Goal: Task Accomplishment & Management: Use online tool/utility

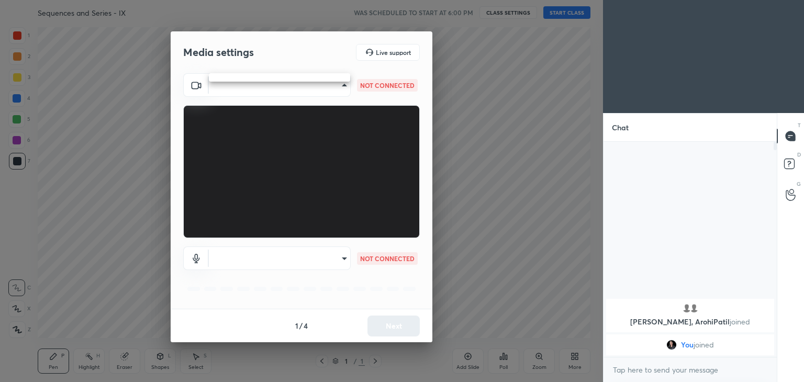
click at [346, 86] on body "1 2 3 4 5 6 7 C X Z C X Z E E Erase all H H Sequences and Series - IX WAS SCHED…" at bounding box center [402, 191] width 804 height 382
click at [334, 74] on ul at bounding box center [279, 77] width 141 height 8
click at [389, 89] on div at bounding box center [402, 191] width 804 height 382
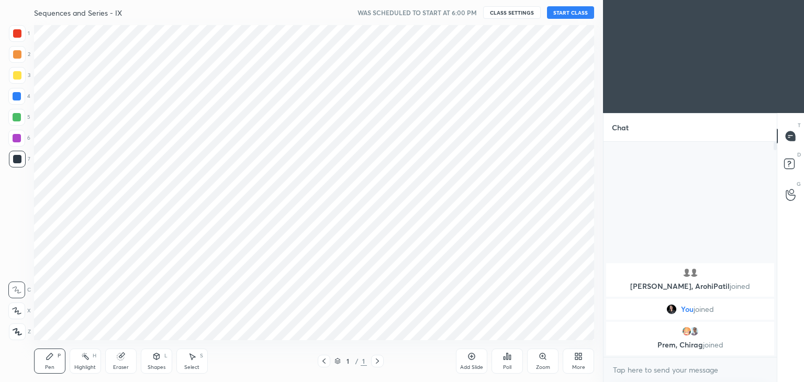
scroll to position [52002, 51756]
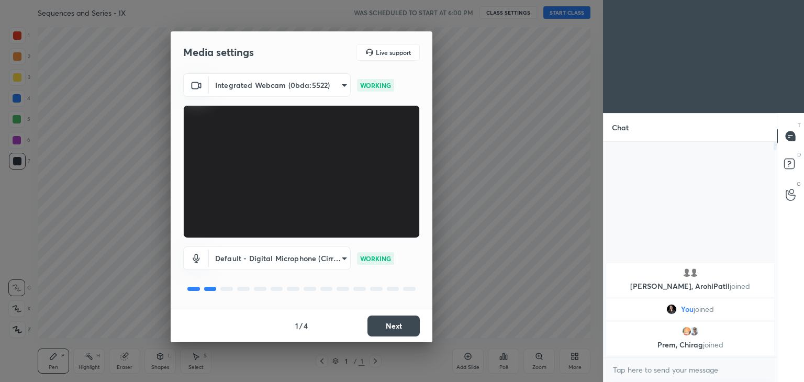
click at [381, 333] on button "Next" at bounding box center [393, 325] width 52 height 21
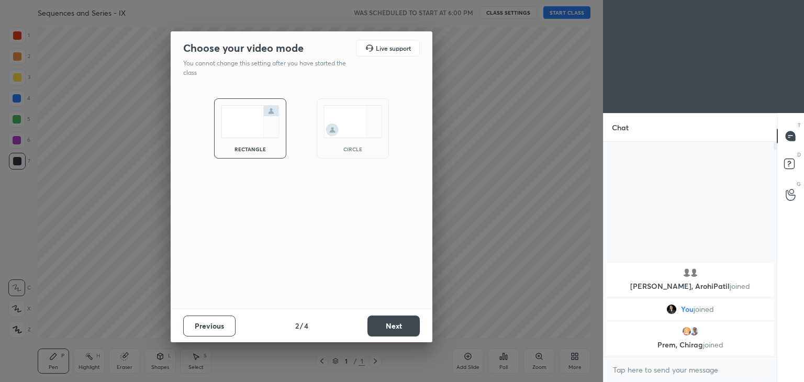
click at [381, 333] on button "Next" at bounding box center [393, 325] width 52 height 21
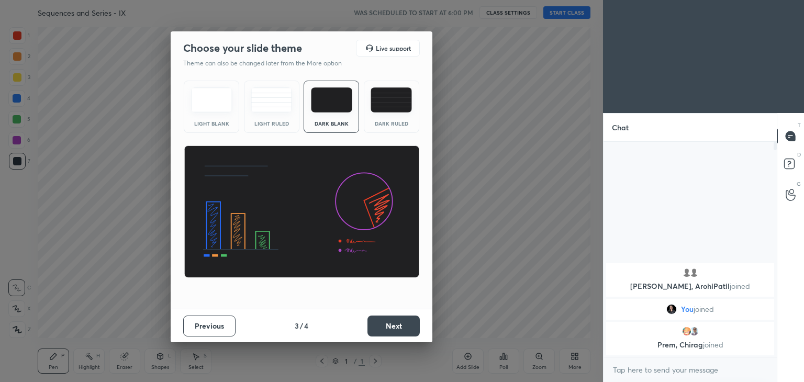
click at [381, 333] on button "Next" at bounding box center [393, 325] width 52 height 21
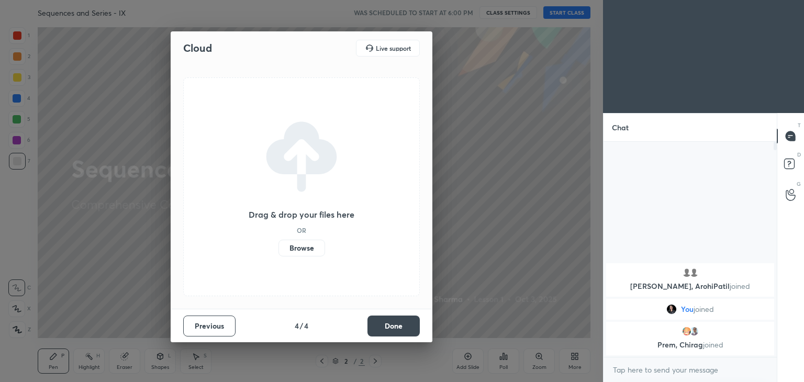
click at [381, 333] on button "Done" at bounding box center [393, 325] width 52 height 21
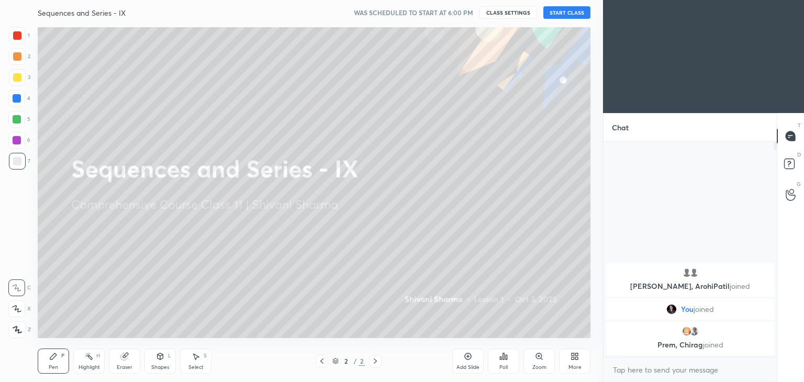
click at [570, 366] on div "More" at bounding box center [574, 367] width 13 height 5
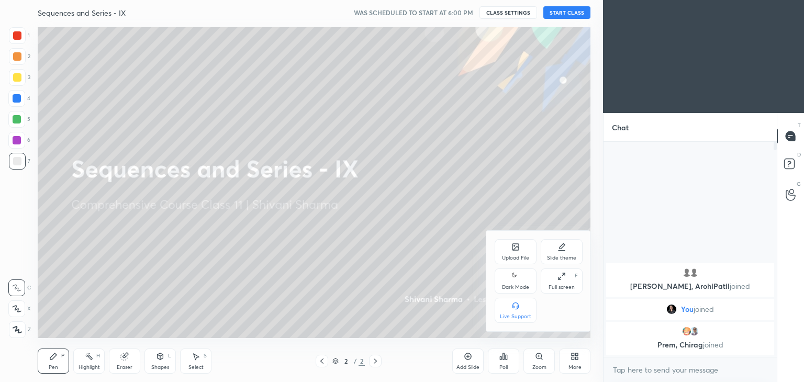
click at [513, 281] on icon at bounding box center [515, 276] width 8 height 13
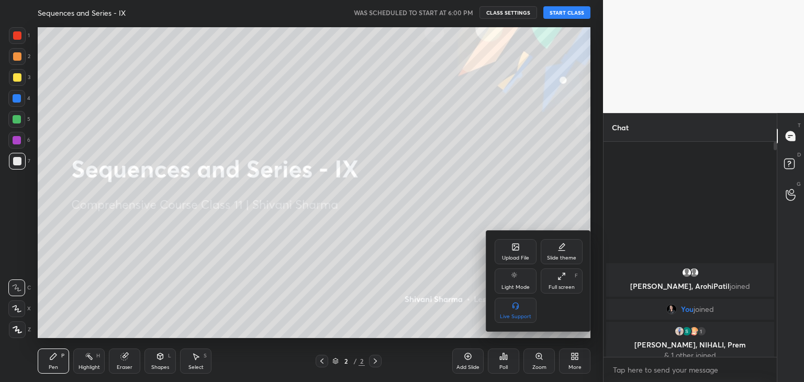
click at [581, 18] on div at bounding box center [402, 191] width 804 height 382
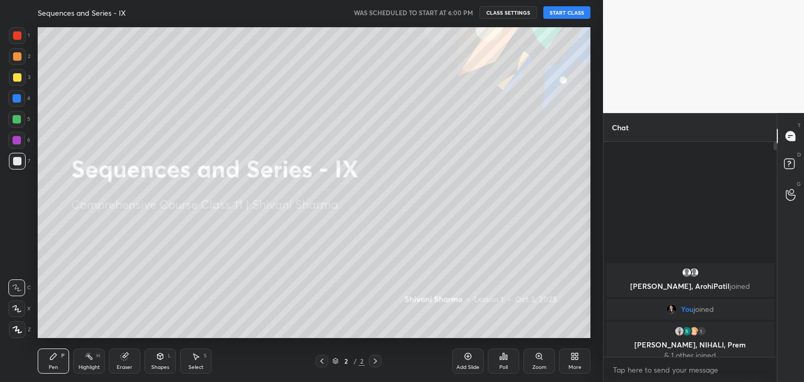
drag, startPoint x: 581, startPoint y: 18, endPoint x: 576, endPoint y: 10, distance: 9.6
click at [576, 10] on button "START CLASS" at bounding box center [566, 12] width 47 height 13
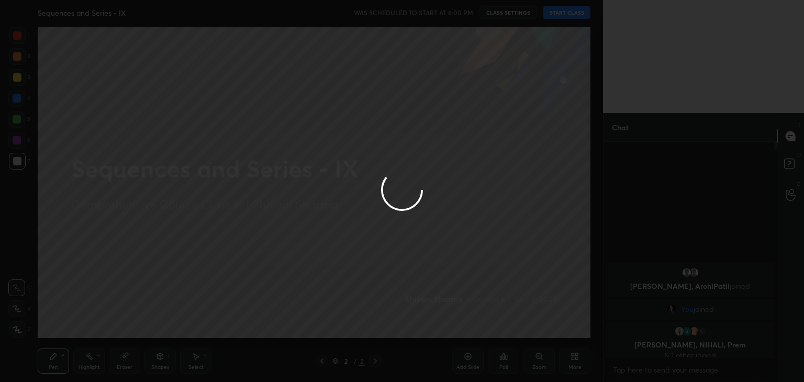
click at [576, 10] on div at bounding box center [402, 191] width 804 height 382
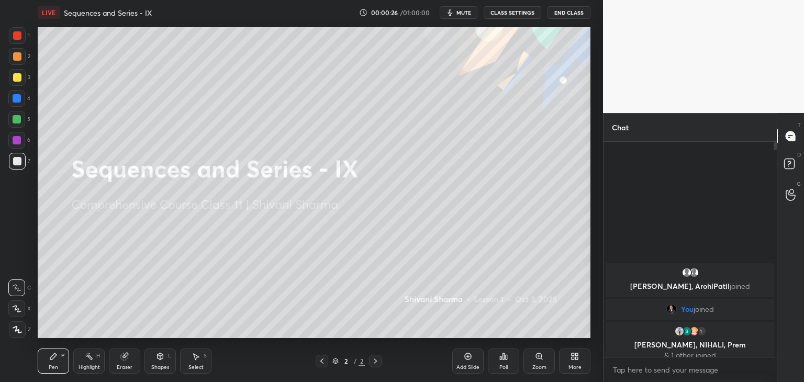
click at [775, 323] on div at bounding box center [773, 249] width 6 height 215
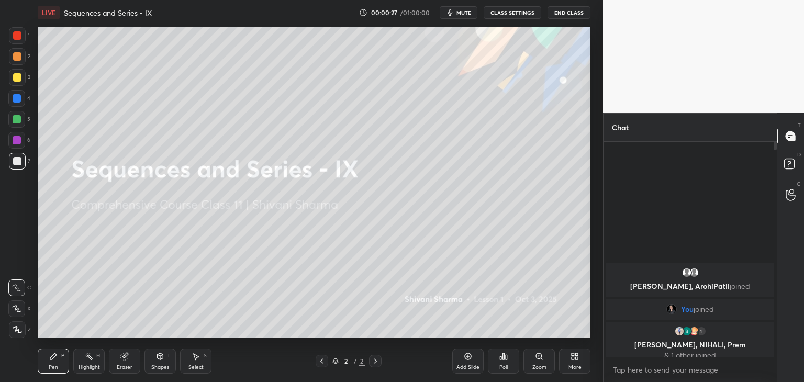
click at [775, 323] on div at bounding box center [773, 249] width 6 height 215
click at [570, 360] on icon at bounding box center [574, 356] width 8 height 8
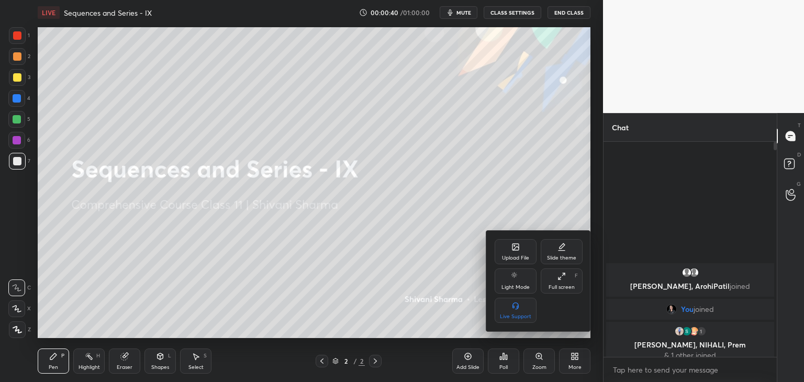
click at [518, 255] on div "Upload File" at bounding box center [515, 257] width 27 height 5
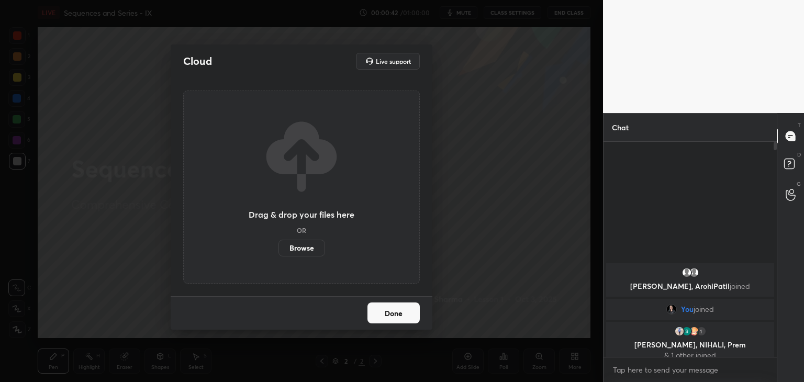
click at [315, 245] on label "Browse" at bounding box center [301, 248] width 47 height 17
click at [278, 245] on input "Browse" at bounding box center [278, 248] width 0 height 17
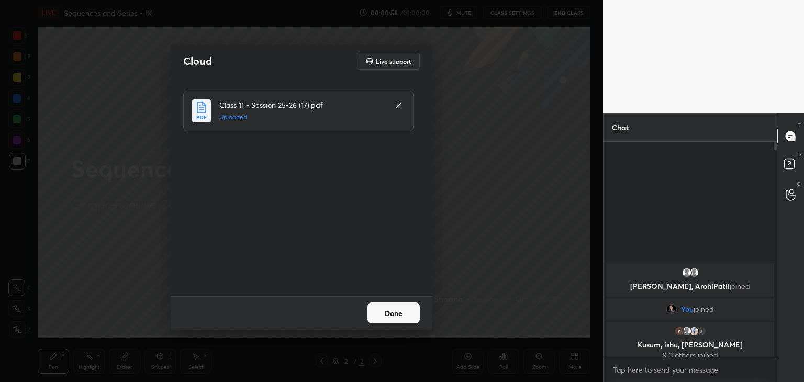
click at [404, 323] on button "Done" at bounding box center [393, 312] width 52 height 21
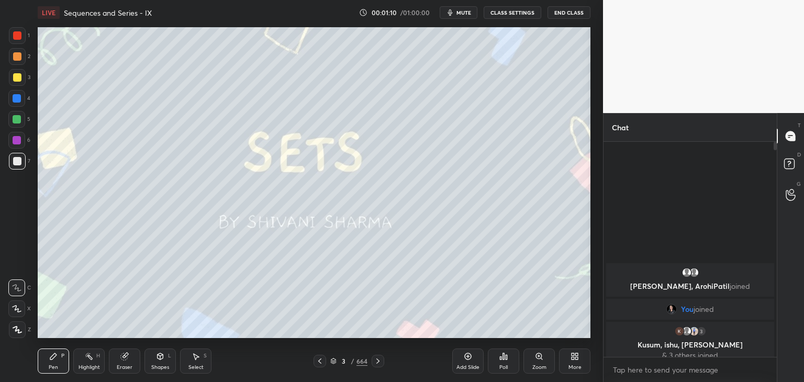
click at [318, 360] on icon at bounding box center [319, 360] width 3 height 5
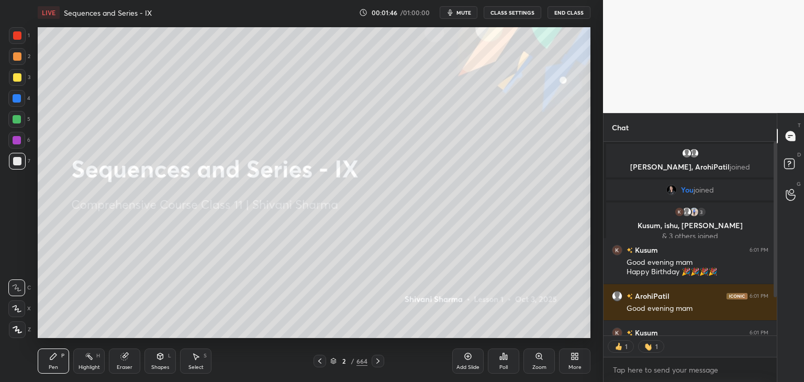
scroll to position [58, 0]
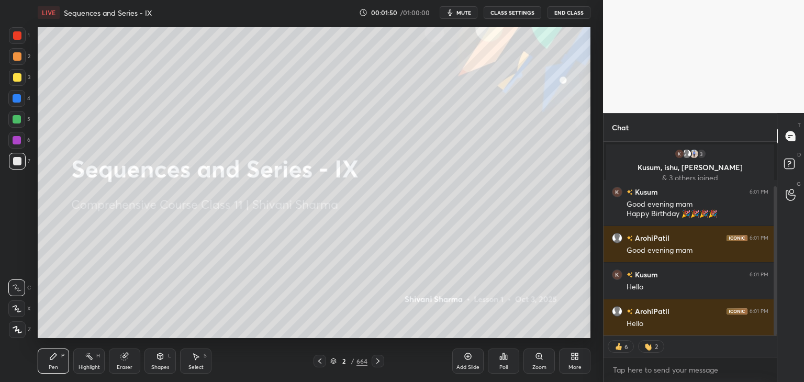
click at [579, 359] on div "More" at bounding box center [574, 360] width 31 height 25
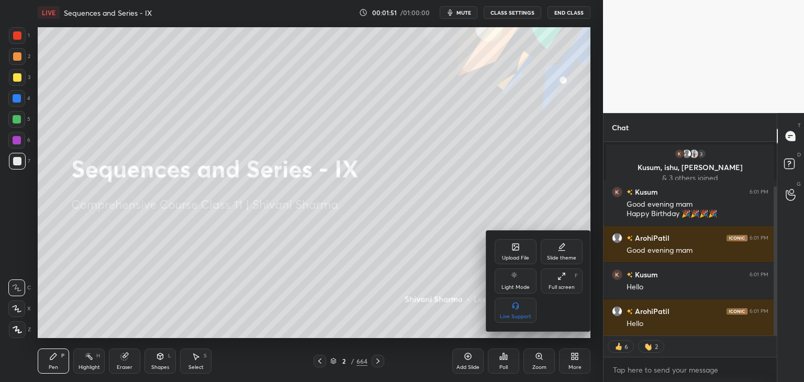
click at [508, 253] on div "Upload File" at bounding box center [515, 251] width 42 height 25
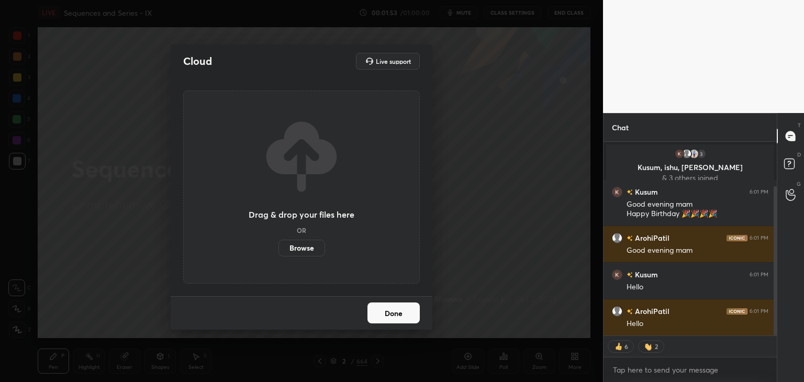
click at [312, 243] on label "Browse" at bounding box center [301, 248] width 47 height 17
click at [278, 243] on input "Browse" at bounding box center [278, 248] width 0 height 17
click at [486, 240] on div "Cloud Live support Drag & drop your files here OR Browse Done" at bounding box center [301, 191] width 603 height 382
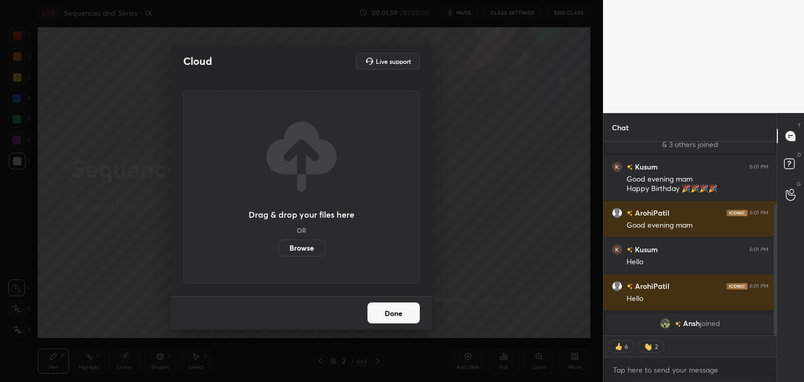
click at [413, 306] on button "Done" at bounding box center [393, 312] width 52 height 21
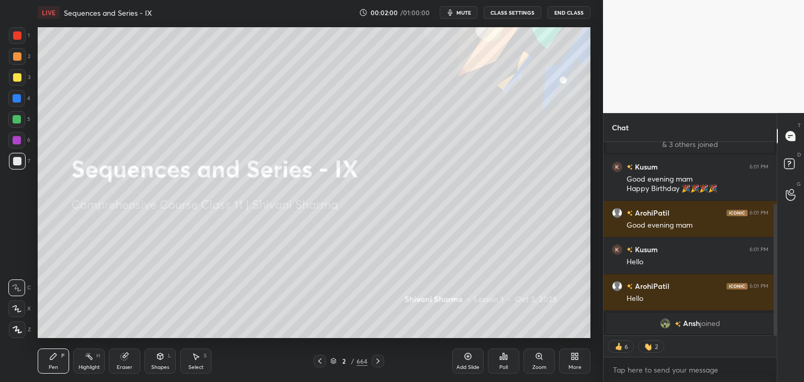
scroll to position [212, 170]
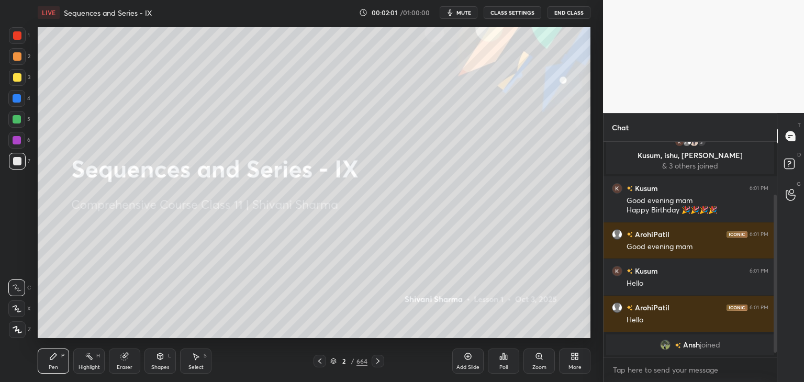
click at [351, 361] on div "/" at bounding box center [352, 361] width 3 height 6
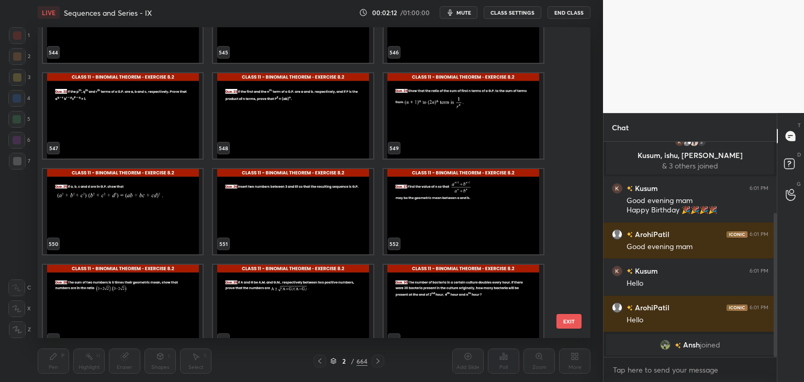
scroll to position [107, 0]
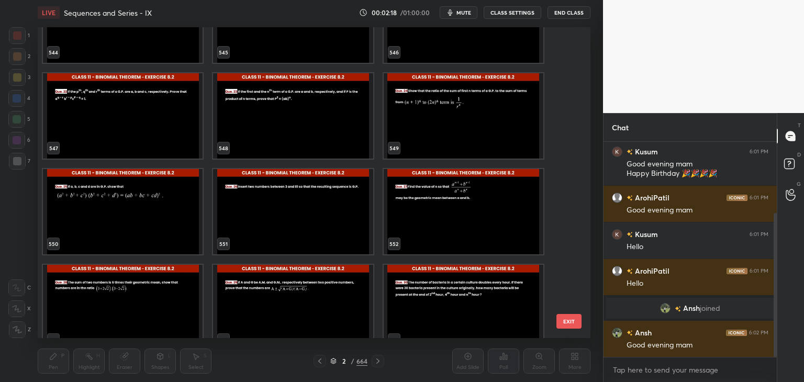
click at [458, 107] on img "grid" at bounding box center [463, 115] width 160 height 85
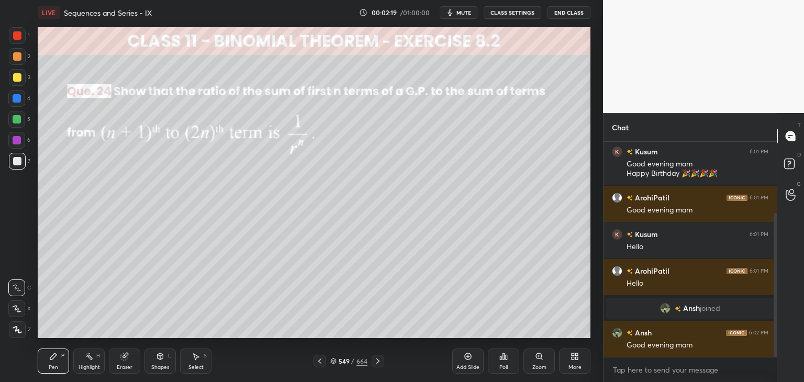
click at [458, 107] on img "grid" at bounding box center [463, 115] width 160 height 85
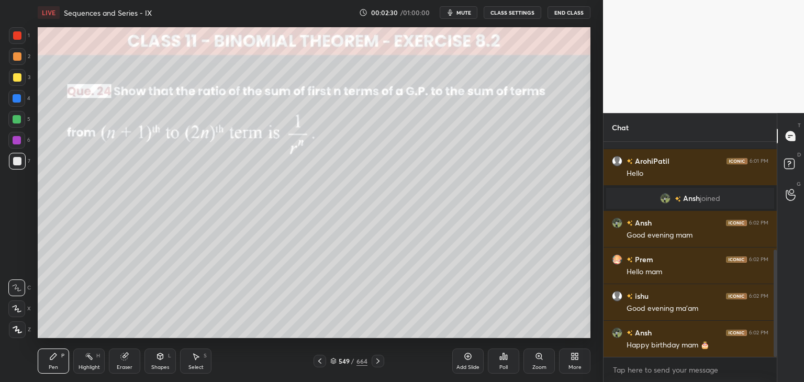
scroll to position [253, 0]
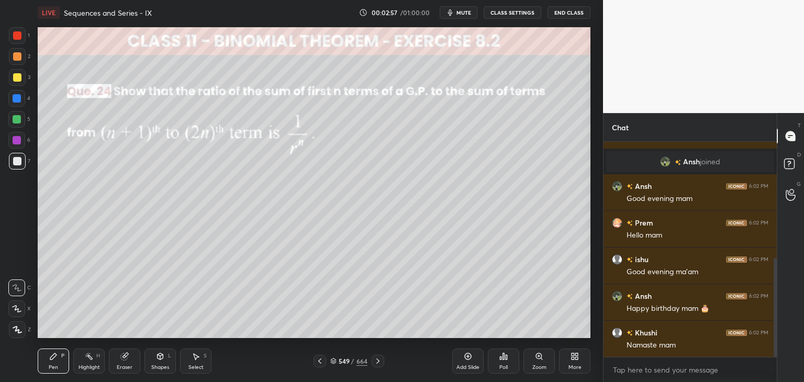
click at [467, 360] on icon at bounding box center [468, 356] width 8 height 8
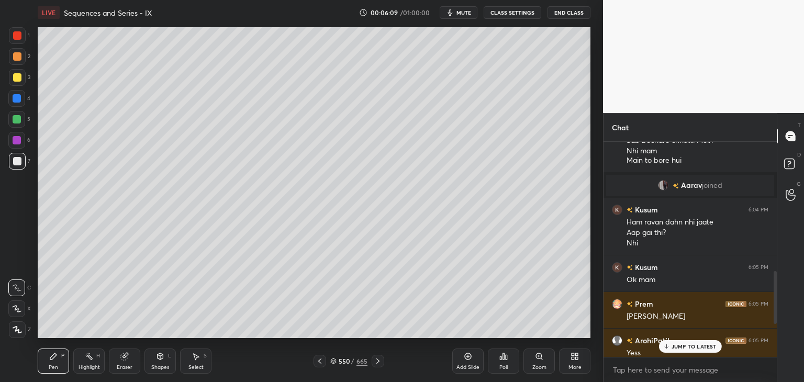
scroll to position [523, 0]
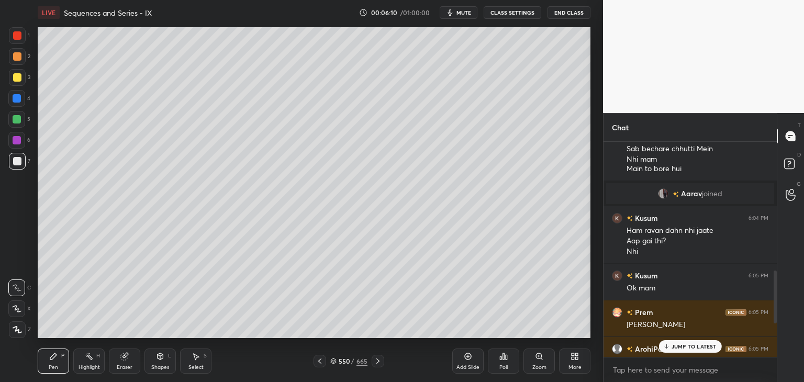
click at [18, 330] on icon at bounding box center [17, 329] width 8 height 6
click at [690, 348] on p "JUMP TO LATEST" at bounding box center [693, 346] width 45 height 6
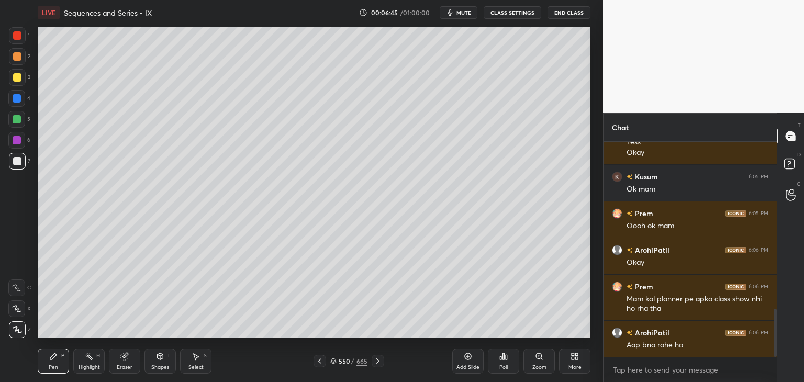
scroll to position [752, 0]
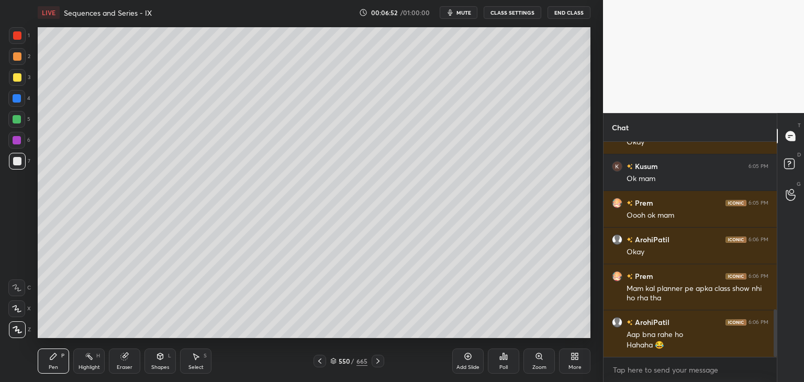
click at [378, 362] on icon at bounding box center [377, 360] width 3 height 5
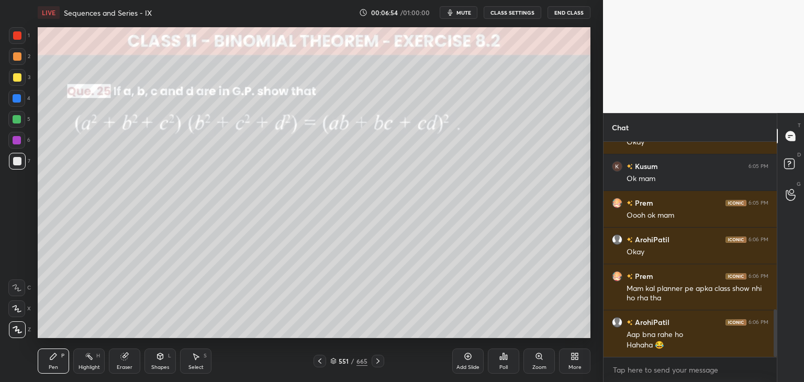
click at [322, 362] on icon at bounding box center [319, 361] width 8 height 8
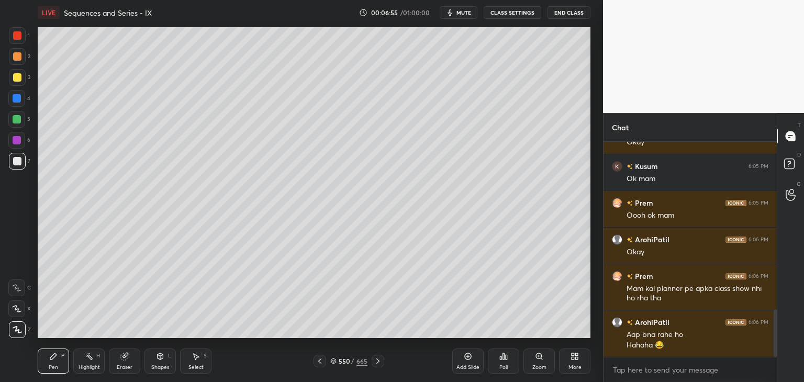
click at [322, 362] on icon at bounding box center [319, 361] width 8 height 8
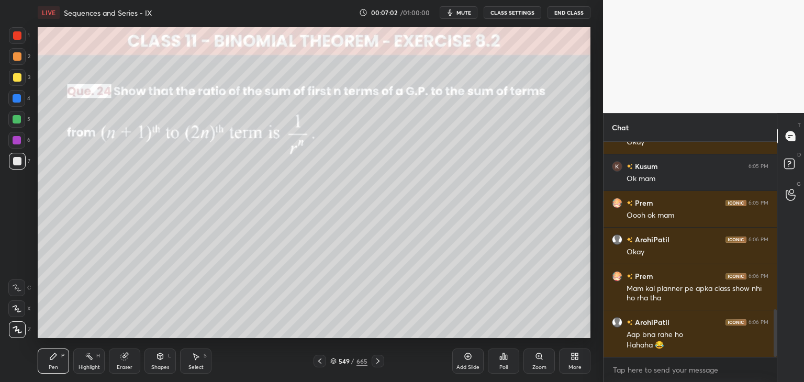
click at [501, 360] on icon at bounding box center [503, 356] width 8 height 8
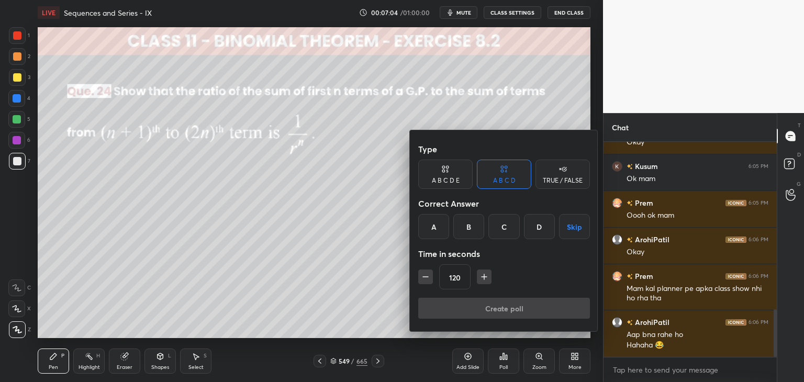
click at [576, 225] on button "Skip" at bounding box center [574, 226] width 31 height 25
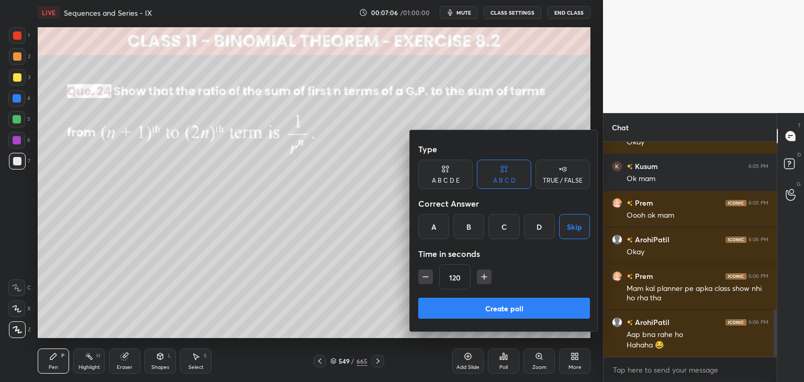
click at [501, 310] on button "Create poll" at bounding box center [504, 308] width 172 height 21
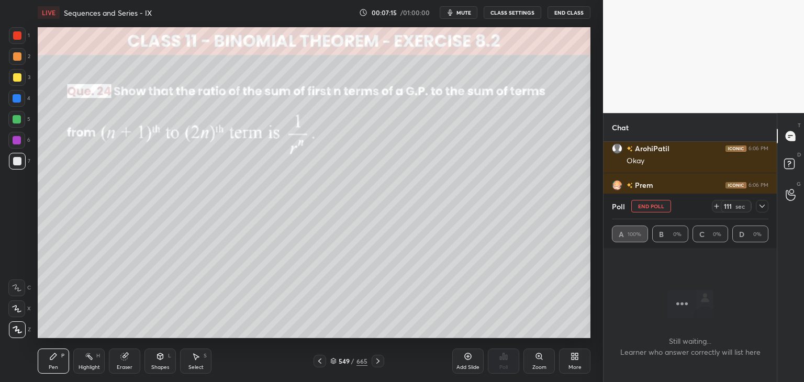
scroll to position [868, 0]
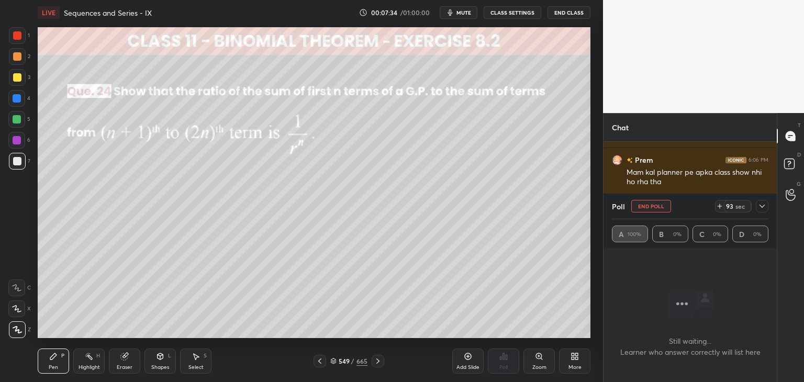
click at [762, 208] on icon at bounding box center [762, 206] width 8 height 8
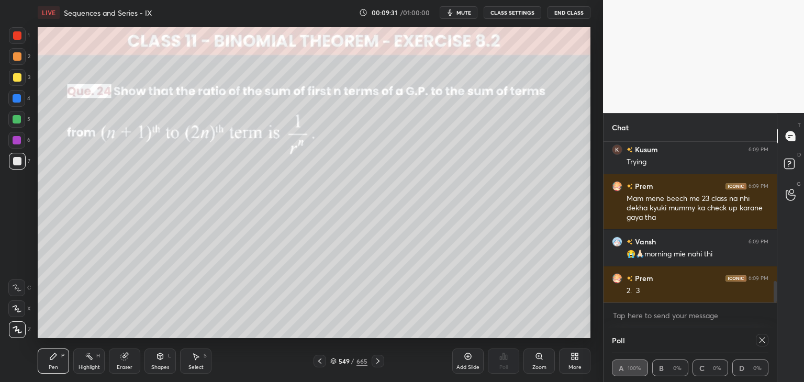
scroll to position [1069, 0]
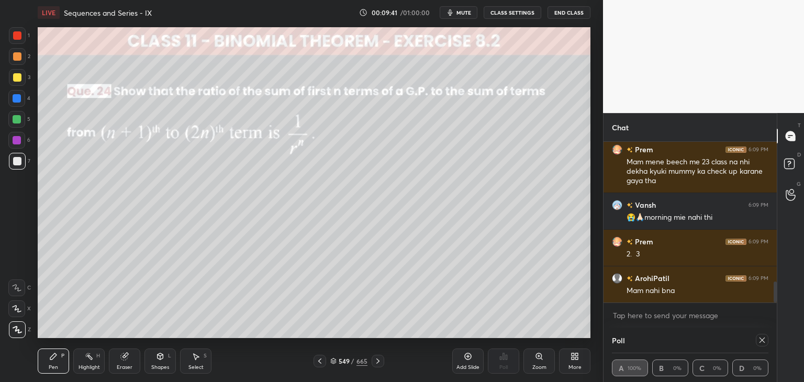
click at [760, 340] on icon at bounding box center [762, 340] width 8 height 8
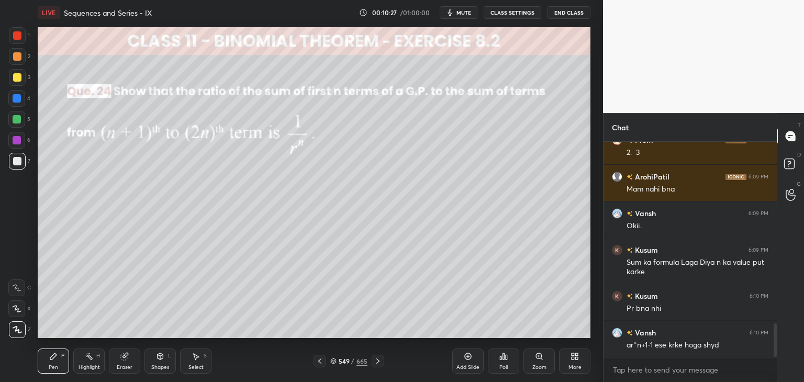
scroll to position [1207, 0]
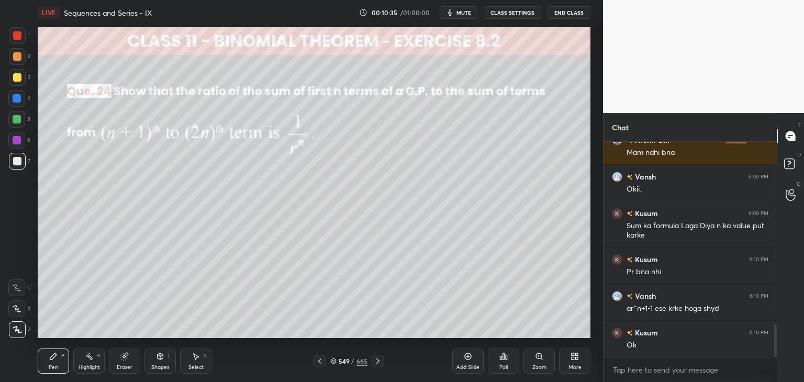
click at [159, 357] on icon at bounding box center [160, 356] width 8 height 8
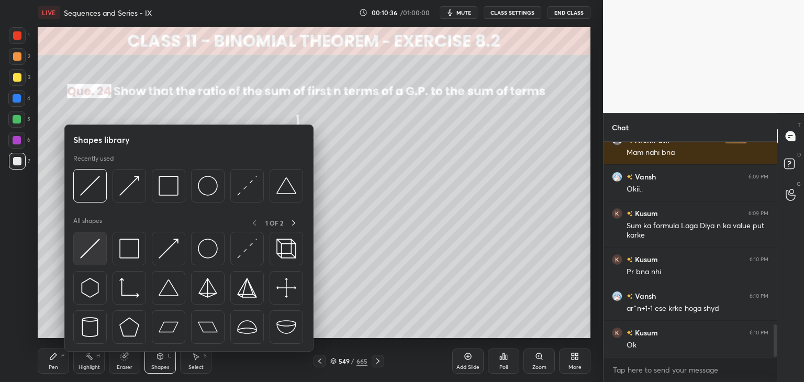
click at [91, 252] on img at bounding box center [90, 249] width 20 height 20
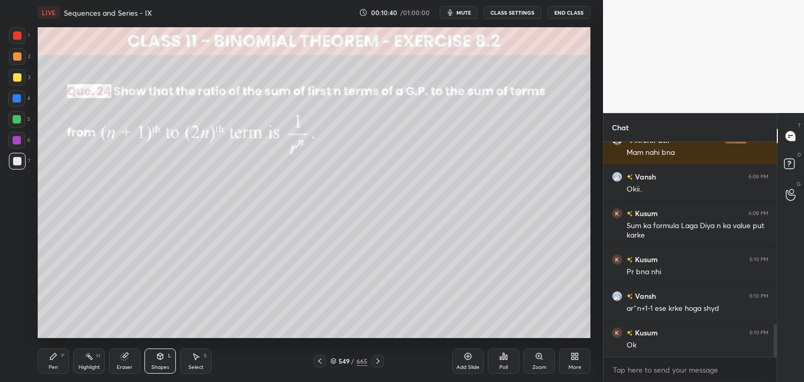
click at [18, 76] on div at bounding box center [17, 77] width 8 height 8
drag, startPoint x: 163, startPoint y: 365, endPoint x: 167, endPoint y: 353, distance: 12.9
click at [163, 365] on div "Shapes" at bounding box center [160, 367] width 18 height 5
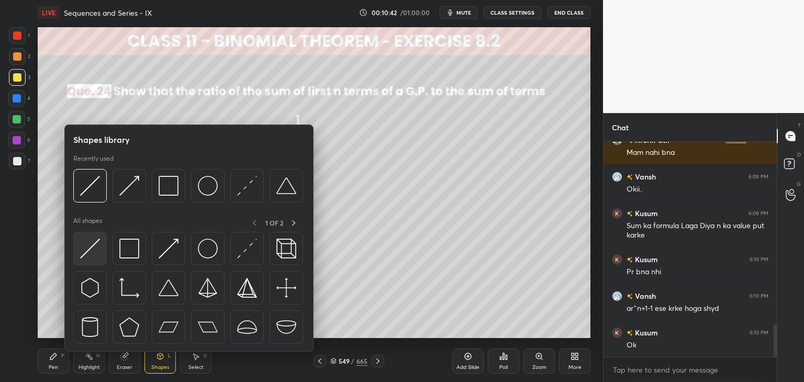
click at [92, 244] on img at bounding box center [90, 249] width 20 height 20
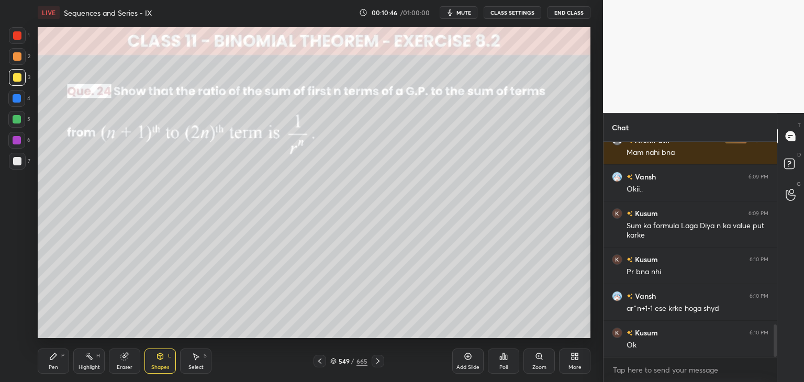
click at [50, 367] on div "Pen" at bounding box center [53, 367] width 9 height 5
drag, startPoint x: 131, startPoint y: 366, endPoint x: 155, endPoint y: 342, distance: 34.4
click at [130, 366] on div "Eraser" at bounding box center [125, 367] width 16 height 5
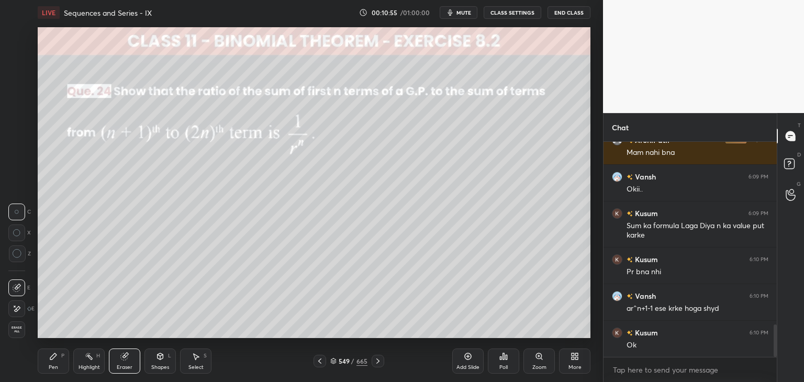
drag, startPoint x: 53, startPoint y: 365, endPoint x: 51, endPoint y: 356, distance: 8.6
click at [53, 365] on div "Pen" at bounding box center [53, 367] width 9 height 5
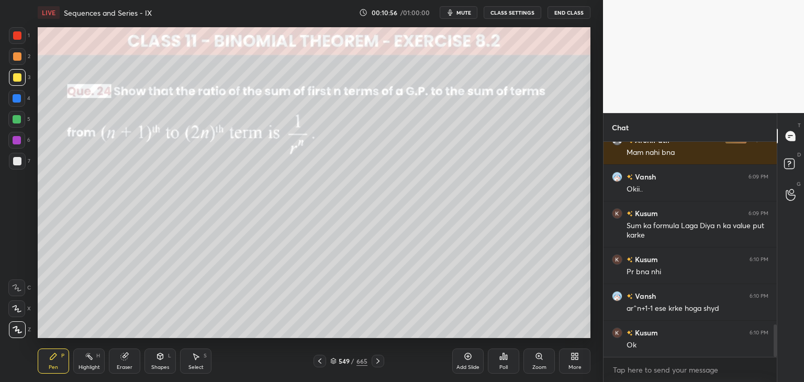
drag, startPoint x: 18, startPoint y: 76, endPoint x: 24, endPoint y: 82, distance: 8.1
click at [18, 76] on div at bounding box center [17, 77] width 8 height 8
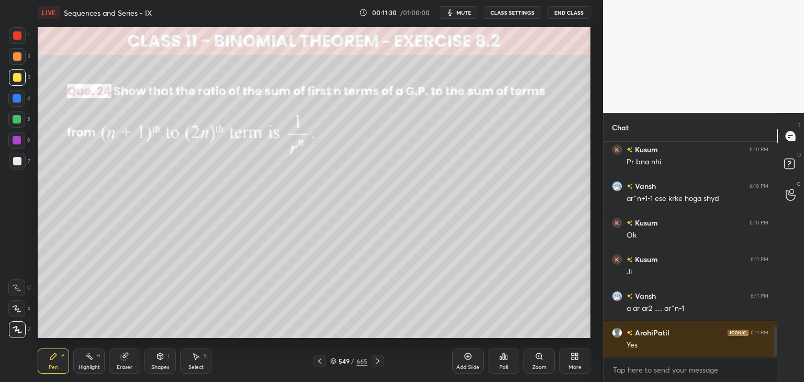
scroll to position [1354, 0]
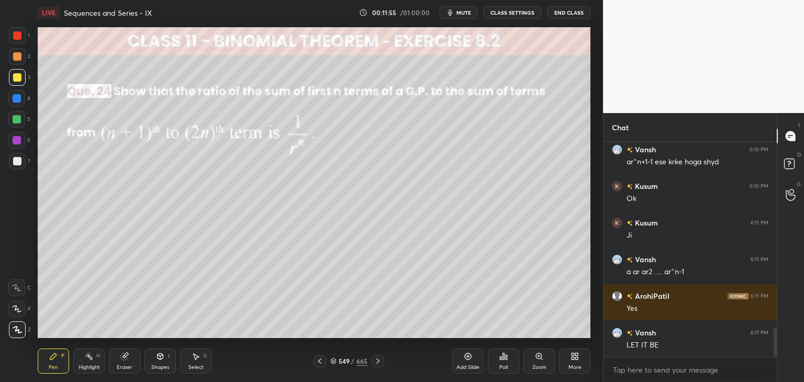
drag, startPoint x: 195, startPoint y: 360, endPoint x: 205, endPoint y: 344, distance: 19.0
click at [195, 360] on div "Select S" at bounding box center [195, 360] width 31 height 25
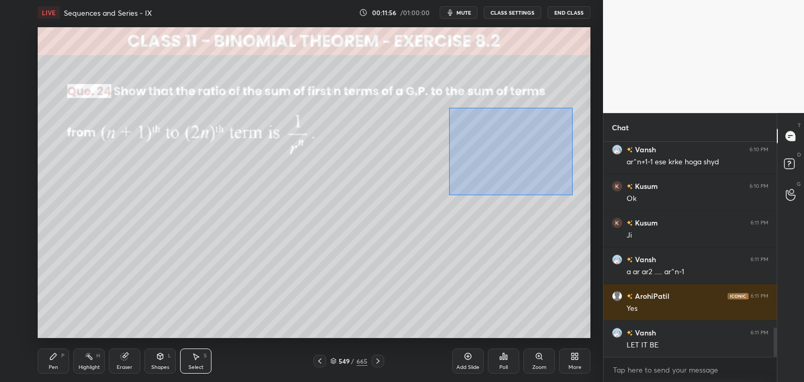
drag, startPoint x: 448, startPoint y: 107, endPoint x: 572, endPoint y: 195, distance: 152.0
click at [572, 195] on div "0 ° Undo Copy Duplicate Duplicate to new slide Delete" at bounding box center [314, 182] width 552 height 311
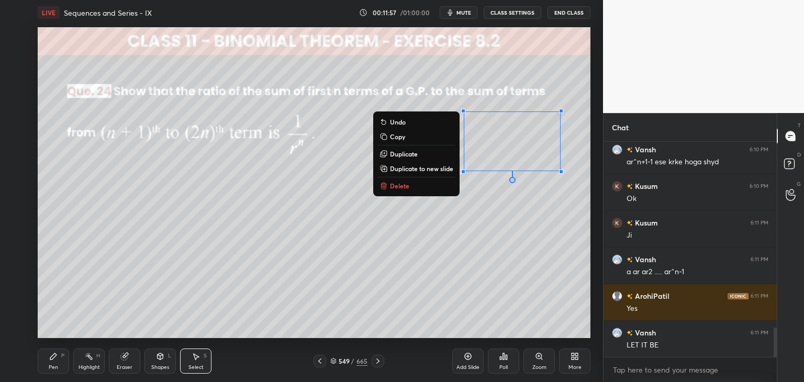
click at [384, 185] on icon at bounding box center [383, 186] width 5 height 5
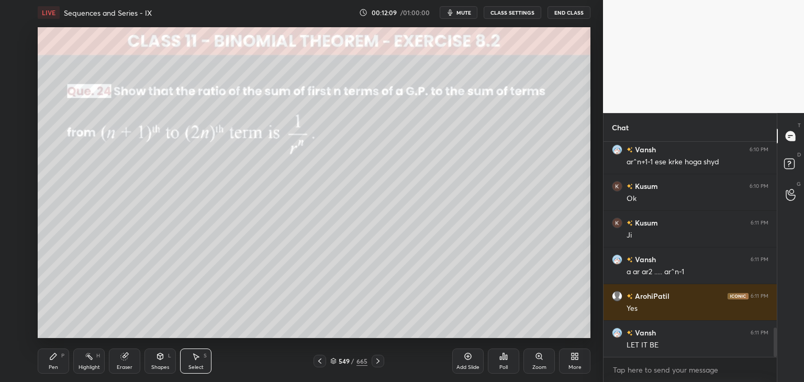
click at [57, 371] on div "Pen P" at bounding box center [53, 360] width 31 height 25
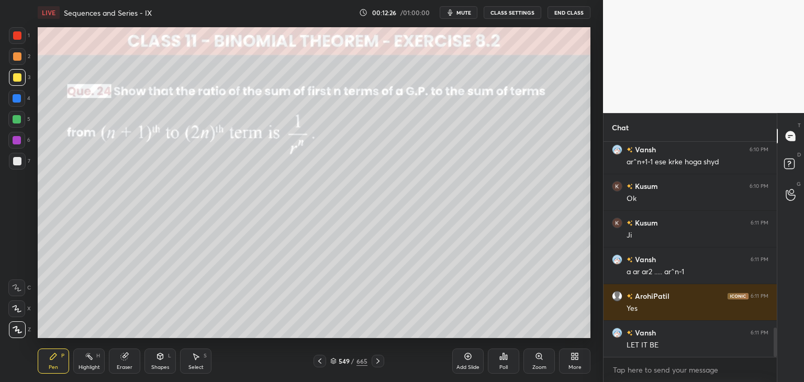
drag, startPoint x: 128, startPoint y: 359, endPoint x: 139, endPoint y: 345, distance: 17.9
click at [128, 358] on icon at bounding box center [124, 356] width 8 height 8
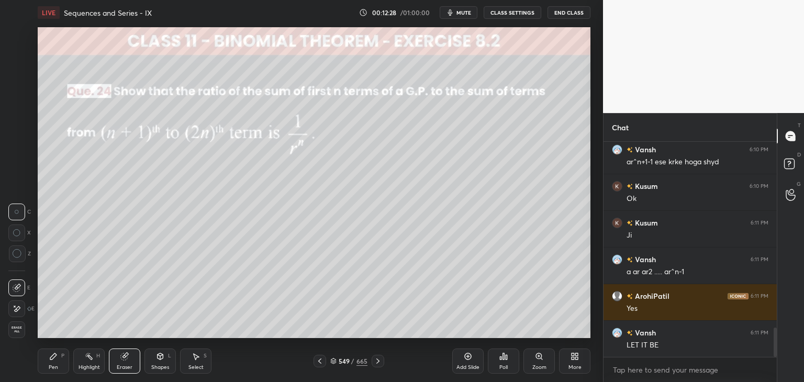
drag, startPoint x: 59, startPoint y: 362, endPoint x: 65, endPoint y: 356, distance: 8.5
click at [59, 363] on div "Pen P" at bounding box center [53, 360] width 31 height 25
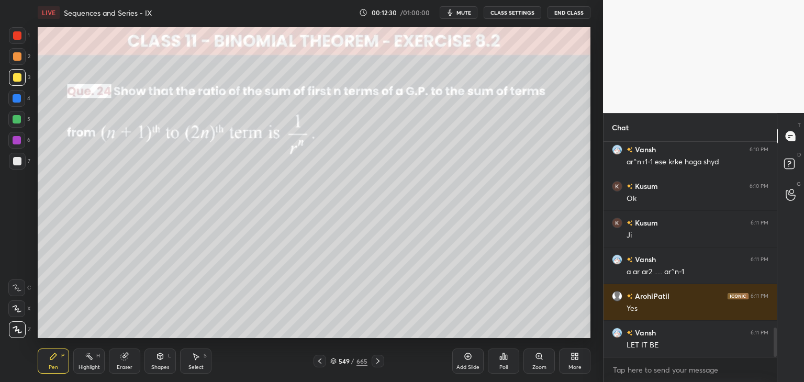
click at [205, 366] on div "Select S" at bounding box center [195, 360] width 31 height 25
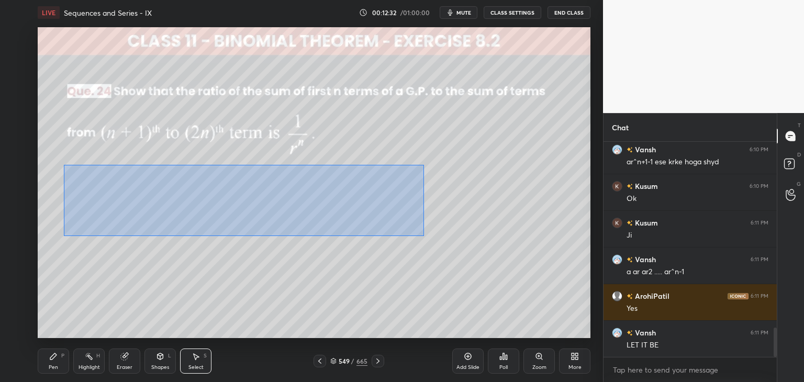
drag, startPoint x: 64, startPoint y: 164, endPoint x: 380, endPoint y: 232, distance: 323.2
click at [423, 236] on div "0 ° Undo Copy Duplicate Duplicate to new slide Delete" at bounding box center [314, 182] width 552 height 311
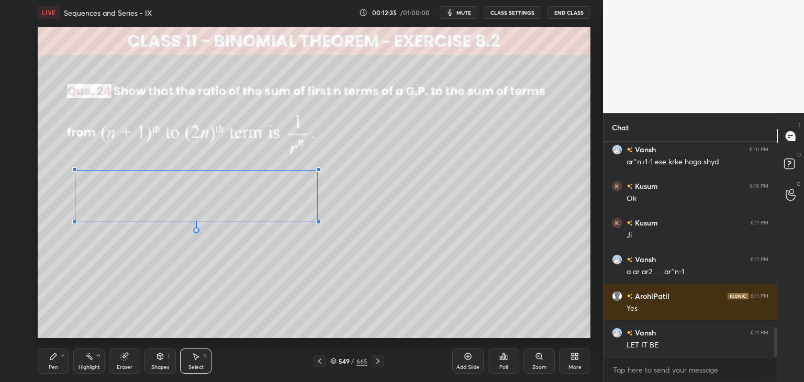
drag, startPoint x: 390, startPoint y: 228, endPoint x: 312, endPoint y: 225, distance: 78.0
click at [316, 221] on div at bounding box center [318, 222] width 4 height 4
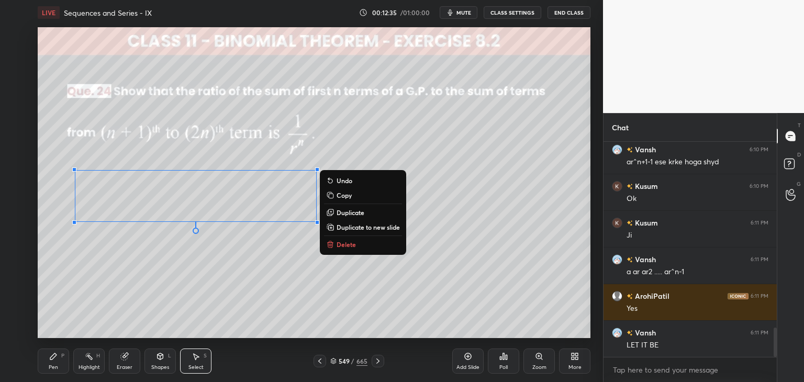
click at [216, 296] on div "0 ° Undo Copy Duplicate Duplicate to new slide Delete" at bounding box center [314, 182] width 552 height 311
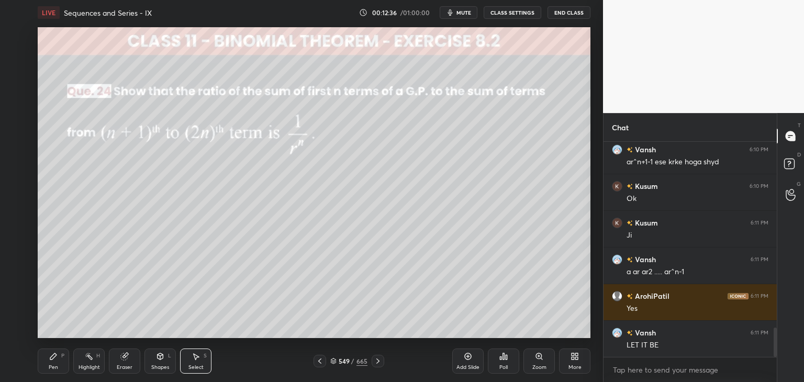
click at [56, 365] on div "Pen" at bounding box center [53, 367] width 9 height 5
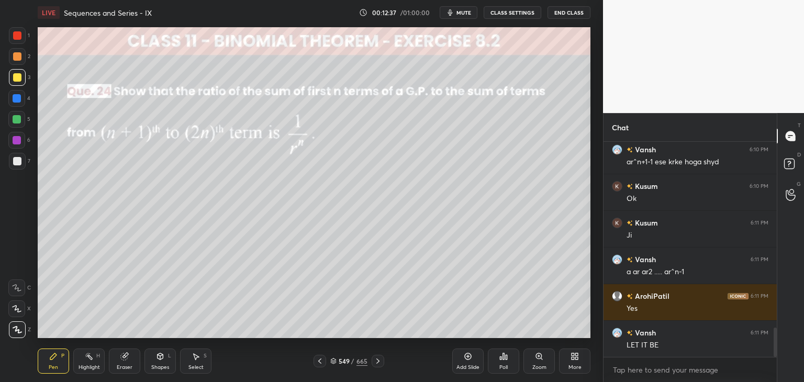
click at [19, 161] on div at bounding box center [17, 161] width 8 height 8
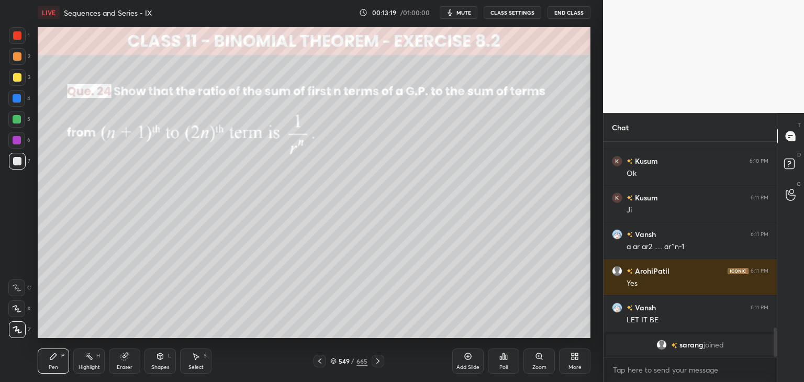
drag, startPoint x: 16, startPoint y: 115, endPoint x: 33, endPoint y: 118, distance: 17.5
click at [16, 116] on div at bounding box center [17, 119] width 8 height 8
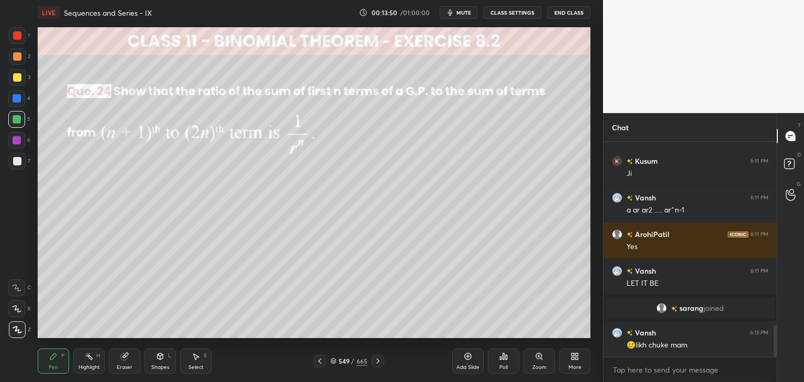
scroll to position [1225, 0]
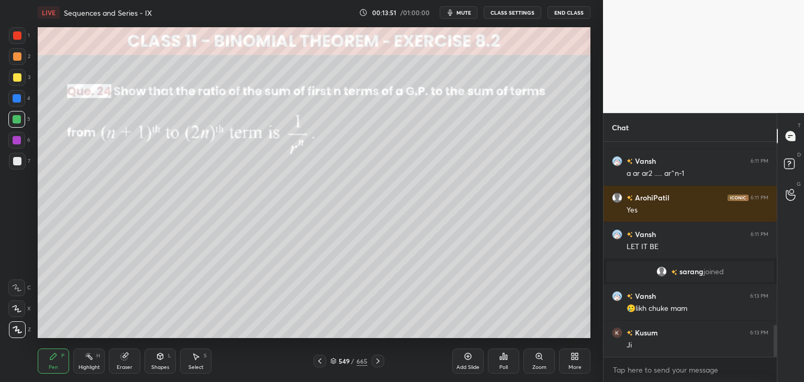
click at [17, 160] on div at bounding box center [17, 161] width 8 height 8
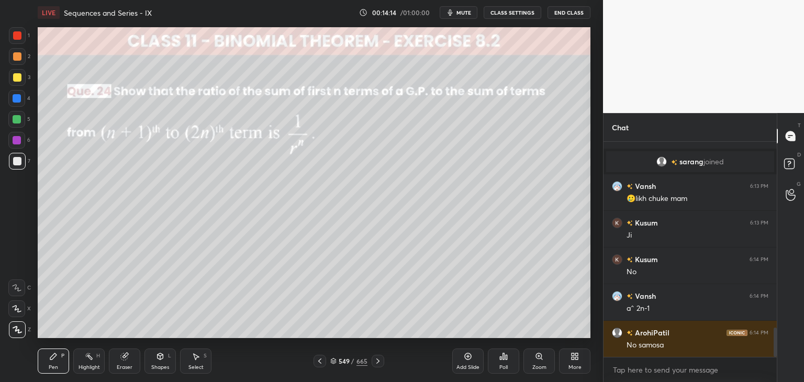
scroll to position [1372, 0]
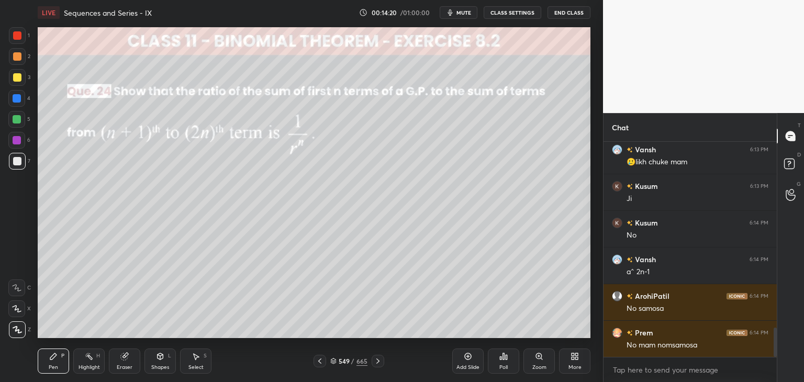
click at [188, 367] on div "Select S" at bounding box center [195, 360] width 31 height 25
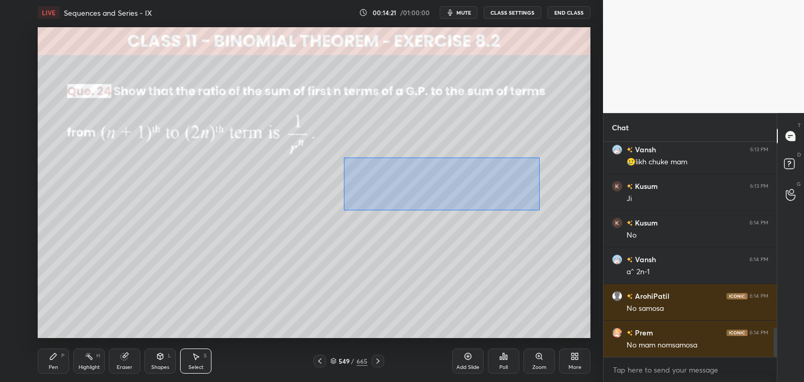
drag, startPoint x: 350, startPoint y: 164, endPoint x: 563, endPoint y: 210, distance: 218.4
click at [568, 212] on div "0 ° Undo Copy Duplicate Duplicate to new slide Delete" at bounding box center [314, 182] width 552 height 311
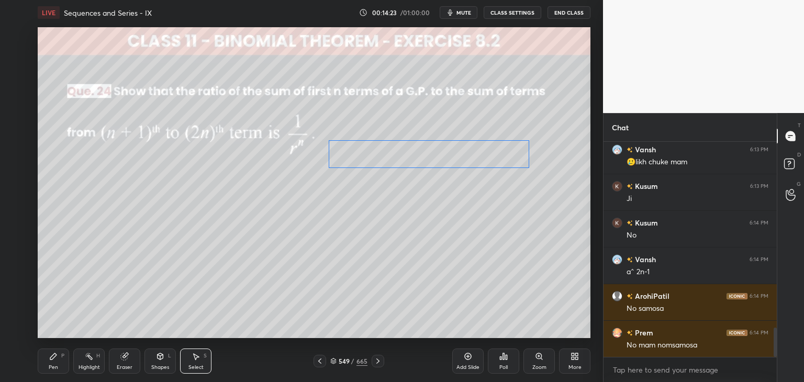
drag, startPoint x: 419, startPoint y: 180, endPoint x: 389, endPoint y: 186, distance: 29.9
click at [392, 156] on div "0 ° Undo Copy Duplicate Duplicate to new slide Delete" at bounding box center [314, 182] width 552 height 311
click at [369, 232] on div "0 ° Undo Copy Duplicate Duplicate to new slide Delete" at bounding box center [314, 182] width 552 height 311
click at [58, 358] on div "Pen P" at bounding box center [53, 360] width 31 height 25
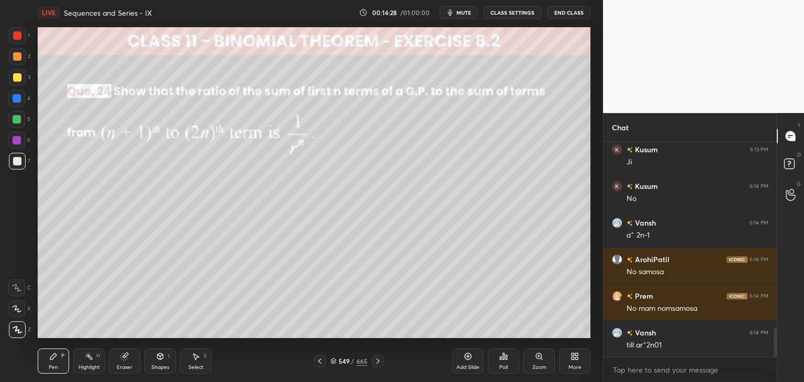
scroll to position [1419, 0]
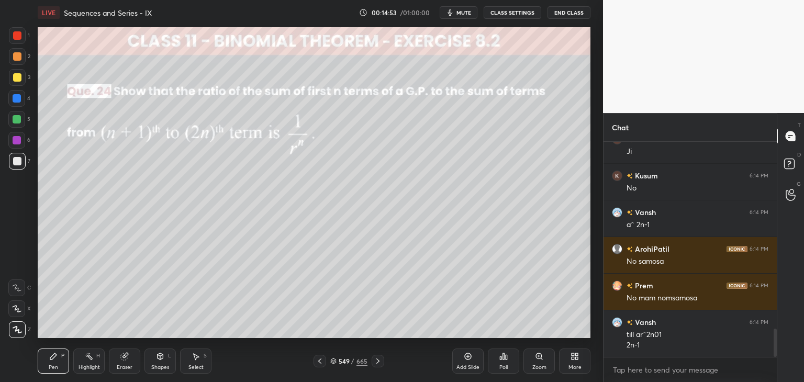
click at [196, 366] on div "Select" at bounding box center [195, 367] width 15 height 5
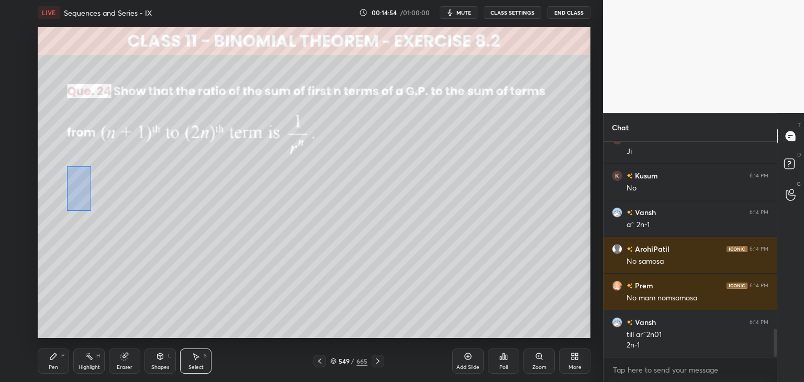
scroll to position [1455, 0]
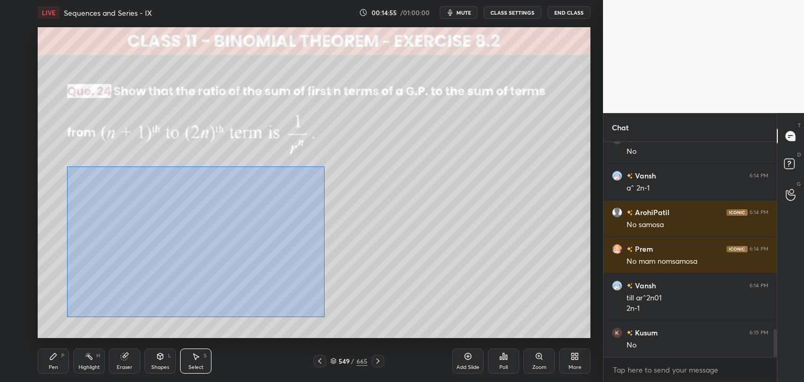
drag, startPoint x: 69, startPoint y: 173, endPoint x: 324, endPoint y: 317, distance: 293.1
click at [324, 317] on div "0 ° Undo Copy Duplicate Duplicate to new slide Delete" at bounding box center [314, 182] width 552 height 311
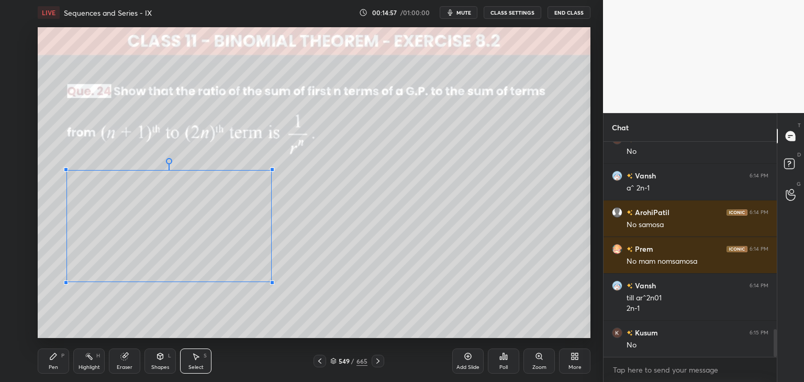
drag, startPoint x: 303, startPoint y: 304, endPoint x: 272, endPoint y: 281, distance: 39.0
click at [271, 281] on div at bounding box center [272, 282] width 4 height 4
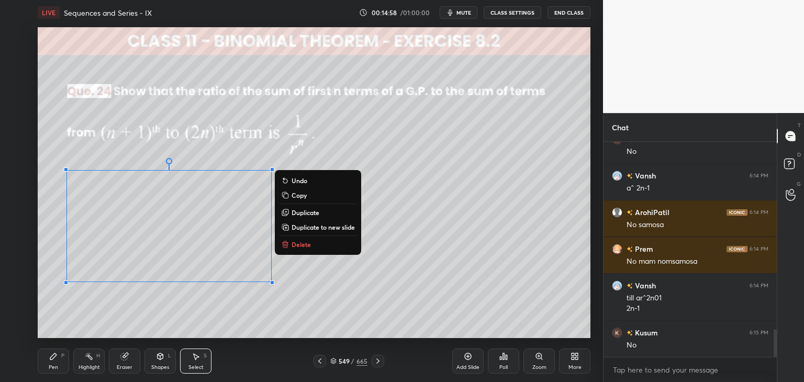
drag, startPoint x: 349, startPoint y: 293, endPoint x: 339, endPoint y: 301, distance: 12.8
click at [349, 292] on div "0 ° Undo Copy Duplicate Duplicate to new slide Delete" at bounding box center [314, 182] width 552 height 311
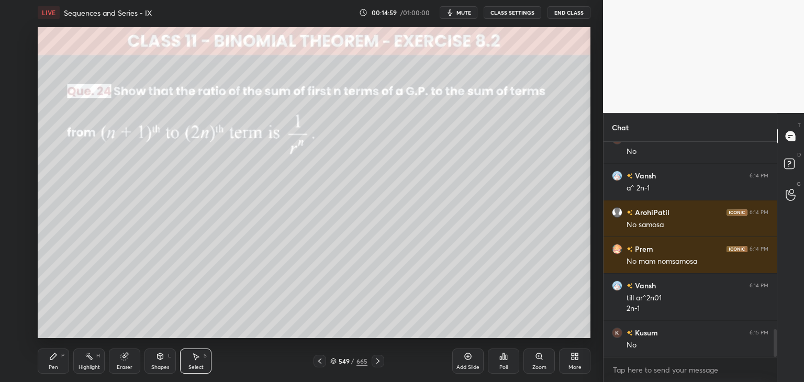
click at [206, 364] on div "Select S" at bounding box center [195, 360] width 31 height 25
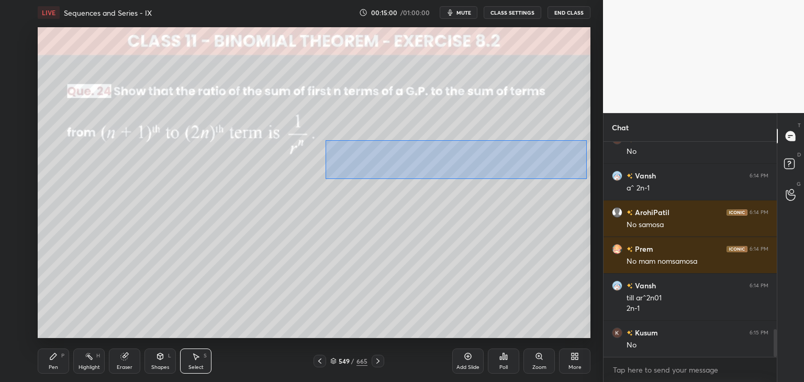
drag, startPoint x: 326, startPoint y: 142, endPoint x: 532, endPoint y: 172, distance: 207.3
click at [586, 178] on div "0 ° Undo Copy Duplicate Duplicate to new slide Delete" at bounding box center [314, 182] width 552 height 311
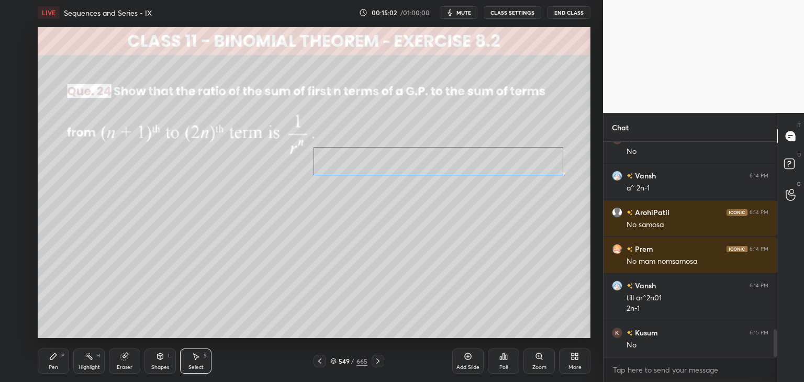
drag, startPoint x: 465, startPoint y: 154, endPoint x: 449, endPoint y: 162, distance: 18.0
click at [449, 162] on div "0 ° Undo Copy Duplicate Duplicate to new slide Delete" at bounding box center [314, 182] width 552 height 311
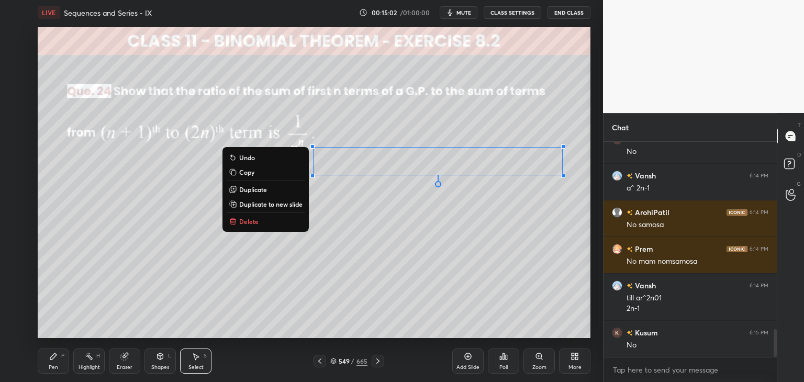
click at [413, 241] on div "0 ° Undo Copy Duplicate Duplicate to new slide Delete" at bounding box center [314, 182] width 552 height 311
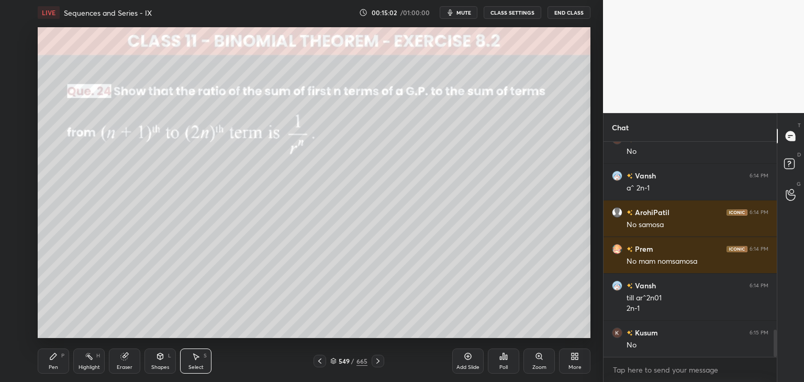
scroll to position [1492, 0]
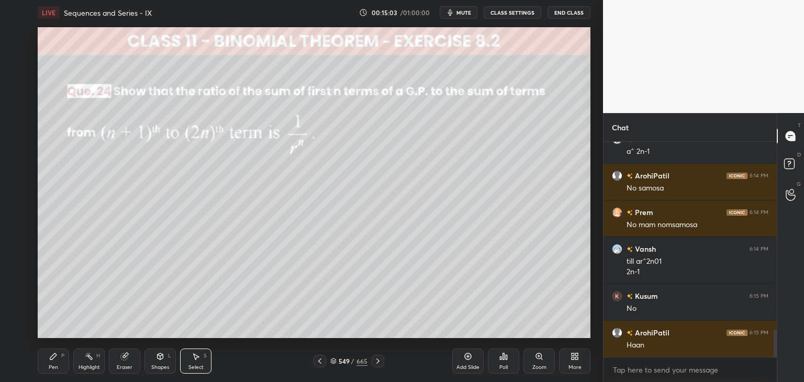
drag, startPoint x: 46, startPoint y: 365, endPoint x: 53, endPoint y: 361, distance: 7.7
click at [46, 365] on div "Pen P" at bounding box center [53, 360] width 31 height 25
drag, startPoint x: 16, startPoint y: 122, endPoint x: 26, endPoint y: 130, distance: 13.1
click at [17, 123] on div at bounding box center [17, 119] width 8 height 8
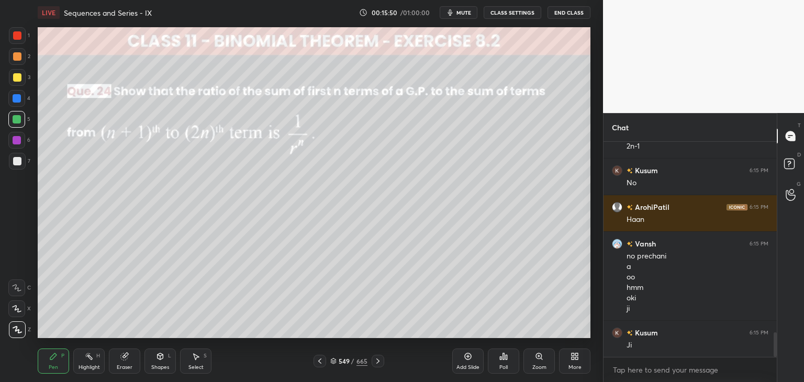
scroll to position [1654, 0]
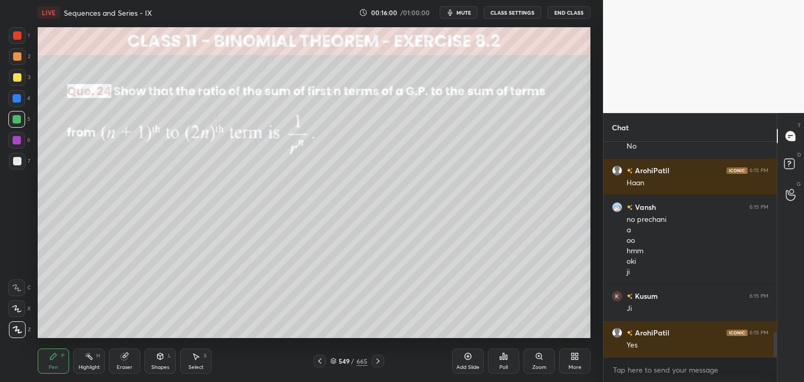
click at [18, 77] on div at bounding box center [17, 77] width 8 height 8
drag, startPoint x: 193, startPoint y: 363, endPoint x: 193, endPoint y: 356, distance: 6.8
click at [193, 363] on div "Select S" at bounding box center [195, 360] width 31 height 25
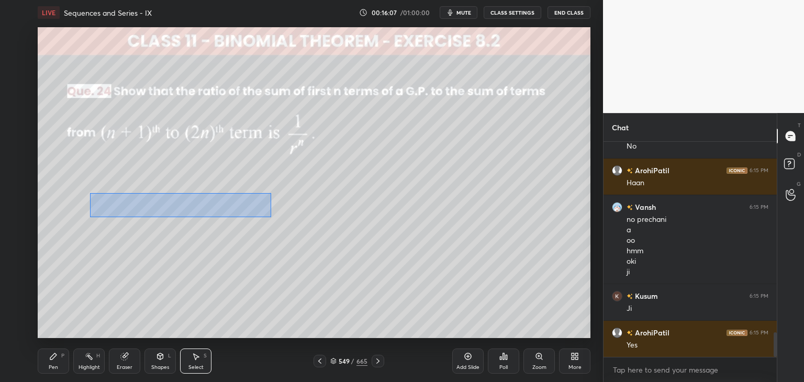
drag, startPoint x: 90, startPoint y: 193, endPoint x: 273, endPoint y: 214, distance: 183.8
click at [270, 217] on div "0 ° Undo Copy Duplicate Duplicate to new slide Delete" at bounding box center [314, 182] width 552 height 311
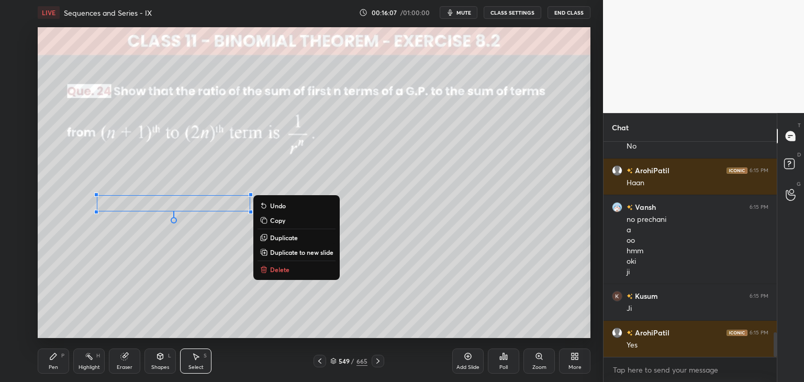
click at [275, 219] on p "Copy" at bounding box center [277, 220] width 15 height 8
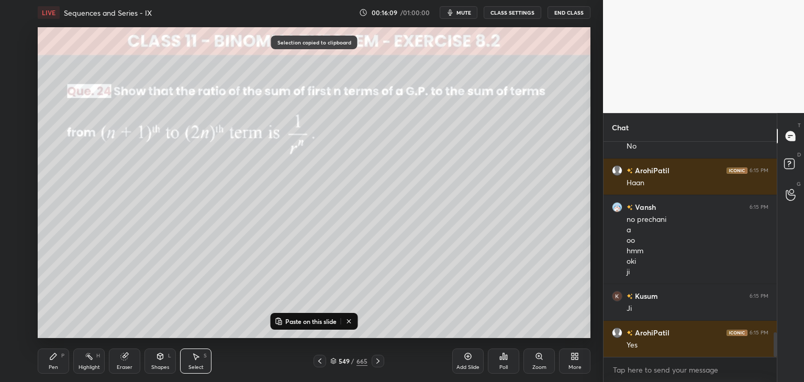
click at [317, 323] on p "Paste on this slide" at bounding box center [310, 321] width 51 height 8
drag, startPoint x: 273, startPoint y: 219, endPoint x: 449, endPoint y: 238, distance: 177.3
click at [450, 234] on div "0 ° Undo Copy Paste here Duplicate Duplicate to new slide Delete" at bounding box center [314, 182] width 552 height 311
drag, startPoint x: 419, startPoint y: 300, endPoint x: 404, endPoint y: 304, distance: 14.7
click at [417, 300] on div "0 ° Undo Copy Paste here Duplicate Duplicate to new slide Delete" at bounding box center [314, 182] width 552 height 311
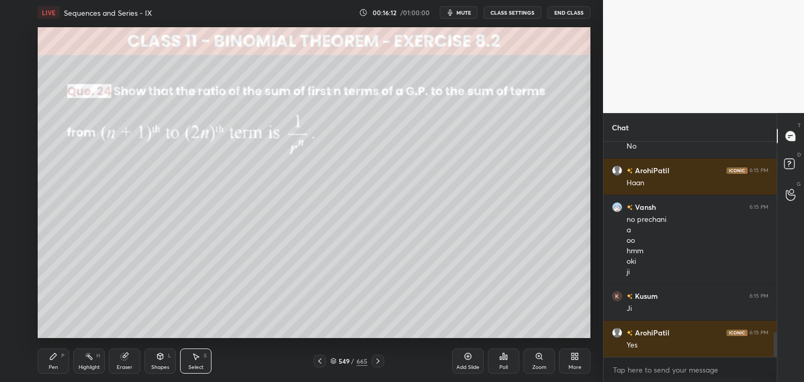
click at [160, 370] on div "Shapes" at bounding box center [160, 367] width 18 height 5
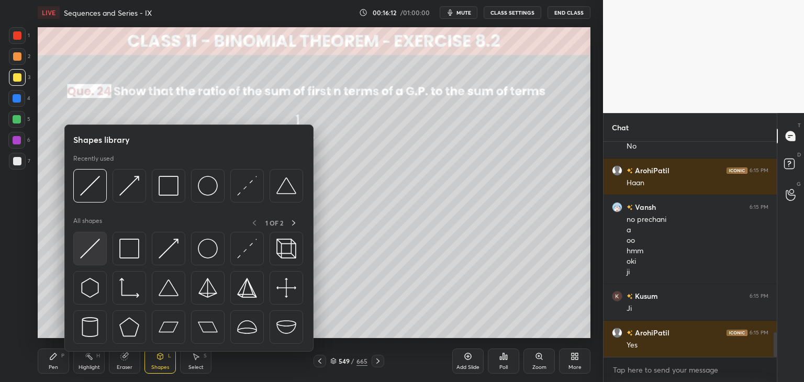
click at [90, 253] on img at bounding box center [90, 249] width 20 height 20
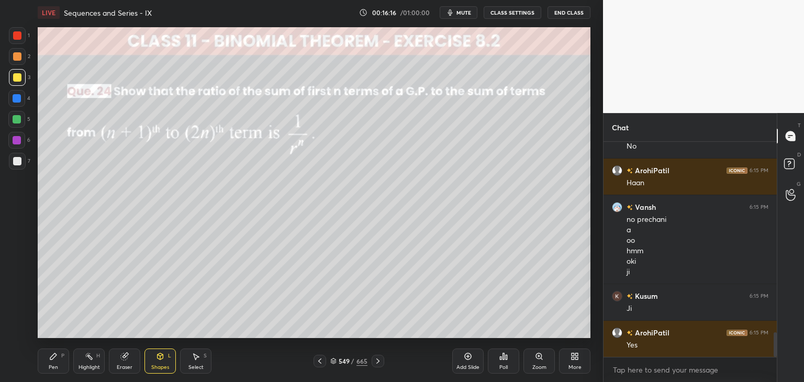
click at [196, 360] on icon at bounding box center [195, 356] width 8 height 8
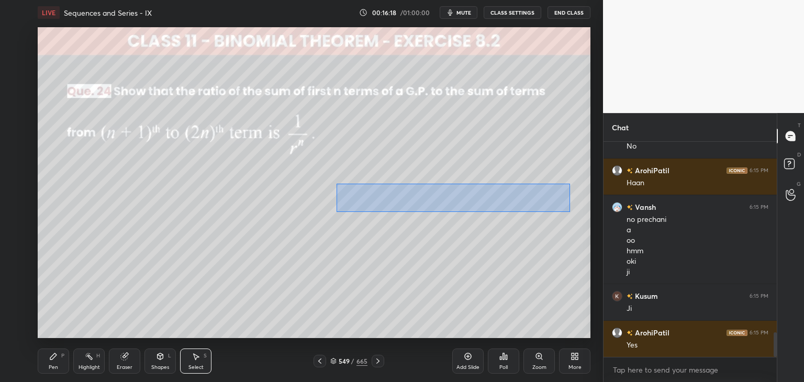
drag, startPoint x: 336, startPoint y: 184, endPoint x: 571, endPoint y: 211, distance: 236.5
click at [571, 212] on div "0 ° Undo Copy Paste here Duplicate Duplicate to new slide Delete" at bounding box center [314, 182] width 552 height 311
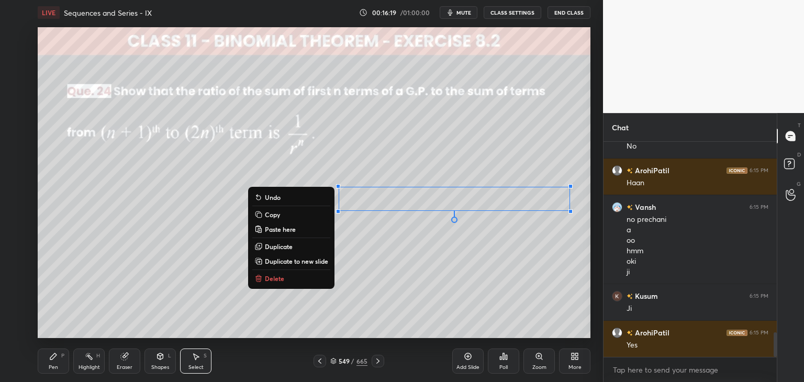
click at [274, 214] on p "Copy" at bounding box center [272, 214] width 15 height 8
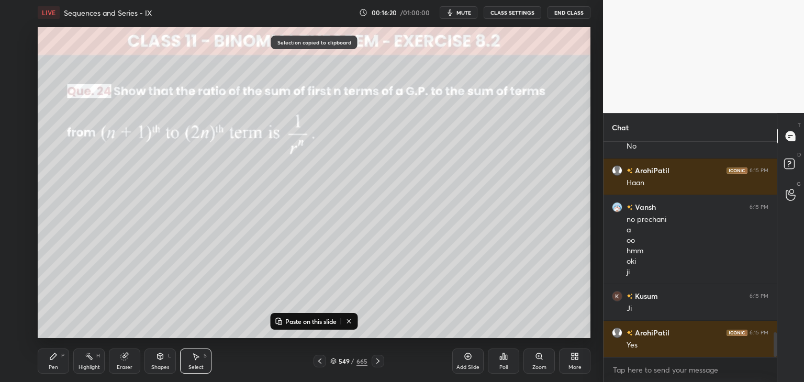
click at [308, 323] on p "Paste on this slide" at bounding box center [310, 321] width 51 height 8
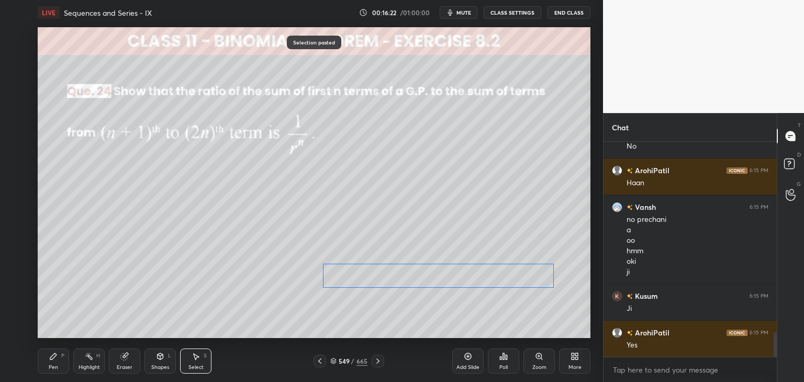
drag, startPoint x: 414, startPoint y: 206, endPoint x: 385, endPoint y: 270, distance: 70.5
click at [385, 270] on div "0 ° Undo Copy Paste here Duplicate Duplicate to new slide Delete" at bounding box center [314, 182] width 552 height 311
click at [364, 307] on div "0 ° Undo Copy Paste here Duplicate Duplicate to new slide Delete" at bounding box center [314, 182] width 552 height 311
click at [47, 372] on div "Pen P" at bounding box center [53, 360] width 31 height 25
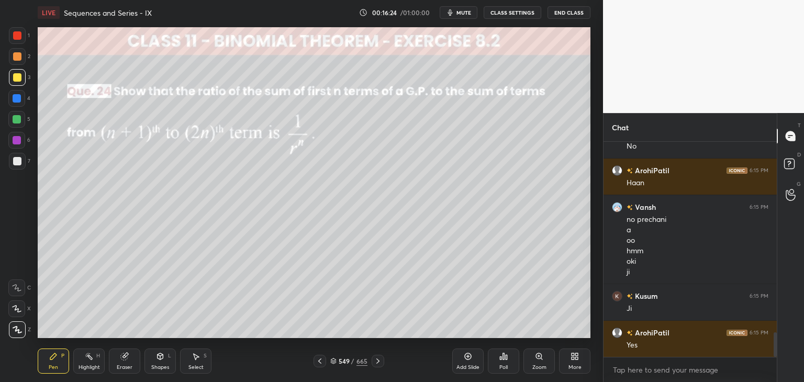
click at [15, 160] on div at bounding box center [17, 161] width 8 height 8
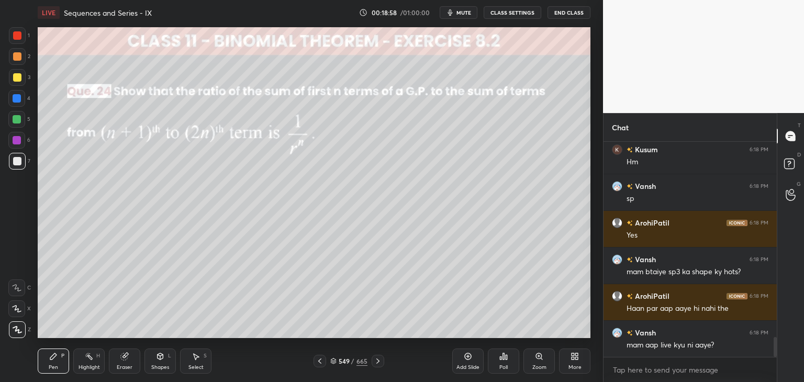
scroll to position [2125, 0]
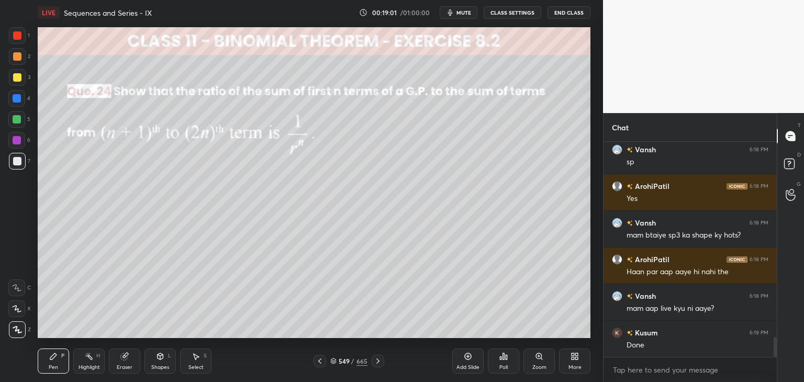
click at [377, 360] on icon at bounding box center [378, 361] width 8 height 8
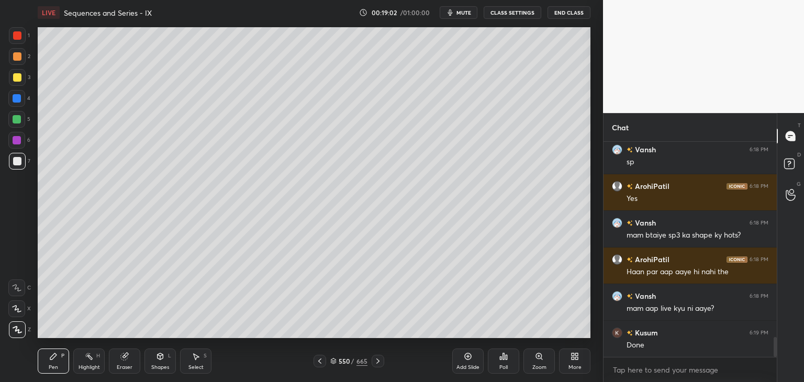
click at [377, 360] on icon at bounding box center [378, 361] width 8 height 8
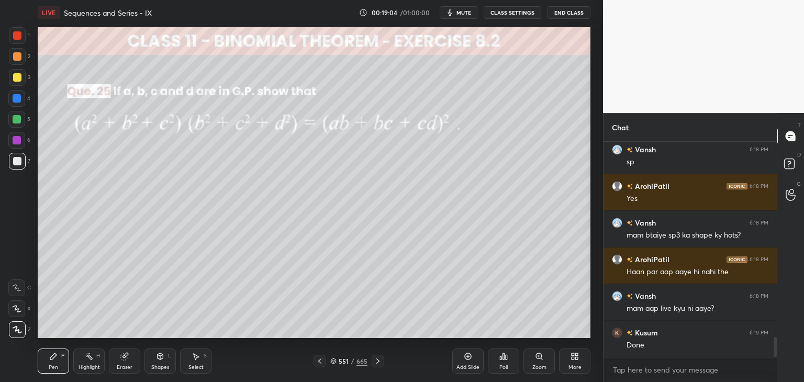
click at [377, 360] on icon at bounding box center [378, 361] width 8 height 8
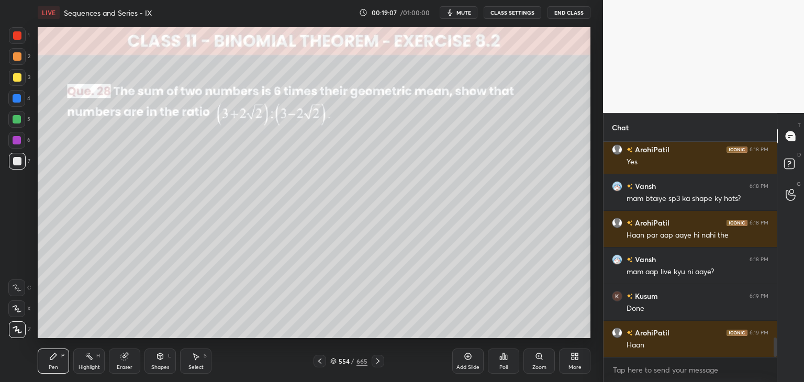
click at [377, 360] on icon at bounding box center [378, 361] width 8 height 8
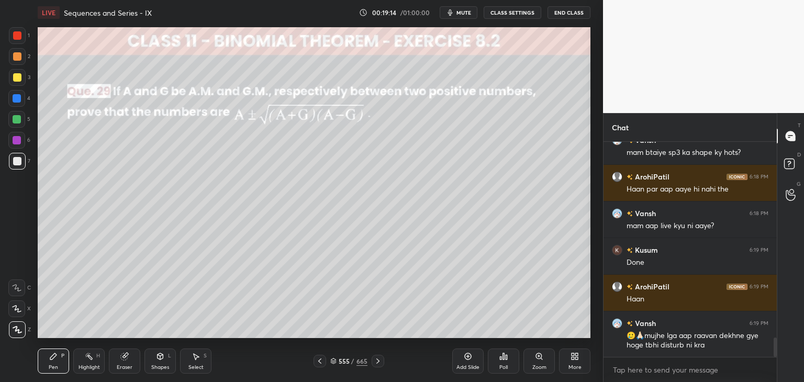
click at [500, 362] on div "Poll" at bounding box center [503, 360] width 31 height 25
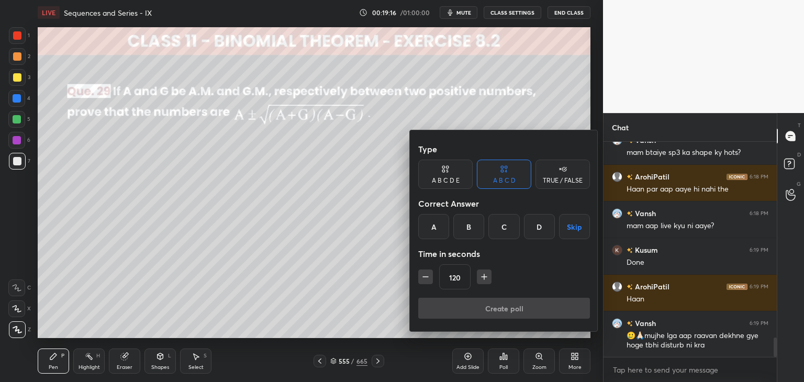
click at [583, 224] on button "Skip" at bounding box center [574, 226] width 31 height 25
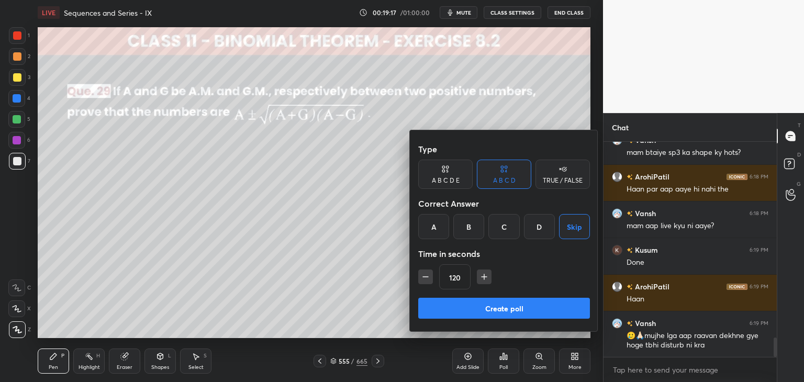
click at [496, 306] on button "Create poll" at bounding box center [504, 308] width 172 height 21
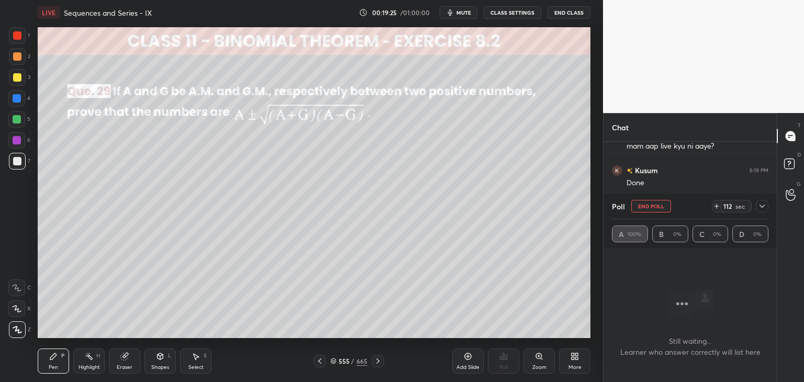
scroll to position [2115, 0]
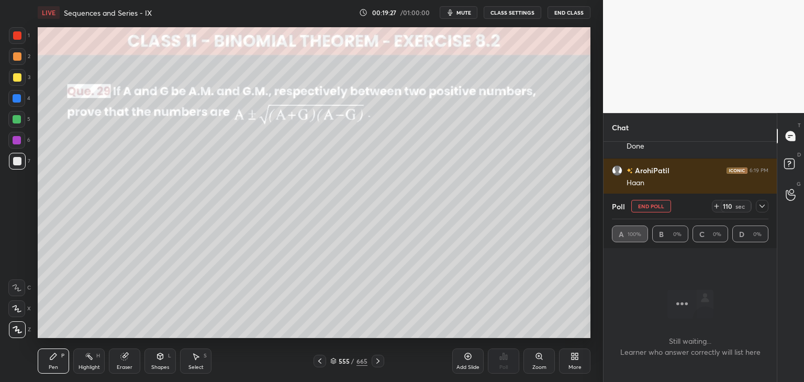
click at [762, 206] on icon at bounding box center [762, 206] width 8 height 8
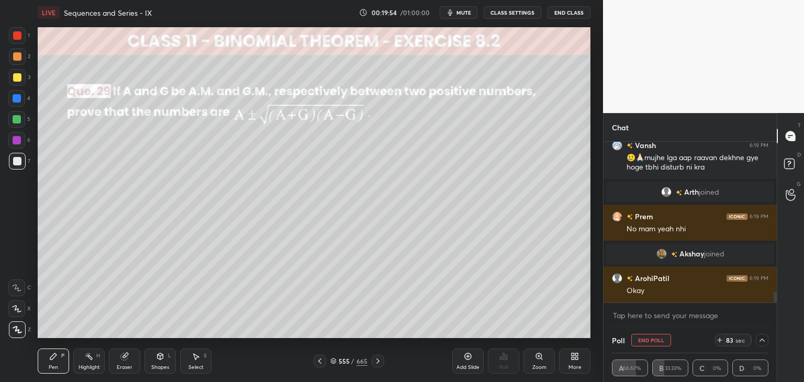
scroll to position [2203, 0]
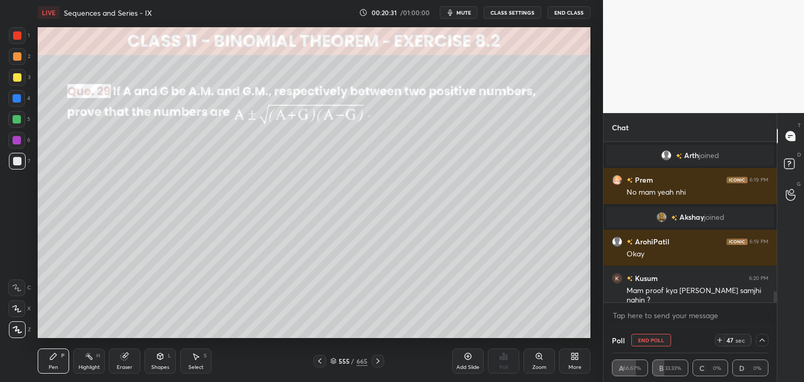
click at [763, 341] on icon at bounding box center [762, 340] width 8 height 8
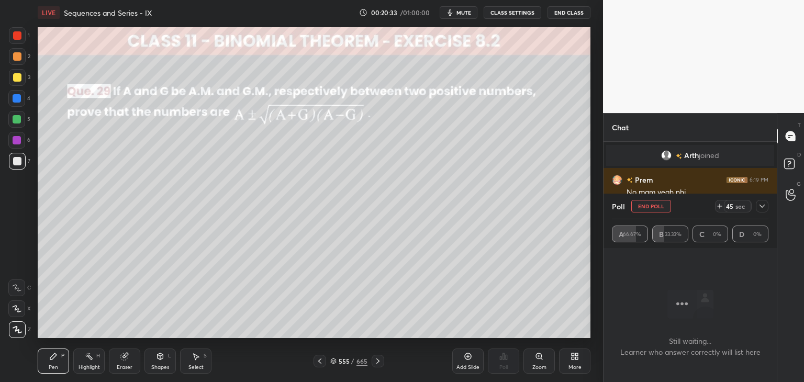
click at [764, 204] on icon at bounding box center [762, 206] width 8 height 8
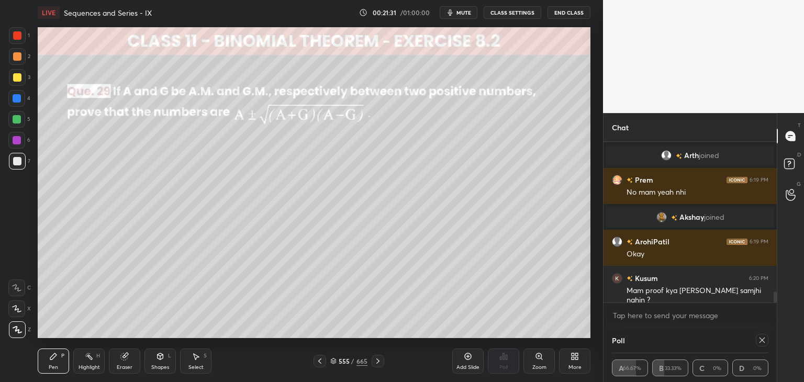
click at [765, 343] on icon at bounding box center [762, 340] width 8 height 8
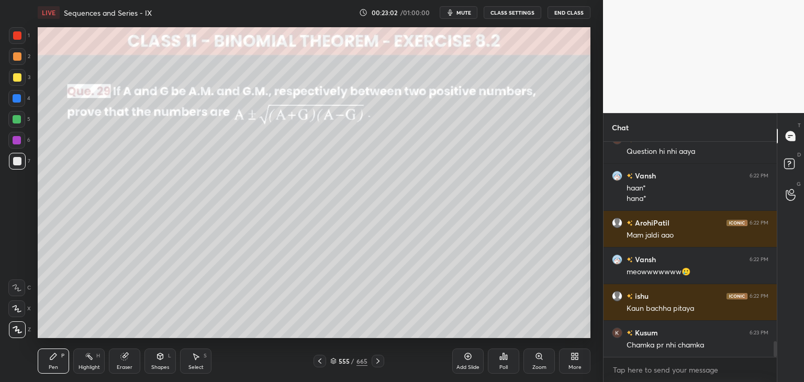
scroll to position [2708, 0]
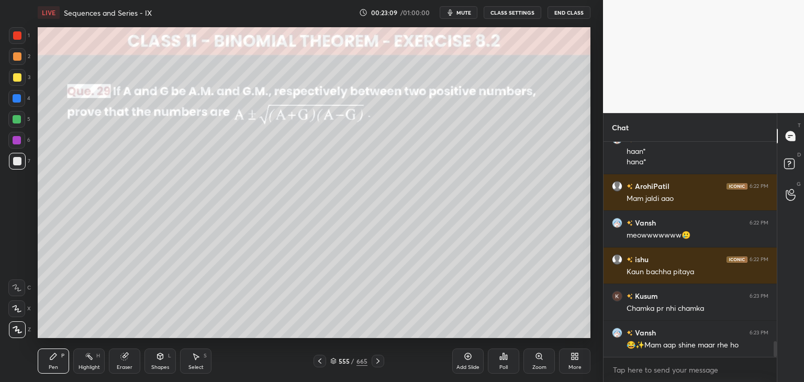
click at [22, 332] on div at bounding box center [17, 329] width 17 height 17
click at [17, 76] on div at bounding box center [17, 77] width 8 height 8
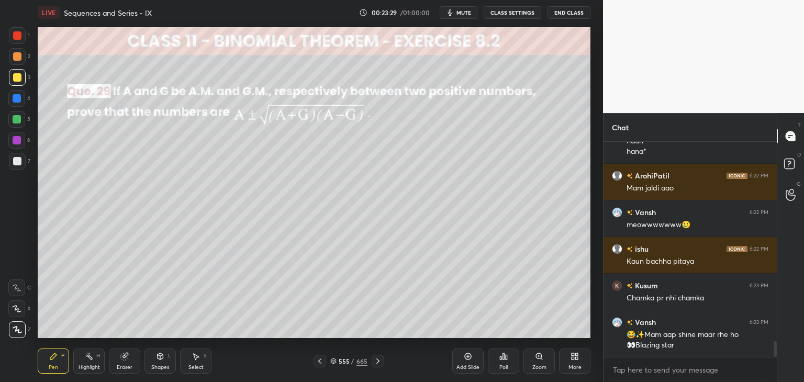
scroll to position [2764, 0]
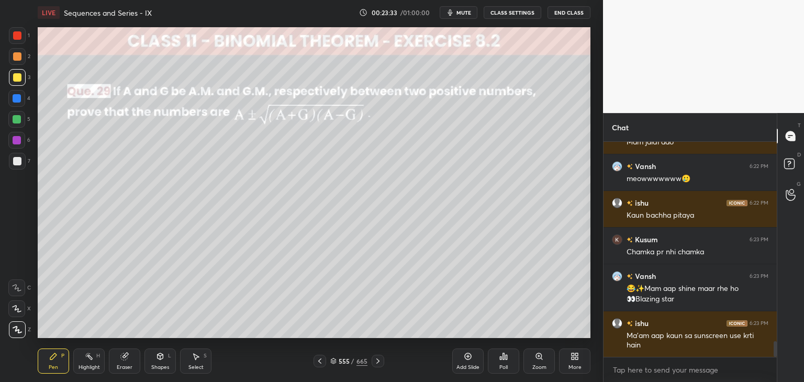
click at [19, 74] on div at bounding box center [17, 77] width 8 height 8
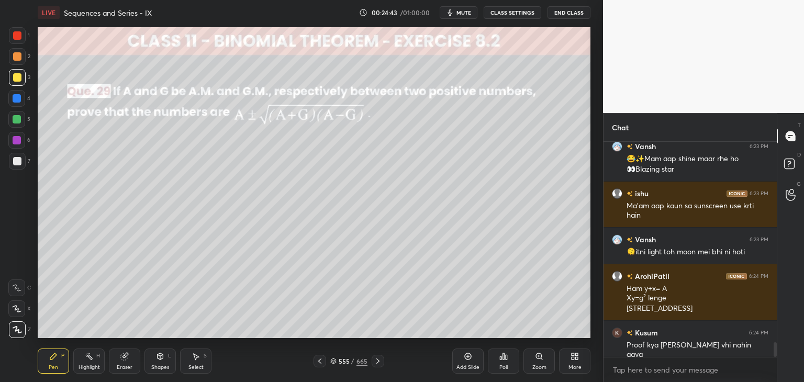
scroll to position [2931, 0]
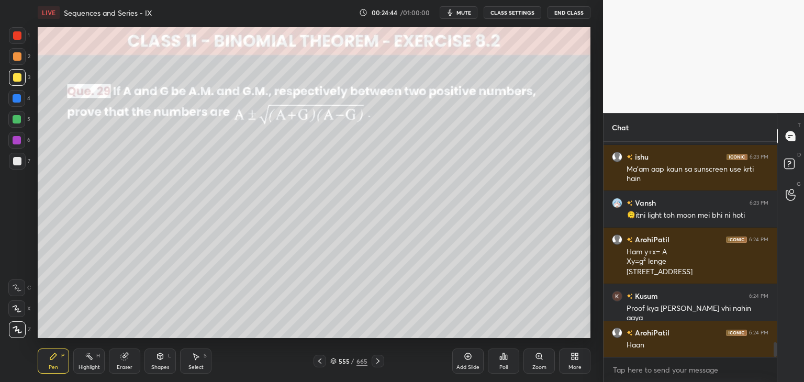
drag, startPoint x: 126, startPoint y: 367, endPoint x: 142, endPoint y: 345, distance: 26.9
click at [126, 366] on div "Eraser" at bounding box center [125, 367] width 16 height 5
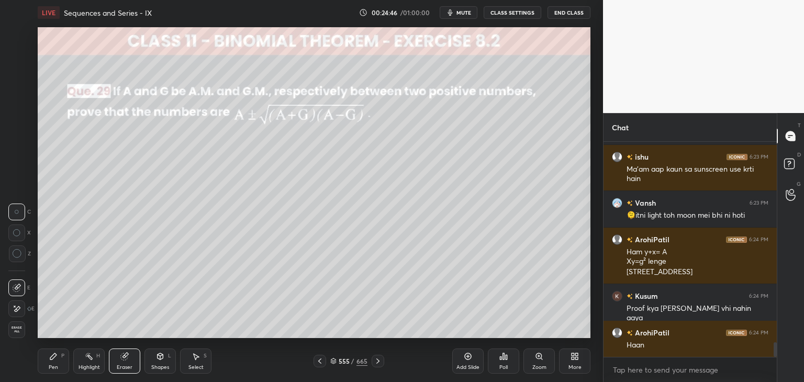
click at [60, 358] on div "Pen P" at bounding box center [53, 360] width 31 height 25
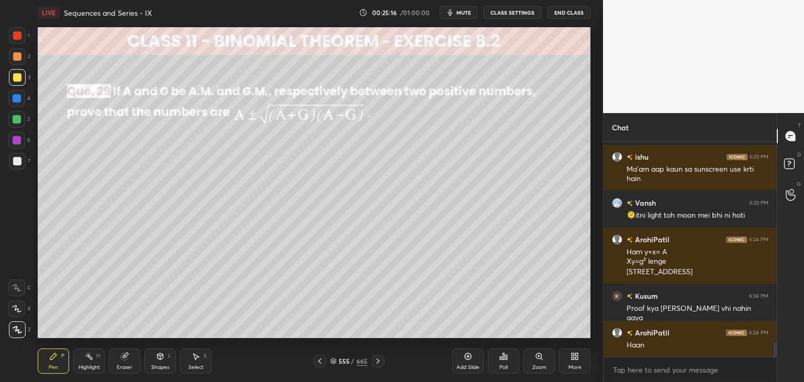
scroll to position [2967, 0]
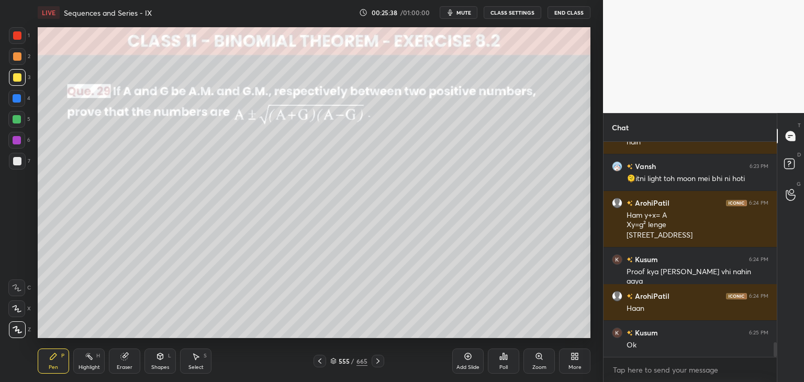
click at [201, 363] on div "Select S" at bounding box center [195, 360] width 31 height 25
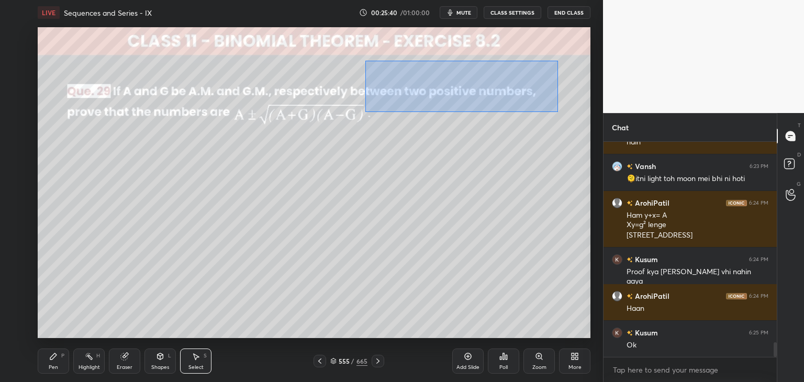
drag, startPoint x: 368, startPoint y: 63, endPoint x: 554, endPoint y: 111, distance: 191.9
click at [557, 112] on div "0 ° Undo Copy Paste here Duplicate Duplicate to new slide Delete" at bounding box center [314, 182] width 552 height 311
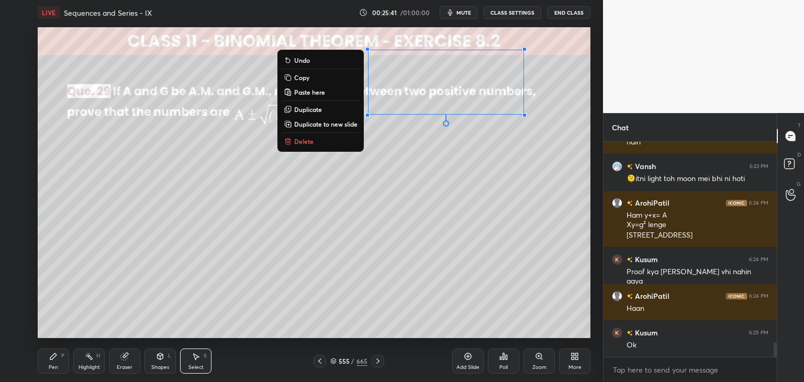
click at [310, 143] on p "Delete" at bounding box center [303, 141] width 19 height 8
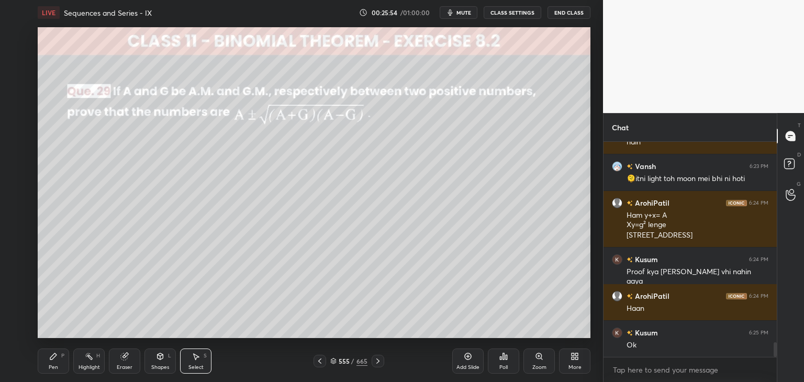
scroll to position [3004, 0]
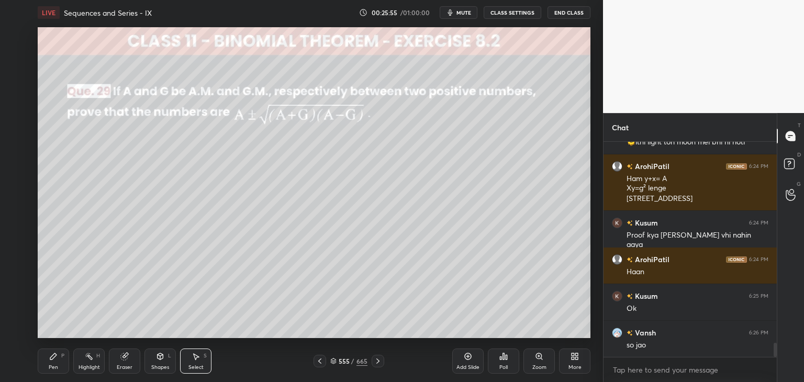
click at [60, 361] on div "Pen P" at bounding box center [53, 360] width 31 height 25
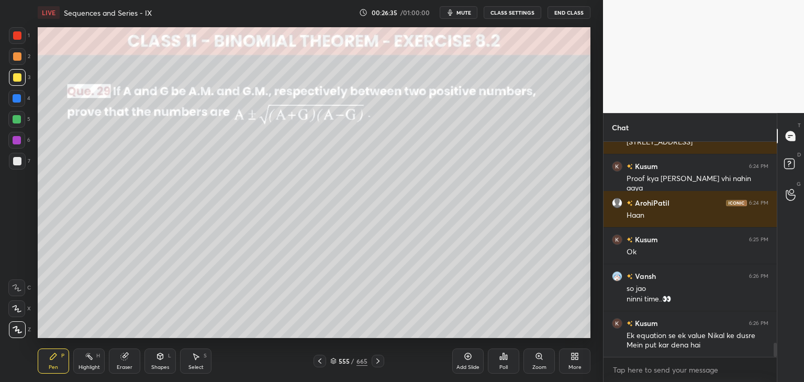
scroll to position [3071, 0]
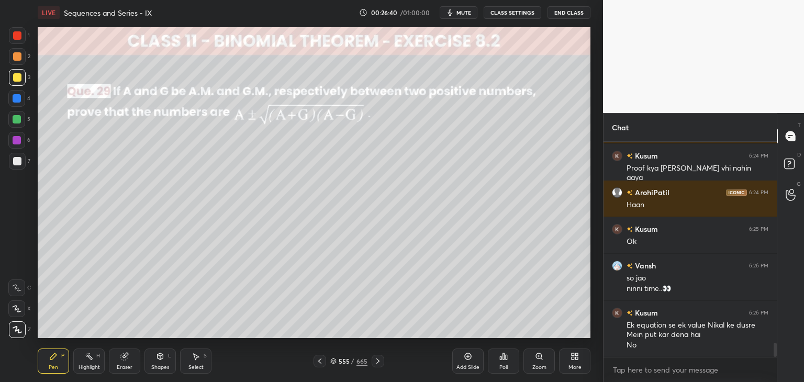
click at [20, 160] on div at bounding box center [17, 161] width 8 height 8
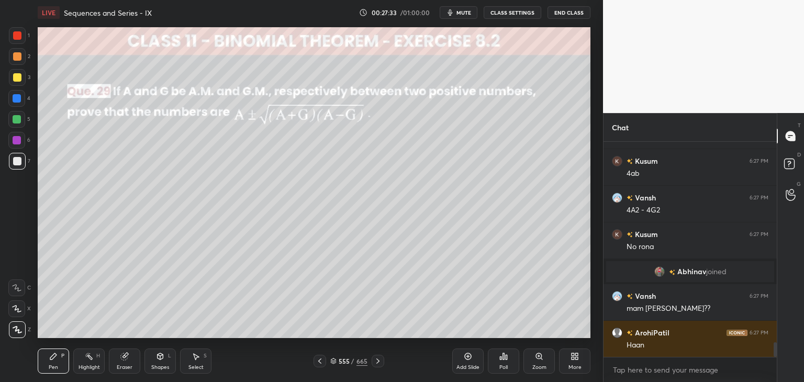
scroll to position [2987, 0]
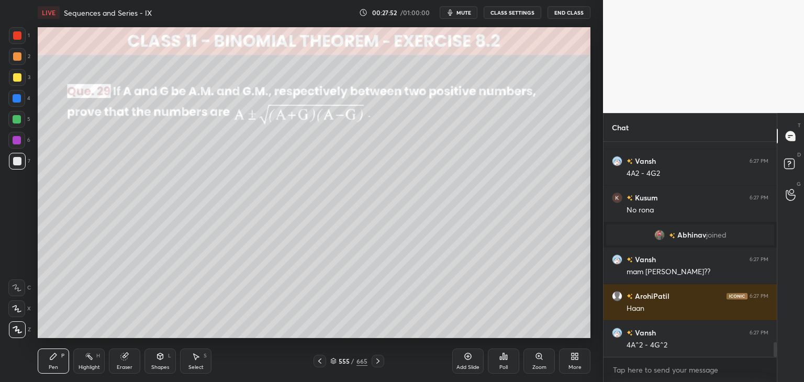
click at [195, 365] on div "Select" at bounding box center [195, 367] width 15 height 5
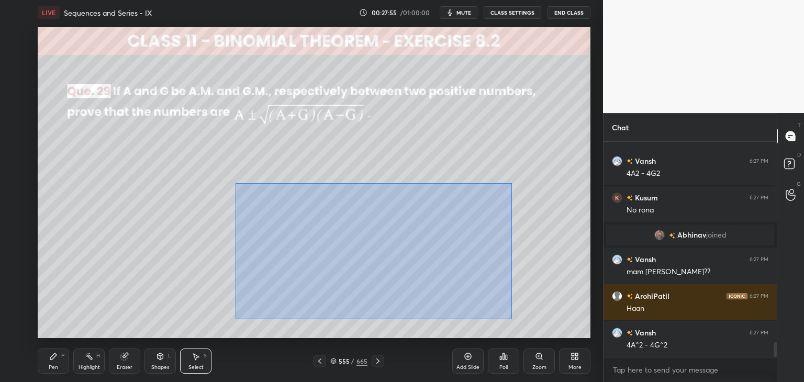
drag, startPoint x: 235, startPoint y: 183, endPoint x: 511, endPoint y: 319, distance: 307.2
click at [511, 319] on div "0 ° Undo Copy Paste here Duplicate Duplicate to new slide Delete" at bounding box center [314, 182] width 552 height 311
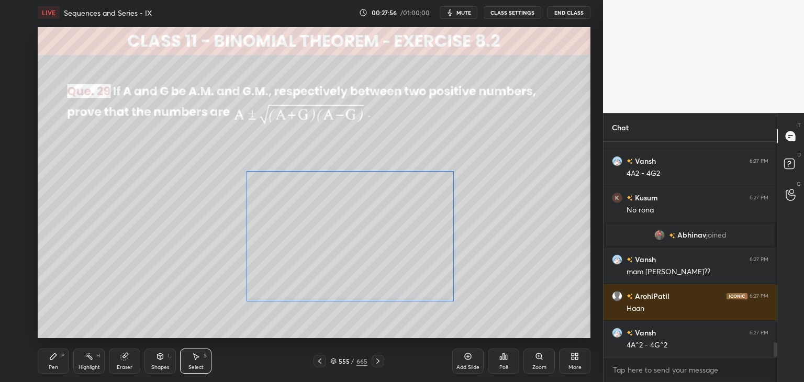
drag, startPoint x: 420, startPoint y: 277, endPoint x: 435, endPoint y: 274, distance: 15.0
click at [409, 267] on div "0 ° Undo Copy Paste here Duplicate Duplicate to new slide Delete" at bounding box center [314, 182] width 552 height 311
drag, startPoint x: 556, startPoint y: 292, endPoint x: 525, endPoint y: 293, distance: 30.3
click at [556, 292] on div "0 ° Undo Copy Paste here Duplicate Duplicate to new slide Delete" at bounding box center [314, 182] width 552 height 311
click at [55, 369] on div "Pen" at bounding box center [53, 367] width 9 height 5
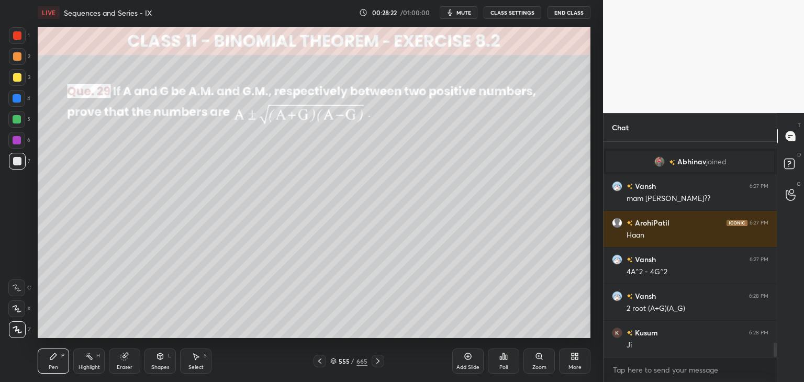
scroll to position [3071, 0]
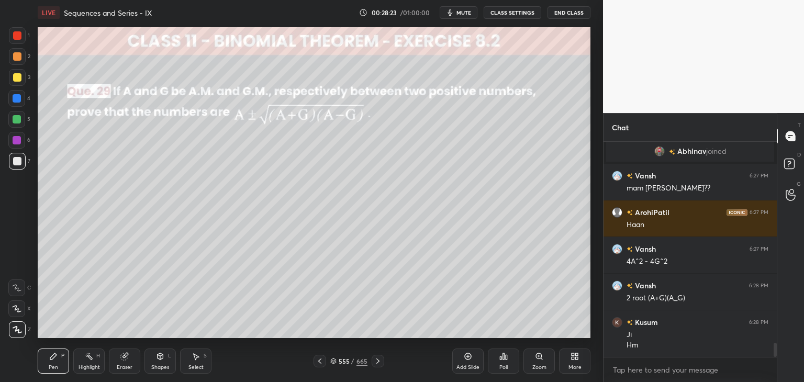
click at [188, 365] on div "Select" at bounding box center [195, 367] width 15 height 5
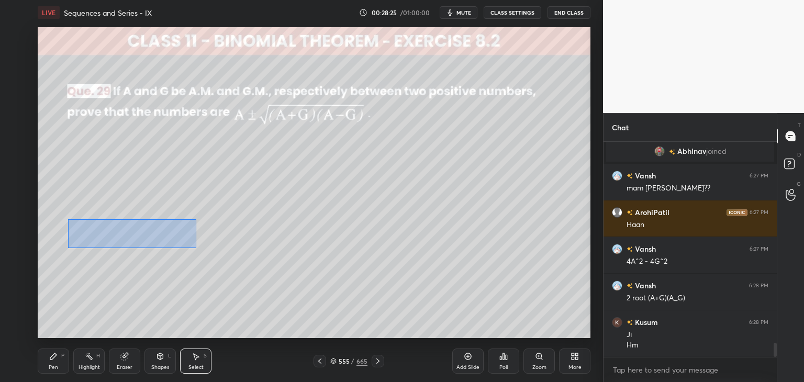
drag, startPoint x: 89, startPoint y: 231, endPoint x: 196, endPoint y: 247, distance: 108.5
click at [196, 247] on div "0 ° Undo Copy Paste here Duplicate Duplicate to new slide Delete" at bounding box center [314, 182] width 552 height 311
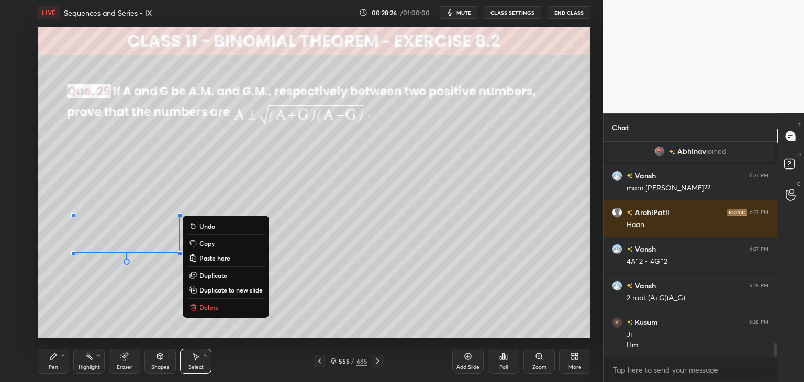
scroll to position [3096, 0]
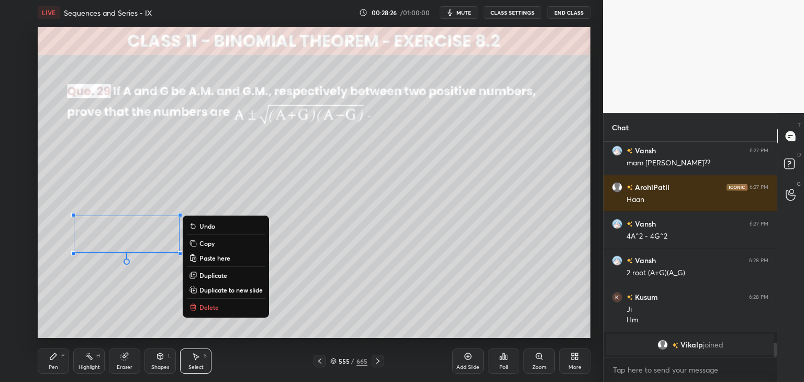
click at [212, 243] on p "Copy" at bounding box center [206, 243] width 15 height 8
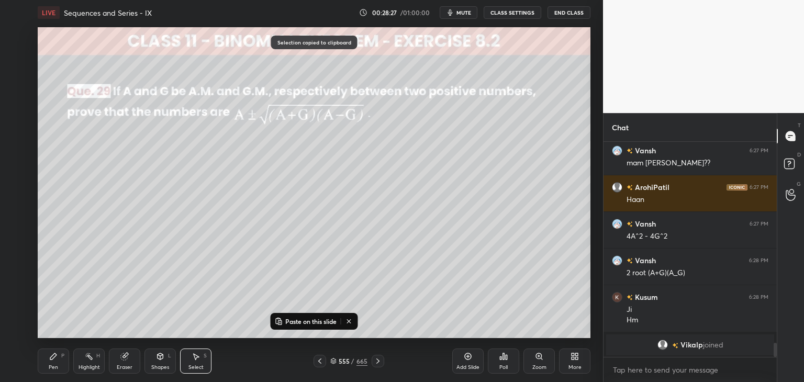
click at [476, 370] on div "Add Slide" at bounding box center [467, 367] width 23 height 5
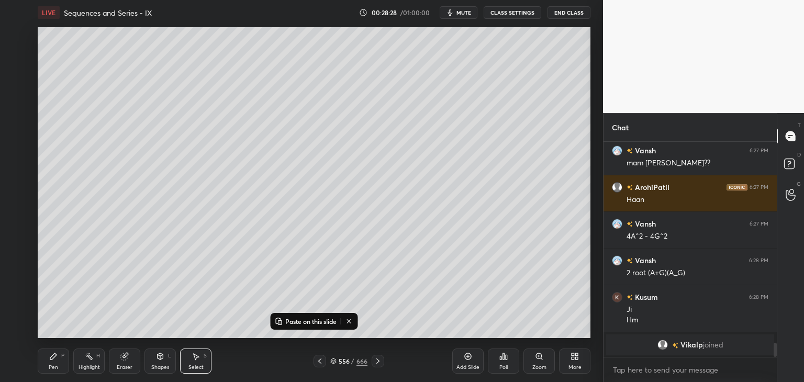
drag, startPoint x: 278, startPoint y: 323, endPoint x: 281, endPoint y: 313, distance: 10.4
click at [278, 323] on rect at bounding box center [279, 322] width 3 height 4
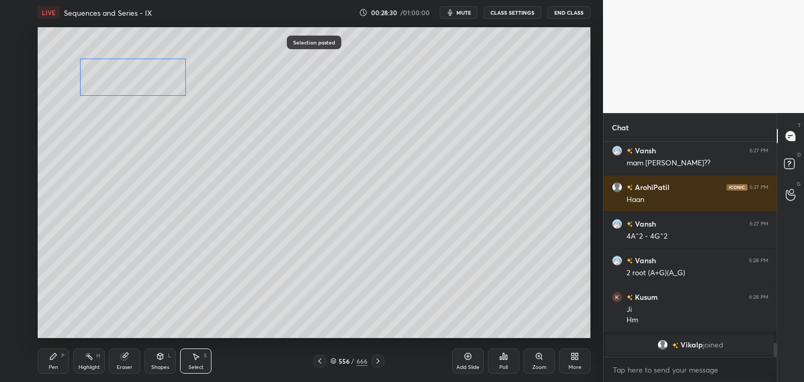
drag, startPoint x: 121, startPoint y: 233, endPoint x: 130, endPoint y: 76, distance: 157.2
click at [130, 75] on div "0 ° Undo Copy Paste here Duplicate Duplicate to new slide Delete" at bounding box center [314, 182] width 552 height 311
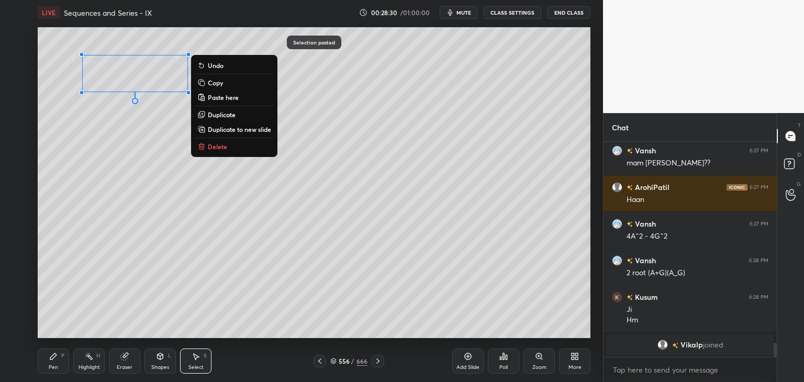
click at [119, 164] on div "0 ° Undo Copy Paste here Duplicate Duplicate to new slide Delete" at bounding box center [314, 182] width 552 height 311
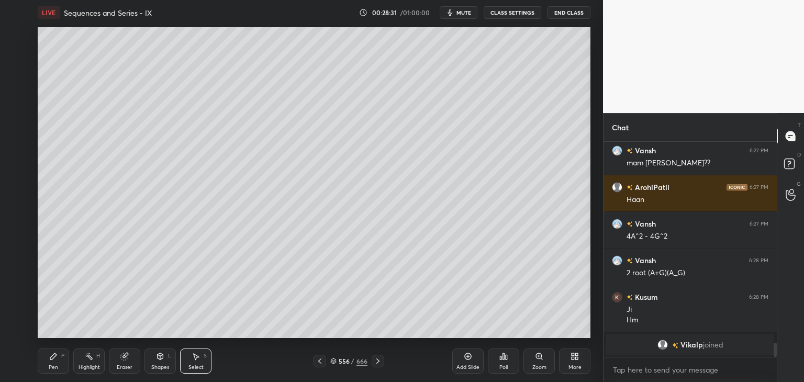
click at [129, 367] on div "Eraser" at bounding box center [125, 367] width 16 height 5
click at [319, 360] on icon at bounding box center [319, 360] width 3 height 5
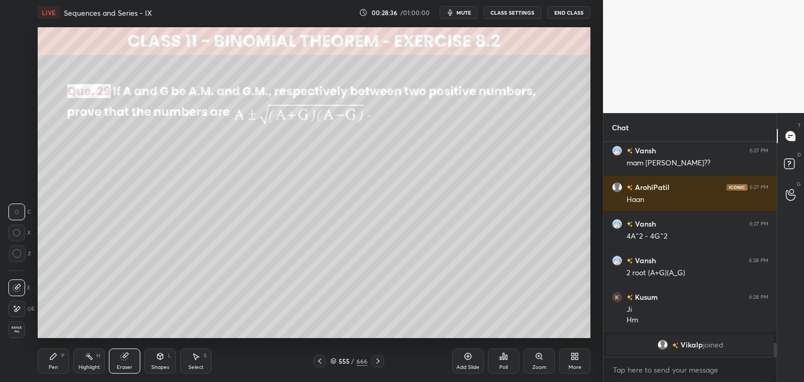
click at [198, 363] on div "Select S" at bounding box center [195, 360] width 31 height 25
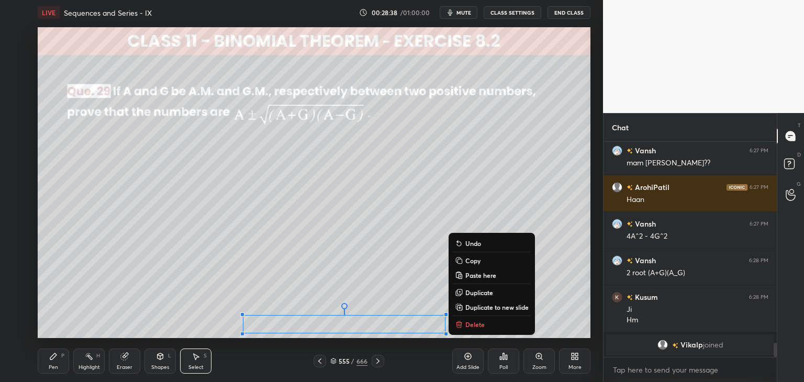
drag, startPoint x: 253, startPoint y: 318, endPoint x: 496, endPoint y: 332, distance: 243.7
click at [505, 338] on div "LIVE Sequences and Series - IX 00:28:38 / 01:00:00 mute CLASS SETTINGS End Clas…" at bounding box center [313, 191] width 561 height 382
click at [472, 262] on p "Copy" at bounding box center [472, 260] width 15 height 8
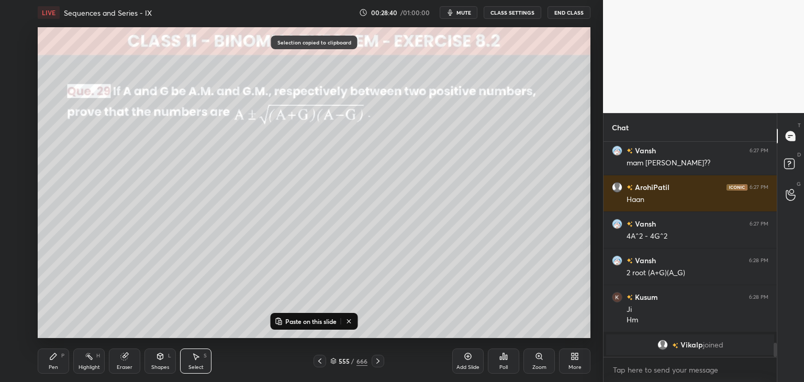
click at [377, 360] on icon at bounding box center [378, 361] width 8 height 8
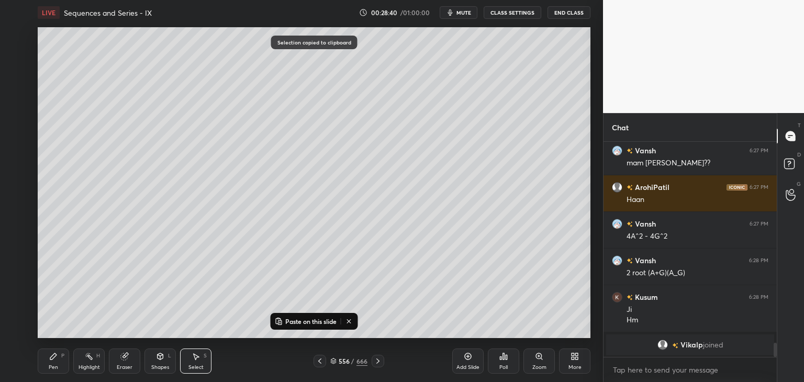
click at [287, 319] on p "Paste on this slide" at bounding box center [310, 321] width 51 height 8
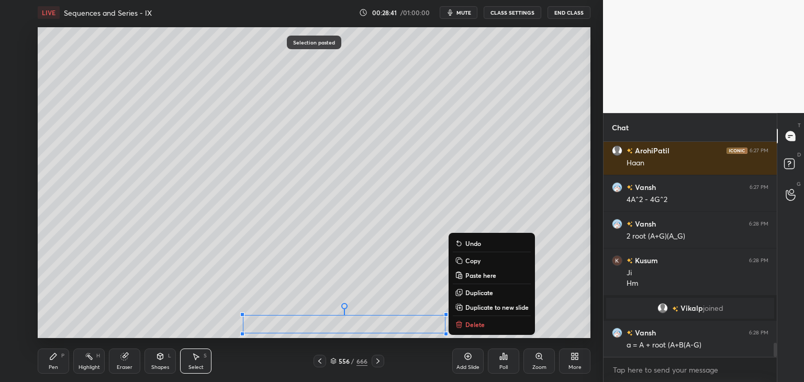
scroll to position [3080, 0]
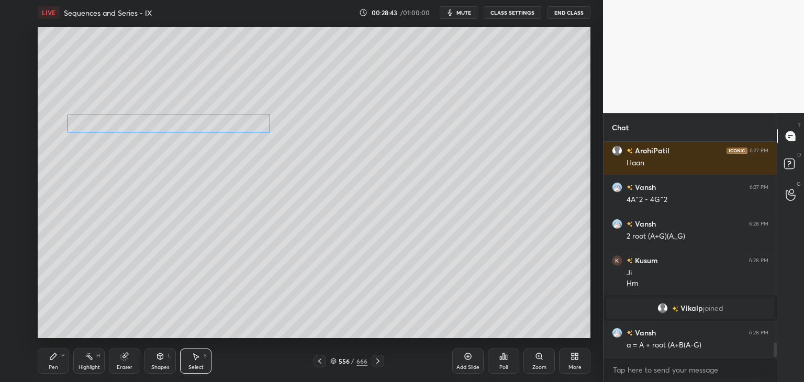
drag, startPoint x: 304, startPoint y: 320, endPoint x: 127, endPoint y: 120, distance: 267.2
click at [127, 119] on div "0 ° Undo Copy Paste here Duplicate Duplicate to new slide Delete" at bounding box center [314, 182] width 552 height 311
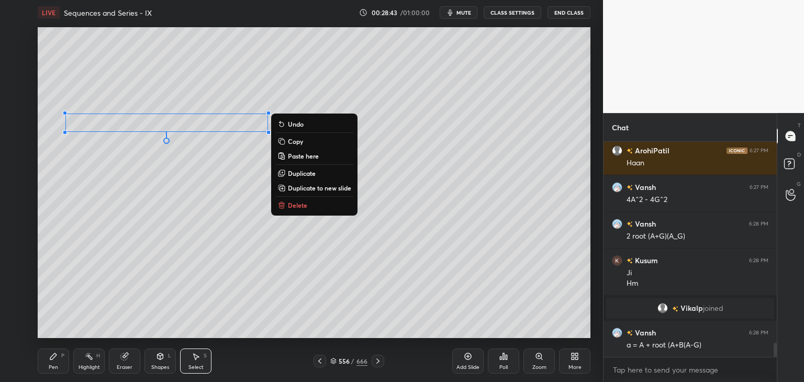
drag, startPoint x: 132, startPoint y: 196, endPoint x: 137, endPoint y: 219, distance: 23.5
click at [130, 196] on div "0 ° Undo Copy Paste here Duplicate Duplicate to new slide Delete" at bounding box center [314, 182] width 552 height 311
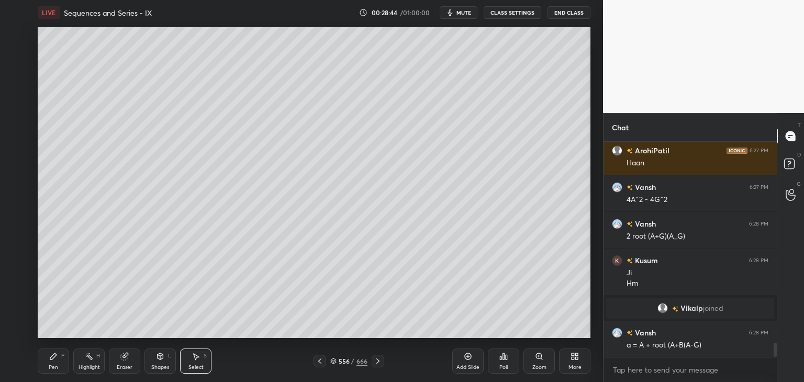
click at [130, 363] on div "Eraser" at bounding box center [124, 360] width 31 height 25
click at [159, 363] on div "Shapes L" at bounding box center [159, 360] width 31 height 25
click at [125, 360] on div "Eraser" at bounding box center [124, 360] width 31 height 25
click at [16, 306] on icon at bounding box center [17, 308] width 8 height 9
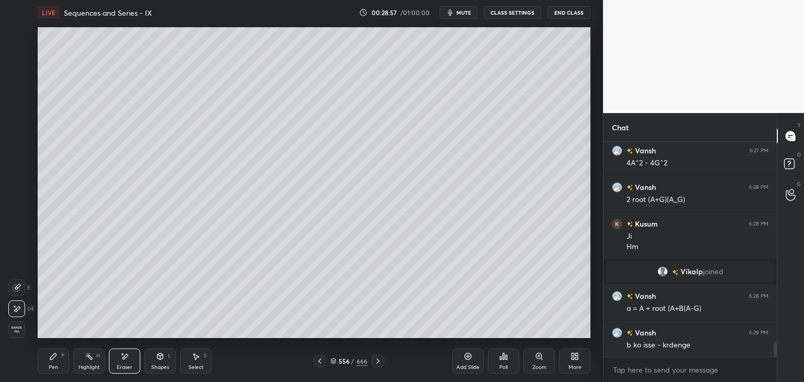
click at [52, 365] on div "Pen" at bounding box center [53, 367] width 9 height 5
drag, startPoint x: 15, startPoint y: 77, endPoint x: 33, endPoint y: 84, distance: 19.5
click at [16, 77] on div at bounding box center [17, 77] width 8 height 8
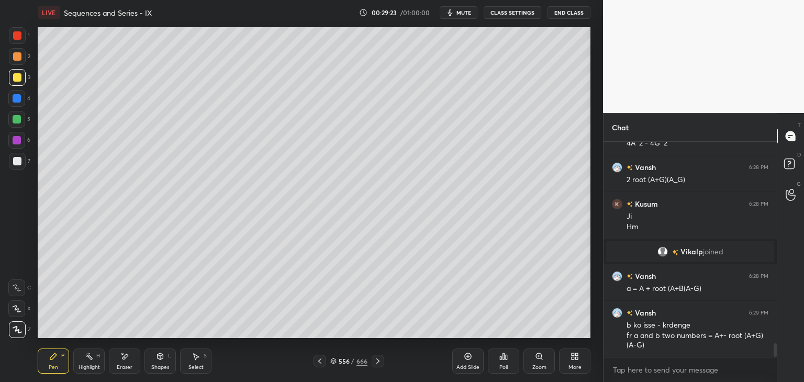
scroll to position [3147, 0]
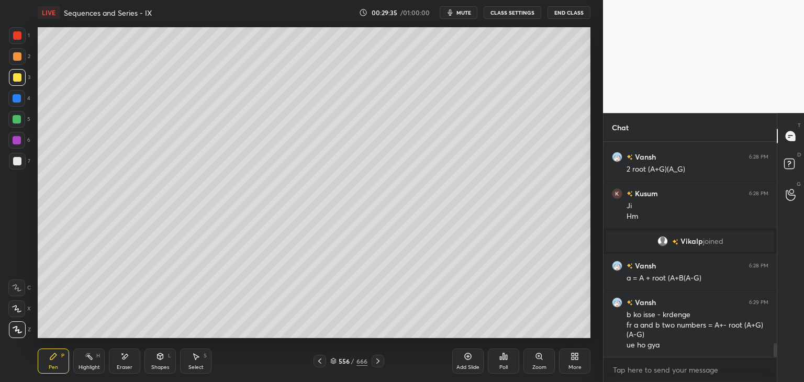
drag, startPoint x: 116, startPoint y: 363, endPoint x: 116, endPoint y: 342, distance: 20.9
click at [117, 363] on div "Eraser" at bounding box center [124, 360] width 31 height 25
click at [44, 372] on div "Pen P" at bounding box center [53, 360] width 31 height 25
click at [320, 359] on icon at bounding box center [319, 360] width 3 height 5
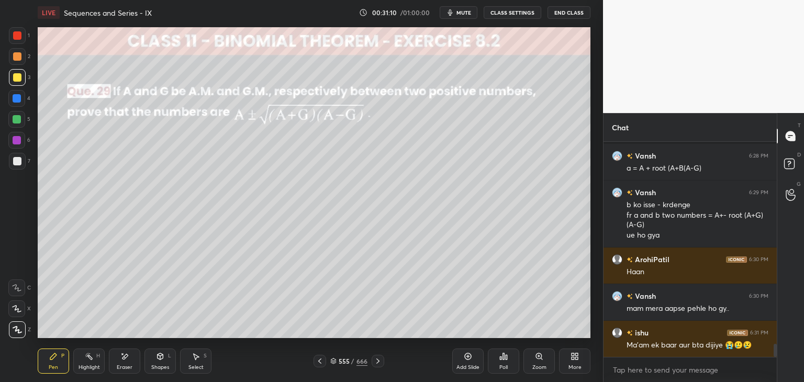
scroll to position [3282, 0]
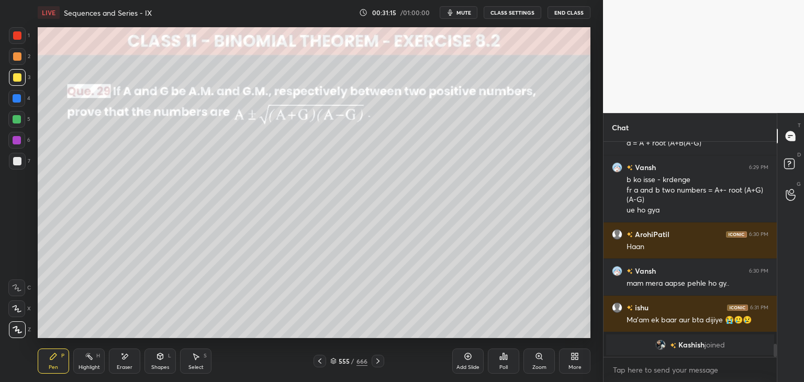
drag, startPoint x: 377, startPoint y: 363, endPoint x: 380, endPoint y: 368, distance: 6.1
click at [377, 364] on icon at bounding box center [378, 361] width 8 height 8
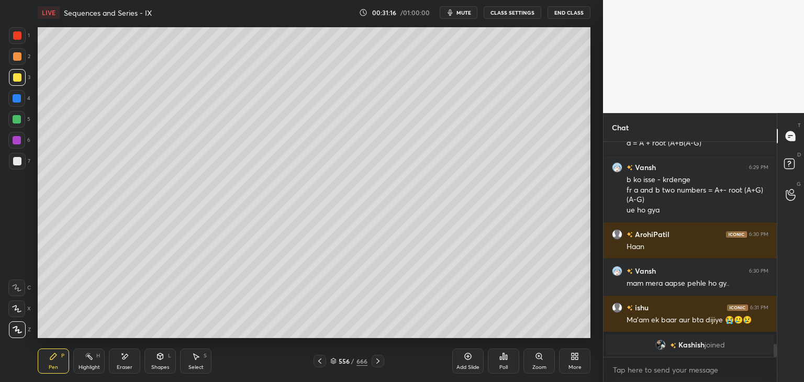
click at [465, 367] on div "Add Slide" at bounding box center [467, 367] width 23 height 5
click at [12, 117] on div at bounding box center [16, 119] width 17 height 17
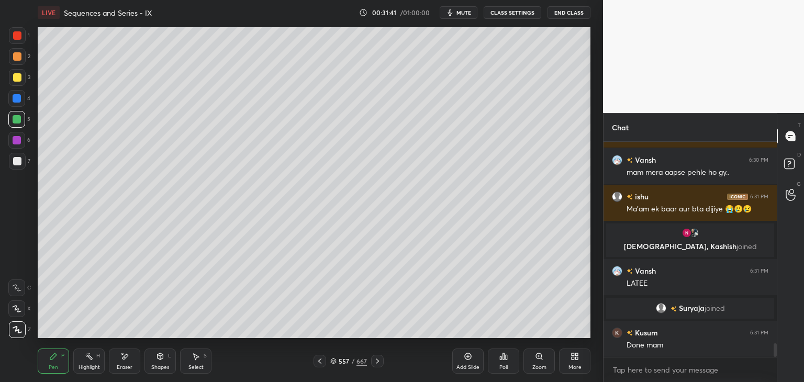
scroll to position [3198, 0]
click at [321, 360] on icon at bounding box center [319, 361] width 8 height 8
click at [322, 360] on icon at bounding box center [319, 361] width 8 height 8
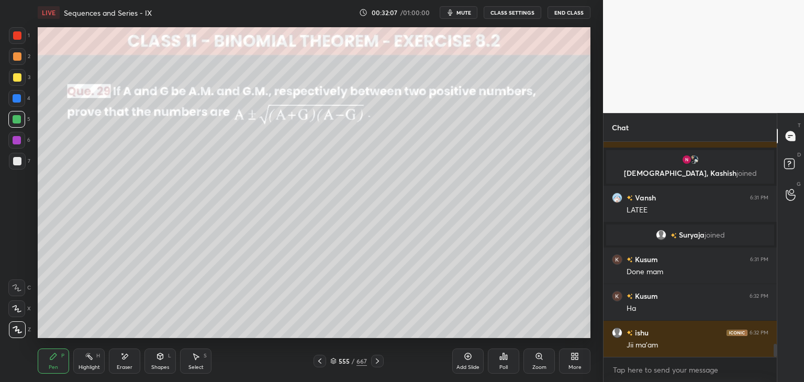
scroll to position [3307, 0]
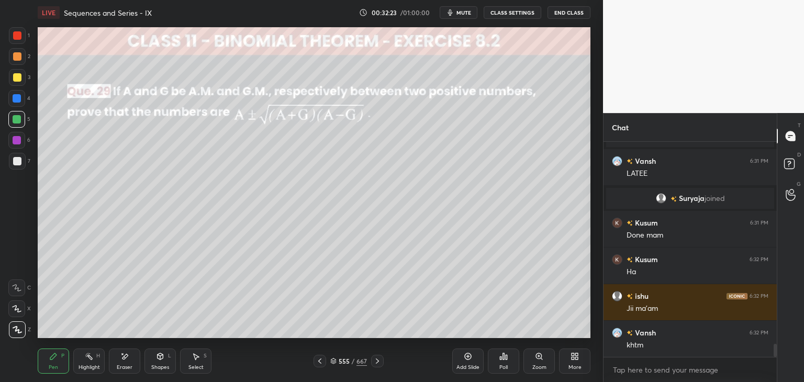
click at [17, 120] on div at bounding box center [17, 119] width 8 height 8
click at [377, 361] on icon at bounding box center [377, 361] width 8 height 8
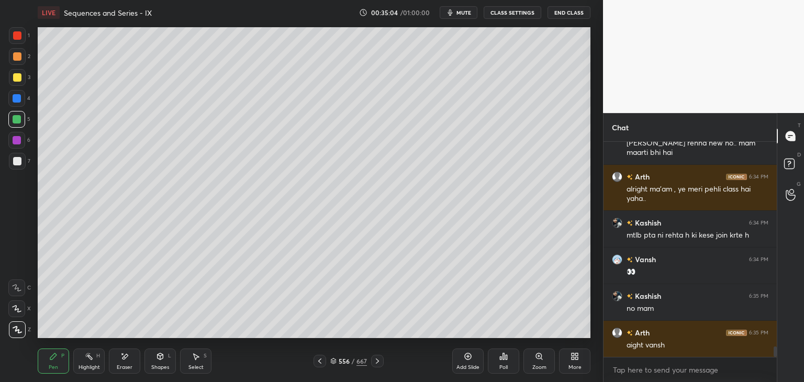
scroll to position [4254, 0]
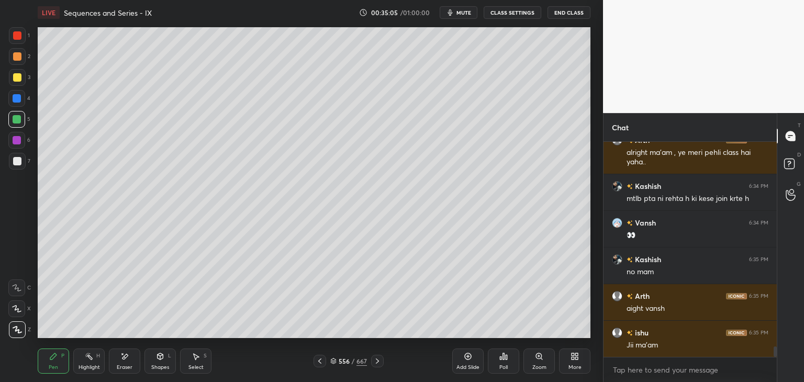
click at [375, 362] on icon at bounding box center [377, 361] width 8 height 8
click at [319, 360] on icon at bounding box center [319, 361] width 8 height 8
click at [318, 360] on icon at bounding box center [319, 361] width 8 height 8
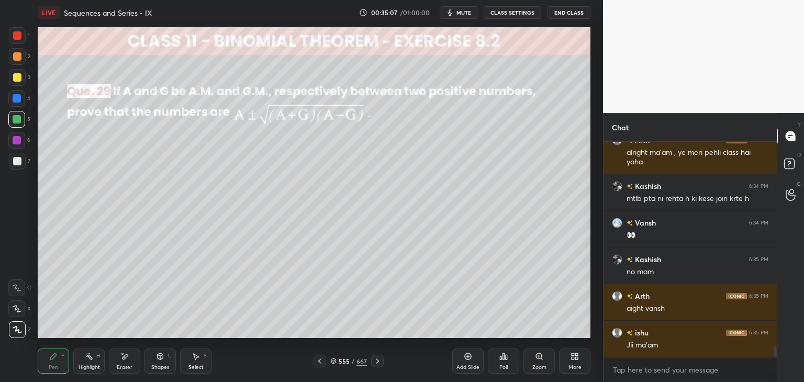
scroll to position [4291, 0]
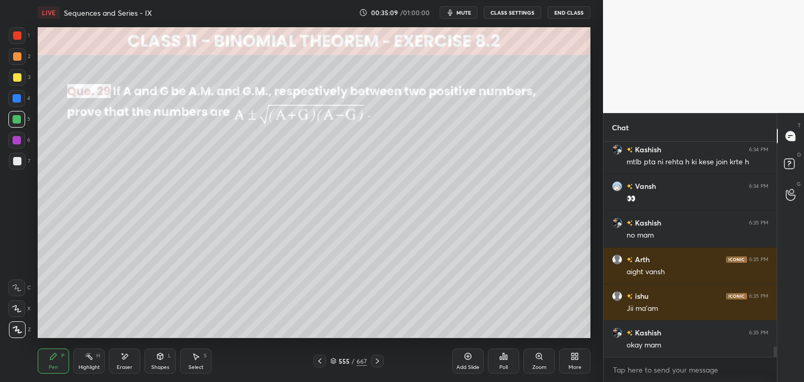
click at [375, 362] on icon at bounding box center [377, 361] width 8 height 8
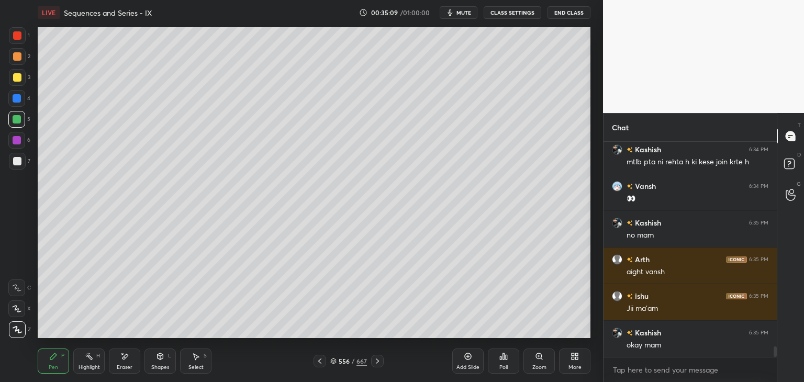
click at [375, 363] on icon at bounding box center [377, 361] width 8 height 8
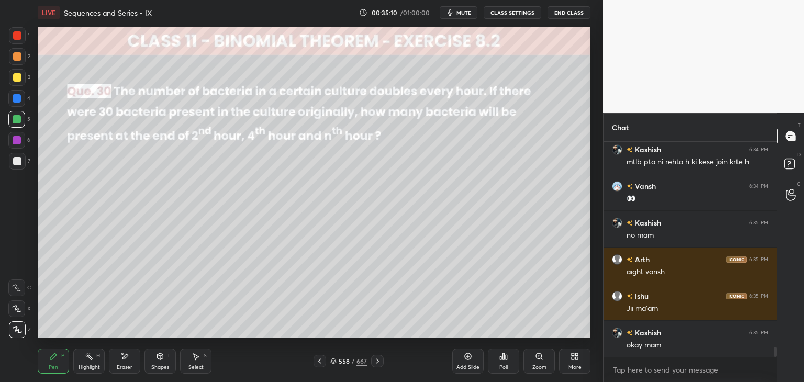
scroll to position [4328, 0]
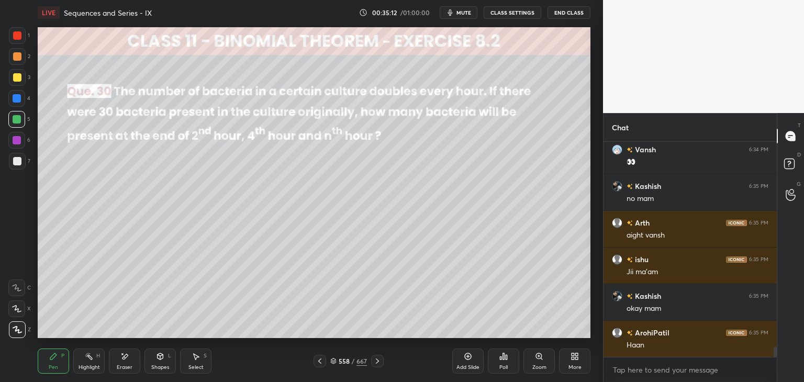
click at [508, 369] on div "Poll" at bounding box center [503, 360] width 31 height 25
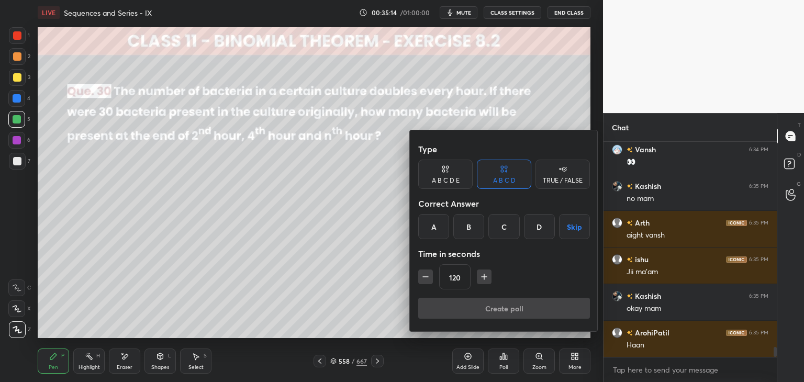
drag, startPoint x: 573, startPoint y: 228, endPoint x: 565, endPoint y: 245, distance: 19.2
click at [573, 229] on button "Skip" at bounding box center [574, 226] width 31 height 25
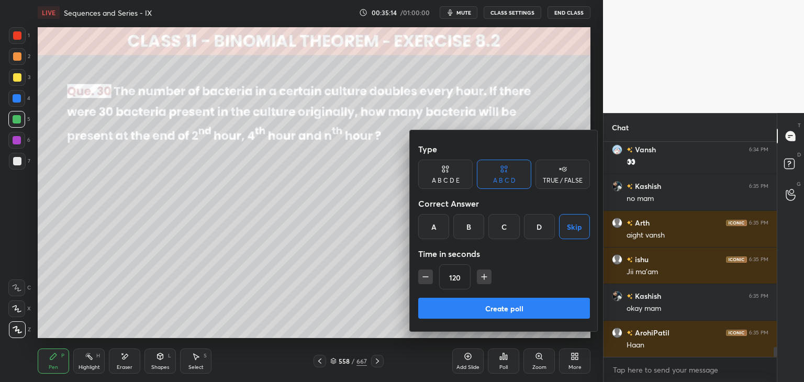
click at [507, 309] on button "Create poll" at bounding box center [504, 308] width 172 height 21
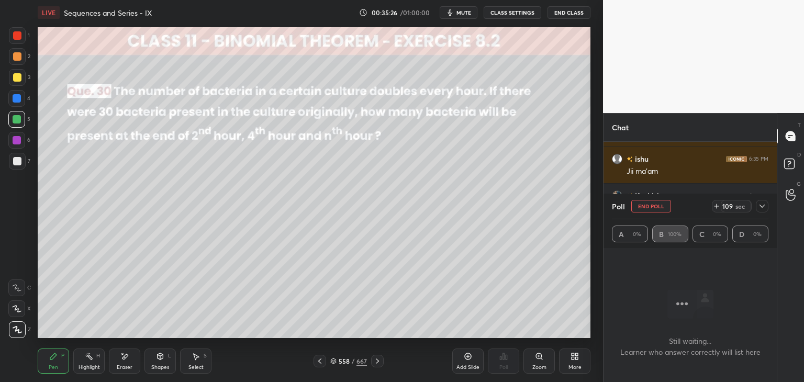
scroll to position [4439, 0]
click at [757, 205] on div at bounding box center [761, 206] width 13 height 13
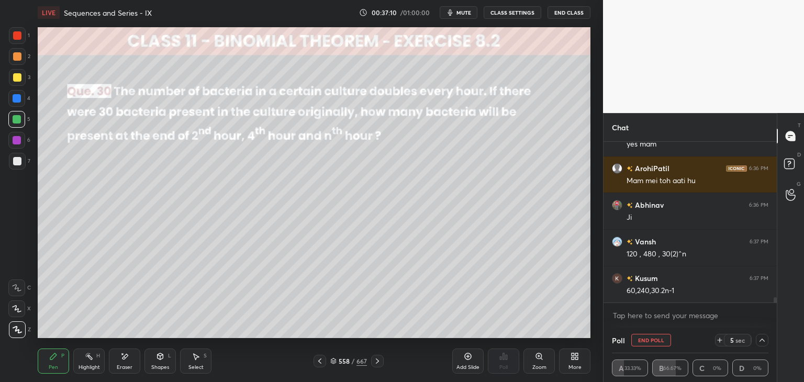
scroll to position [4705, 0]
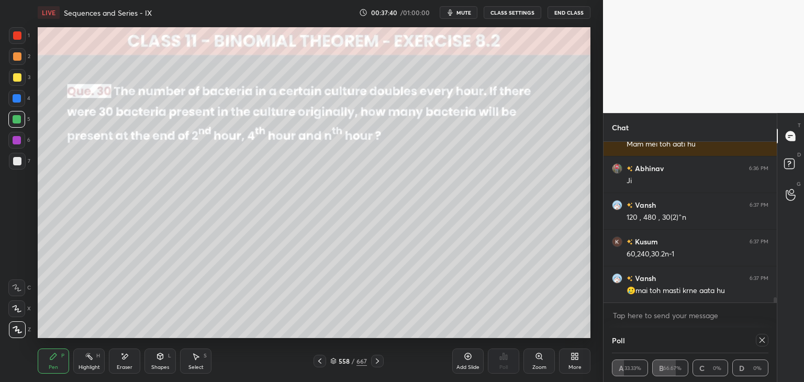
drag, startPoint x: 758, startPoint y: 338, endPoint x: 752, endPoint y: 340, distance: 5.3
click at [756, 339] on div at bounding box center [761, 340] width 13 height 13
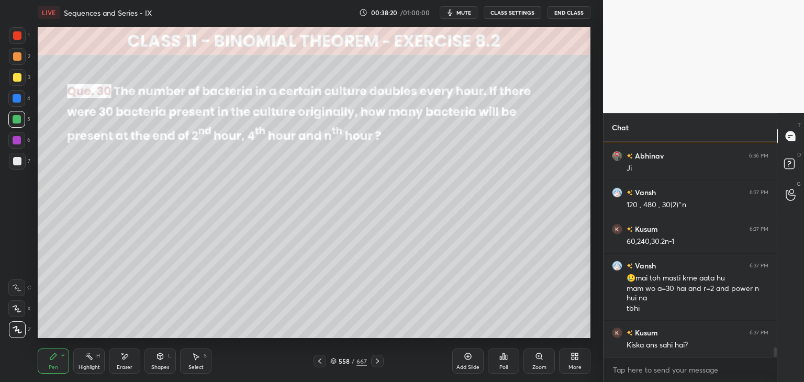
scroll to position [4755, 0]
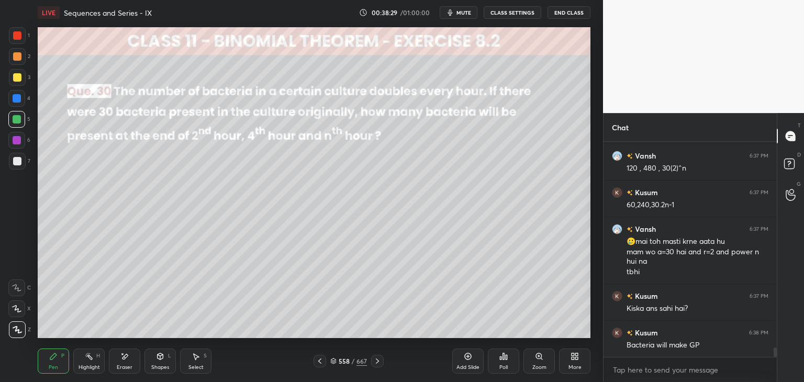
click at [163, 369] on div "Shapes" at bounding box center [160, 367] width 18 height 5
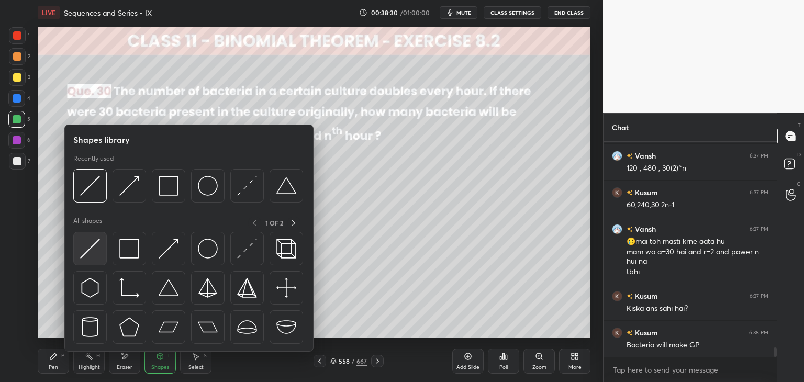
click at [93, 251] on img at bounding box center [90, 249] width 20 height 20
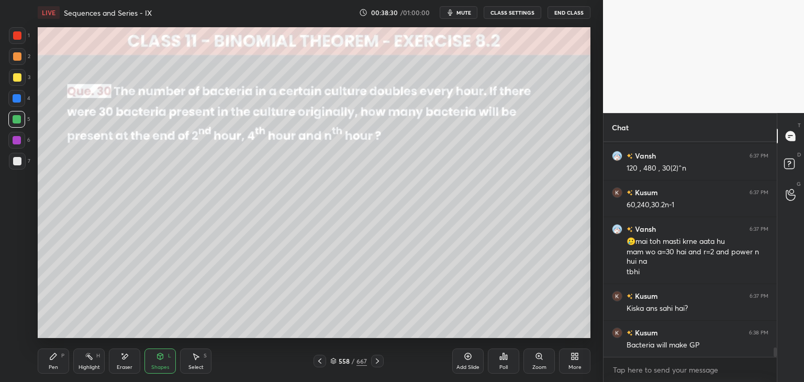
click at [19, 76] on div at bounding box center [17, 77] width 8 height 8
drag, startPoint x: 53, startPoint y: 365, endPoint x: 63, endPoint y: 338, distance: 27.8
click at [52, 365] on div "Pen" at bounding box center [53, 367] width 9 height 5
click at [16, 168] on div at bounding box center [17, 161] width 17 height 17
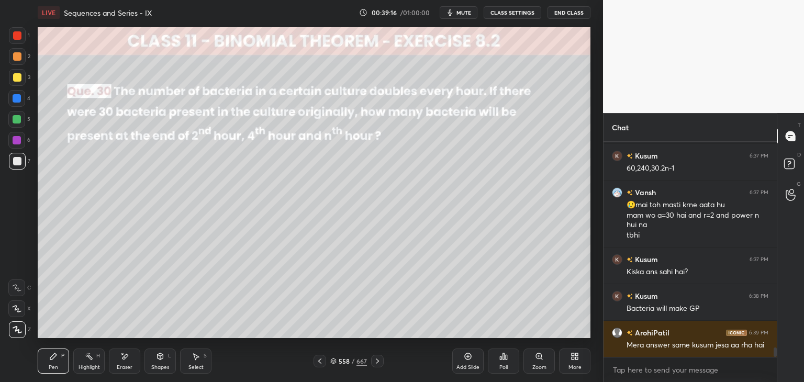
click at [17, 77] on div at bounding box center [17, 77] width 8 height 8
drag, startPoint x: 126, startPoint y: 367, endPoint x: 172, endPoint y: 345, distance: 51.0
click at [127, 365] on div "Eraser" at bounding box center [125, 367] width 16 height 5
click at [60, 358] on div "Pen P" at bounding box center [53, 360] width 31 height 25
drag, startPoint x: 199, startPoint y: 360, endPoint x: 193, endPoint y: 341, distance: 20.8
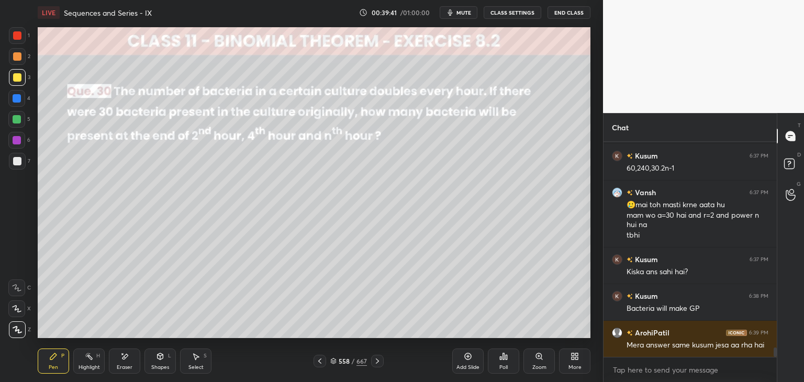
click at [199, 361] on div "Select S" at bounding box center [195, 360] width 31 height 25
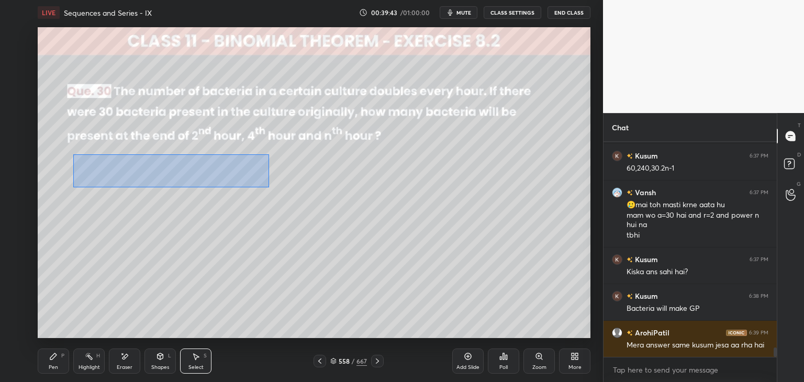
drag, startPoint x: 80, startPoint y: 158, endPoint x: 271, endPoint y: 184, distance: 193.3
click at [272, 184] on div "0 ° Undo Copy Paste here Duplicate Duplicate to new slide Delete" at bounding box center [314, 182] width 552 height 311
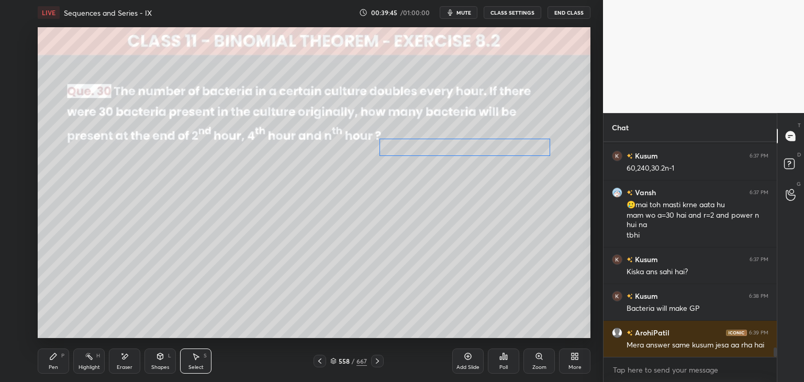
drag, startPoint x: 186, startPoint y: 172, endPoint x: 481, endPoint y: 150, distance: 296.4
click at [481, 150] on div "0 ° Undo Copy Paste here Duplicate Duplicate to new slide Delete" at bounding box center [314, 182] width 552 height 311
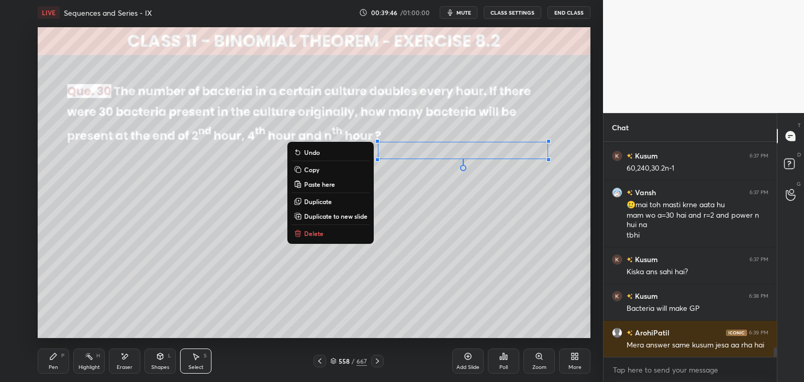
click at [458, 195] on div "0 ° Undo Copy Paste here Duplicate Duplicate to new slide Delete" at bounding box center [314, 182] width 552 height 311
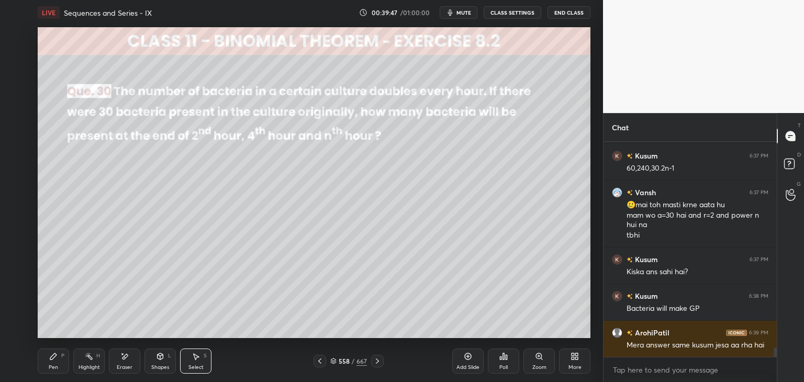
click at [56, 365] on div "Pen" at bounding box center [53, 367] width 9 height 5
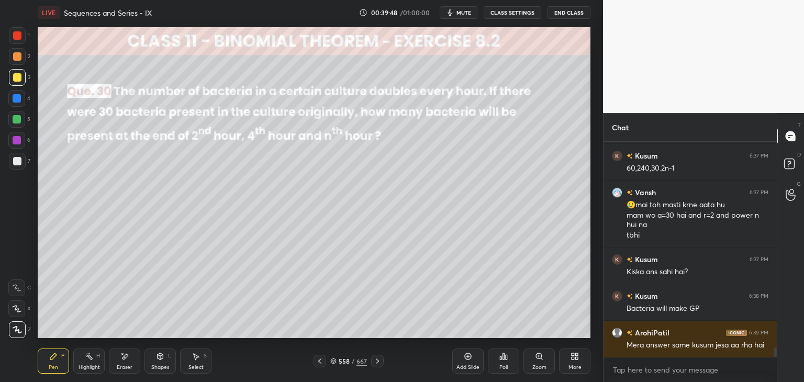
click at [14, 100] on div at bounding box center [17, 98] width 8 height 8
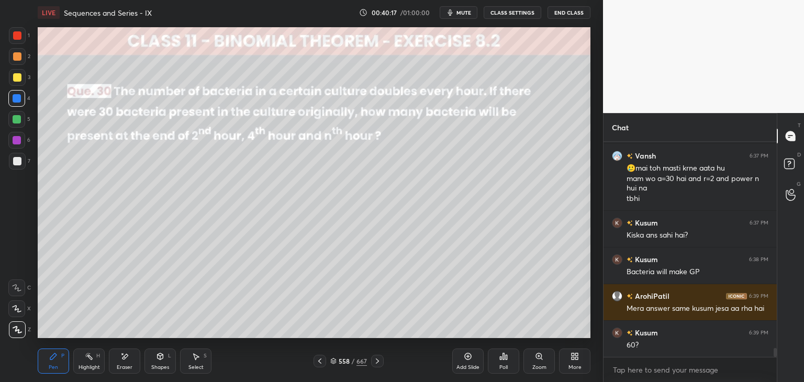
scroll to position [4864, 0]
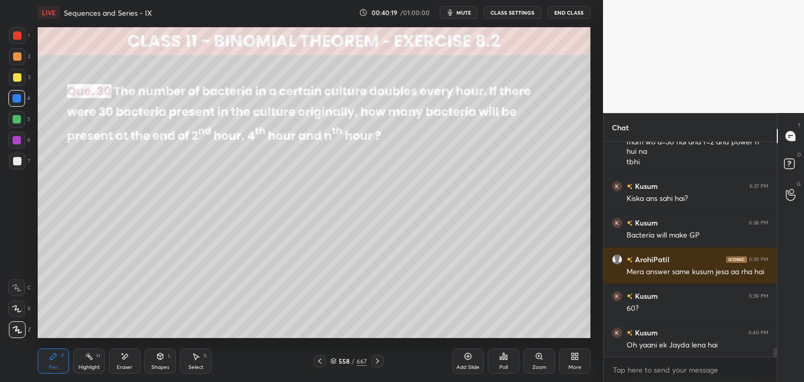
drag, startPoint x: 15, startPoint y: 162, endPoint x: 21, endPoint y: 164, distance: 6.6
click at [15, 162] on div at bounding box center [17, 161] width 8 height 8
click at [19, 78] on div at bounding box center [17, 77] width 8 height 8
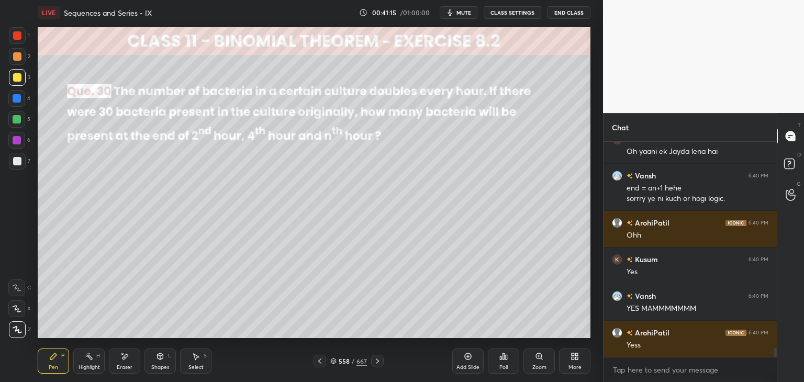
scroll to position [5095, 0]
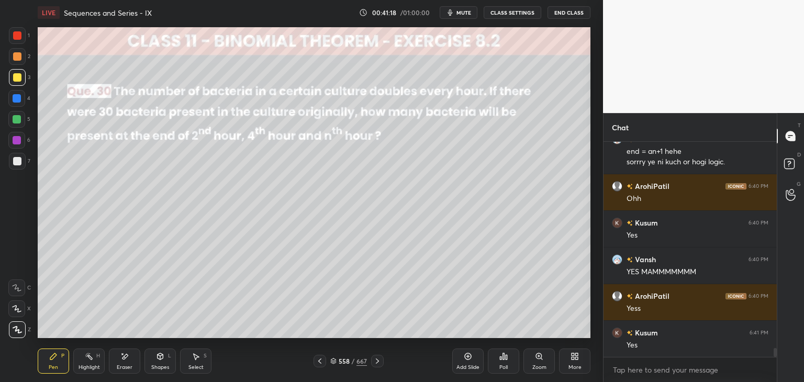
click at [466, 365] on div "Add Slide" at bounding box center [467, 367] width 23 height 5
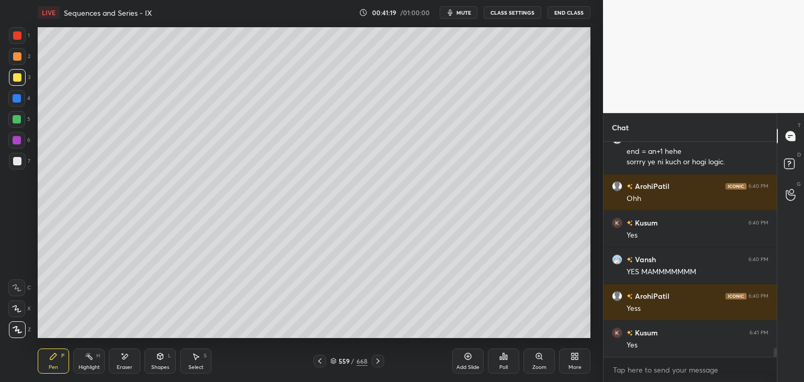
drag, startPoint x: 15, startPoint y: 83, endPoint x: 29, endPoint y: 80, distance: 14.9
click at [15, 83] on div at bounding box center [17, 77] width 17 height 17
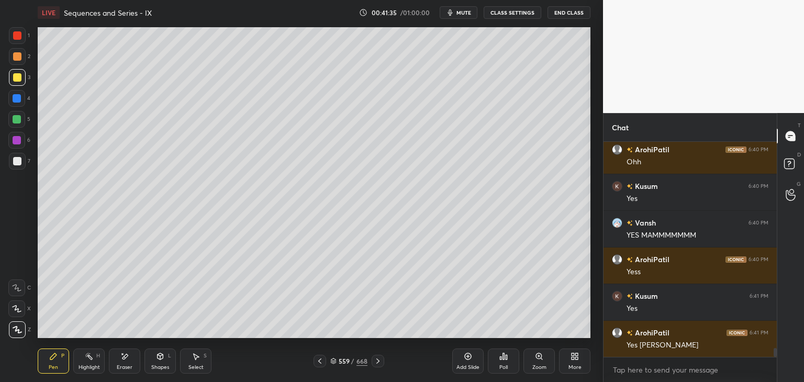
scroll to position [5168, 0]
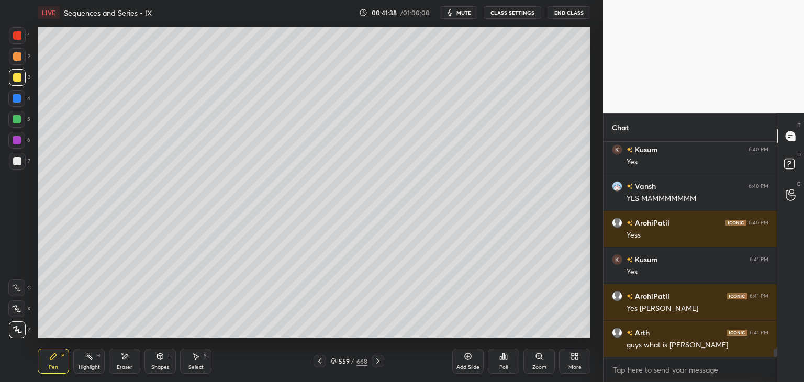
click at [129, 362] on div "Eraser" at bounding box center [124, 360] width 31 height 25
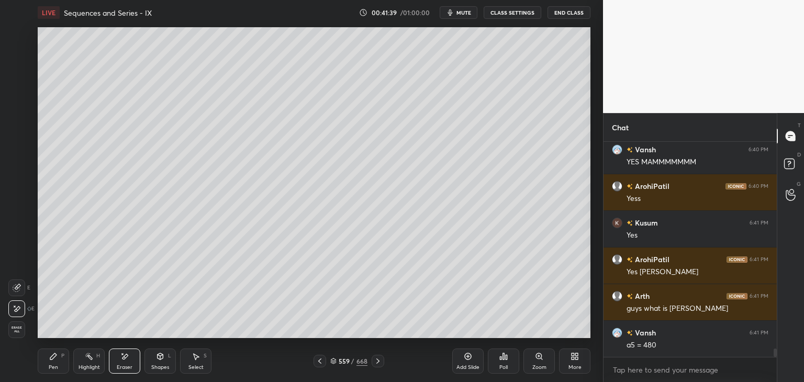
drag, startPoint x: 50, startPoint y: 365, endPoint x: 82, endPoint y: 342, distance: 39.3
click at [50, 365] on div "Pen" at bounding box center [53, 367] width 9 height 5
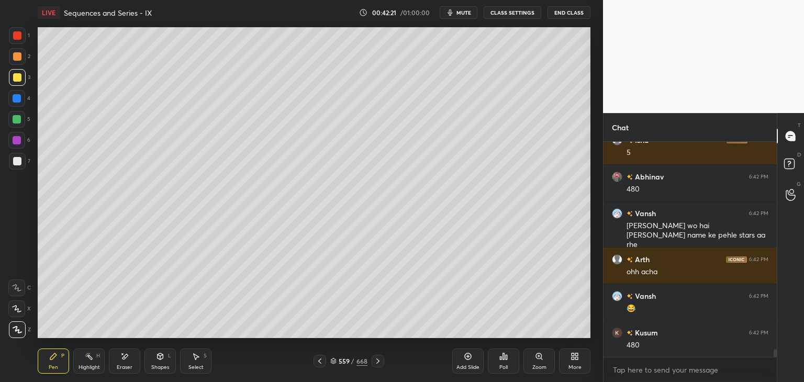
scroll to position [5617, 0]
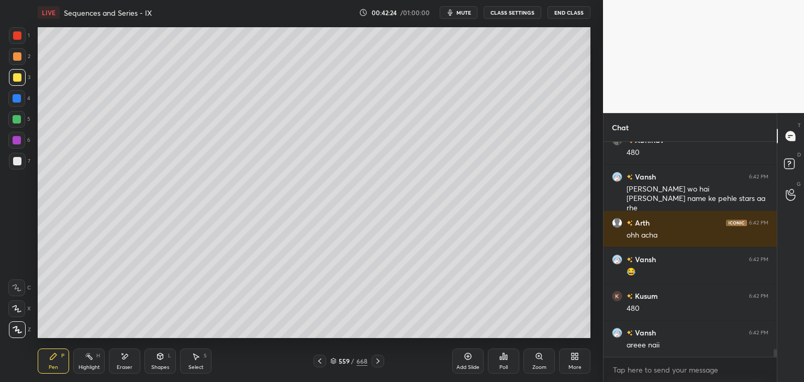
drag, startPoint x: 466, startPoint y: 365, endPoint x: 463, endPoint y: 360, distance: 5.4
click at [466, 365] on div "Add Slide" at bounding box center [467, 367] width 23 height 5
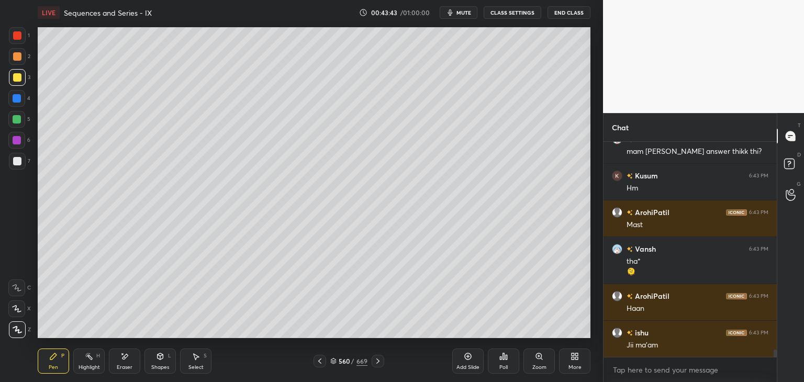
scroll to position [6024, 0]
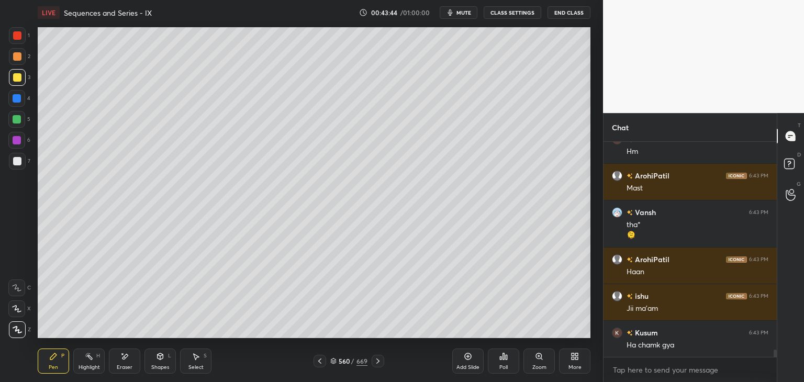
click at [324, 362] on div at bounding box center [319, 361] width 13 height 13
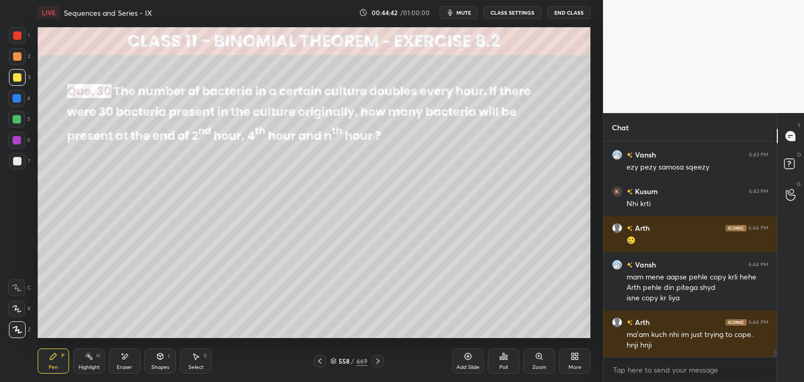
scroll to position [6275, 0]
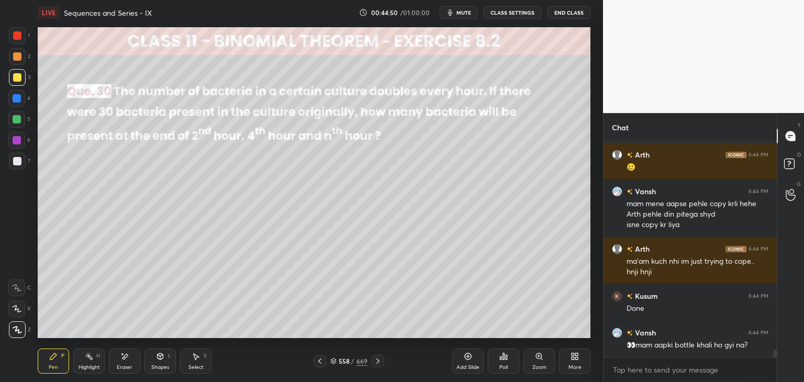
click at [376, 362] on icon at bounding box center [378, 361] width 8 height 8
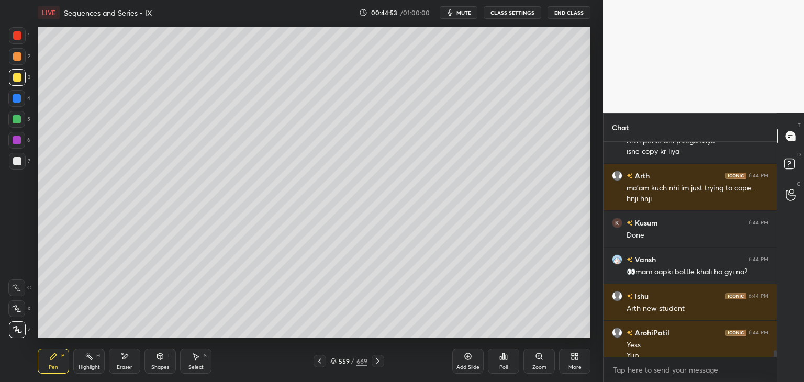
scroll to position [6395, 0]
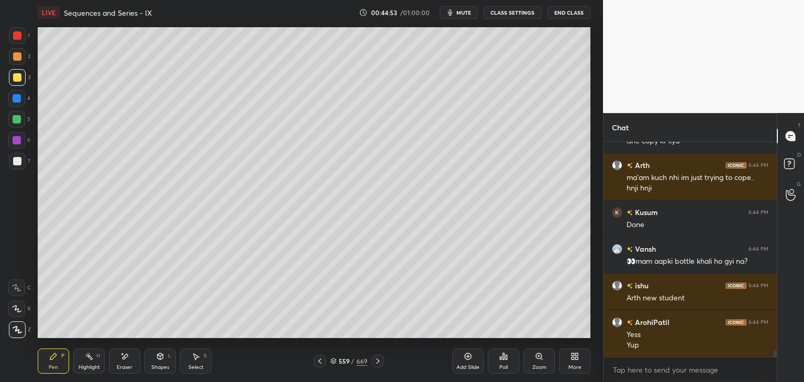
click at [376, 362] on icon at bounding box center [378, 361] width 8 height 8
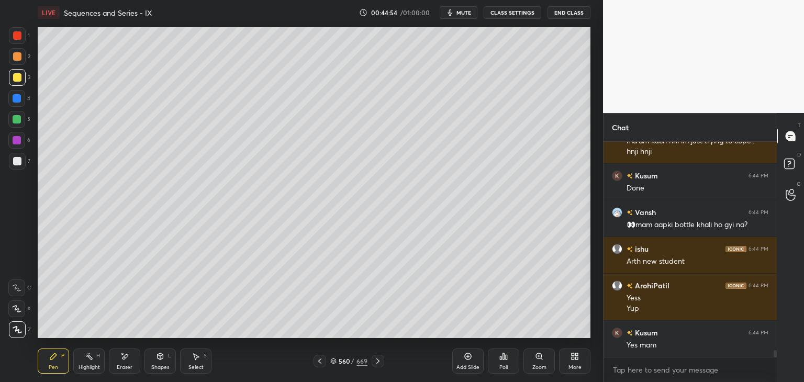
click at [376, 362] on icon at bounding box center [378, 361] width 8 height 8
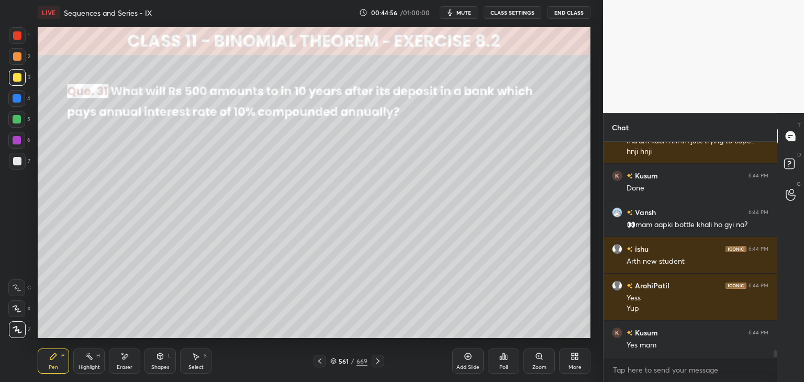
click at [507, 364] on div "Poll" at bounding box center [503, 360] width 31 height 25
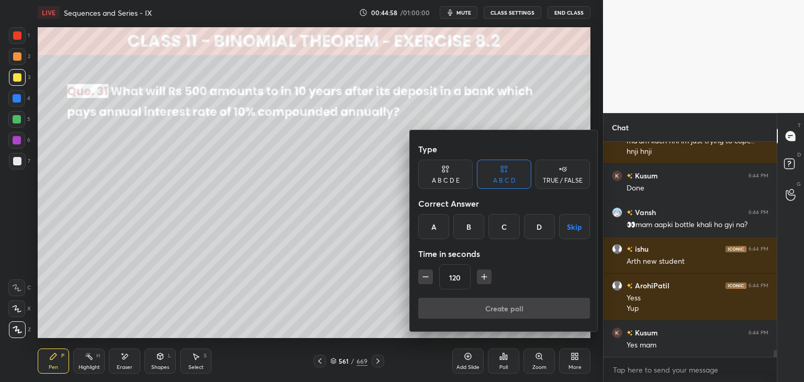
click at [566, 232] on button "Skip" at bounding box center [574, 226] width 31 height 25
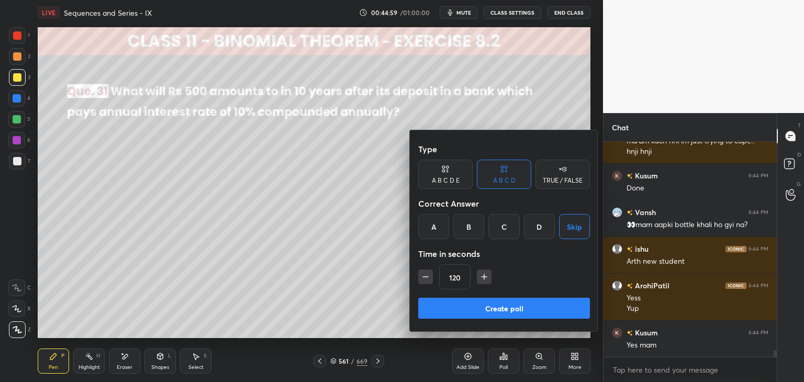
scroll to position [6468, 0]
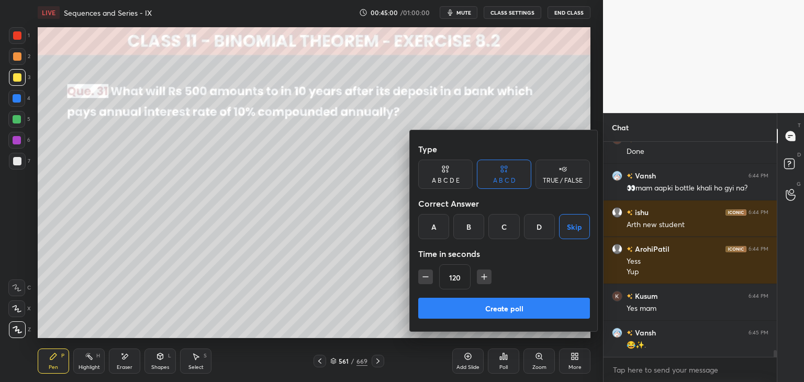
click at [483, 313] on button "Create poll" at bounding box center [504, 308] width 172 height 21
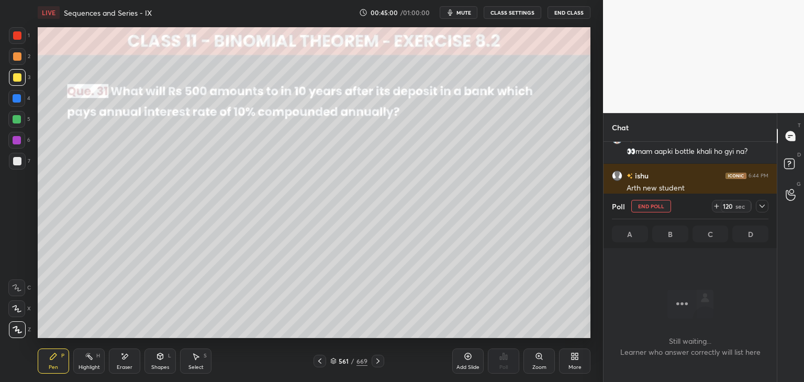
scroll to position [71, 170]
click at [764, 202] on icon at bounding box center [762, 206] width 8 height 8
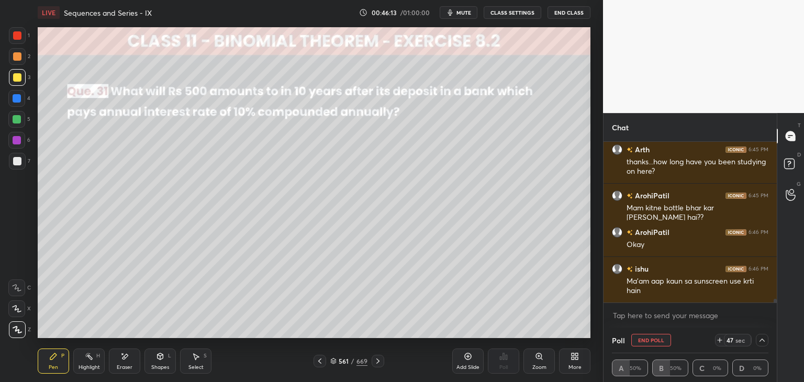
scroll to position [6835, 0]
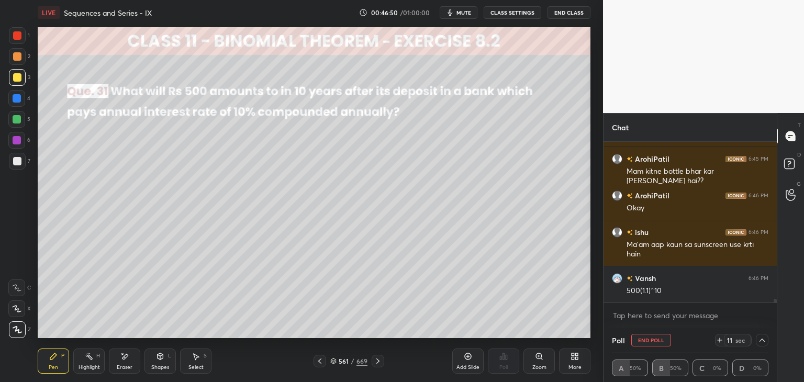
click at [768, 340] on div "Poll End Poll 11 sec A 50% B 50% C 0% D 0%" at bounding box center [689, 355] width 173 height 54
click at [764, 340] on icon at bounding box center [762, 340] width 8 height 8
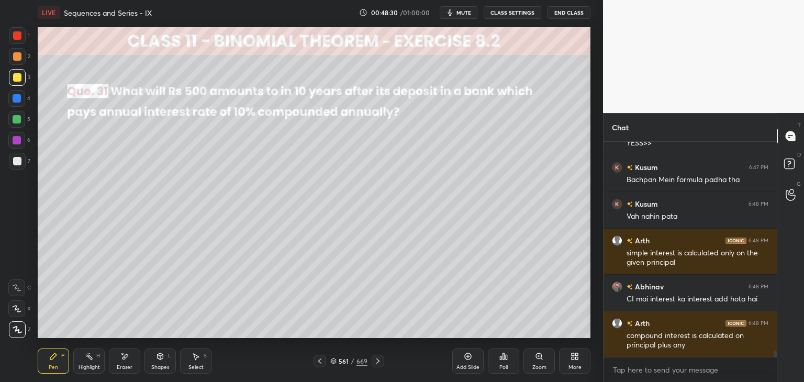
scroll to position [7179, 0]
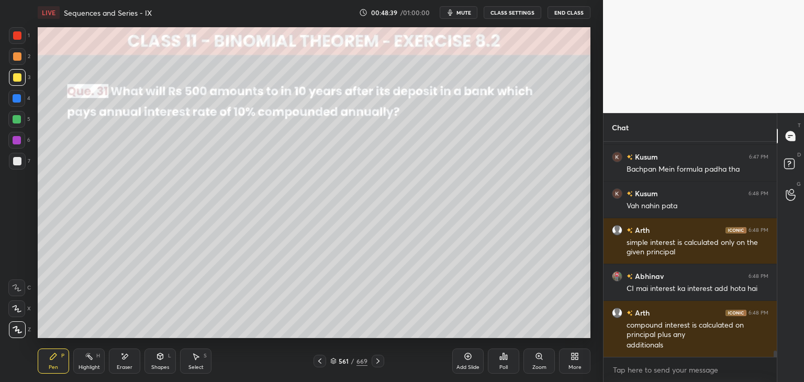
click at [466, 359] on icon at bounding box center [468, 356] width 7 height 7
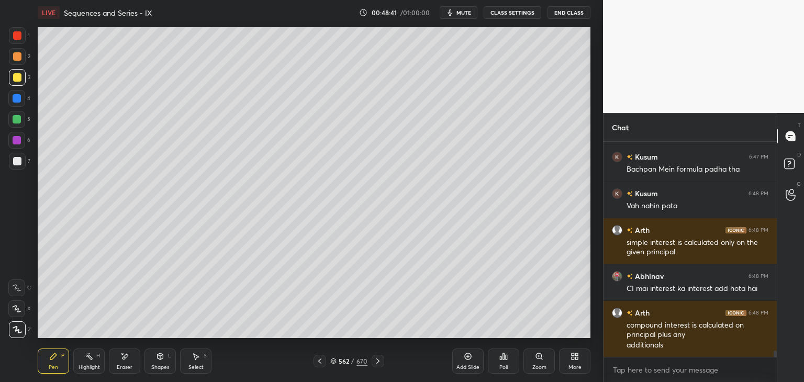
drag, startPoint x: 21, startPoint y: 75, endPoint x: 29, endPoint y: 81, distance: 10.2
click at [21, 75] on div at bounding box center [17, 77] width 8 height 8
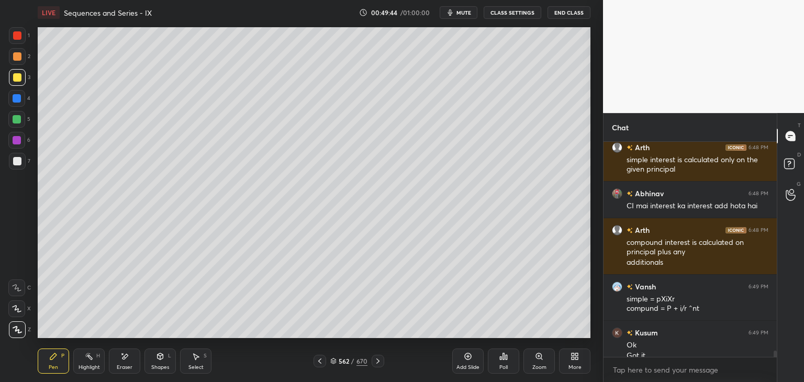
scroll to position [7272, 0]
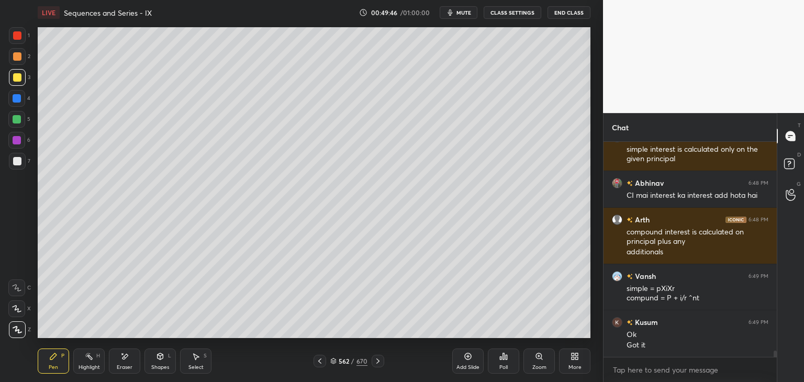
click at [195, 362] on div "Select S" at bounding box center [195, 360] width 31 height 25
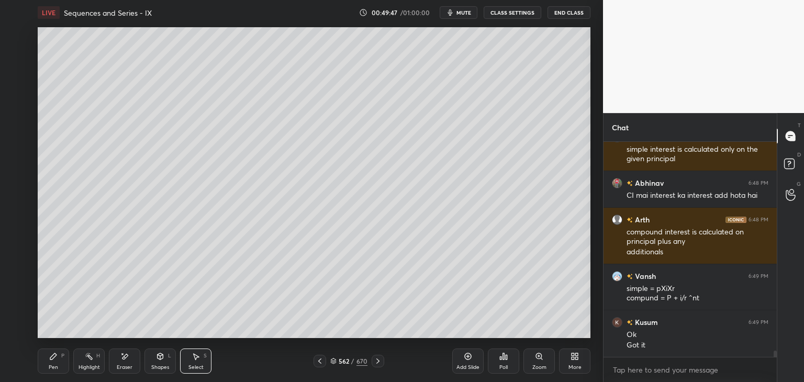
drag, startPoint x: 50, startPoint y: 366, endPoint x: 53, endPoint y: 343, distance: 23.2
click at [51, 366] on div "Pen" at bounding box center [53, 367] width 9 height 5
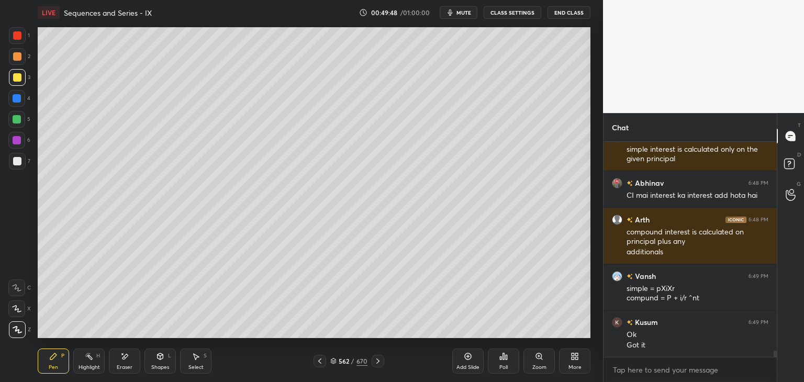
click at [22, 331] on div at bounding box center [17, 329] width 17 height 17
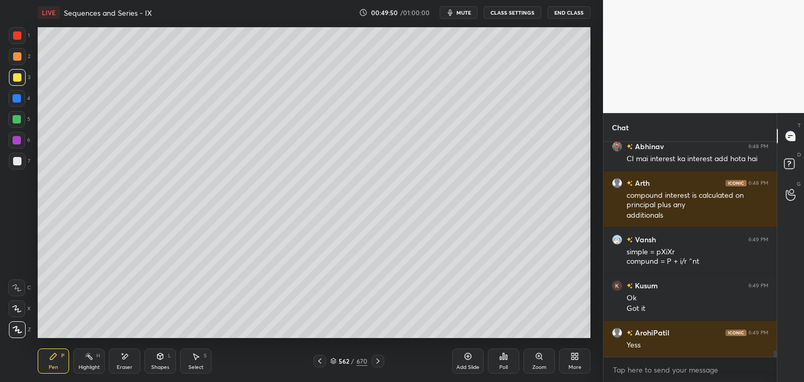
drag, startPoint x: 127, startPoint y: 369, endPoint x: 107, endPoint y: 354, distance: 25.0
click at [127, 369] on div "Eraser" at bounding box center [125, 367] width 16 height 5
click at [19, 332] on span "Erase all" at bounding box center [17, 329] width 16 height 7
click at [319, 361] on icon at bounding box center [319, 360] width 3 height 5
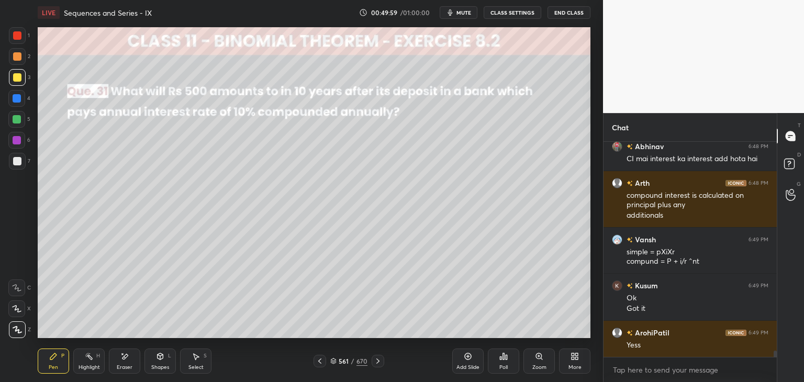
scroll to position [7345, 0]
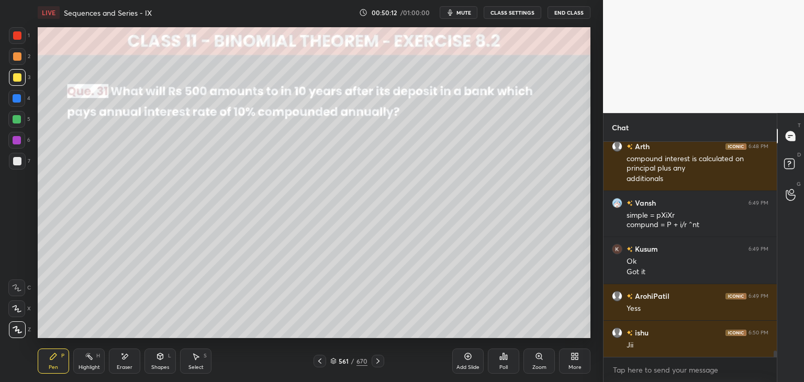
click at [61, 364] on div "Pen P" at bounding box center [53, 360] width 31 height 25
click at [19, 78] on div at bounding box center [17, 77] width 8 height 8
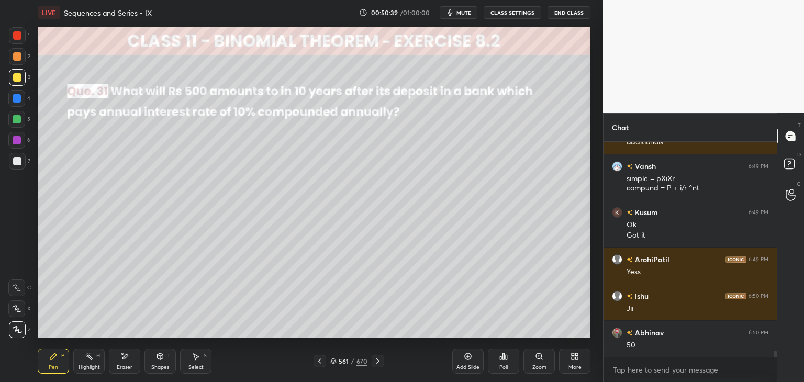
click at [131, 362] on div "Eraser" at bounding box center [124, 360] width 31 height 25
click at [52, 354] on icon at bounding box center [53, 356] width 8 height 8
drag, startPoint x: 17, startPoint y: 161, endPoint x: 37, endPoint y: 165, distance: 20.3
click at [17, 161] on div at bounding box center [17, 161] width 8 height 8
click at [15, 118] on div at bounding box center [17, 119] width 8 height 8
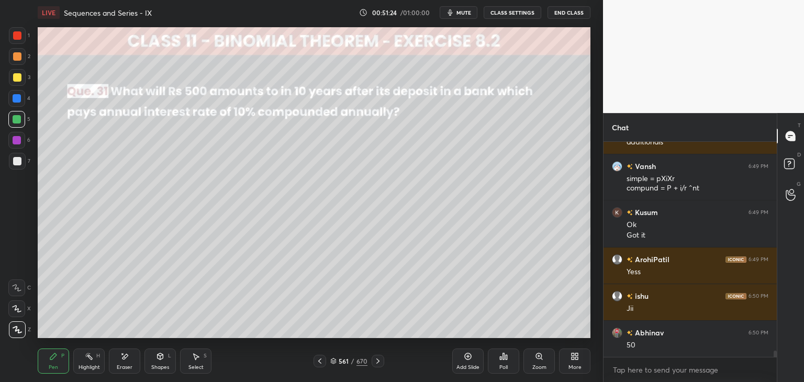
click at [18, 162] on div at bounding box center [17, 161] width 8 height 8
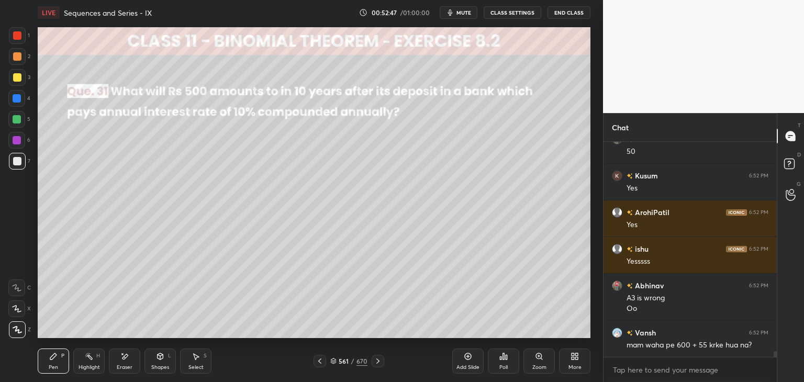
scroll to position [7612, 0]
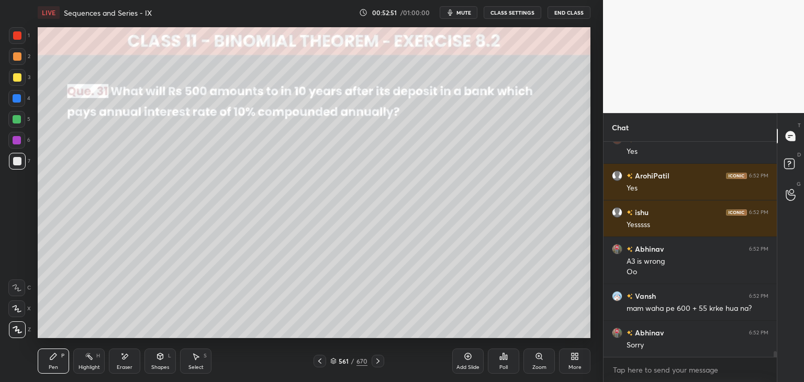
click at [199, 365] on div "Select" at bounding box center [195, 367] width 15 height 5
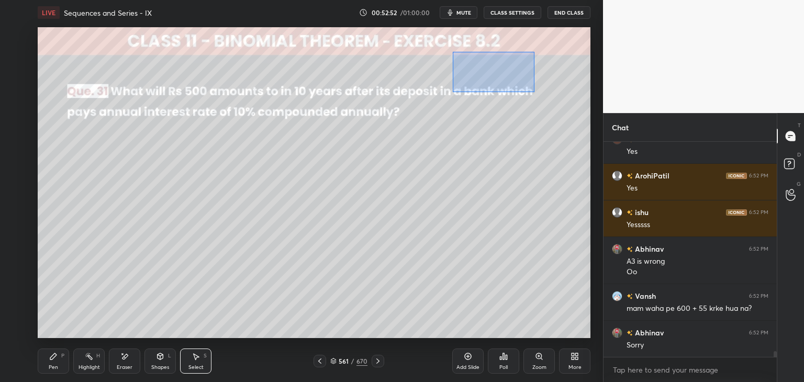
drag, startPoint x: 452, startPoint y: 52, endPoint x: 547, endPoint y: 93, distance: 103.1
click at [547, 93] on div "0 ° Undo Copy Paste here Duplicate Duplicate to new slide Delete" at bounding box center [314, 182] width 552 height 311
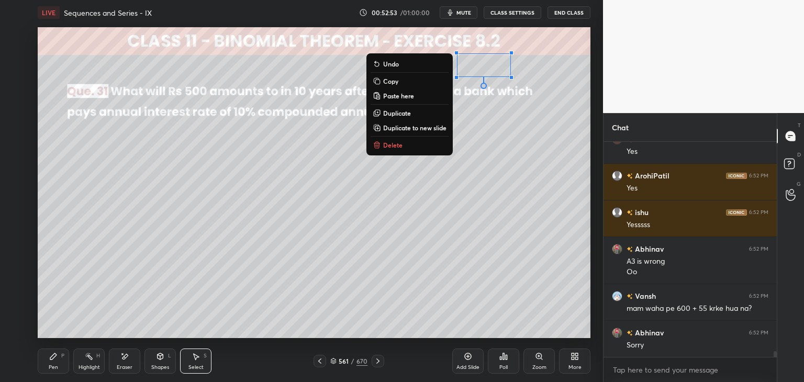
click at [392, 145] on p "Delete" at bounding box center [392, 145] width 19 height 8
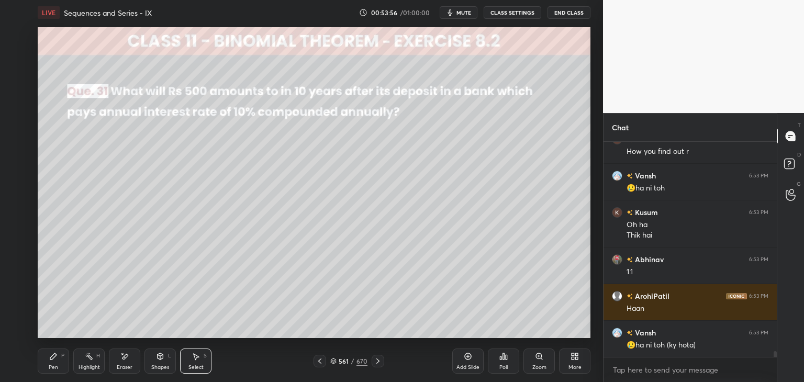
scroll to position [8062, 0]
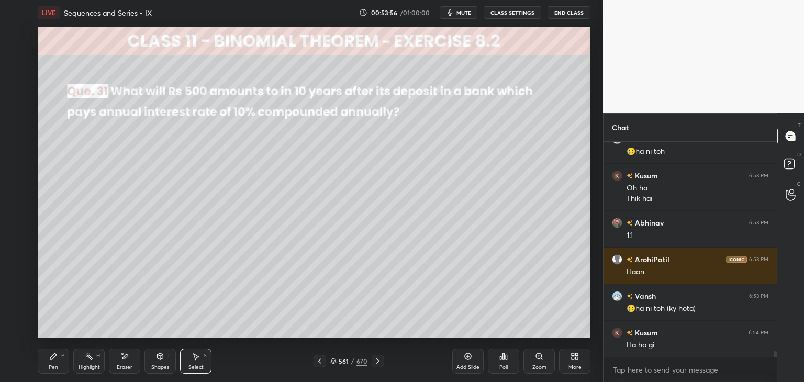
click at [377, 364] on icon at bounding box center [378, 361] width 8 height 8
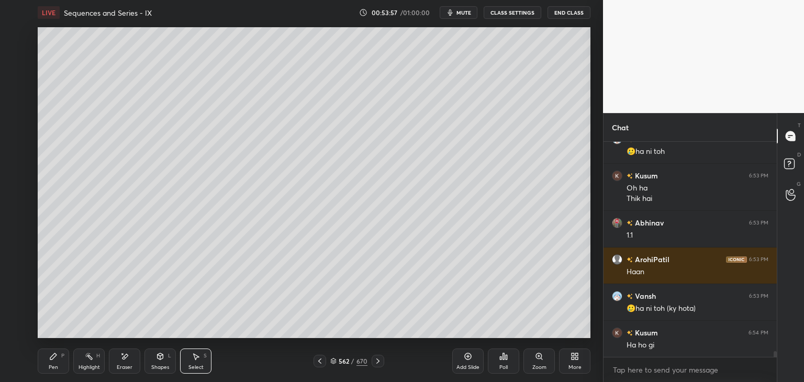
click at [377, 364] on icon at bounding box center [378, 361] width 8 height 8
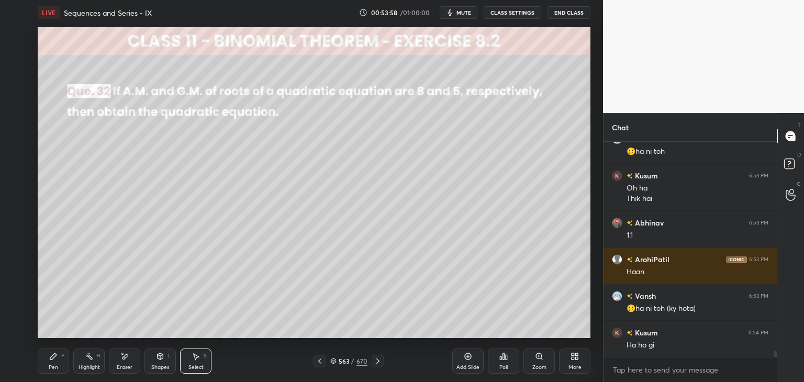
scroll to position [8099, 0]
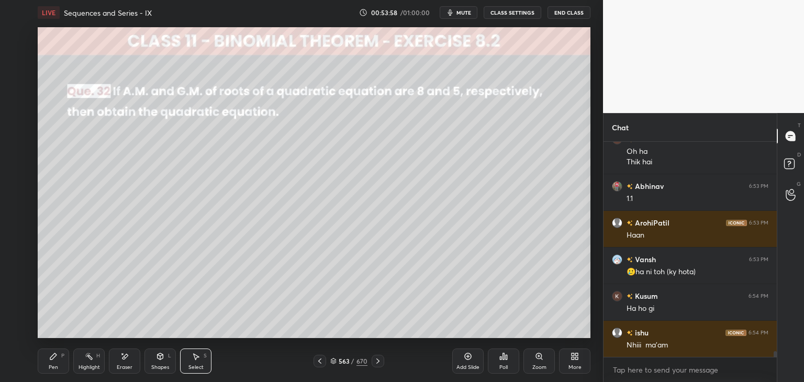
click at [377, 364] on icon at bounding box center [378, 361] width 8 height 8
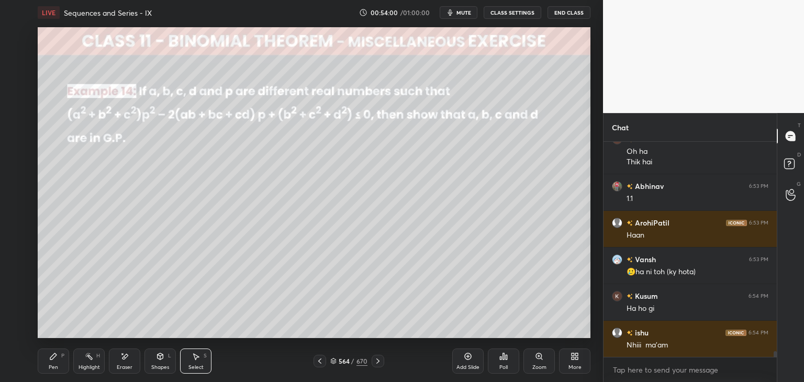
click at [377, 364] on icon at bounding box center [378, 361] width 8 height 8
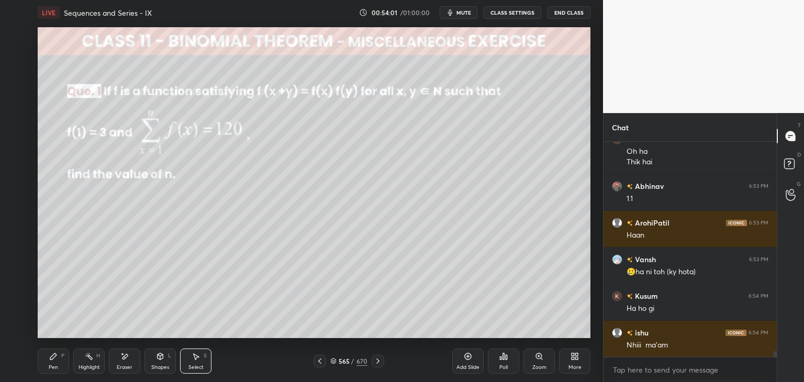
click at [377, 364] on icon at bounding box center [378, 361] width 8 height 8
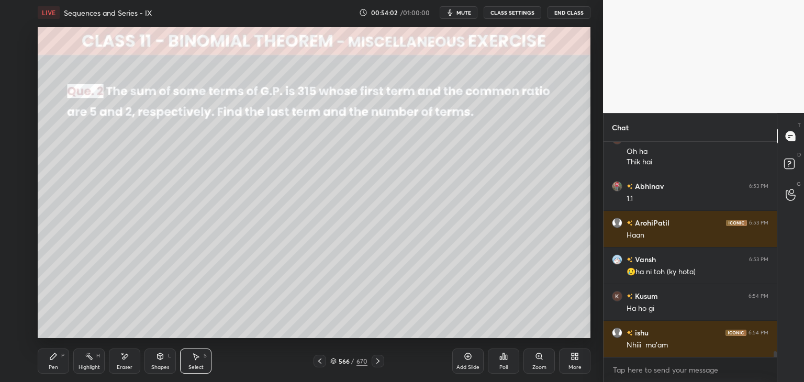
click at [377, 364] on icon at bounding box center [378, 361] width 8 height 8
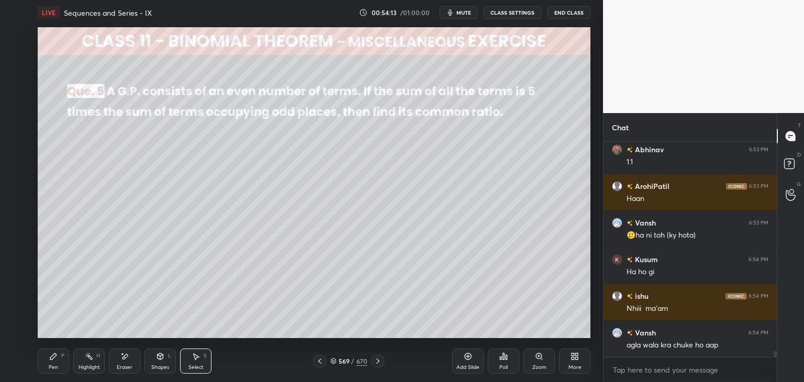
click at [377, 359] on icon at bounding box center [377, 360] width 3 height 5
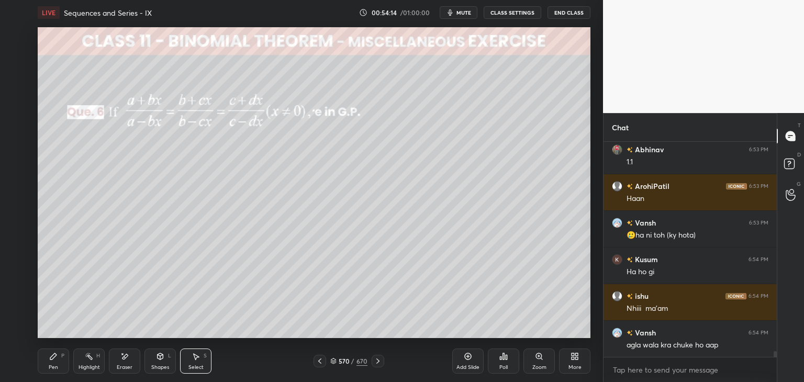
click at [377, 359] on icon at bounding box center [377, 360] width 3 height 5
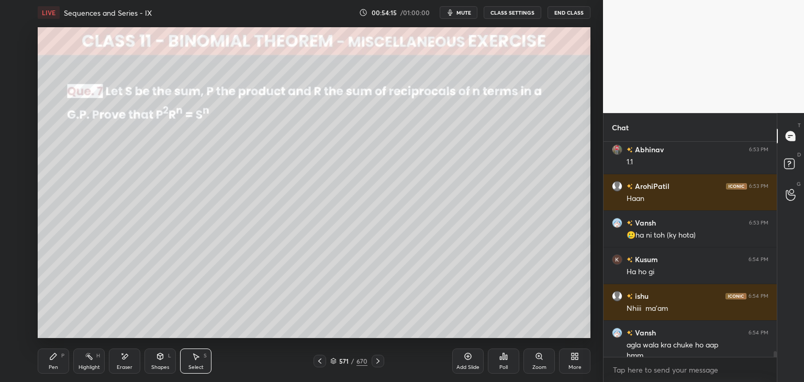
scroll to position [8146, 0]
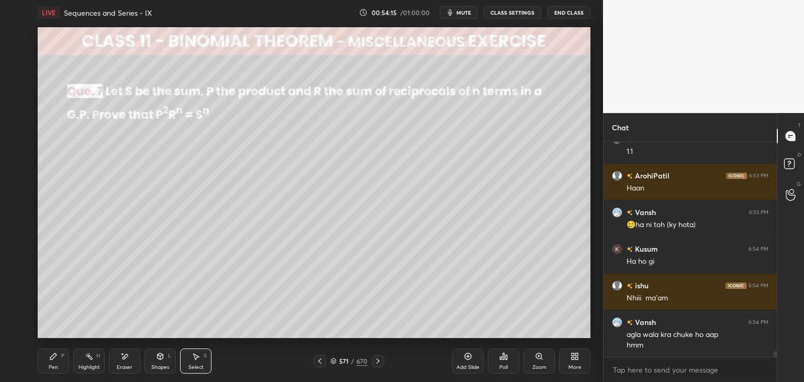
click at [377, 359] on icon at bounding box center [377, 360] width 3 height 5
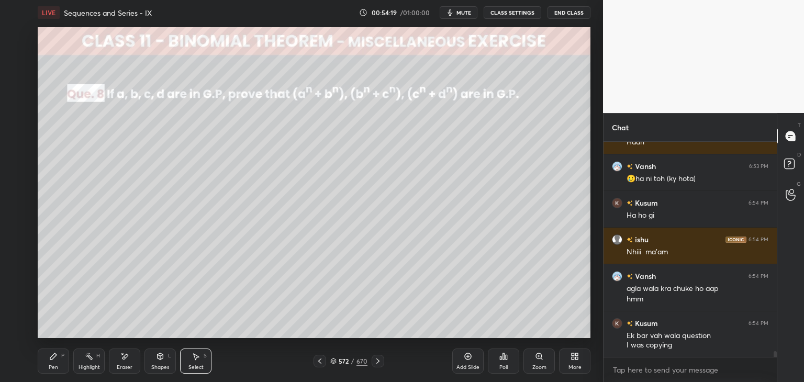
click at [320, 362] on icon at bounding box center [319, 360] width 3 height 5
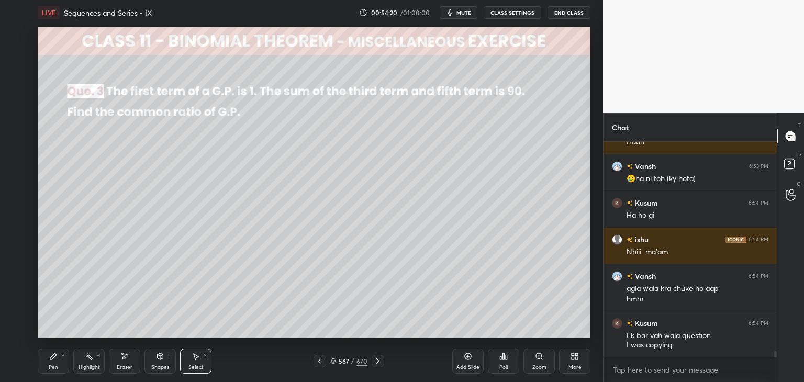
click at [320, 362] on icon at bounding box center [319, 360] width 3 height 5
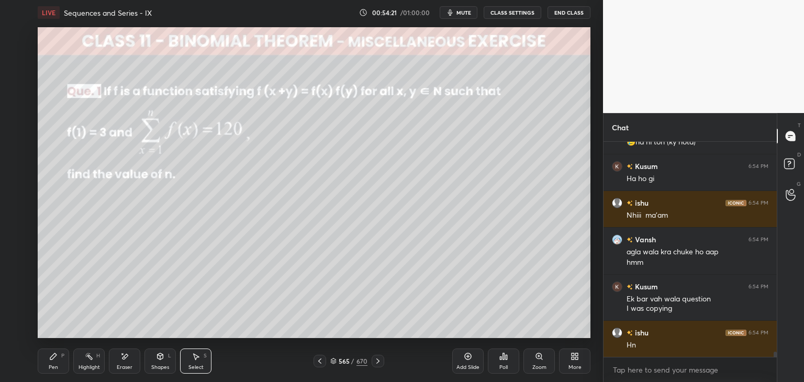
click at [320, 362] on icon at bounding box center [319, 360] width 3 height 5
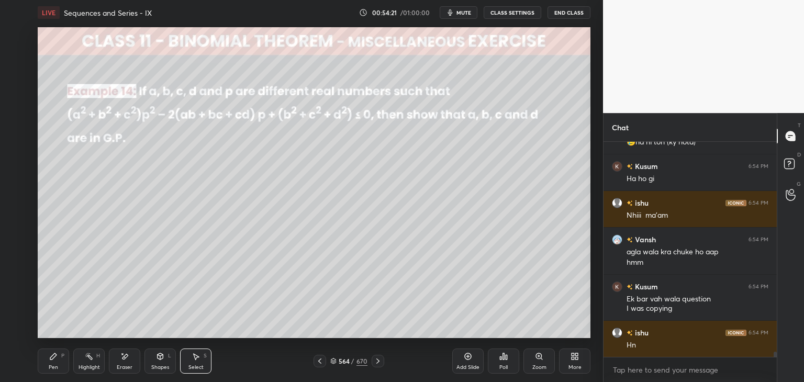
click at [320, 362] on icon at bounding box center [319, 360] width 3 height 5
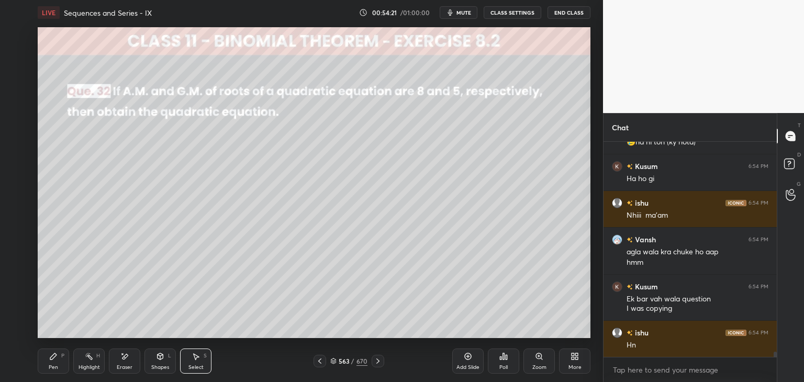
click at [320, 362] on icon at bounding box center [319, 360] width 3 height 5
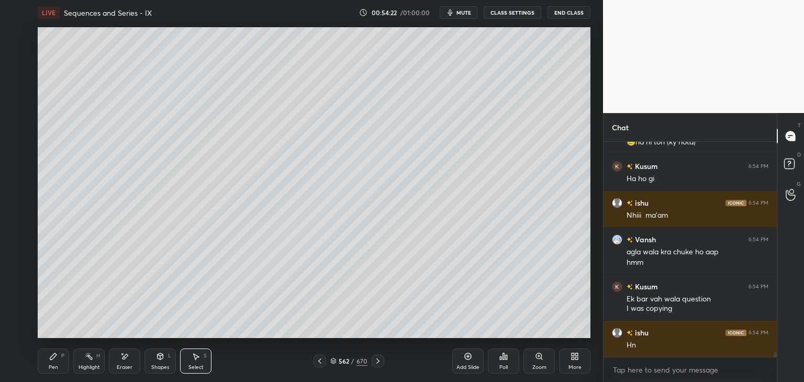
click at [320, 362] on icon at bounding box center [319, 360] width 3 height 5
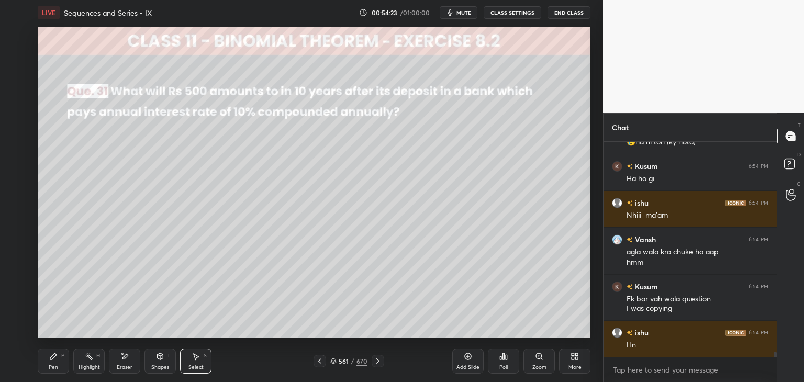
click at [320, 362] on icon at bounding box center [319, 360] width 3 height 5
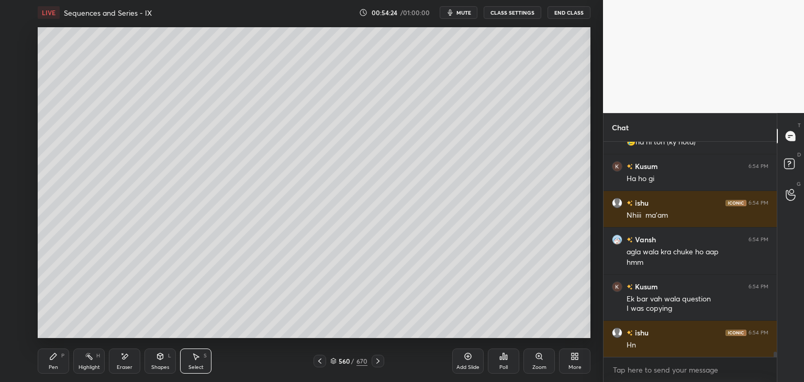
click at [372, 362] on div at bounding box center [377, 361] width 13 height 13
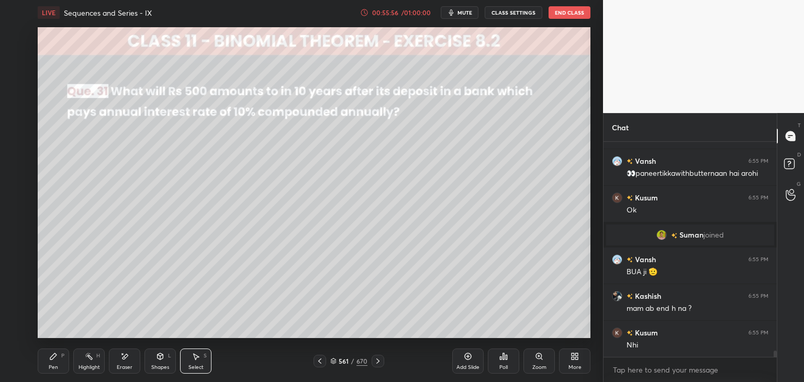
scroll to position [7016, 0]
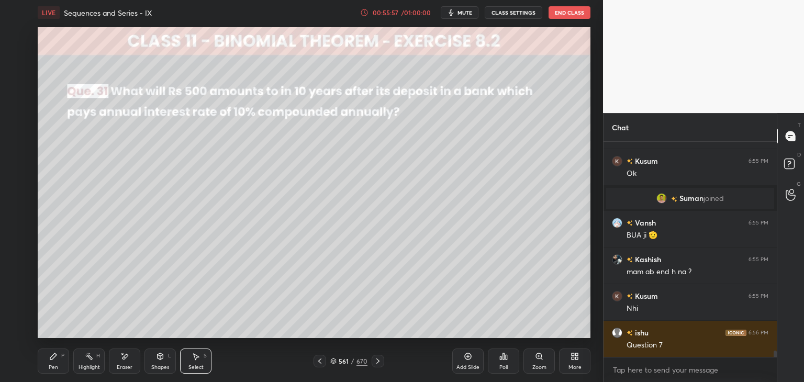
click at [377, 363] on icon at bounding box center [378, 361] width 8 height 8
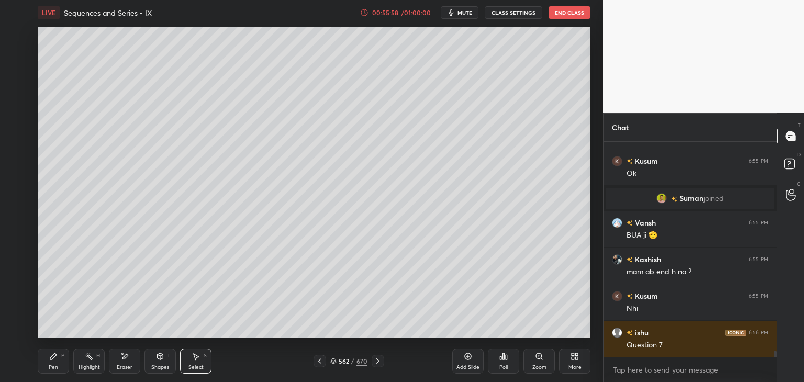
click at [320, 360] on icon at bounding box center [319, 360] width 3 height 5
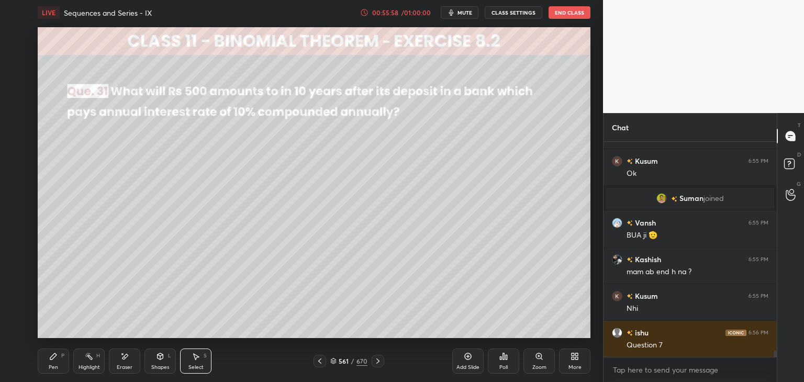
click at [320, 360] on icon at bounding box center [319, 361] width 8 height 8
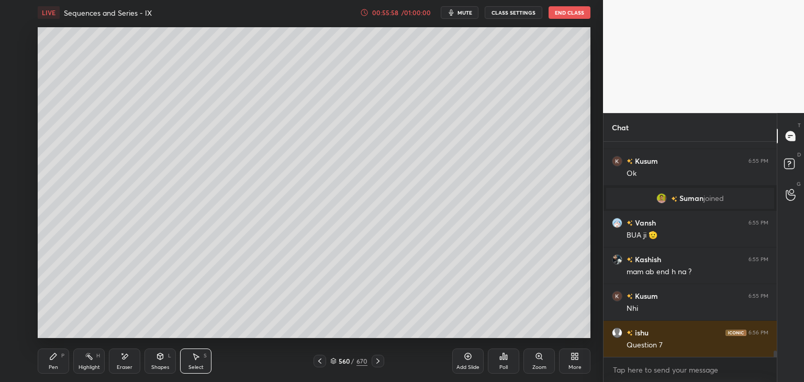
click at [320, 360] on icon at bounding box center [319, 361] width 8 height 8
click at [320, 362] on icon at bounding box center [319, 361] width 8 height 8
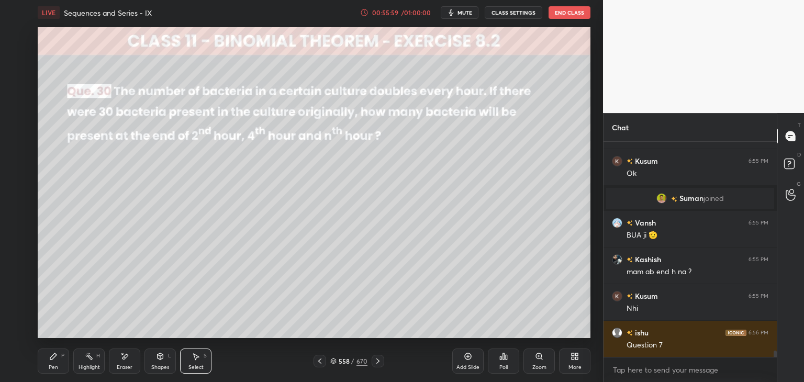
click at [320, 361] on icon at bounding box center [319, 361] width 8 height 8
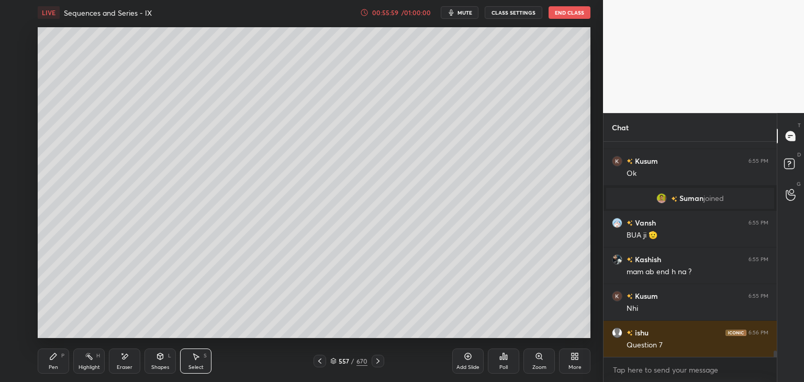
click at [320, 362] on icon at bounding box center [319, 361] width 8 height 8
click at [320, 362] on icon at bounding box center [319, 360] width 3 height 5
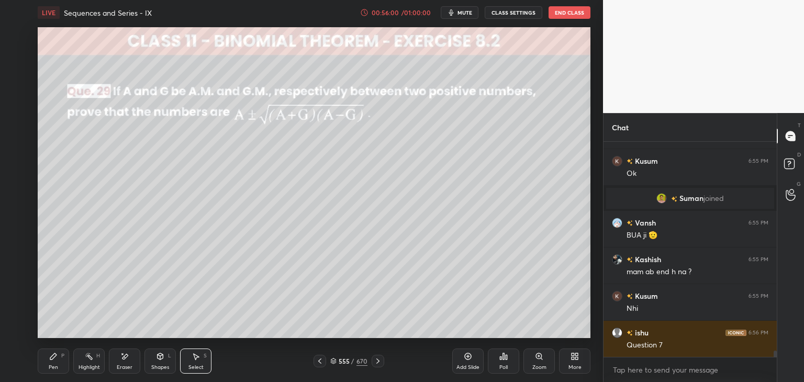
click at [319, 363] on icon at bounding box center [319, 361] width 8 height 8
click at [320, 363] on icon at bounding box center [319, 361] width 8 height 8
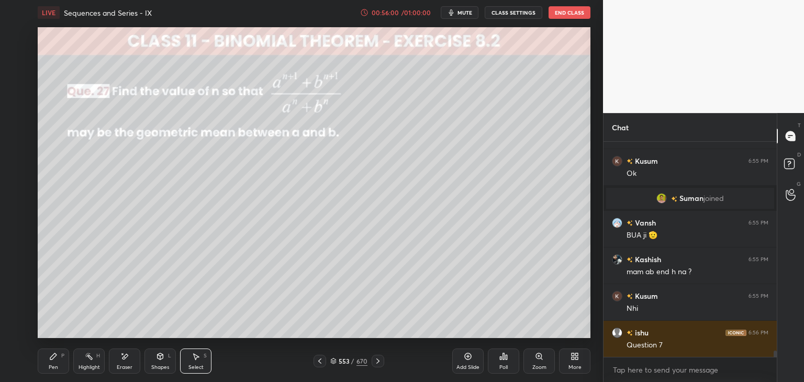
click at [320, 363] on icon at bounding box center [319, 361] width 8 height 8
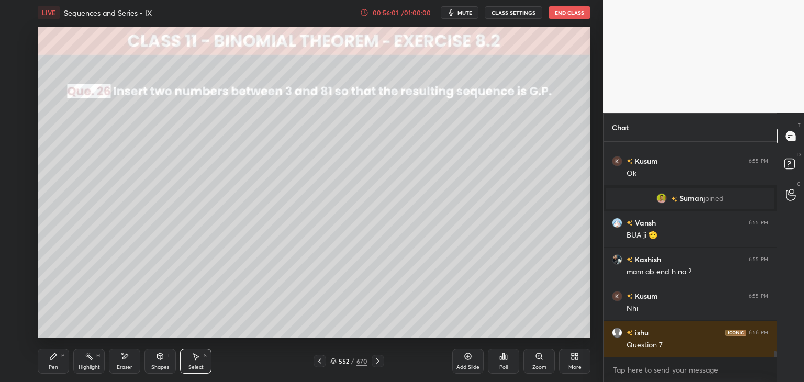
click at [320, 363] on icon at bounding box center [319, 360] width 3 height 5
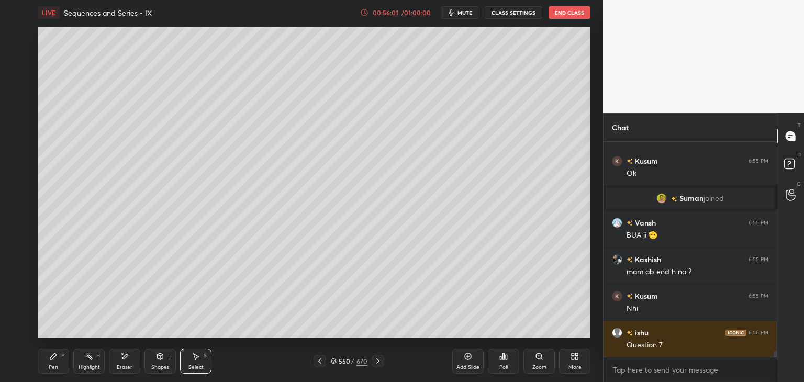
click at [320, 363] on icon at bounding box center [319, 360] width 3 height 5
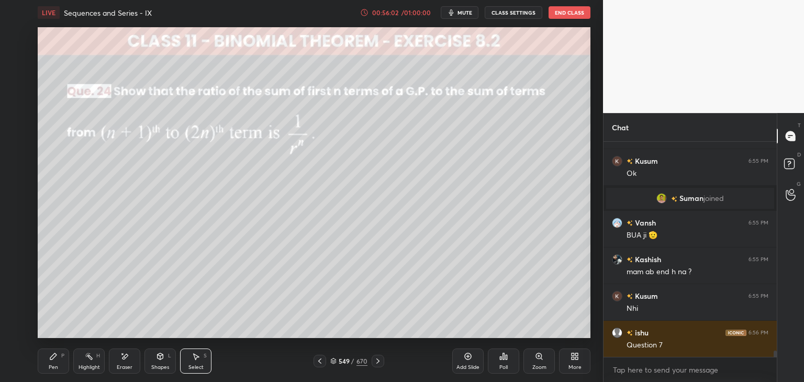
click at [320, 363] on icon at bounding box center [319, 360] width 3 height 5
click at [320, 363] on icon at bounding box center [319, 361] width 8 height 8
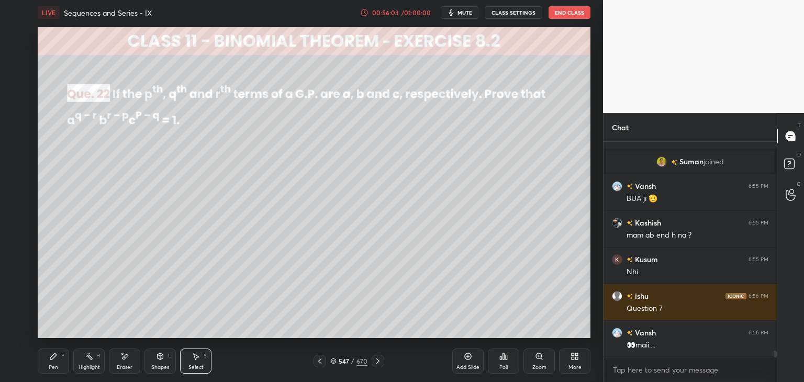
click at [322, 362] on icon at bounding box center [319, 361] width 8 height 8
click at [322, 363] on icon at bounding box center [319, 361] width 8 height 8
click at [321, 364] on icon at bounding box center [319, 361] width 8 height 8
click at [321, 365] on icon at bounding box center [319, 361] width 8 height 8
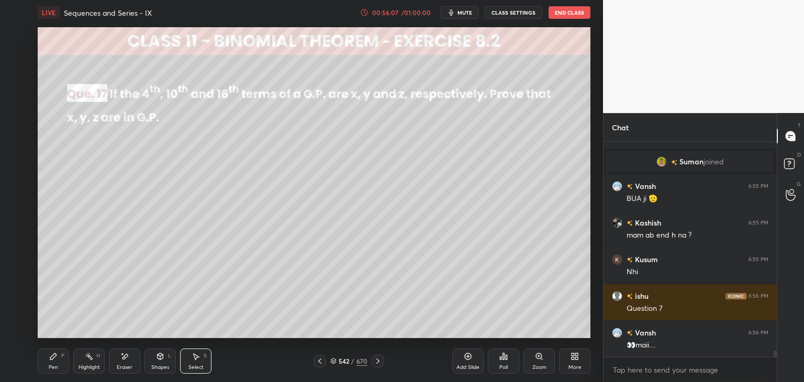
click at [321, 364] on icon at bounding box center [319, 361] width 8 height 8
click at [320, 365] on icon at bounding box center [319, 361] width 8 height 8
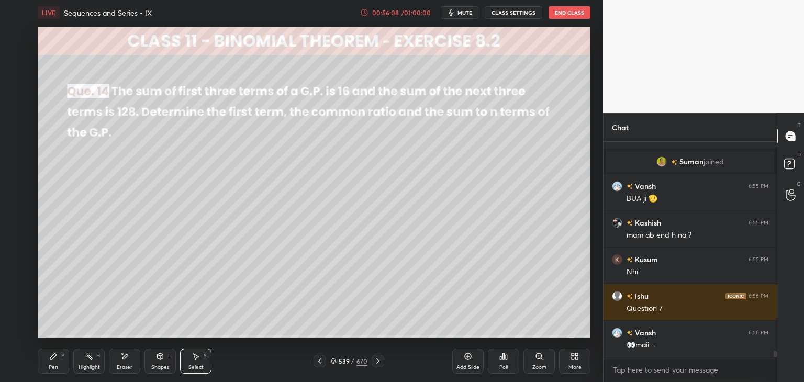
click at [320, 365] on icon at bounding box center [319, 361] width 8 height 8
click at [320, 365] on div at bounding box center [319, 361] width 13 height 13
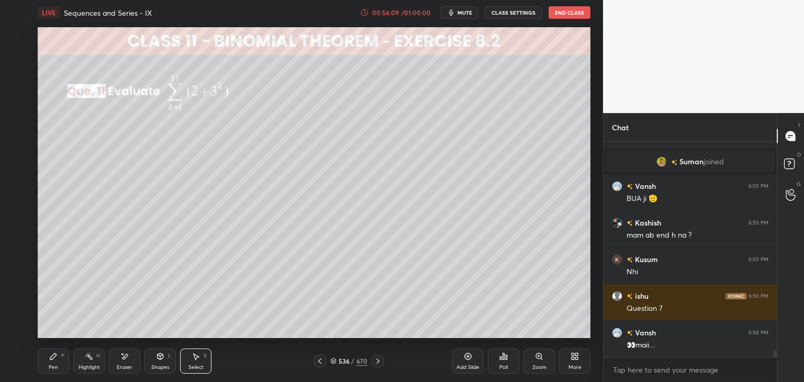
click at [320, 365] on div at bounding box center [319, 361] width 13 height 13
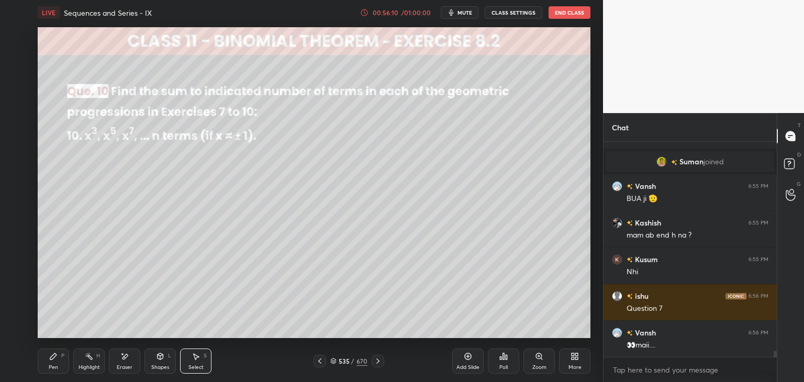
click at [320, 365] on div at bounding box center [319, 361] width 13 height 13
click at [320, 366] on div at bounding box center [319, 361] width 13 height 13
click at [320, 365] on icon at bounding box center [319, 361] width 8 height 8
click at [321, 363] on icon at bounding box center [319, 361] width 8 height 8
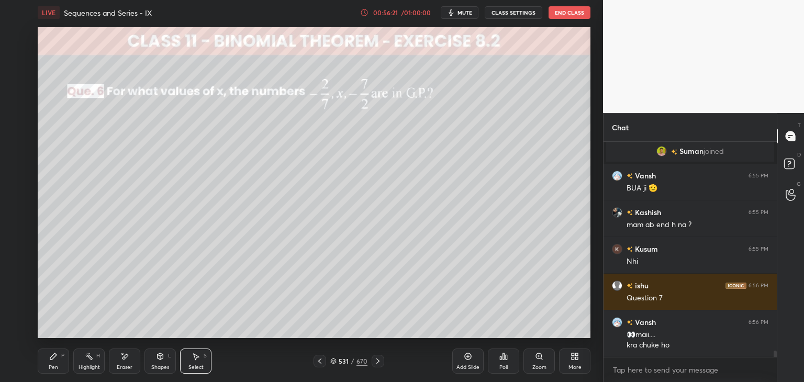
click at [378, 362] on icon at bounding box center [377, 360] width 3 height 5
click at [377, 362] on icon at bounding box center [377, 360] width 3 height 5
click at [376, 362] on icon at bounding box center [378, 361] width 8 height 8
click at [375, 361] on icon at bounding box center [378, 361] width 8 height 8
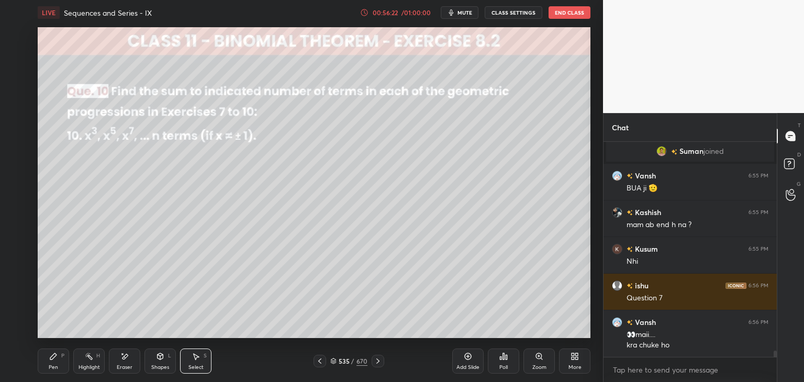
click at [375, 361] on icon at bounding box center [378, 361] width 8 height 8
click at [376, 360] on icon at bounding box center [378, 361] width 8 height 8
click at [375, 360] on icon at bounding box center [378, 361] width 8 height 8
click at [375, 359] on icon at bounding box center [378, 361] width 8 height 8
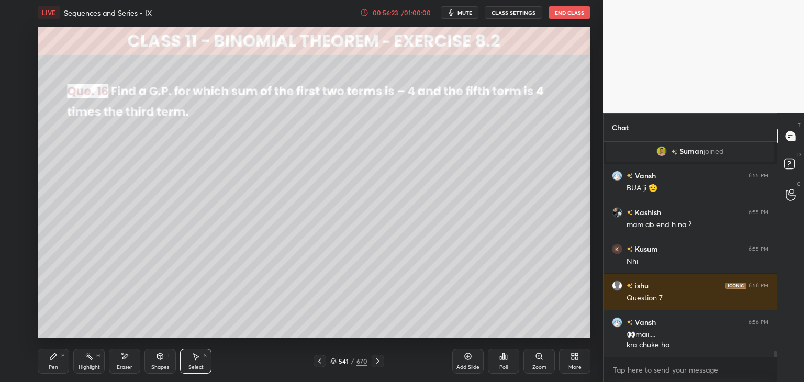
click at [375, 360] on icon at bounding box center [378, 361] width 8 height 8
click at [375, 361] on icon at bounding box center [378, 361] width 8 height 8
click at [374, 360] on icon at bounding box center [378, 361] width 8 height 8
click at [375, 360] on icon at bounding box center [378, 361] width 8 height 8
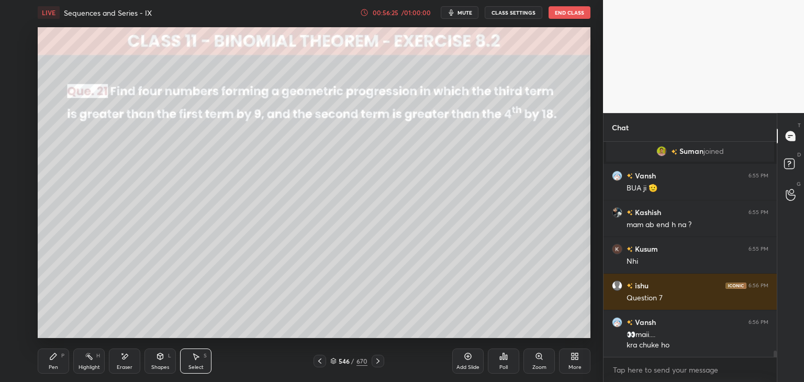
click at [375, 360] on icon at bounding box center [378, 361] width 8 height 8
click at [374, 360] on icon at bounding box center [378, 361] width 8 height 8
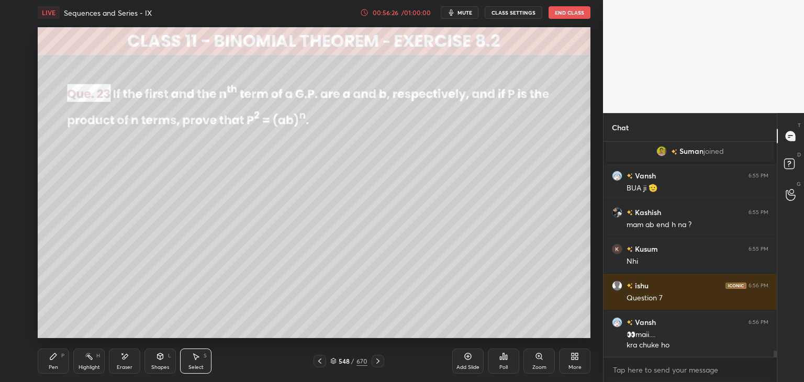
click at [374, 361] on icon at bounding box center [378, 361] width 8 height 8
click at [374, 363] on icon at bounding box center [378, 361] width 8 height 8
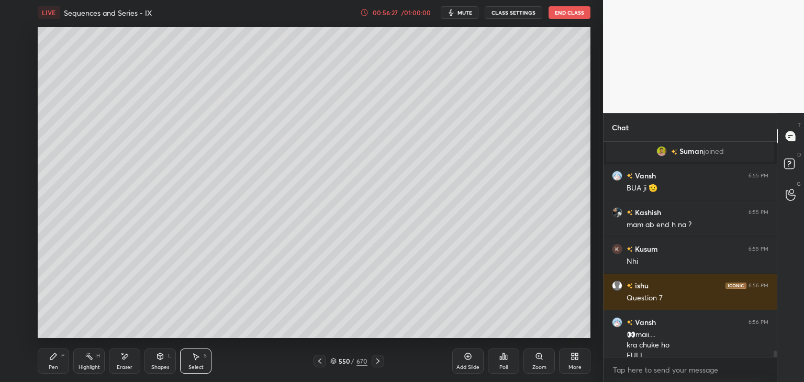
scroll to position [7073, 0]
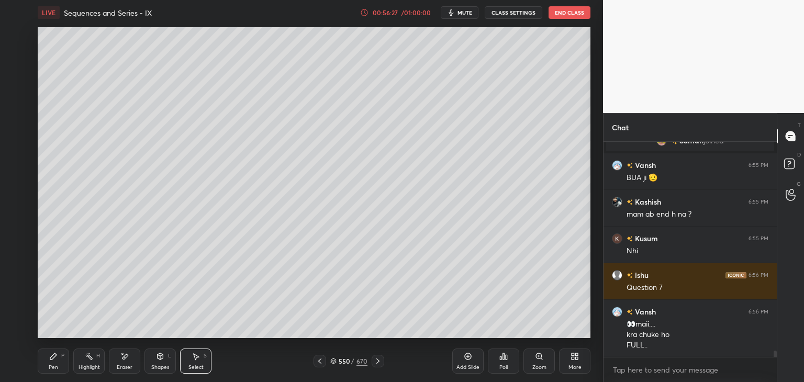
click at [375, 362] on icon at bounding box center [378, 361] width 8 height 8
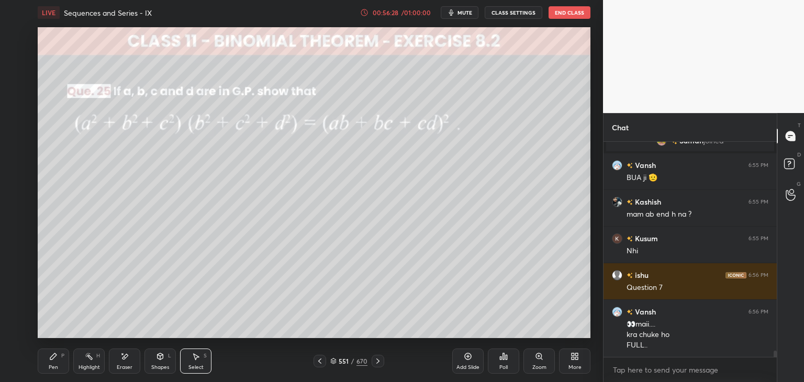
click at [375, 360] on icon at bounding box center [378, 361] width 8 height 8
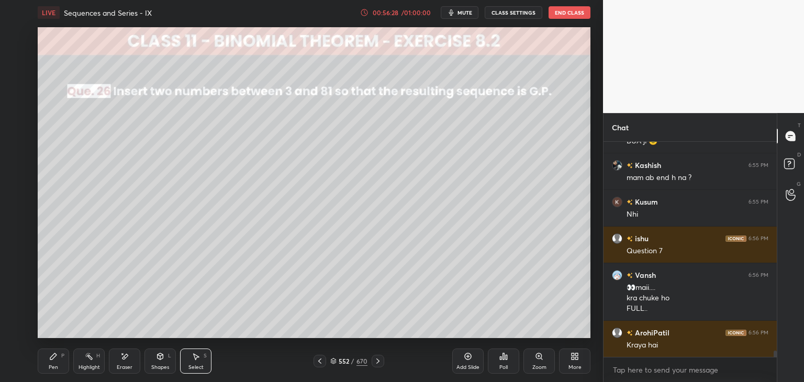
click at [374, 362] on icon at bounding box center [378, 361] width 8 height 8
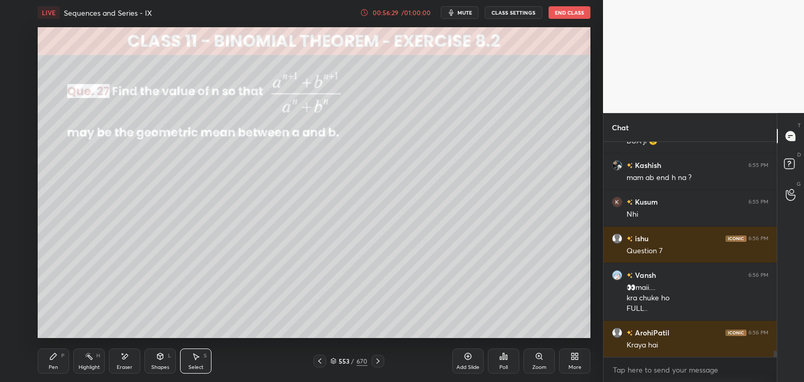
scroll to position [7146, 0]
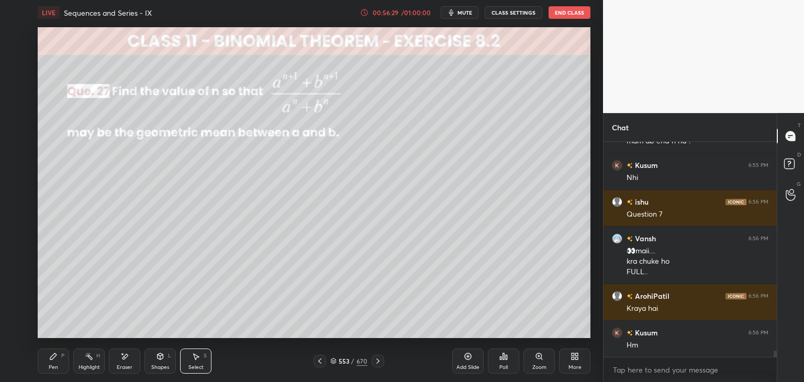
click at [375, 363] on icon at bounding box center [378, 361] width 8 height 8
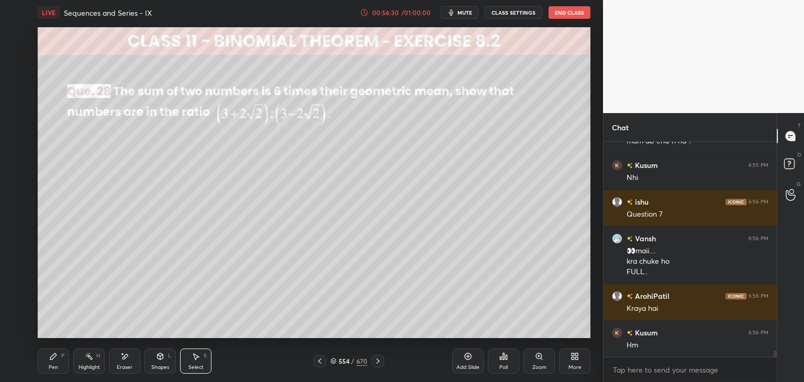
click at [375, 362] on icon at bounding box center [378, 361] width 8 height 8
click at [375, 363] on icon at bounding box center [378, 361] width 8 height 8
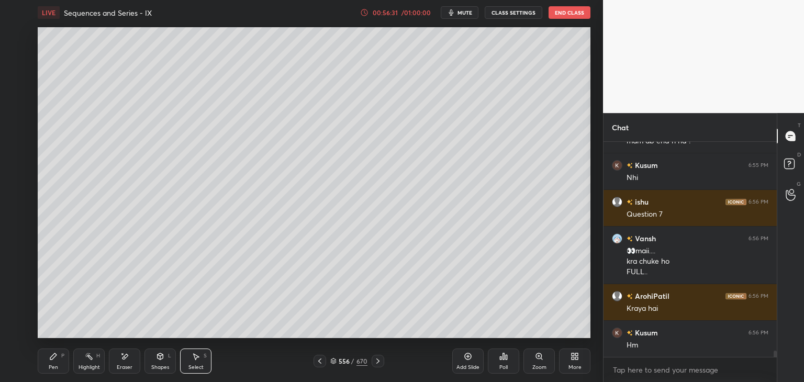
click at [375, 363] on icon at bounding box center [378, 361] width 8 height 8
click at [375, 364] on icon at bounding box center [378, 361] width 8 height 8
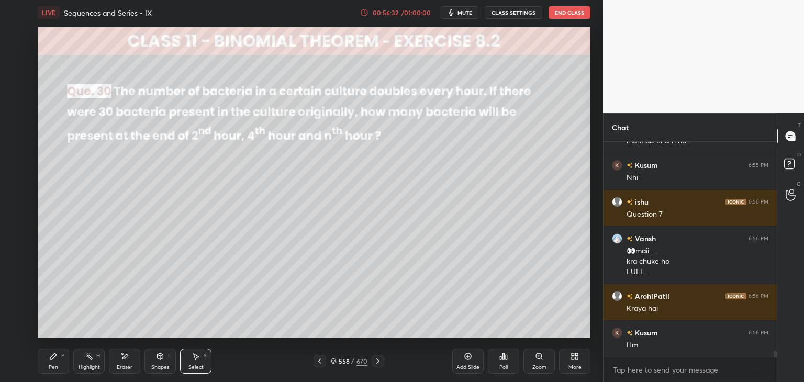
click at [376, 363] on icon at bounding box center [378, 361] width 8 height 8
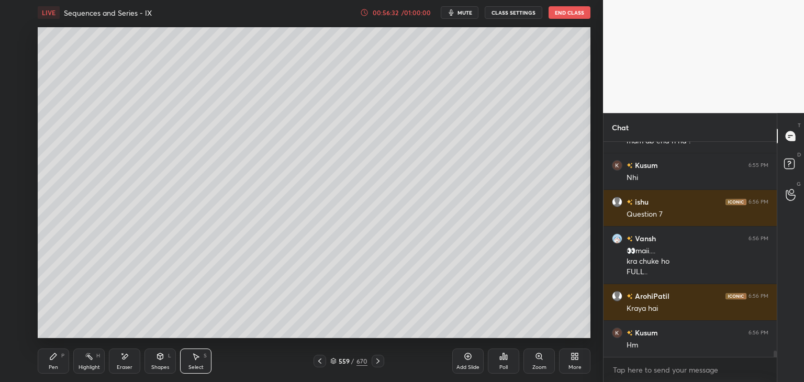
click at [375, 363] on icon at bounding box center [378, 361] width 8 height 8
click at [376, 362] on icon at bounding box center [378, 361] width 8 height 8
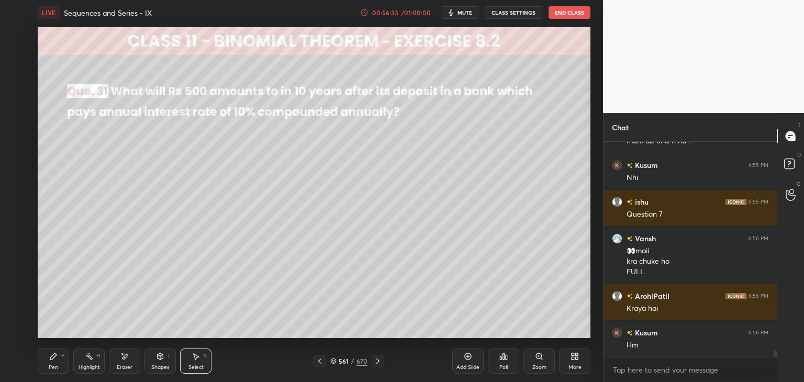
click at [377, 362] on icon at bounding box center [378, 361] width 8 height 8
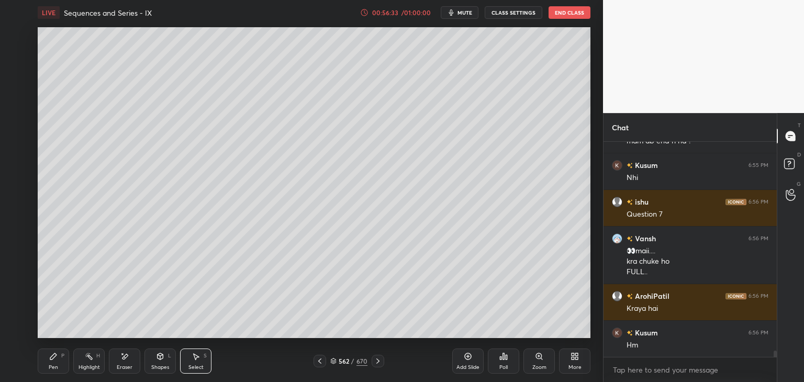
click at [376, 362] on icon at bounding box center [378, 361] width 8 height 8
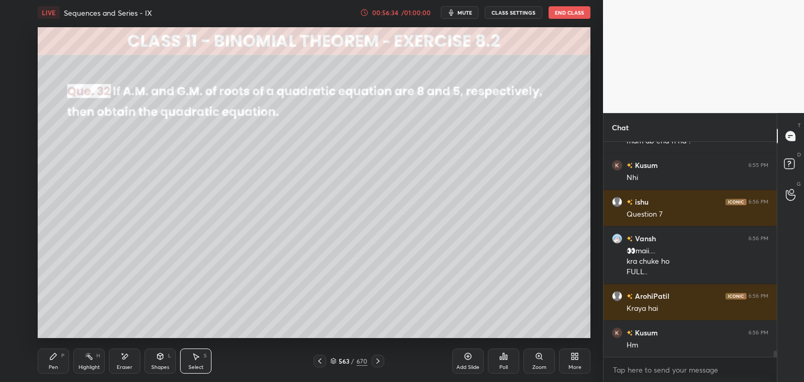
click at [376, 362] on icon at bounding box center [378, 361] width 8 height 8
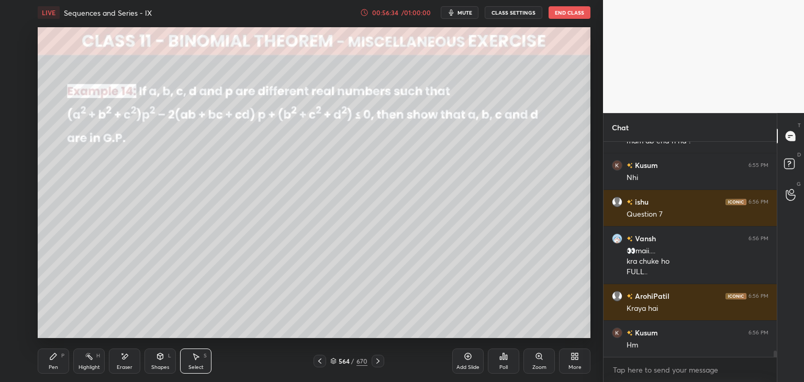
click at [376, 362] on icon at bounding box center [378, 361] width 8 height 8
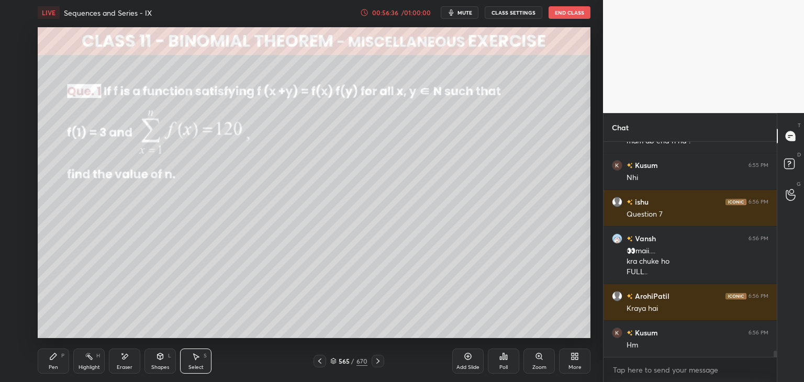
click at [375, 361] on icon at bounding box center [378, 361] width 8 height 8
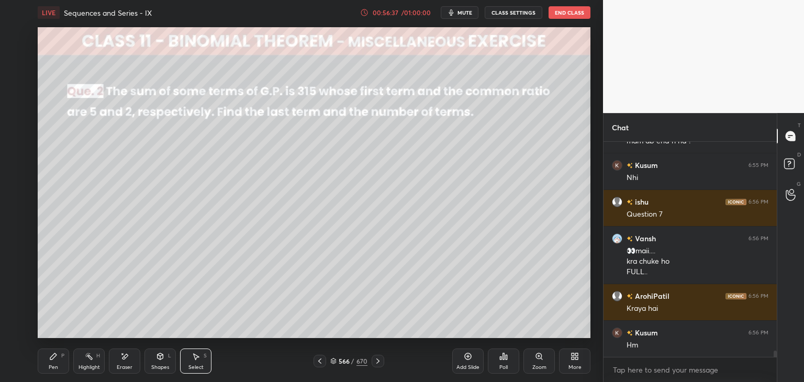
click at [374, 361] on icon at bounding box center [378, 361] width 8 height 8
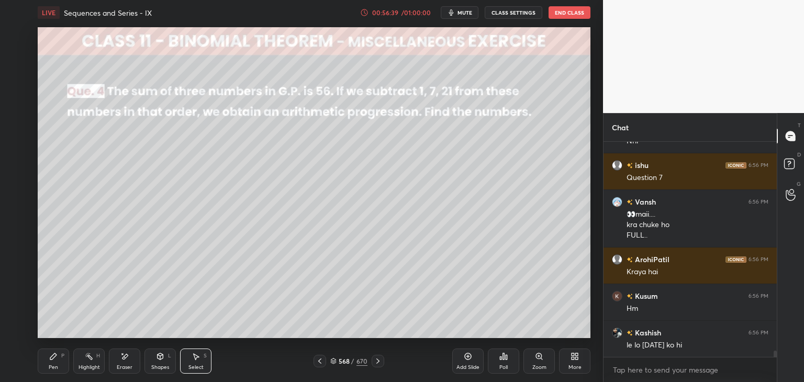
scroll to position [7220, 0]
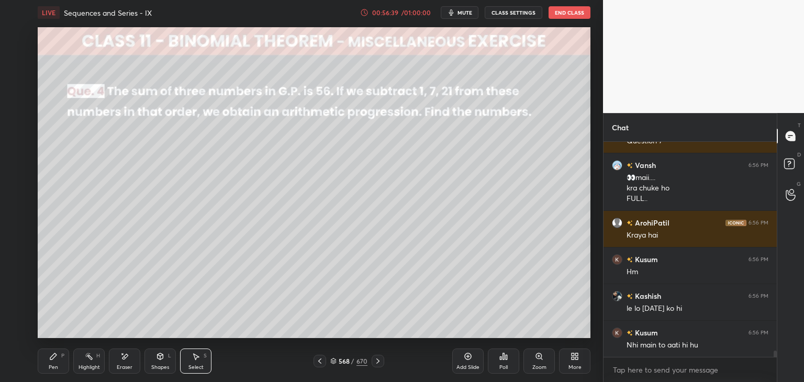
click at [372, 363] on div at bounding box center [377, 361] width 13 height 13
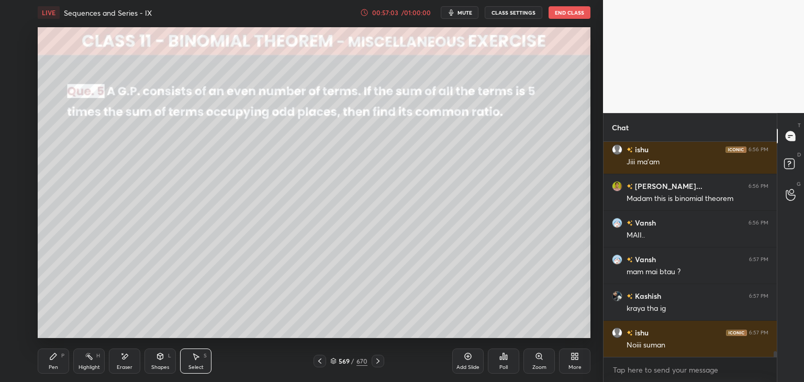
scroll to position [7522, 0]
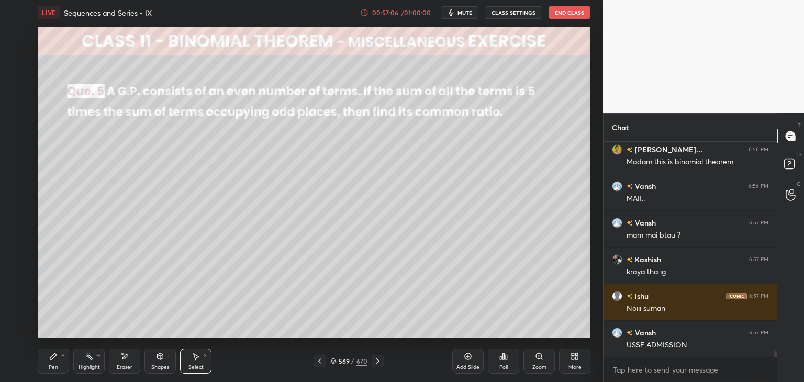
click at [378, 363] on icon at bounding box center [378, 361] width 8 height 8
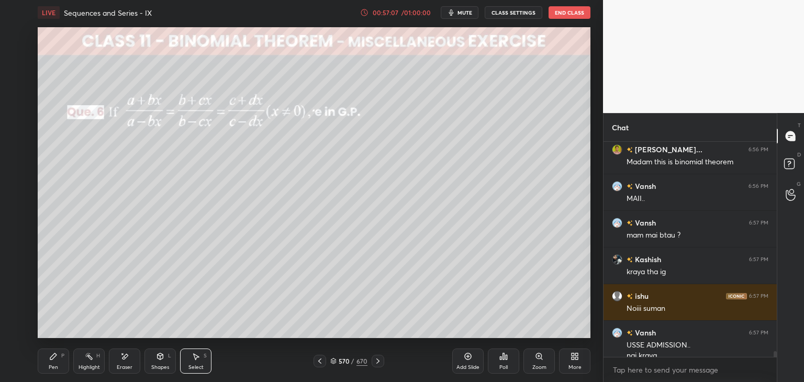
scroll to position [7533, 0]
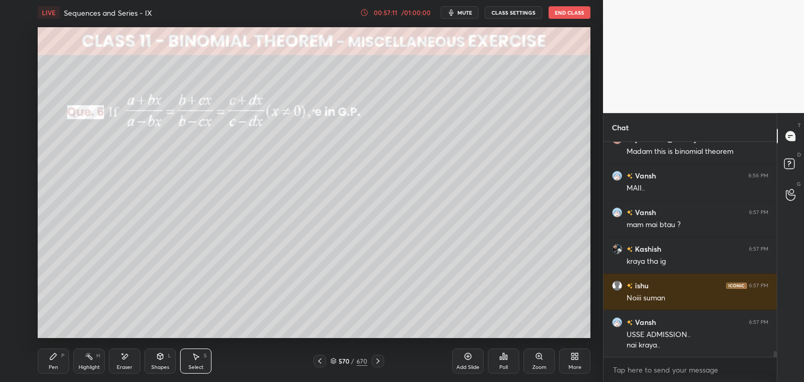
click at [378, 363] on icon at bounding box center [378, 361] width 8 height 8
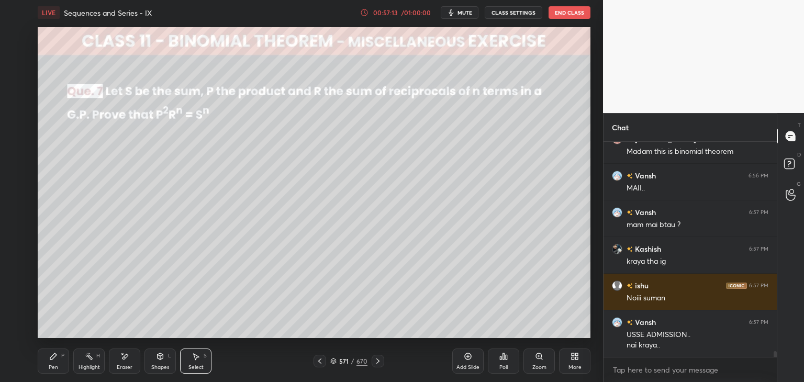
click at [378, 363] on icon at bounding box center [378, 361] width 8 height 8
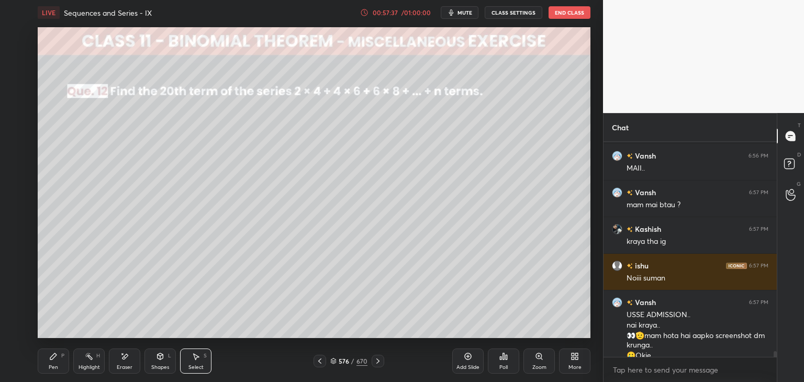
scroll to position [7563, 0]
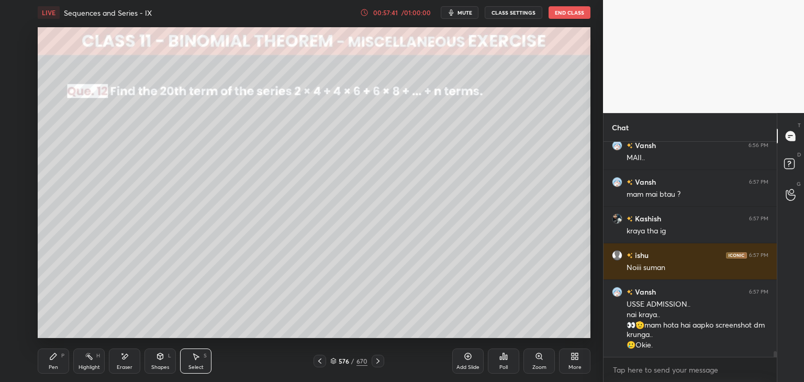
click at [376, 362] on icon at bounding box center [378, 361] width 8 height 8
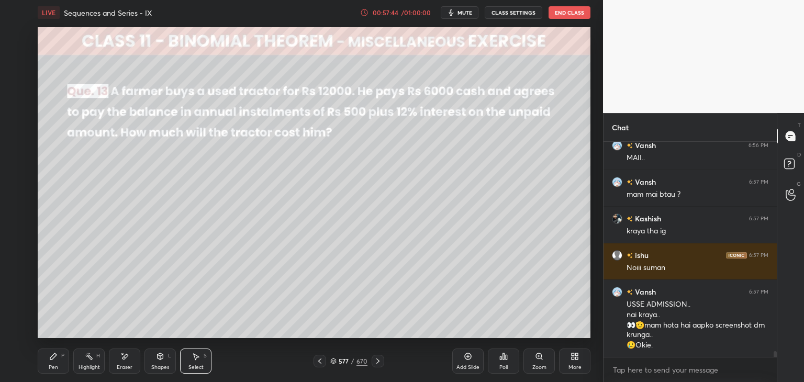
click at [376, 362] on icon at bounding box center [378, 361] width 8 height 8
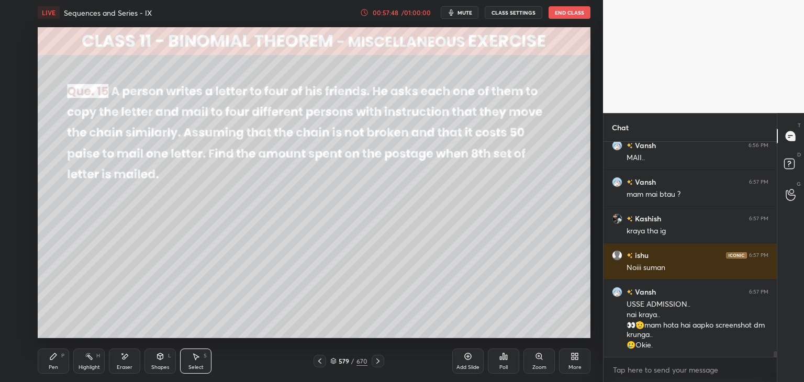
scroll to position [7573, 0]
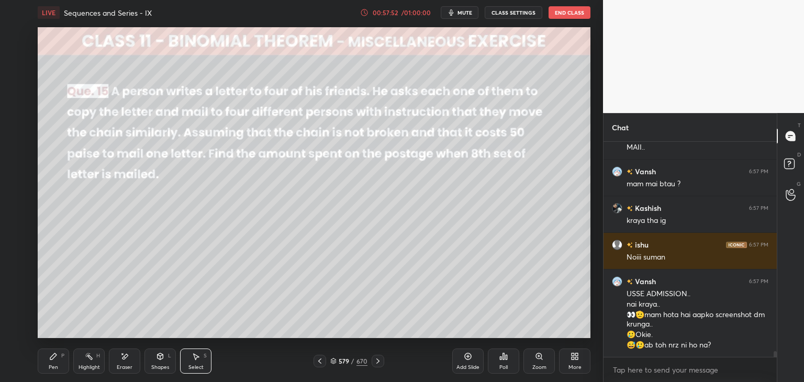
click at [377, 363] on icon at bounding box center [378, 361] width 8 height 8
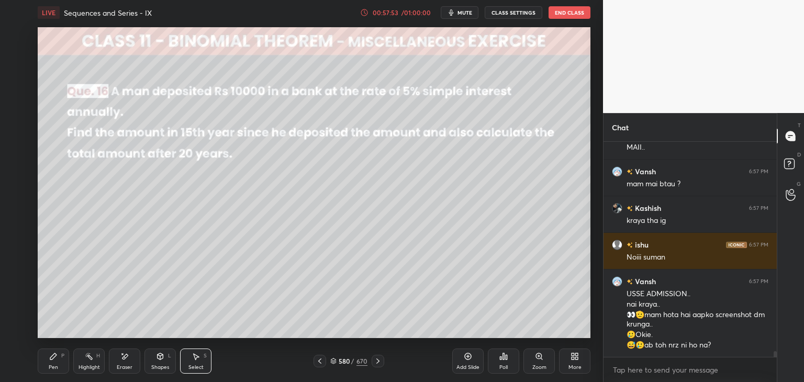
click at [377, 363] on icon at bounding box center [378, 361] width 8 height 8
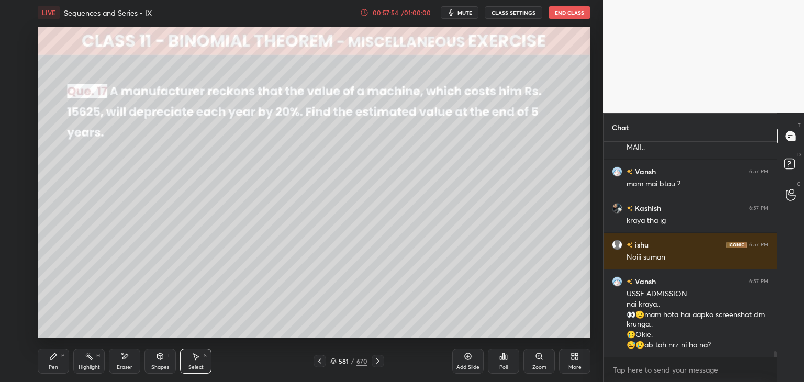
click at [377, 363] on icon at bounding box center [378, 361] width 8 height 8
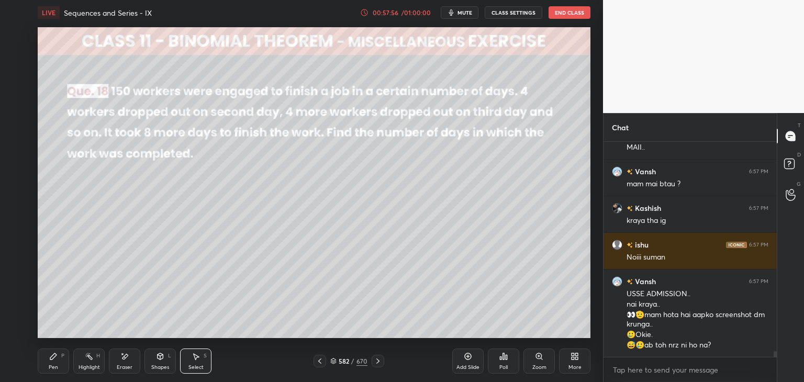
click at [377, 363] on icon at bounding box center [378, 361] width 8 height 8
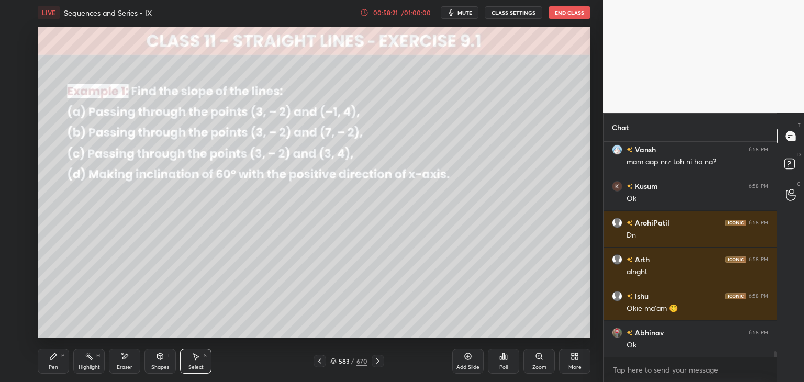
scroll to position [7903, 0]
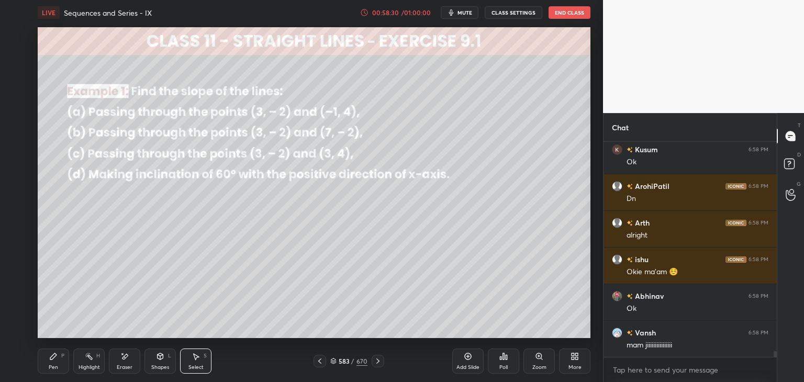
click at [377, 363] on icon at bounding box center [378, 361] width 8 height 8
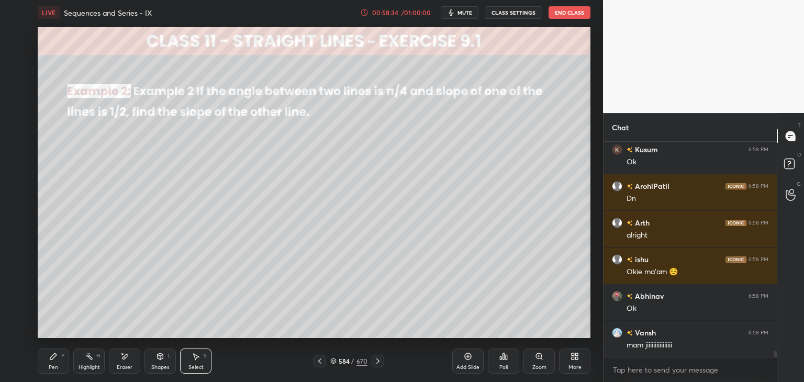
click at [377, 360] on icon at bounding box center [378, 361] width 8 height 8
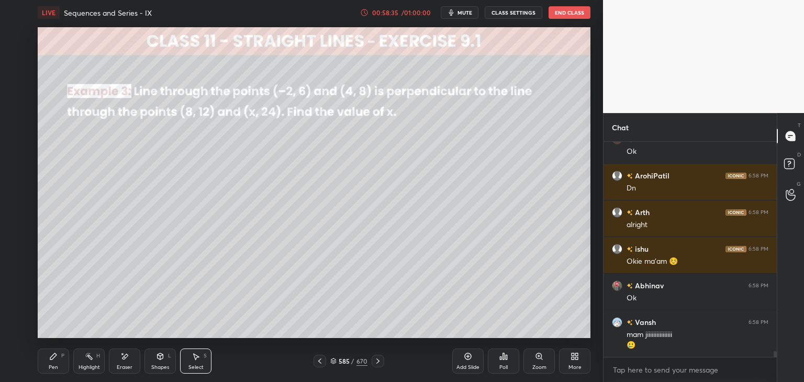
click at [377, 360] on icon at bounding box center [378, 361] width 8 height 8
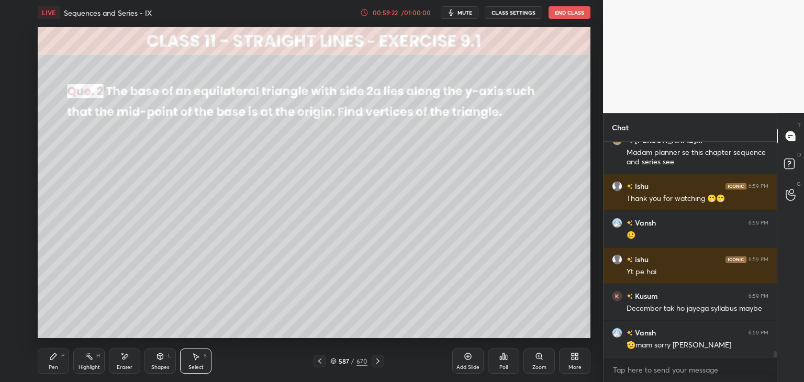
scroll to position [8179, 0]
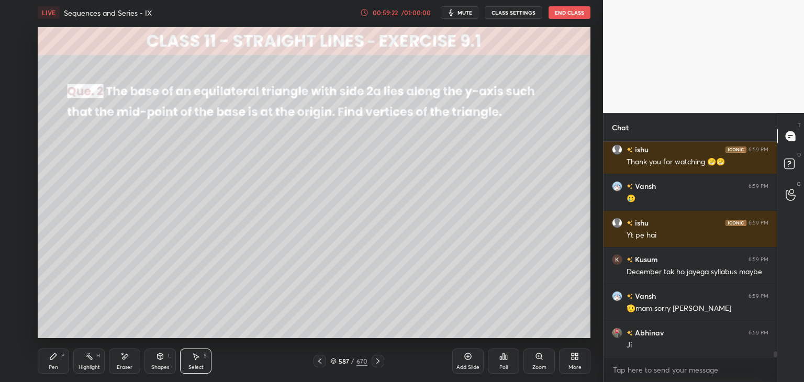
click at [379, 358] on icon at bounding box center [378, 361] width 8 height 8
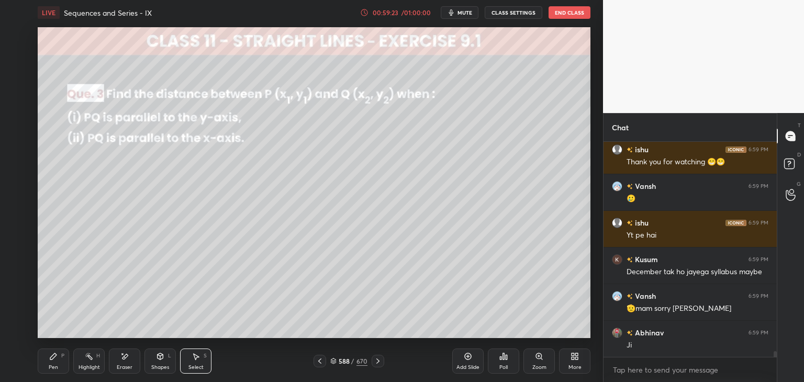
click at [379, 358] on icon at bounding box center [378, 361] width 8 height 8
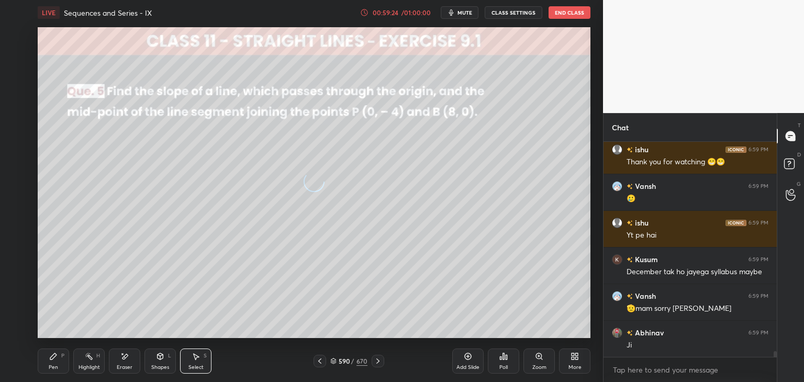
click at [379, 358] on icon at bounding box center [378, 361] width 8 height 8
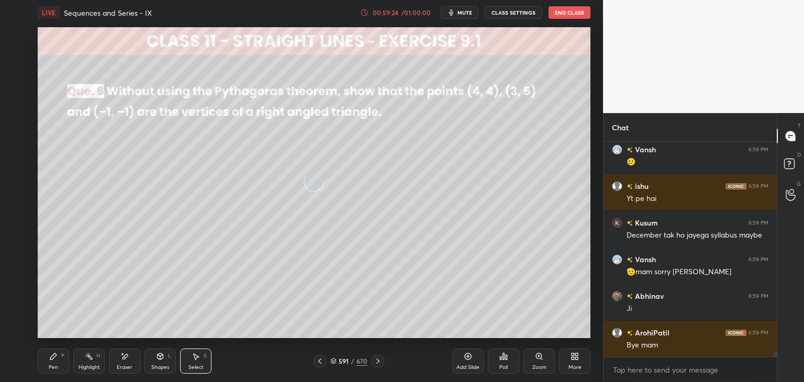
click at [379, 358] on icon at bounding box center [378, 361] width 8 height 8
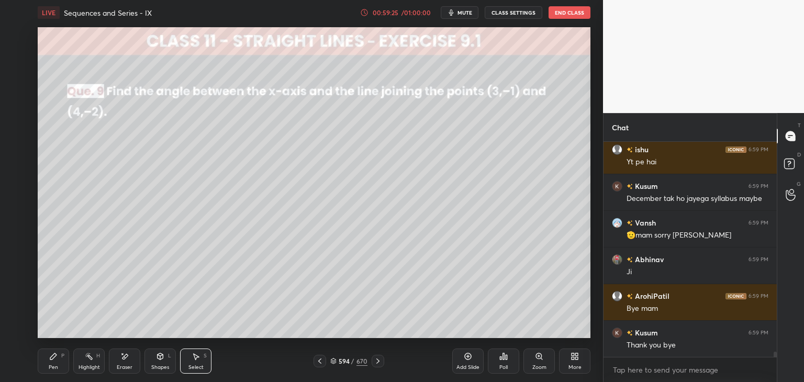
click at [379, 358] on icon at bounding box center [378, 361] width 8 height 8
click at [349, 359] on div "595 / 670" at bounding box center [348, 360] width 37 height 9
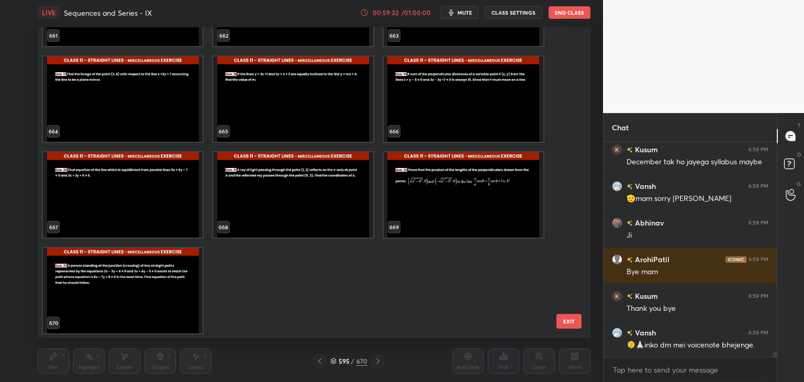
scroll to position [8326, 0]
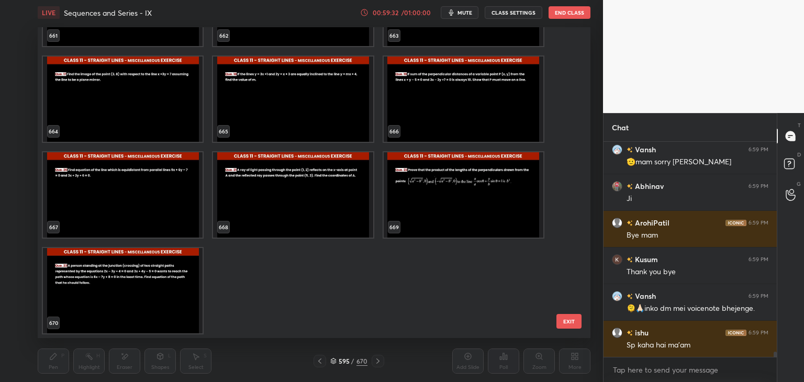
click at [131, 283] on img "grid" at bounding box center [123, 290] width 160 height 85
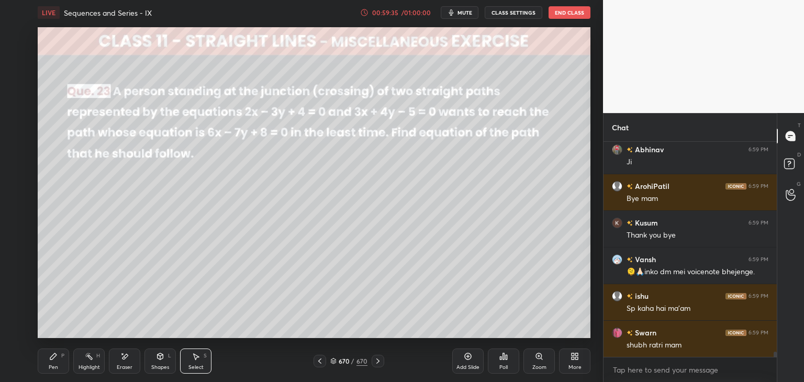
scroll to position [8399, 0]
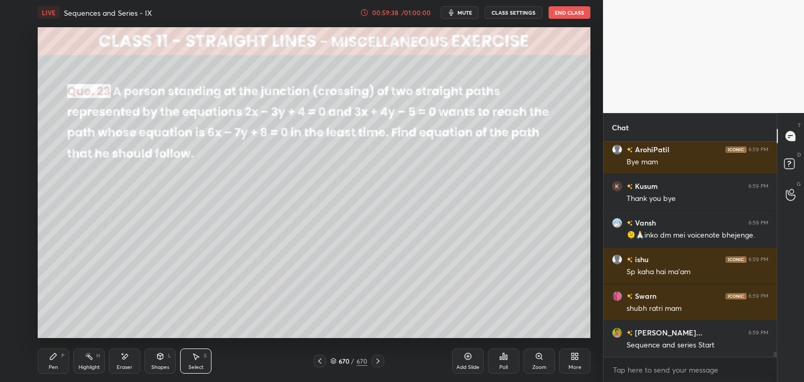
click at [376, 362] on icon at bounding box center [378, 361] width 8 height 8
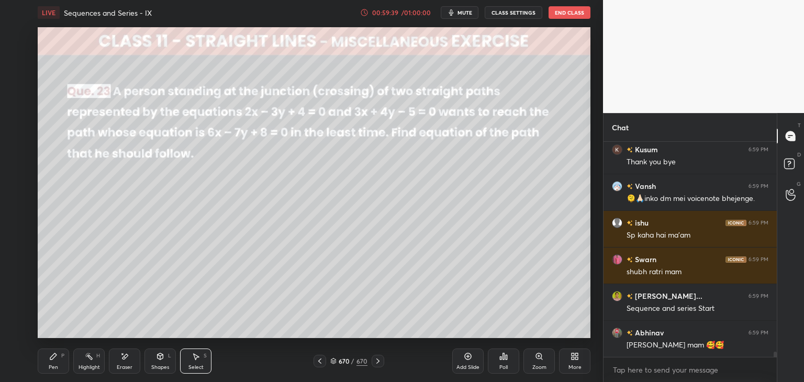
click at [376, 362] on icon at bounding box center [378, 361] width 8 height 8
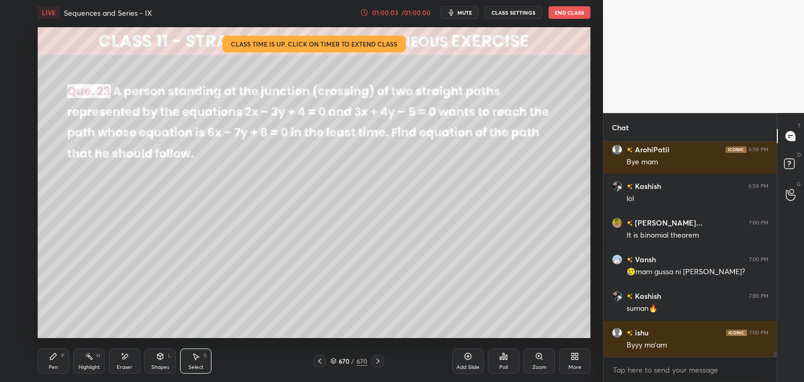
scroll to position [8692, 0]
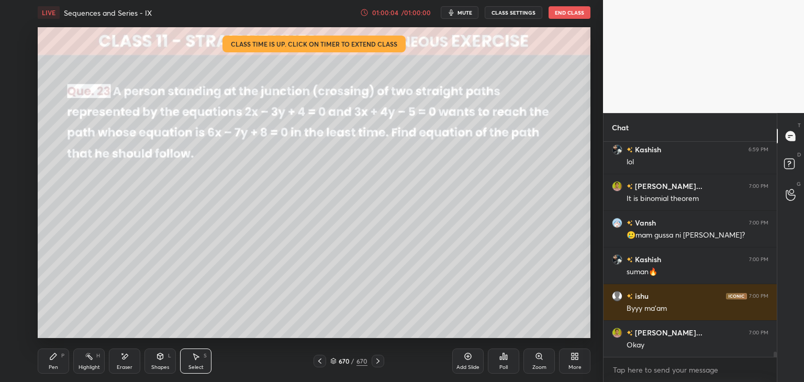
click at [573, 15] on button "End Class" at bounding box center [569, 12] width 42 height 13
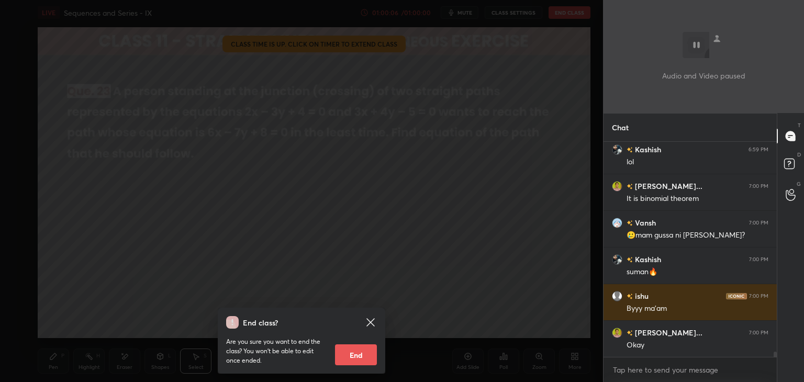
scroll to position [8729, 0]
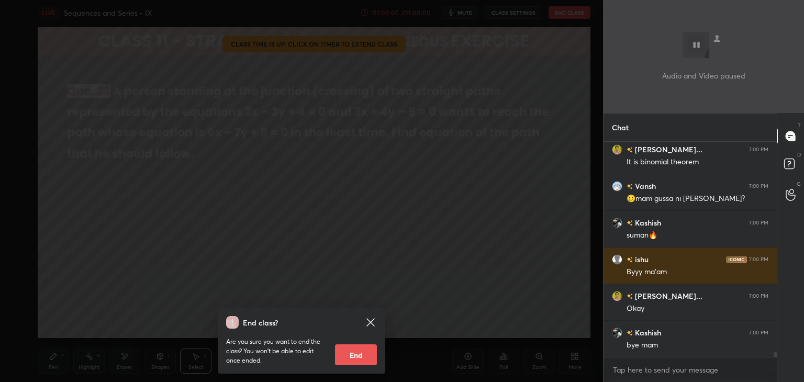
click at [356, 354] on button "End" at bounding box center [356, 354] width 42 height 21
type textarea "x"
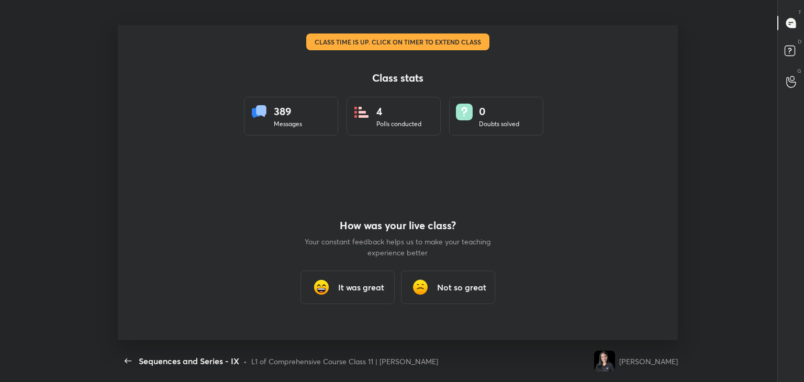
scroll to position [0, 0]
click at [343, 282] on h3 "It was great" at bounding box center [361, 287] width 46 height 13
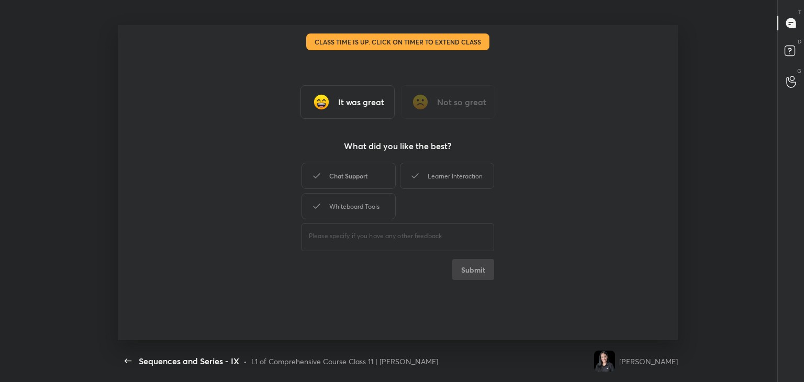
click at [342, 185] on div "Chat Support" at bounding box center [348, 176] width 94 height 26
click at [358, 205] on div "Whiteboard Tools" at bounding box center [348, 206] width 94 height 26
click at [448, 182] on div "Learner Interaction" at bounding box center [447, 176] width 94 height 26
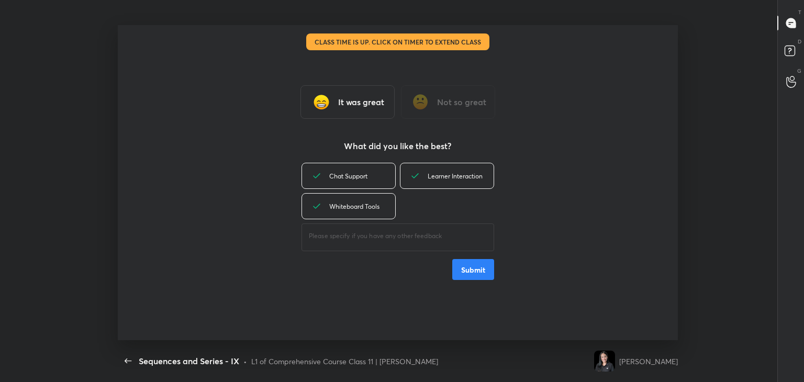
click at [475, 272] on button "Submit" at bounding box center [473, 269] width 42 height 21
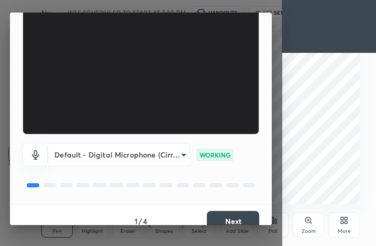
scroll to position [97, 0]
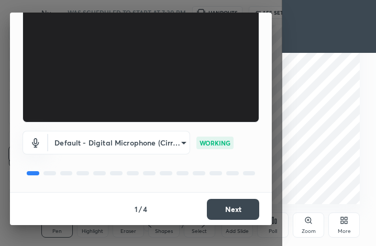
click at [250, 206] on button "Next" at bounding box center [233, 209] width 52 height 21
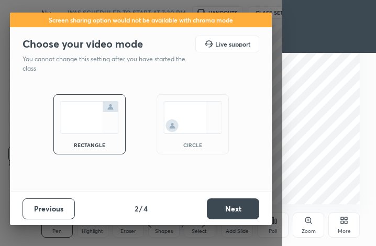
scroll to position [0, 0]
click at [250, 206] on button "Next" at bounding box center [233, 208] width 52 height 21
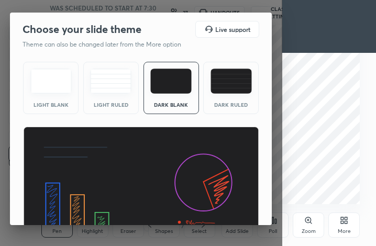
click at [250, 206] on img at bounding box center [141, 193] width 236 height 133
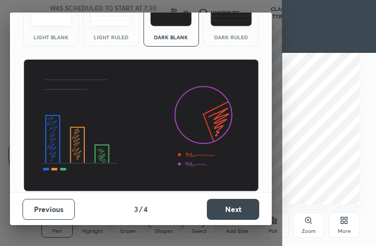
click at [247, 206] on button "Next" at bounding box center [233, 209] width 52 height 21
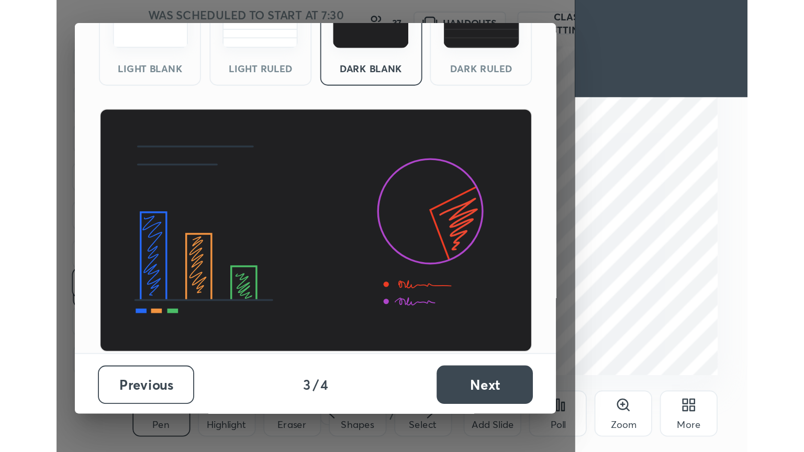
scroll to position [0, 0]
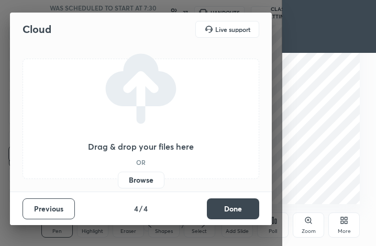
click at [247, 206] on button "Done" at bounding box center [233, 208] width 52 height 21
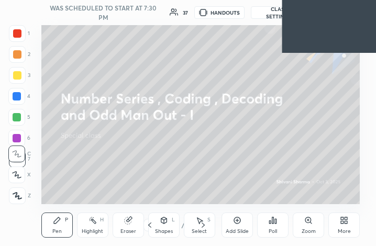
click at [347, 225] on div "More" at bounding box center [343, 224] width 31 height 25
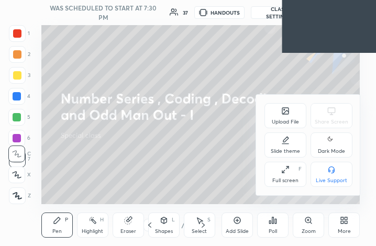
click at [326, 149] on div "Dark Mode" at bounding box center [331, 151] width 27 height 5
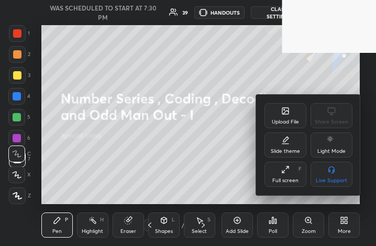
click at [343, 234] on div at bounding box center [188, 123] width 376 height 246
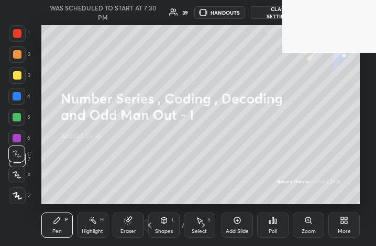
click at [342, 230] on div "More" at bounding box center [343, 231] width 13 height 5
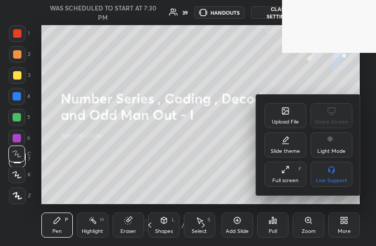
click at [278, 174] on div "Full screen F" at bounding box center [285, 174] width 42 height 25
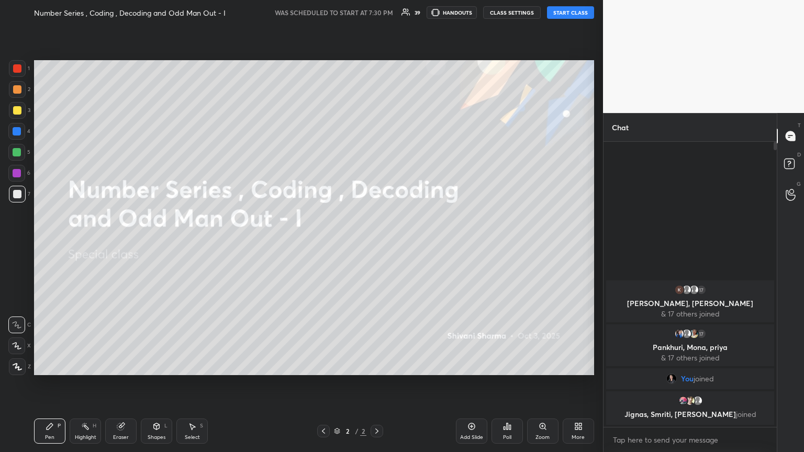
scroll to position [51932, 51756]
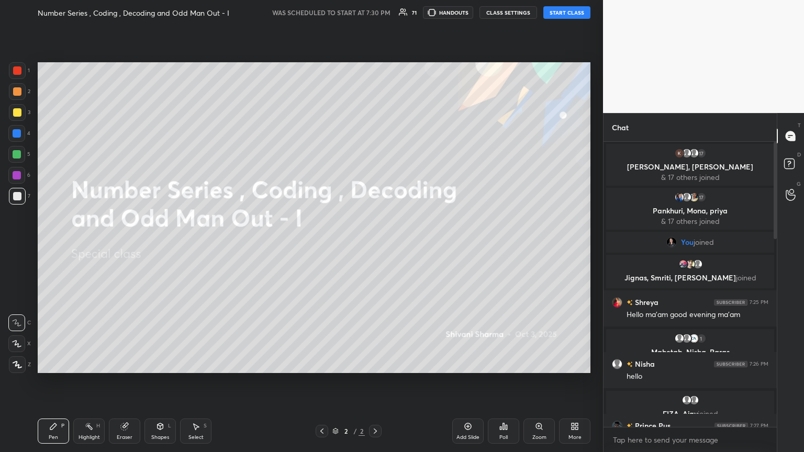
click at [375, 15] on button "START CLASS" at bounding box center [566, 12] width 47 height 13
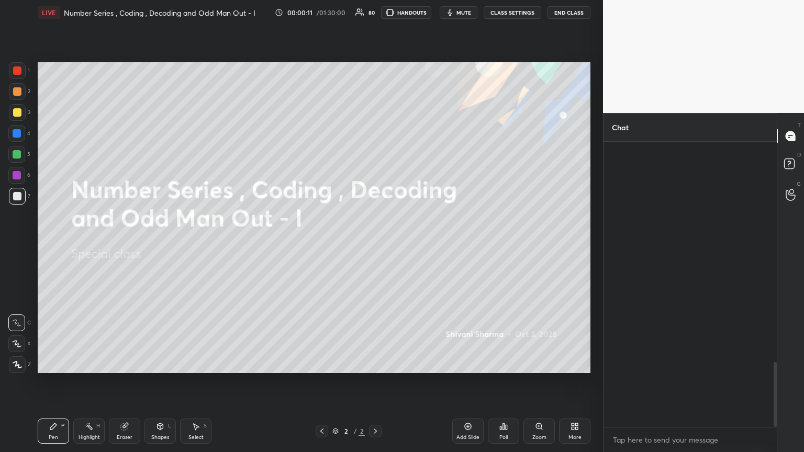
scroll to position [964, 0]
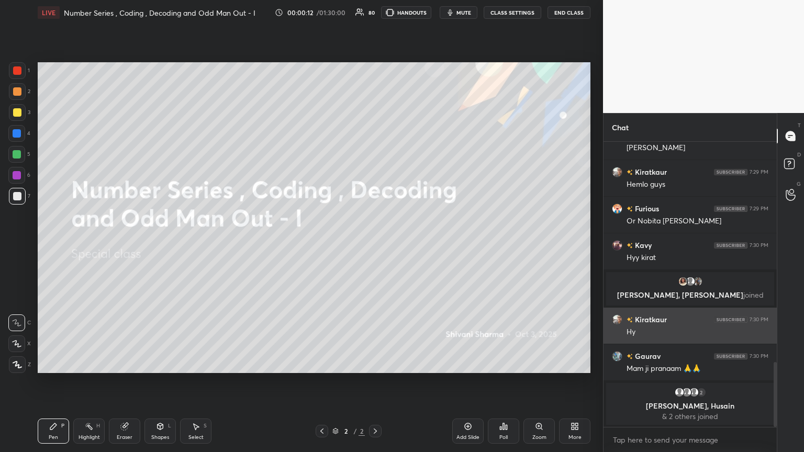
drag, startPoint x: 774, startPoint y: 184, endPoint x: 764, endPoint y: 322, distance: 138.5
click at [375, 245] on div "2 [PERSON_NAME], [PERSON_NAME], [PERSON_NAME] & 2 others joined Kavy 7:29 PM [P…" at bounding box center [689, 284] width 173 height 285
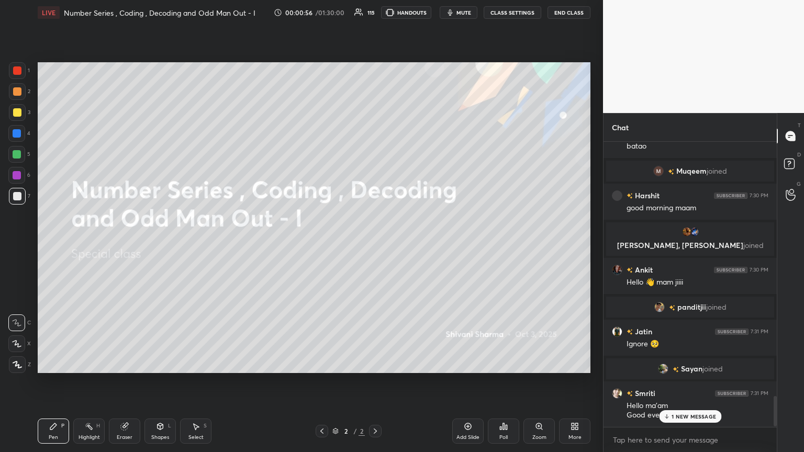
scroll to position [0, 0]
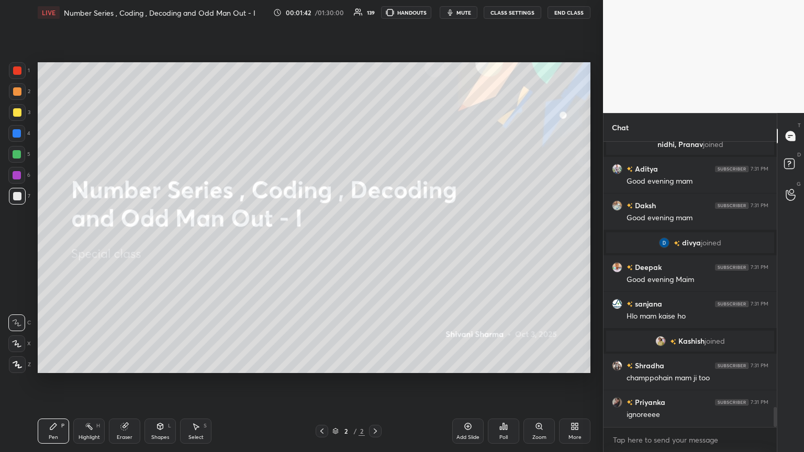
click at [375, 245] on div "More" at bounding box center [574, 437] width 13 height 5
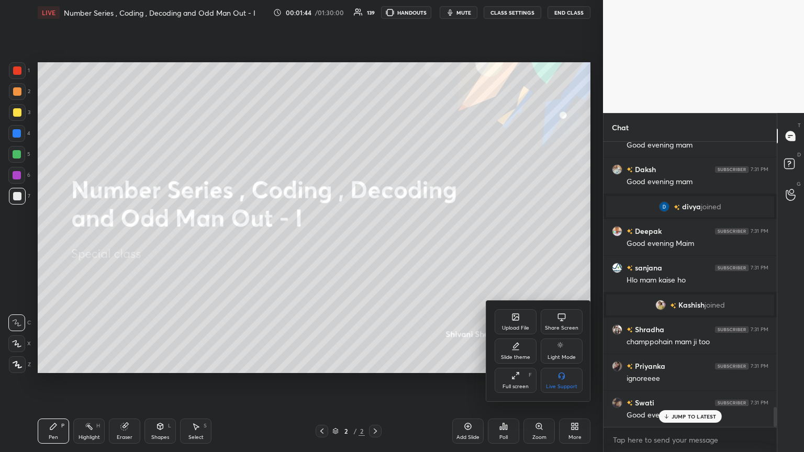
click at [375, 245] on div "Upload File" at bounding box center [515, 327] width 27 height 5
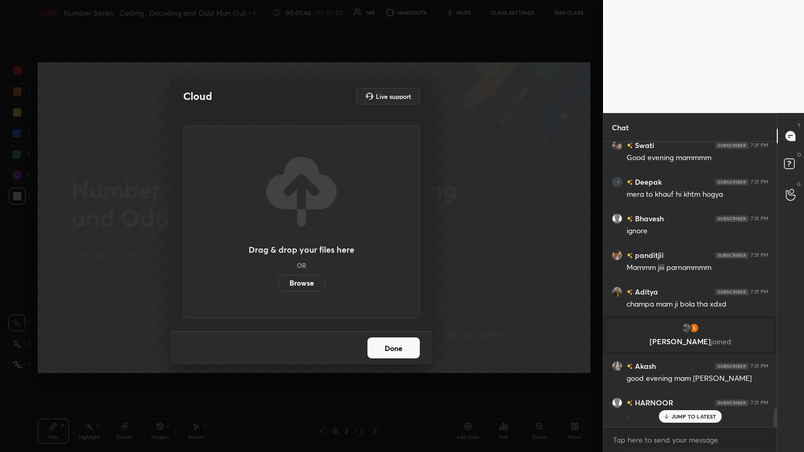
click at [313, 245] on label "Browse" at bounding box center [301, 283] width 47 height 17
click at [278, 245] on input "Browse" at bounding box center [278, 283] width 0 height 17
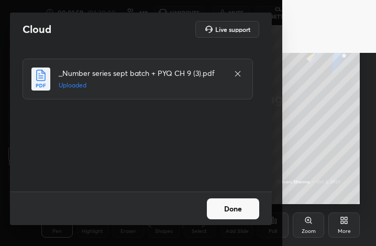
click at [237, 212] on button "Done" at bounding box center [233, 208] width 52 height 21
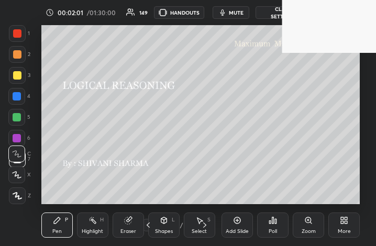
click at [343, 229] on div "More" at bounding box center [343, 231] width 13 height 5
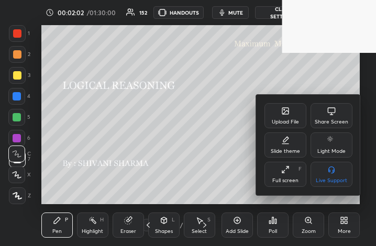
click at [288, 171] on icon at bounding box center [285, 169] width 8 height 8
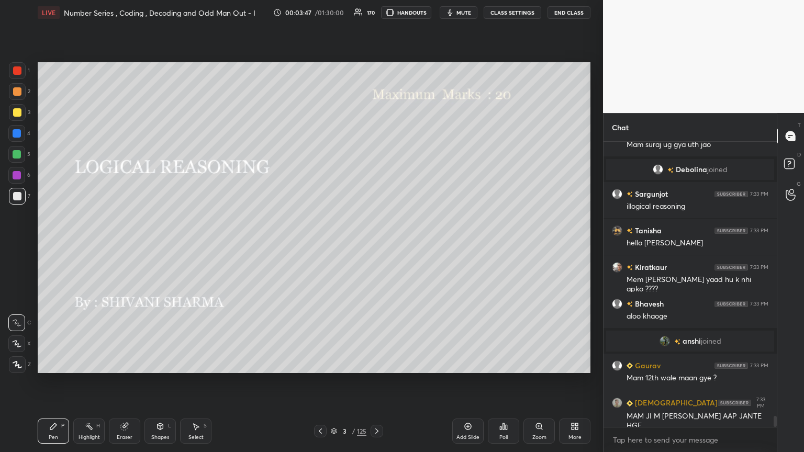
click at [375, 245] on div "MAM JI M [PERSON_NAME] AAP JANTE HGE" at bounding box center [697, 421] width 142 height 20
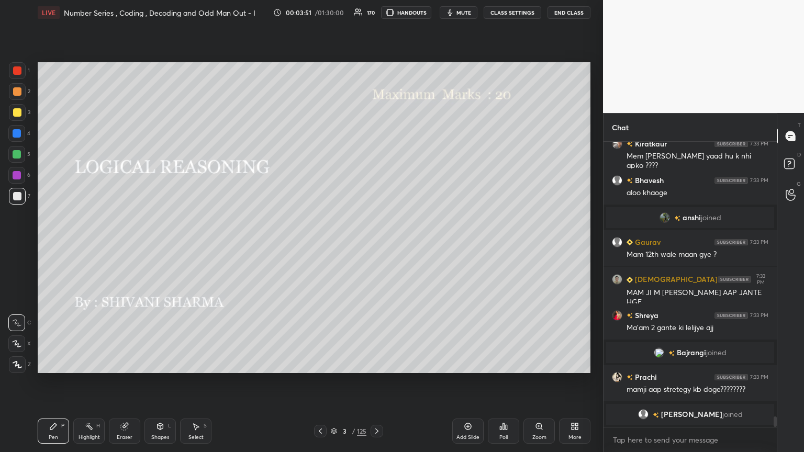
click at [375, 245] on icon at bounding box center [376, 431] width 8 height 8
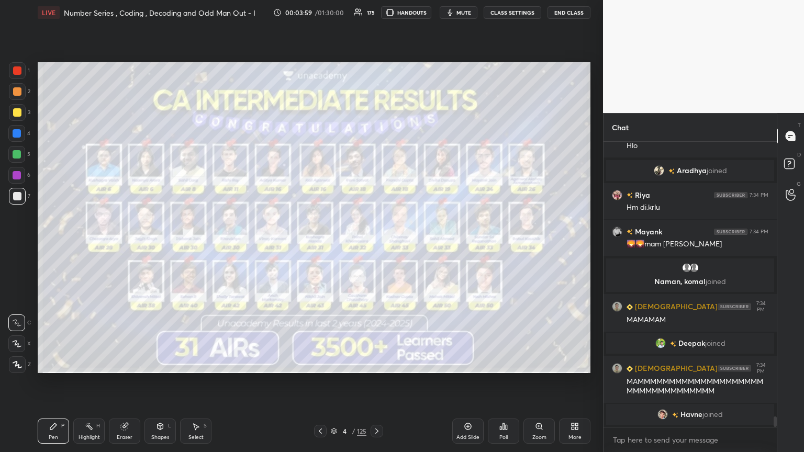
click at [375, 245] on icon at bounding box center [376, 431] width 8 height 8
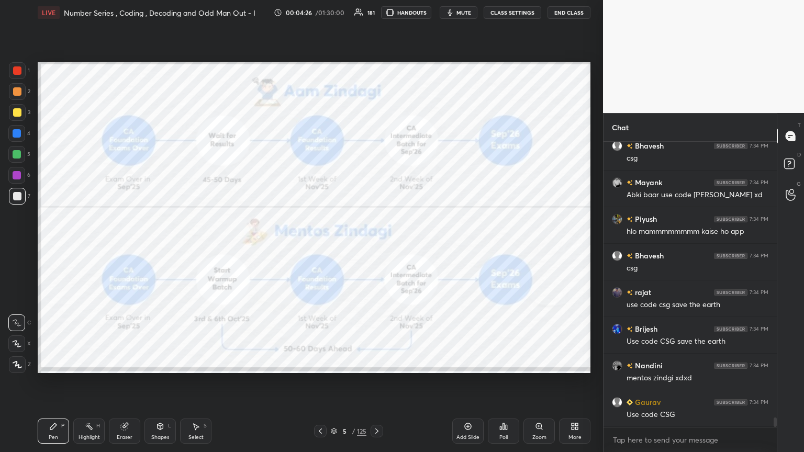
click at [375, 245] on icon at bounding box center [376, 431] width 8 height 8
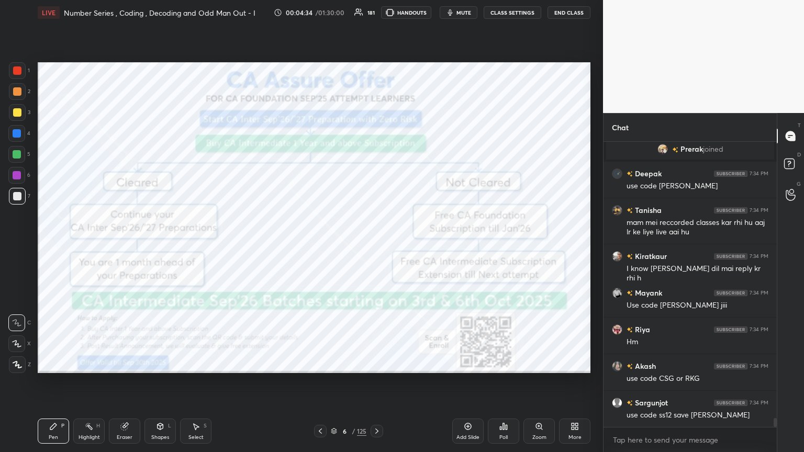
click at [375, 245] on icon at bounding box center [376, 431] width 8 height 8
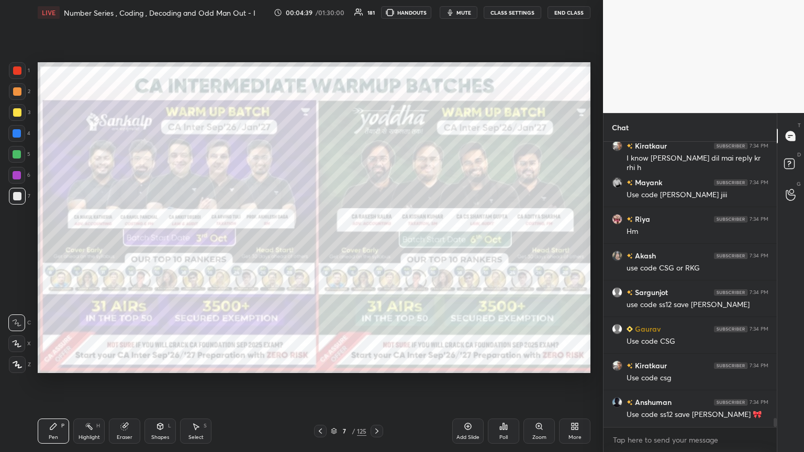
click at [15, 245] on icon at bounding box center [17, 364] width 9 height 7
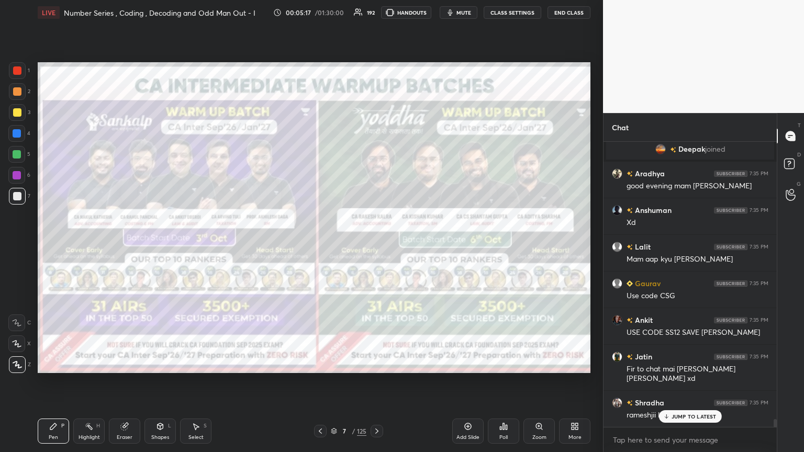
click at [375, 245] on icon at bounding box center [376, 431] width 8 height 8
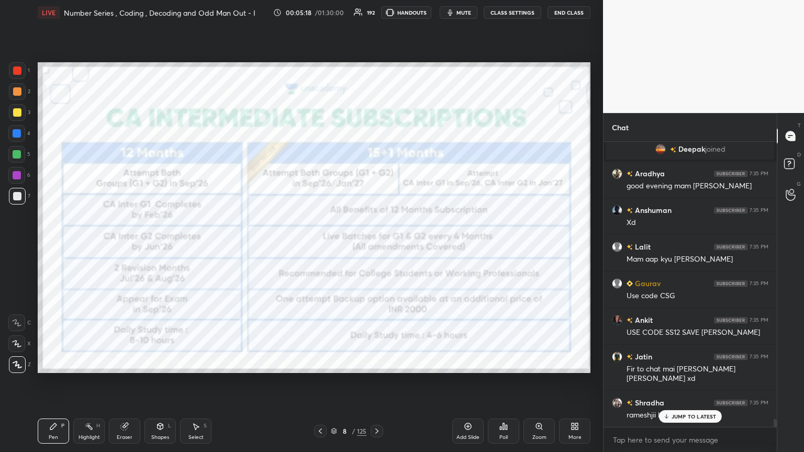
click at [372, 245] on icon at bounding box center [376, 431] width 8 height 8
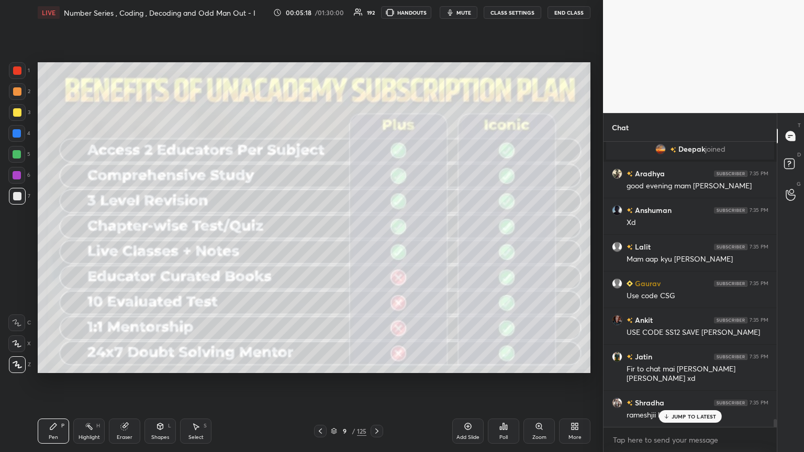
click at [373, 245] on icon at bounding box center [376, 431] width 8 height 8
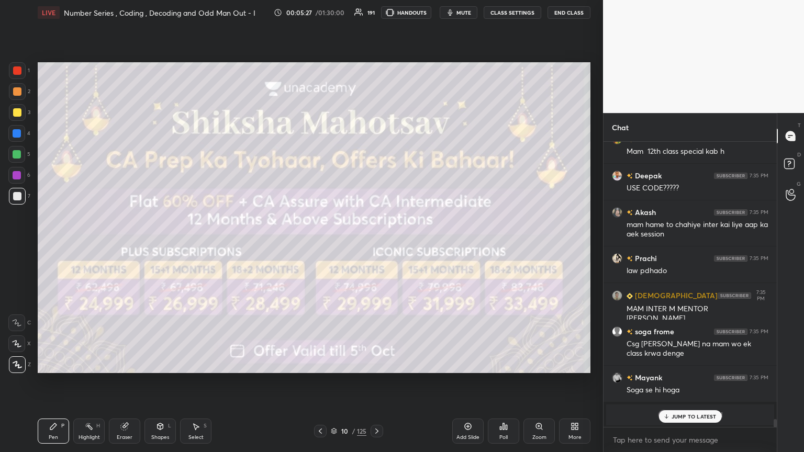
drag, startPoint x: 23, startPoint y: 360, endPoint x: 23, endPoint y: 354, distance: 5.8
click at [23, 245] on div at bounding box center [17, 364] width 17 height 17
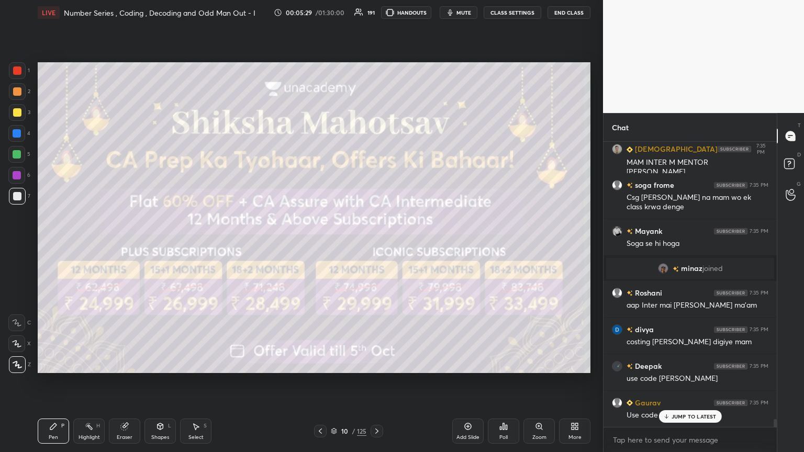
click at [16, 111] on div at bounding box center [17, 112] width 8 height 8
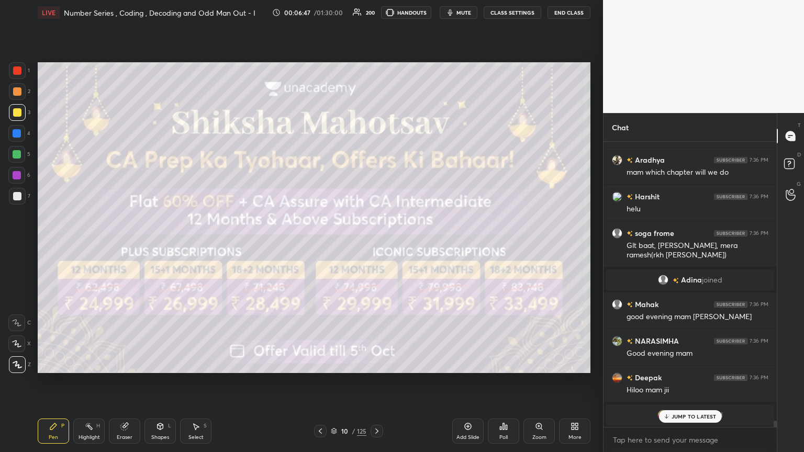
click at [375, 245] on p "JUMP TO LATEST" at bounding box center [693, 416] width 45 height 6
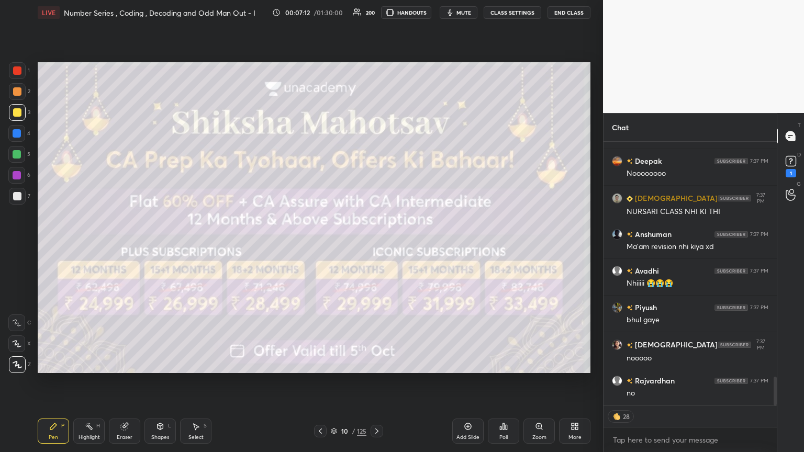
click at [375, 245] on icon at bounding box center [376, 431] width 8 height 8
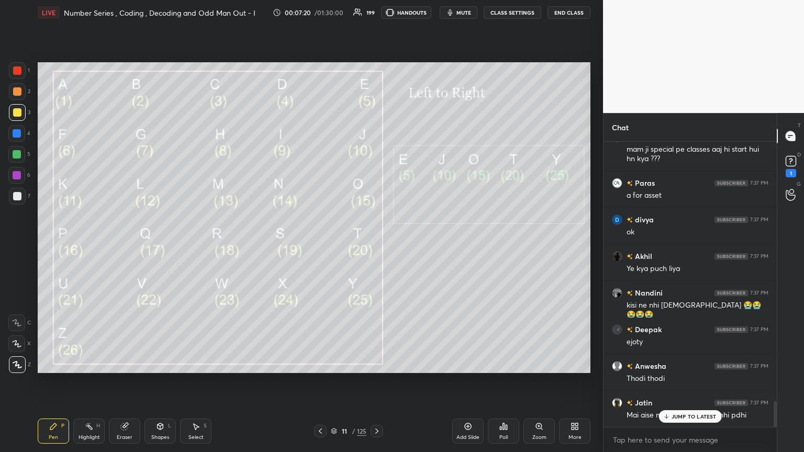
click at [64, 245] on div "Pen P" at bounding box center [53, 431] width 31 height 25
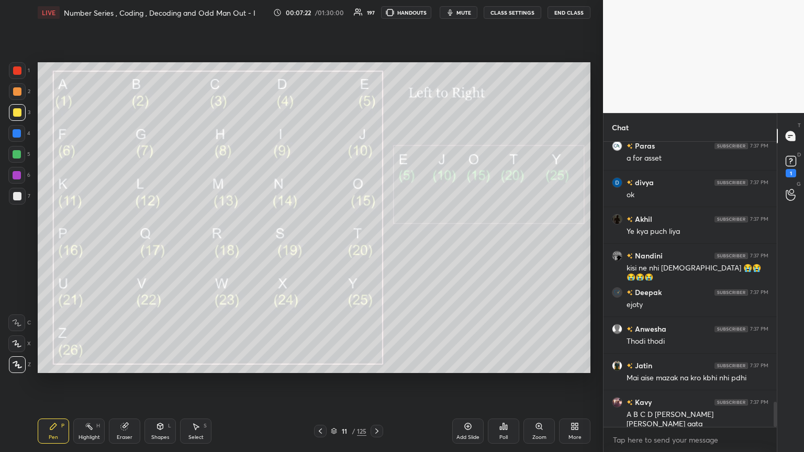
click at [19, 113] on div at bounding box center [17, 112] width 8 height 8
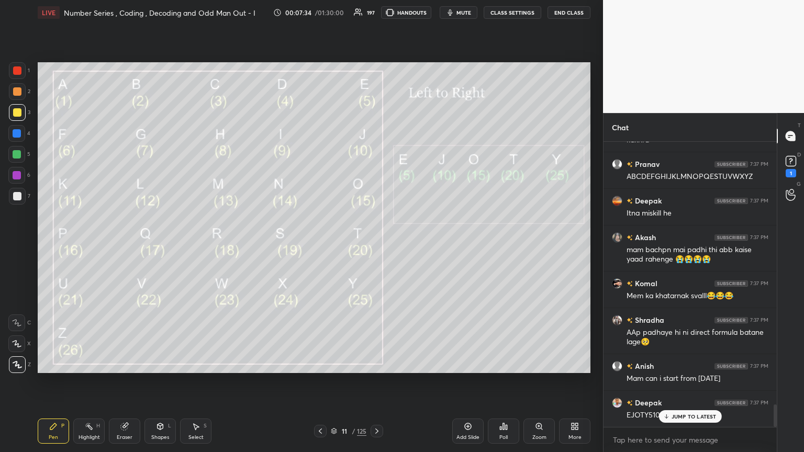
click at [159, 245] on div "Shapes L" at bounding box center [159, 431] width 31 height 25
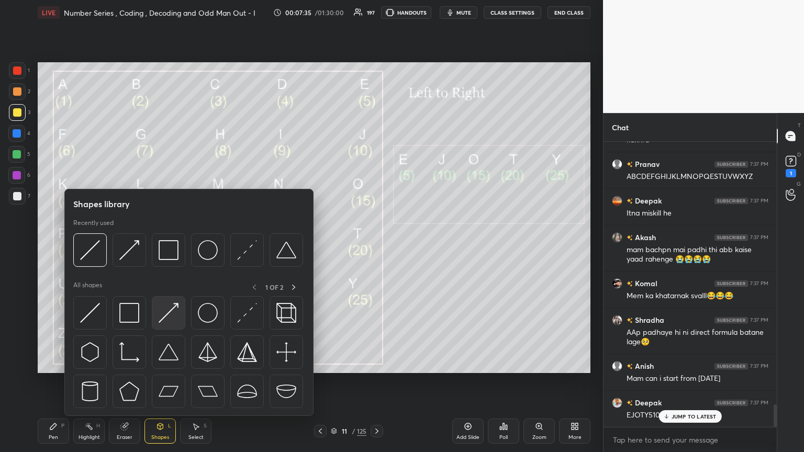
click at [169, 245] on img at bounding box center [169, 313] width 20 height 20
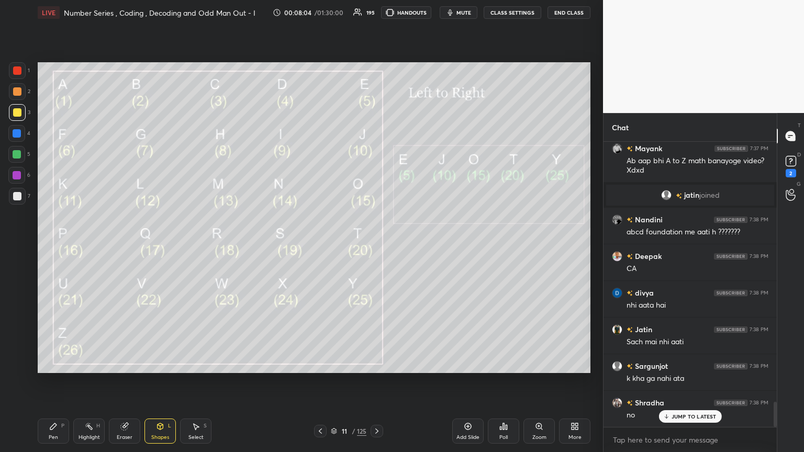
click at [17, 195] on div at bounding box center [17, 196] width 8 height 8
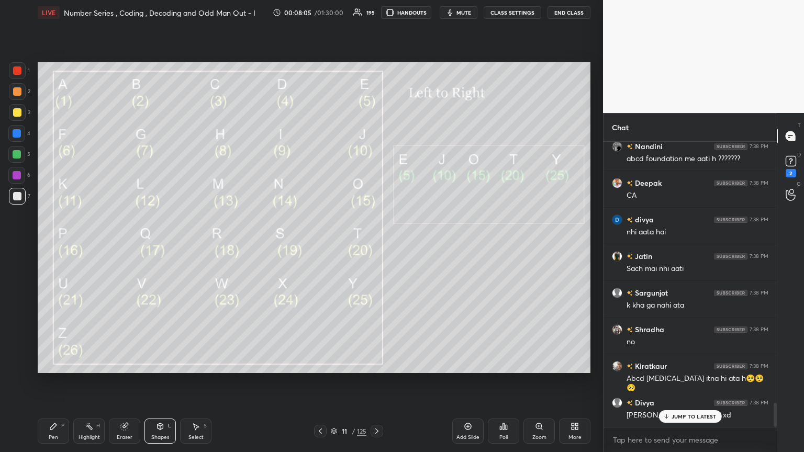
click at [165, 245] on div "Shapes L" at bounding box center [159, 431] width 31 height 25
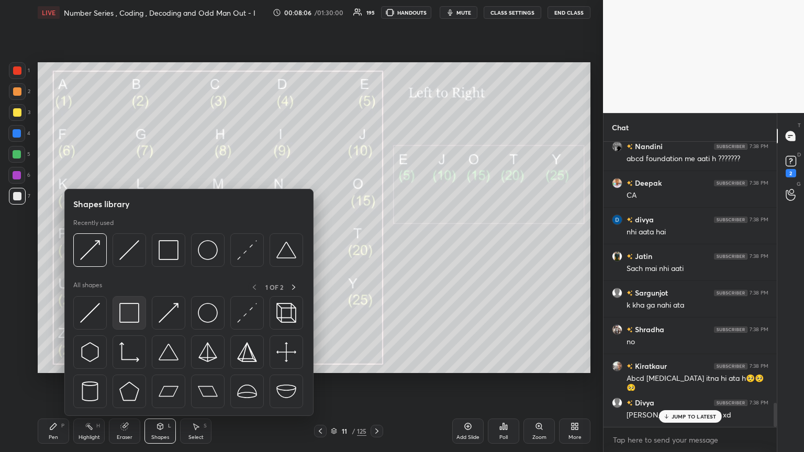
click at [129, 245] on img at bounding box center [129, 313] width 20 height 20
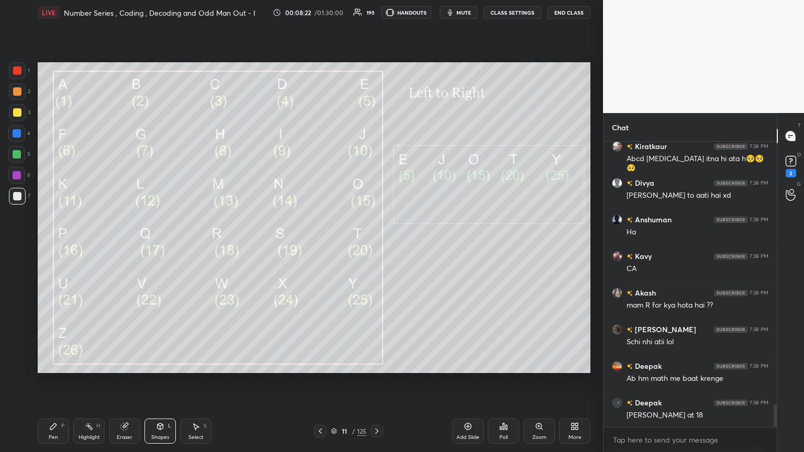
scroll to position [3316, 0]
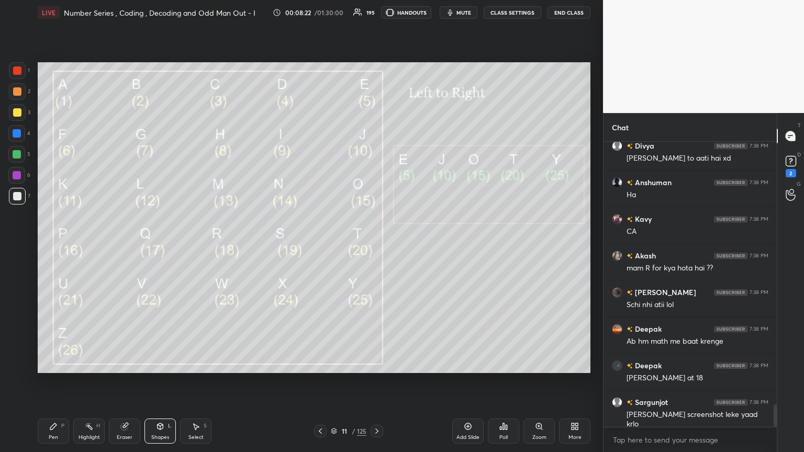
click at [375, 245] on div "Add Slide" at bounding box center [467, 437] width 23 height 5
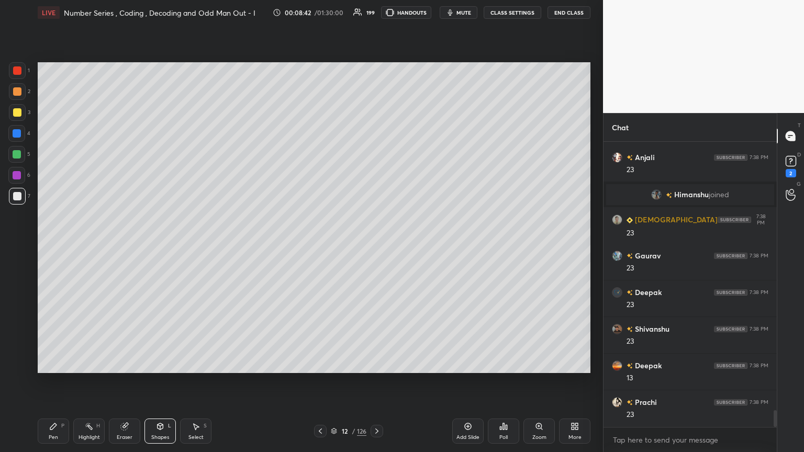
scroll to position [4564, 0]
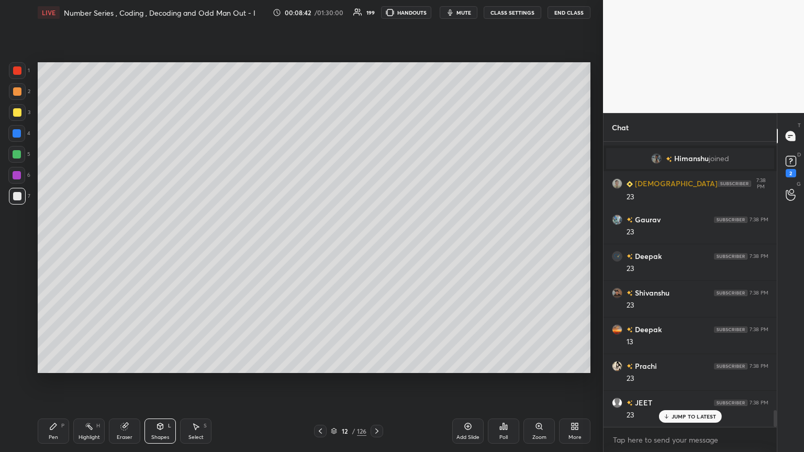
click at [322, 245] on icon at bounding box center [320, 431] width 8 height 8
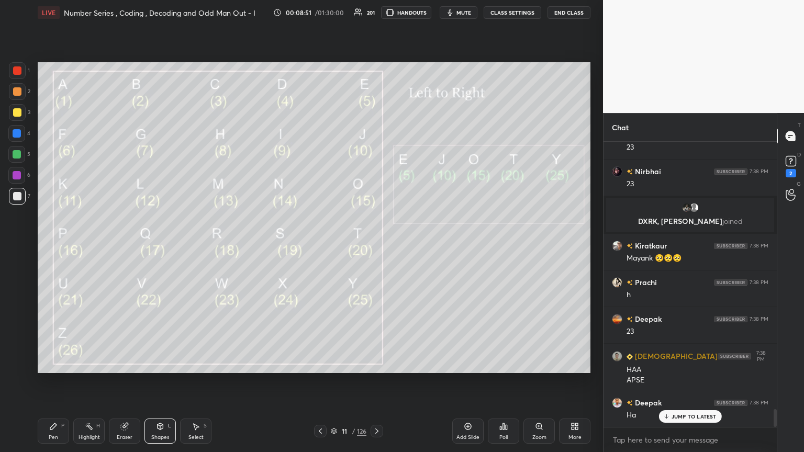
scroll to position [4312, 0]
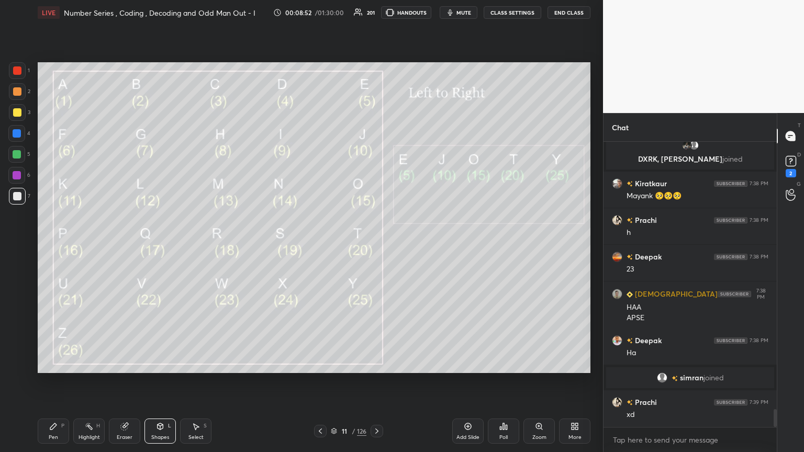
drag, startPoint x: 125, startPoint y: 433, endPoint x: 115, endPoint y: 418, distance: 18.1
click at [126, 245] on div "Eraser" at bounding box center [124, 431] width 31 height 25
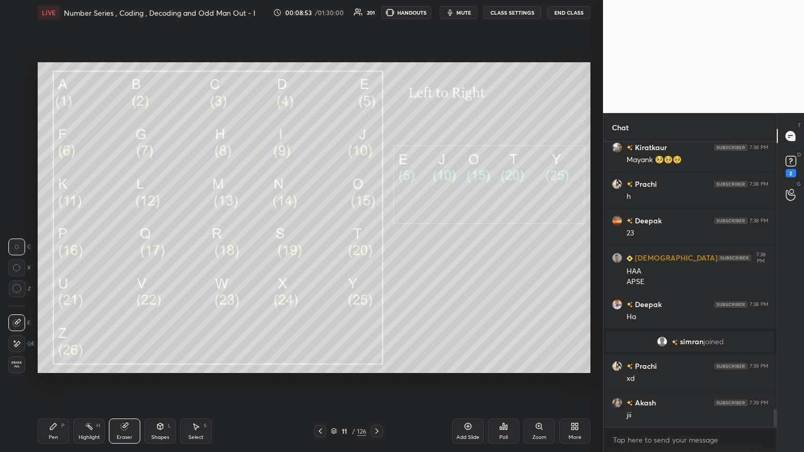
click at [21, 245] on span "Erase all" at bounding box center [17, 364] width 16 height 7
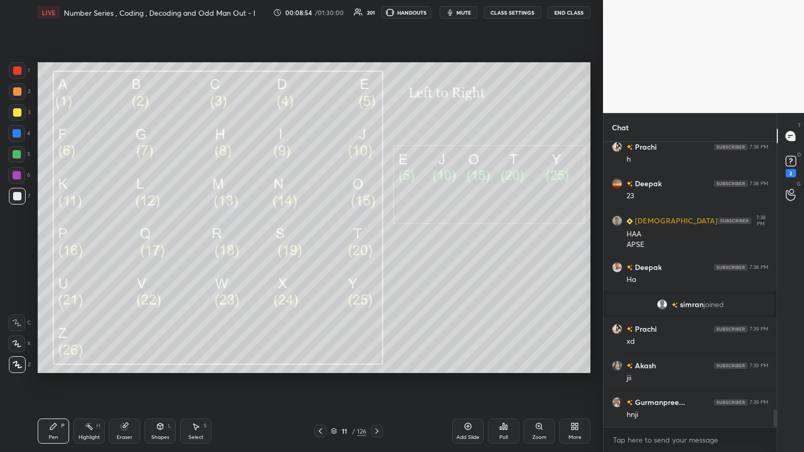
scroll to position [4422, 0]
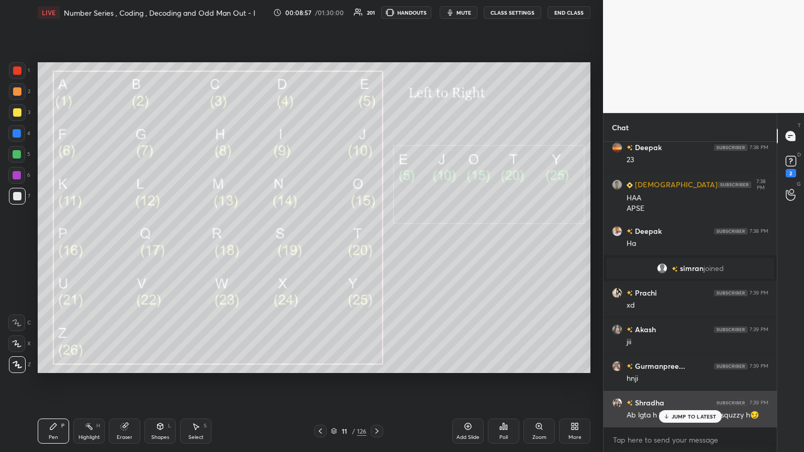
click at [375, 245] on p "JUMP TO LATEST" at bounding box center [693, 416] width 45 height 6
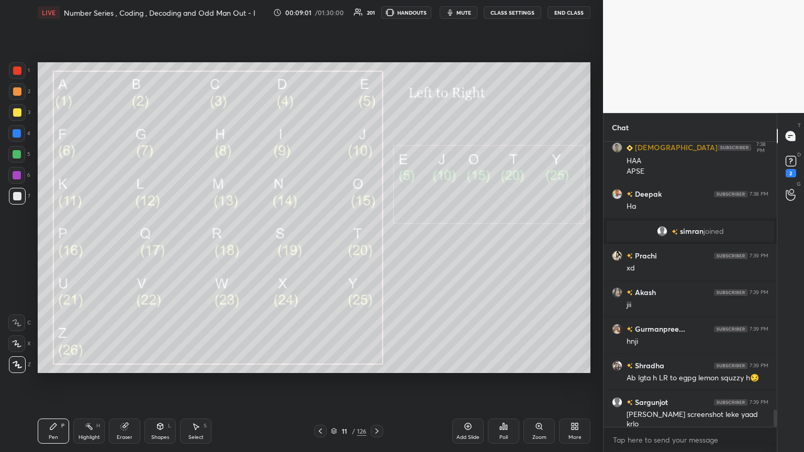
scroll to position [4484, 0]
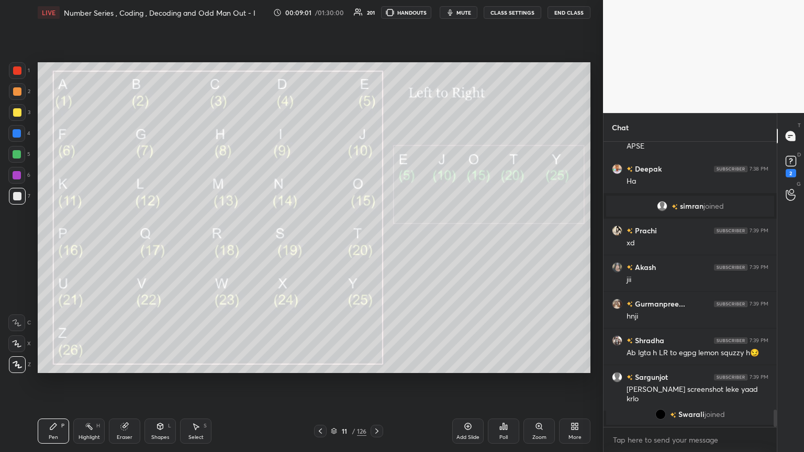
click at [18, 116] on div at bounding box center [17, 112] width 8 height 8
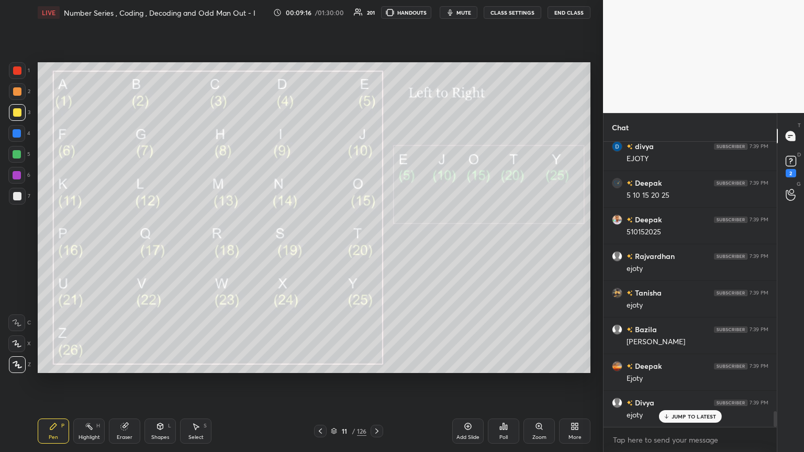
scroll to position [4993, 0]
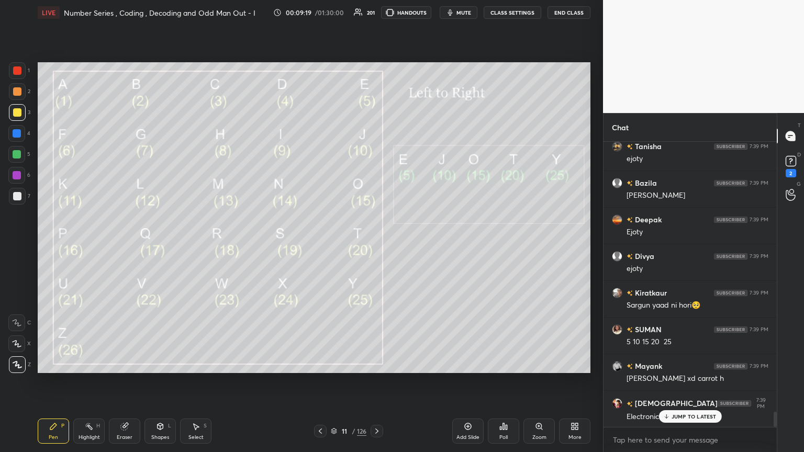
click at [375, 245] on div "Add Slide" at bounding box center [467, 437] width 23 height 5
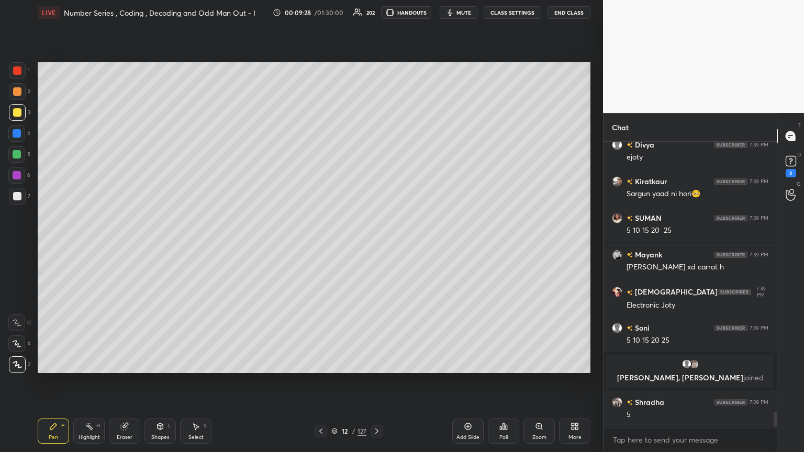
scroll to position [4995, 0]
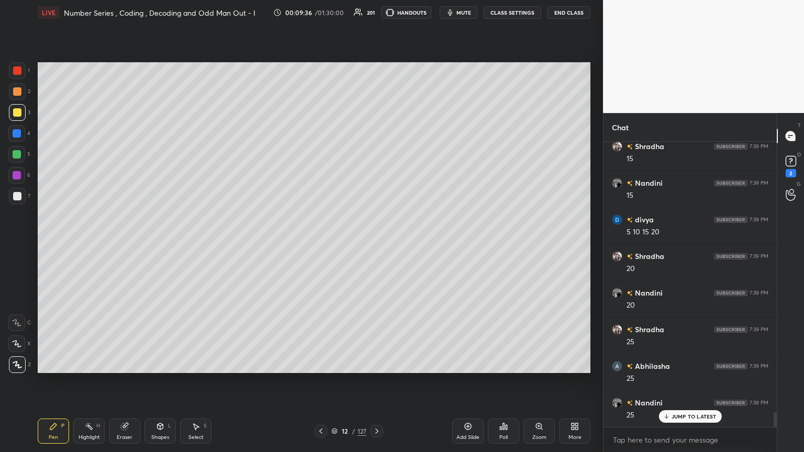
drag, startPoint x: 124, startPoint y: 433, endPoint x: 107, endPoint y: 418, distance: 23.0
click at [125, 245] on div "Eraser" at bounding box center [124, 431] width 31 height 25
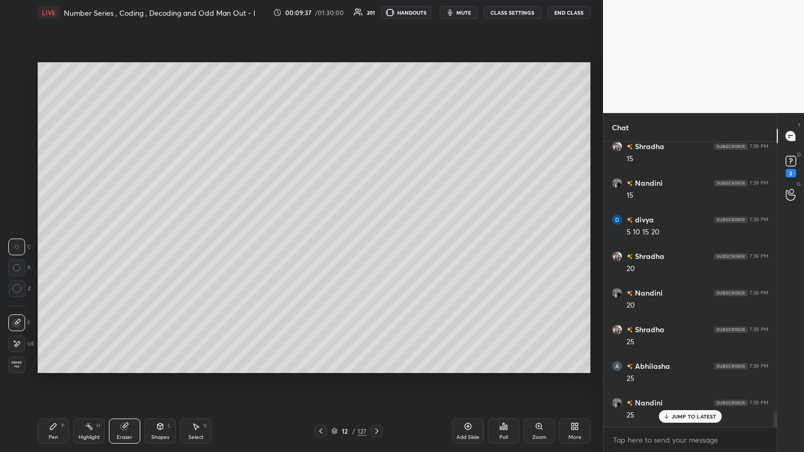
click at [19, 245] on span "Erase all" at bounding box center [17, 364] width 16 height 7
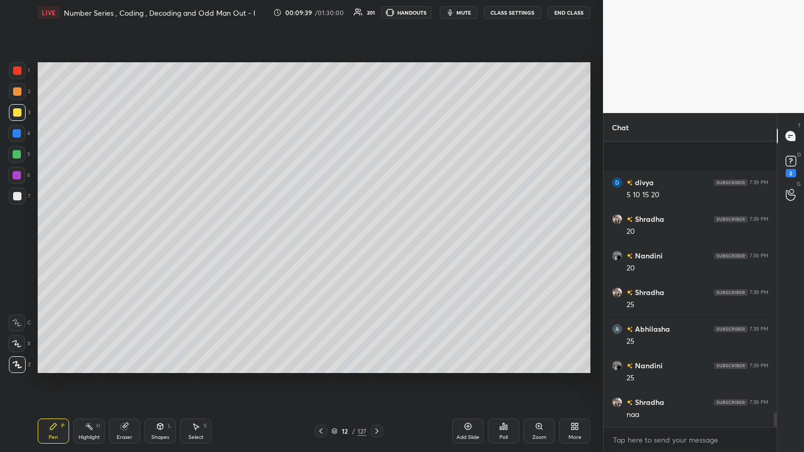
scroll to position [5434, 0]
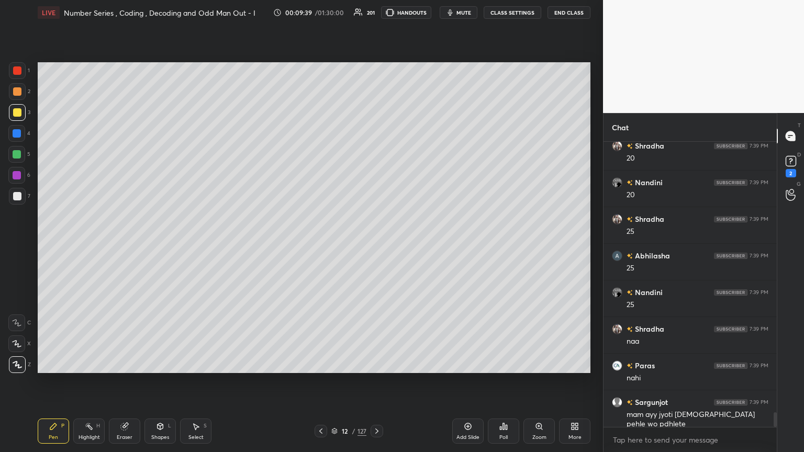
click at [322, 245] on icon at bounding box center [321, 431] width 8 height 8
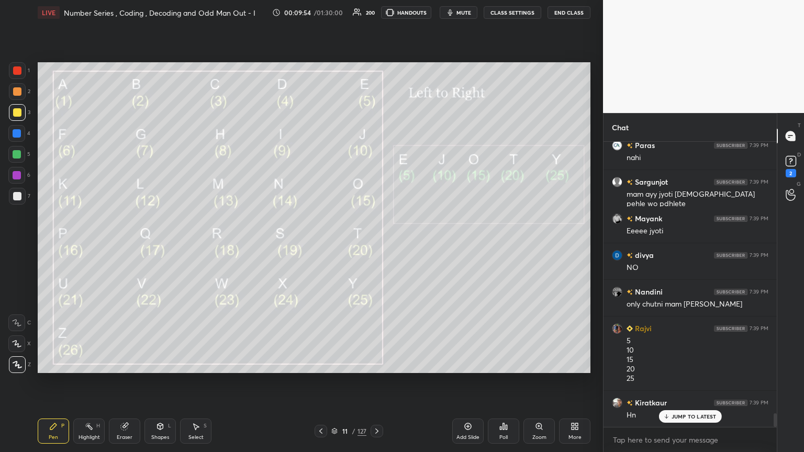
scroll to position [5692, 0]
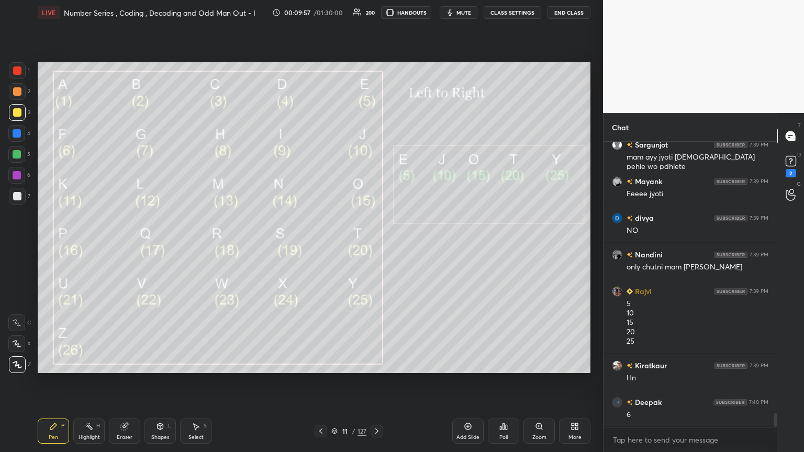
click at [18, 69] on div at bounding box center [17, 70] width 8 height 8
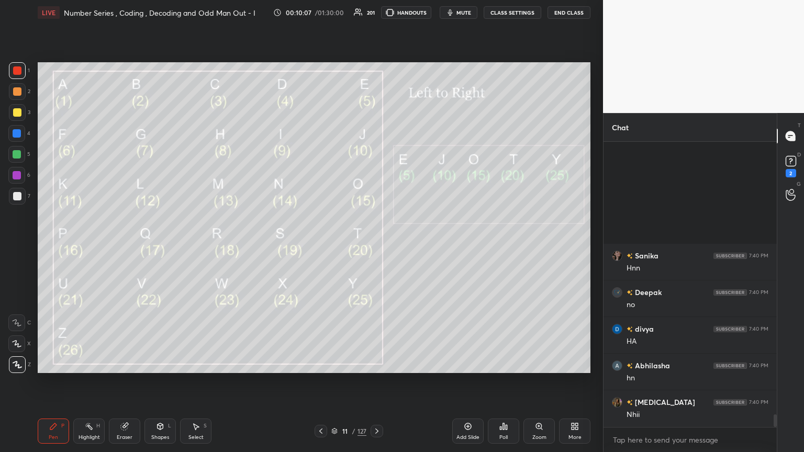
scroll to position [6058, 0]
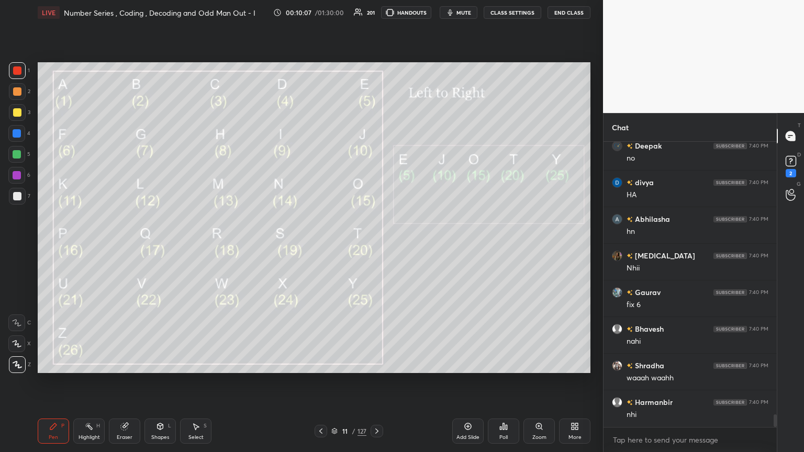
drag, startPoint x: 205, startPoint y: 431, endPoint x: 252, endPoint y: 391, distance: 62.0
click at [205, 245] on div "Select S" at bounding box center [195, 431] width 31 height 25
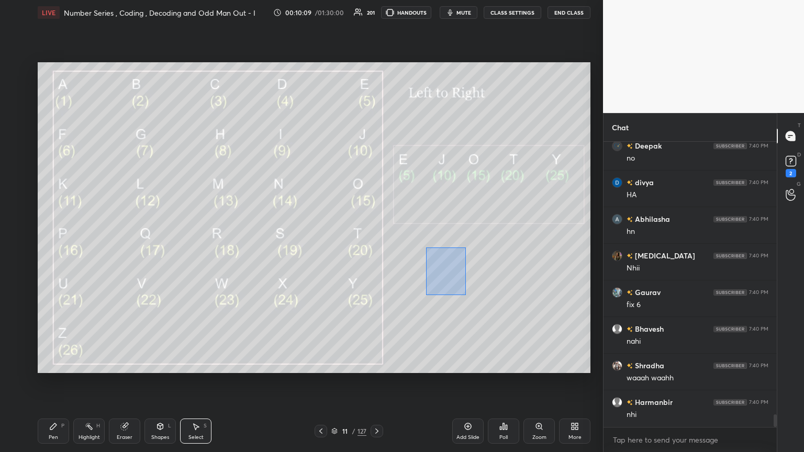
drag, startPoint x: 426, startPoint y: 247, endPoint x: 466, endPoint y: 294, distance: 61.6
click at [375, 245] on div "0 ° Undo Copy Duplicate Duplicate to new slide Delete" at bounding box center [314, 217] width 552 height 311
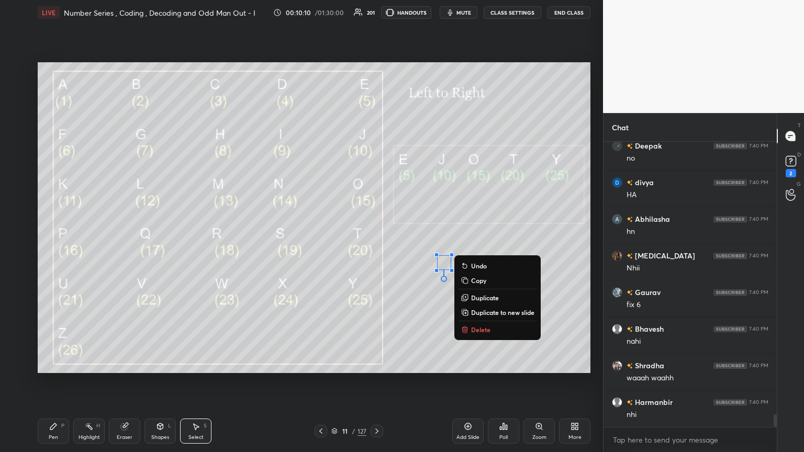
click at [375, 245] on icon at bounding box center [464, 329] width 8 height 8
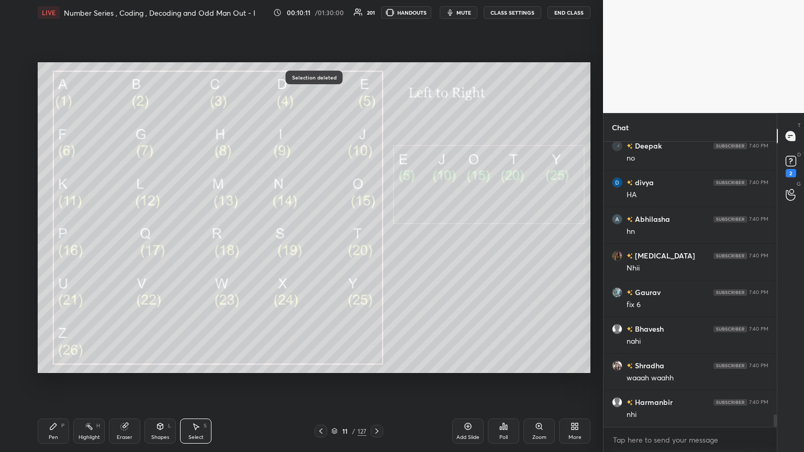
click at [49, 245] on div "Pen" at bounding box center [53, 437] width 9 height 5
drag, startPoint x: 15, startPoint y: 153, endPoint x: 31, endPoint y: 157, distance: 17.3
click at [15, 153] on div at bounding box center [17, 154] width 8 height 8
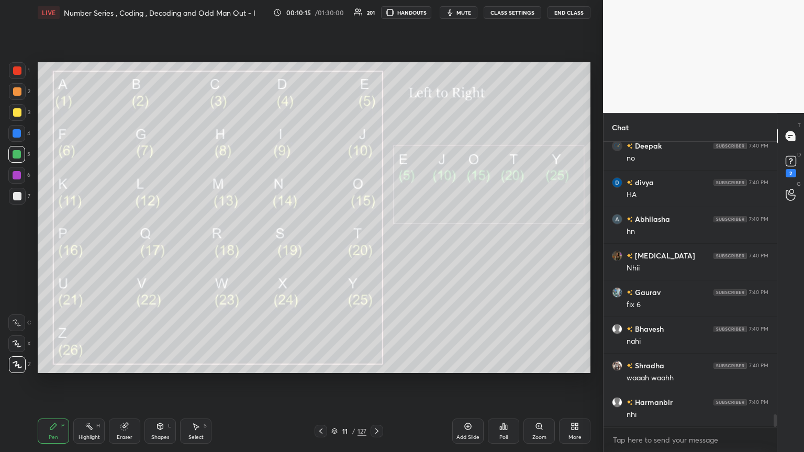
click at [18, 197] on div at bounding box center [17, 196] width 8 height 8
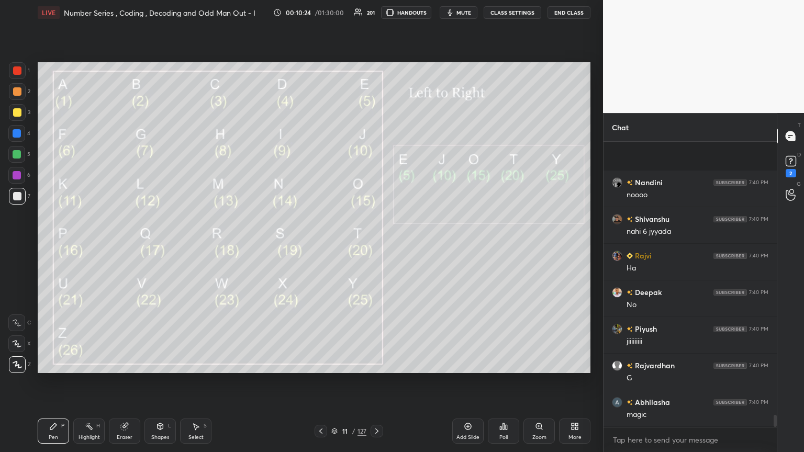
scroll to position [6596, 0]
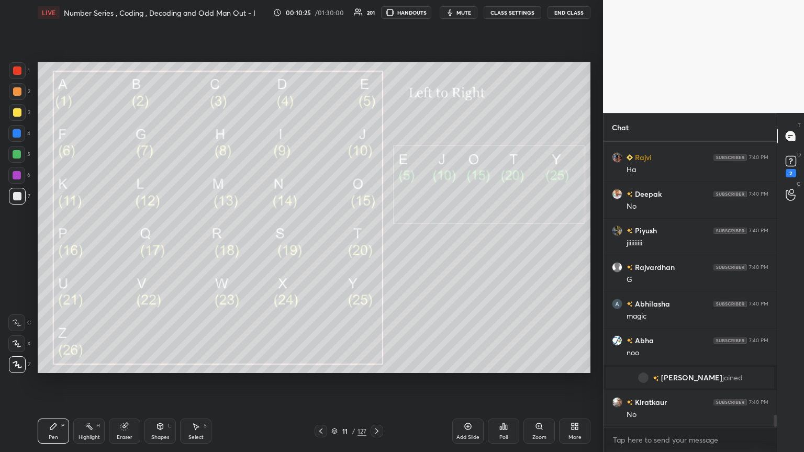
drag, startPoint x: 130, startPoint y: 435, endPoint x: 155, endPoint y: 423, distance: 27.4
click at [130, 245] on div "Eraser" at bounding box center [125, 437] width 16 height 5
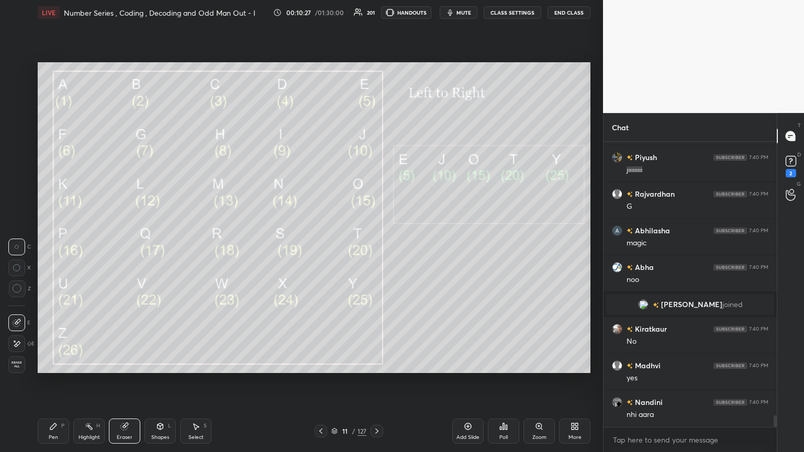
scroll to position [6705, 0]
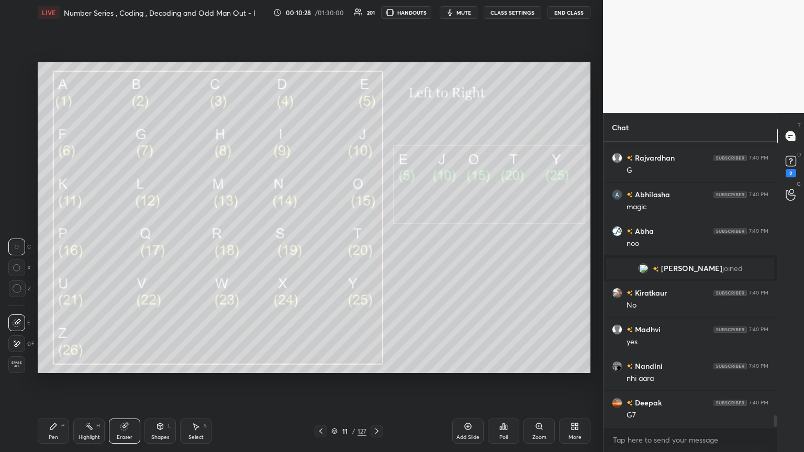
drag, startPoint x: 54, startPoint y: 432, endPoint x: 54, endPoint y: 382, distance: 49.2
click at [54, 245] on div "Pen P" at bounding box center [53, 431] width 31 height 25
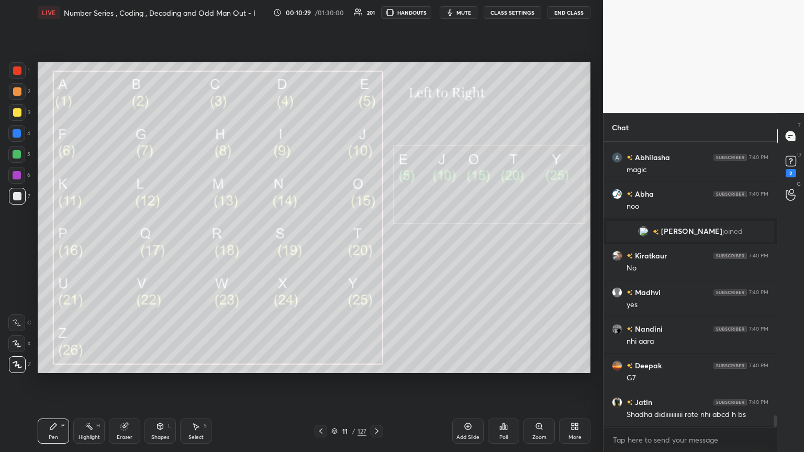
scroll to position [6778, 0]
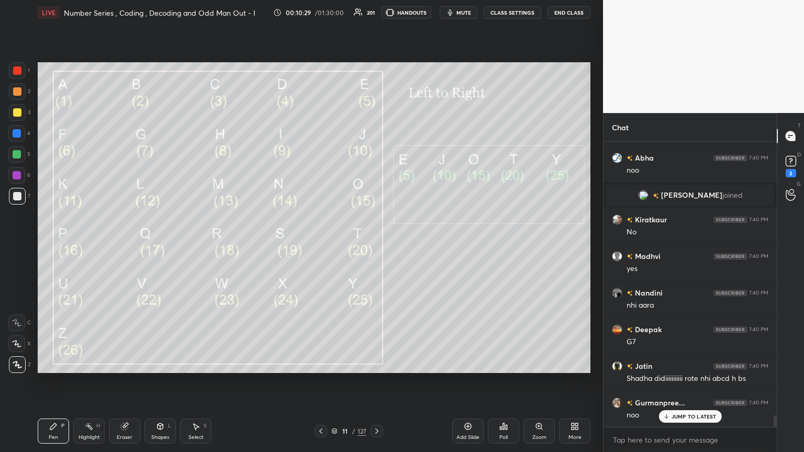
click at [17, 155] on div at bounding box center [17, 154] width 8 height 8
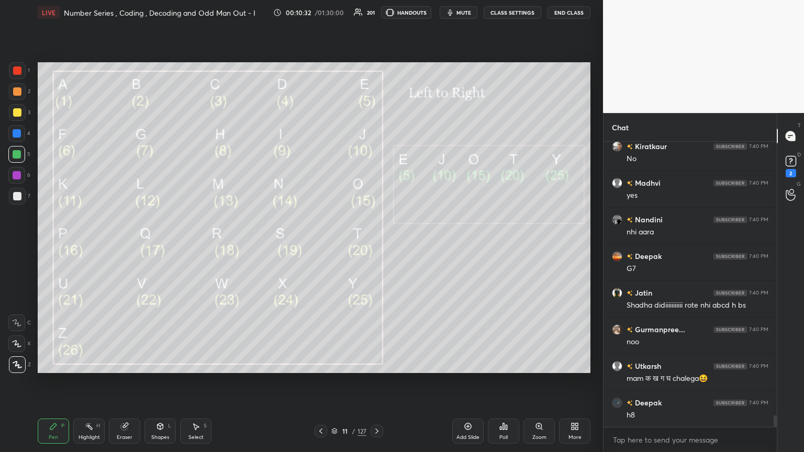
scroll to position [6907, 0]
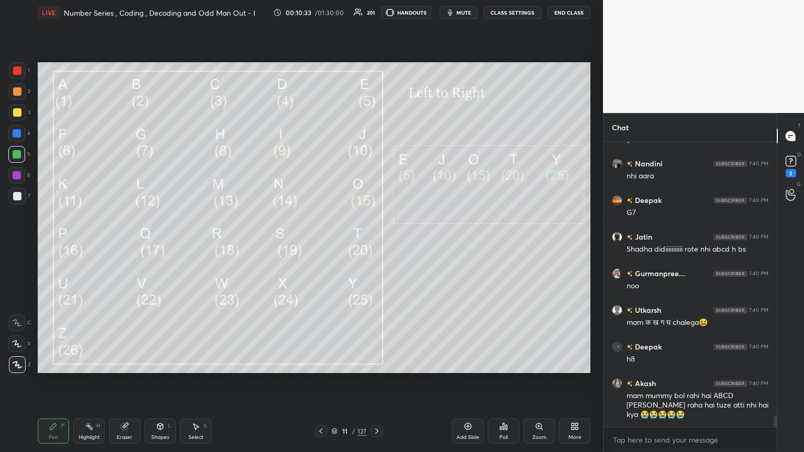
click at [50, 245] on div "Pen P" at bounding box center [53, 431] width 31 height 25
click at [16, 193] on div at bounding box center [17, 196] width 8 height 8
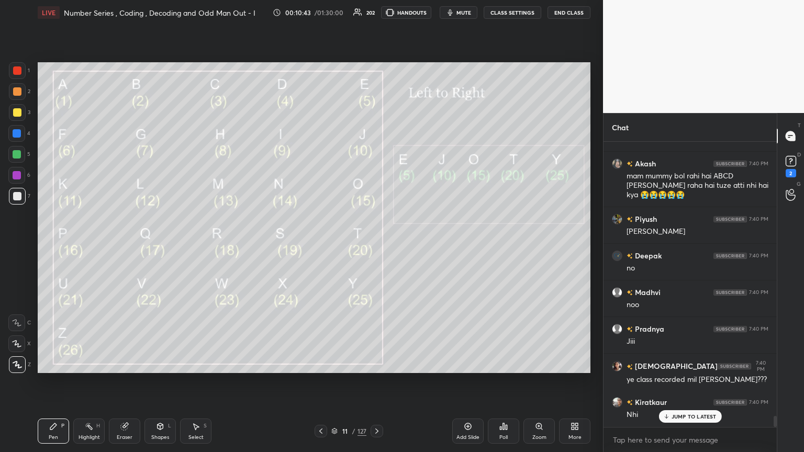
scroll to position [7163, 0]
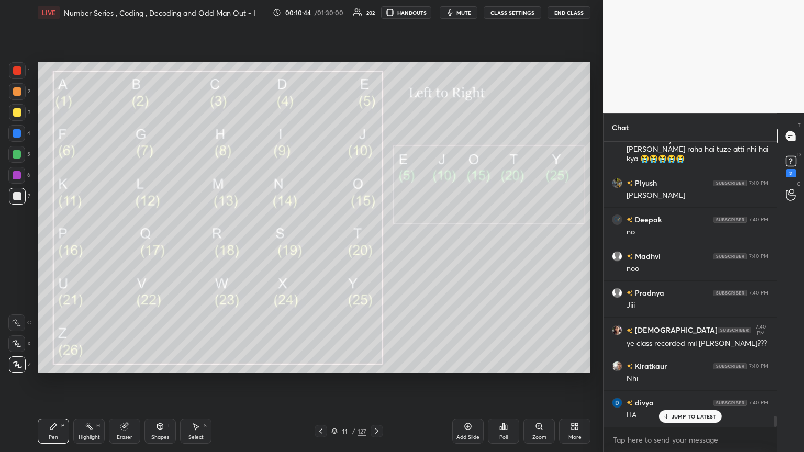
click at [124, 245] on div "Eraser" at bounding box center [124, 431] width 31 height 25
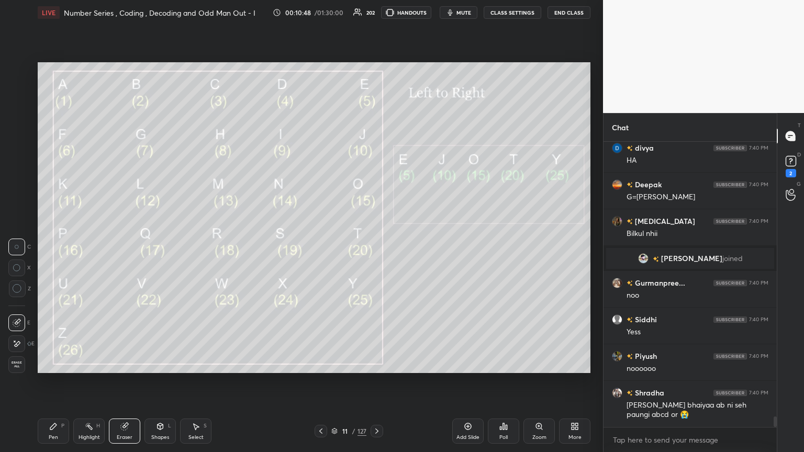
scroll to position [7454, 0]
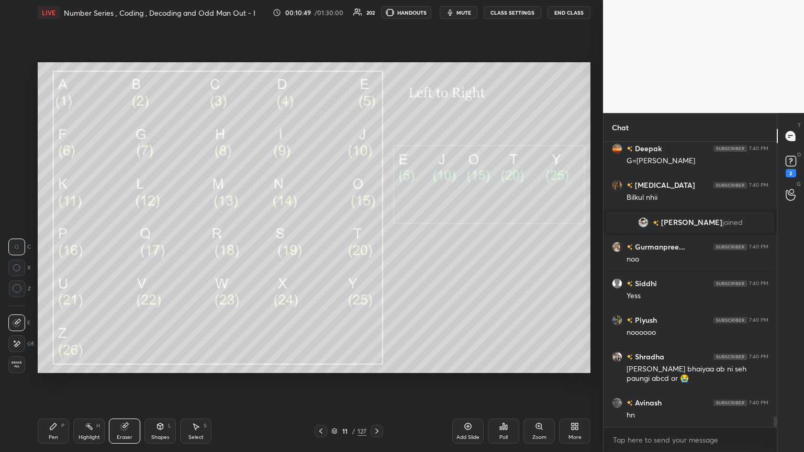
click at [60, 245] on div "Pen P" at bounding box center [53, 431] width 31 height 25
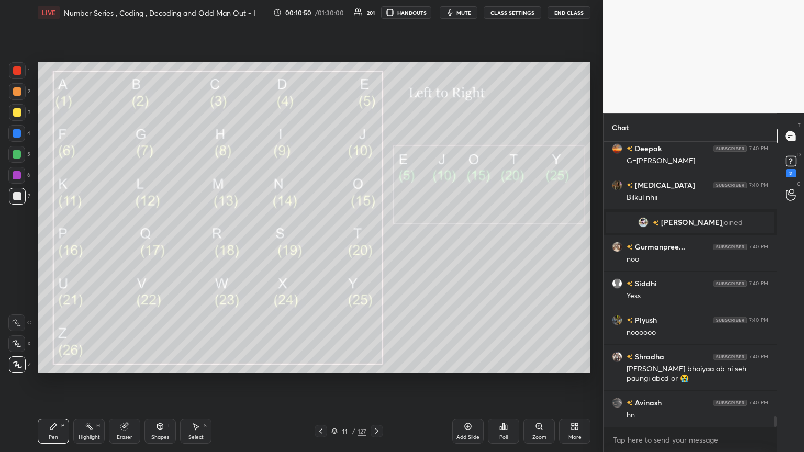
click at [17, 133] on div at bounding box center [17, 133] width 8 height 8
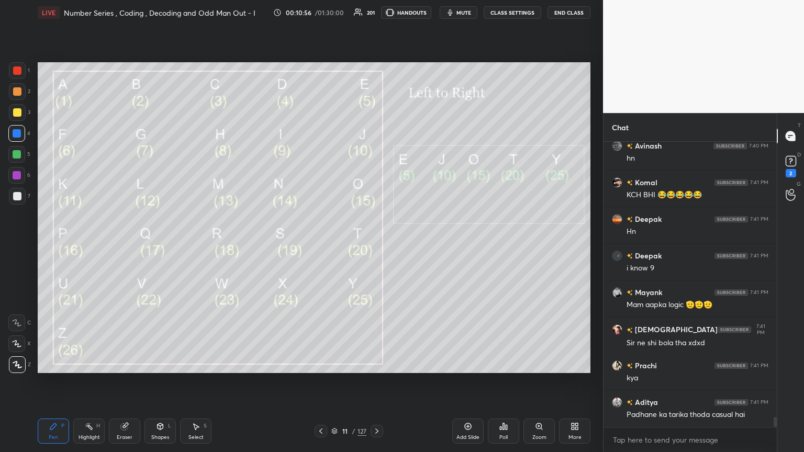
scroll to position [7747, 0]
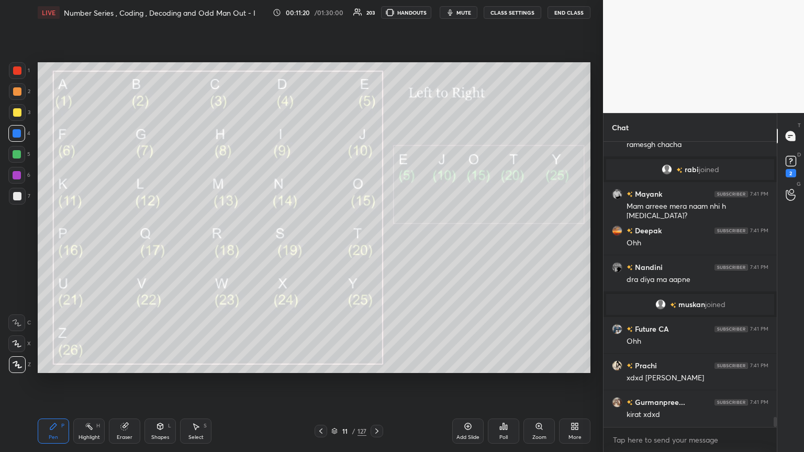
click at [195, 245] on div "Select S" at bounding box center [195, 431] width 31 height 25
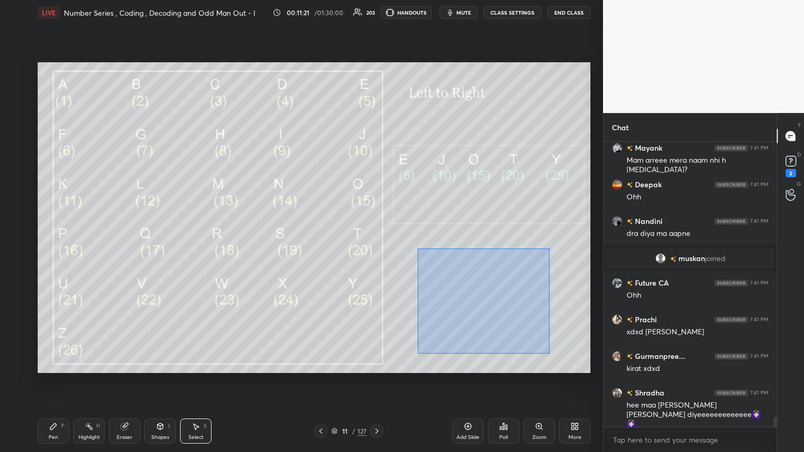
drag, startPoint x: 416, startPoint y: 249, endPoint x: 552, endPoint y: 354, distance: 171.8
click at [375, 245] on div "0 ° Undo Copy Duplicate Duplicate to new slide Delete" at bounding box center [314, 217] width 552 height 311
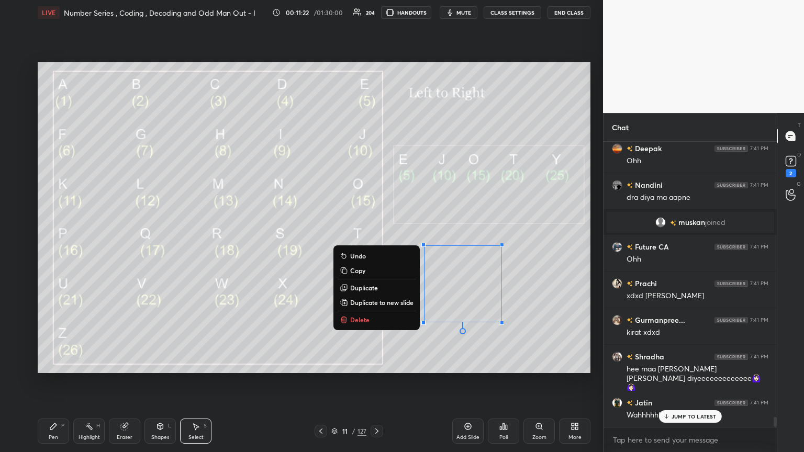
click at [350, 245] on p "Delete" at bounding box center [359, 319] width 19 height 8
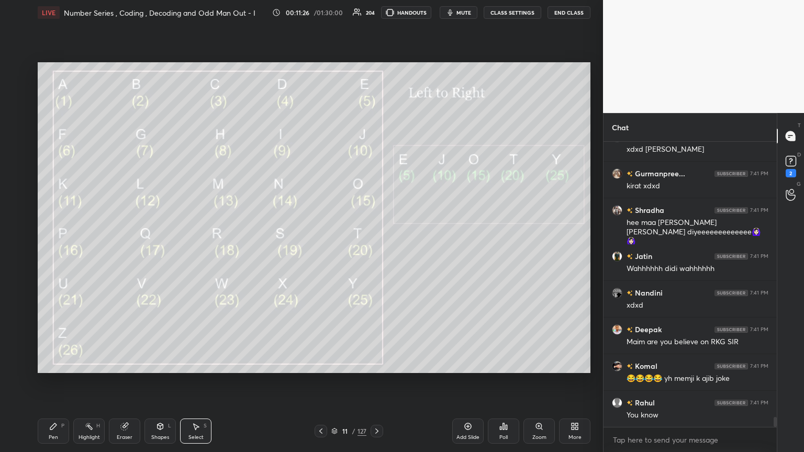
click at [125, 245] on div "Eraser" at bounding box center [124, 431] width 31 height 25
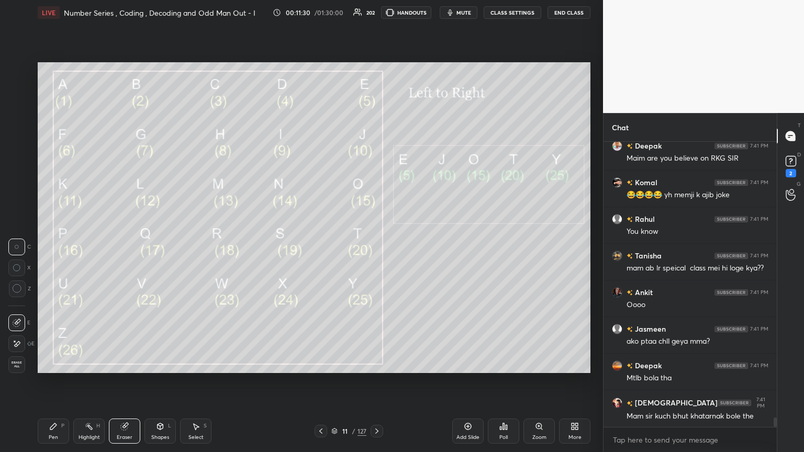
click at [57, 245] on div "Pen" at bounding box center [53, 437] width 9 height 5
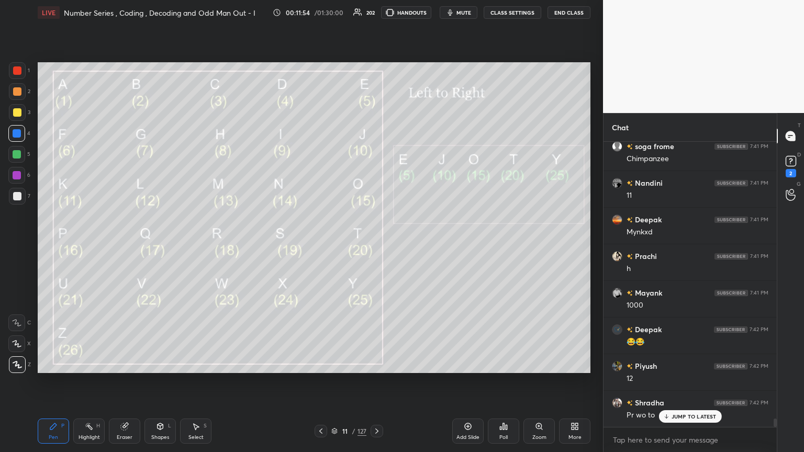
click at [186, 245] on div "Select S" at bounding box center [195, 431] width 31 height 25
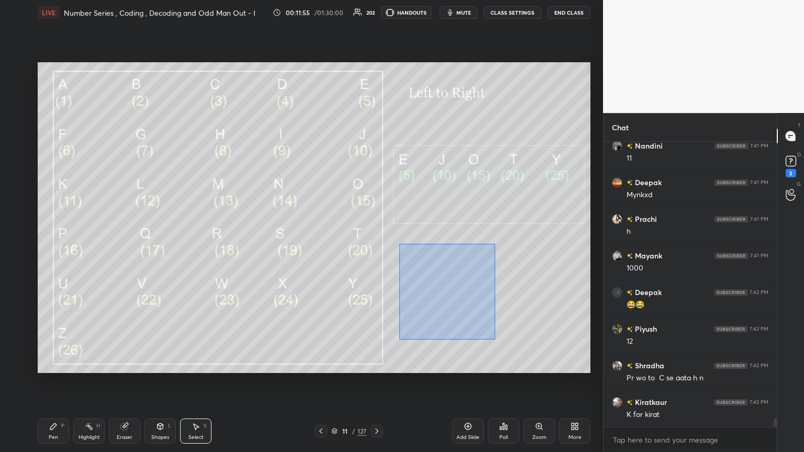
drag, startPoint x: 399, startPoint y: 243, endPoint x: 500, endPoint y: 342, distance: 141.3
click at [375, 245] on div "0 ° Undo Copy Duplicate Duplicate to new slide Delete" at bounding box center [314, 217] width 552 height 311
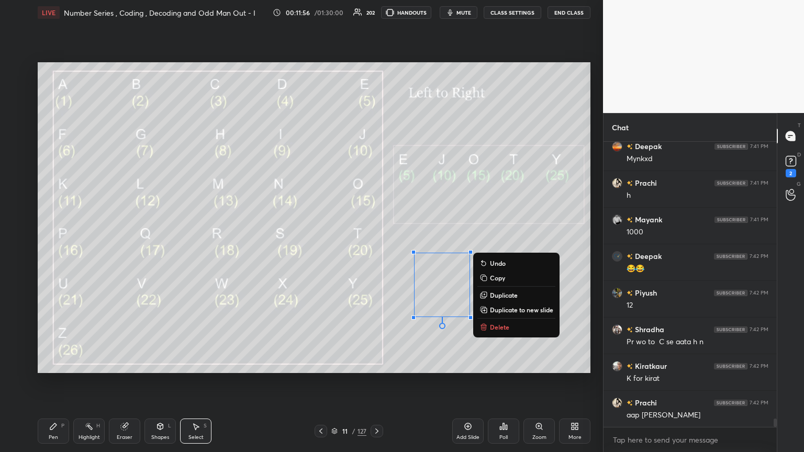
click at [375, 245] on p "Delete" at bounding box center [499, 327] width 19 height 8
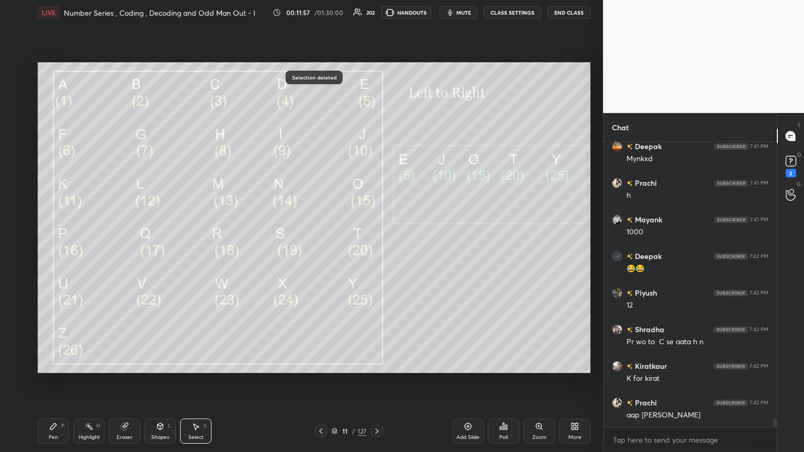
click at [57, 245] on div "Pen" at bounding box center [53, 437] width 9 height 5
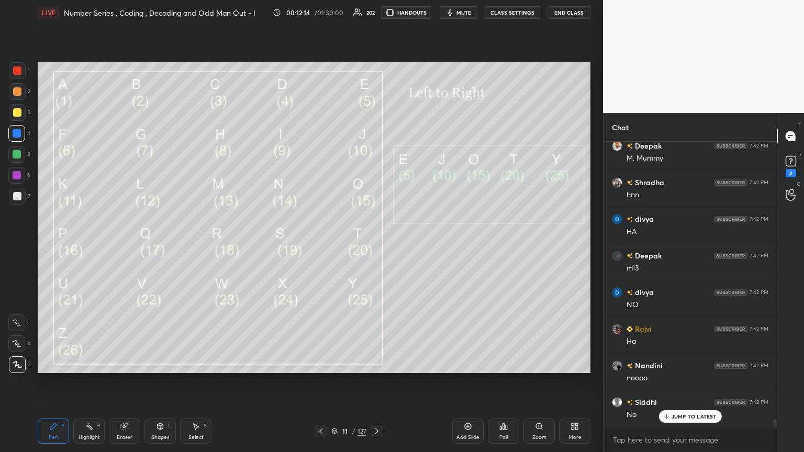
scroll to position [10078, 0]
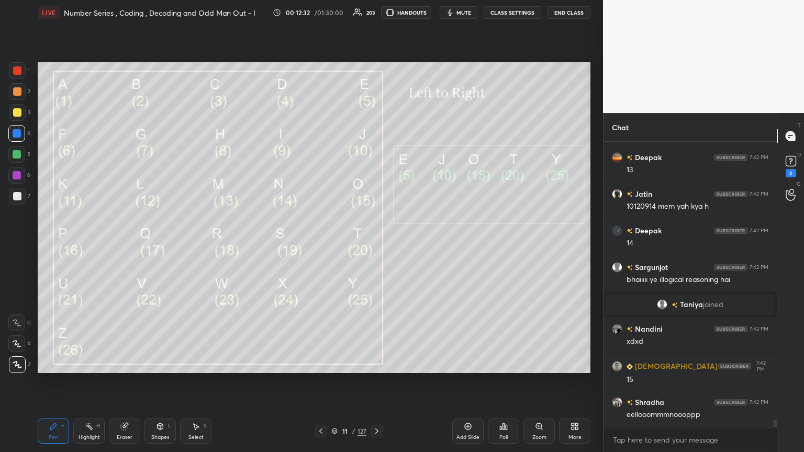
click at [197, 245] on icon at bounding box center [195, 426] width 8 height 8
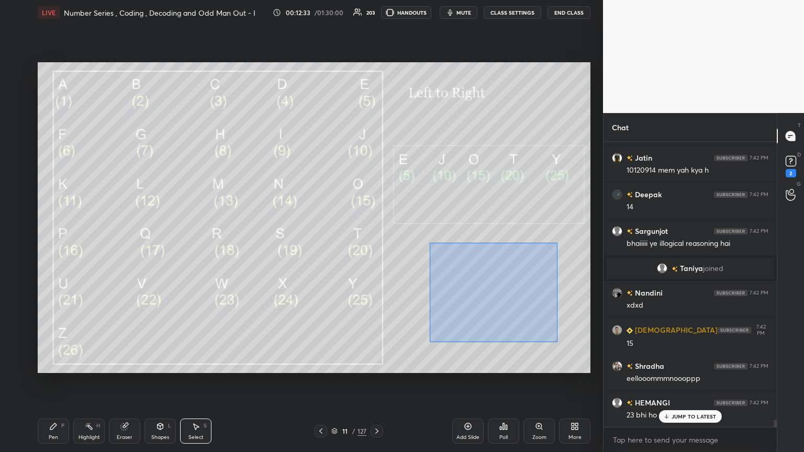
drag, startPoint x: 429, startPoint y: 243, endPoint x: 580, endPoint y: 351, distance: 185.6
click at [375, 245] on div "0 ° Undo Copy Duplicate Duplicate to new slide Delete" at bounding box center [314, 217] width 552 height 311
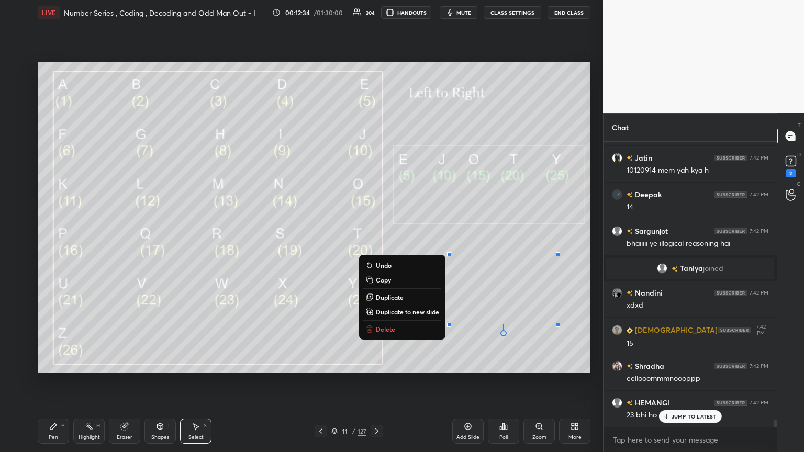
click at [375, 245] on p "Delete" at bounding box center [385, 329] width 19 height 8
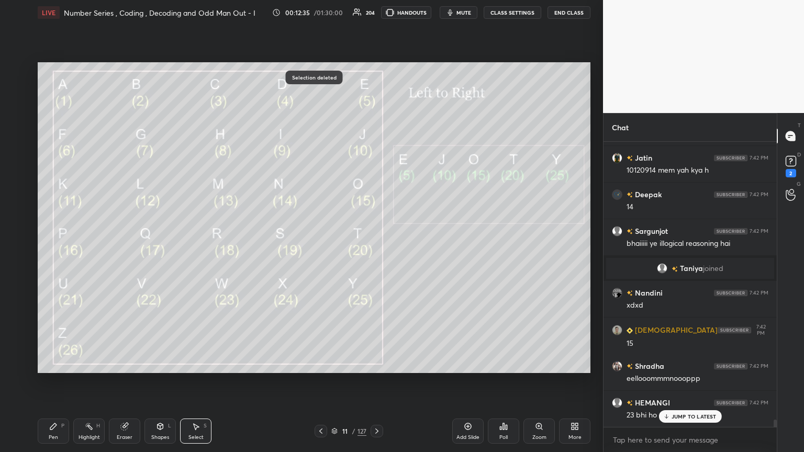
click at [61, 245] on div "Pen P" at bounding box center [53, 431] width 31 height 25
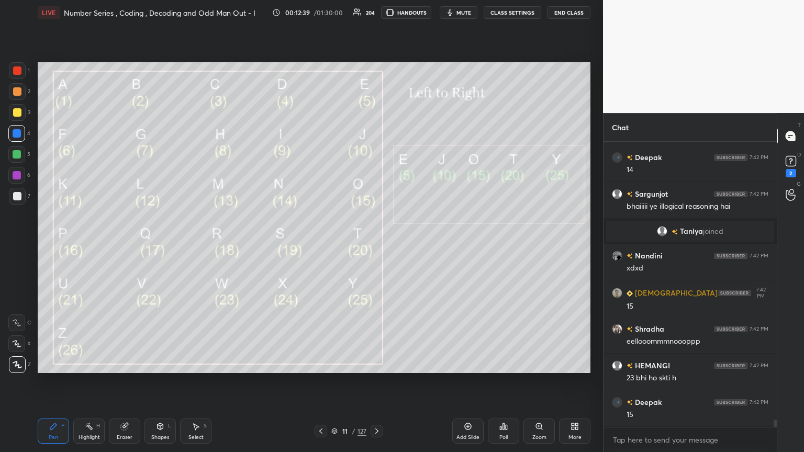
drag, startPoint x: 48, startPoint y: 433, endPoint x: 73, endPoint y: 422, distance: 27.4
click at [48, 245] on div "Pen P" at bounding box center [53, 431] width 31 height 25
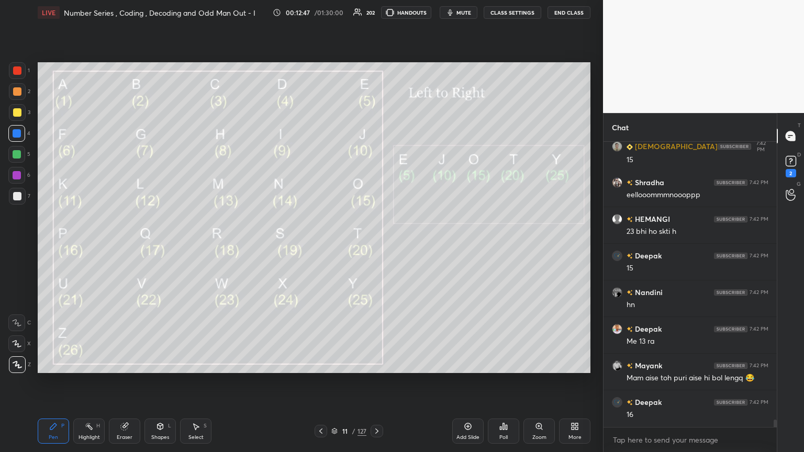
click at [17, 74] on div at bounding box center [17, 70] width 17 height 17
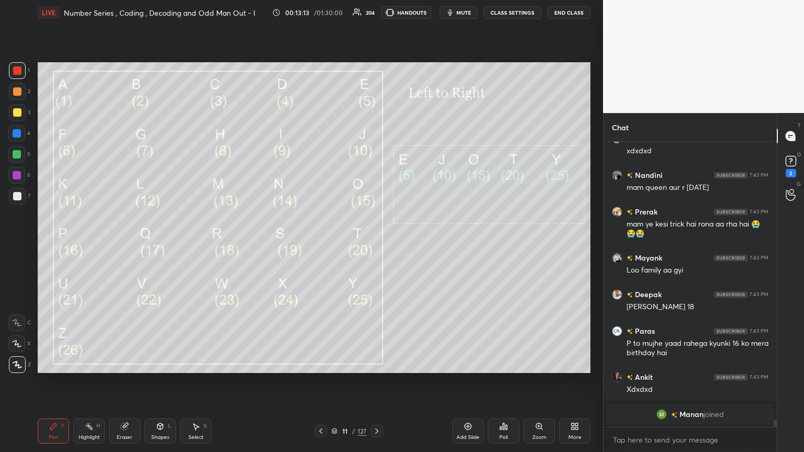
click at [193, 245] on icon at bounding box center [195, 426] width 8 height 8
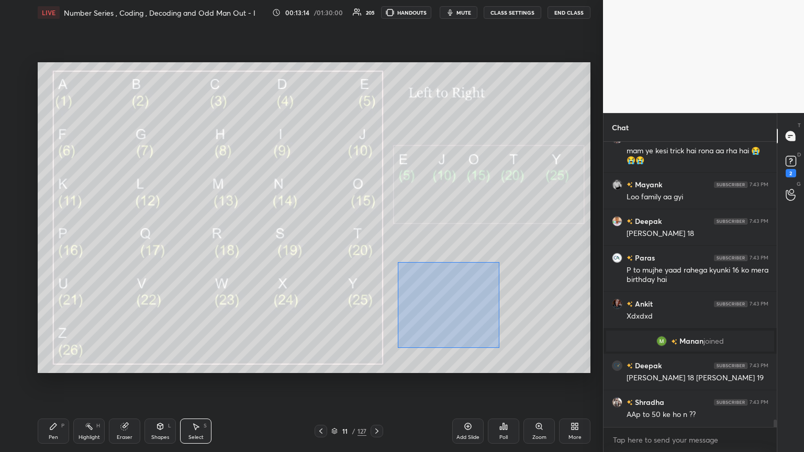
drag, startPoint x: 403, startPoint y: 267, endPoint x: 500, endPoint y: 343, distance: 122.6
click at [375, 245] on div "0 ° Undo Copy Duplicate Duplicate to new slide Delete" at bounding box center [314, 217] width 552 height 311
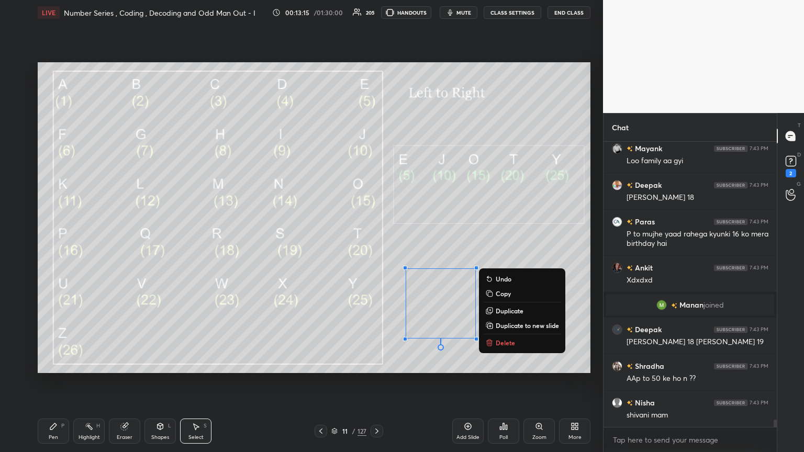
click at [375, 245] on p "Delete" at bounding box center [504, 342] width 19 height 8
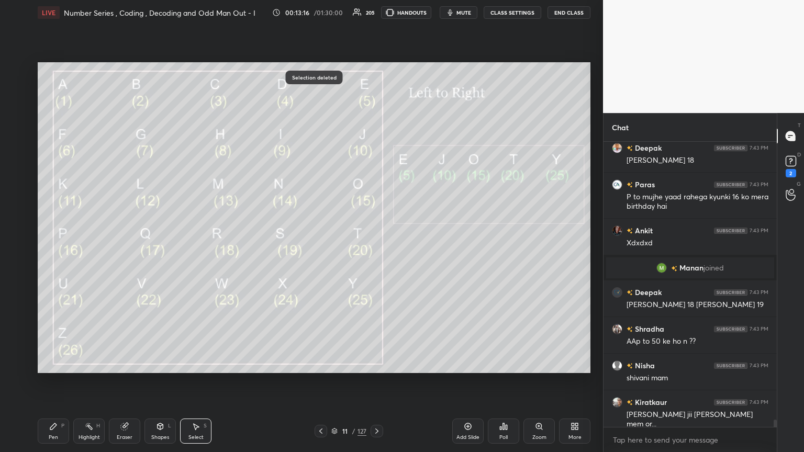
click at [54, 245] on div "Pen P" at bounding box center [53, 431] width 31 height 25
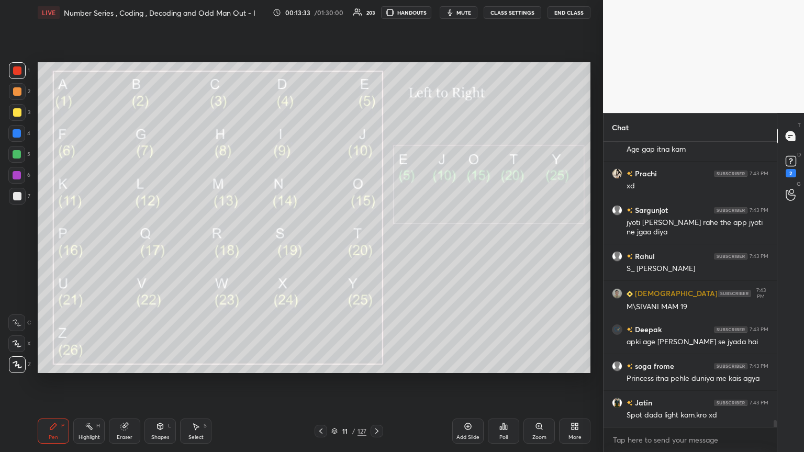
scroll to position [11250, 0]
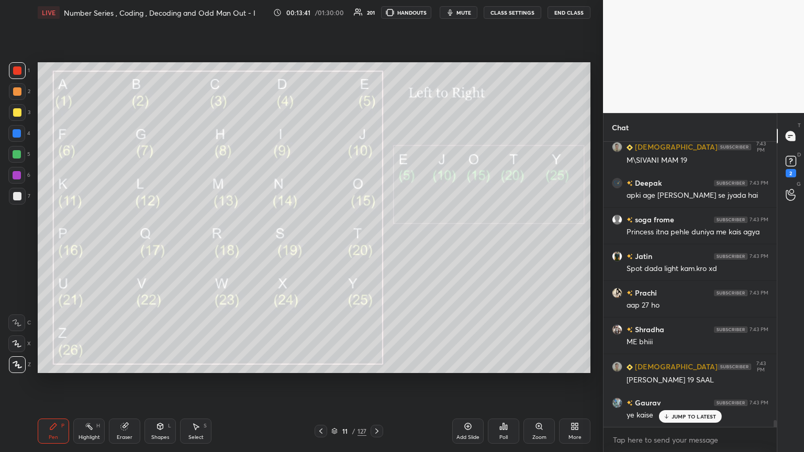
click at [200, 245] on div "Select S" at bounding box center [195, 431] width 31 height 25
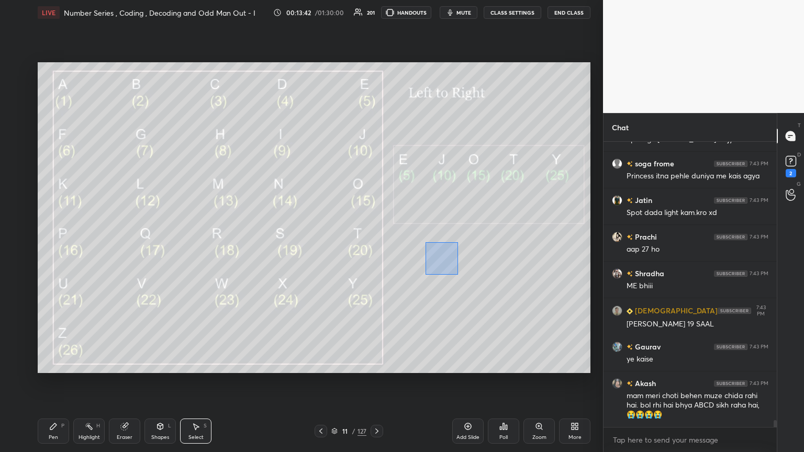
drag, startPoint x: 428, startPoint y: 247, endPoint x: 527, endPoint y: 302, distance: 113.6
click at [375, 245] on div "0 ° Undo Copy Duplicate Duplicate to new slide Delete" at bounding box center [314, 217] width 552 height 311
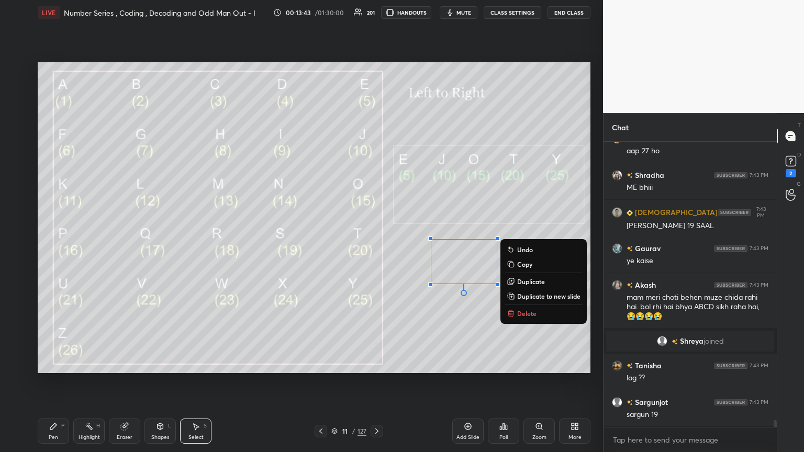
click at [375, 245] on icon at bounding box center [510, 313] width 8 height 8
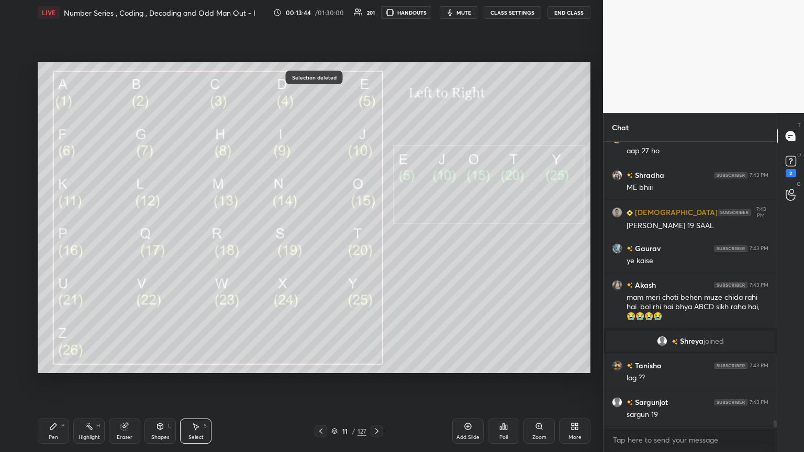
click at [50, 245] on div "Pen" at bounding box center [53, 437] width 9 height 5
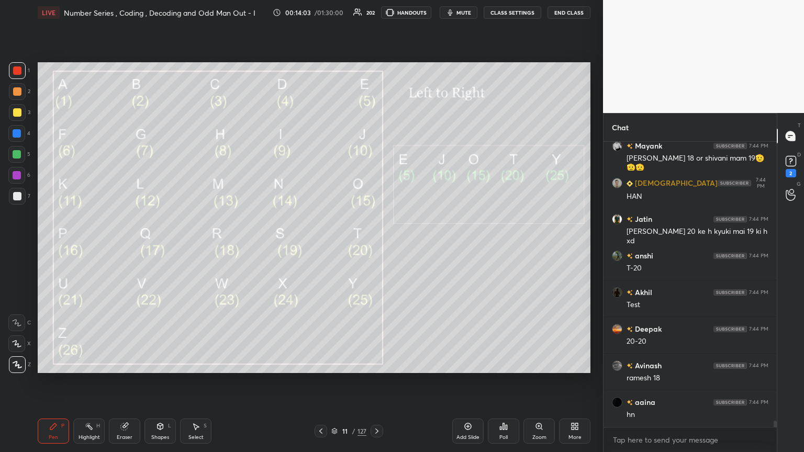
click at [197, 245] on div "Select" at bounding box center [195, 437] width 15 height 5
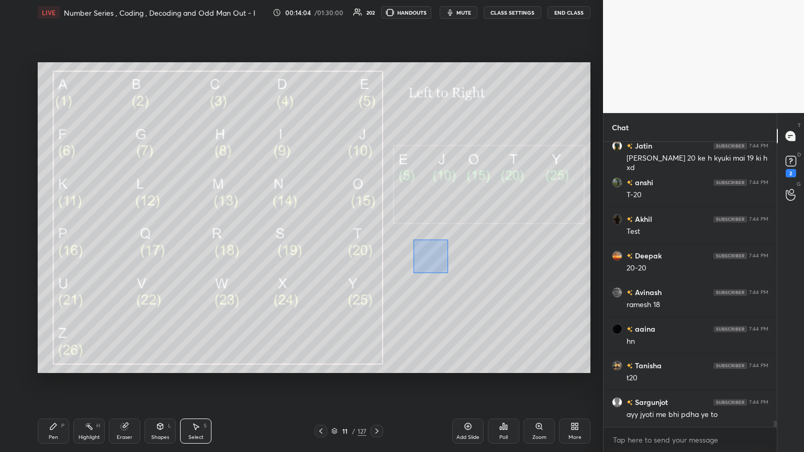
drag, startPoint x: 430, startPoint y: 257, endPoint x: 503, endPoint y: 292, distance: 81.4
click at [375, 245] on div "0 ° Undo Copy Duplicate Duplicate to new slide Delete" at bounding box center [314, 217] width 552 height 311
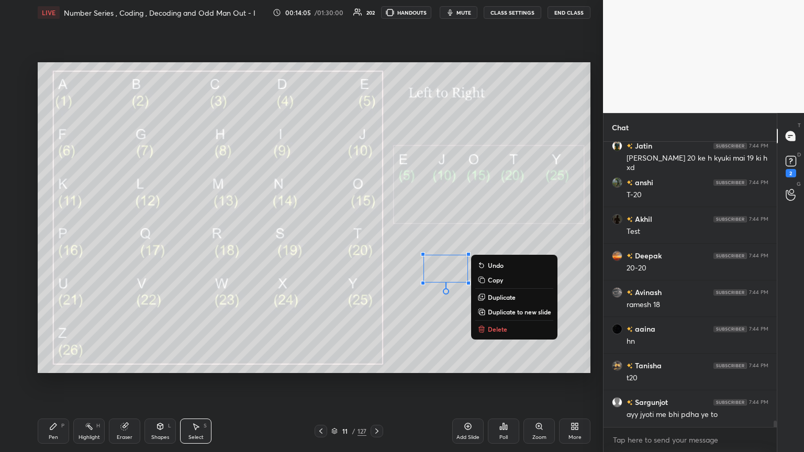
click at [375, 245] on p "Delete" at bounding box center [497, 329] width 19 height 8
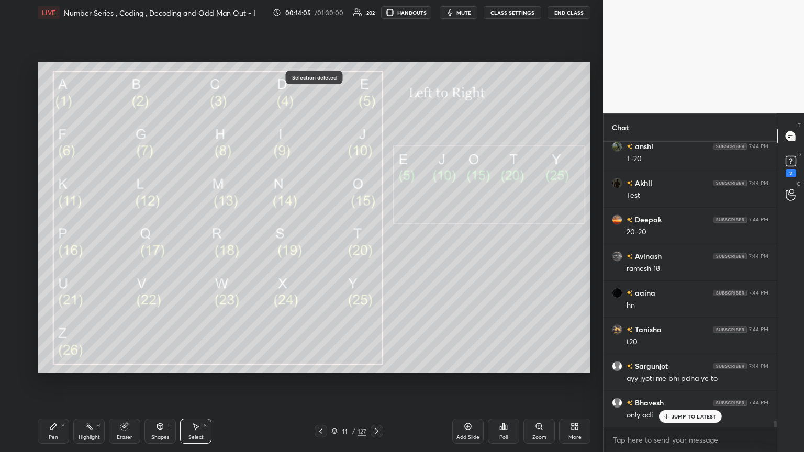
click at [45, 245] on div "Pen P" at bounding box center [53, 431] width 31 height 25
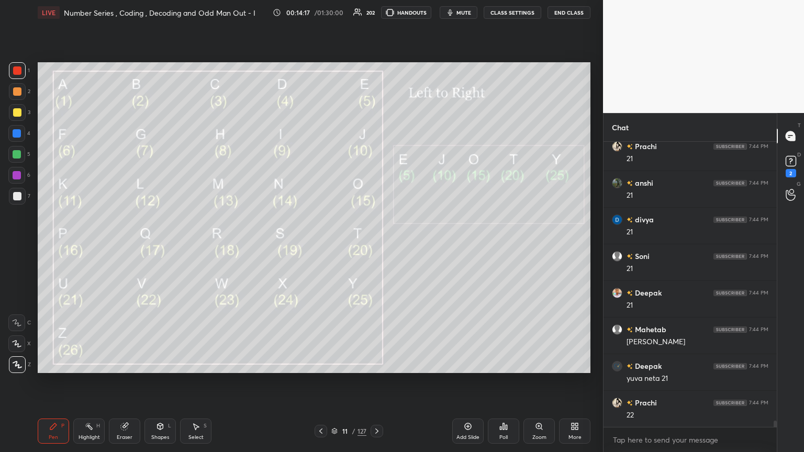
scroll to position [12903, 0]
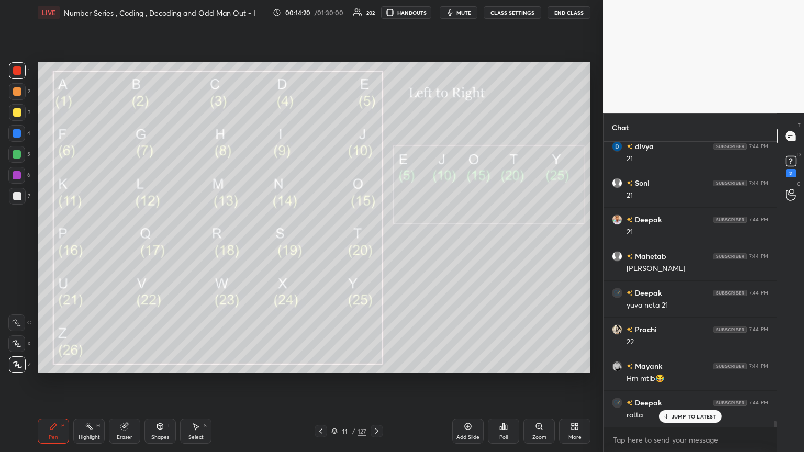
click at [197, 245] on icon at bounding box center [195, 426] width 8 height 8
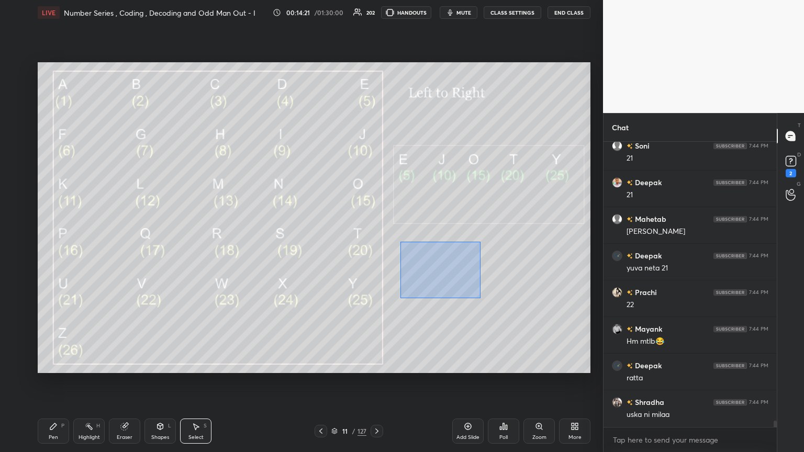
drag, startPoint x: 400, startPoint y: 241, endPoint x: 537, endPoint y: 308, distance: 152.8
click at [375, 245] on div "0 ° Undo Copy Duplicate Duplicate to new slide Delete" at bounding box center [314, 217] width 552 height 311
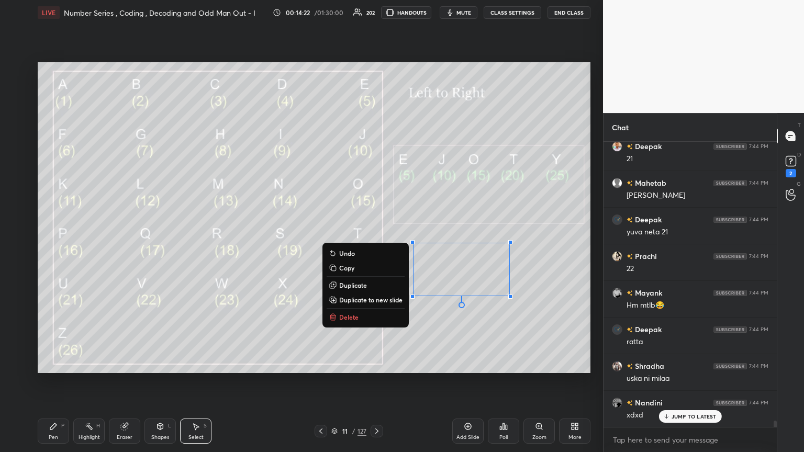
click at [345, 245] on p "Delete" at bounding box center [348, 317] width 19 height 8
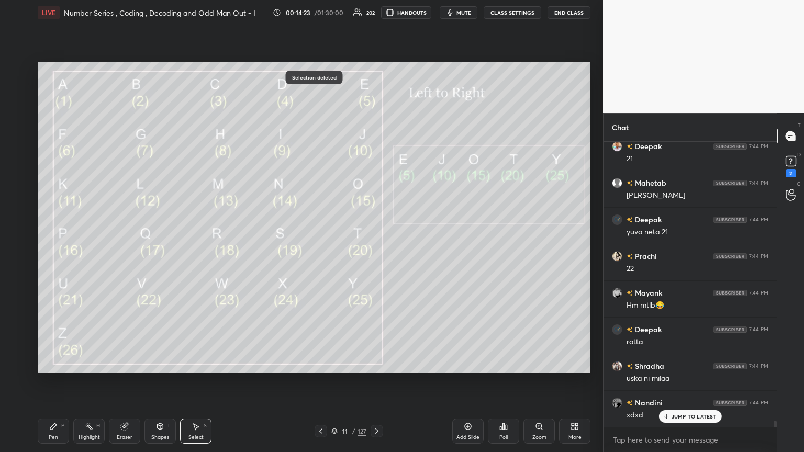
scroll to position [13049, 0]
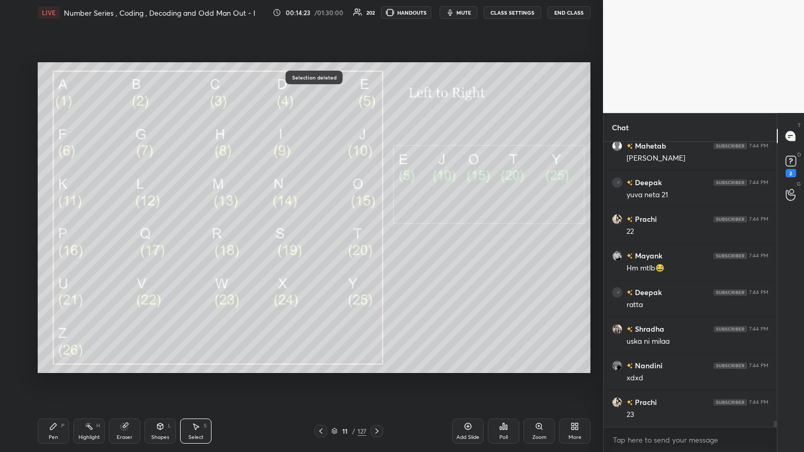
click at [56, 245] on div "Pen P" at bounding box center [53, 431] width 31 height 25
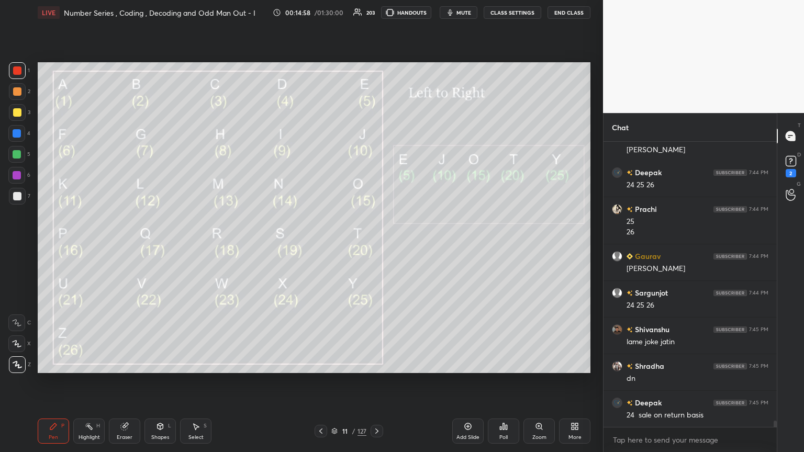
scroll to position [13100, 0]
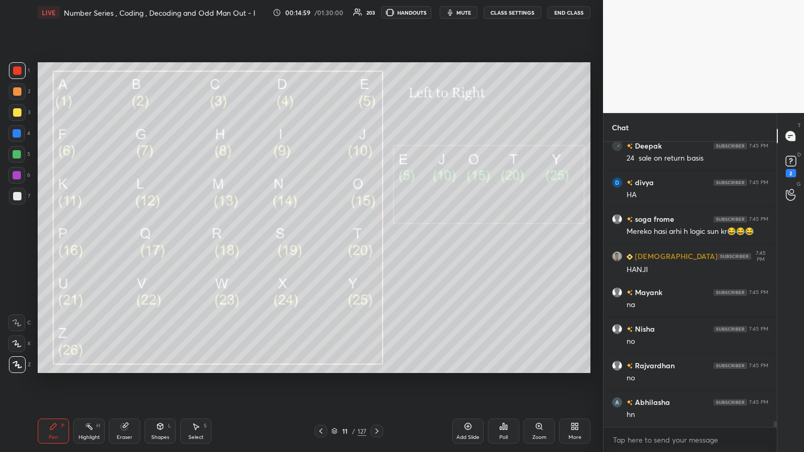
click at [185, 245] on div "Select S" at bounding box center [195, 431] width 31 height 25
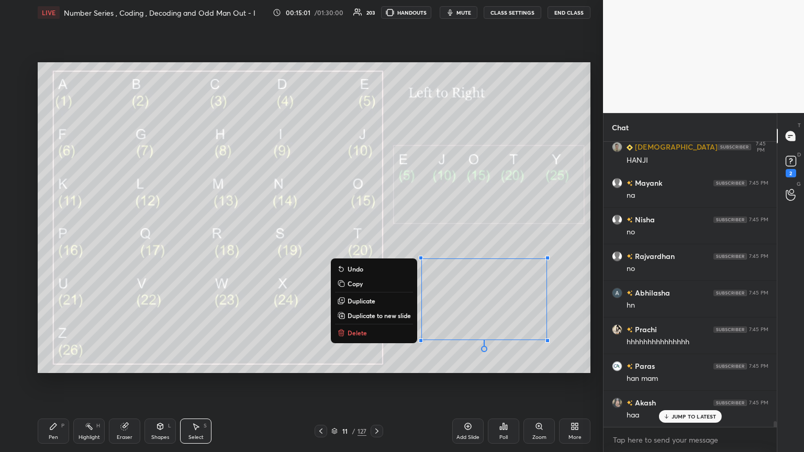
drag, startPoint x: 402, startPoint y: 262, endPoint x: 589, endPoint y: 361, distance: 211.6
click at [375, 245] on div "0 ° Undo Copy Duplicate Duplicate to new slide Delete Setting up your live clas…" at bounding box center [313, 217] width 561 height 385
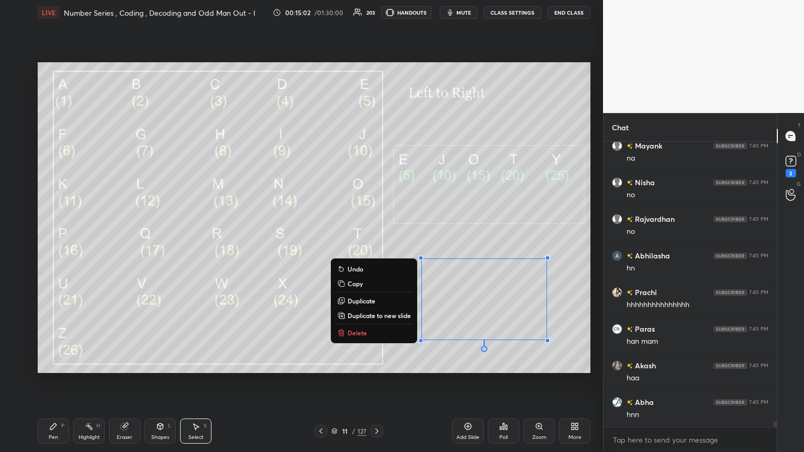
click at [372, 245] on button "Delete" at bounding box center [374, 332] width 78 height 13
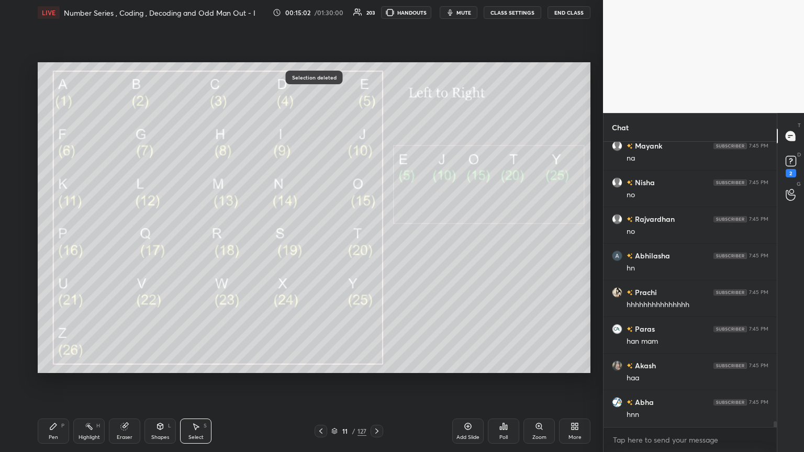
scroll to position [13539, 0]
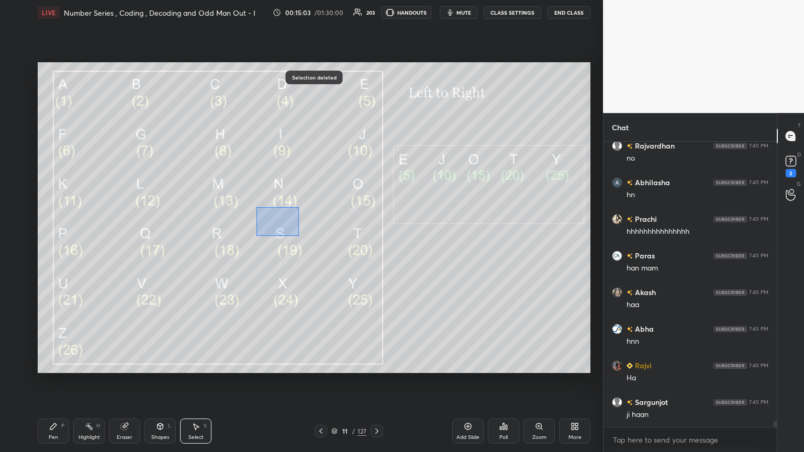
drag, startPoint x: 274, startPoint y: 218, endPoint x: 306, endPoint y: 241, distance: 39.7
click at [304, 240] on div "0 ° Undo Copy Duplicate Duplicate to new slide Delete" at bounding box center [314, 217] width 552 height 311
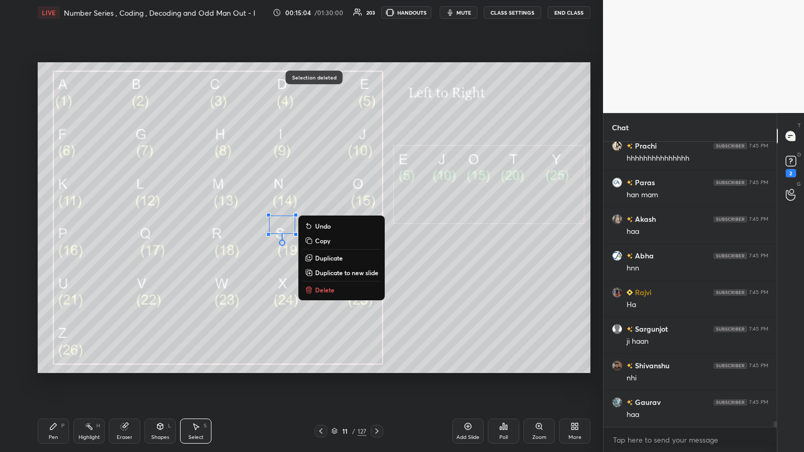
drag, startPoint x: 320, startPoint y: 292, endPoint x: 316, endPoint y: 285, distance: 8.4
click at [321, 245] on p "Delete" at bounding box center [324, 290] width 19 height 8
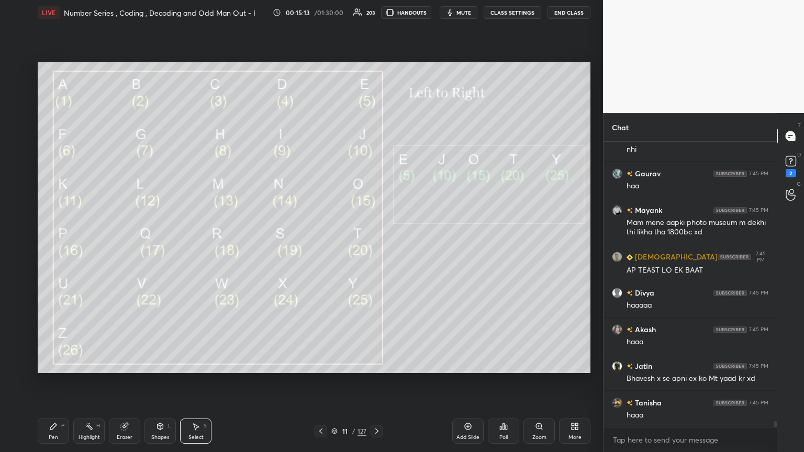
scroll to position [13878, 0]
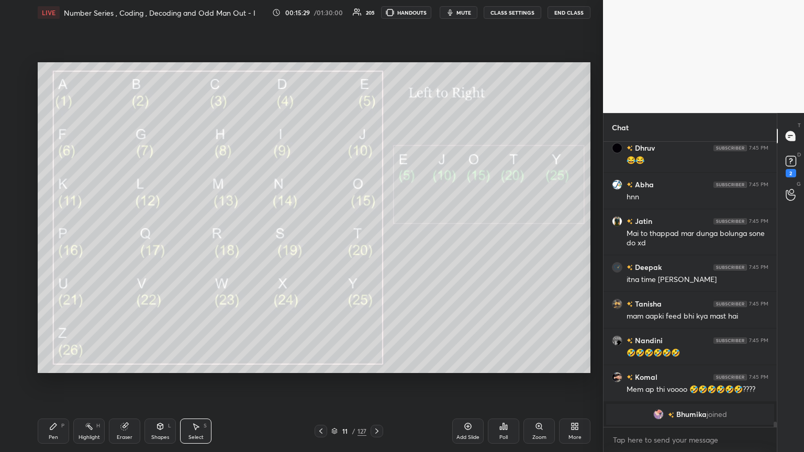
click at [201, 245] on div "Select S" at bounding box center [195, 431] width 31 height 25
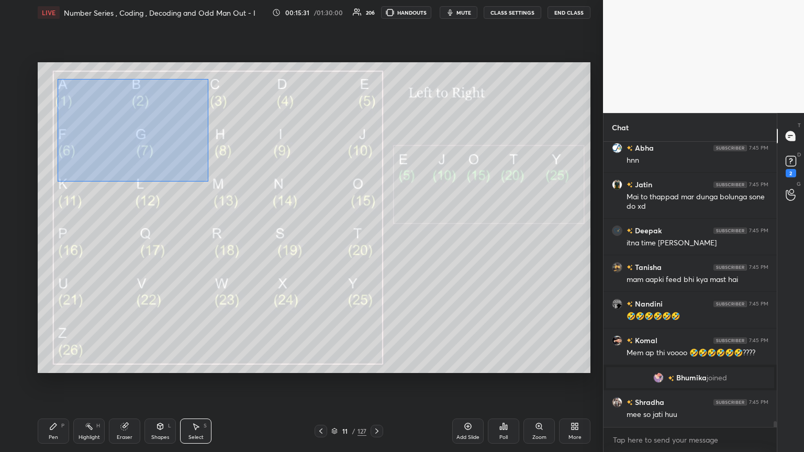
drag, startPoint x: 57, startPoint y: 79, endPoint x: 227, endPoint y: 187, distance: 201.1
click at [223, 184] on div "0 ° Undo Copy Duplicate Duplicate to new slide Delete" at bounding box center [314, 217] width 552 height 311
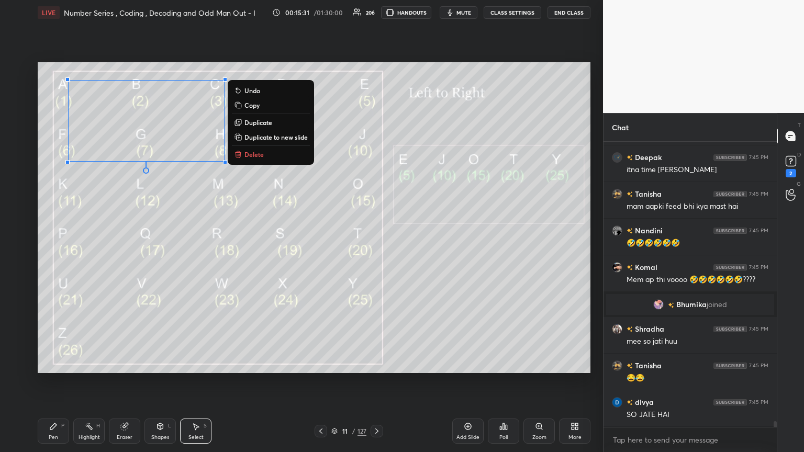
click at [245, 159] on p "Delete" at bounding box center [253, 154] width 19 height 8
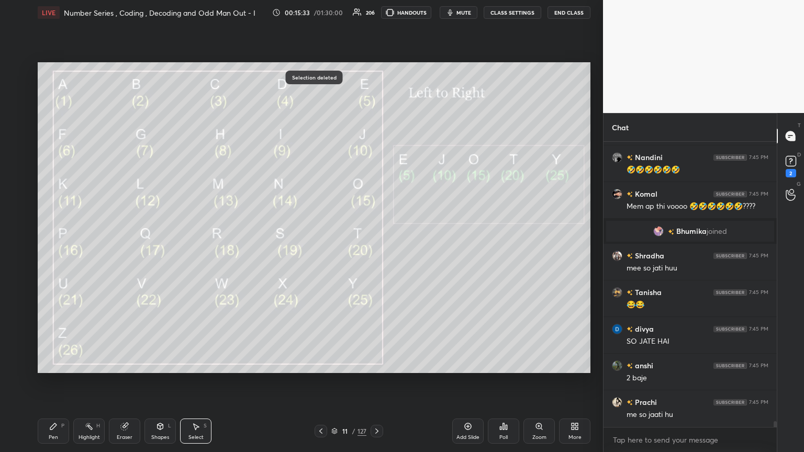
click at [51, 245] on div "Pen P" at bounding box center [53, 431] width 31 height 25
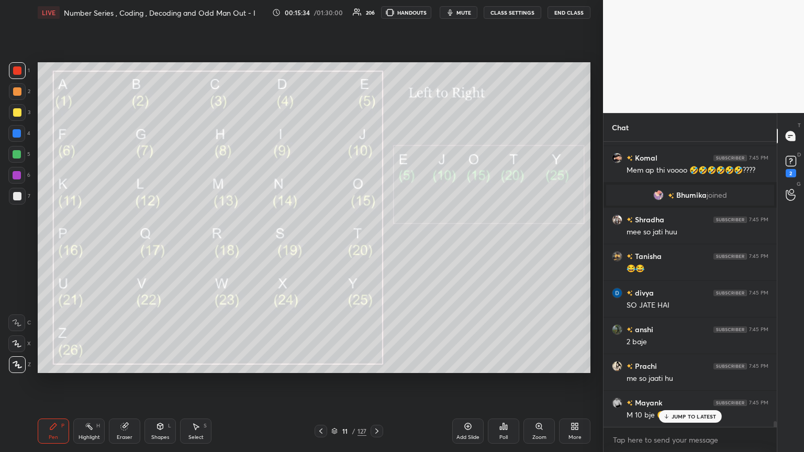
drag, startPoint x: 20, startPoint y: 191, endPoint x: 36, endPoint y: 197, distance: 16.0
click at [22, 191] on div at bounding box center [17, 196] width 17 height 17
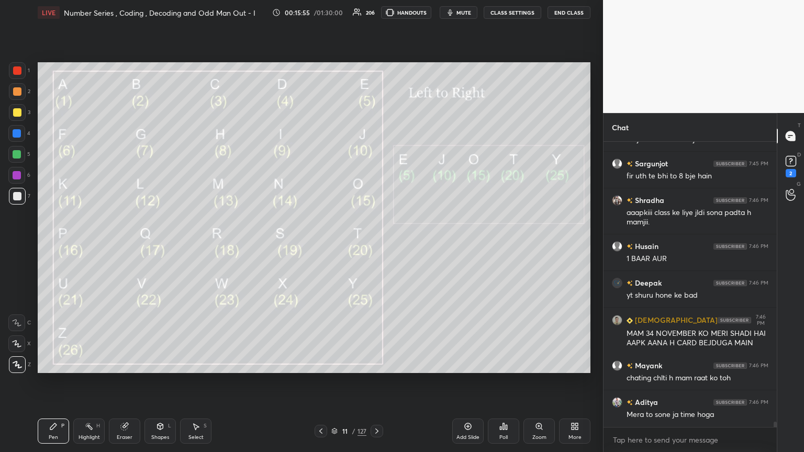
click at [374, 245] on icon at bounding box center [376, 431] width 8 height 8
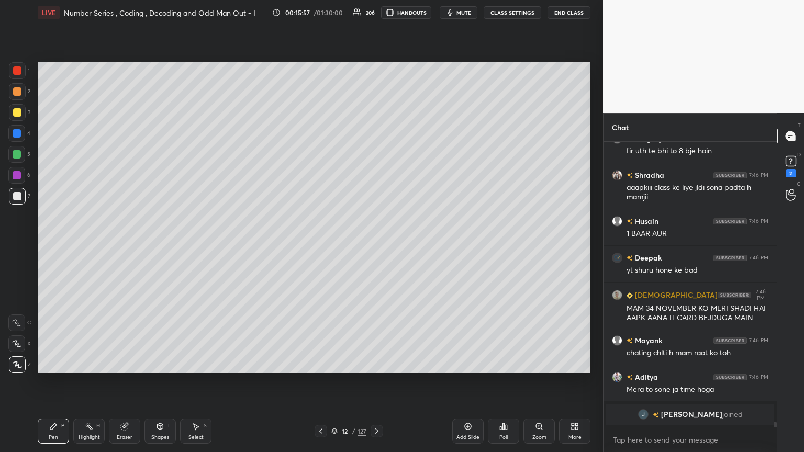
click at [373, 245] on icon at bounding box center [376, 431] width 8 height 8
click at [372, 245] on icon at bounding box center [376, 431] width 8 height 8
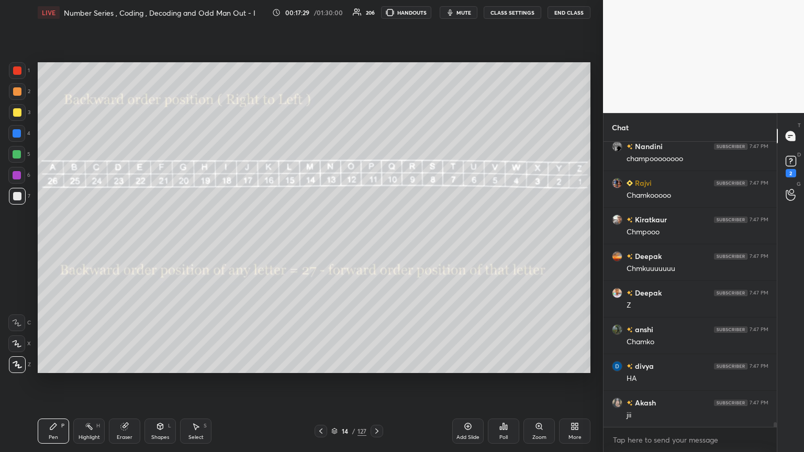
scroll to position [16661, 0]
drag, startPoint x: 123, startPoint y: 424, endPoint x: 120, endPoint y: 413, distance: 12.1
click at [124, 245] on icon at bounding box center [124, 426] width 7 height 7
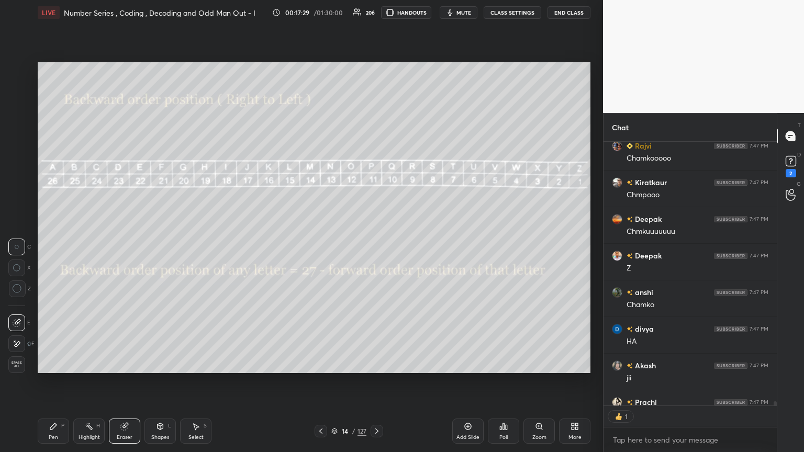
scroll to position [3, 3]
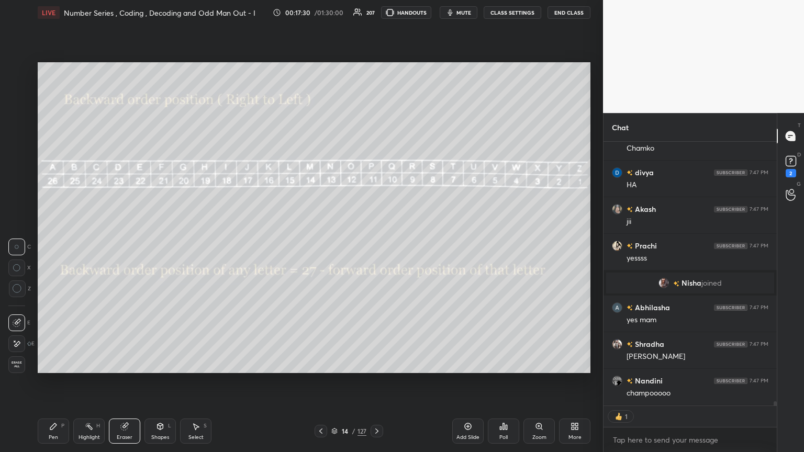
drag, startPoint x: 12, startPoint y: 360, endPoint x: 23, endPoint y: 365, distance: 12.4
click at [11, 245] on div "Erase all" at bounding box center [16, 364] width 17 height 17
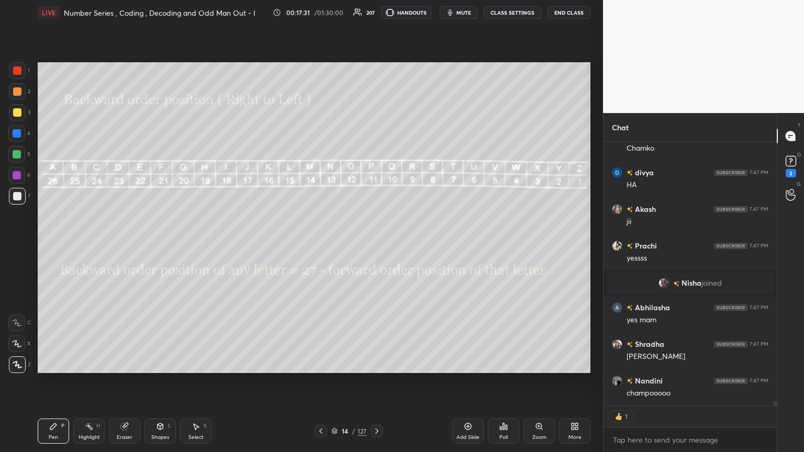
scroll to position [16854, 0]
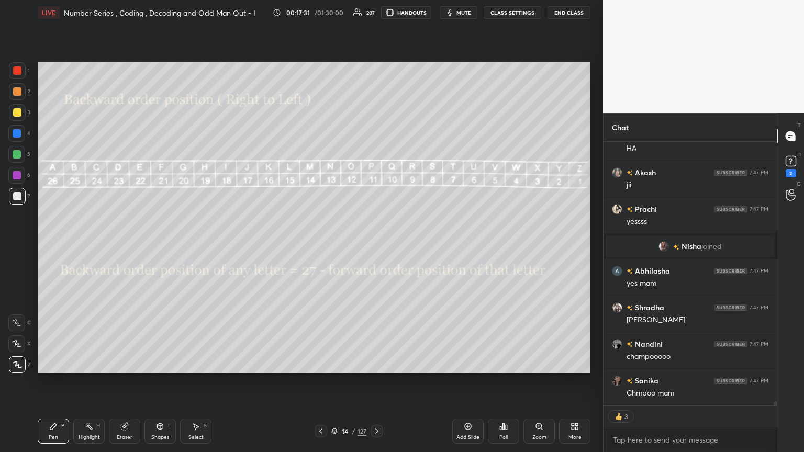
click at [375, 245] on icon at bounding box center [376, 431] width 8 height 8
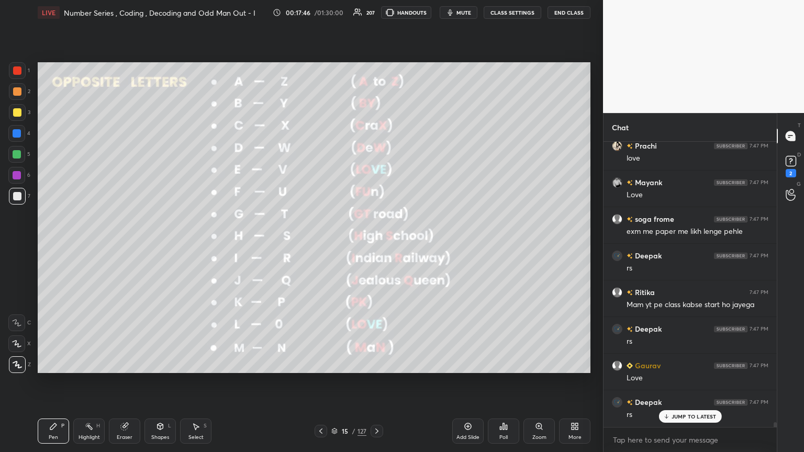
scroll to position [17235, 0]
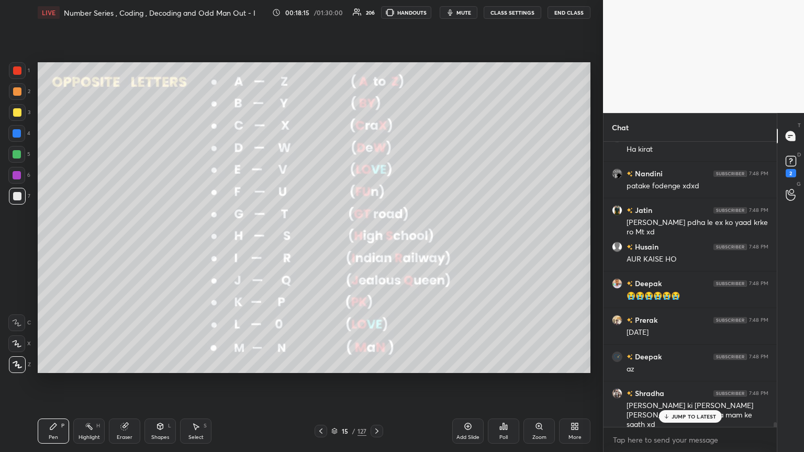
click at [55, 245] on div "Pen P" at bounding box center [53, 431] width 31 height 25
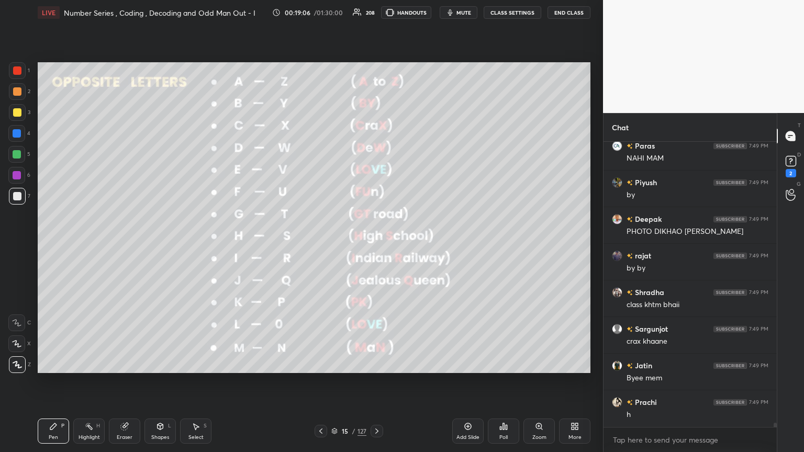
scroll to position [18606, 0]
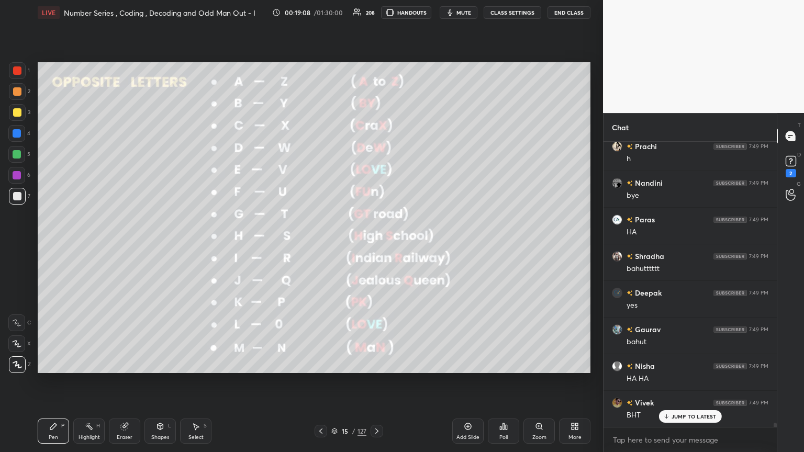
click at [20, 151] on div at bounding box center [17, 154] width 8 height 8
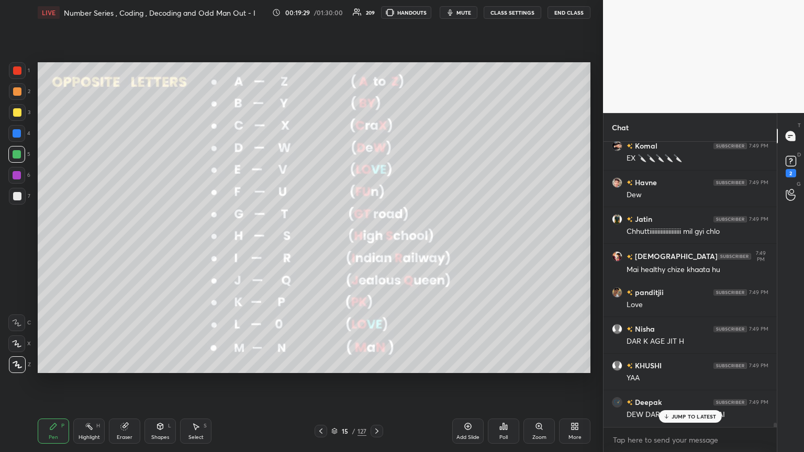
scroll to position [19485, 0]
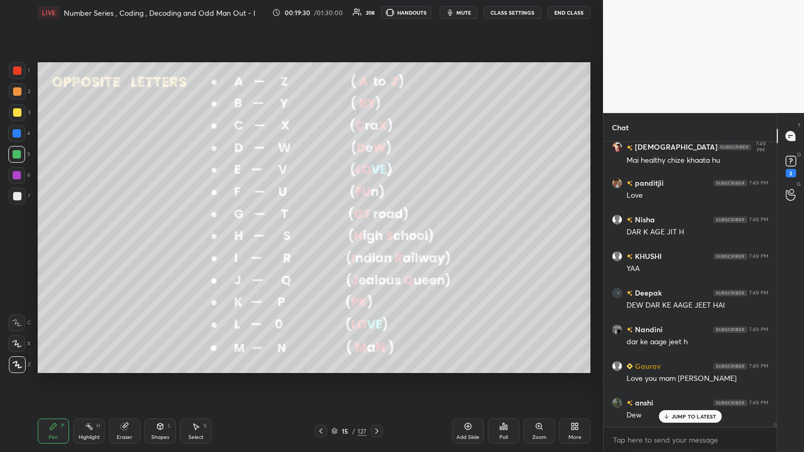
click at [123, 245] on div "Eraser" at bounding box center [125, 437] width 16 height 5
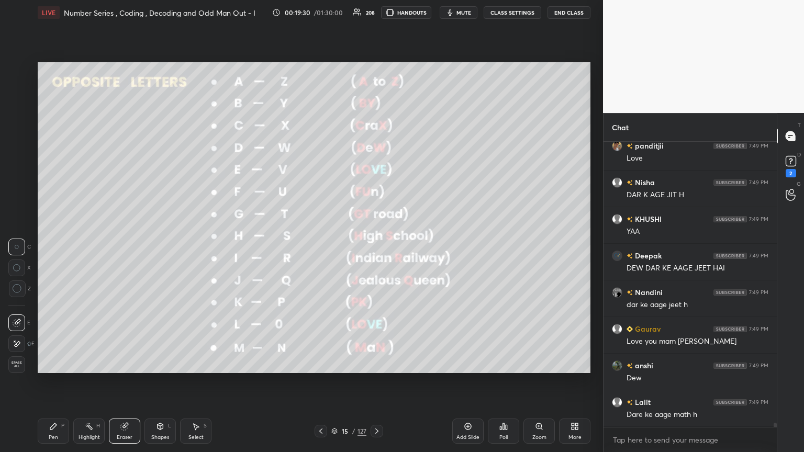
click at [14, 245] on span "Erase all" at bounding box center [17, 364] width 16 height 7
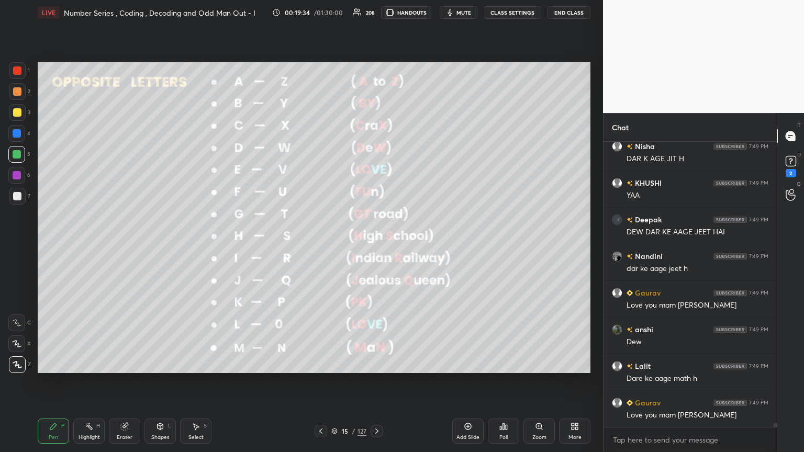
scroll to position [19595, 0]
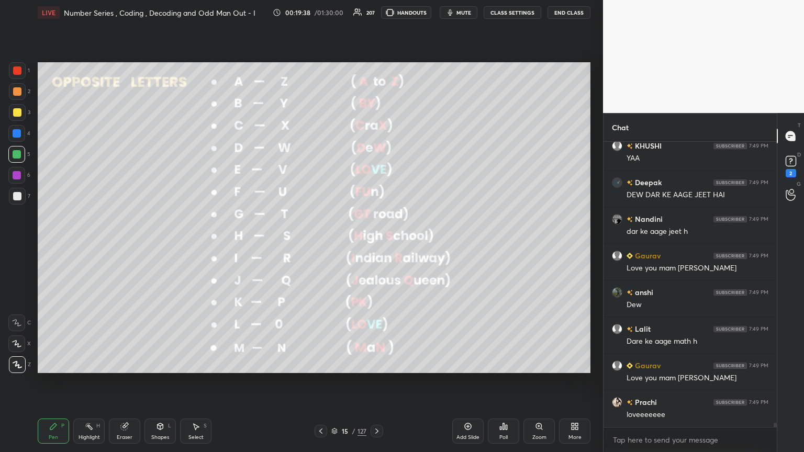
drag, startPoint x: 52, startPoint y: 434, endPoint x: 61, endPoint y: 431, distance: 8.9
click at [52, 245] on div "Pen" at bounding box center [53, 437] width 9 height 5
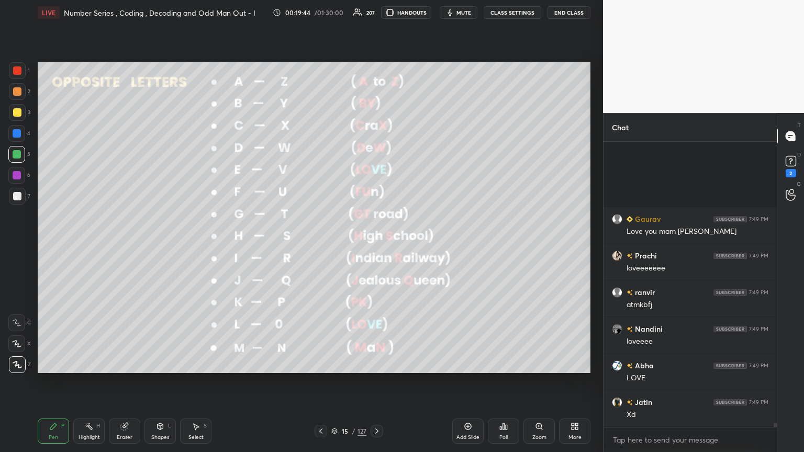
scroll to position [19888, 0]
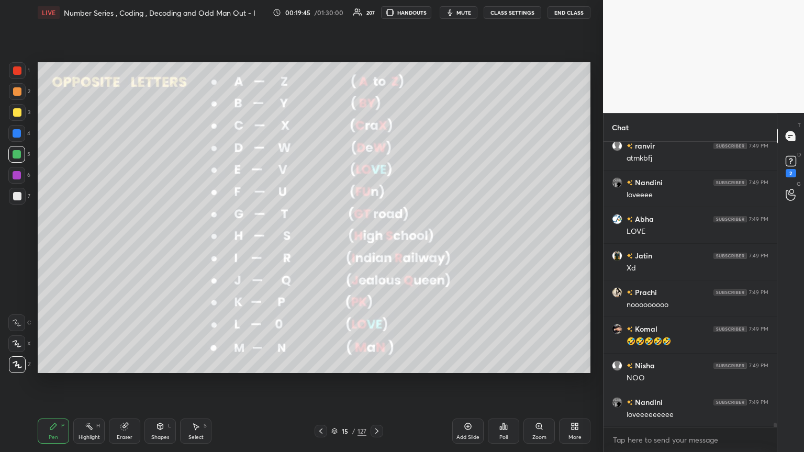
click at [57, 245] on div "Pen P" at bounding box center [53, 431] width 31 height 25
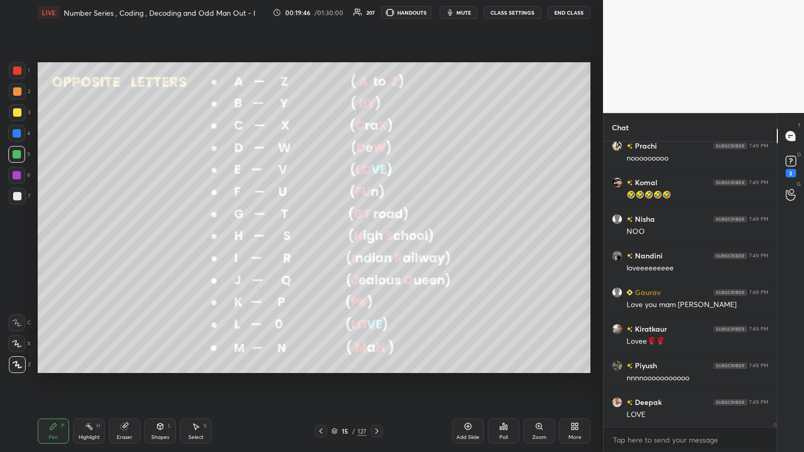
click at [19, 197] on div at bounding box center [17, 196] width 8 height 8
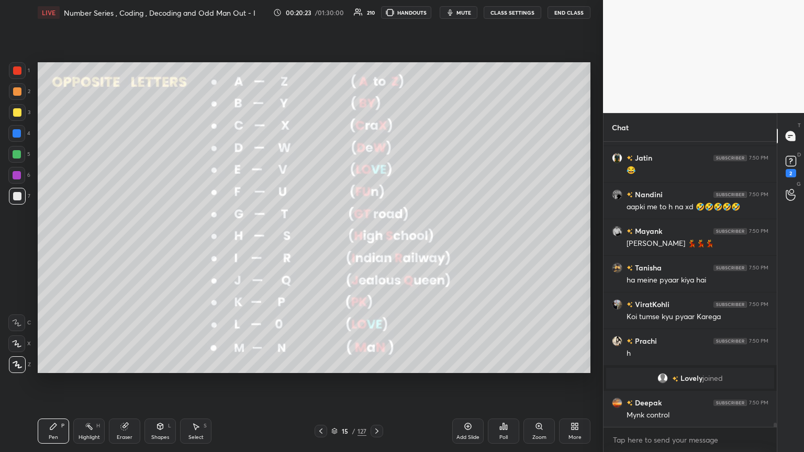
scroll to position [19865, 0]
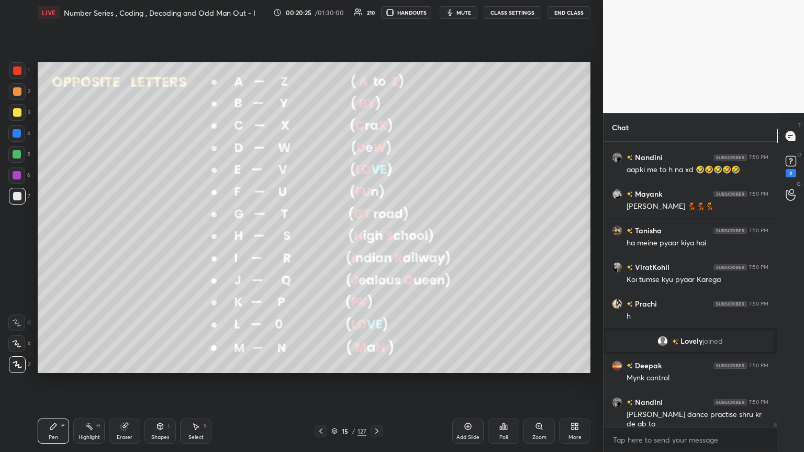
drag, startPoint x: 193, startPoint y: 430, endPoint x: 213, endPoint y: 411, distance: 28.1
click at [193, 245] on icon at bounding box center [195, 426] width 8 height 8
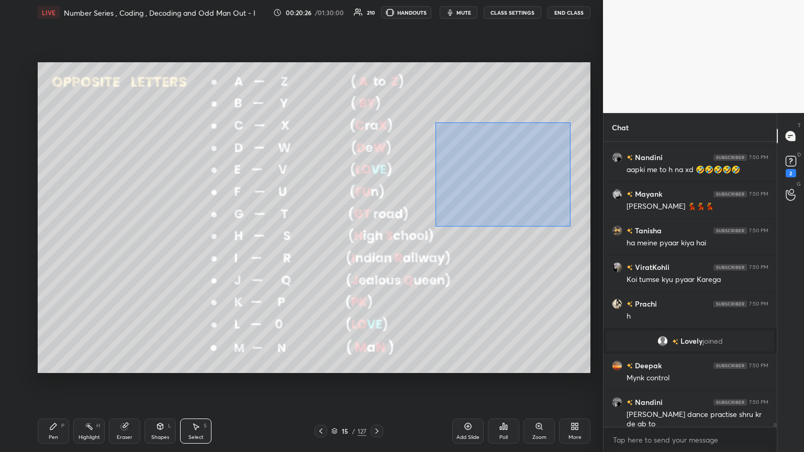
scroll to position [19901, 0]
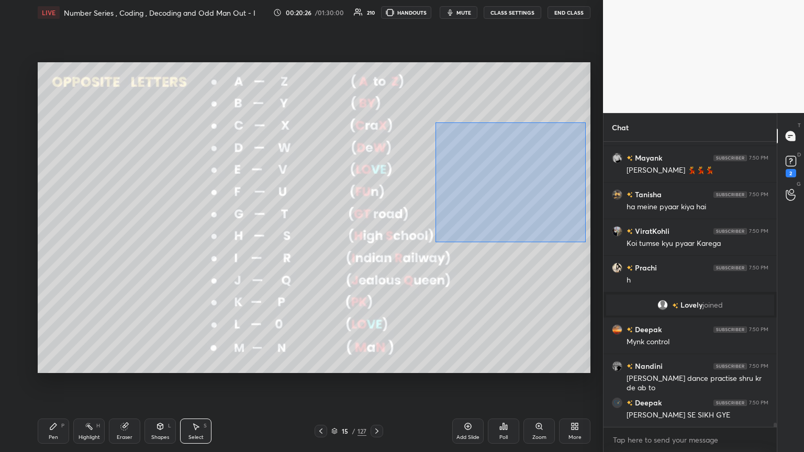
drag, startPoint x: 435, startPoint y: 122, endPoint x: 585, endPoint y: 242, distance: 192.4
click at [375, 242] on div "0 ° Undo Copy Duplicate Duplicate to new slide Delete" at bounding box center [314, 217] width 552 height 311
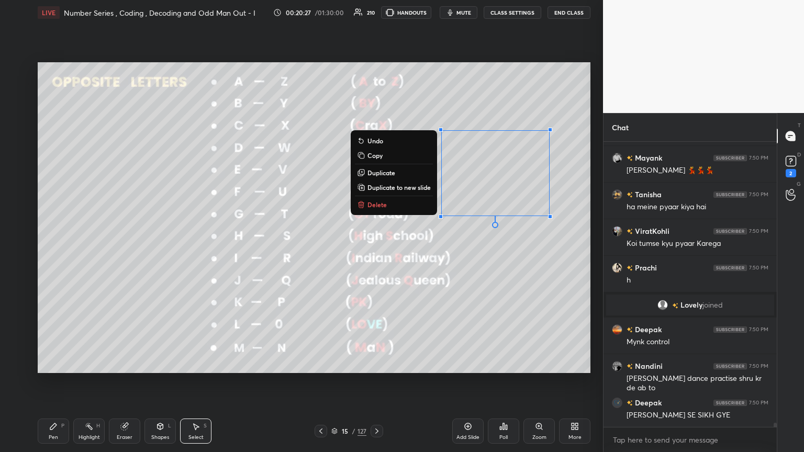
scroll to position [19947, 0]
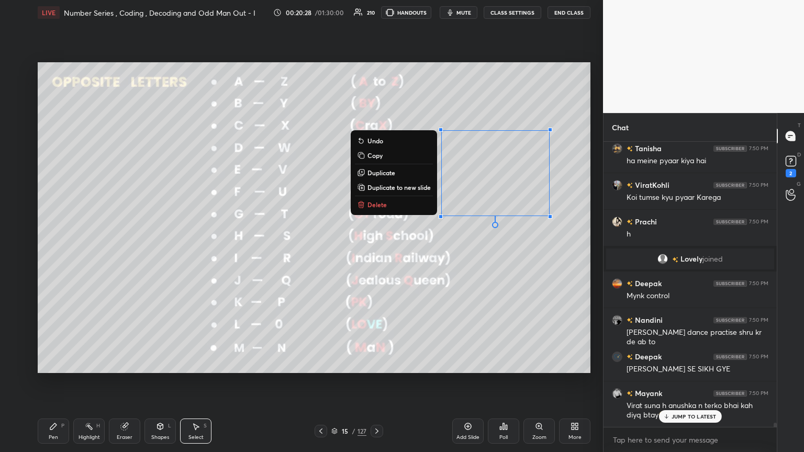
click at [375, 202] on p "Delete" at bounding box center [376, 204] width 19 height 8
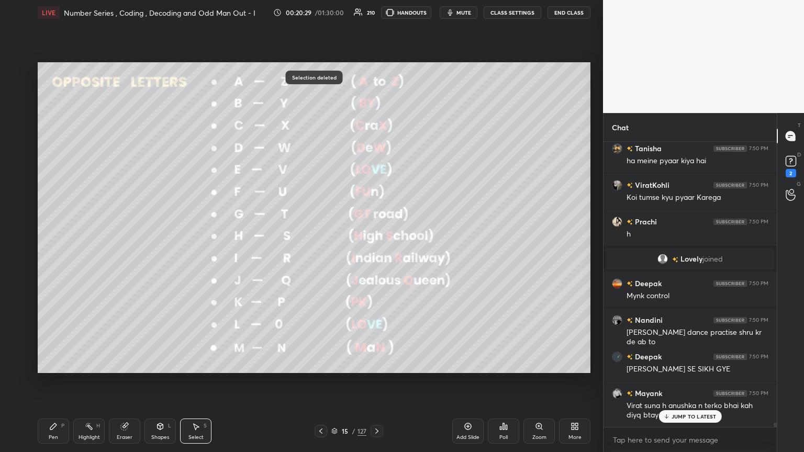
click at [43, 245] on div "Pen P" at bounding box center [53, 431] width 31 height 25
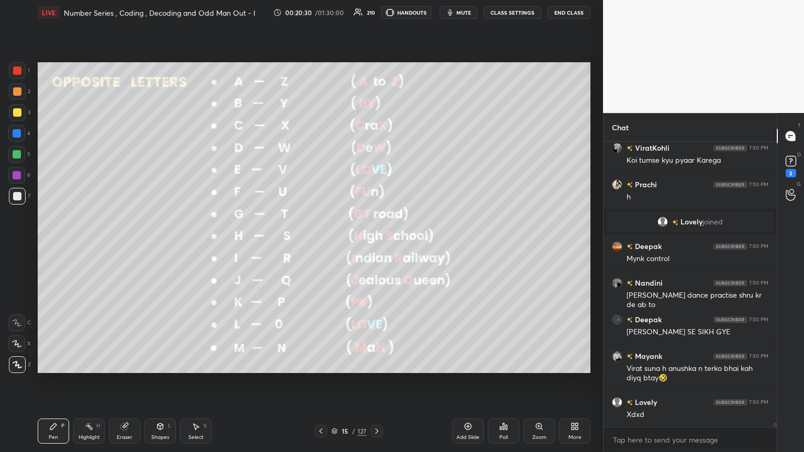
click at [18, 132] on div at bounding box center [17, 133] width 8 height 8
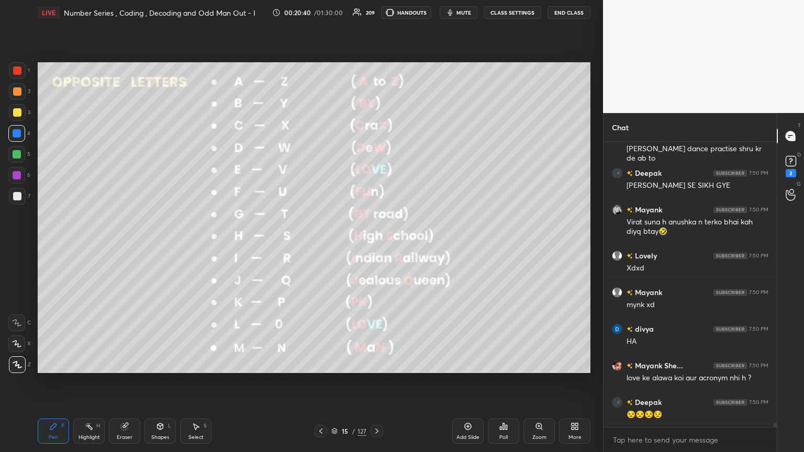
click at [15, 111] on div at bounding box center [17, 112] width 8 height 8
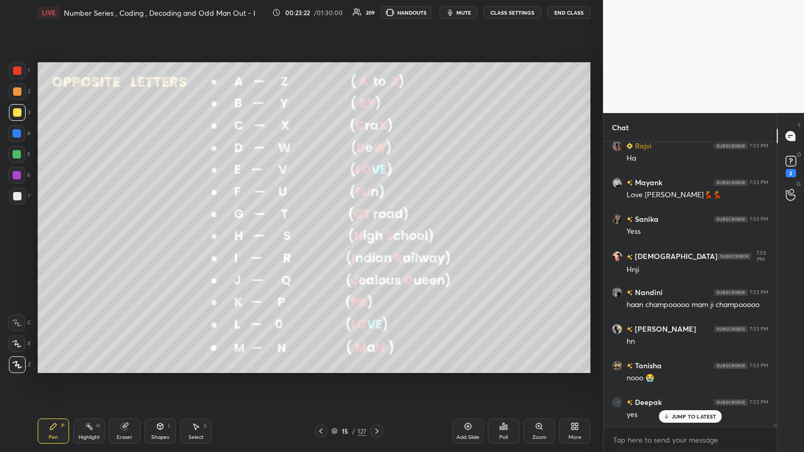
scroll to position [23710, 0]
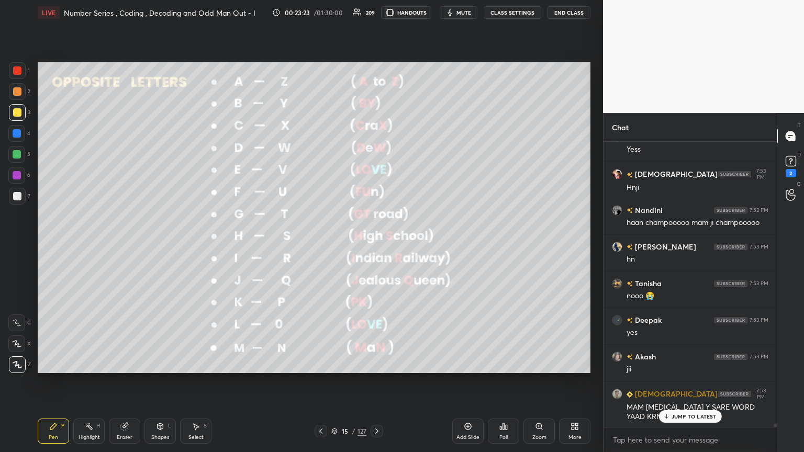
click at [375, 245] on div "Add Slide" at bounding box center [467, 437] width 23 height 5
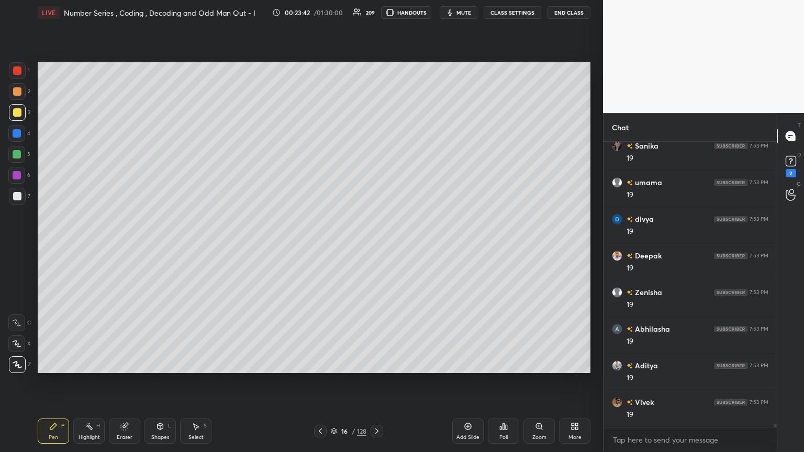
scroll to position [25331, 0]
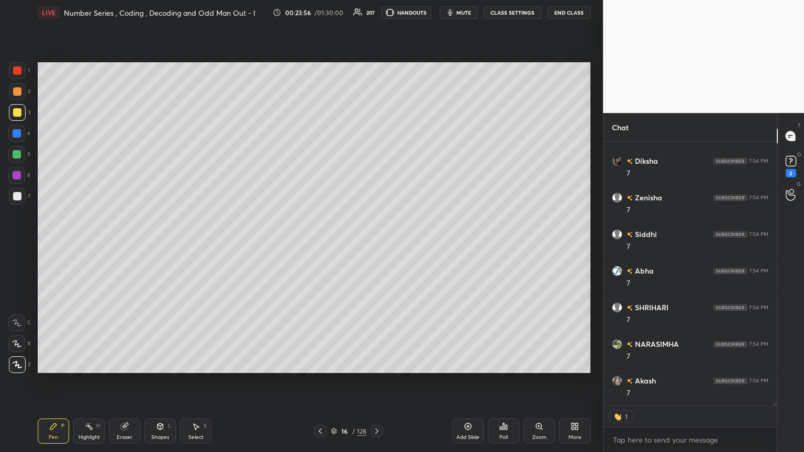
type textarea "x"
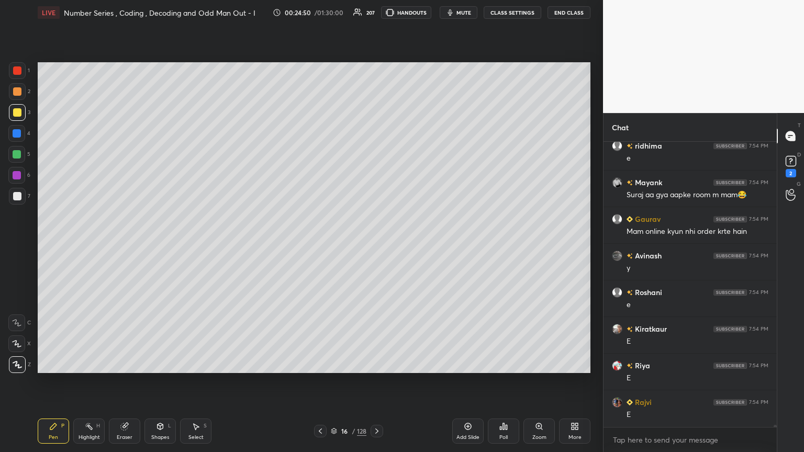
click at [324, 245] on div at bounding box center [320, 431] width 13 height 13
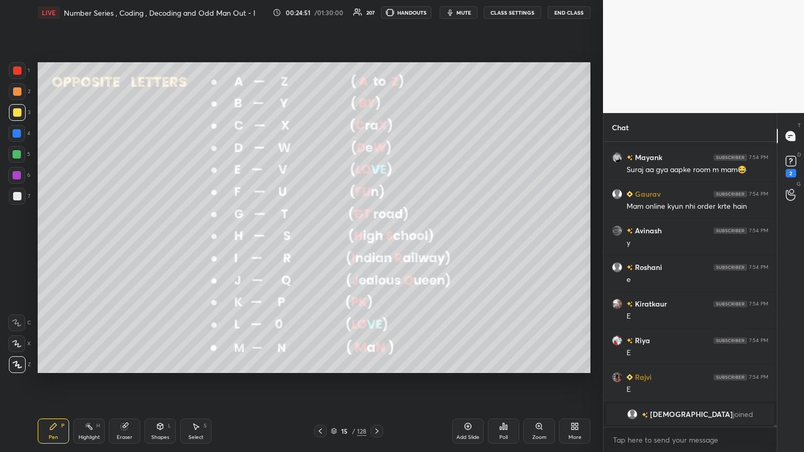
click at [322, 245] on icon at bounding box center [320, 431] width 8 height 8
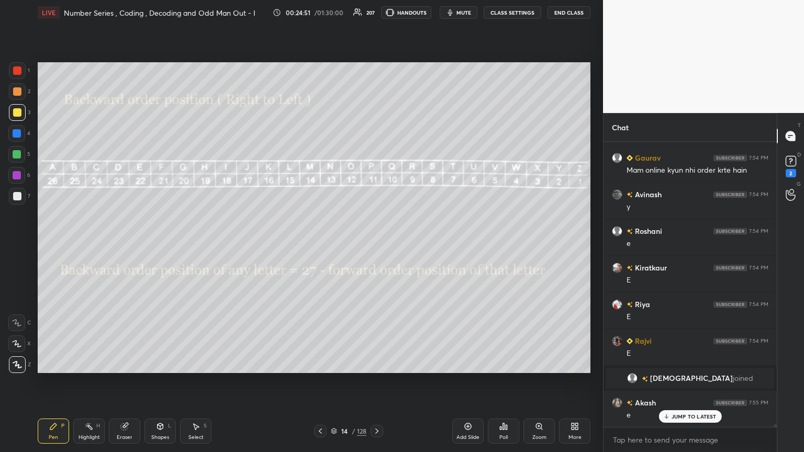
click at [322, 245] on icon at bounding box center [320, 431] width 8 height 8
click at [324, 245] on div at bounding box center [320, 431] width 13 height 13
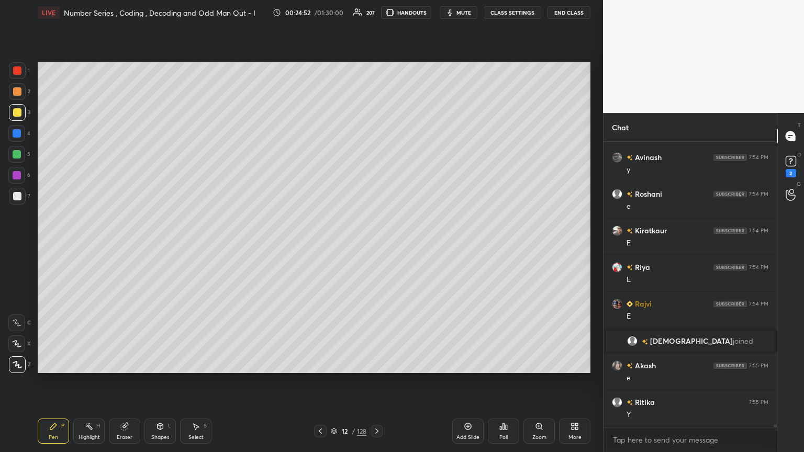
click at [324, 245] on div at bounding box center [320, 431] width 13 height 13
click at [320, 245] on icon at bounding box center [320, 431] width 8 height 8
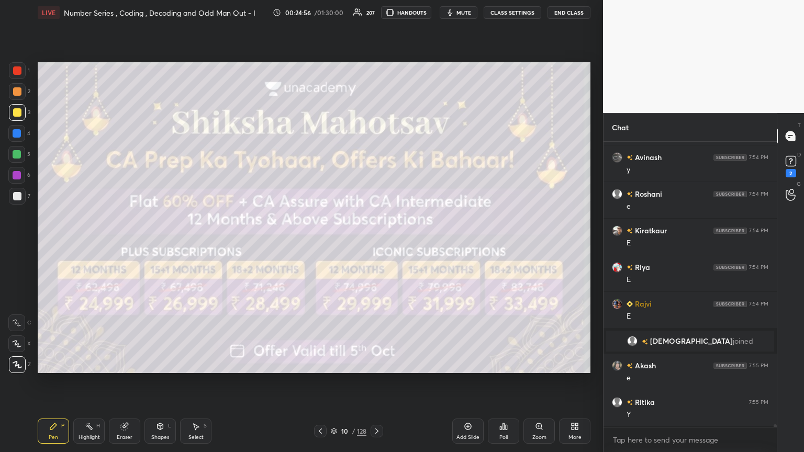
click at [318, 245] on icon at bounding box center [320, 431] width 8 height 8
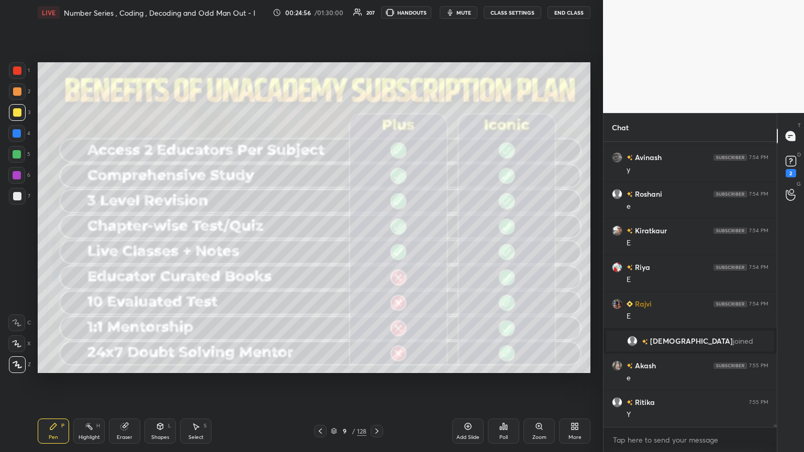
click at [320, 245] on icon at bounding box center [320, 431] width 8 height 8
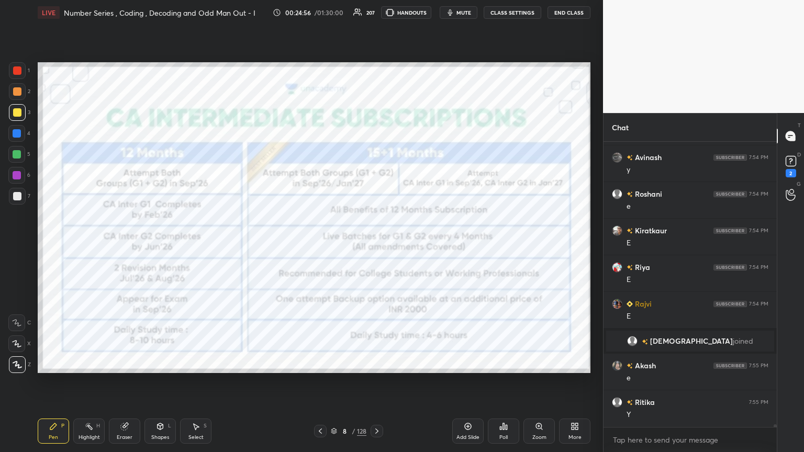
click at [320, 245] on icon at bounding box center [320, 431] width 8 height 8
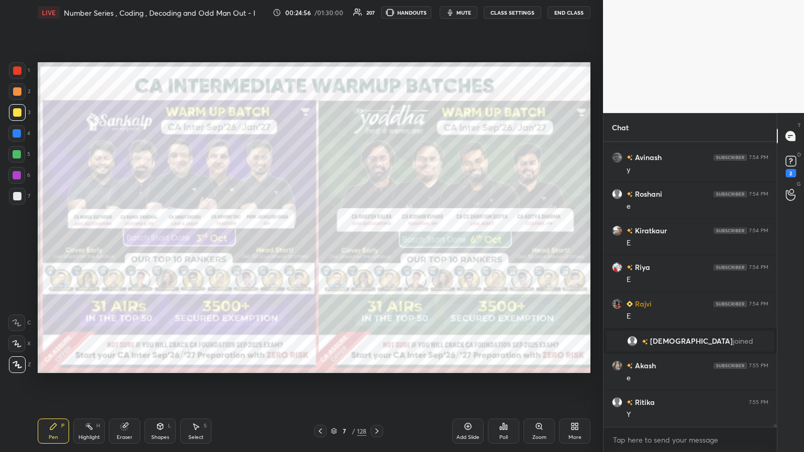
click at [320, 245] on icon at bounding box center [320, 431] width 8 height 8
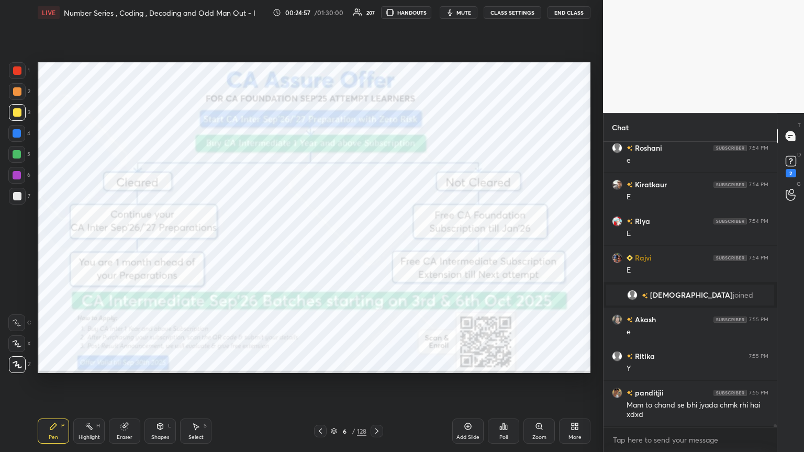
click at [320, 245] on icon at bounding box center [320, 431] width 8 height 8
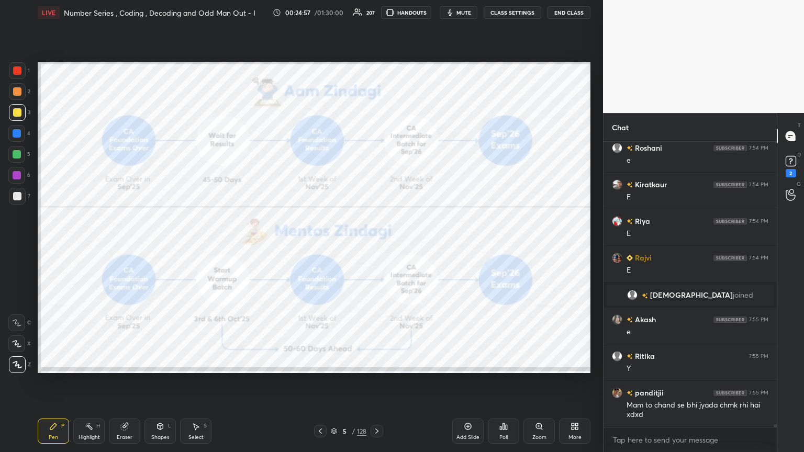
click at [320, 245] on icon at bounding box center [320, 431] width 8 height 8
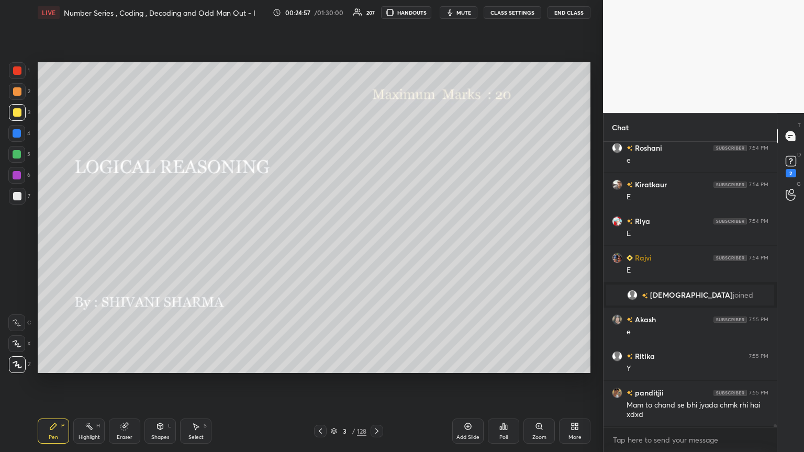
click at [320, 245] on icon at bounding box center [320, 431] width 8 height 8
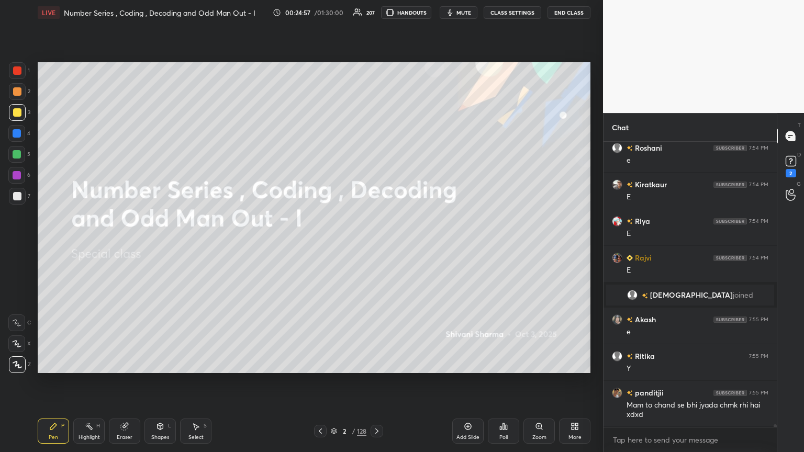
click at [320, 245] on icon at bounding box center [320, 430] width 3 height 5
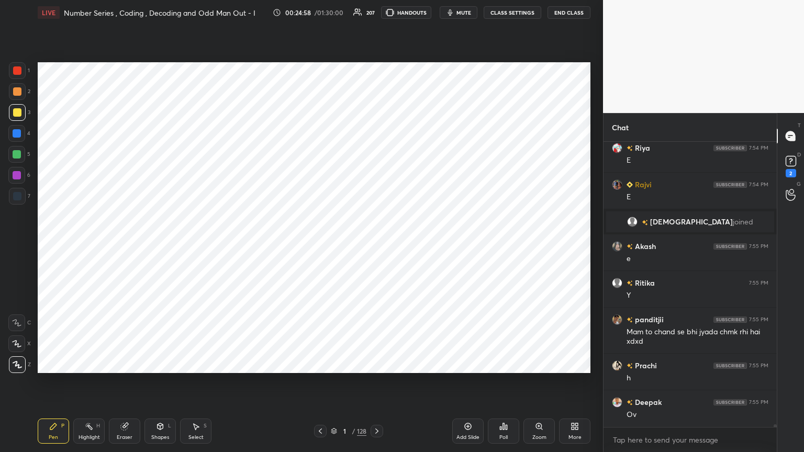
click at [375, 245] on icon at bounding box center [376, 430] width 3 height 5
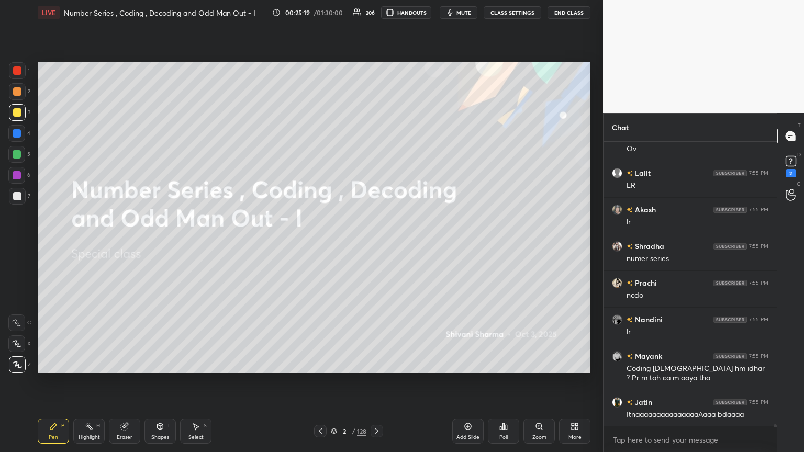
click at [375, 245] on icon at bounding box center [376, 431] width 8 height 8
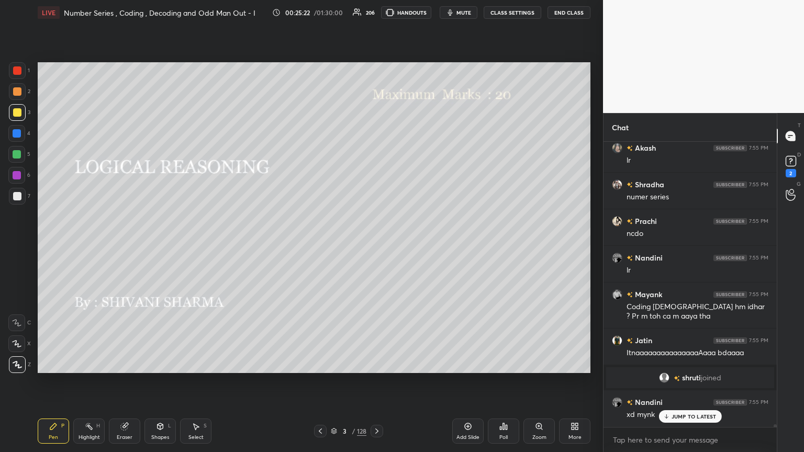
scroll to position [32550, 0]
click at [374, 245] on icon at bounding box center [376, 431] width 8 height 8
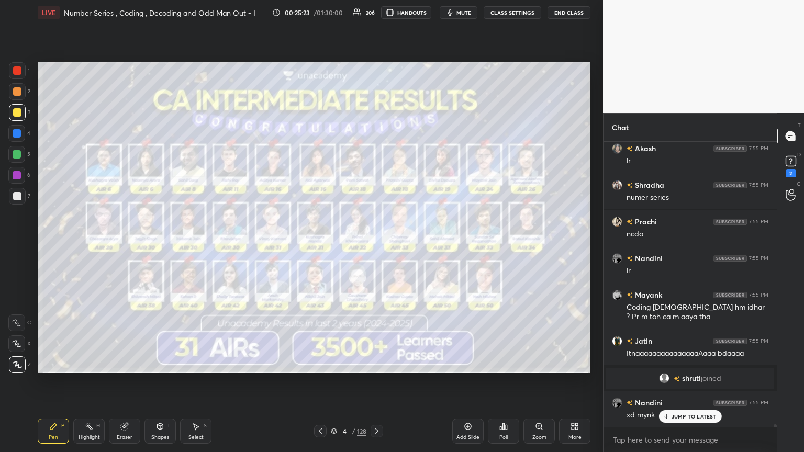
click at [372, 245] on icon at bounding box center [376, 431] width 8 height 8
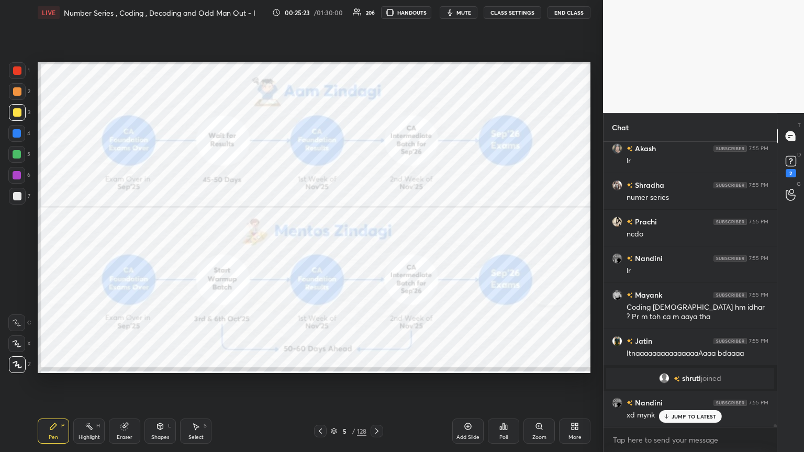
click at [373, 245] on icon at bounding box center [376, 431] width 8 height 8
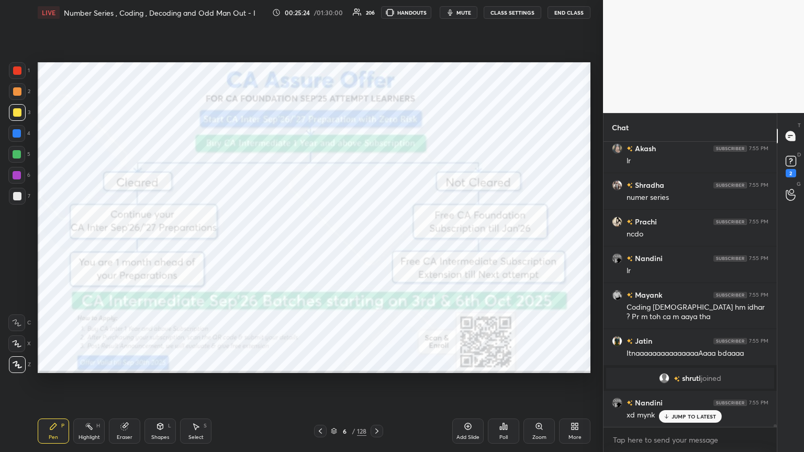
click at [375, 245] on icon at bounding box center [376, 431] width 8 height 8
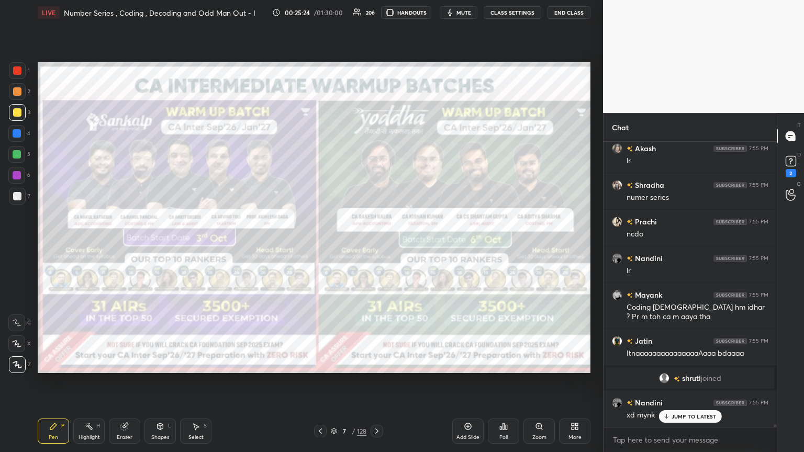
click at [372, 245] on icon at bounding box center [376, 431] width 8 height 8
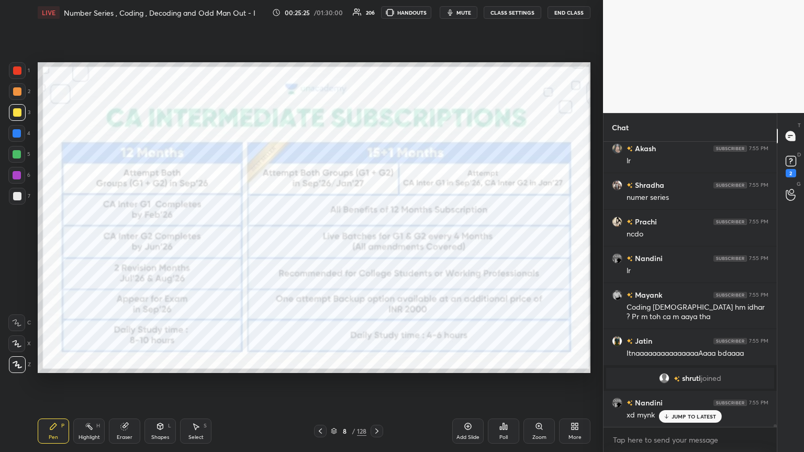
click at [372, 245] on icon at bounding box center [376, 431] width 8 height 8
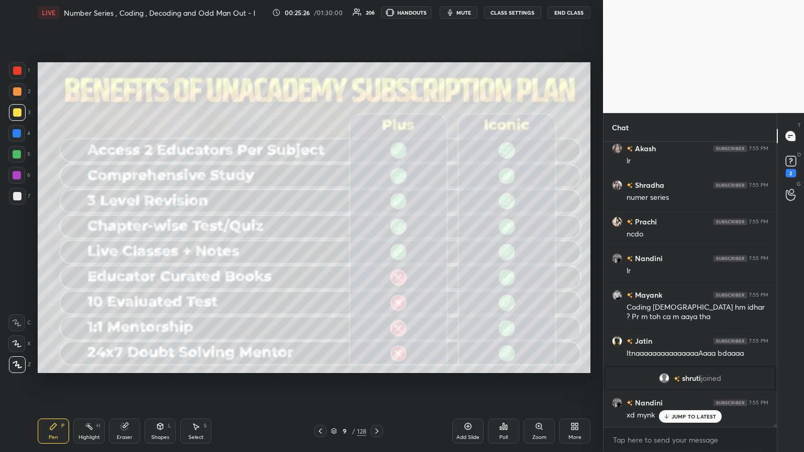
click at [375, 245] on icon at bounding box center [376, 430] width 3 height 5
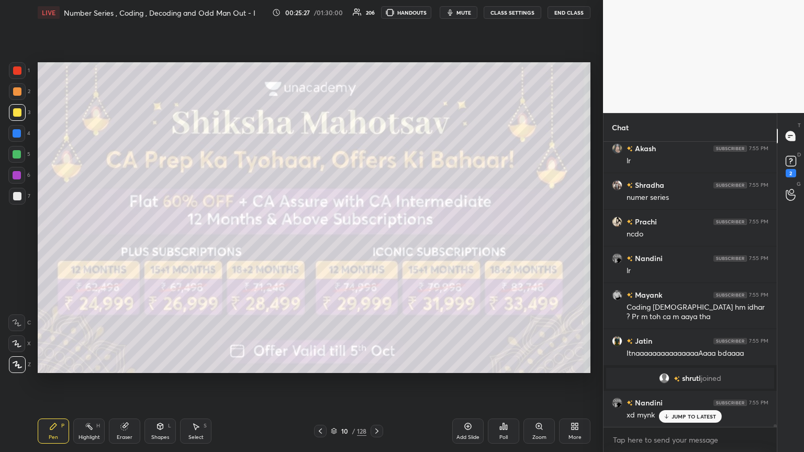
scroll to position [32587, 0]
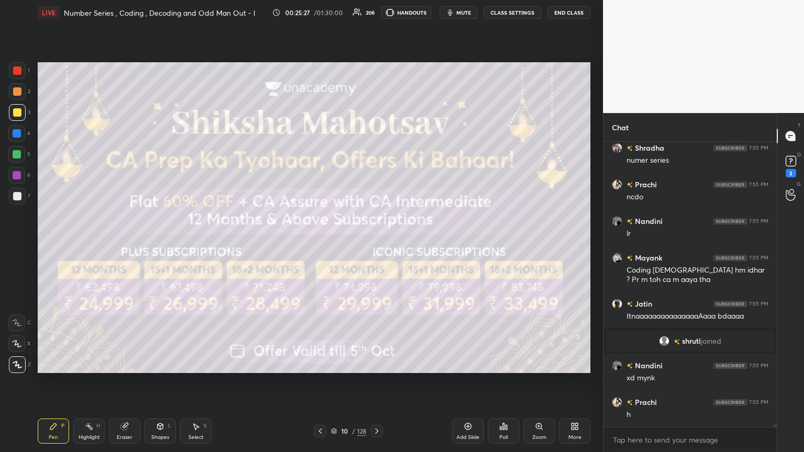
click at [375, 245] on icon at bounding box center [376, 431] width 8 height 8
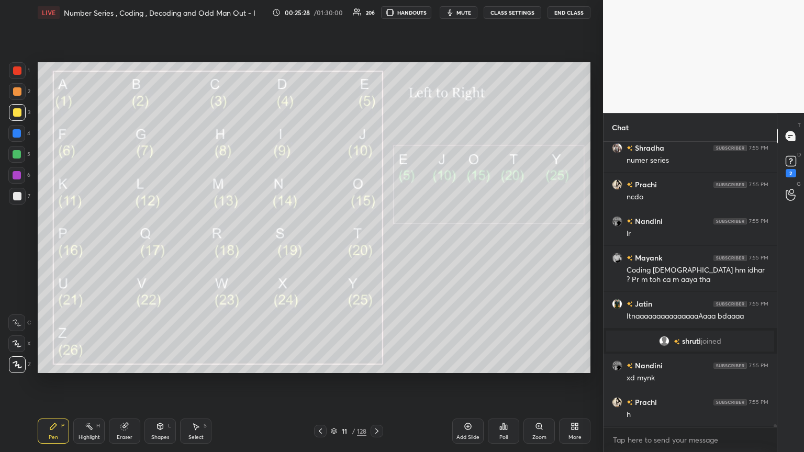
scroll to position [32623, 0]
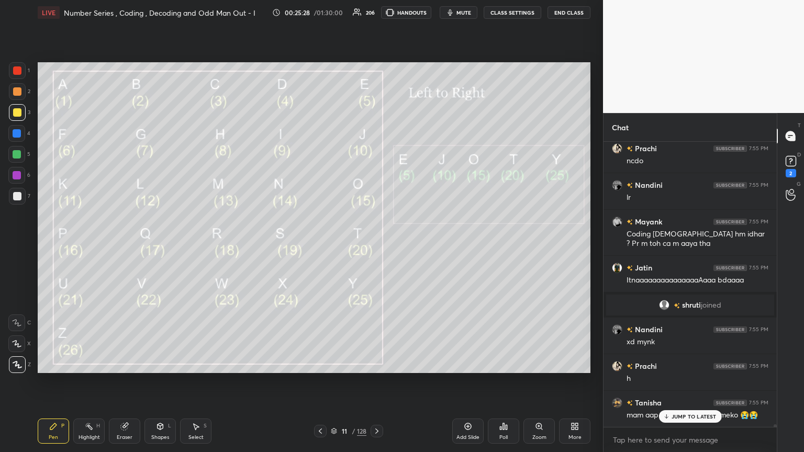
drag, startPoint x: 371, startPoint y: 432, endPoint x: 380, endPoint y: 430, distance: 9.6
click at [370, 245] on div at bounding box center [376, 431] width 13 height 13
drag, startPoint x: 688, startPoint y: 411, endPoint x: 677, endPoint y: 410, distance: 11.6
click at [375, 245] on div "JUMP TO LATEST" at bounding box center [689, 416] width 63 height 13
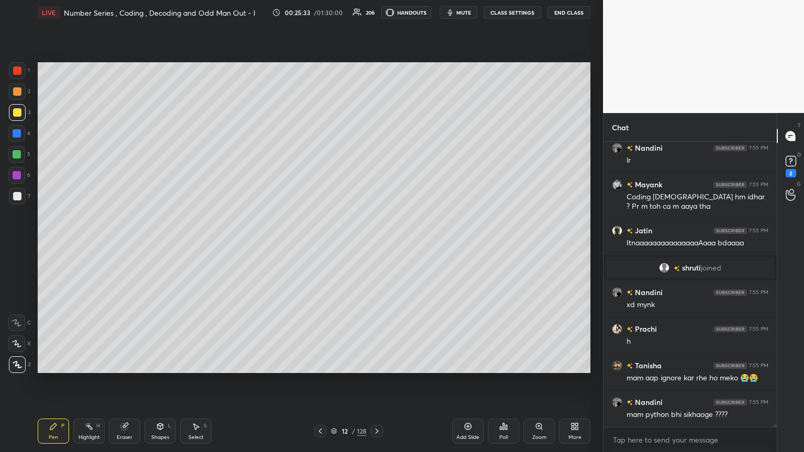
click at [375, 245] on icon at bounding box center [376, 430] width 3 height 5
click at [375, 245] on icon at bounding box center [376, 431] width 8 height 8
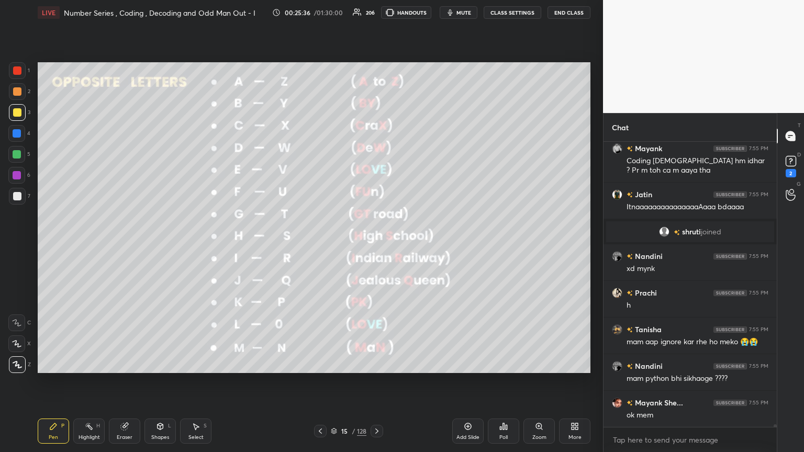
click at [375, 245] on icon at bounding box center [376, 431] width 8 height 8
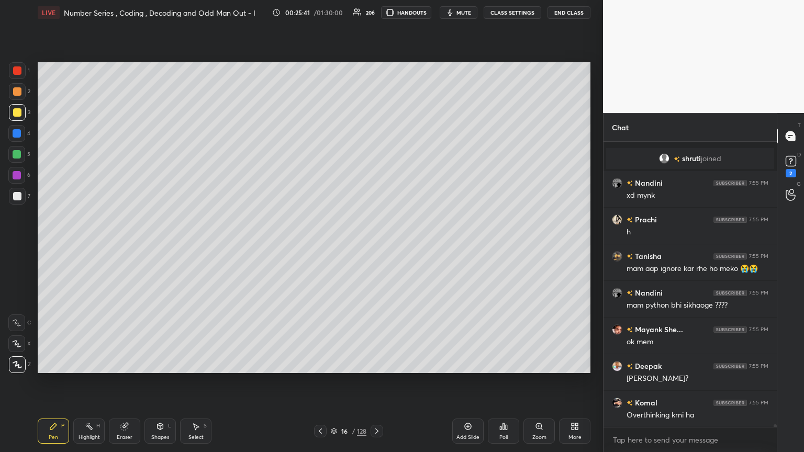
scroll to position [32806, 0]
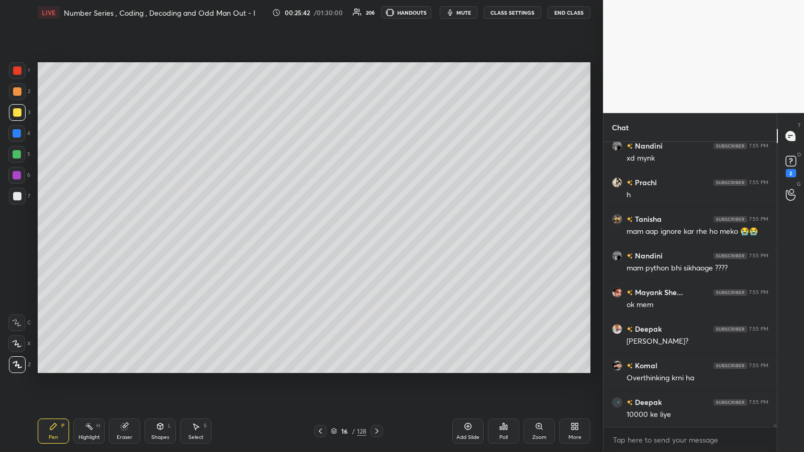
click at [375, 245] on div "Poll" at bounding box center [503, 437] width 8 height 5
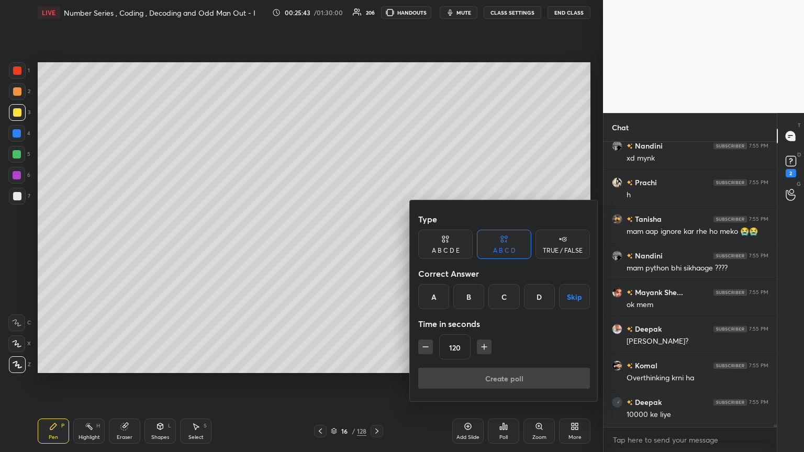
scroll to position [32843, 0]
click at [375, 245] on button "button" at bounding box center [425, 347] width 15 height 15
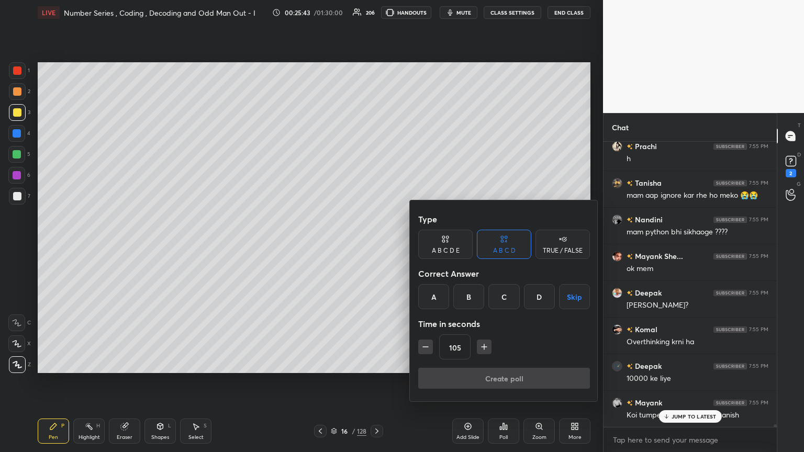
click at [375, 245] on button "button" at bounding box center [425, 347] width 15 height 15
type input "75"
click at [372, 245] on div at bounding box center [402, 226] width 804 height 452
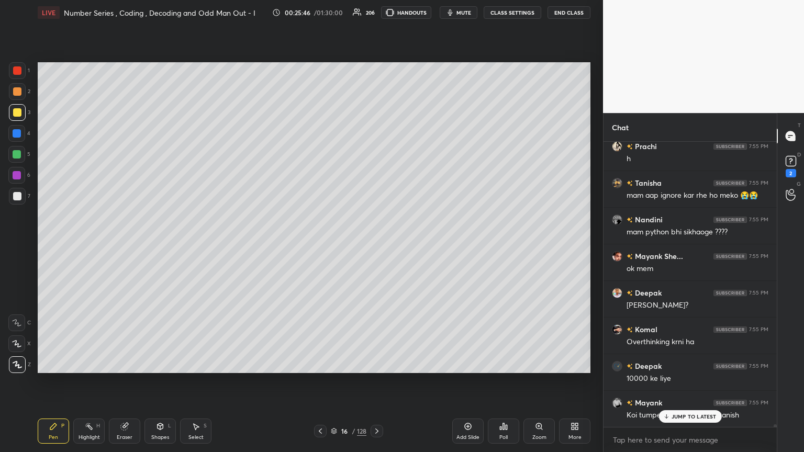
click at [375, 245] on icon at bounding box center [376, 431] width 8 height 8
click at [375, 245] on div "Poll" at bounding box center [503, 437] width 8 height 5
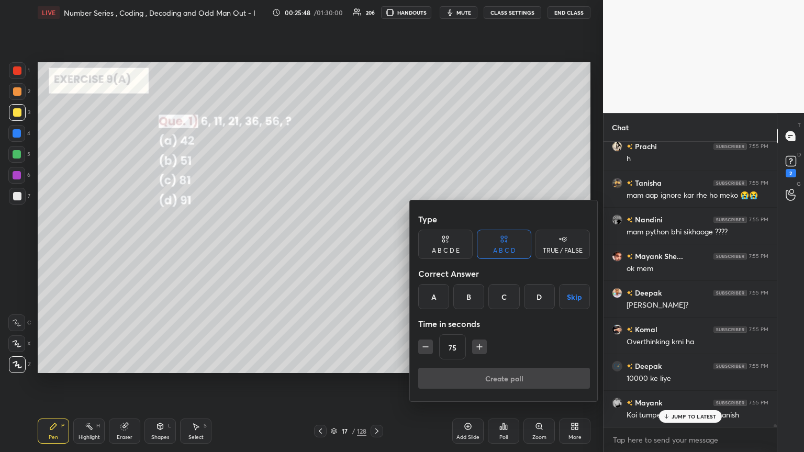
scroll to position [261, 170]
click at [375, 245] on div "C" at bounding box center [503, 296] width 31 height 25
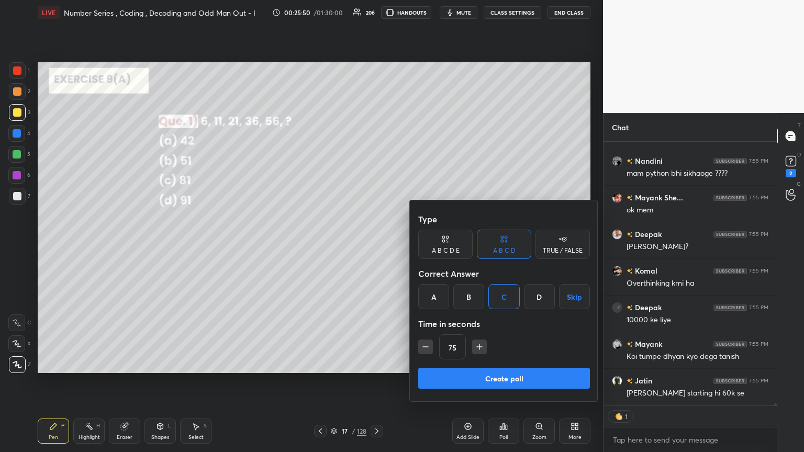
click at [375, 245] on button "Create poll" at bounding box center [504, 378] width 172 height 21
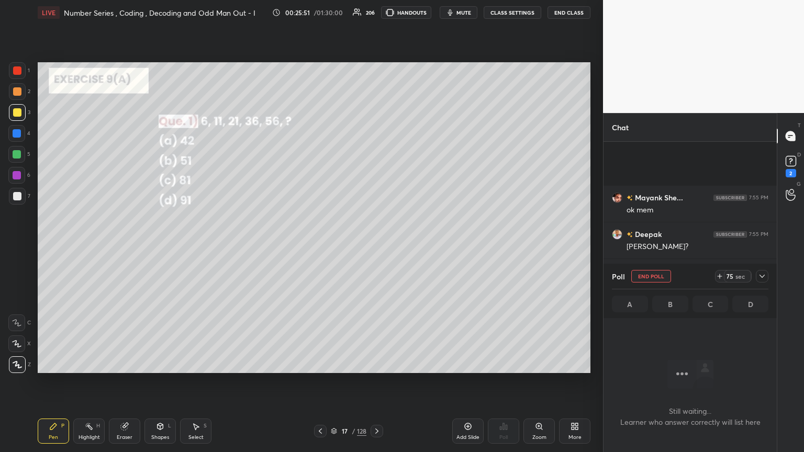
scroll to position [32992, 0]
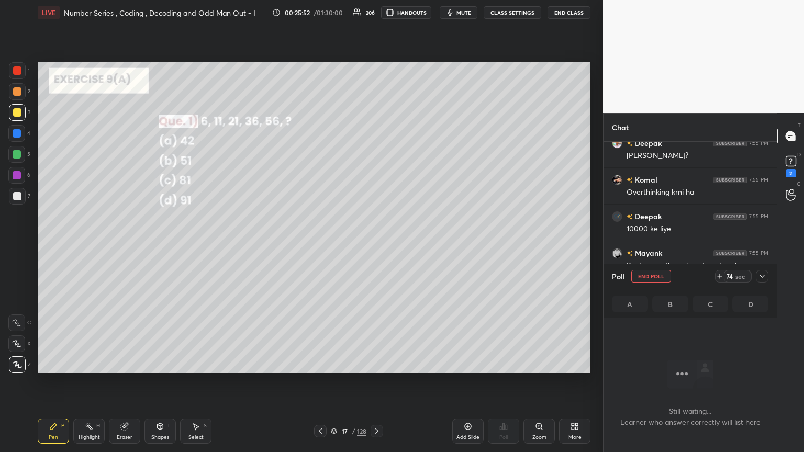
click at [375, 245] on div at bounding box center [761, 276] width 13 height 13
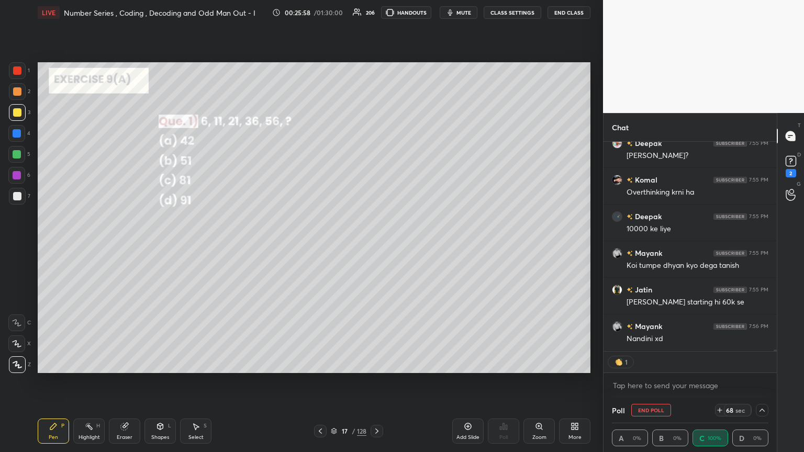
scroll to position [228, 170]
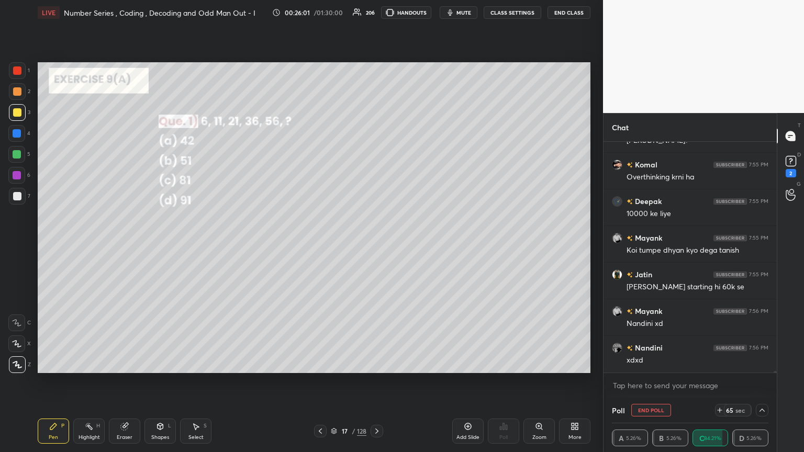
click at [375, 245] on icon at bounding box center [762, 410] width 8 height 8
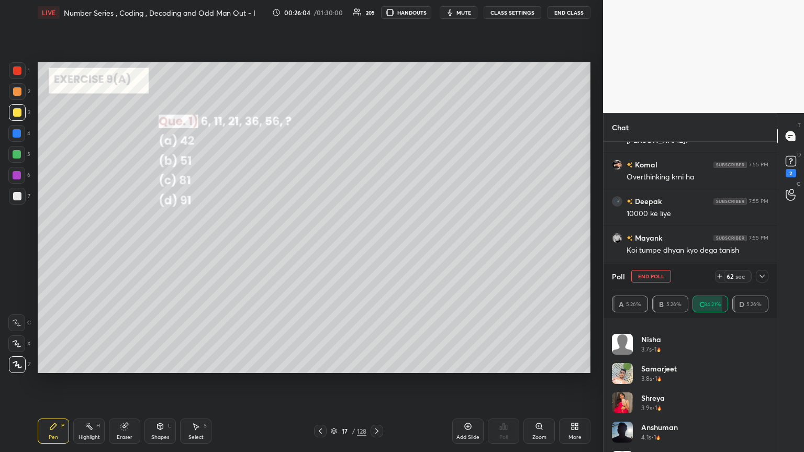
click at [375, 245] on div "Poll End Poll 62 sec" at bounding box center [690, 276] width 156 height 25
click at [375, 245] on icon at bounding box center [762, 276] width 8 height 8
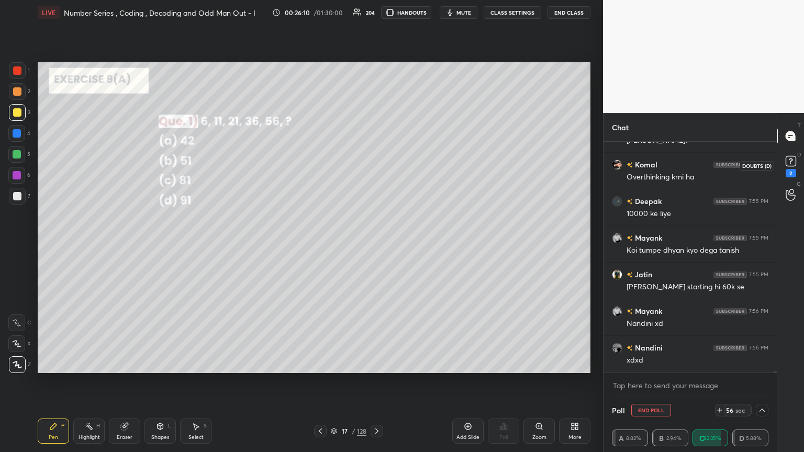
click at [375, 160] on rect at bounding box center [790, 161] width 10 height 10
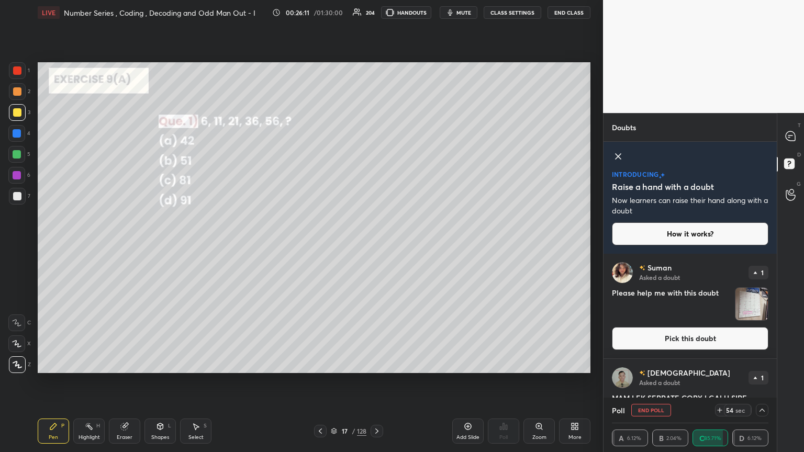
click at [375, 245] on img "grid" at bounding box center [751, 304] width 32 height 32
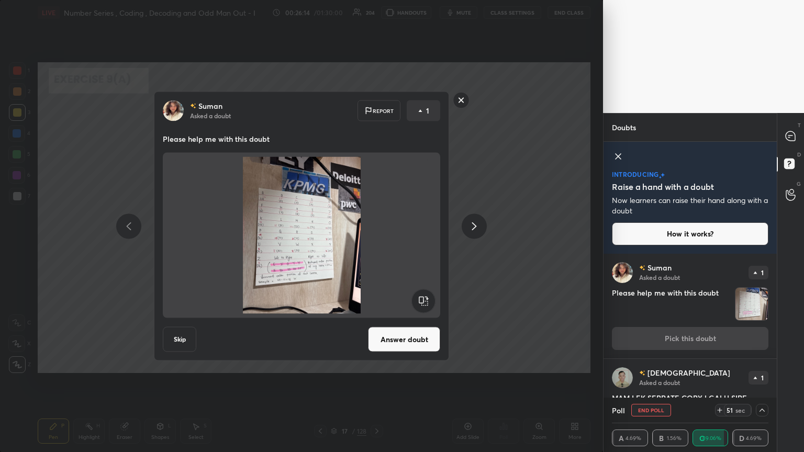
drag, startPoint x: 460, startPoint y: 103, endPoint x: 470, endPoint y: 115, distance: 15.7
click at [375, 103] on rect at bounding box center [461, 100] width 16 height 16
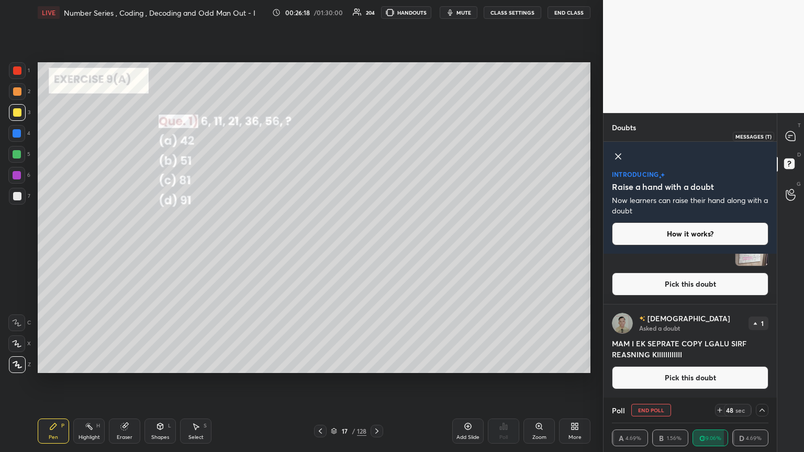
click at [375, 137] on icon at bounding box center [790, 136] width 11 height 11
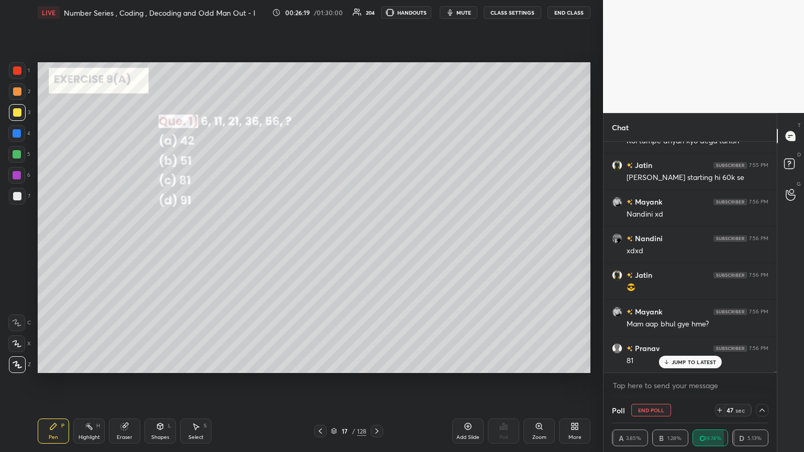
click at [375, 245] on p "JUMP TO LATEST" at bounding box center [693, 362] width 45 height 6
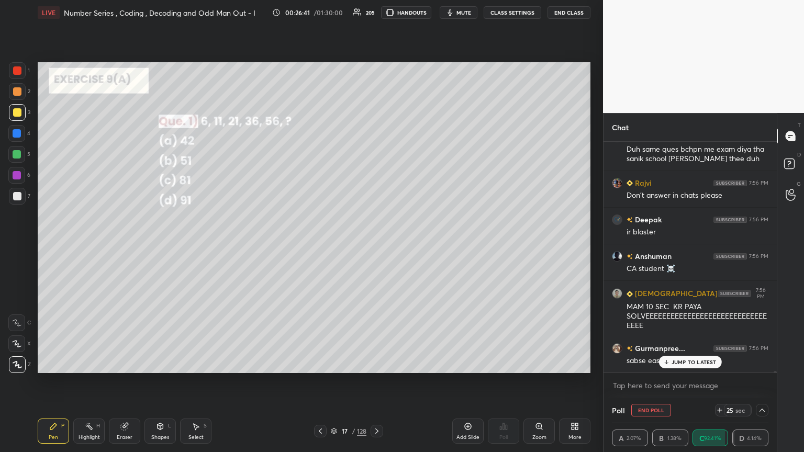
click at [375, 245] on div "JUMP TO LATEST" at bounding box center [689, 362] width 63 height 13
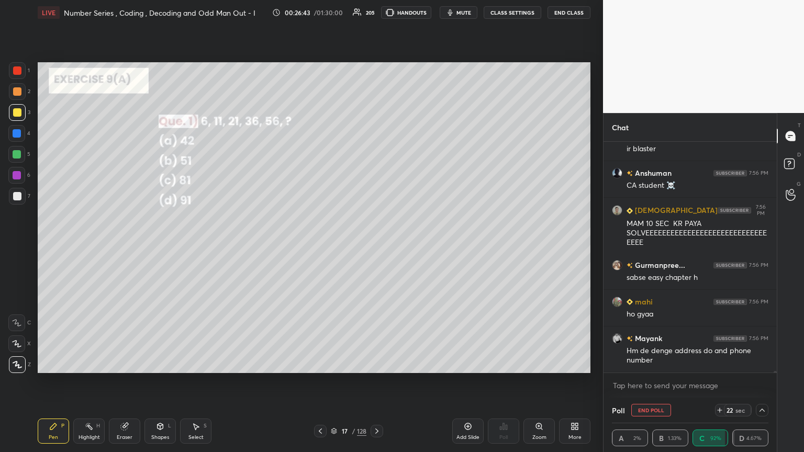
click at [55, 245] on icon at bounding box center [53, 426] width 8 height 8
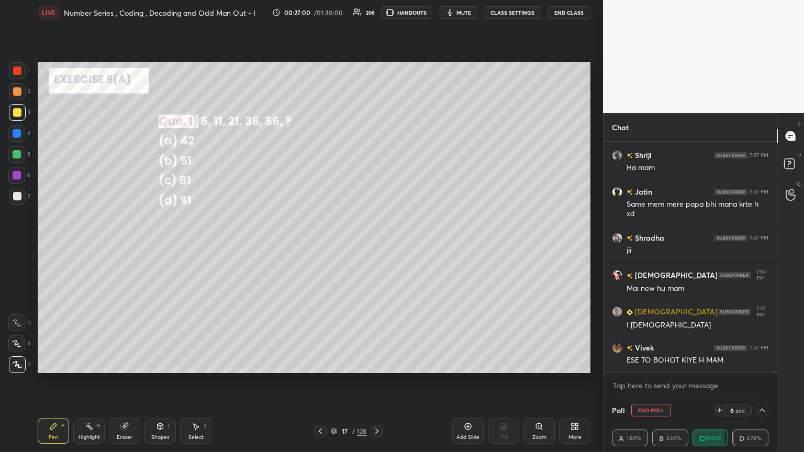
click at [375, 245] on div "Abha 7:57 PM ha mam [DEMOGRAPHIC_DATA] 7:57 PM M TOH PURANA HU Shriji 7:57 PM H…" at bounding box center [689, 257] width 173 height 231
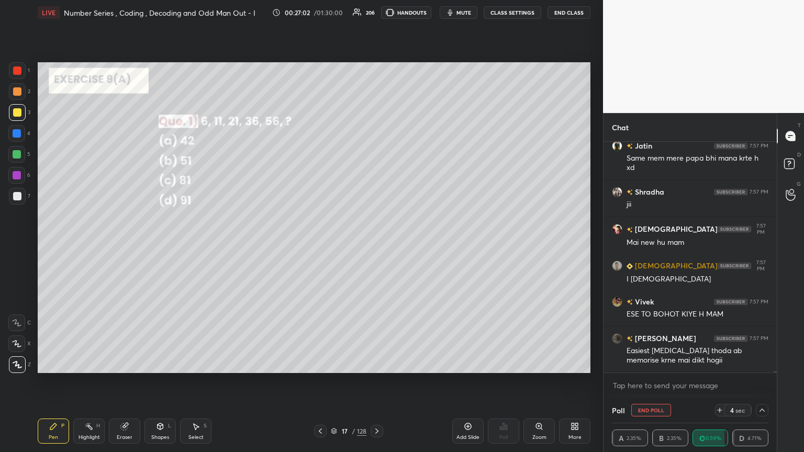
click at [20, 109] on div at bounding box center [17, 112] width 8 height 8
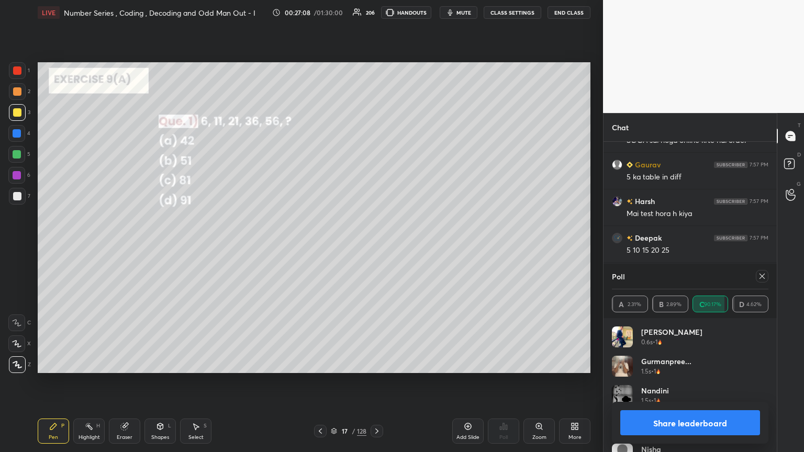
click at [375, 245] on icon at bounding box center [762, 276] width 8 height 8
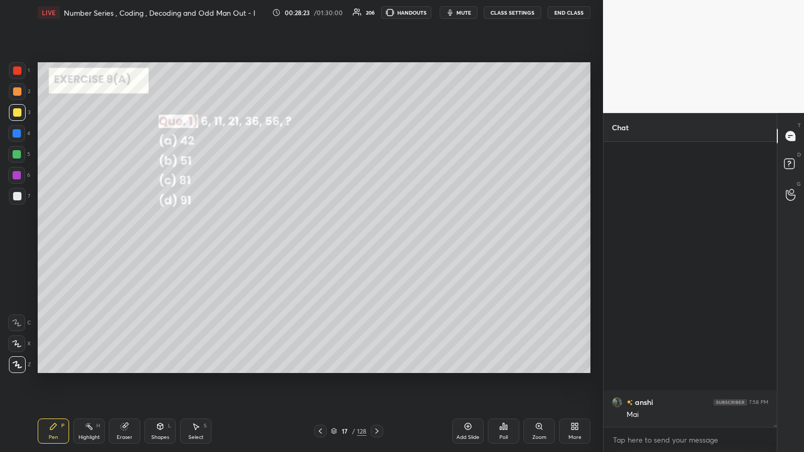
scroll to position [37098, 0]
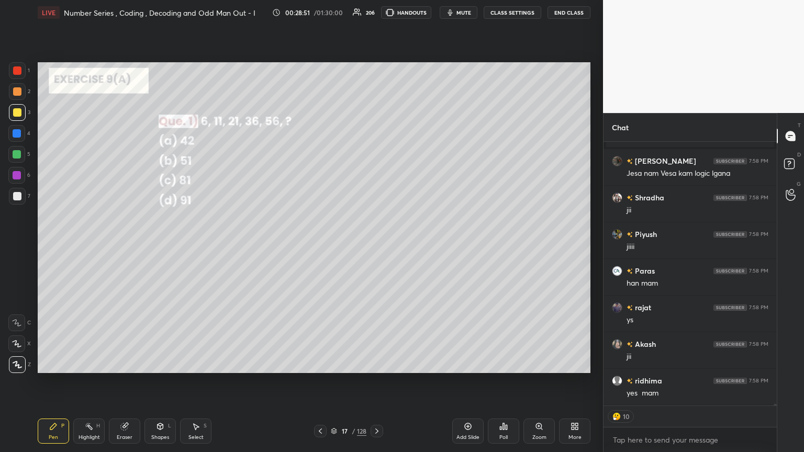
click at [375, 245] on icon at bounding box center [376, 431] width 8 height 8
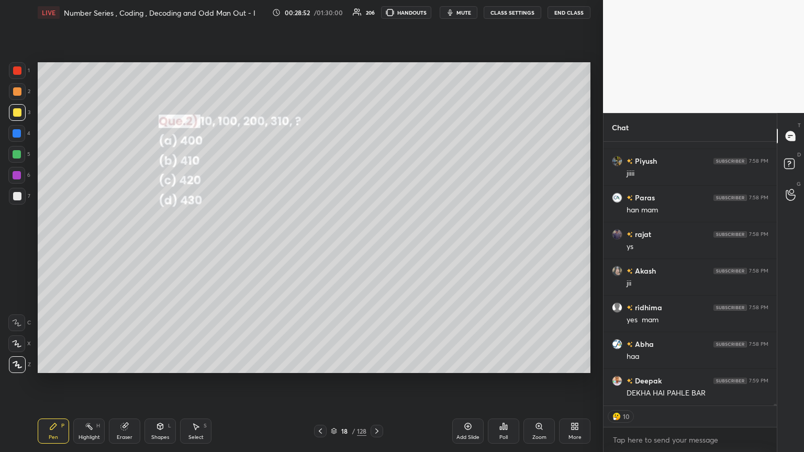
click at [375, 245] on div "Poll" at bounding box center [503, 437] width 8 height 5
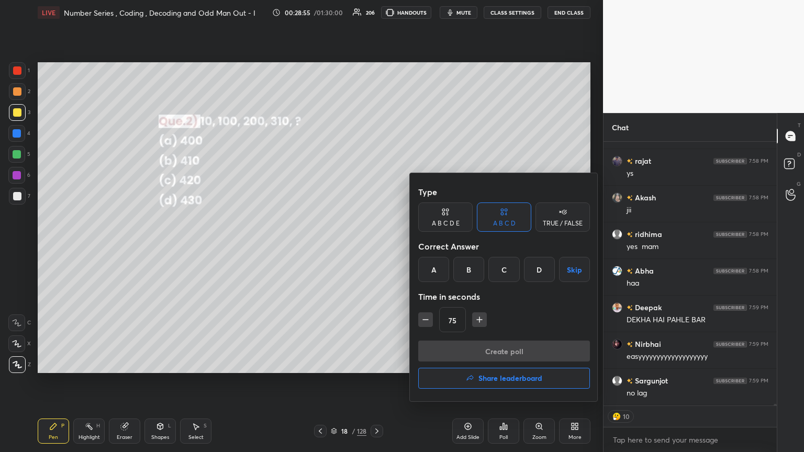
type textarea "x"
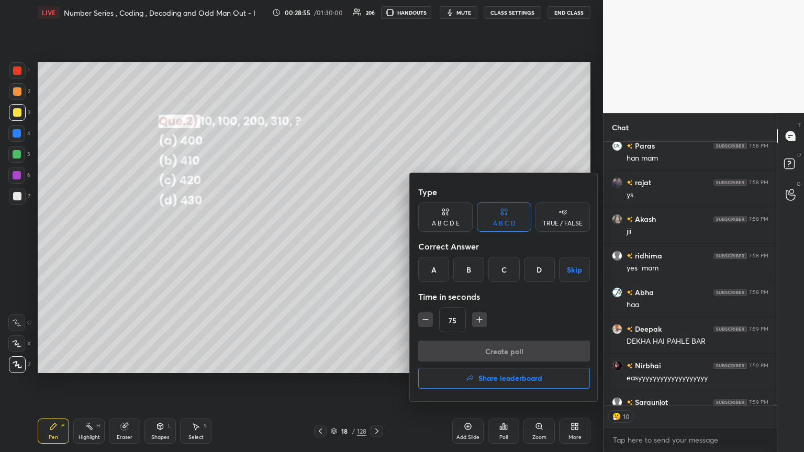
click at [375, 245] on div "D" at bounding box center [539, 269] width 31 height 25
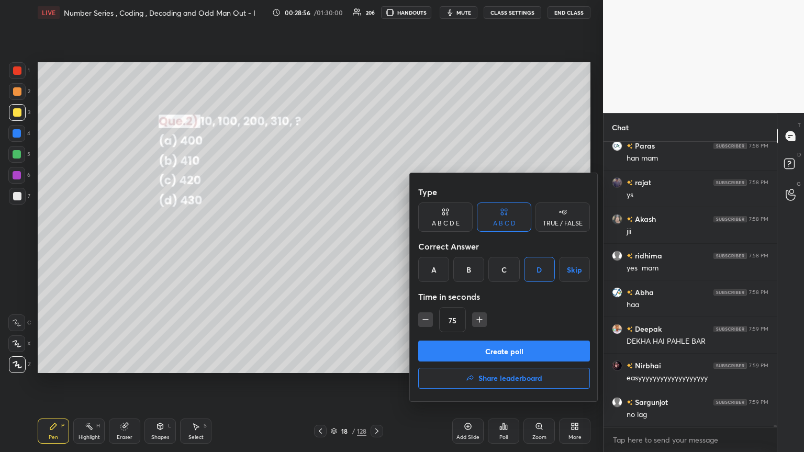
click at [375, 245] on icon "button" at bounding box center [425, 319] width 10 height 10
type input "60"
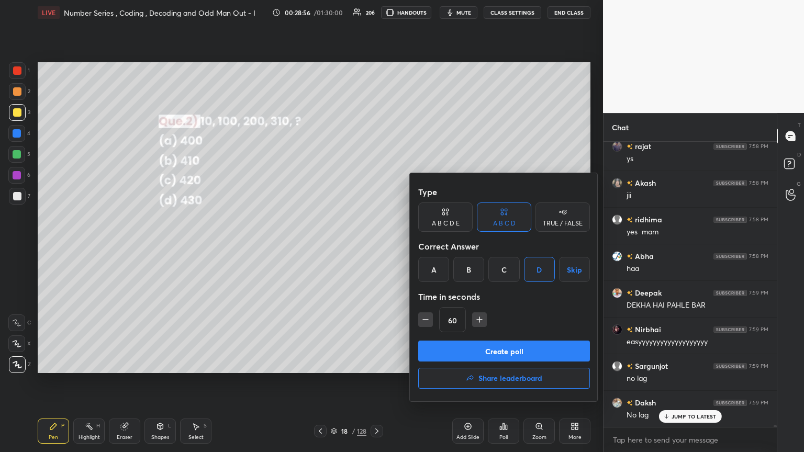
click at [375, 245] on button "Create poll" at bounding box center [504, 351] width 172 height 21
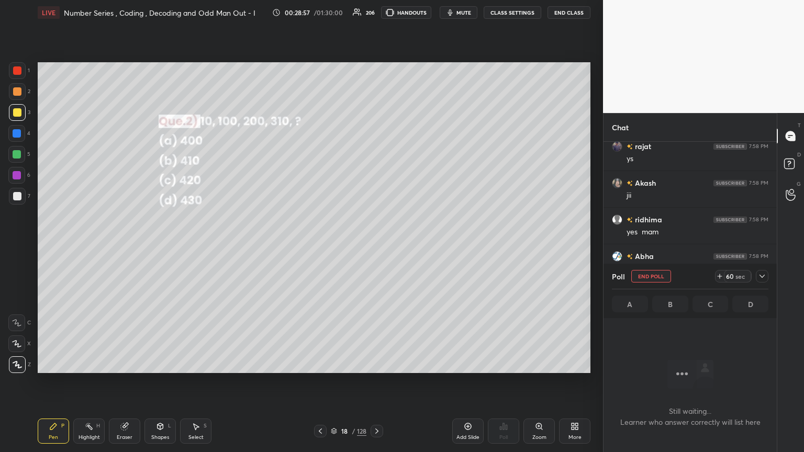
click at [375, 245] on icon at bounding box center [762, 276] width 8 height 8
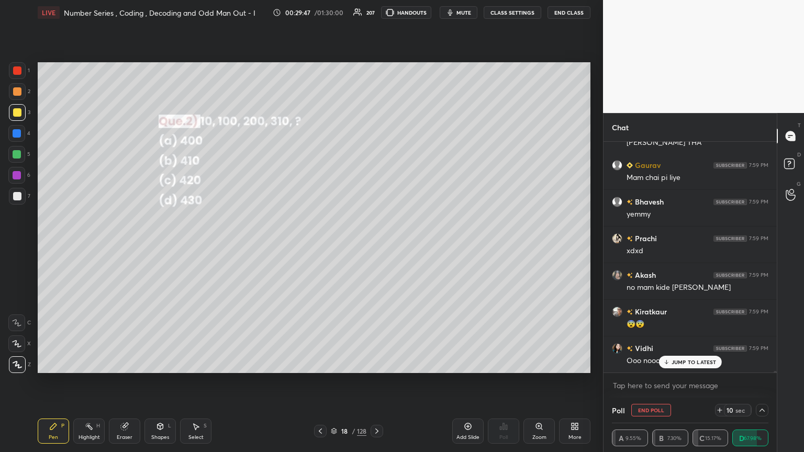
click at [19, 110] on div at bounding box center [17, 112] width 8 height 8
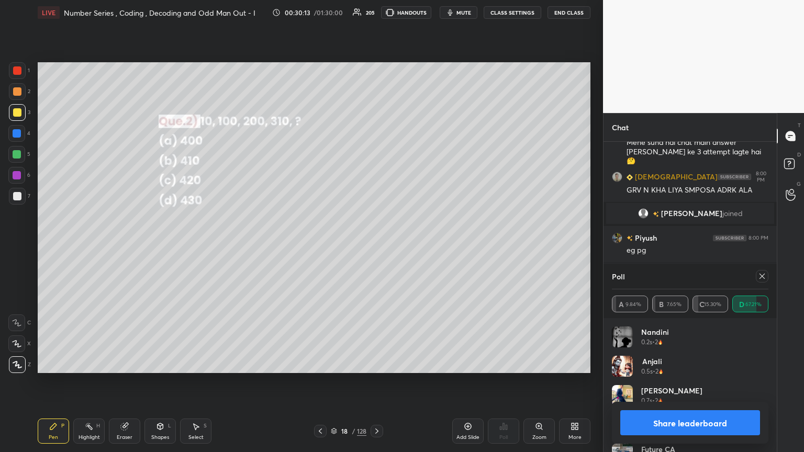
click at [375, 245] on icon at bounding box center [762, 276] width 8 height 8
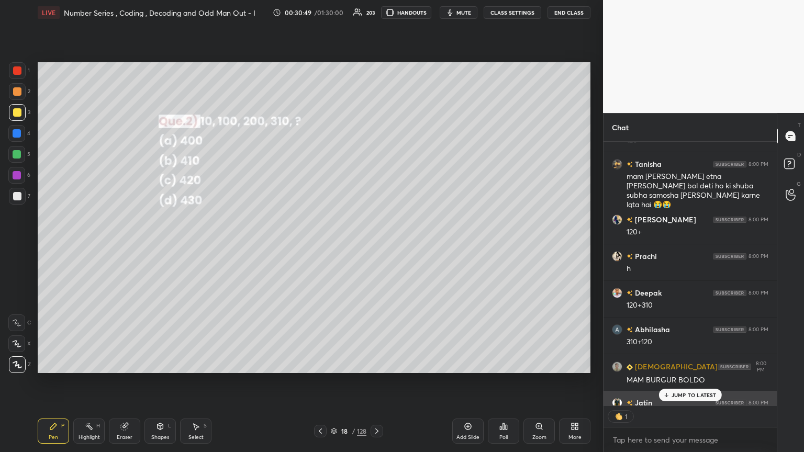
click at [375, 245] on p "JUMP TO LATEST" at bounding box center [693, 395] width 45 height 6
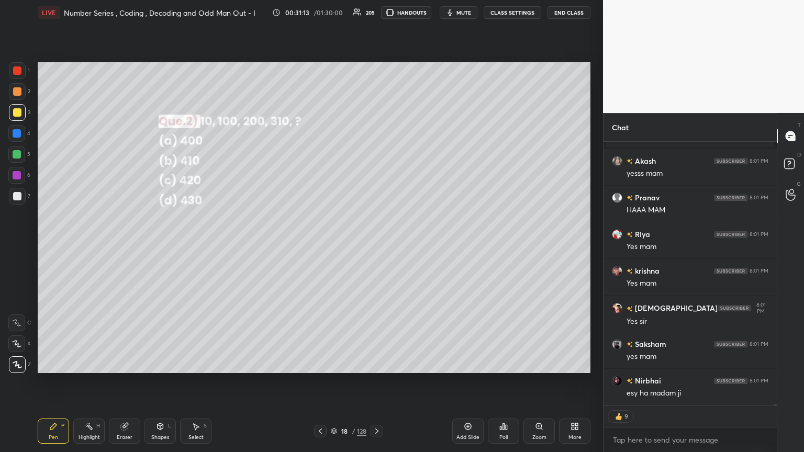
scroll to position [41215, 0]
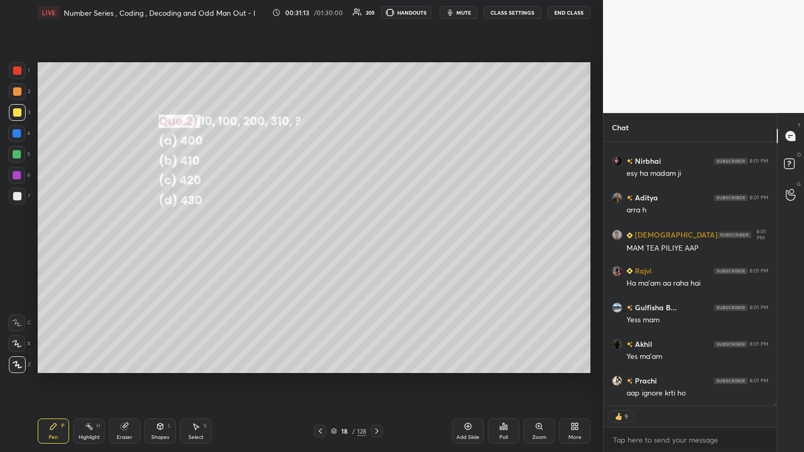
click at [375, 245] on icon at bounding box center [376, 431] width 8 height 8
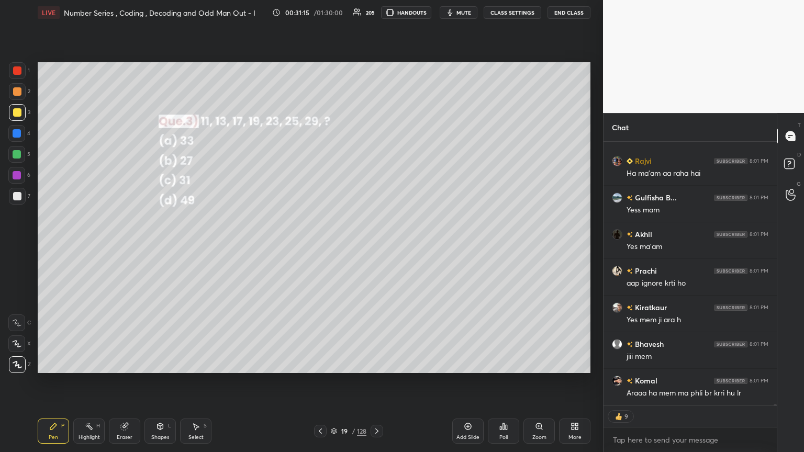
type textarea "x"
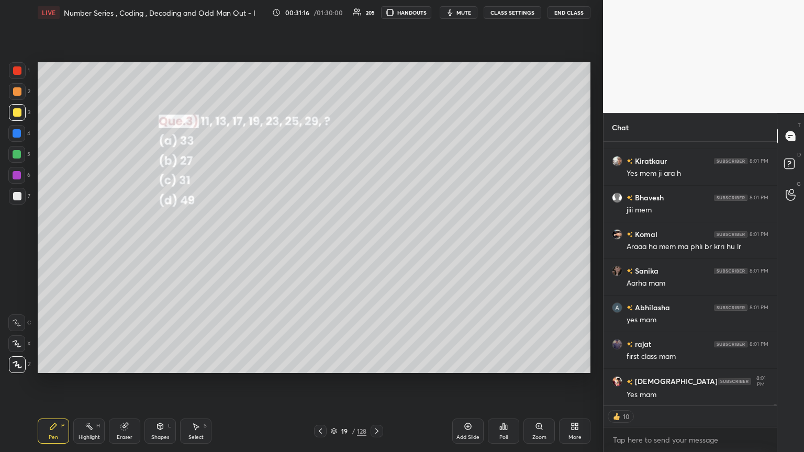
click at [375, 245] on div "Poll" at bounding box center [503, 437] width 8 height 5
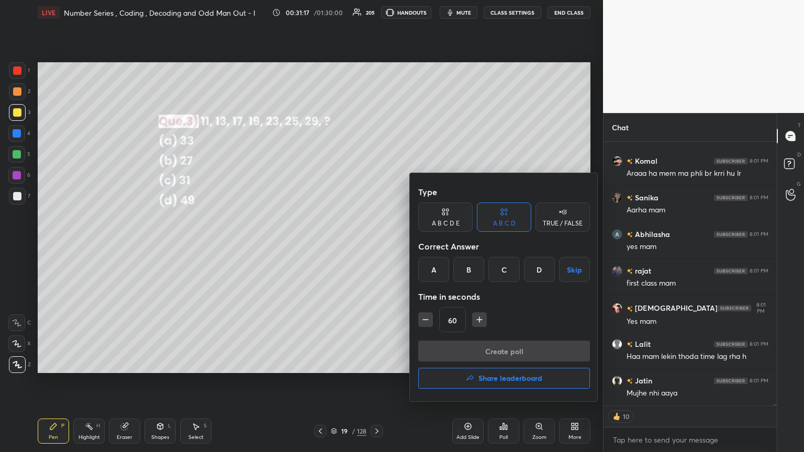
click at [375, 245] on div "C" at bounding box center [503, 269] width 31 height 25
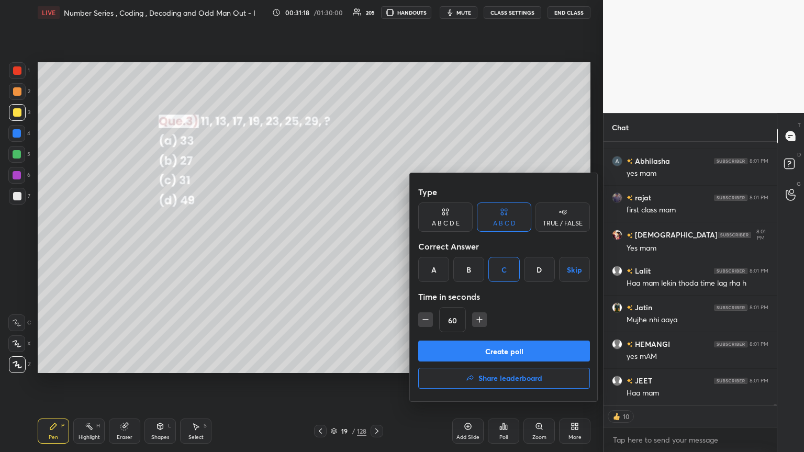
click at [375, 245] on icon "button" at bounding box center [425, 319] width 10 height 10
type input "45"
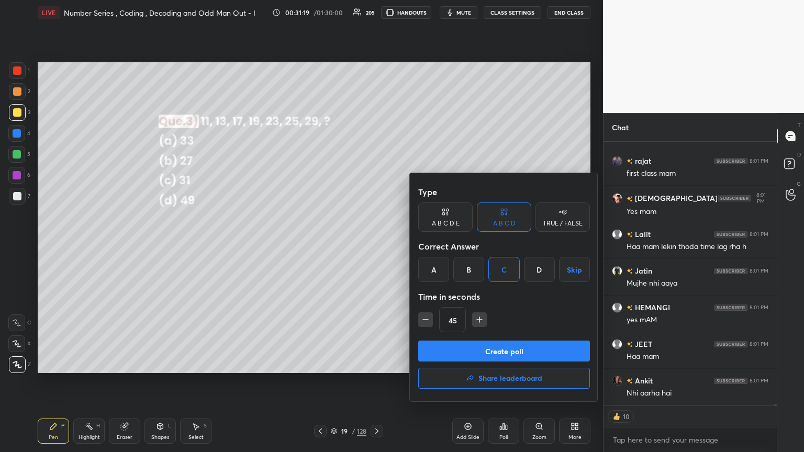
drag, startPoint x: 442, startPoint y: 348, endPoint x: 449, endPoint y: 352, distance: 8.4
click at [375, 245] on button "Create poll" at bounding box center [504, 351] width 172 height 21
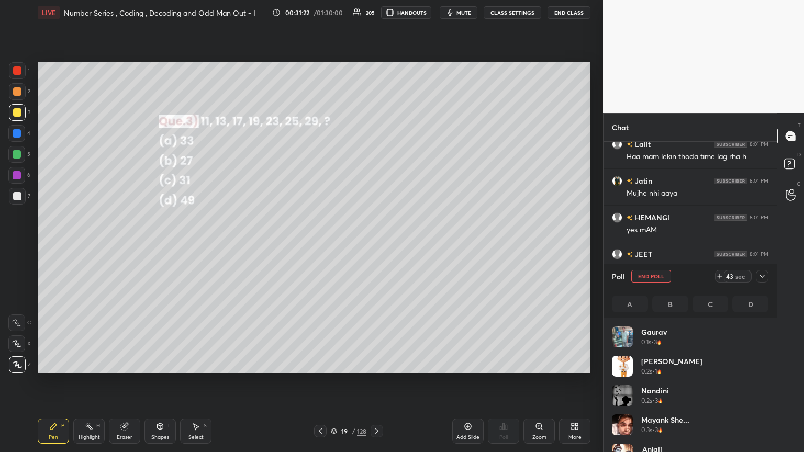
click at [375, 245] on icon at bounding box center [762, 276] width 8 height 8
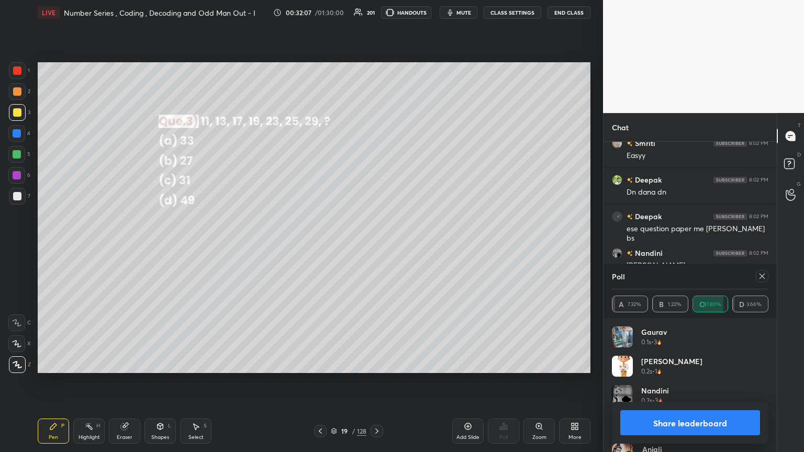
click at [375, 245] on icon at bounding box center [762, 276] width 8 height 8
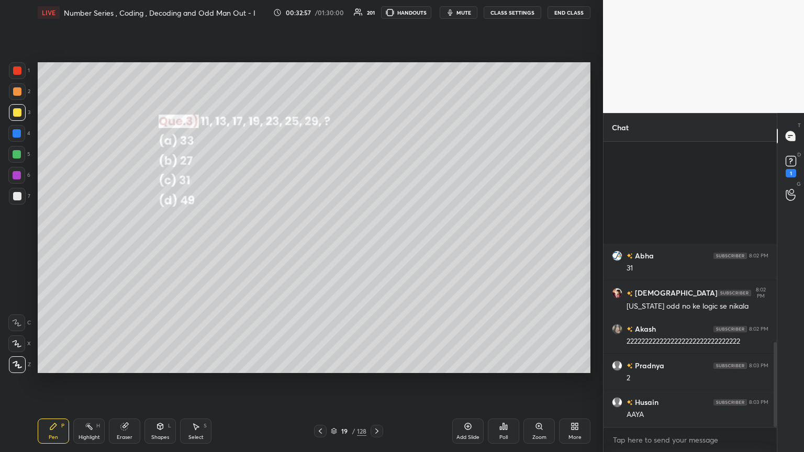
click at [375, 245] on icon at bounding box center [376, 431] width 8 height 8
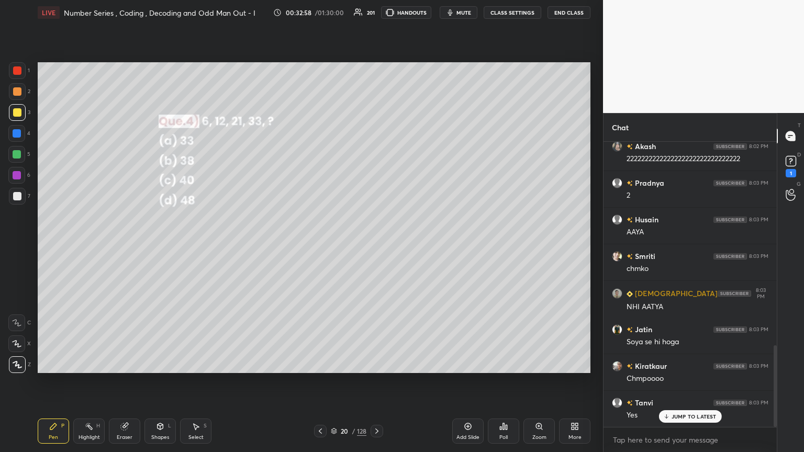
click at [375, 245] on div "Poll" at bounding box center [503, 437] width 8 height 5
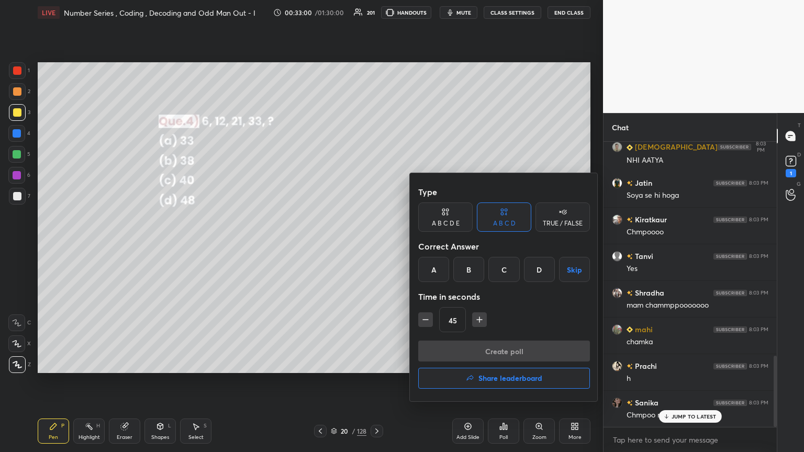
drag, startPoint x: 535, startPoint y: 273, endPoint x: 533, endPoint y: 278, distance: 5.6
click at [375, 245] on div "D" at bounding box center [539, 269] width 31 height 25
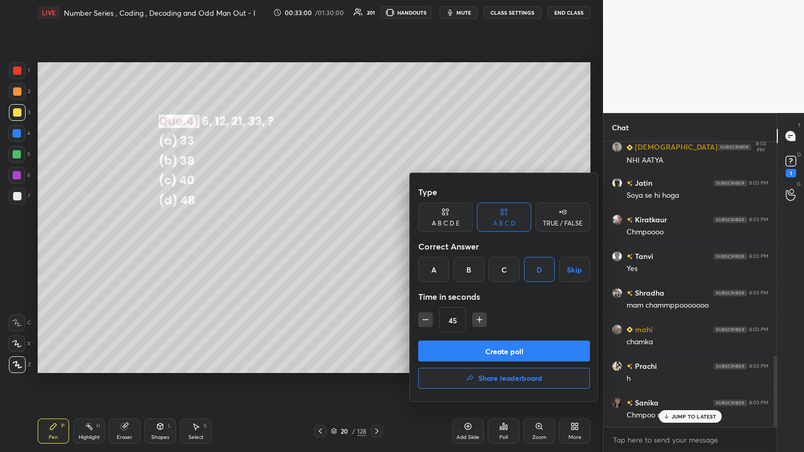
click at [375, 245] on button "Create poll" at bounding box center [504, 351] width 172 height 21
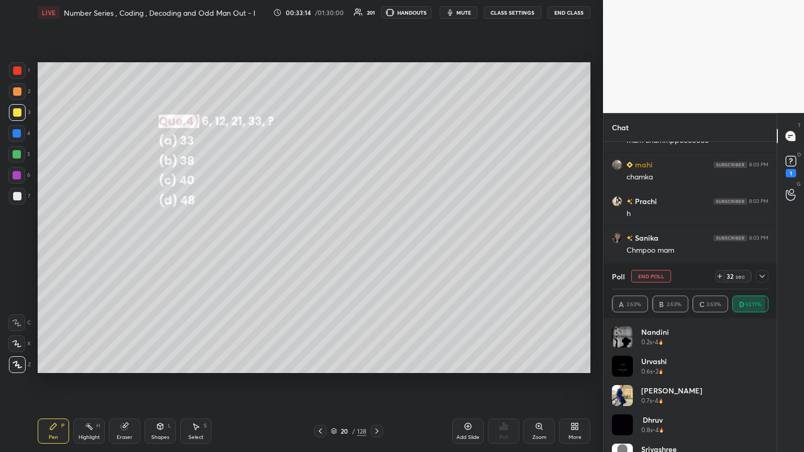
click at [375, 245] on icon at bounding box center [762, 276] width 8 height 8
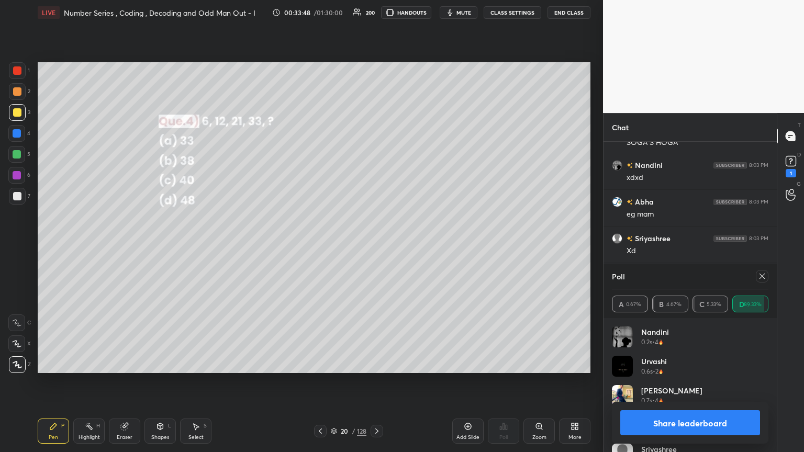
click at [375, 245] on icon at bounding box center [762, 276] width 8 height 8
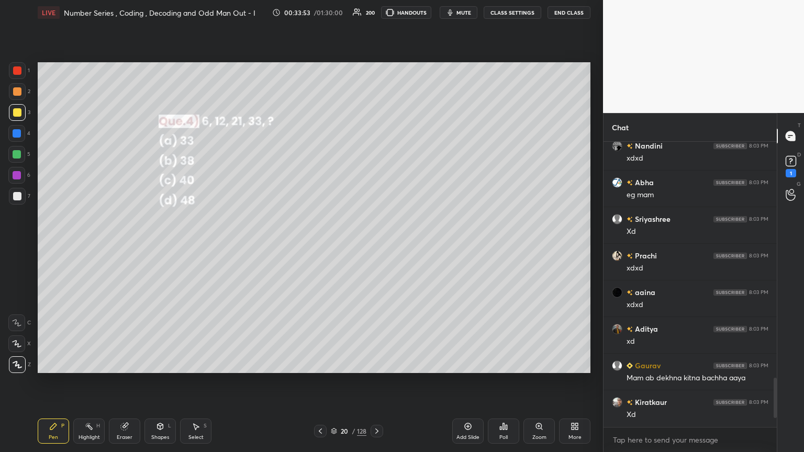
click at [64, 245] on div "Pen P" at bounding box center [53, 431] width 31 height 25
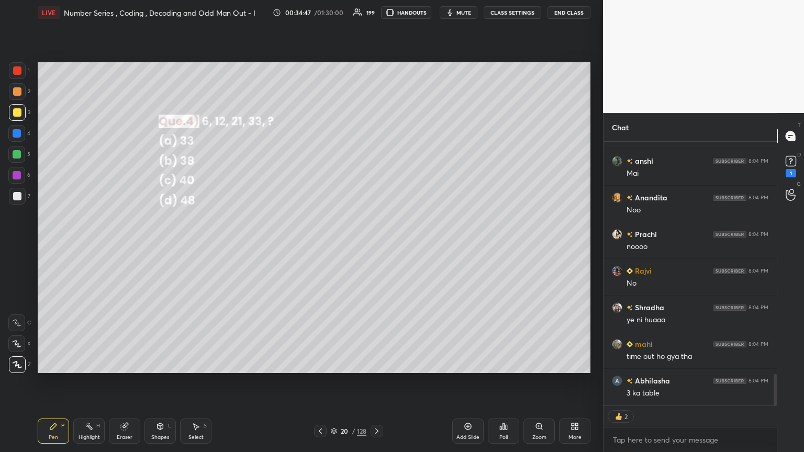
click at [374, 245] on icon at bounding box center [376, 431] width 8 height 8
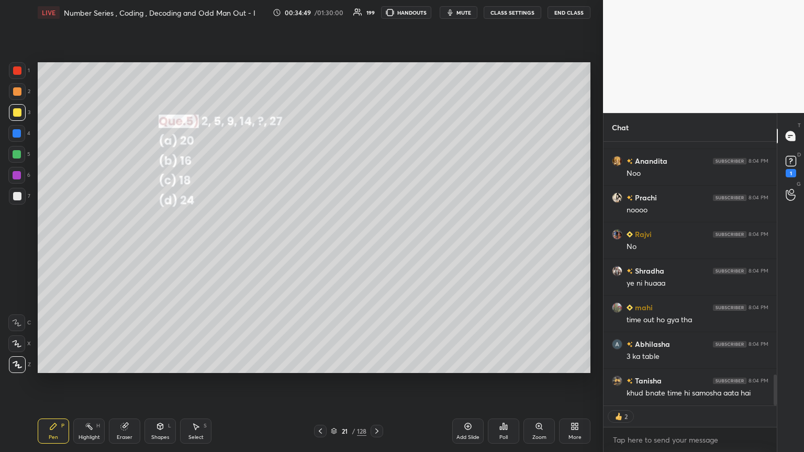
scroll to position [2022, 0]
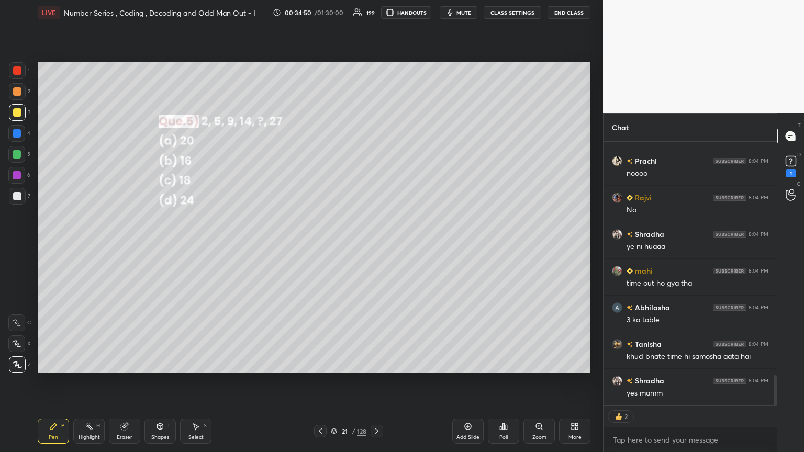
click at [375, 245] on div "Poll" at bounding box center [503, 431] width 31 height 25
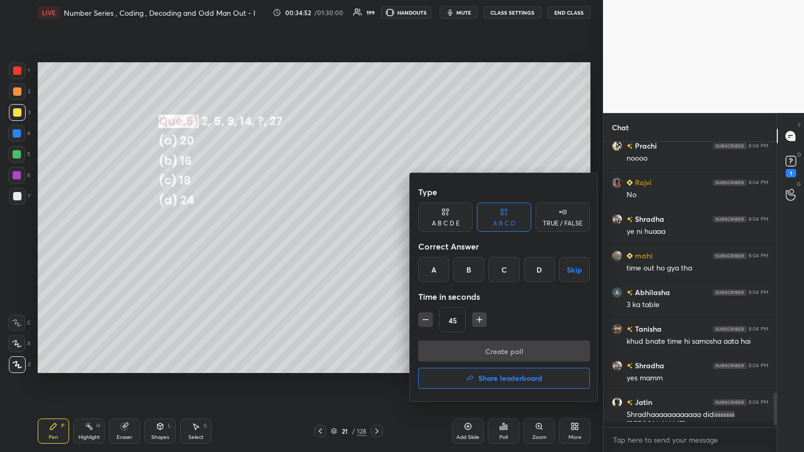
scroll to position [282, 170]
drag, startPoint x: 433, startPoint y: 272, endPoint x: 444, endPoint y: 288, distance: 19.6
click at [375, 245] on div "A" at bounding box center [433, 269] width 31 height 25
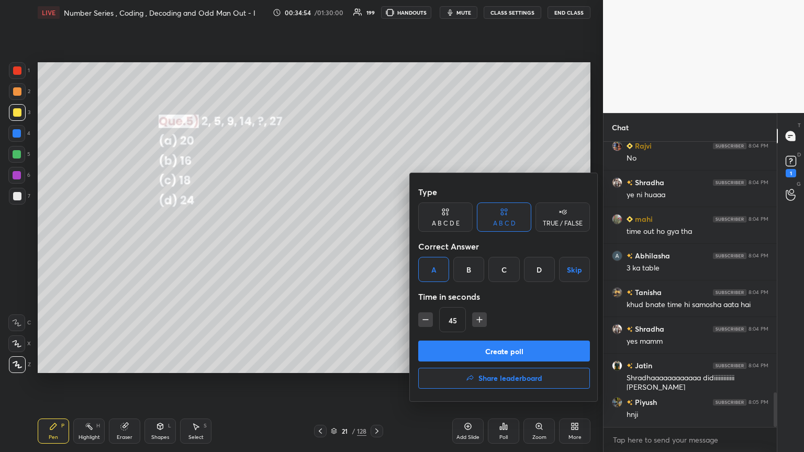
click at [375, 245] on button "Create poll" at bounding box center [504, 351] width 172 height 21
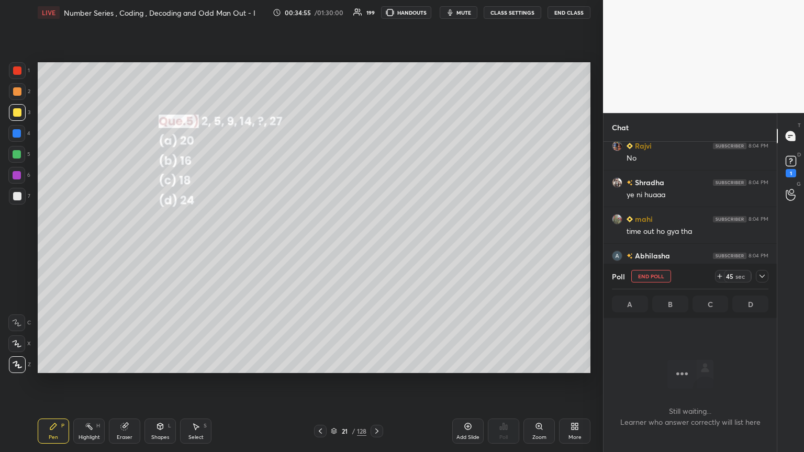
click at [375, 245] on icon at bounding box center [762, 276] width 8 height 8
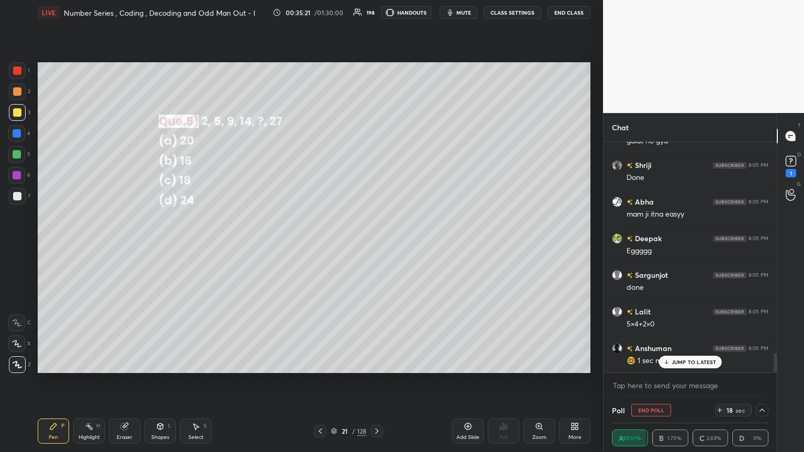
click at [375, 245] on p "JUMP TO LATEST" at bounding box center [693, 362] width 45 height 6
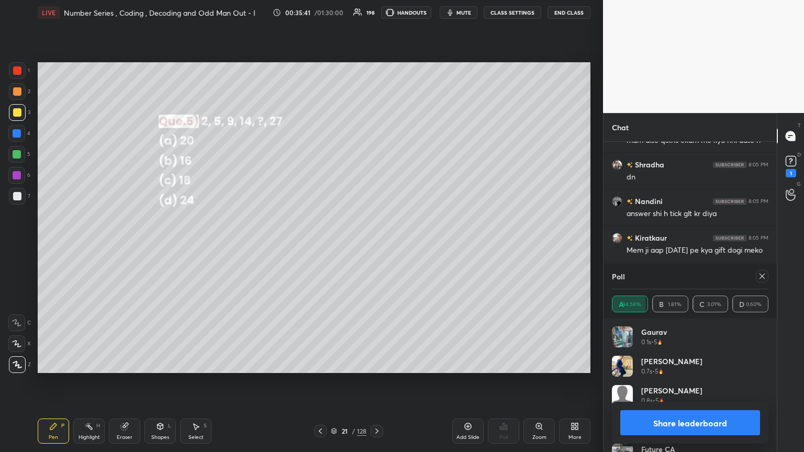
click at [375, 245] on div at bounding box center [761, 276] width 13 height 13
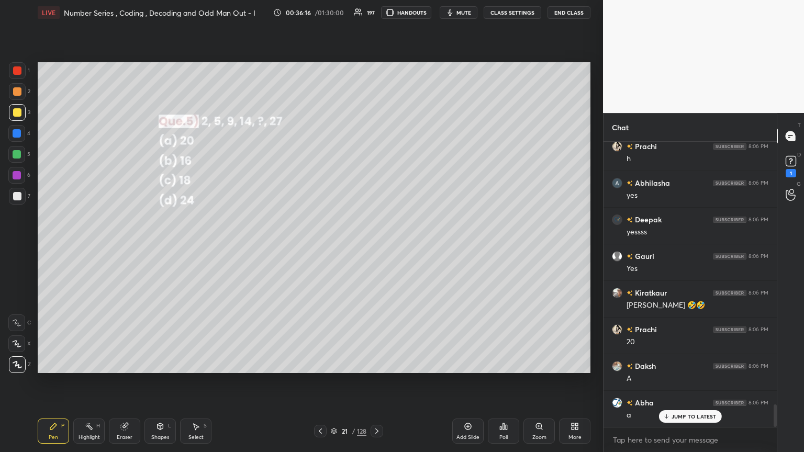
click at [375, 245] on icon at bounding box center [376, 431] width 8 height 8
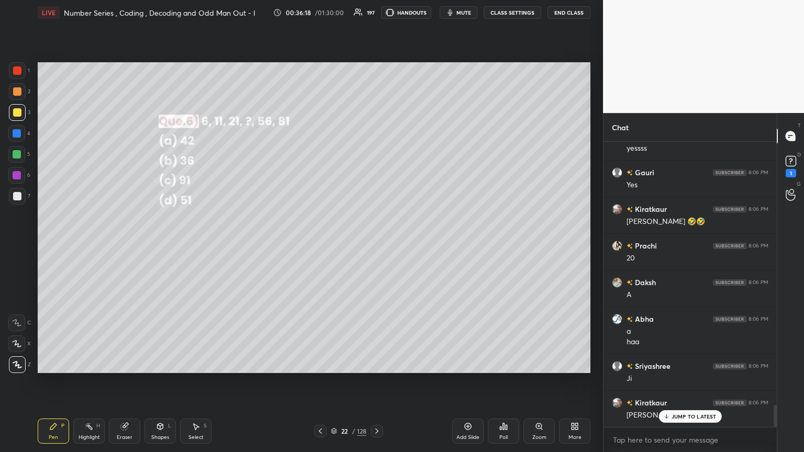
click at [375, 245] on div "Poll" at bounding box center [503, 431] width 31 height 25
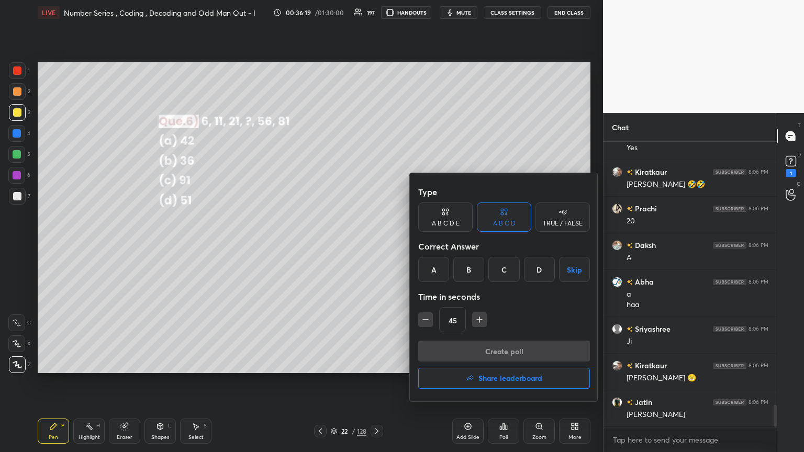
drag, startPoint x: 472, startPoint y: 267, endPoint x: 476, endPoint y: 295, distance: 27.5
click at [375, 245] on div "B" at bounding box center [468, 269] width 31 height 25
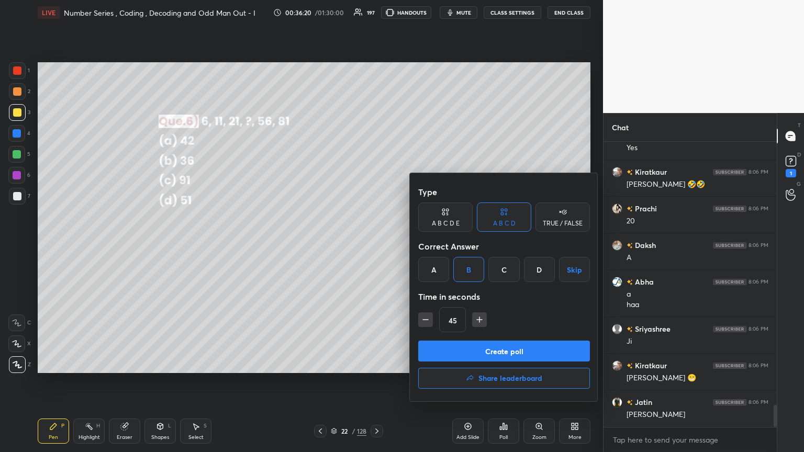
click at [375, 245] on button "Create poll" at bounding box center [504, 351] width 172 height 21
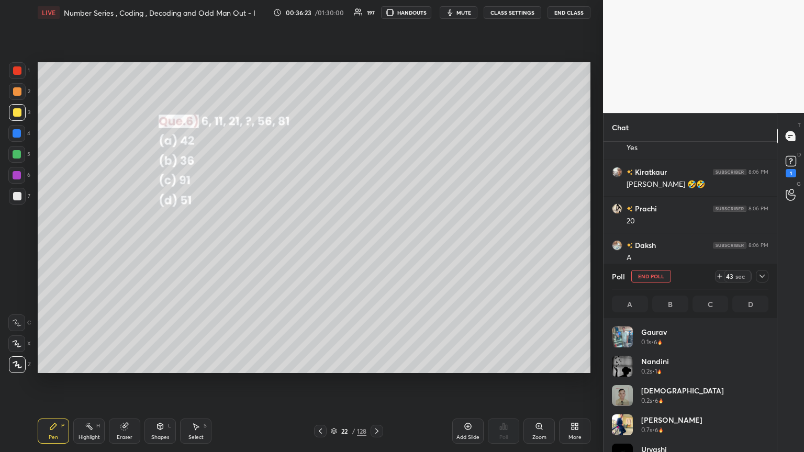
click at [375, 245] on icon at bounding box center [762, 276] width 8 height 8
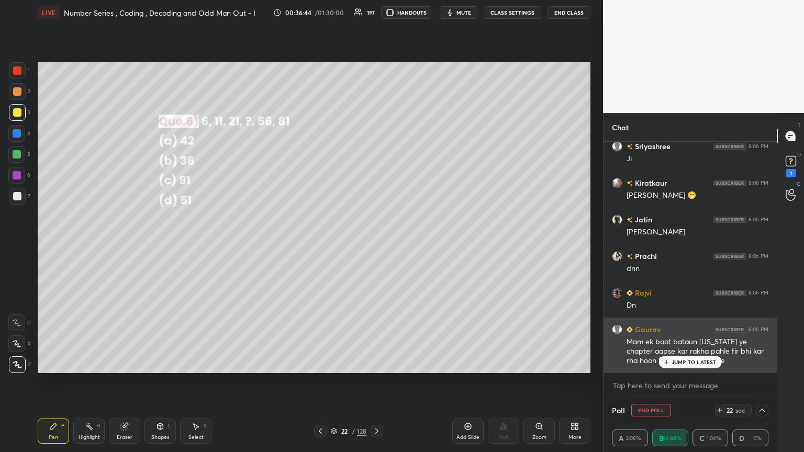
click at [375, 245] on p "JUMP TO LATEST" at bounding box center [693, 362] width 45 height 6
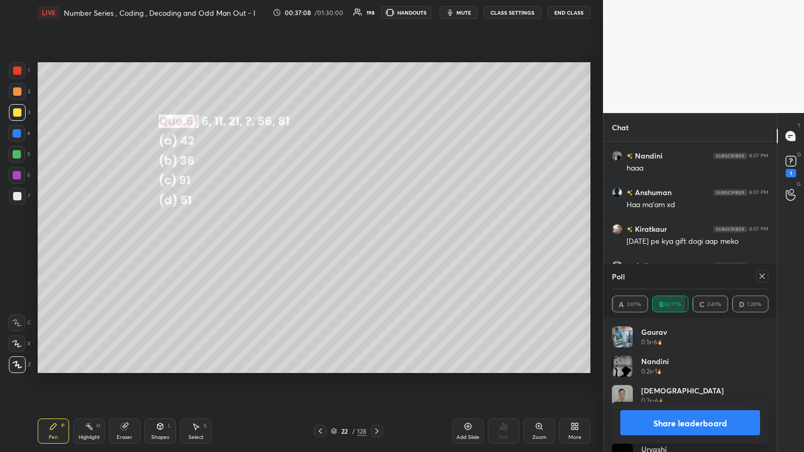
click at [375, 245] on icon at bounding box center [762, 276] width 8 height 8
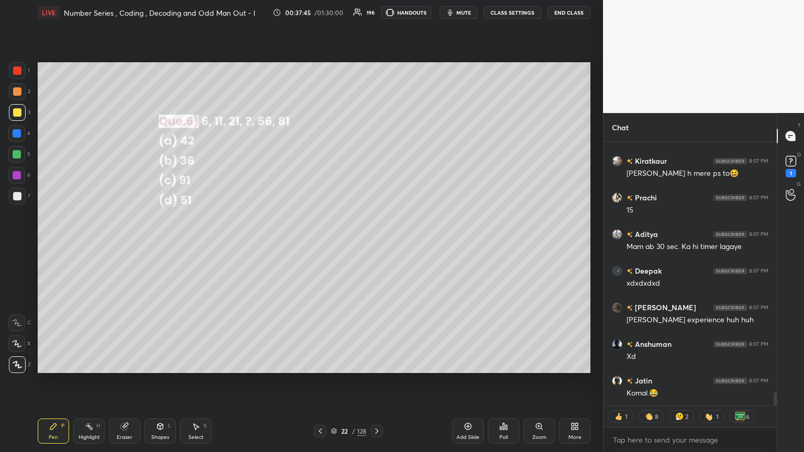
type textarea "x"
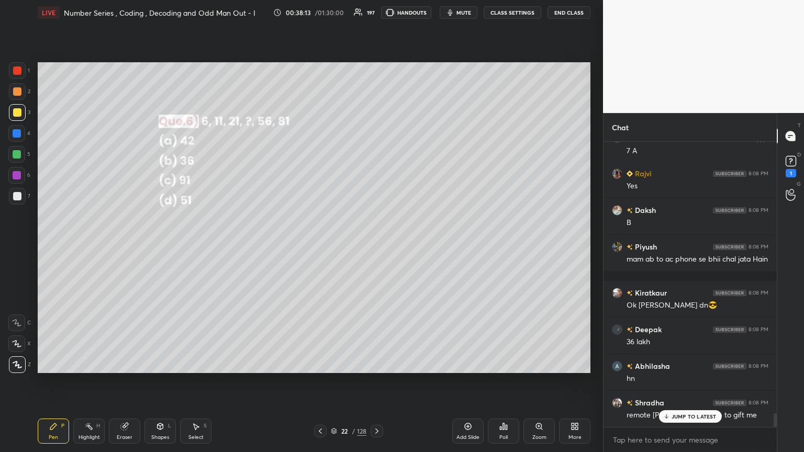
click at [375, 245] on div "JUMP TO LATEST" at bounding box center [689, 416] width 63 height 13
click at [375, 245] on div at bounding box center [774, 420] width 3 height 14
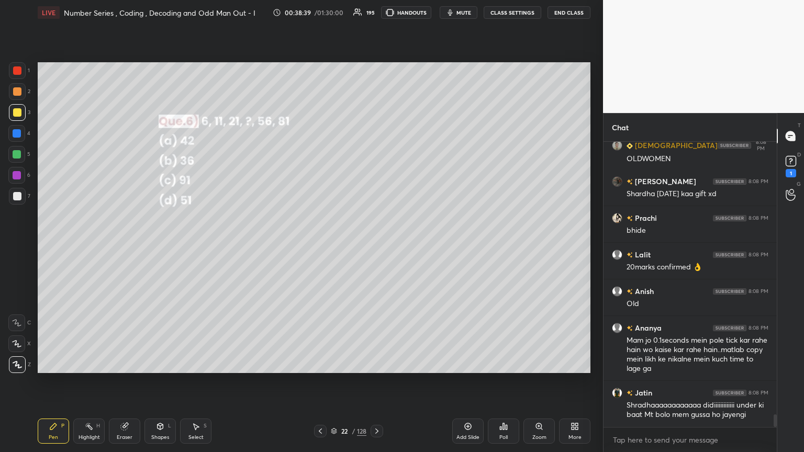
scroll to position [6190, 0]
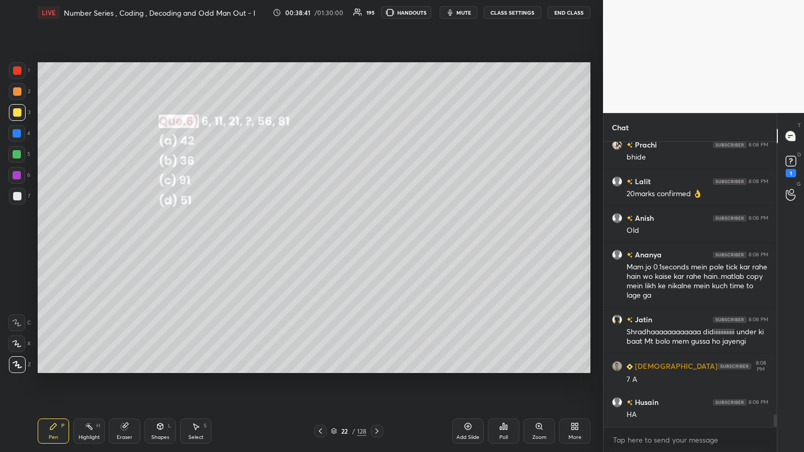
click at [375, 245] on icon at bounding box center [376, 431] width 8 height 8
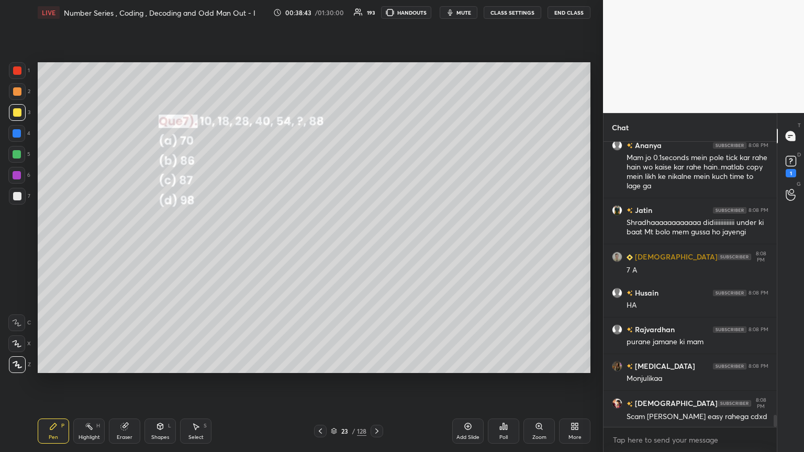
scroll to position [6374, 0]
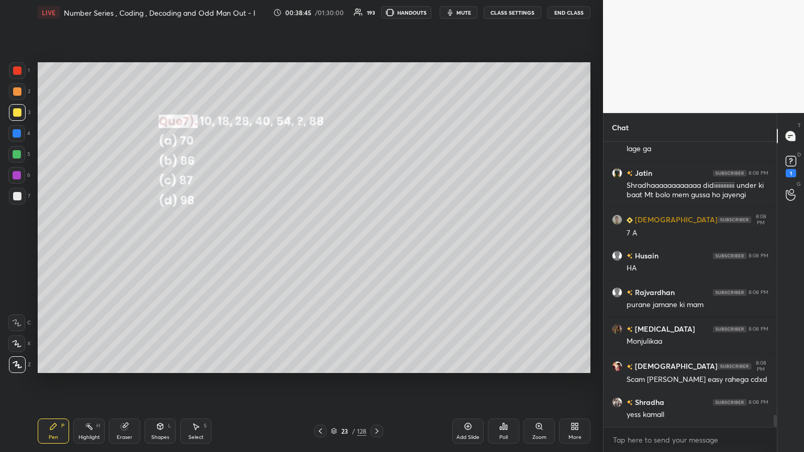
click at [375, 245] on div "Poll" at bounding box center [503, 437] width 8 height 5
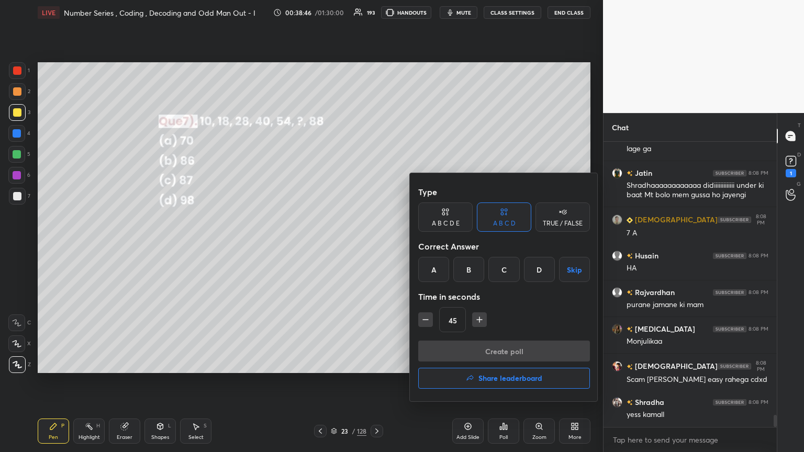
click at [375, 245] on div "A" at bounding box center [433, 269] width 31 height 25
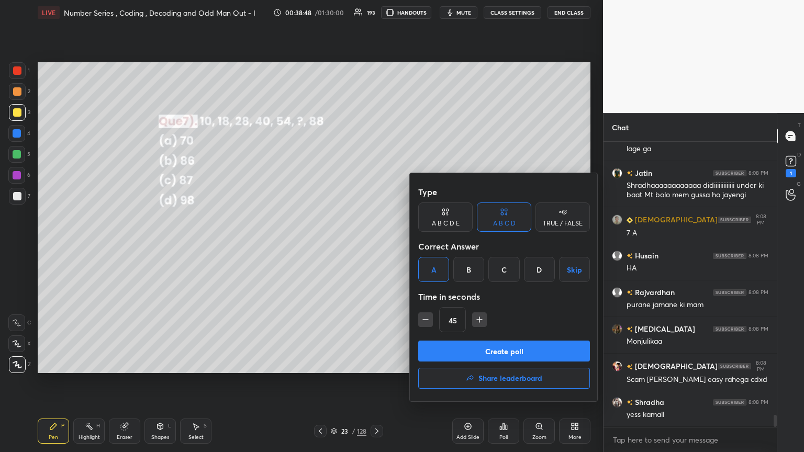
scroll to position [6410, 0]
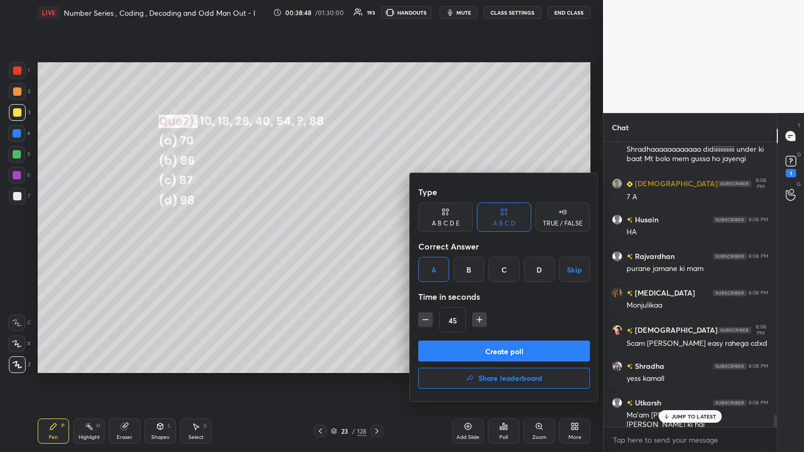
click at [375, 245] on button "button" at bounding box center [479, 319] width 15 height 15
type input "60"
click at [375, 245] on button "Create poll" at bounding box center [504, 351] width 172 height 21
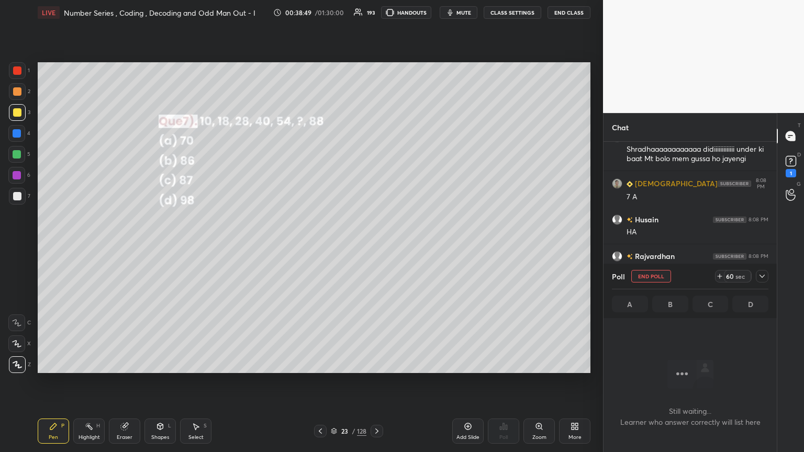
scroll to position [141, 170]
drag, startPoint x: 760, startPoint y: 272, endPoint x: 754, endPoint y: 281, distance: 10.3
click at [375, 245] on icon at bounding box center [762, 276] width 8 height 8
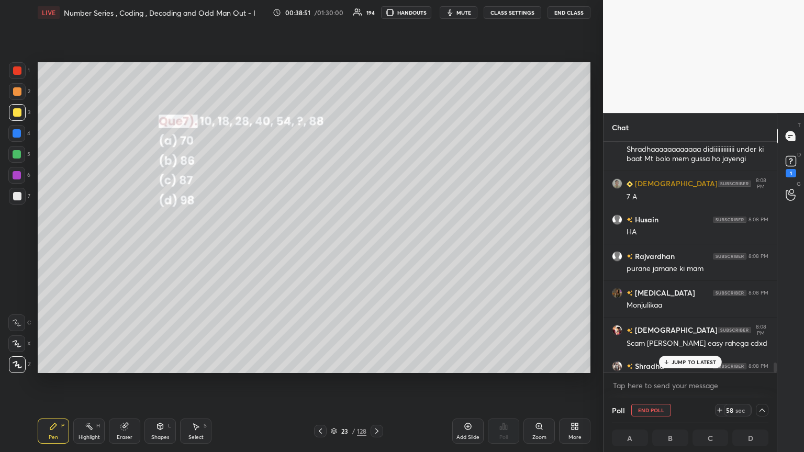
click at [375, 245] on div "JUMP TO LATEST" at bounding box center [689, 362] width 63 height 13
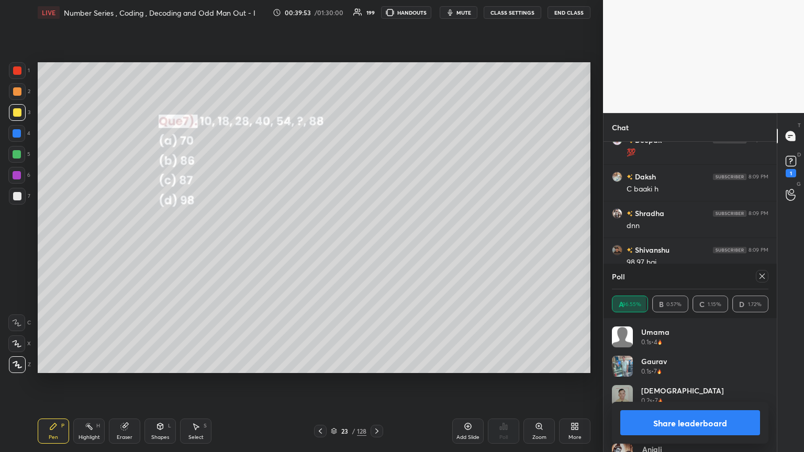
click at [375, 245] on div at bounding box center [761, 276] width 13 height 13
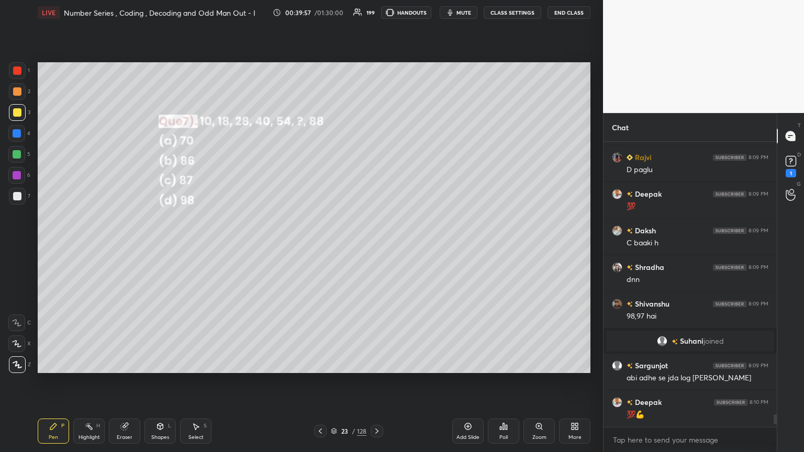
click at [51, 245] on icon at bounding box center [53, 426] width 6 height 6
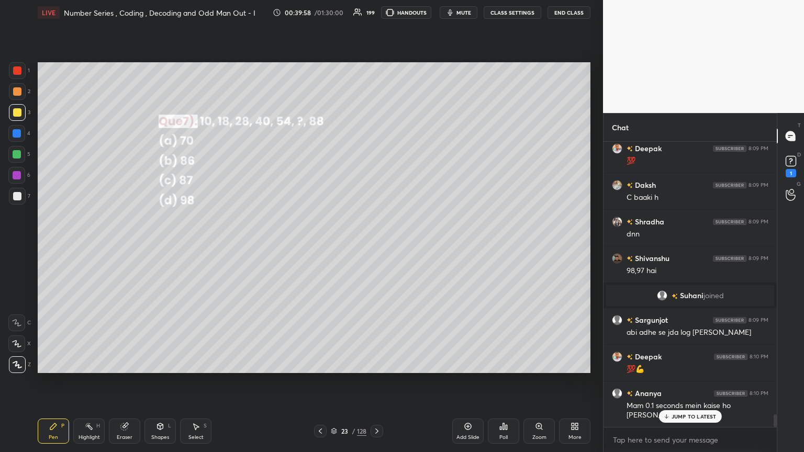
click at [18, 108] on div at bounding box center [17, 112] width 8 height 8
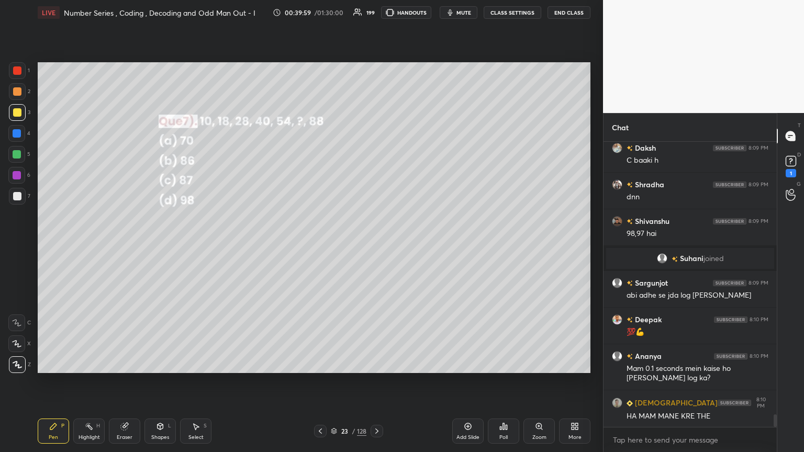
drag, startPoint x: 19, startPoint y: 71, endPoint x: 32, endPoint y: 78, distance: 14.5
click at [19, 70] on div at bounding box center [17, 70] width 8 height 8
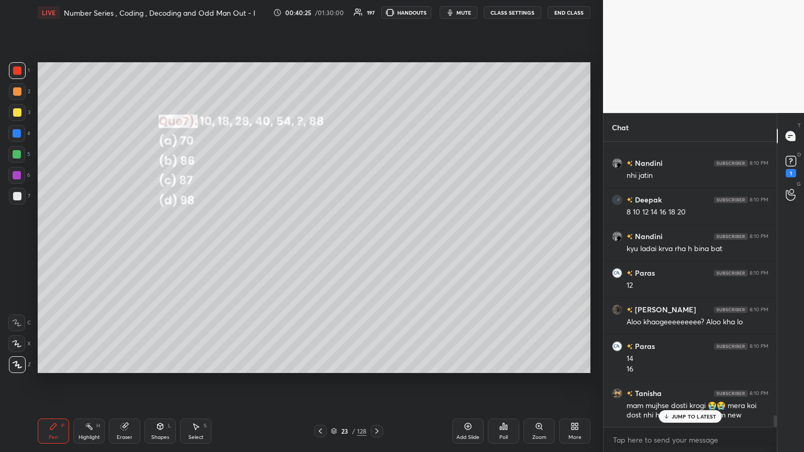
click at [18, 155] on div at bounding box center [17, 154] width 8 height 8
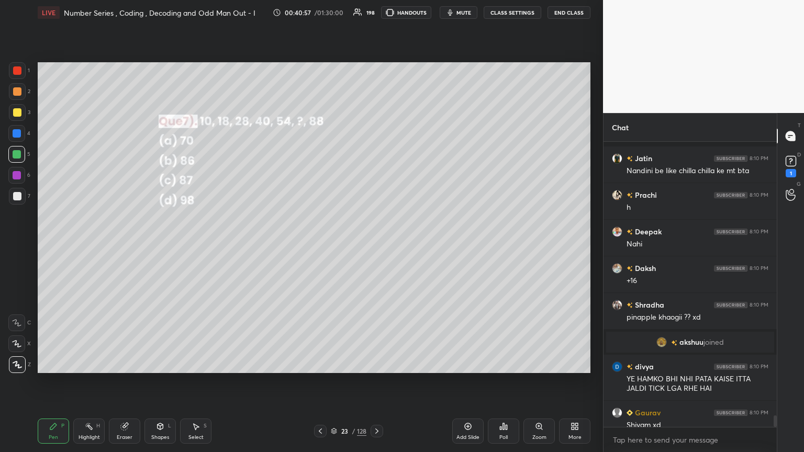
scroll to position [6883, 0]
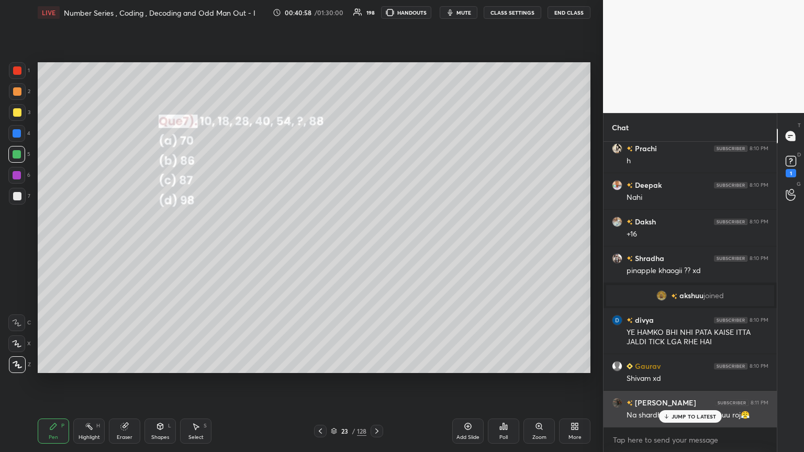
drag, startPoint x: 669, startPoint y: 419, endPoint x: 655, endPoint y: 422, distance: 13.9
click at [375, 245] on div "JUMP TO LATEST" at bounding box center [689, 416] width 63 height 13
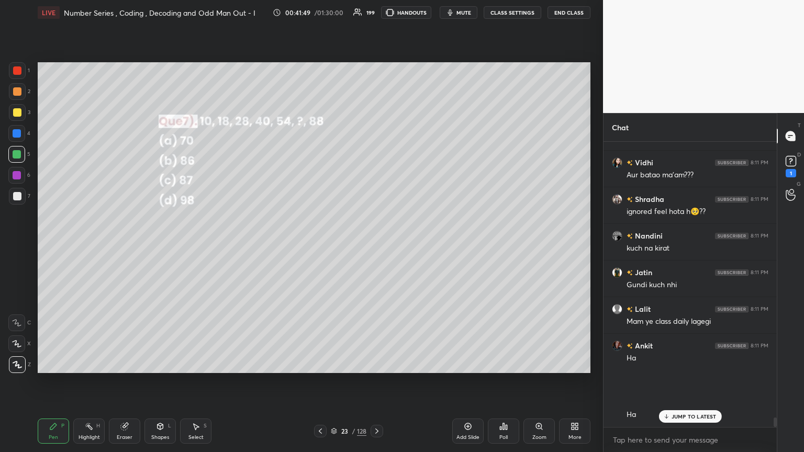
scroll to position [8423, 0]
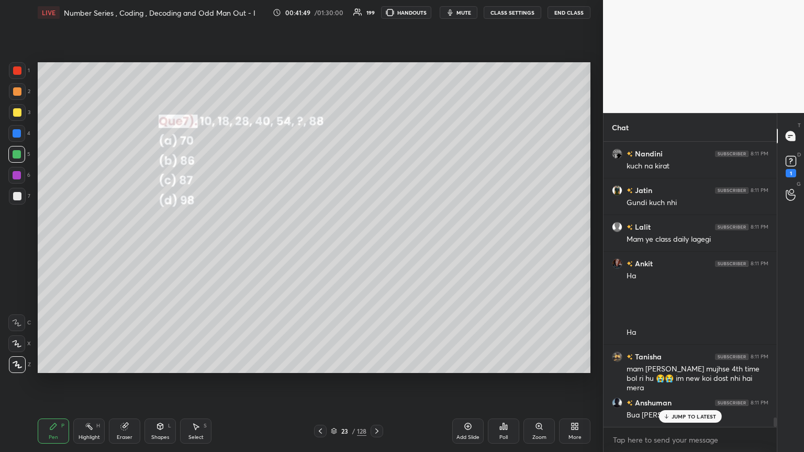
click at [373, 245] on icon at bounding box center [376, 431] width 8 height 8
click at [375, 245] on div "Poll" at bounding box center [503, 431] width 31 height 25
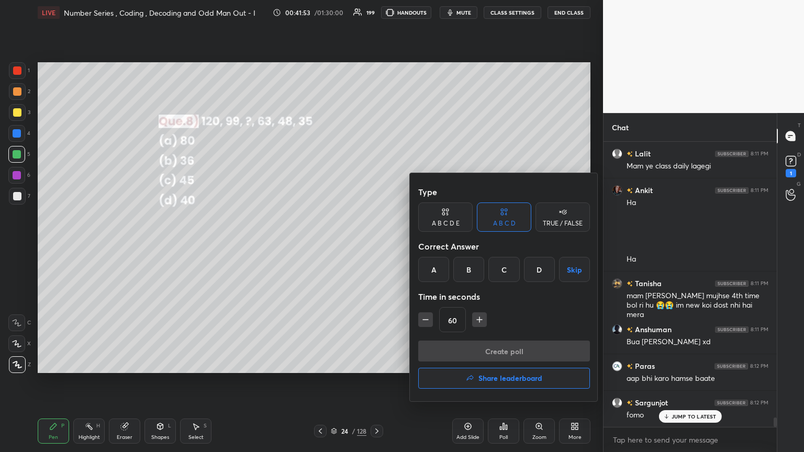
scroll to position [8533, 0]
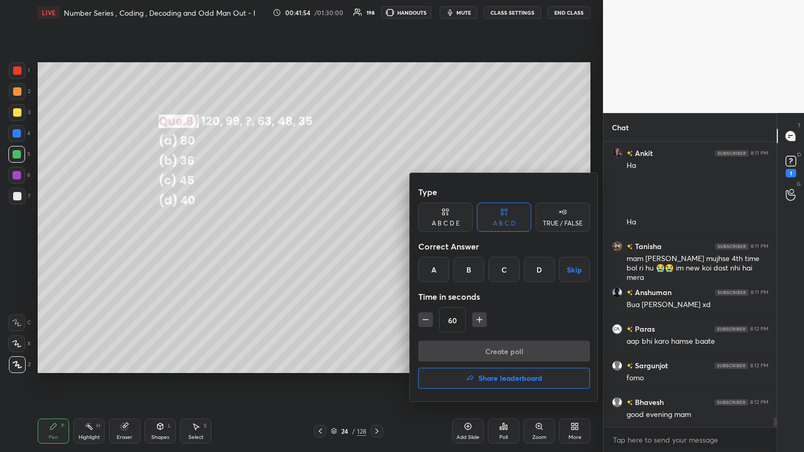
click at [375, 245] on div "A" at bounding box center [433, 269] width 31 height 25
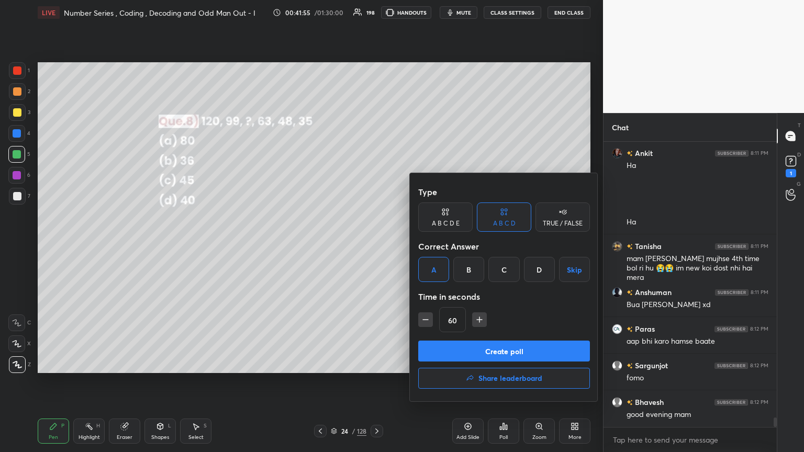
click at [375, 245] on button "Create poll" at bounding box center [504, 351] width 172 height 21
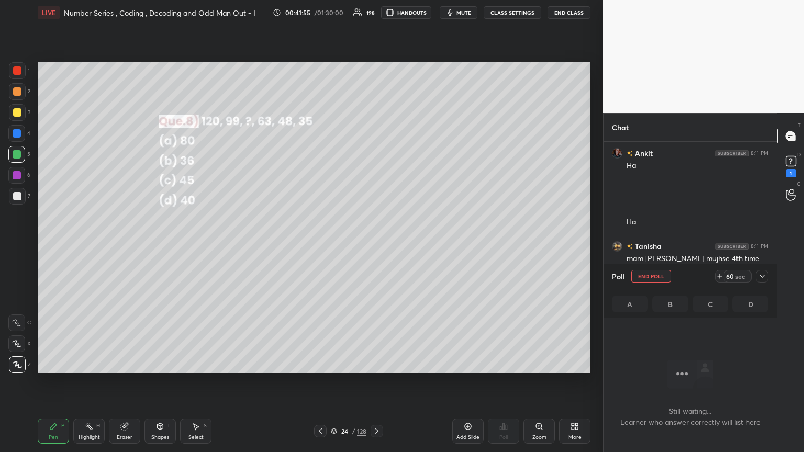
scroll to position [4, 3]
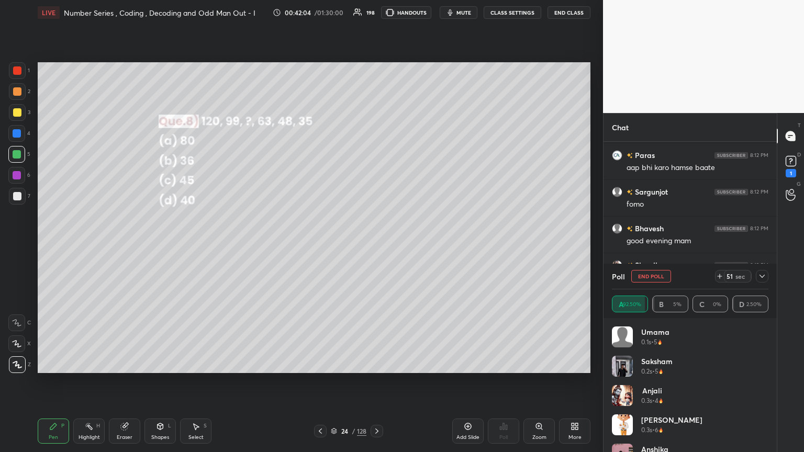
click at [375, 245] on div at bounding box center [761, 276] width 13 height 13
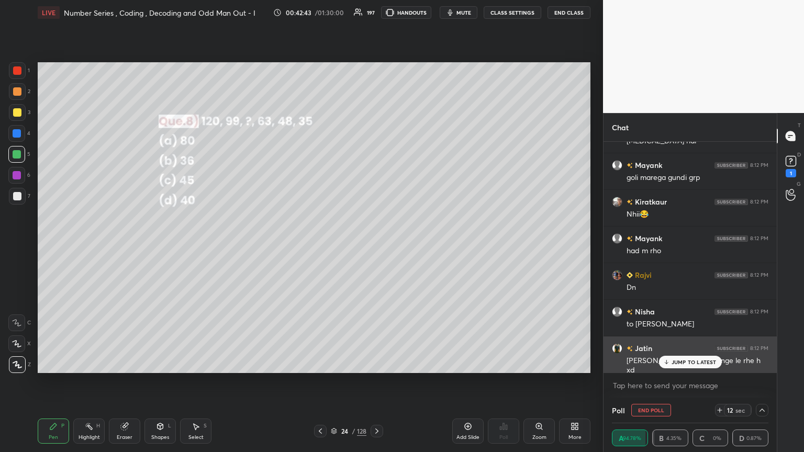
drag, startPoint x: 682, startPoint y: 362, endPoint x: 675, endPoint y: 360, distance: 7.1
click at [375, 245] on p "JUMP TO LATEST" at bounding box center [693, 362] width 45 height 6
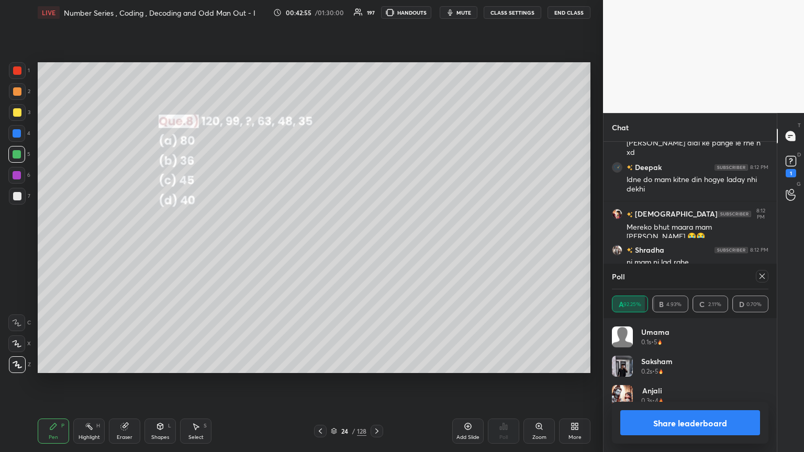
scroll to position [80, 153]
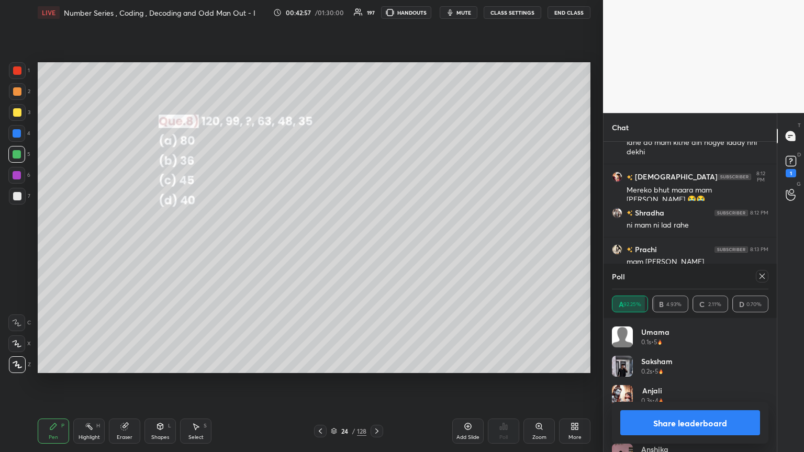
click at [375, 245] on button "Share leaderboard" at bounding box center [690, 422] width 140 height 25
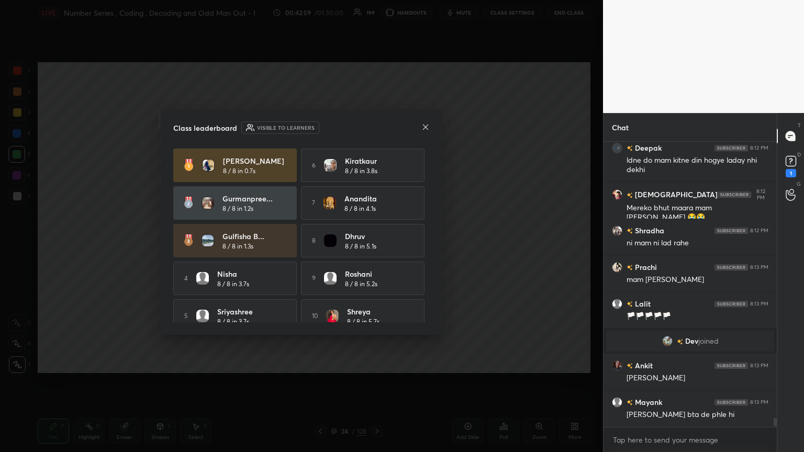
click at [375, 129] on icon at bounding box center [425, 127] width 8 height 8
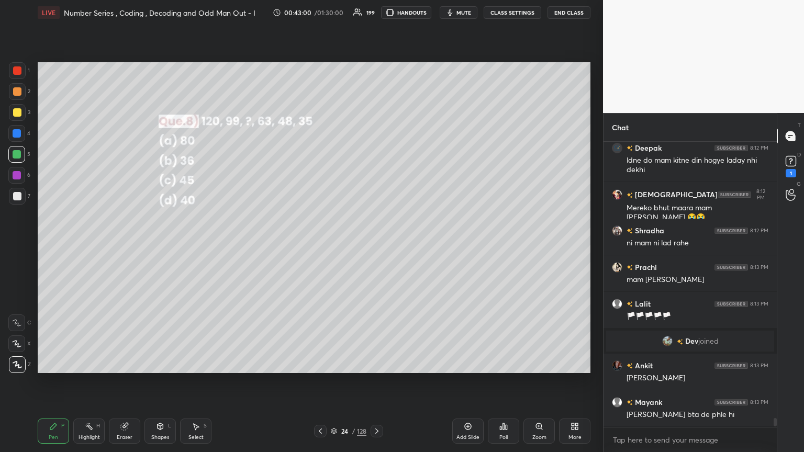
click at [16, 110] on div at bounding box center [17, 112] width 8 height 8
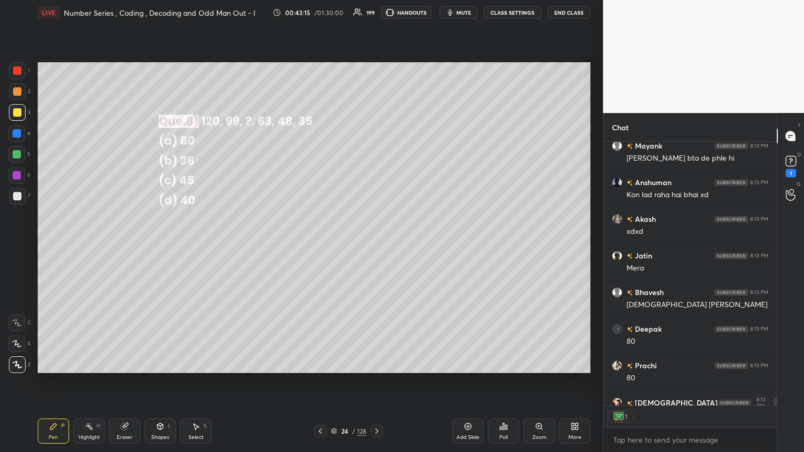
click at [17, 192] on div at bounding box center [17, 196] width 8 height 8
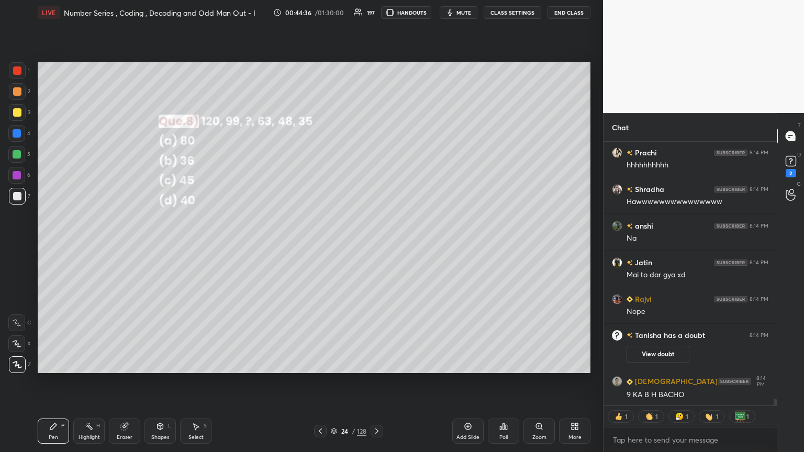
scroll to position [9846, 0]
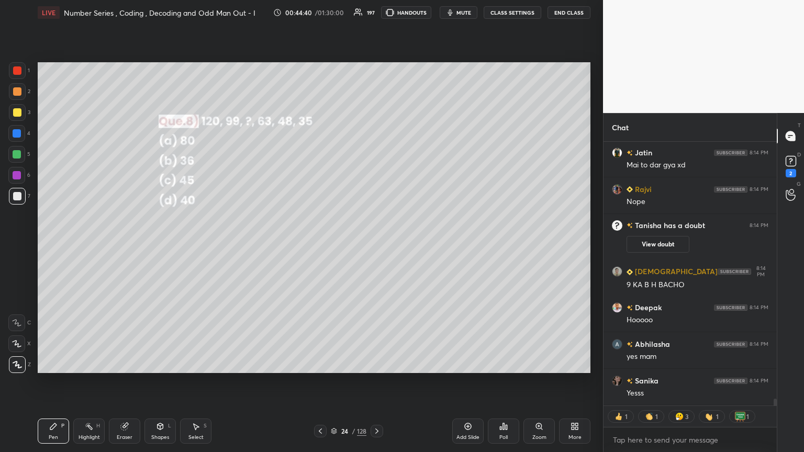
click at [371, 245] on div at bounding box center [376, 431] width 13 height 13
click at [375, 245] on icon at bounding box center [506, 427] width 2 height 5
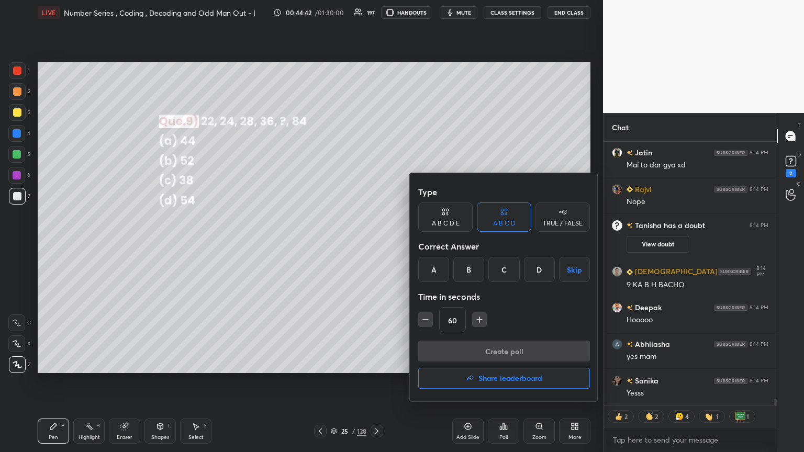
drag, startPoint x: 468, startPoint y: 260, endPoint x: 471, endPoint y: 286, distance: 25.8
click at [375, 245] on div "B" at bounding box center [468, 269] width 31 height 25
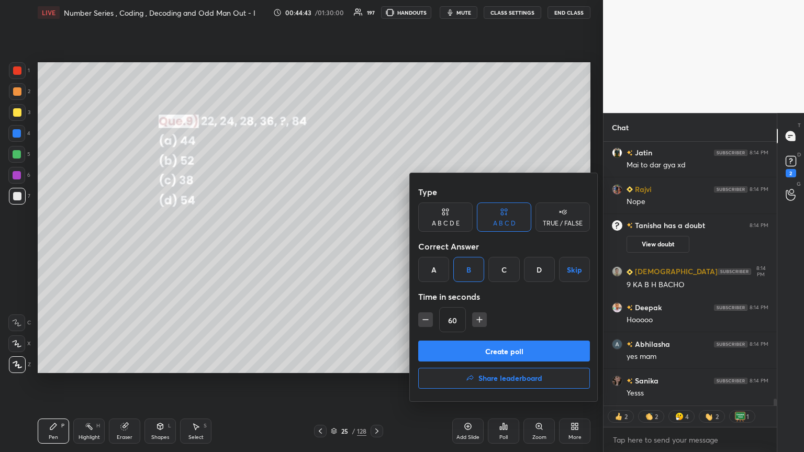
click at [375, 245] on div "Type A B C D E A B C D TRUE / FALSE Correct Answer A B C D Skip Time in seconds…" at bounding box center [504, 261] width 172 height 159
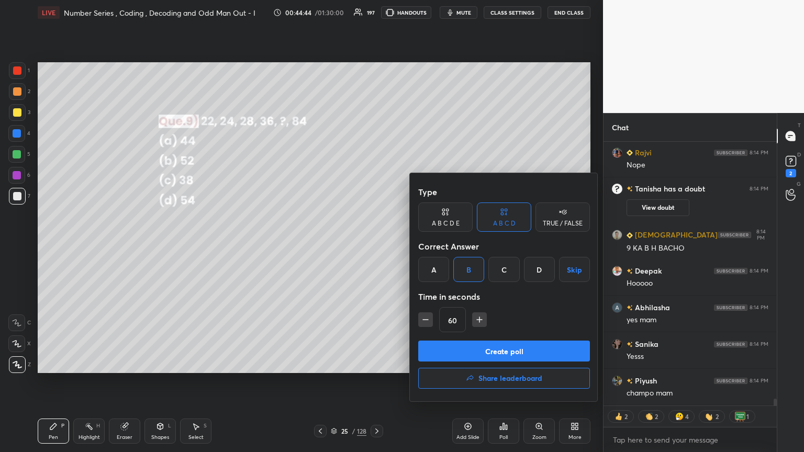
click at [375, 245] on button "Create poll" at bounding box center [504, 351] width 172 height 21
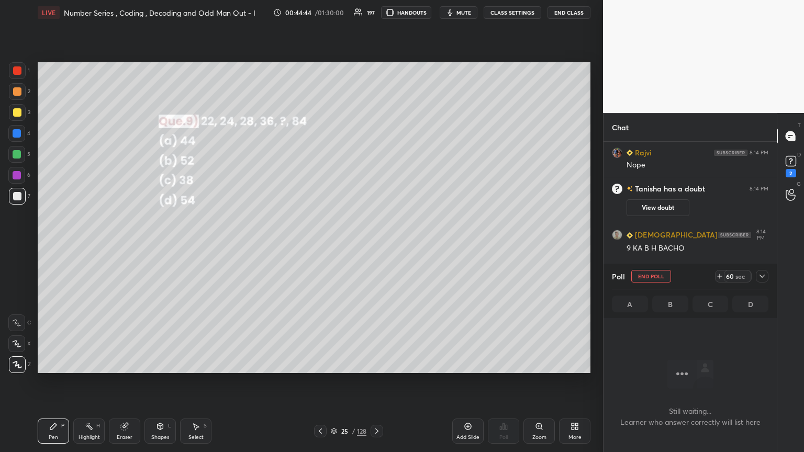
scroll to position [233, 170]
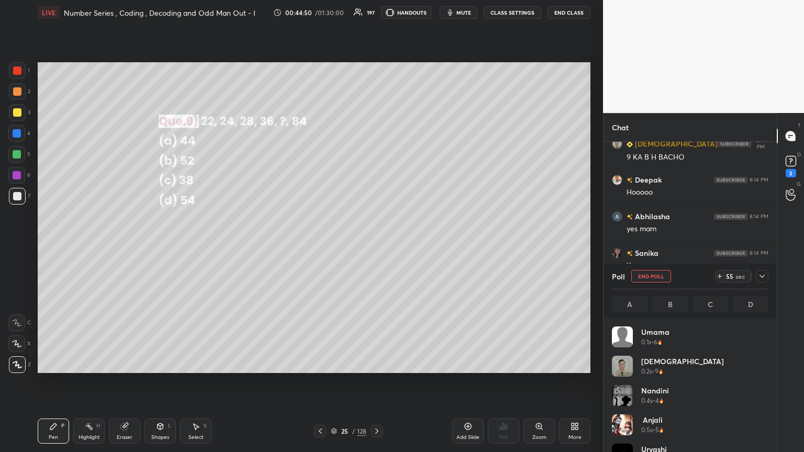
click at [375, 245] on icon at bounding box center [762, 276] width 8 height 8
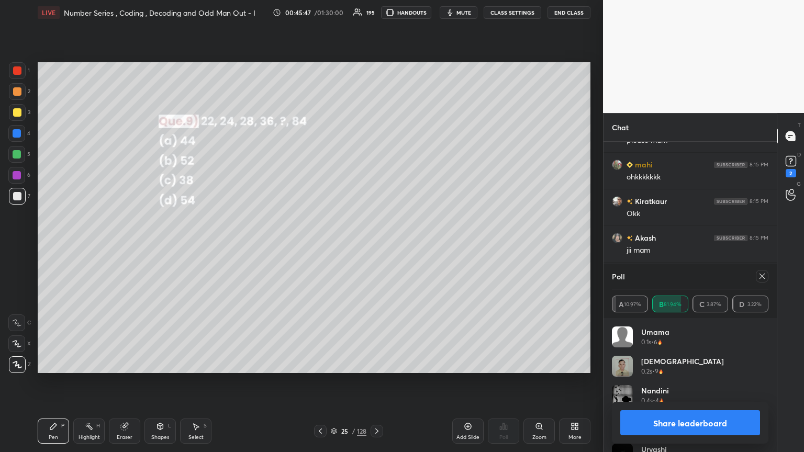
click at [375, 245] on icon at bounding box center [762, 276] width 8 height 8
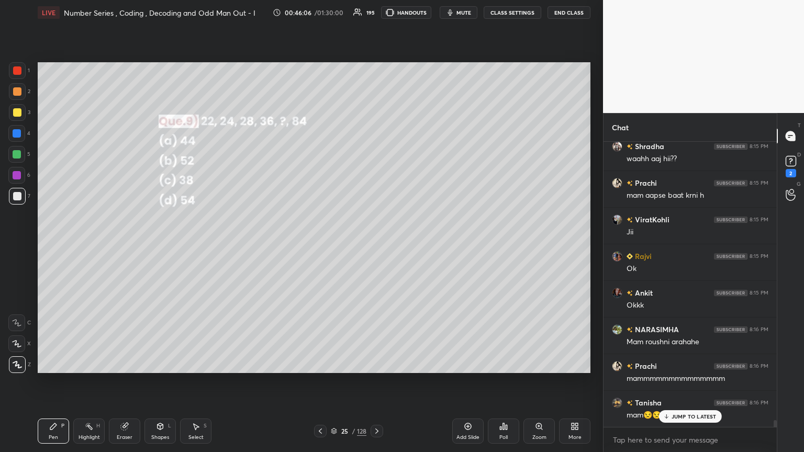
drag, startPoint x: 19, startPoint y: 111, endPoint x: 30, endPoint y: 113, distance: 11.1
click at [19, 112] on div at bounding box center [17, 112] width 8 height 8
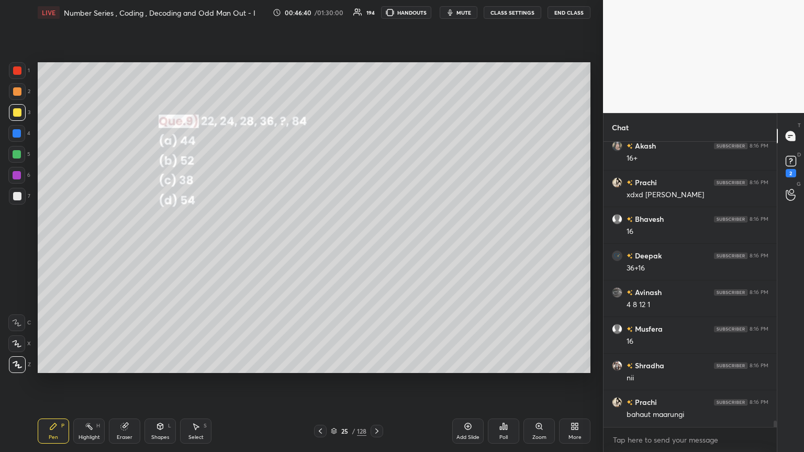
click at [18, 197] on div at bounding box center [17, 196] width 8 height 8
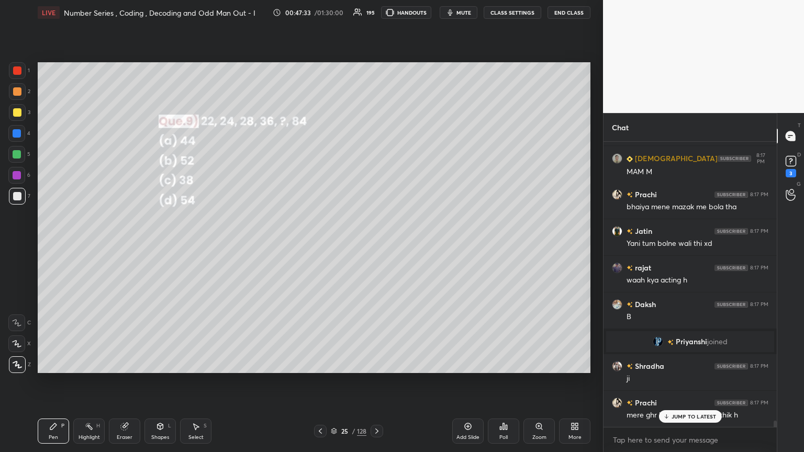
scroll to position [12620, 0]
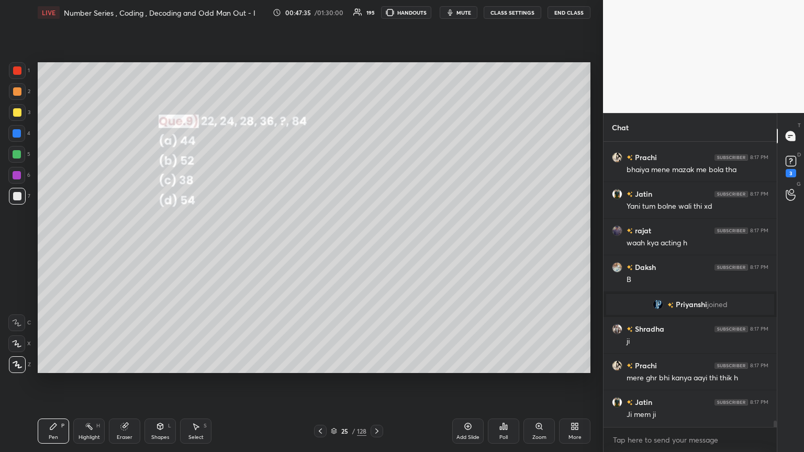
drag, startPoint x: 373, startPoint y: 430, endPoint x: 379, endPoint y: 433, distance: 7.0
click at [374, 245] on icon at bounding box center [376, 431] width 8 height 8
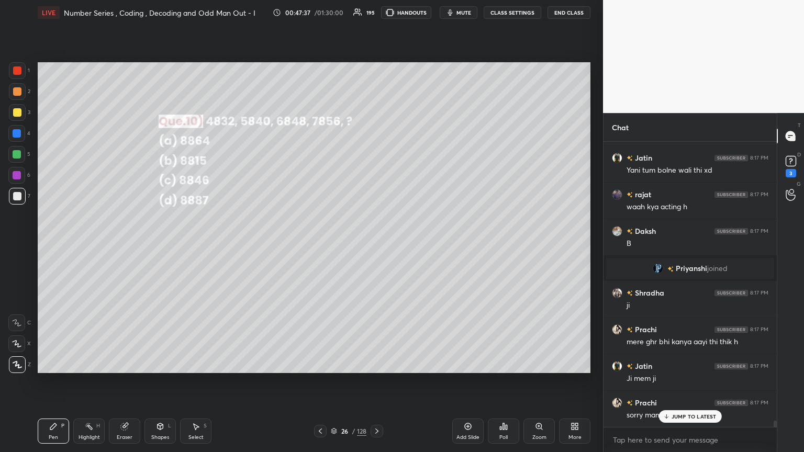
scroll to position [12694, 0]
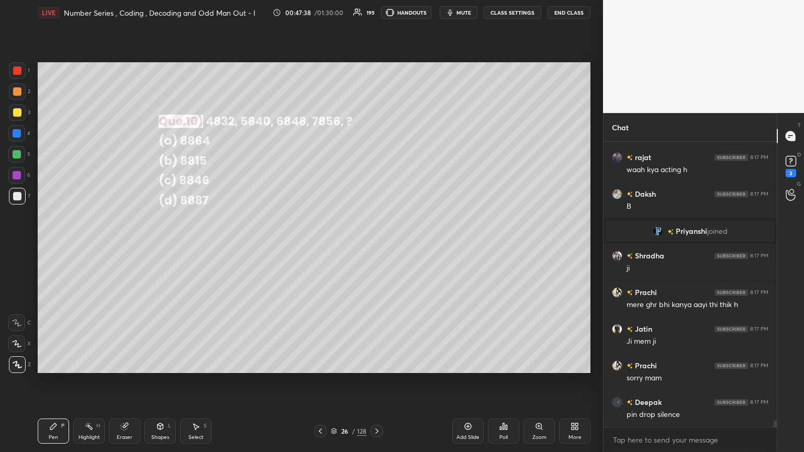
click at [375, 245] on icon at bounding box center [376, 431] width 8 height 8
click at [375, 245] on div "Poll" at bounding box center [503, 431] width 31 height 25
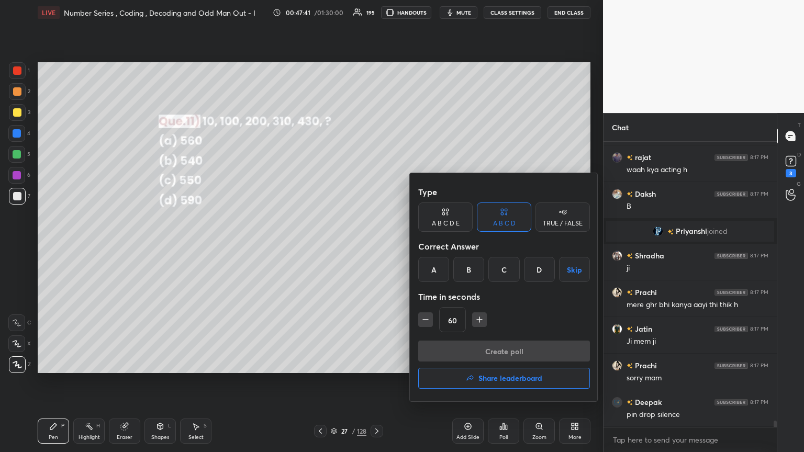
drag, startPoint x: 431, startPoint y: 269, endPoint x: 449, endPoint y: 315, distance: 49.5
click at [375, 245] on div "A" at bounding box center [433, 269] width 31 height 25
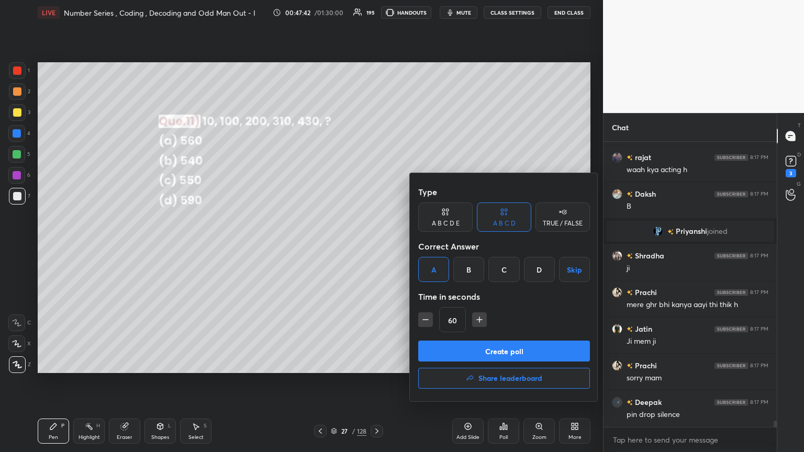
click at [375, 245] on button "Create poll" at bounding box center [504, 351] width 172 height 21
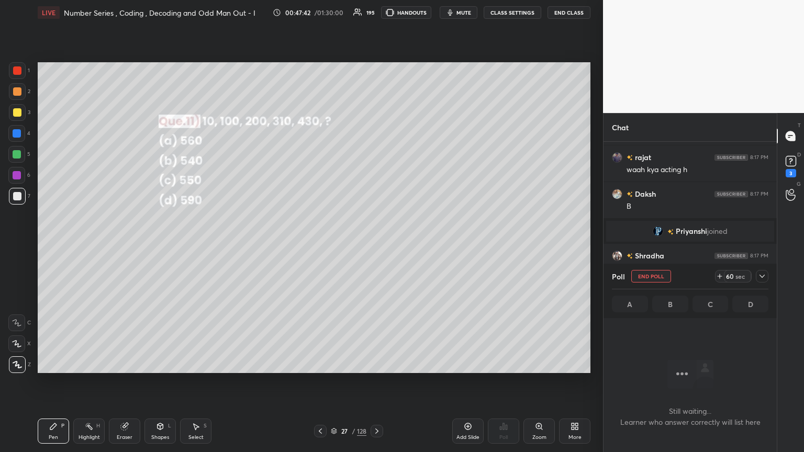
scroll to position [141, 170]
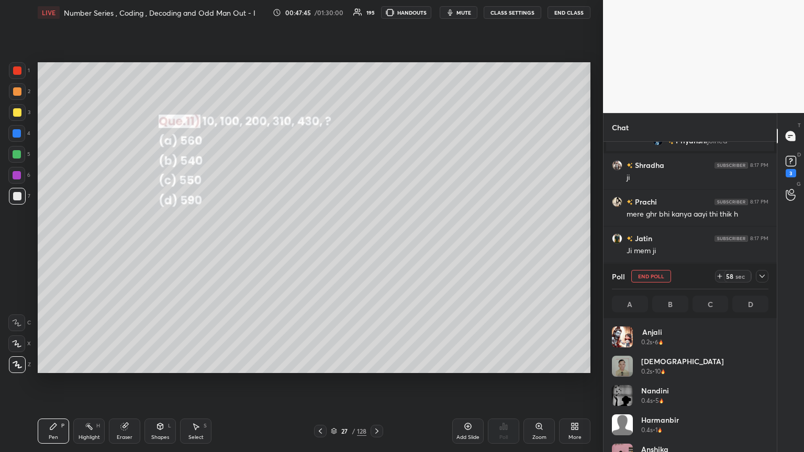
click at [375, 245] on icon at bounding box center [762, 276] width 8 height 8
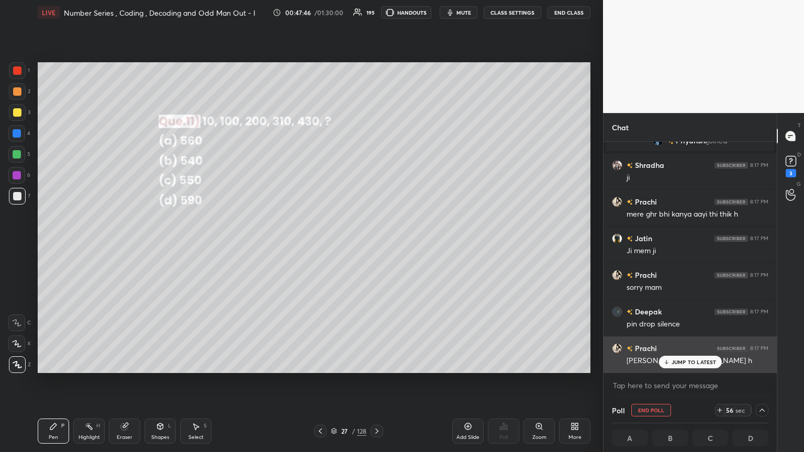
click at [375, 245] on p "JUMP TO LATEST" at bounding box center [693, 362] width 45 height 6
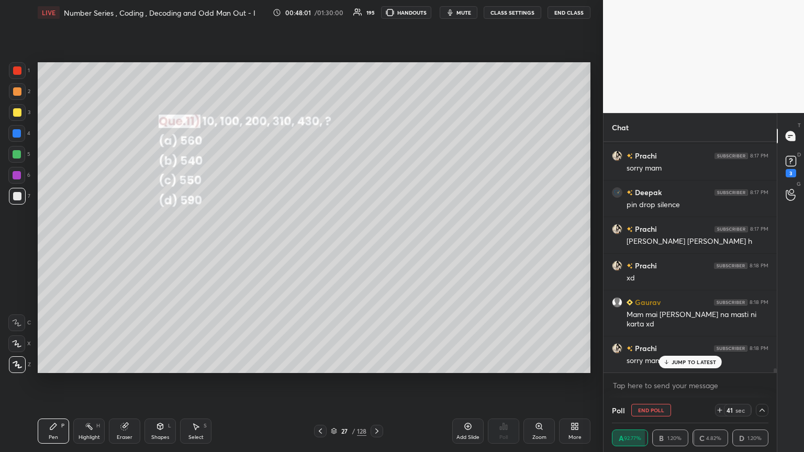
click at [375, 245] on p "JUMP TO LATEST" at bounding box center [693, 362] width 45 height 6
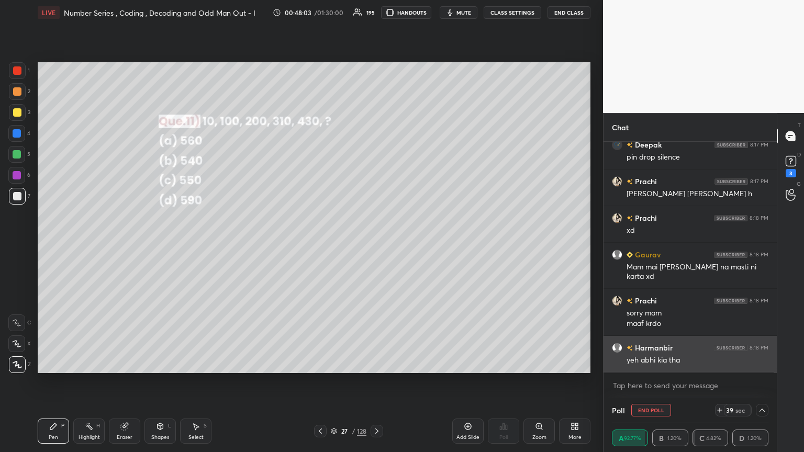
click at [375, 245] on div "yeh abhi kia tha" at bounding box center [697, 360] width 142 height 10
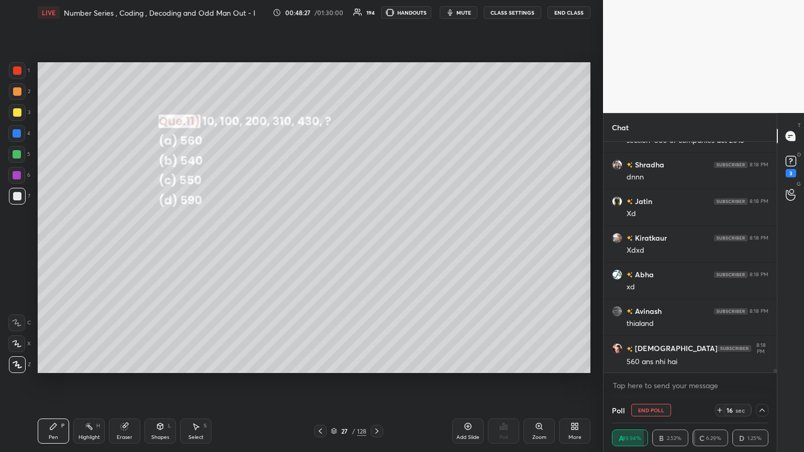
click at [128, 245] on div "Eraser" at bounding box center [124, 431] width 31 height 25
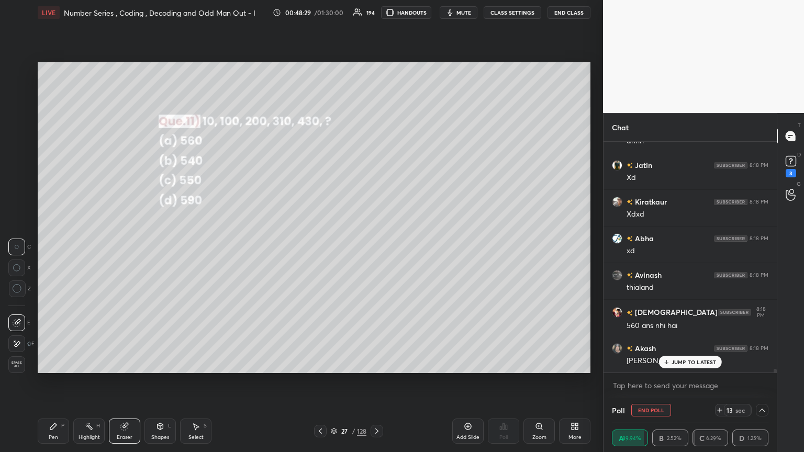
click at [53, 245] on div "Pen P" at bounding box center [53, 431] width 31 height 25
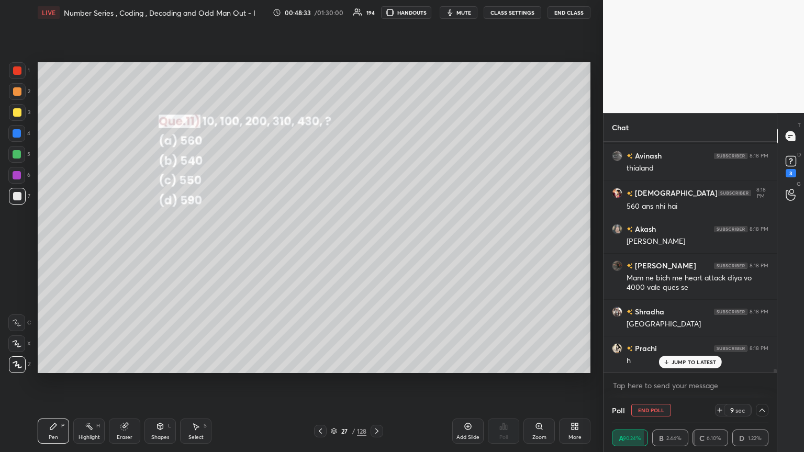
click at [49, 245] on icon at bounding box center [53, 426] width 8 height 8
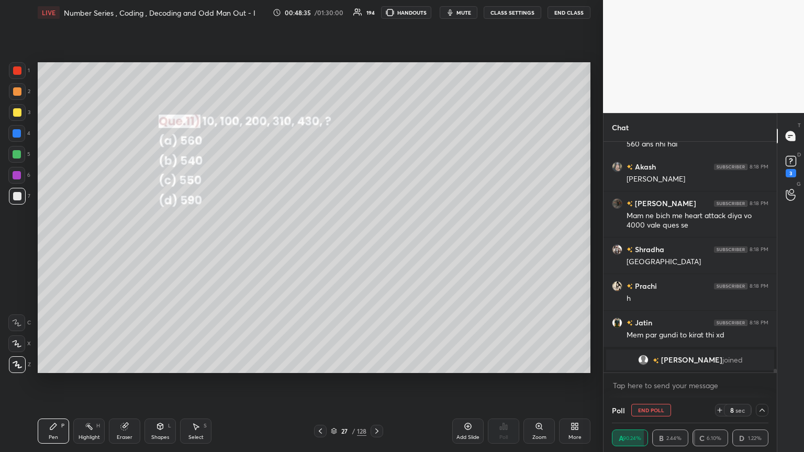
drag, startPoint x: 16, startPoint y: 109, endPoint x: 36, endPoint y: 123, distance: 24.0
click at [17, 109] on div at bounding box center [17, 112] width 8 height 8
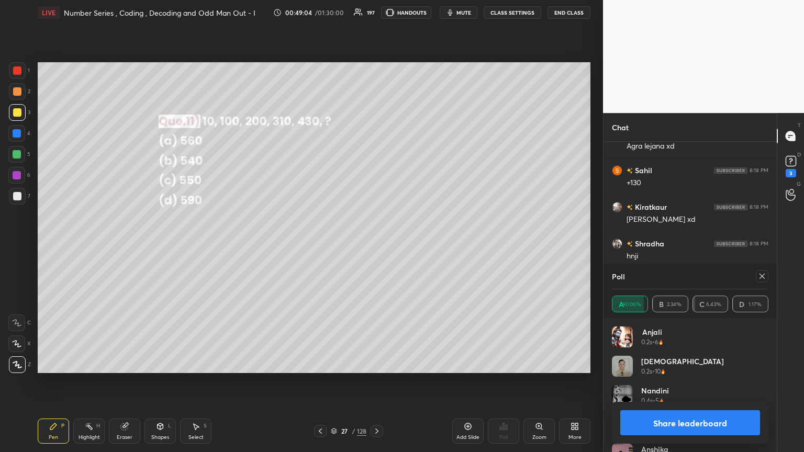
scroll to position [13359, 0]
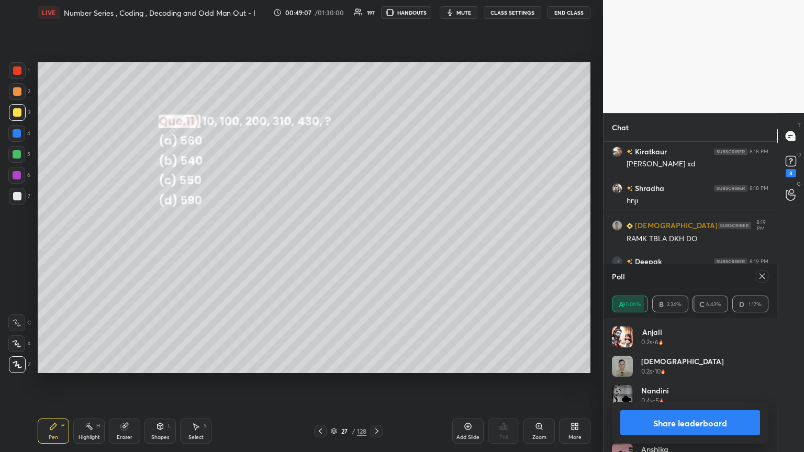
click at [375, 245] on div at bounding box center [761, 276] width 13 height 13
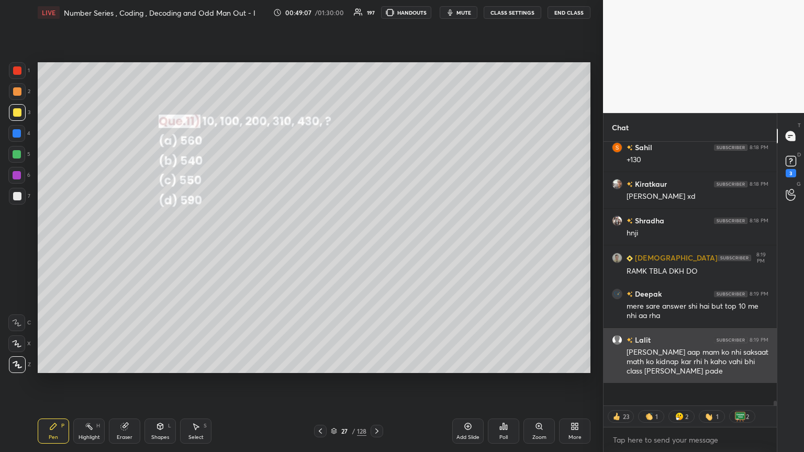
scroll to position [252, 170]
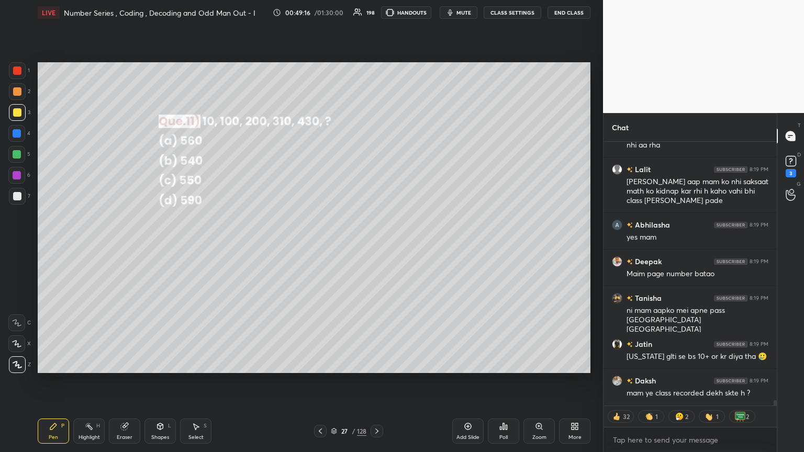
click at [375, 245] on icon at bounding box center [376, 431] width 8 height 8
click at [375, 245] on div "Poll" at bounding box center [503, 431] width 31 height 25
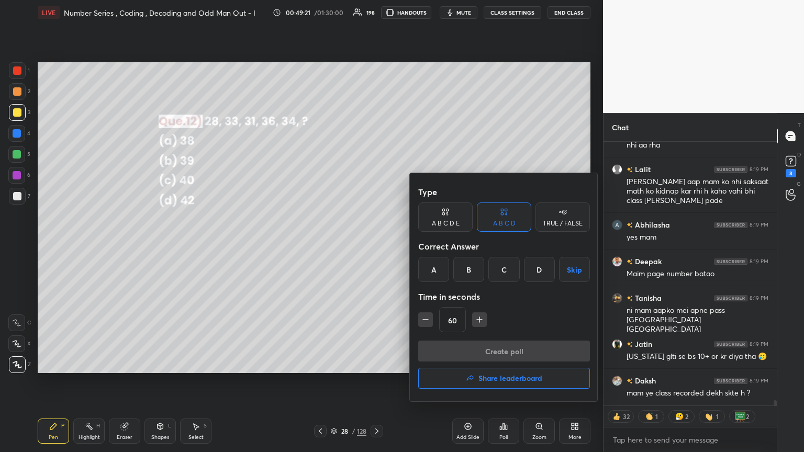
drag, startPoint x: 468, startPoint y: 272, endPoint x: 476, endPoint y: 303, distance: 32.9
click at [375, 245] on div "B" at bounding box center [468, 269] width 31 height 25
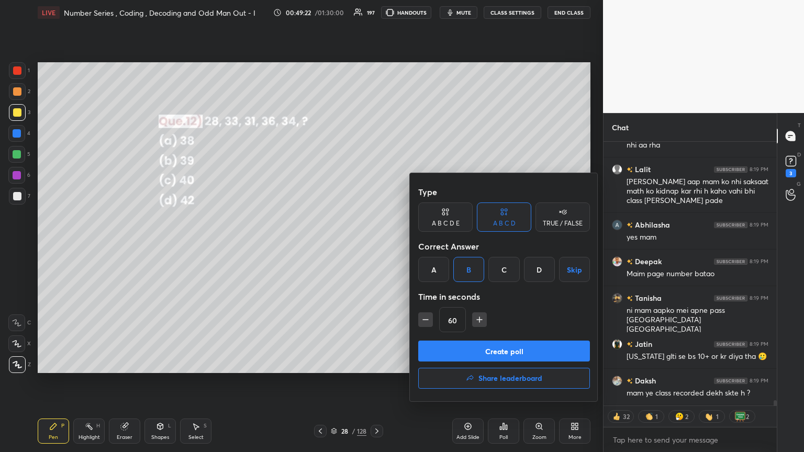
click at [375, 245] on button "Create poll" at bounding box center [504, 351] width 172 height 21
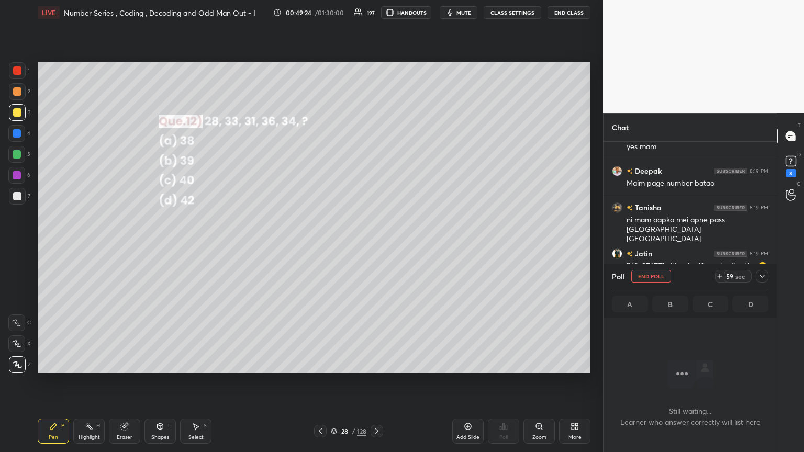
click at [375, 245] on div "59 sec" at bounding box center [741, 276] width 53 height 13
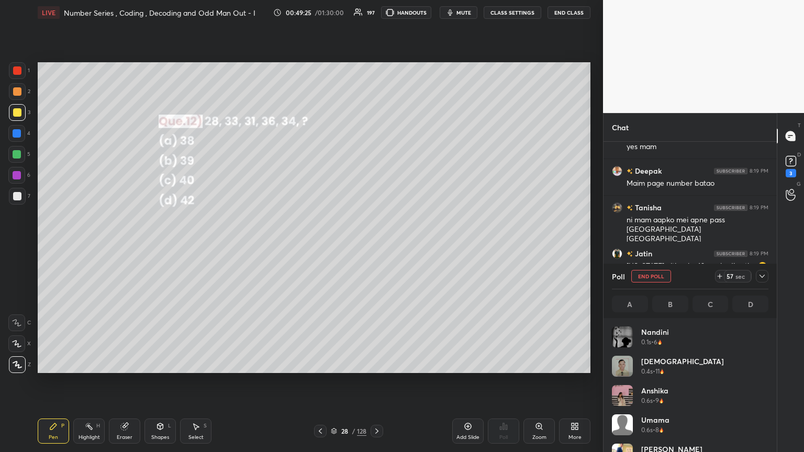
drag, startPoint x: 762, startPoint y: 276, endPoint x: 751, endPoint y: 276, distance: 11.0
click at [375, 245] on icon at bounding box center [762, 276] width 8 height 8
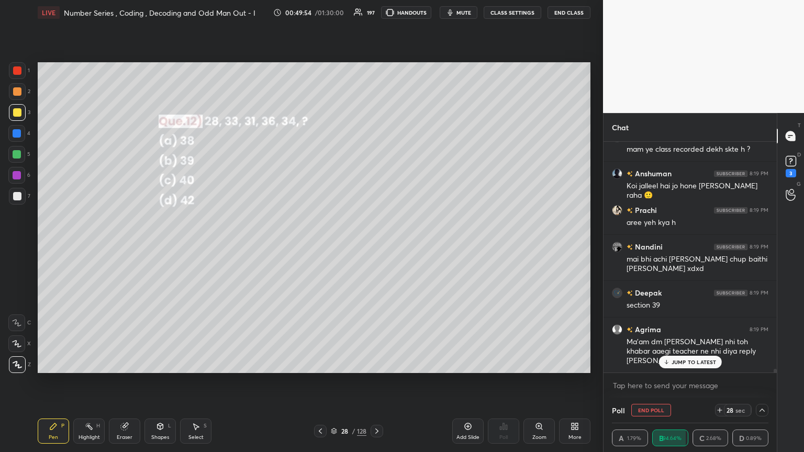
click at [19, 116] on div at bounding box center [17, 112] width 8 height 8
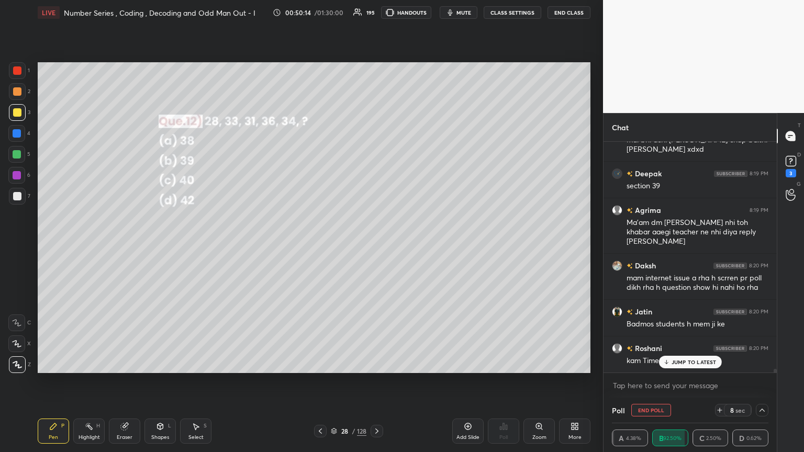
click at [375, 245] on p "JUMP TO LATEST" at bounding box center [693, 362] width 45 height 6
click at [14, 113] on div at bounding box center [17, 112] width 8 height 8
drag, startPoint x: 18, startPoint y: 195, endPoint x: 27, endPoint y: 197, distance: 9.1
click at [18, 195] on div at bounding box center [17, 196] width 8 height 8
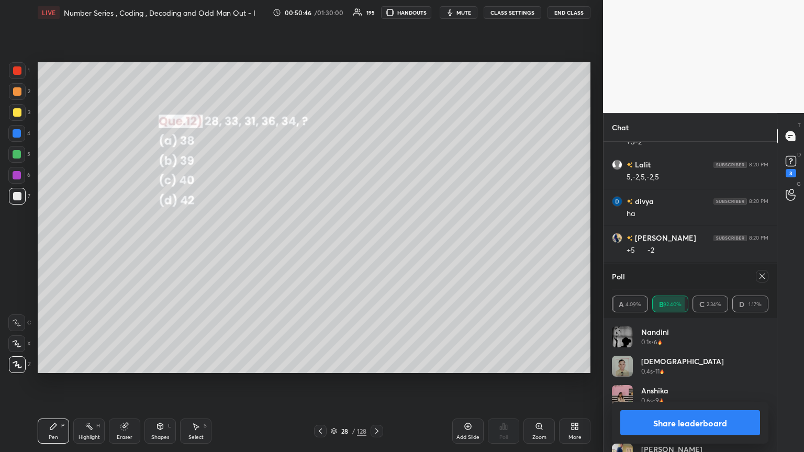
scroll to position [14226, 0]
click at [375, 245] on icon at bounding box center [762, 276] width 8 height 8
type textarea "x"
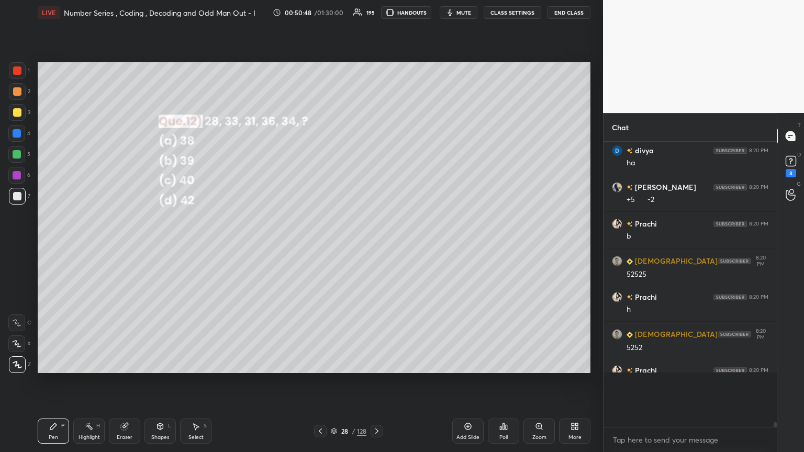
scroll to position [279, 170]
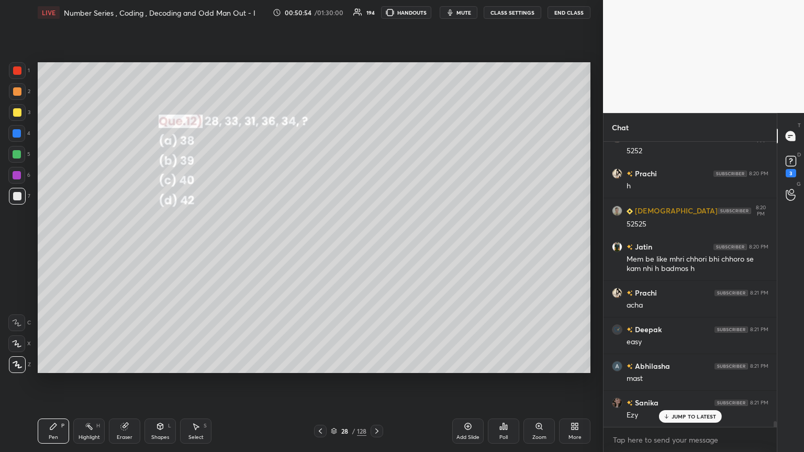
click at [375, 245] on icon at bounding box center [376, 431] width 8 height 8
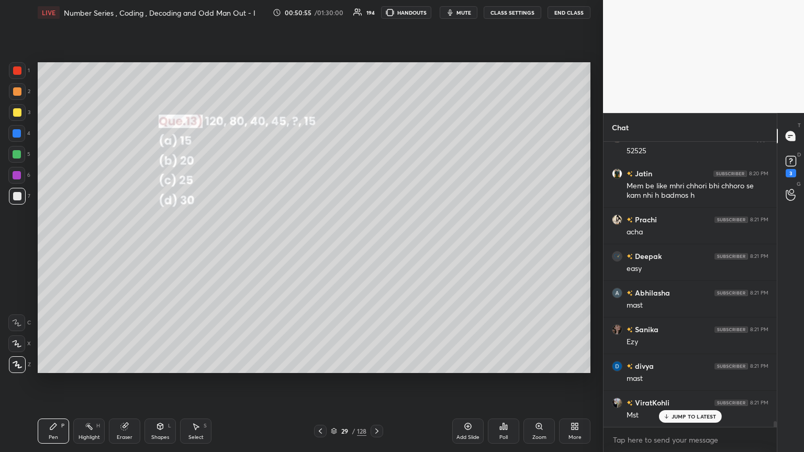
click at [375, 245] on div at bounding box center [376, 431] width 13 height 13
click at [375, 245] on div "Poll" at bounding box center [503, 431] width 31 height 25
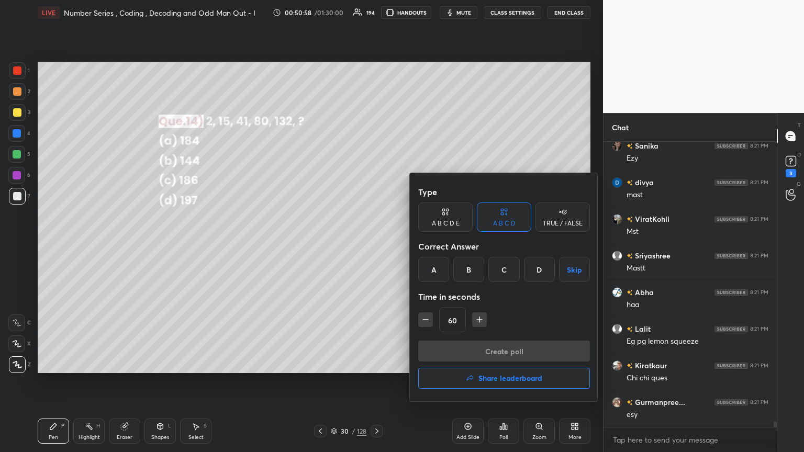
click at [375, 245] on icon "button" at bounding box center [425, 319] width 10 height 10
type input "45"
click at [375, 245] on div "D" at bounding box center [539, 269] width 31 height 25
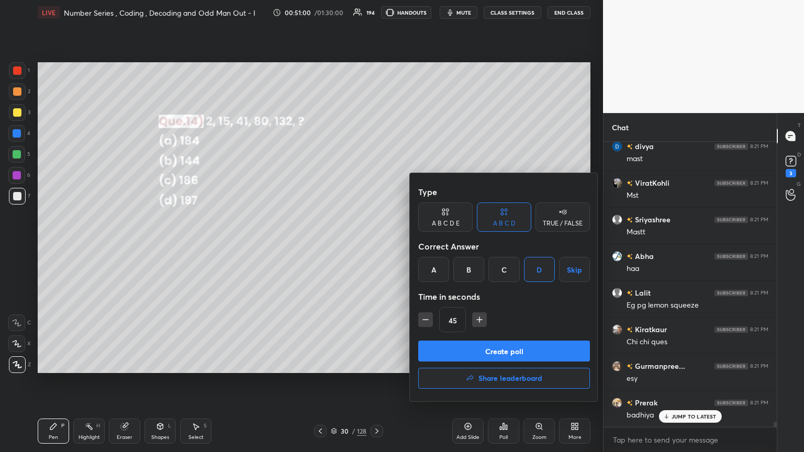
click at [375, 245] on button "Create poll" at bounding box center [504, 351] width 172 height 21
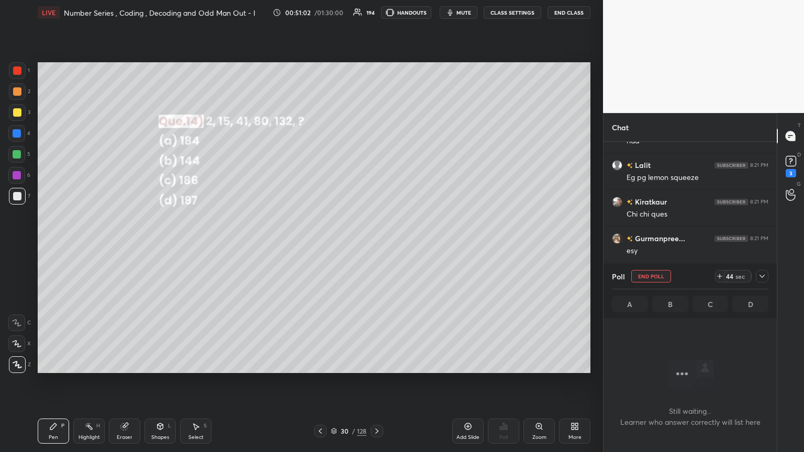
drag, startPoint x: 762, startPoint y: 274, endPoint x: 762, endPoint y: 279, distance: 5.3
click at [375, 245] on icon at bounding box center [762, 276] width 8 height 8
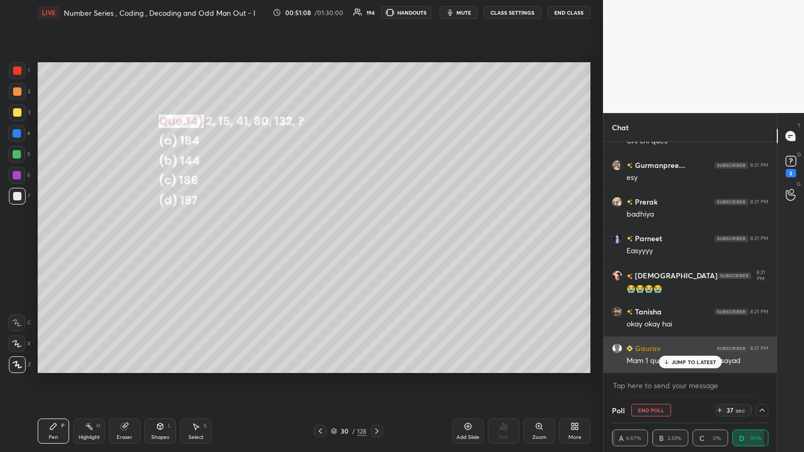
click at [375, 245] on p "JUMP TO LATEST" at bounding box center [693, 362] width 45 height 6
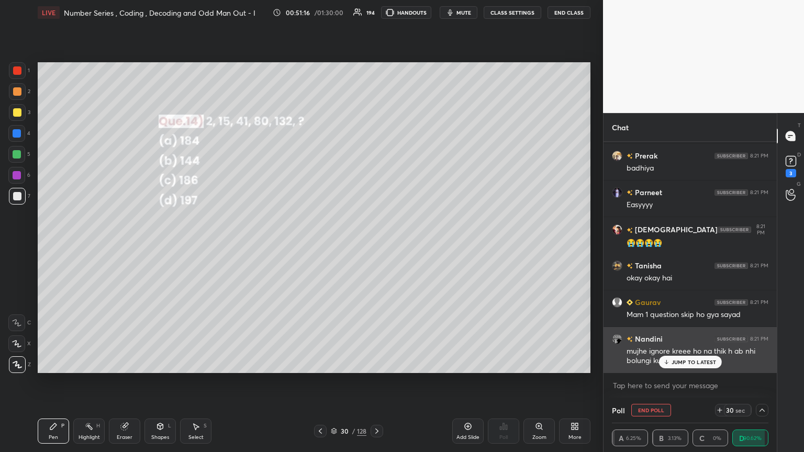
click at [375, 245] on div "JUMP TO LATEST" at bounding box center [689, 362] width 63 height 13
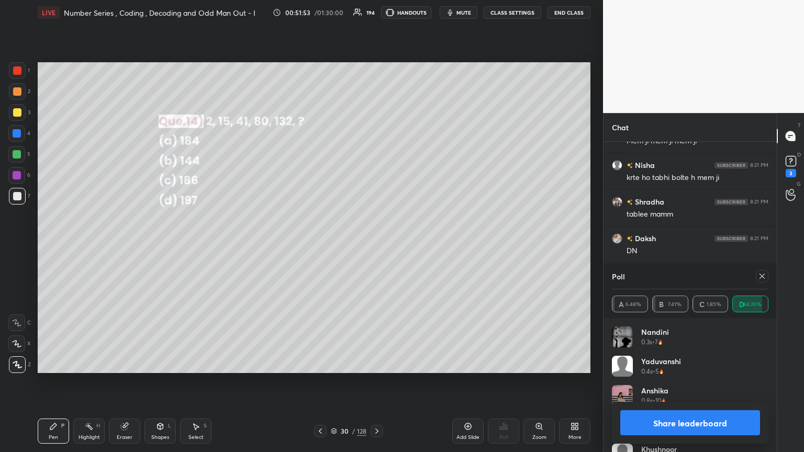
click at [375, 245] on icon at bounding box center [762, 276] width 8 height 8
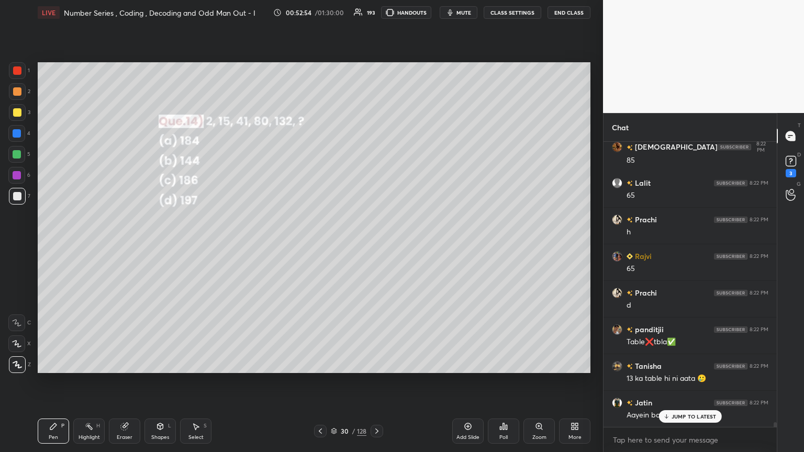
click at [375, 245] on icon at bounding box center [376, 431] width 8 height 8
click at [375, 245] on div "Poll" at bounding box center [503, 431] width 31 height 25
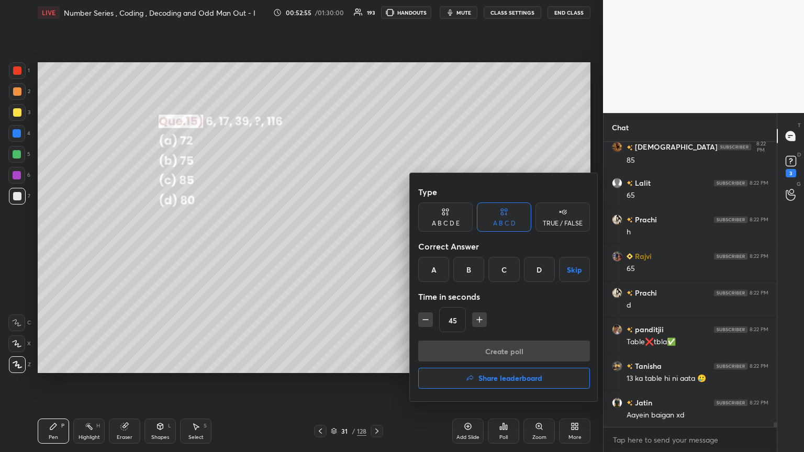
scroll to position [16507, 0]
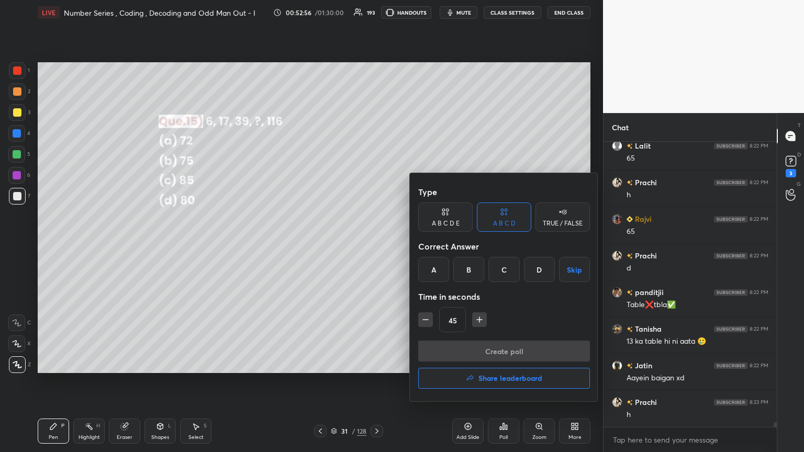
click at [375, 245] on div "A" at bounding box center [433, 269] width 31 height 25
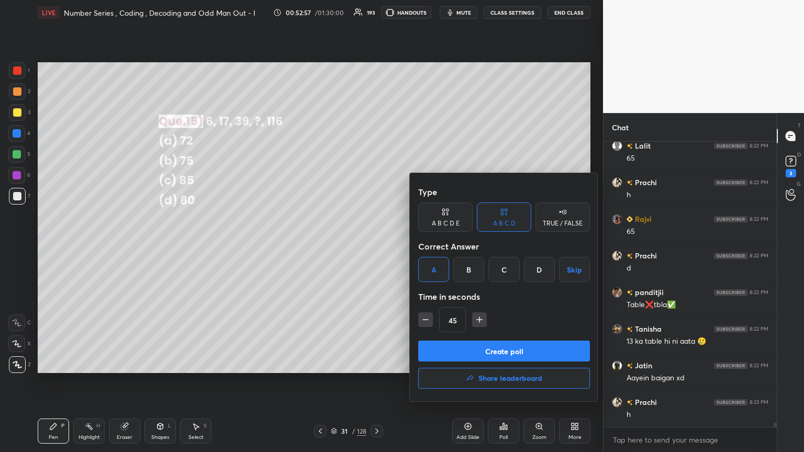
click at [375, 245] on button "Create poll" at bounding box center [504, 351] width 172 height 21
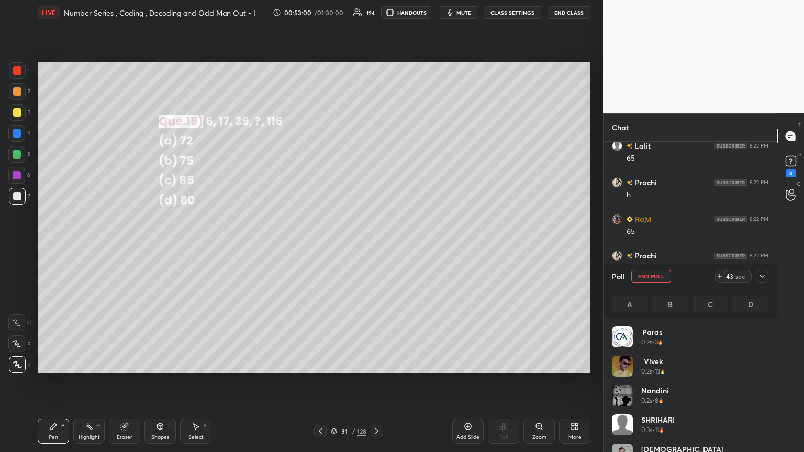
scroll to position [122, 153]
click at [375, 245] on icon at bounding box center [762, 276] width 8 height 8
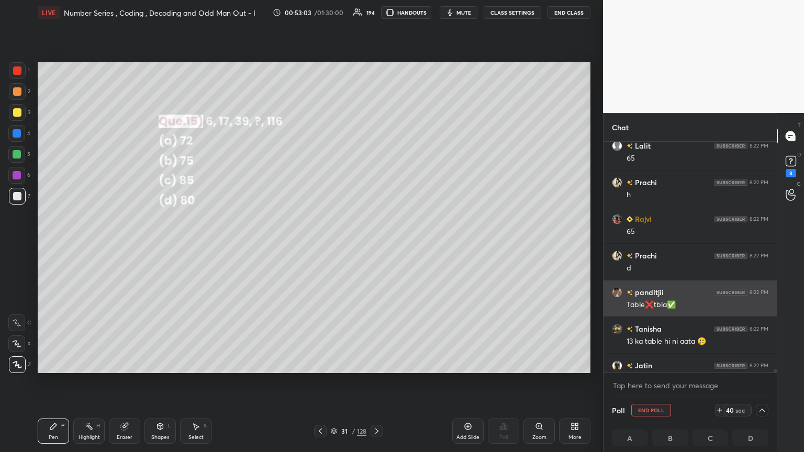
scroll to position [0, 0]
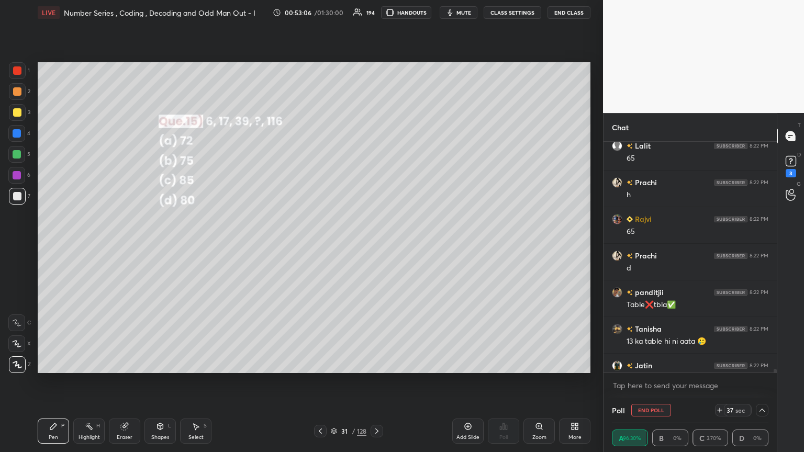
click at [17, 112] on div at bounding box center [17, 112] width 8 height 8
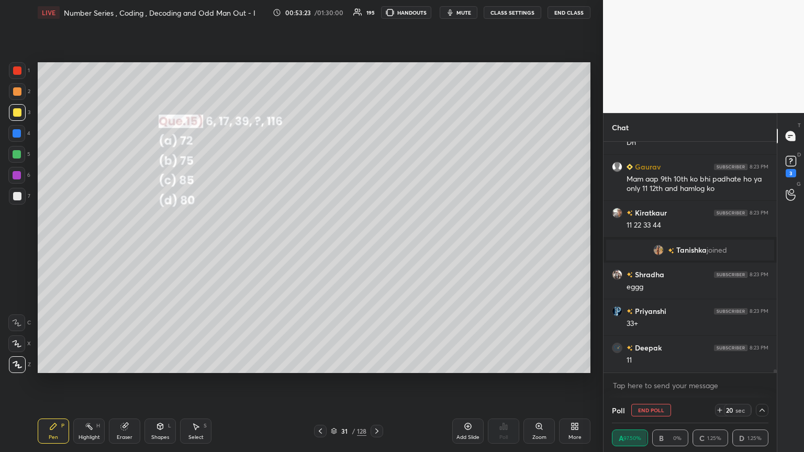
scroll to position [15670, 0]
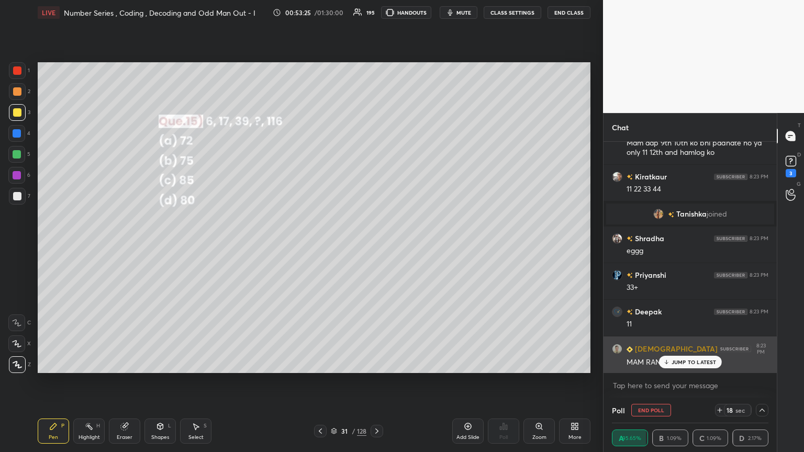
click at [375, 245] on p "JUMP TO LATEST" at bounding box center [693, 362] width 45 height 6
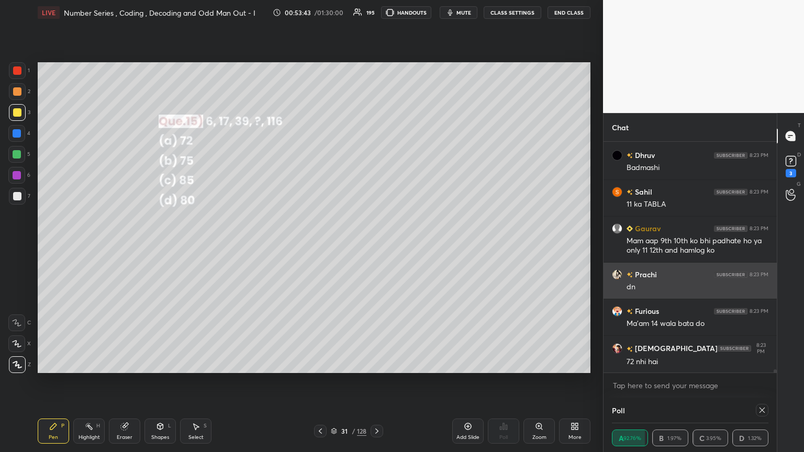
scroll to position [68, 153]
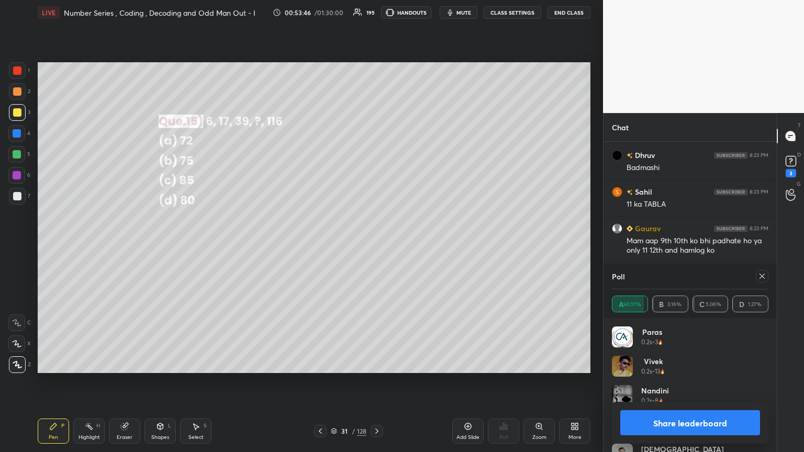
click at [375, 245] on icon at bounding box center [762, 276] width 8 height 8
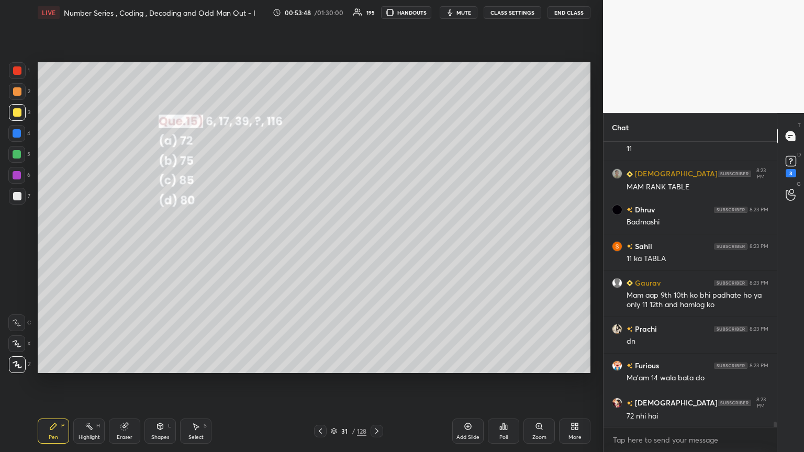
drag, startPoint x: 17, startPoint y: 198, endPoint x: 31, endPoint y: 201, distance: 14.4
click at [18, 198] on div at bounding box center [17, 196] width 8 height 8
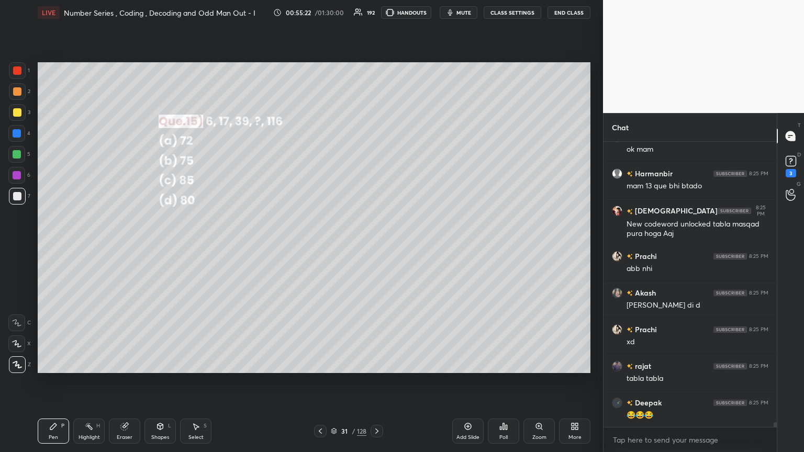
scroll to position [17260, 0]
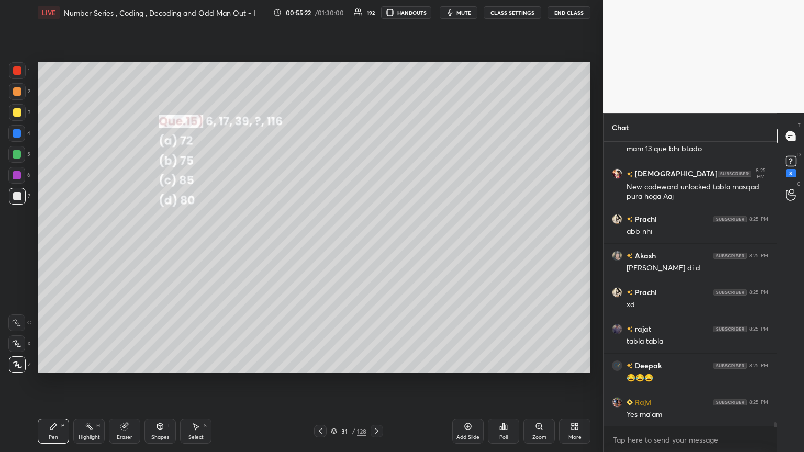
drag, startPoint x: 372, startPoint y: 429, endPoint x: 379, endPoint y: 432, distance: 7.3
click at [373, 245] on icon at bounding box center [376, 431] width 8 height 8
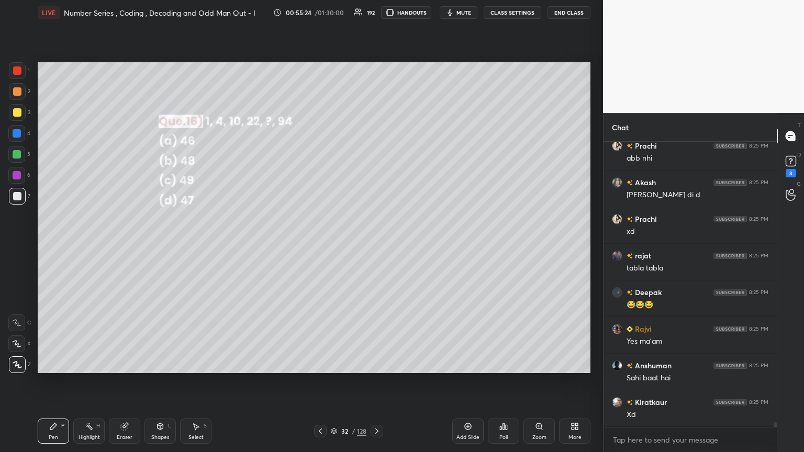
click at [375, 245] on div "Poll" at bounding box center [503, 431] width 31 height 25
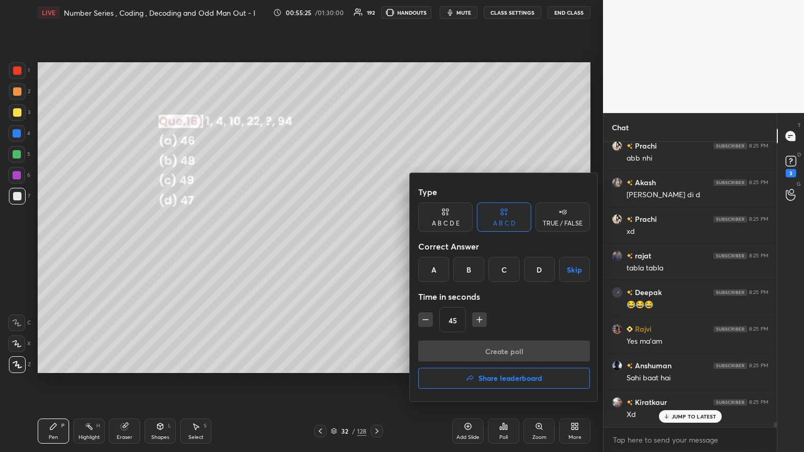
scroll to position [17388, 0]
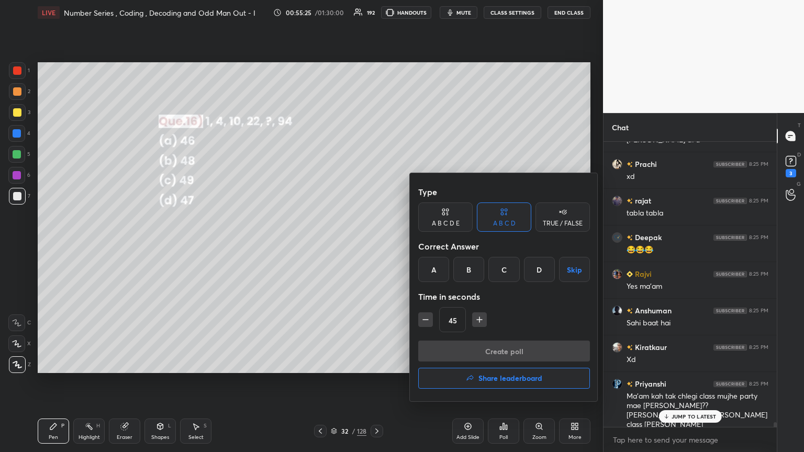
click at [375, 245] on div "A" at bounding box center [433, 269] width 31 height 25
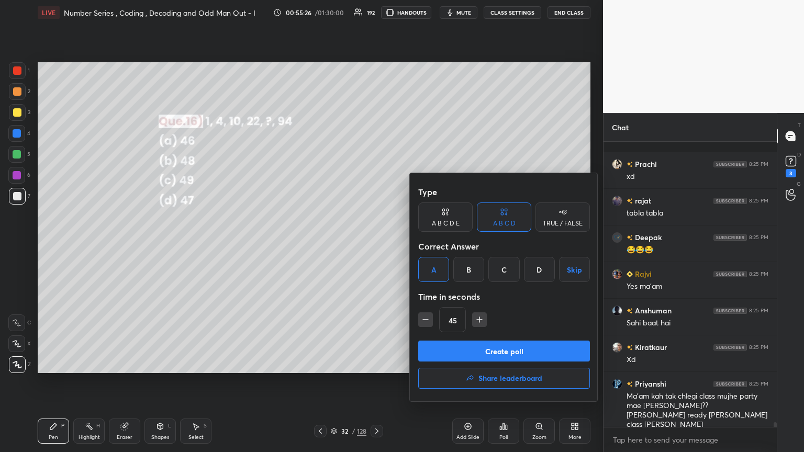
scroll to position [17471, 0]
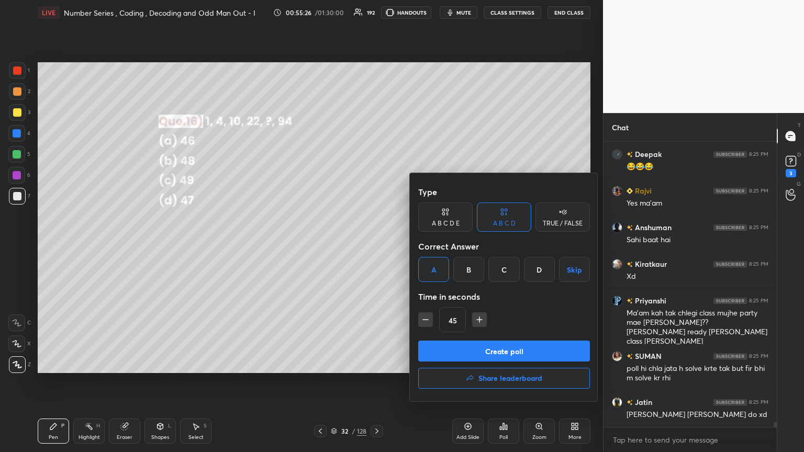
click at [375, 245] on button "Create poll" at bounding box center [504, 351] width 172 height 21
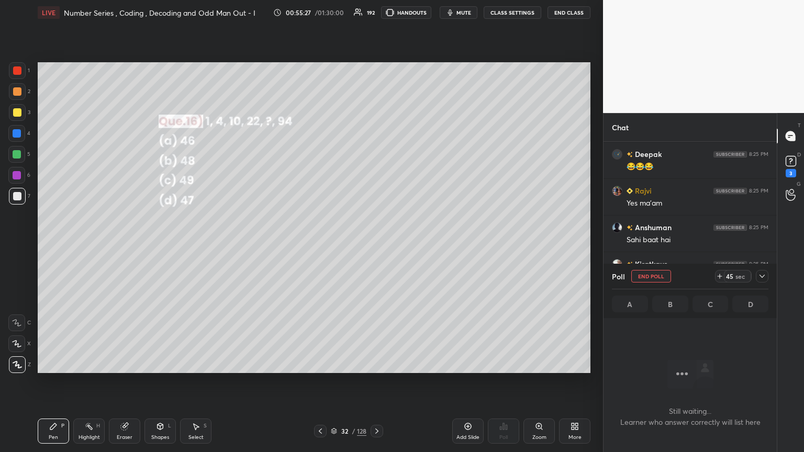
scroll to position [4, 3]
click at [375, 245] on icon at bounding box center [762, 276] width 8 height 8
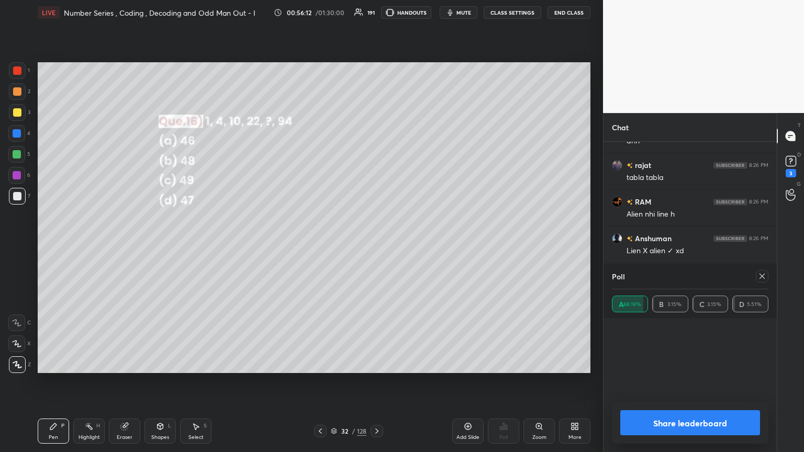
scroll to position [3, 3]
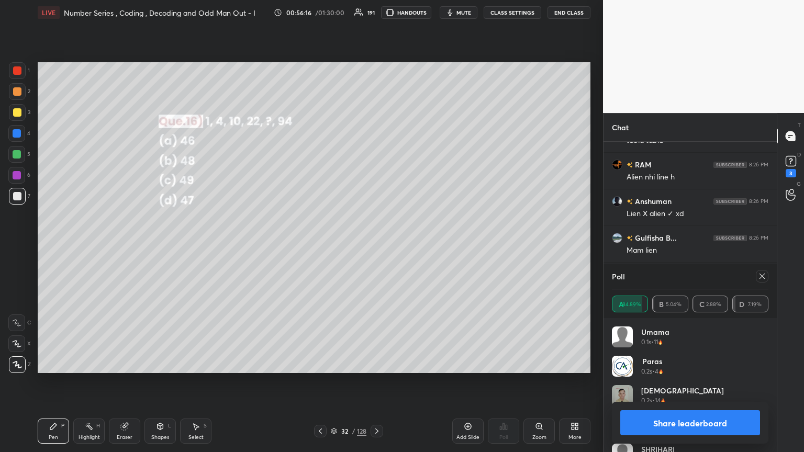
click at [375, 245] on icon at bounding box center [762, 276] width 8 height 8
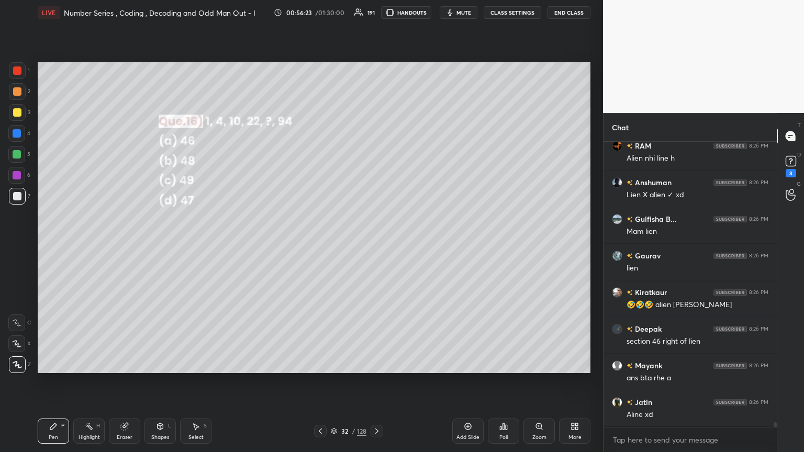
click at [13, 113] on div at bounding box center [17, 112] width 8 height 8
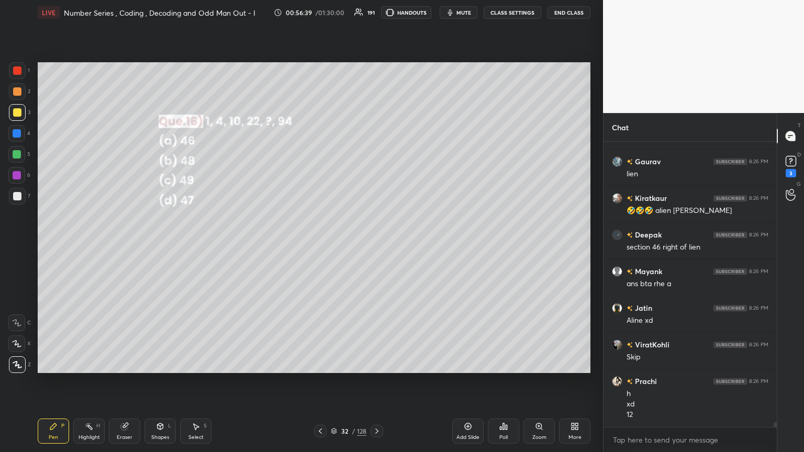
click at [18, 199] on div at bounding box center [17, 196] width 8 height 8
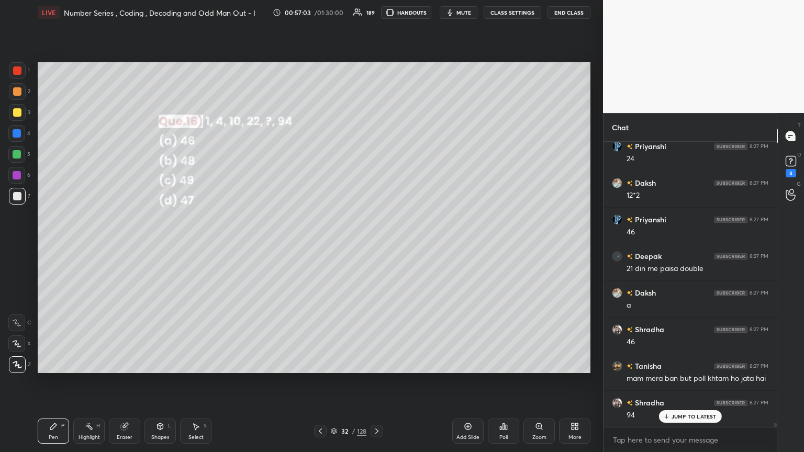
click at [375, 245] on div "[PERSON_NAME] 8:26 PM h xd 12 [PERSON_NAME] 8:26 PM Double of number Aditya 8:2…" at bounding box center [689, 284] width 173 height 285
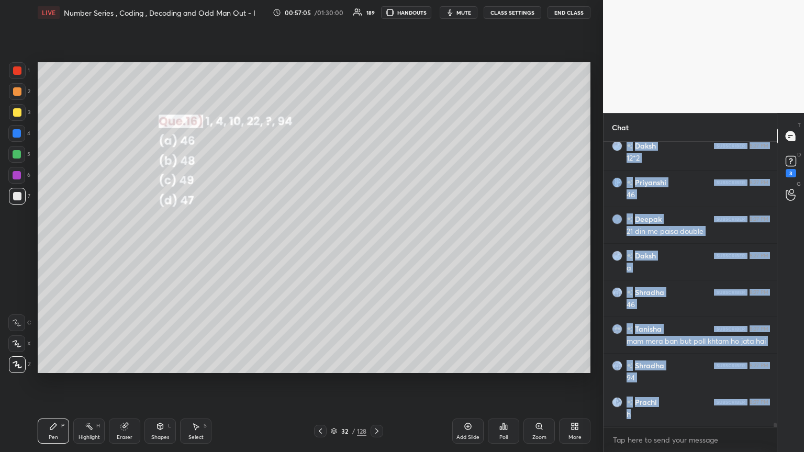
click at [375, 245] on body "1 2 3 4 5 6 7 C X Z C X Z E E Erase all H H LIVE Number Series , Coding , Decod…" at bounding box center [402, 226] width 804 height 452
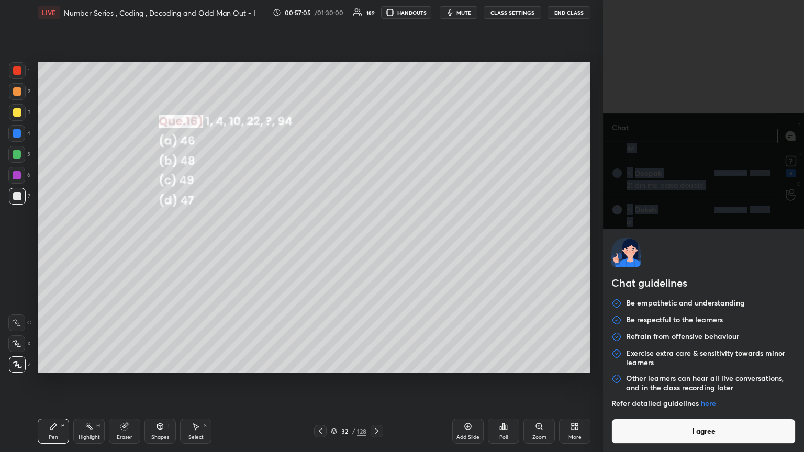
click at [375, 245] on button "I agree" at bounding box center [703, 431] width 184 height 25
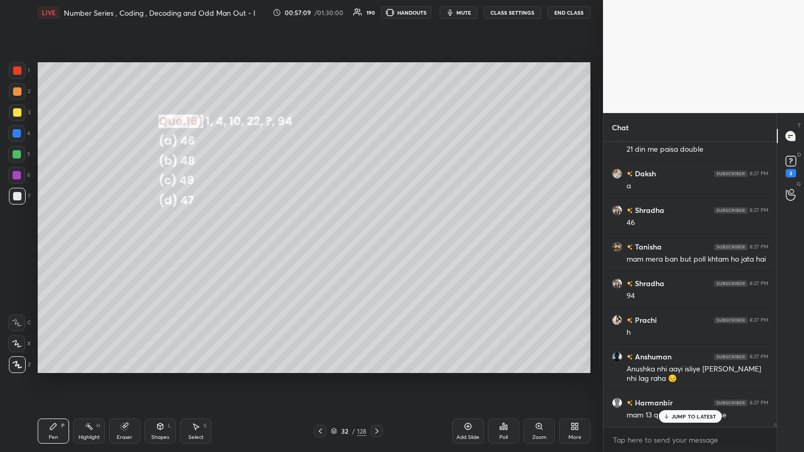
click at [375, 245] on icon at bounding box center [376, 431] width 8 height 8
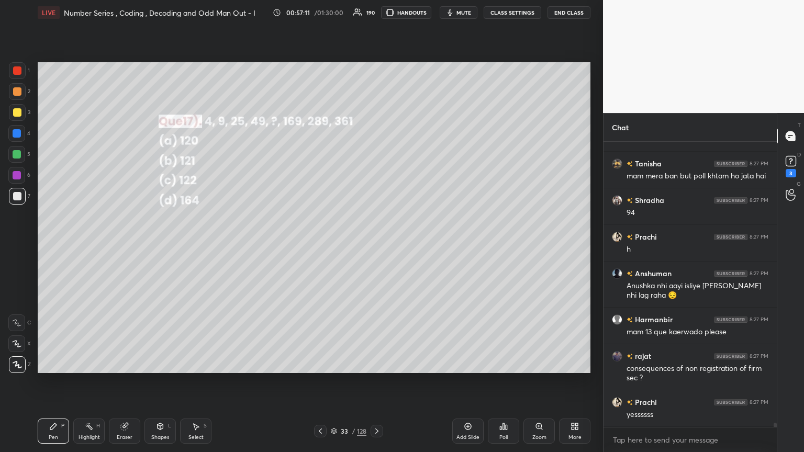
click at [375, 245] on div "Poll" at bounding box center [503, 437] width 8 height 5
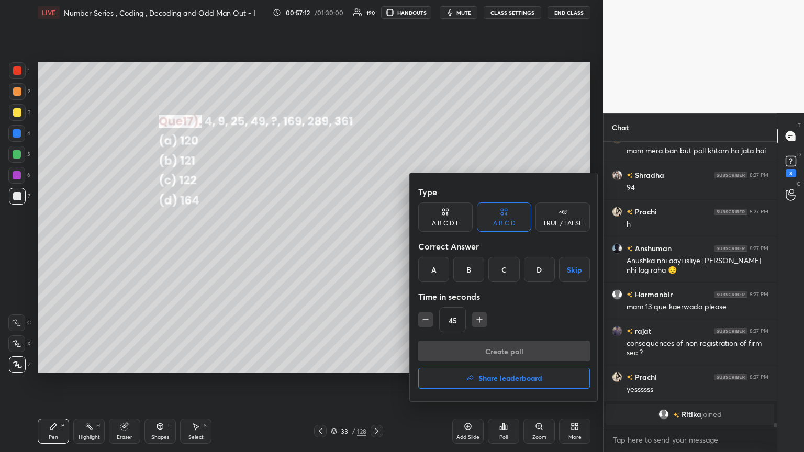
click at [375, 245] on div "B" at bounding box center [468, 269] width 31 height 25
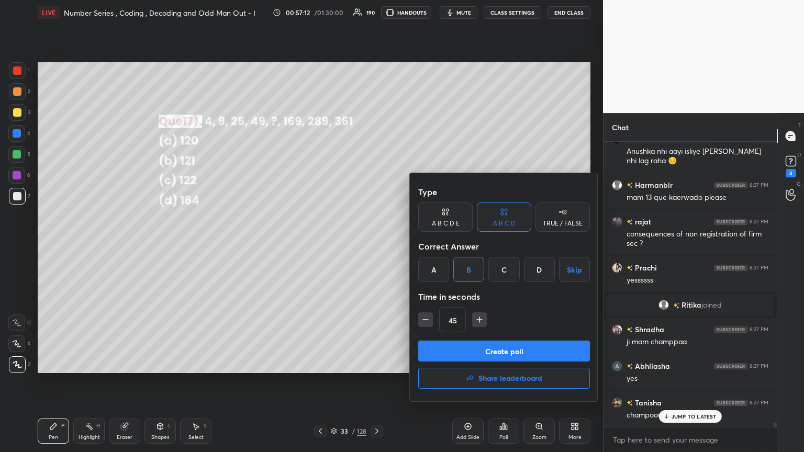
click at [375, 245] on button "Create poll" at bounding box center [504, 351] width 172 height 21
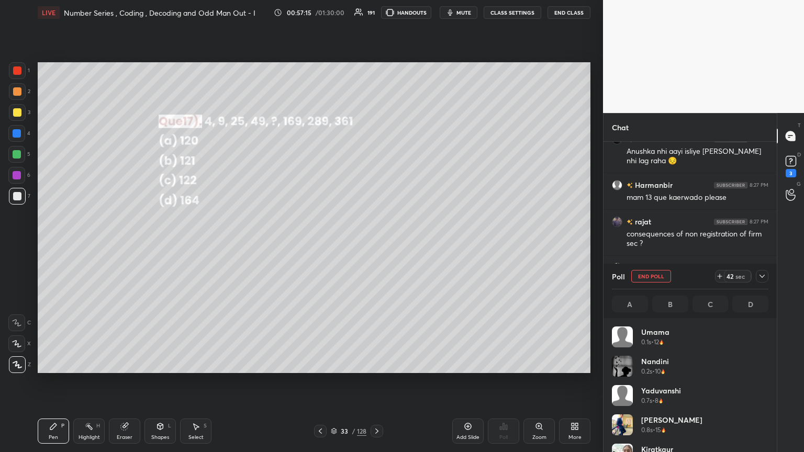
drag, startPoint x: 763, startPoint y: 276, endPoint x: 757, endPoint y: 299, distance: 24.0
click at [375, 245] on icon at bounding box center [762, 276] width 8 height 8
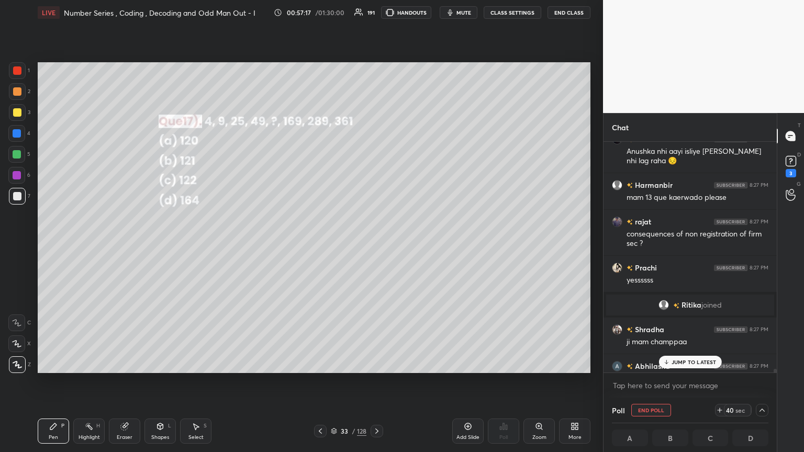
drag, startPoint x: 691, startPoint y: 362, endPoint x: 681, endPoint y: 362, distance: 9.9
click at [375, 245] on p "JUMP TO LATEST" at bounding box center [693, 362] width 45 height 6
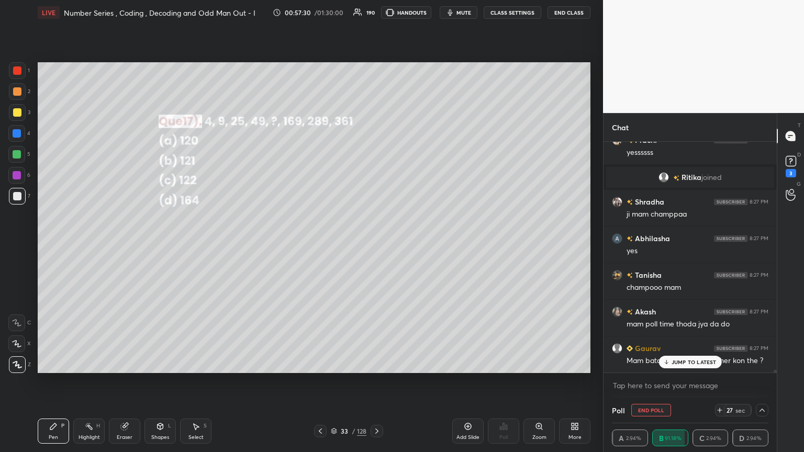
click at [375, 245] on p "JUMP TO LATEST" at bounding box center [693, 362] width 45 height 6
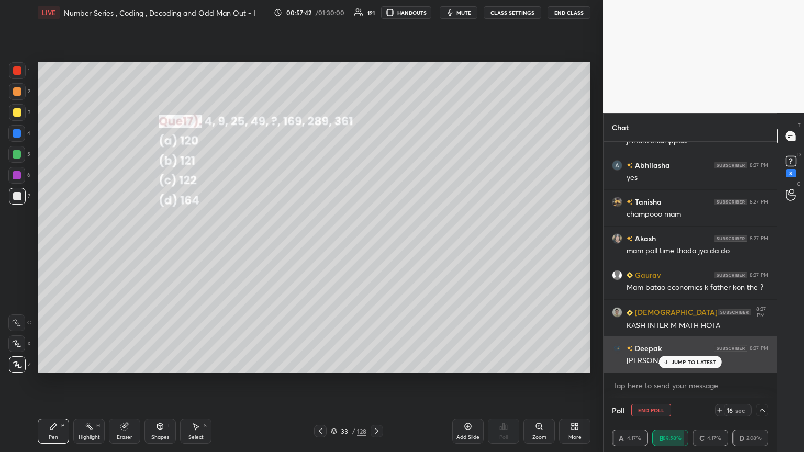
click at [375, 245] on div "JUMP TO LATEST" at bounding box center [689, 362] width 63 height 13
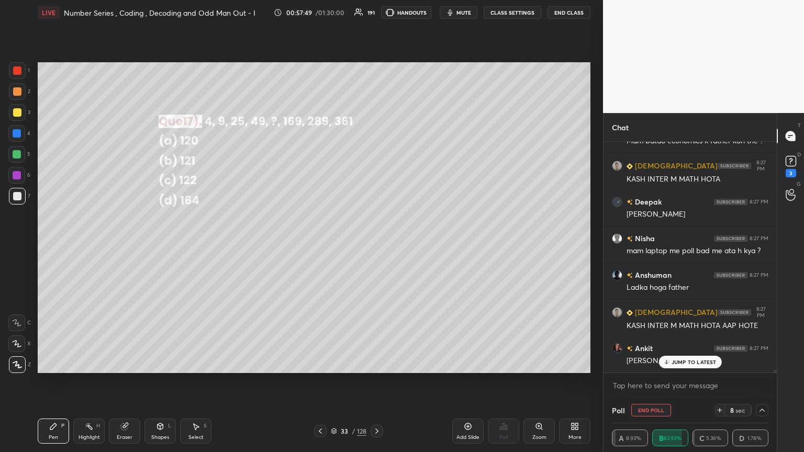
click at [375, 245] on p "JUMP TO LATEST" at bounding box center [693, 362] width 45 height 6
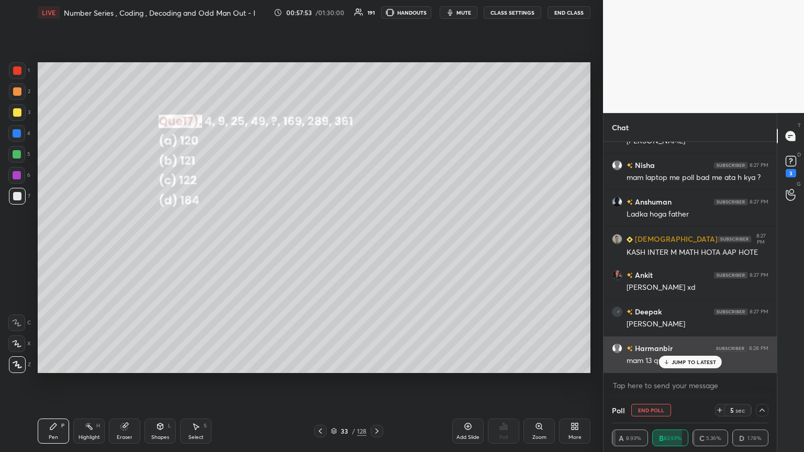
click at [375, 245] on p "JUMP TO LATEST" at bounding box center [693, 362] width 45 height 6
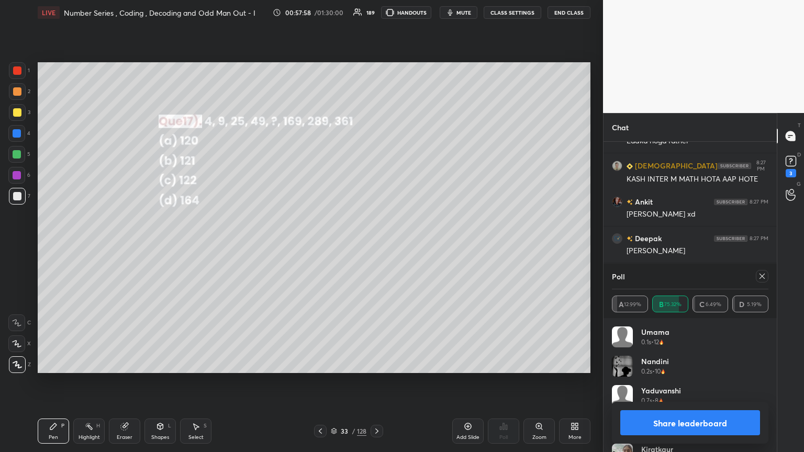
click at [375, 245] on button "Share leaderboard" at bounding box center [690, 422] width 140 height 25
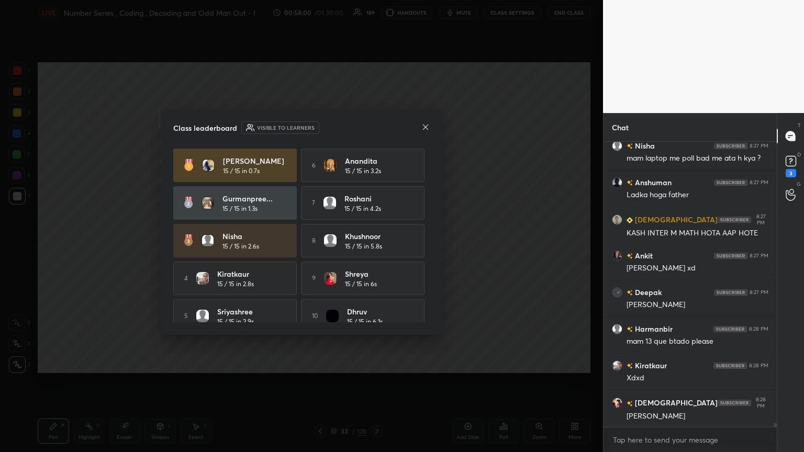
click at [375, 123] on icon at bounding box center [425, 127] width 8 height 8
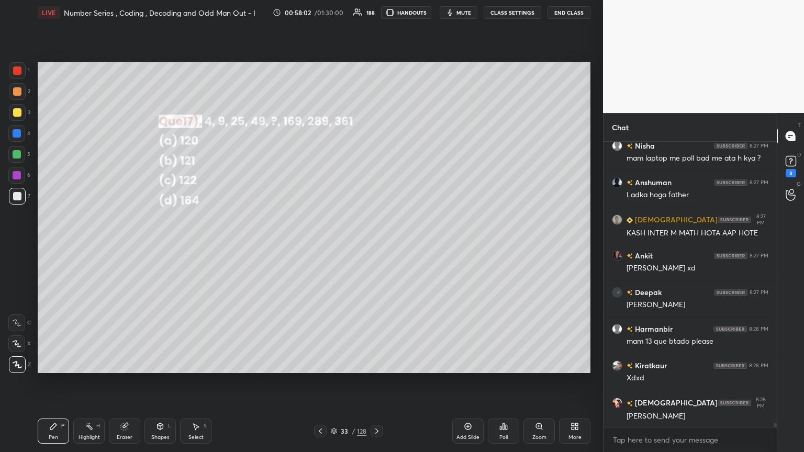
click at [14, 111] on div at bounding box center [17, 112] width 8 height 8
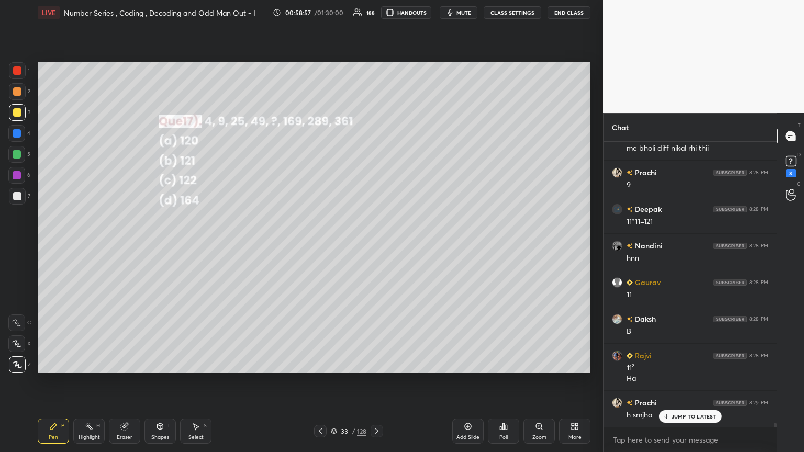
click at [375, 245] on icon at bounding box center [376, 431] width 8 height 8
click at [375, 245] on div "Poll" at bounding box center [503, 431] width 31 height 25
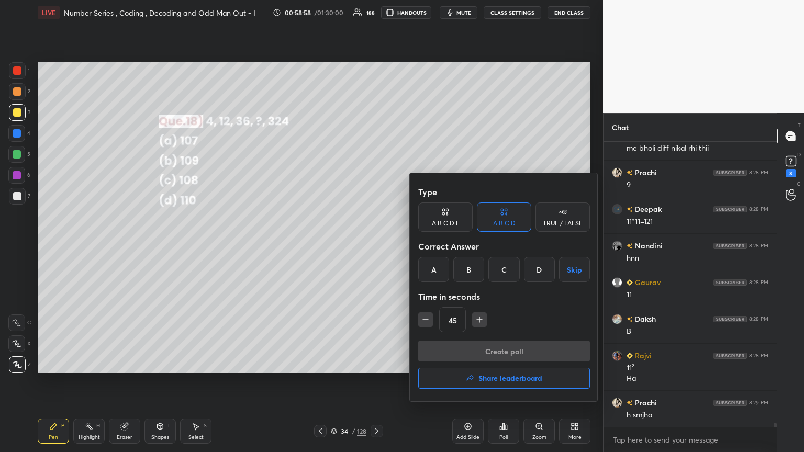
scroll to position [19503, 0]
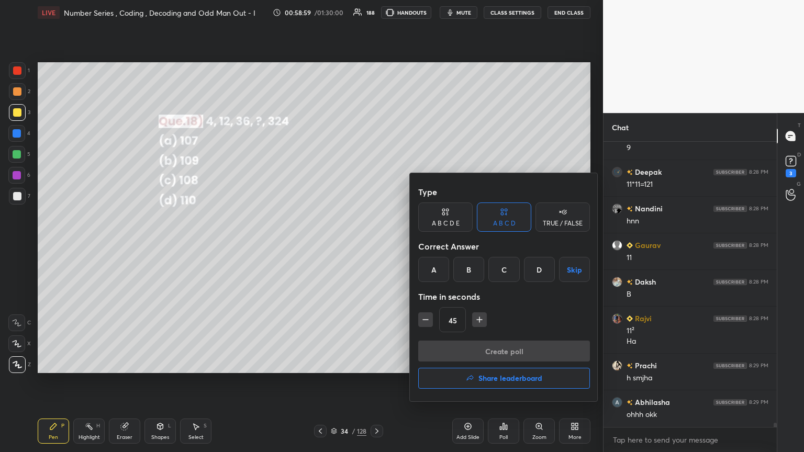
click at [375, 245] on div "C" at bounding box center [503, 269] width 31 height 25
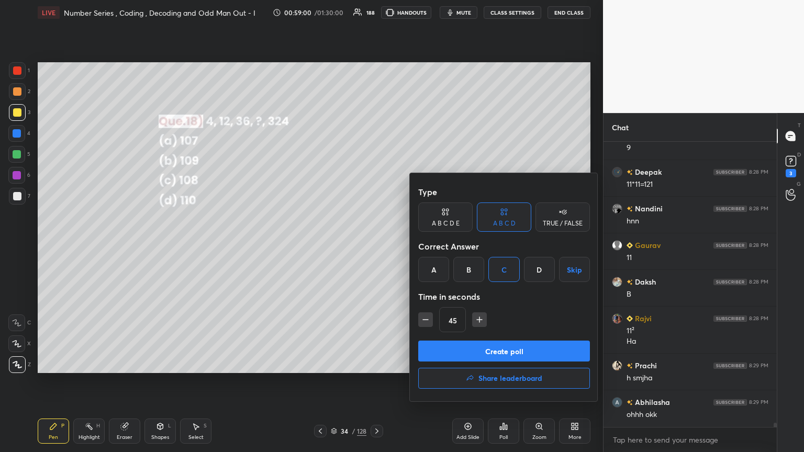
click at [375, 245] on button "Create poll" at bounding box center [504, 351] width 172 height 21
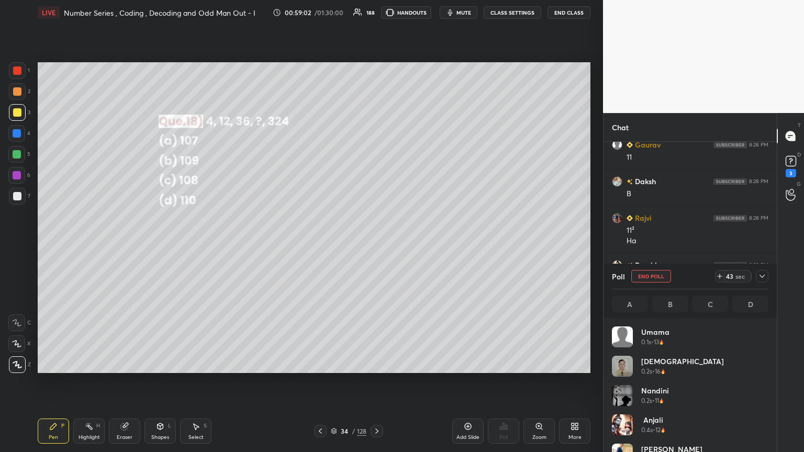
scroll to position [122, 153]
click at [375, 245] on icon at bounding box center [762, 276] width 8 height 8
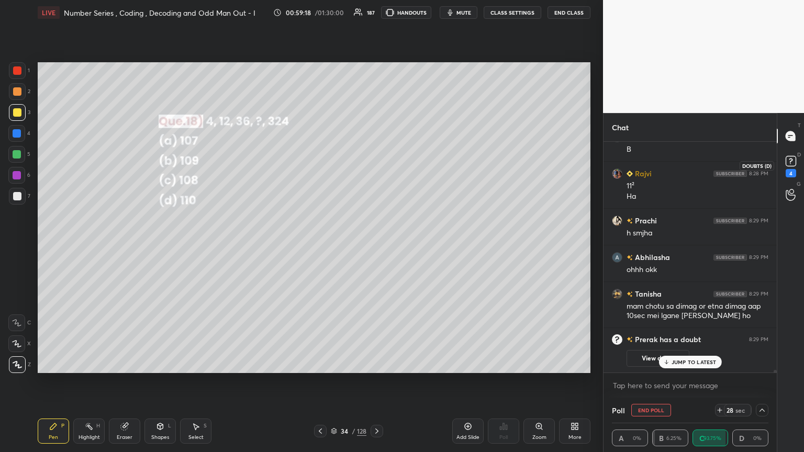
click at [375, 163] on rect at bounding box center [790, 161] width 10 height 10
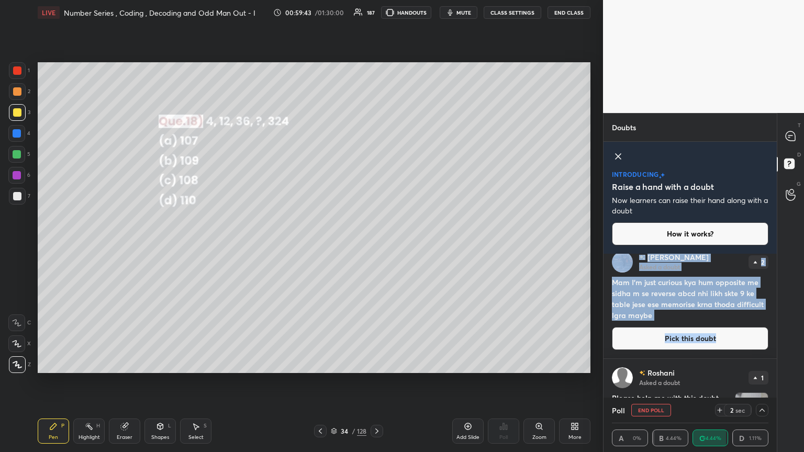
click at [375, 245] on div "[PERSON_NAME] Asked a doubt 3 Please help me with this doubt Pick this doubt Pr…" at bounding box center [689, 326] width 173 height 144
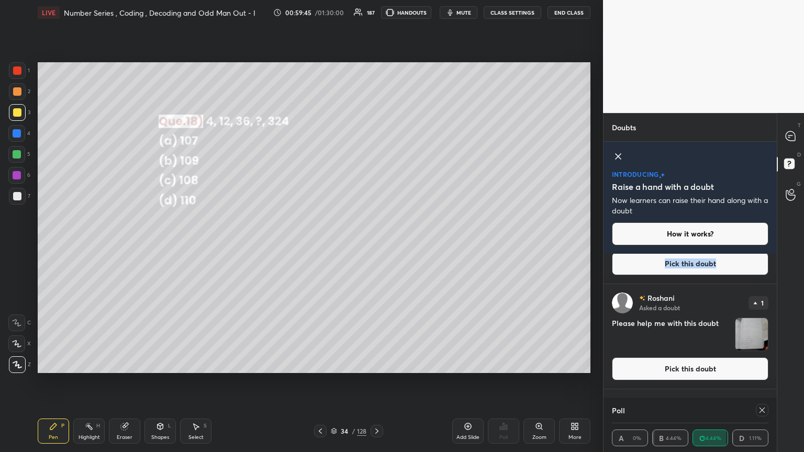
scroll to position [360, 0]
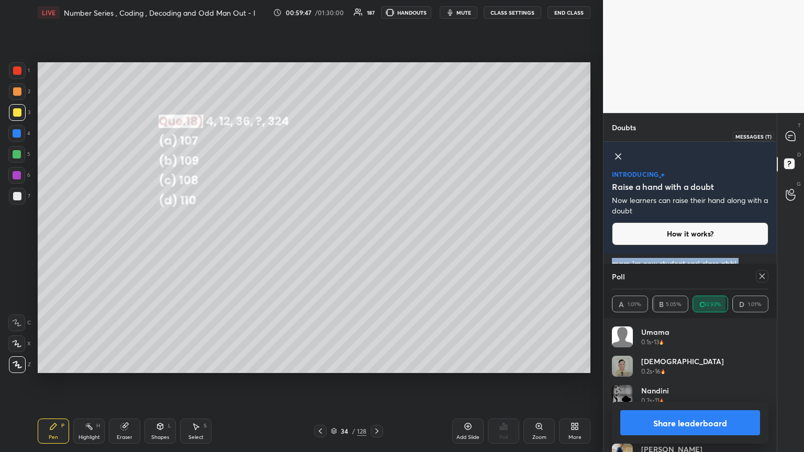
click at [375, 136] on icon at bounding box center [789, 135] width 9 height 9
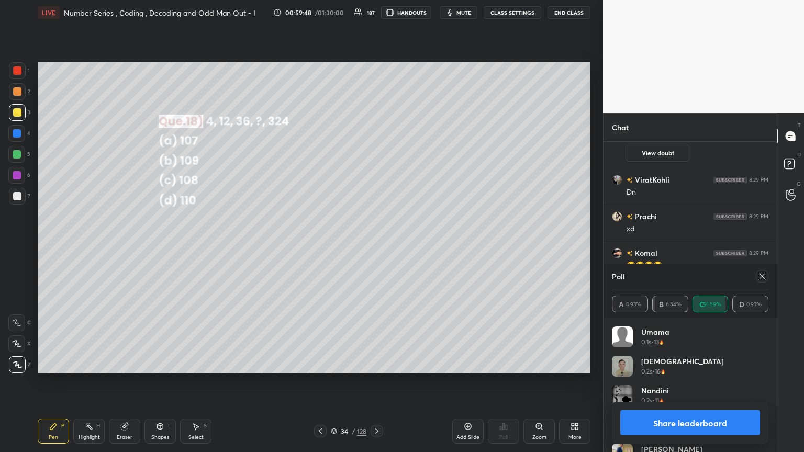
click at [375, 245] on button "Share leaderboard" at bounding box center [690, 422] width 140 height 25
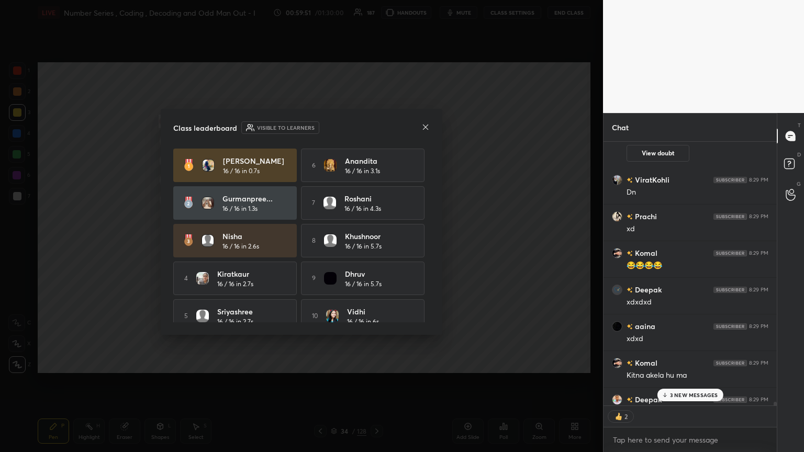
click at [375, 245] on p "3 NEW MESSAGES" at bounding box center [694, 395] width 48 height 6
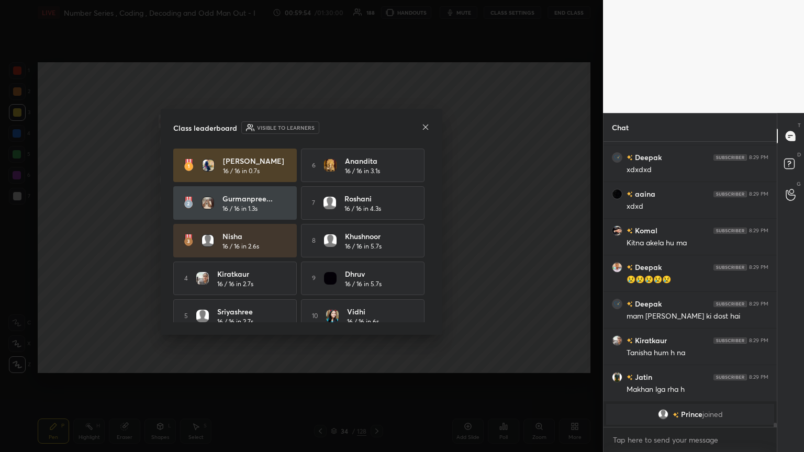
drag, startPoint x: 430, startPoint y: 127, endPoint x: 434, endPoint y: 134, distance: 8.4
click at [375, 127] on div "Class leaderboard Visible to learners Raj 16 / 16 in 0.7s 6 [PERSON_NAME] 16 / …" at bounding box center [301, 222] width 281 height 226
click at [375, 126] on icon at bounding box center [425, 127] width 8 height 8
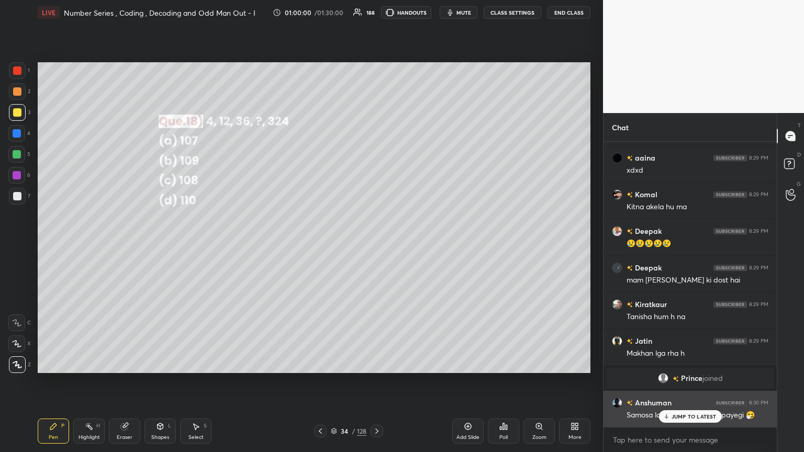
click at [375, 245] on div "JUMP TO LATEST" at bounding box center [689, 416] width 63 height 13
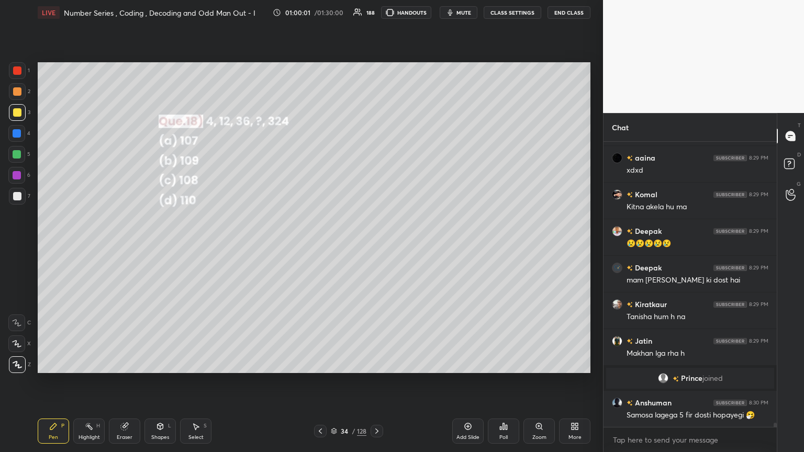
click at [17, 113] on div at bounding box center [17, 112] width 8 height 8
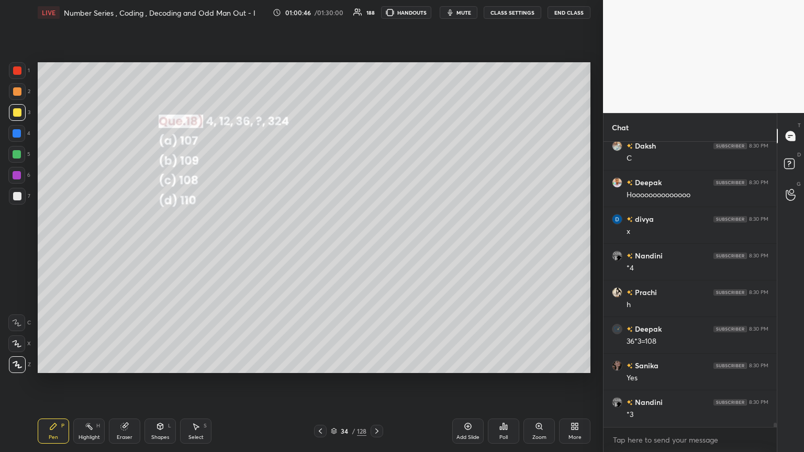
click at [15, 198] on div at bounding box center [17, 196] width 8 height 8
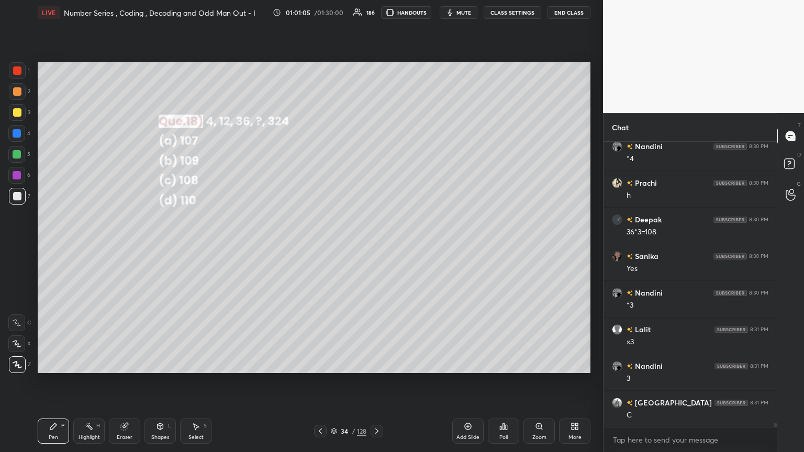
scroll to position [20399, 0]
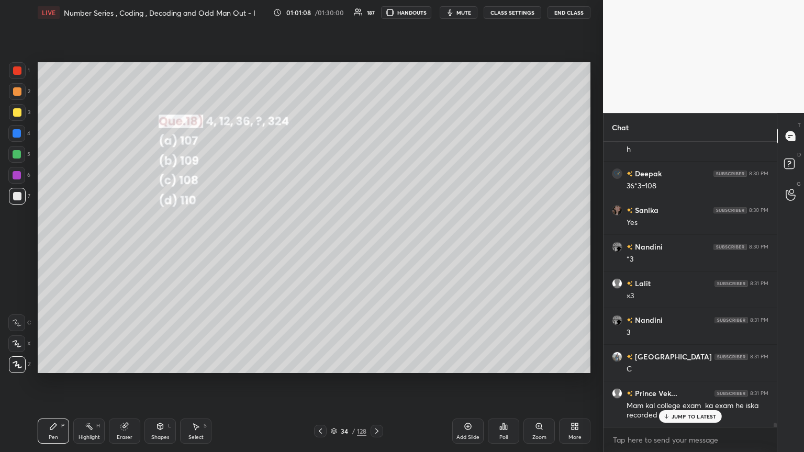
click at [375, 245] on p "JUMP TO LATEST" at bounding box center [693, 416] width 45 height 6
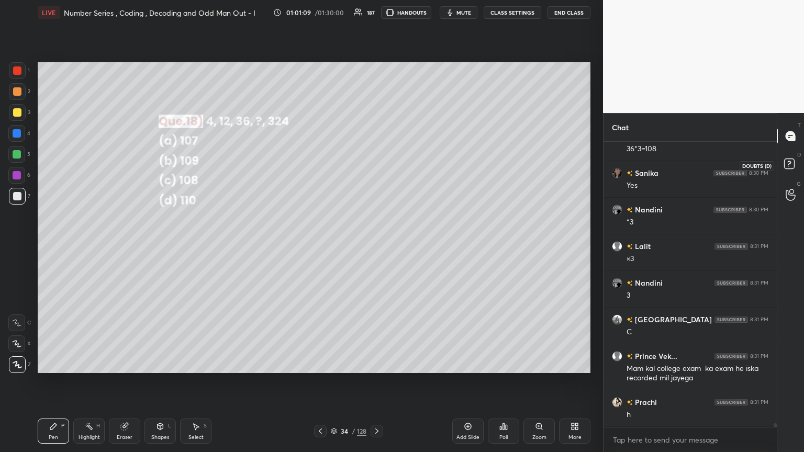
click at [375, 163] on rect at bounding box center [789, 164] width 10 height 10
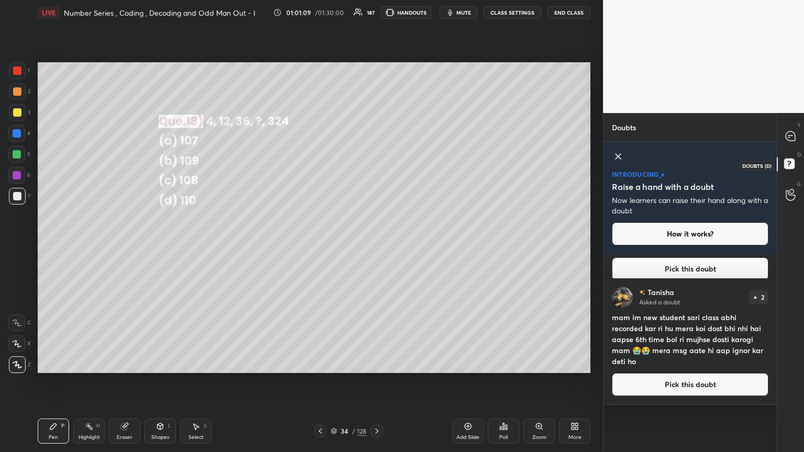
scroll to position [0, 0]
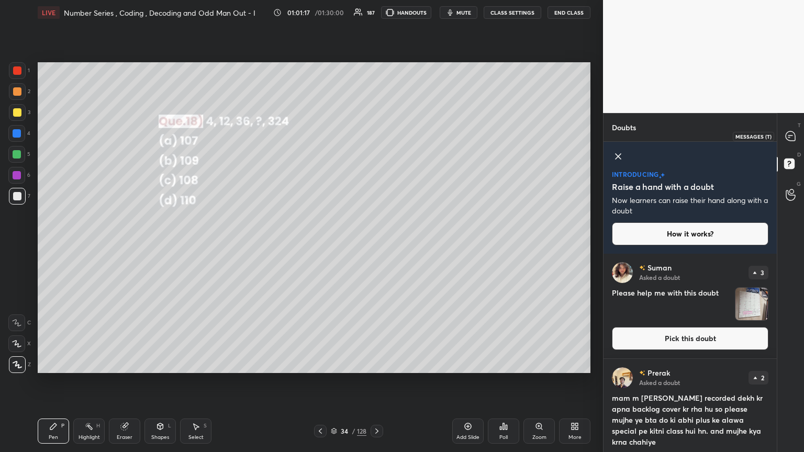
drag, startPoint x: 790, startPoint y: 138, endPoint x: 787, endPoint y: 152, distance: 14.0
click at [375, 138] on icon at bounding box center [789, 135] width 9 height 9
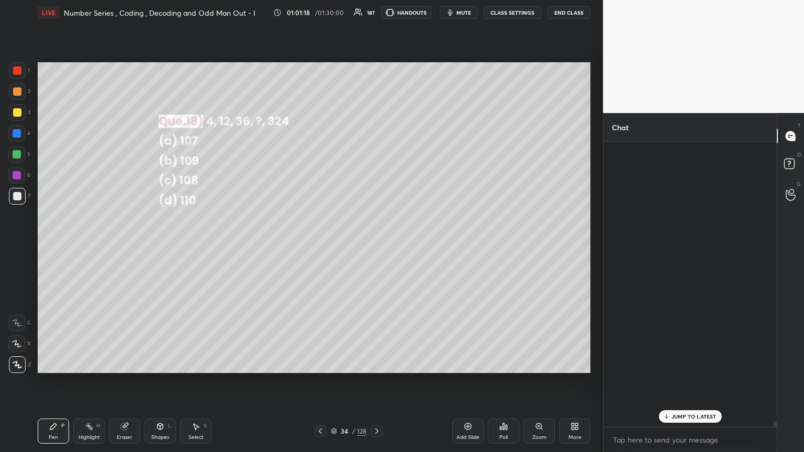
scroll to position [282, 170]
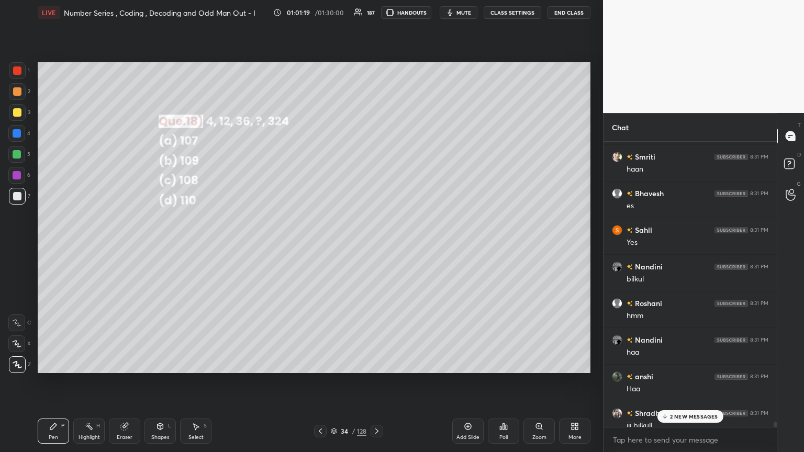
click at [375, 245] on p "2 NEW MESSAGES" at bounding box center [694, 416] width 48 height 6
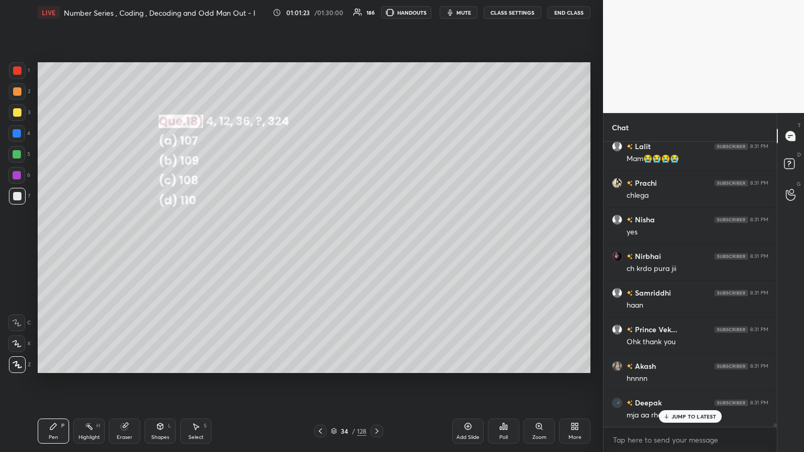
scroll to position [21470, 0]
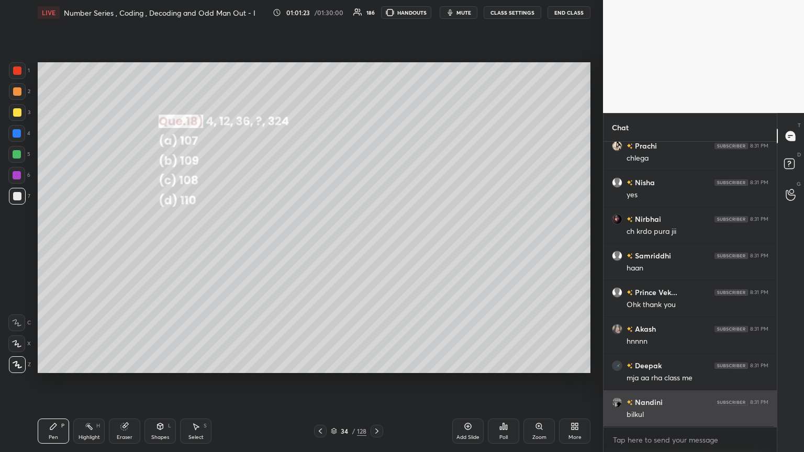
drag, startPoint x: 676, startPoint y: 413, endPoint x: 672, endPoint y: 417, distance: 6.3
click at [375, 245] on div "Lalit 8:31 PM Mam😭😭😭😭 Prachi 8:31 PM chlega [GEOGRAPHIC_DATA] 8:31 PM yes [GEOG…" at bounding box center [689, 284] width 173 height 285
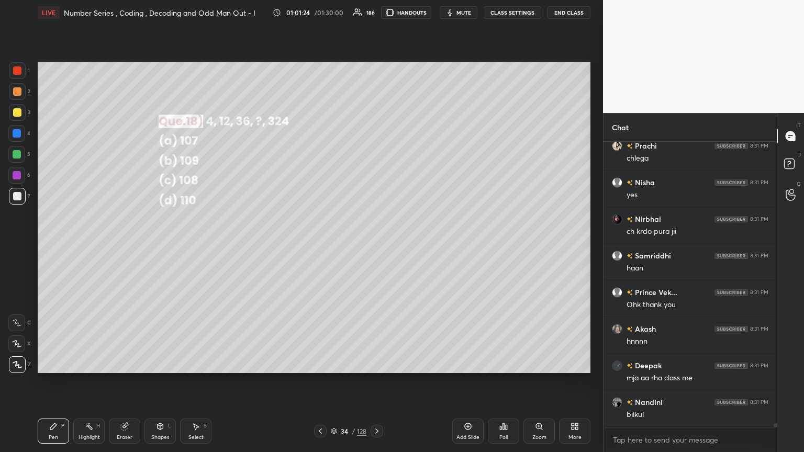
click at [375, 245] on icon at bounding box center [376, 431] width 8 height 8
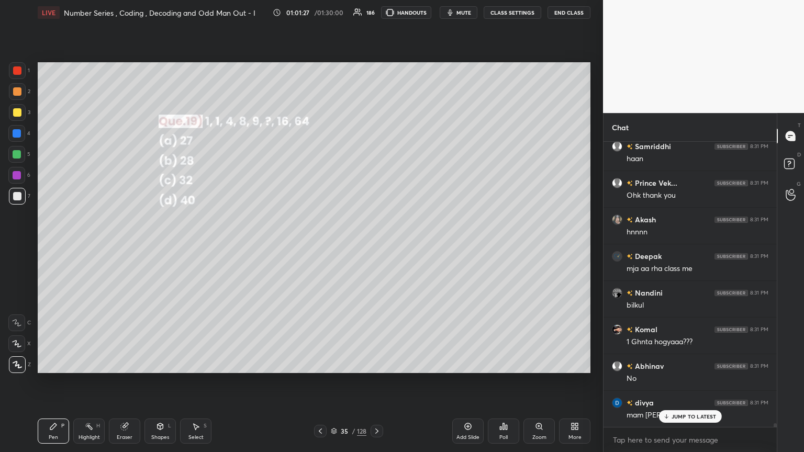
click at [375, 245] on div "Poll" at bounding box center [503, 431] width 31 height 25
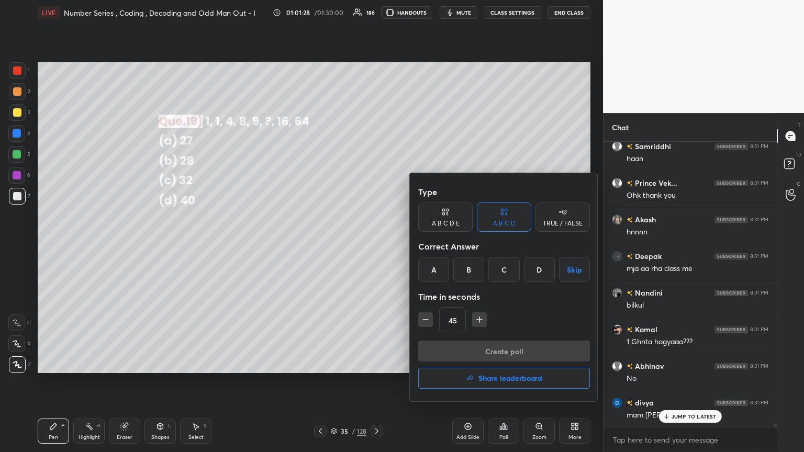
click at [375, 245] on div "A" at bounding box center [433, 269] width 31 height 25
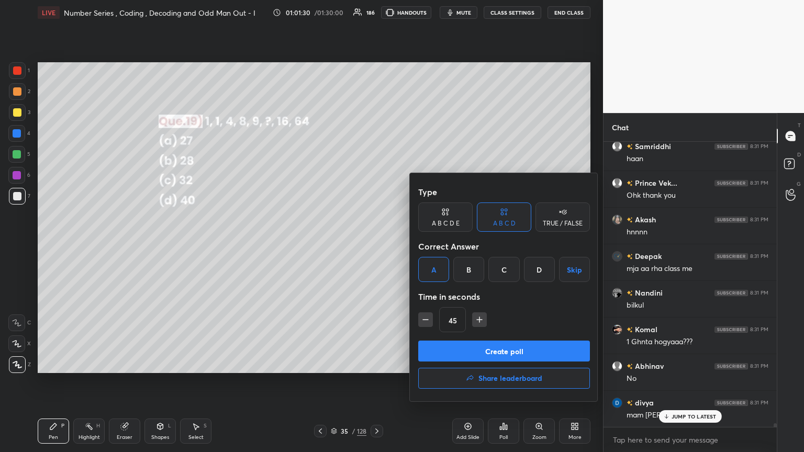
drag, startPoint x: 454, startPoint y: 352, endPoint x: 460, endPoint y: 355, distance: 7.0
click at [375, 245] on button "Create poll" at bounding box center [504, 351] width 172 height 21
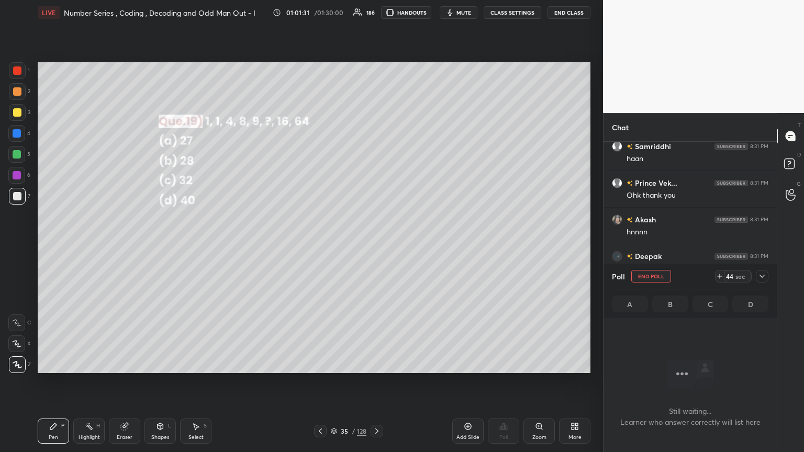
scroll to position [4, 3]
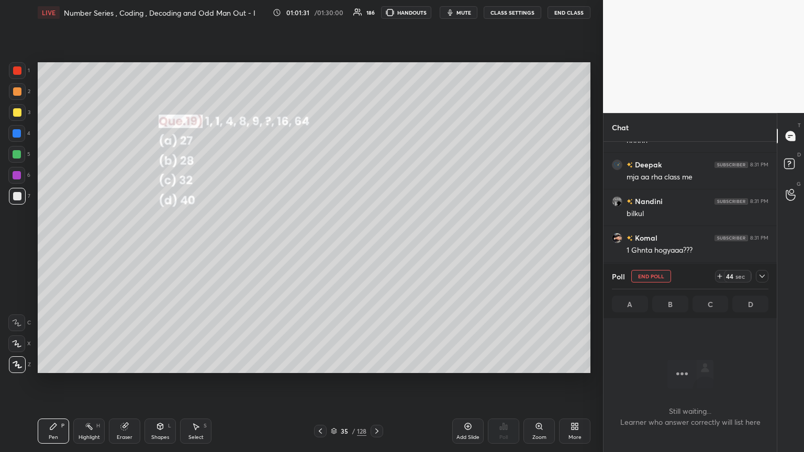
click at [375, 245] on icon at bounding box center [762, 276] width 8 height 8
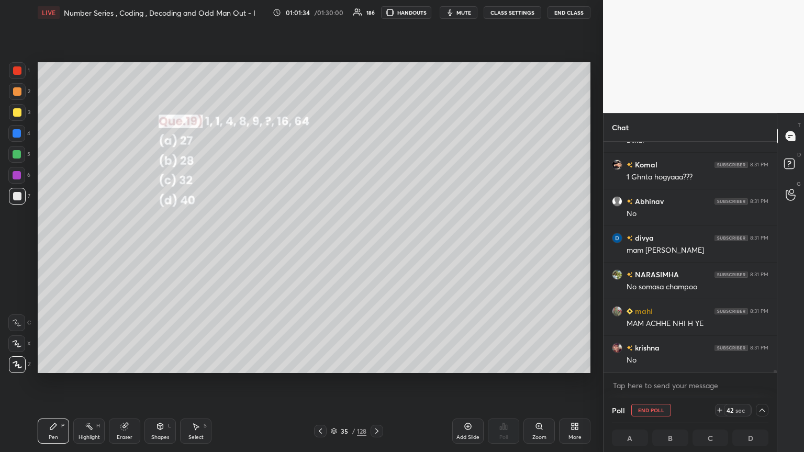
click at [375, 245] on div "Deepak 8:31 PM mja aa rha class me Nandini 8:31 PM bilkul [PERSON_NAME] 8:31 PM…" at bounding box center [689, 257] width 173 height 231
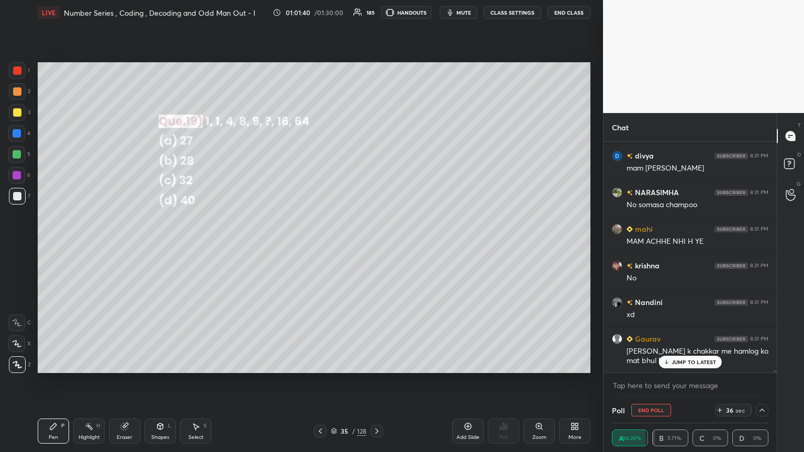
click at [375, 245] on div "Lalit 8:31 PM Mam😭😭😭😭 Prachi 8:31 PM chlega [GEOGRAPHIC_DATA] 8:31 PM yes [GEOG…" at bounding box center [689, 257] width 173 height 231
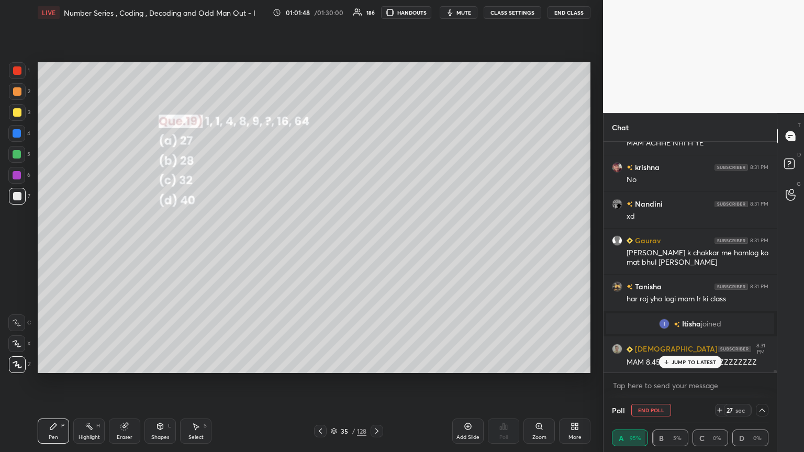
click at [375, 245] on p "JUMP TO LATEST" at bounding box center [693, 362] width 45 height 6
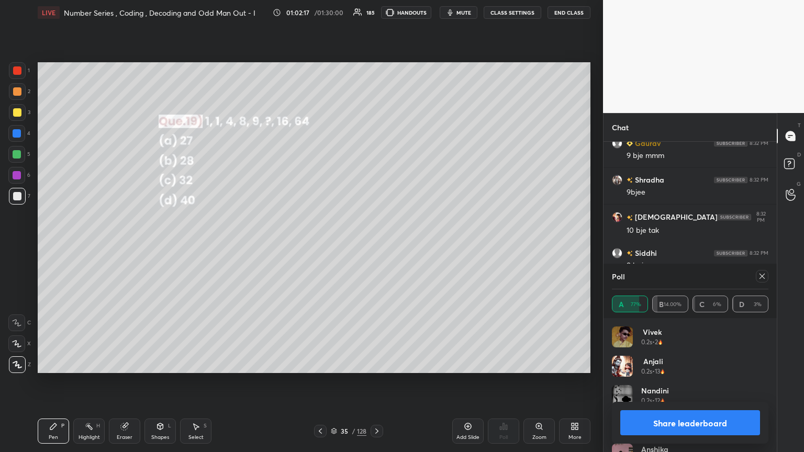
click at [375, 245] on icon at bounding box center [762, 276] width 8 height 8
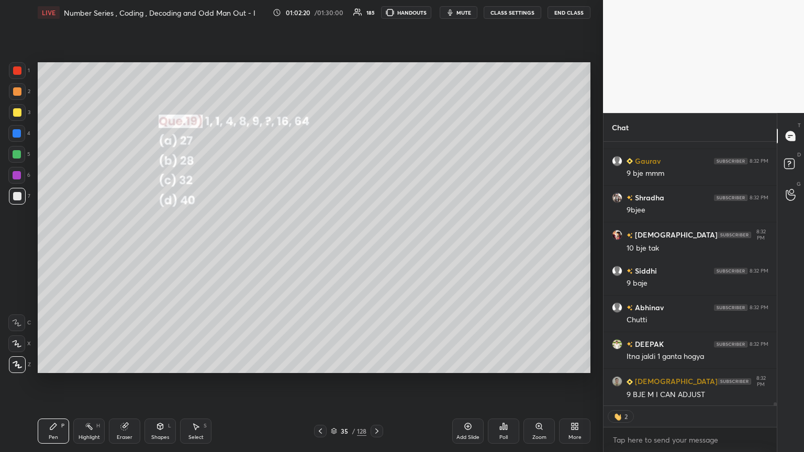
click at [59, 245] on div "Pen P" at bounding box center [53, 431] width 31 height 25
drag, startPoint x: 14, startPoint y: 111, endPoint x: 25, endPoint y: 120, distance: 13.8
click at [13, 112] on div at bounding box center [17, 112] width 8 height 8
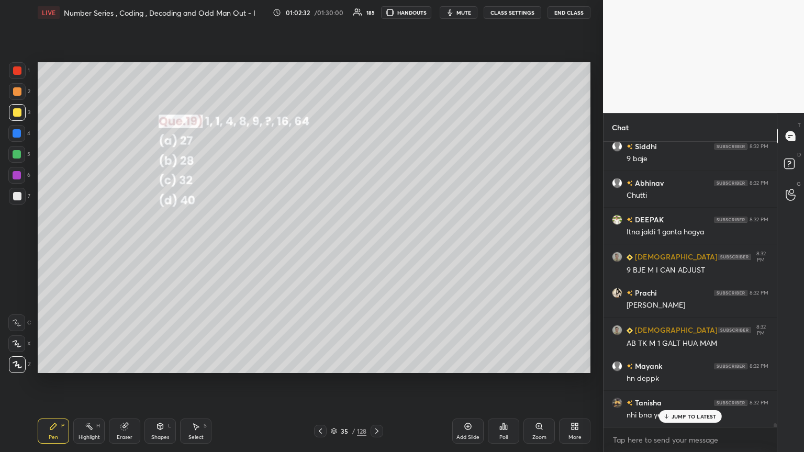
drag, startPoint x: 161, startPoint y: 432, endPoint x: 155, endPoint y: 421, distance: 12.9
click at [159, 245] on div "Shapes L" at bounding box center [159, 431] width 31 height 25
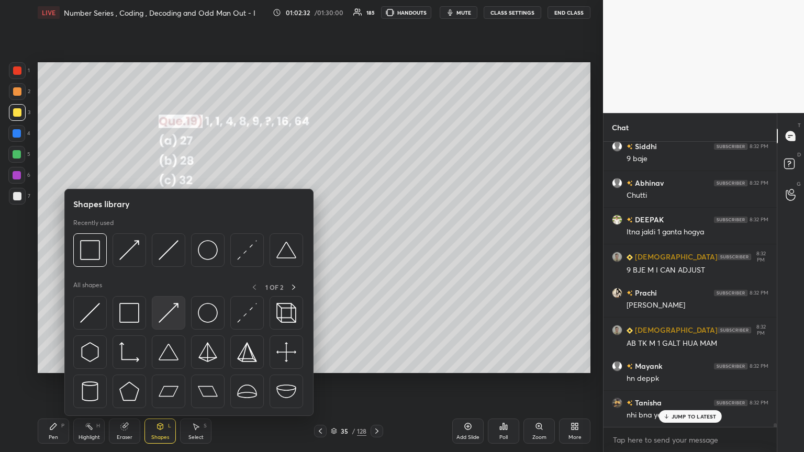
click at [157, 245] on div at bounding box center [168, 312] width 33 height 33
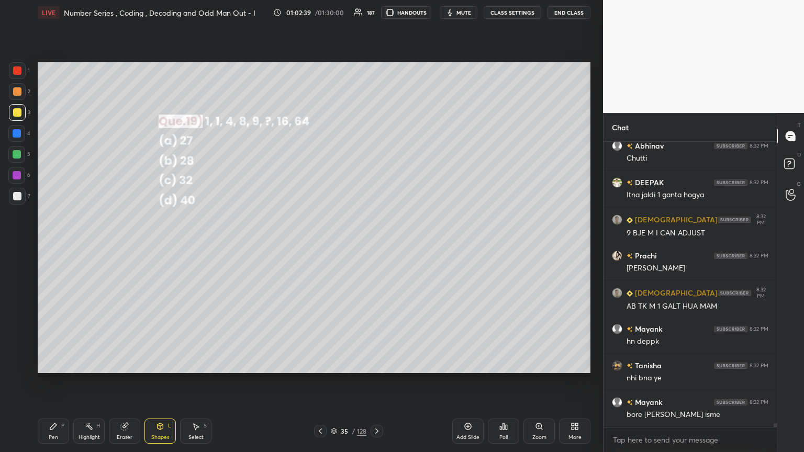
click at [49, 245] on div "Pen P" at bounding box center [53, 431] width 31 height 25
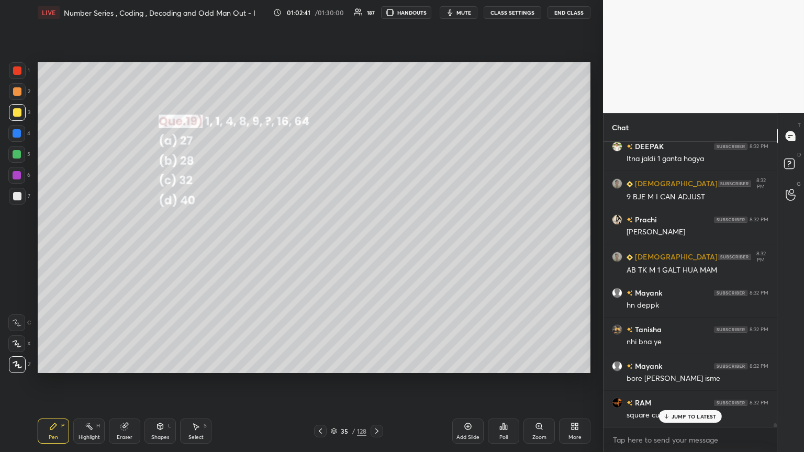
drag, startPoint x: 17, startPoint y: 156, endPoint x: 34, endPoint y: 160, distance: 17.1
click at [17, 156] on div at bounding box center [17, 154] width 8 height 8
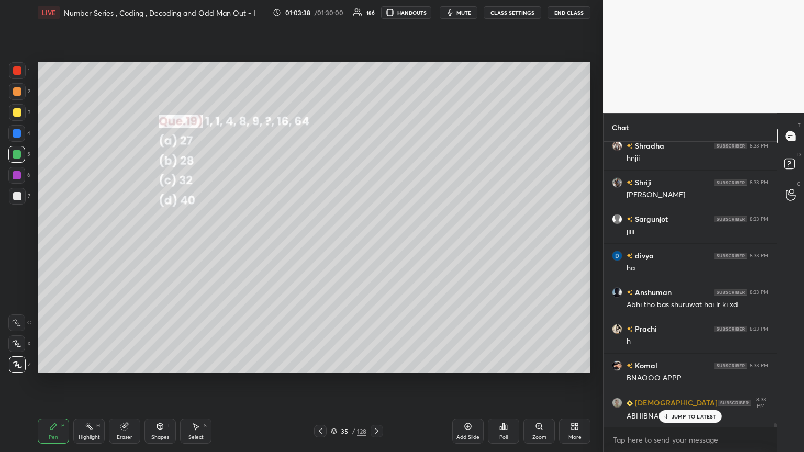
scroll to position [22724, 0]
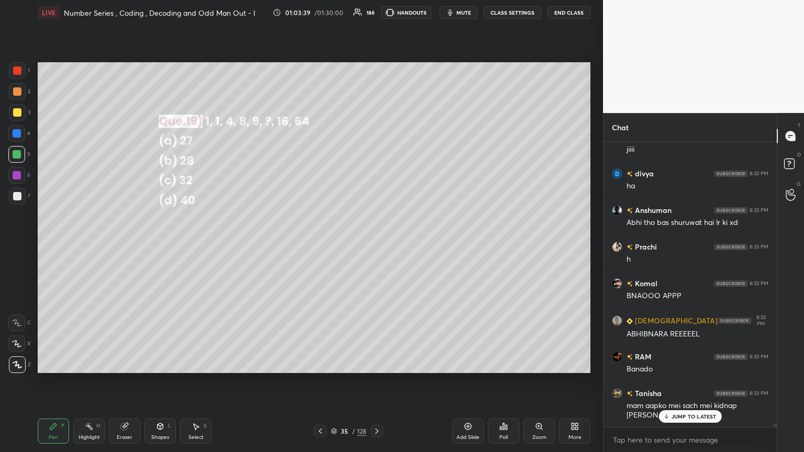
click at [372, 245] on div at bounding box center [376, 431] width 13 height 13
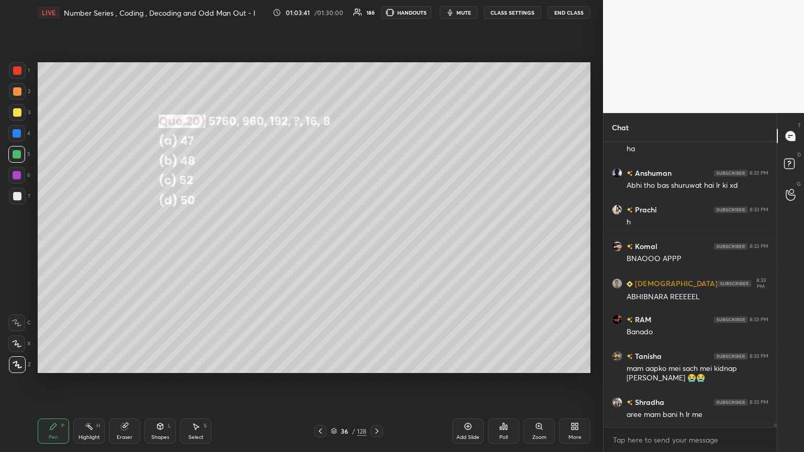
scroll to position [22798, 0]
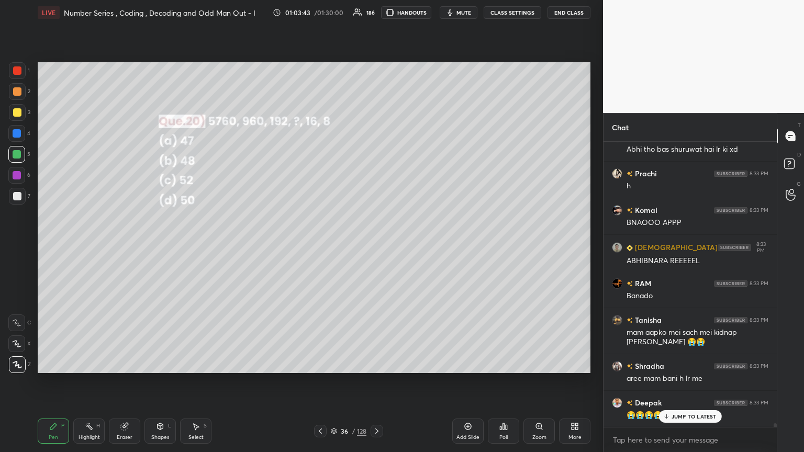
click at [375, 245] on div "Poll" at bounding box center [503, 431] width 31 height 25
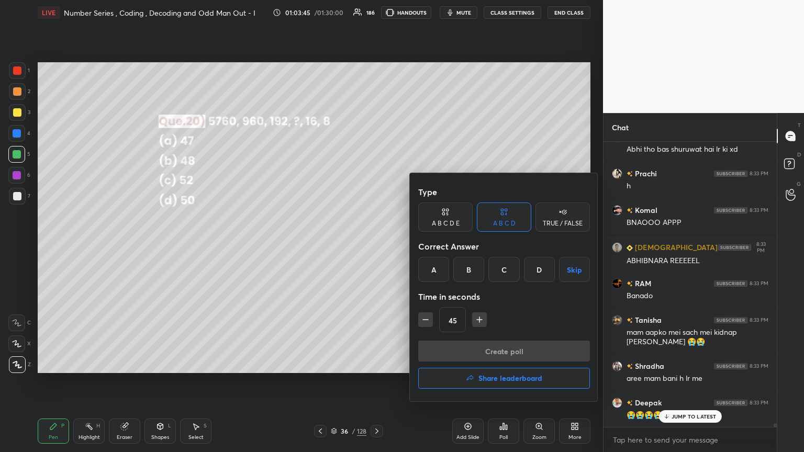
click at [375, 245] on div "B" at bounding box center [468, 269] width 31 height 25
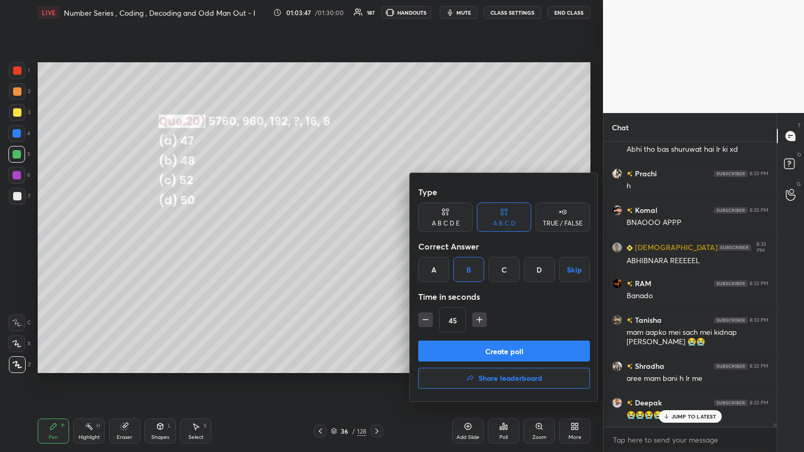
click at [375, 245] on button "Create poll" at bounding box center [504, 351] width 172 height 21
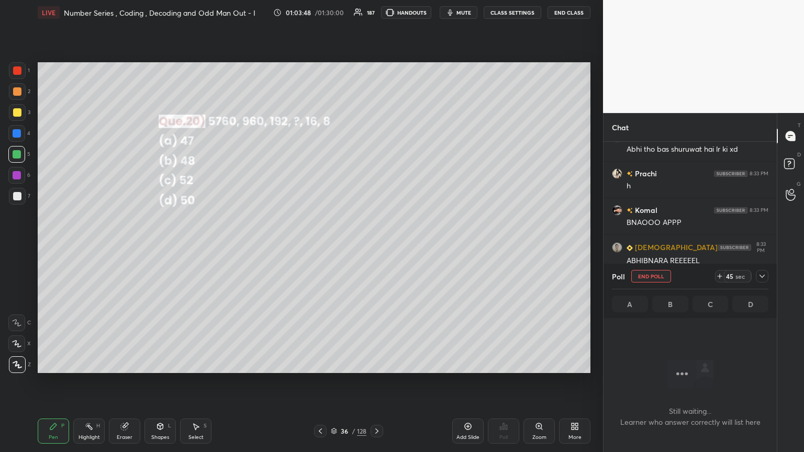
scroll to position [4, 3]
click at [375, 245] on div at bounding box center [761, 276] width 13 height 13
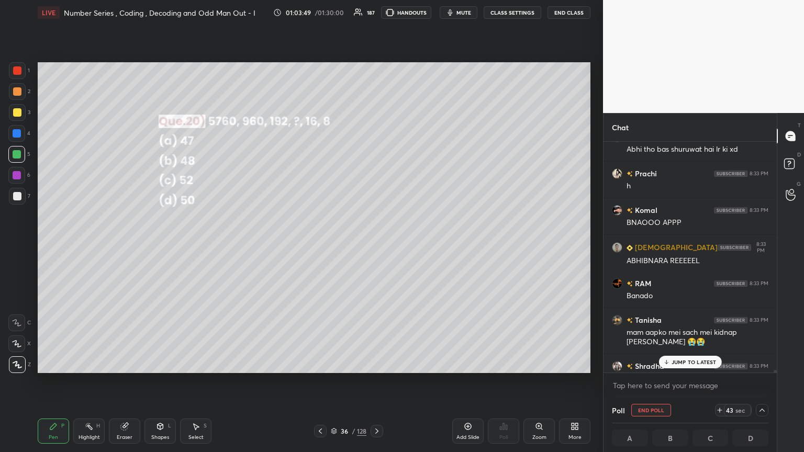
click at [375, 245] on p "JUMP TO LATEST" at bounding box center [693, 362] width 45 height 6
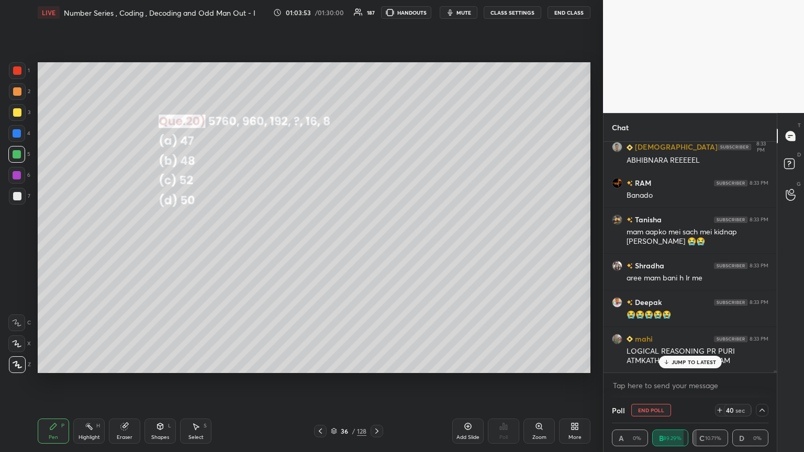
click at [375, 245] on div "JUMP TO LATEST" at bounding box center [689, 362] width 63 height 13
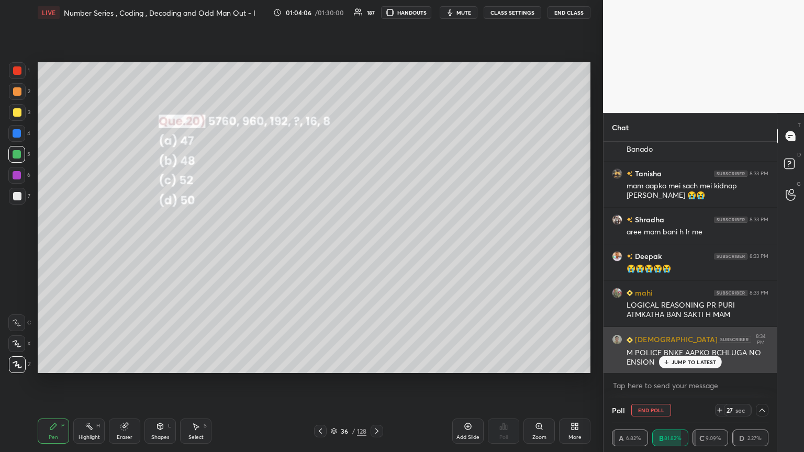
drag, startPoint x: 697, startPoint y: 362, endPoint x: 693, endPoint y: 354, distance: 8.9
click at [375, 245] on p "JUMP TO LATEST" at bounding box center [693, 362] width 45 height 6
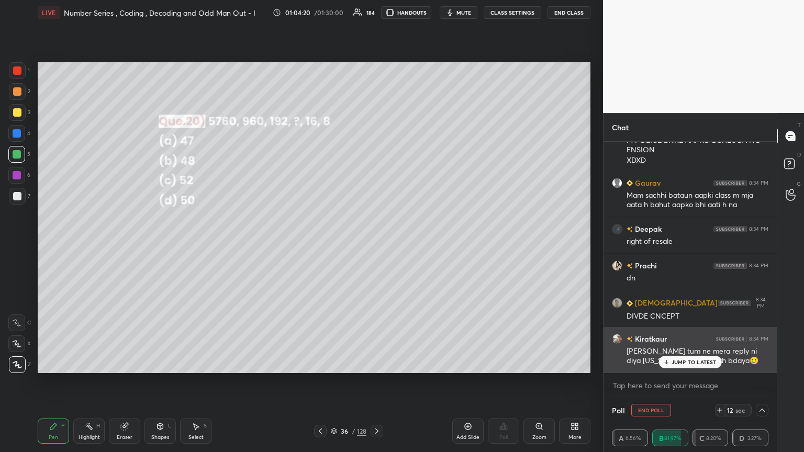
click at [375, 245] on p "JUMP TO LATEST" at bounding box center [693, 362] width 45 height 6
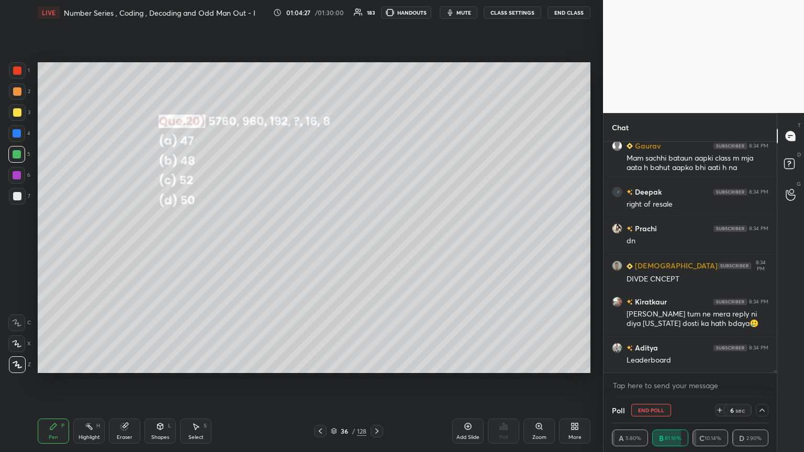
click at [375, 245] on icon at bounding box center [762, 410] width 8 height 8
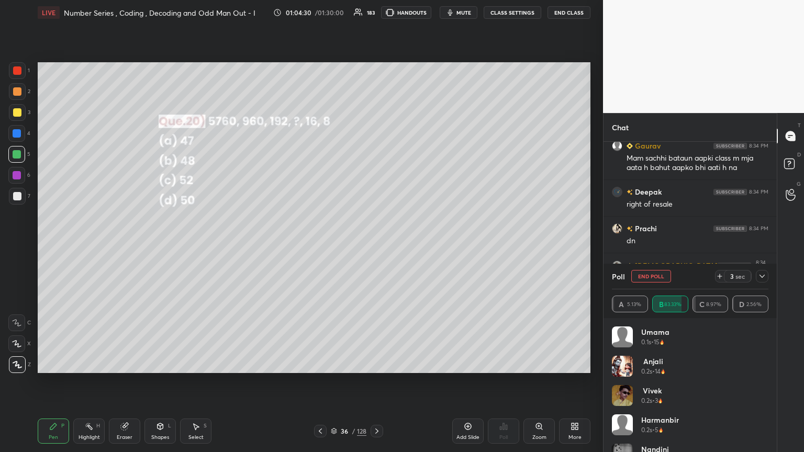
click at [375, 245] on icon at bounding box center [762, 276] width 8 height 8
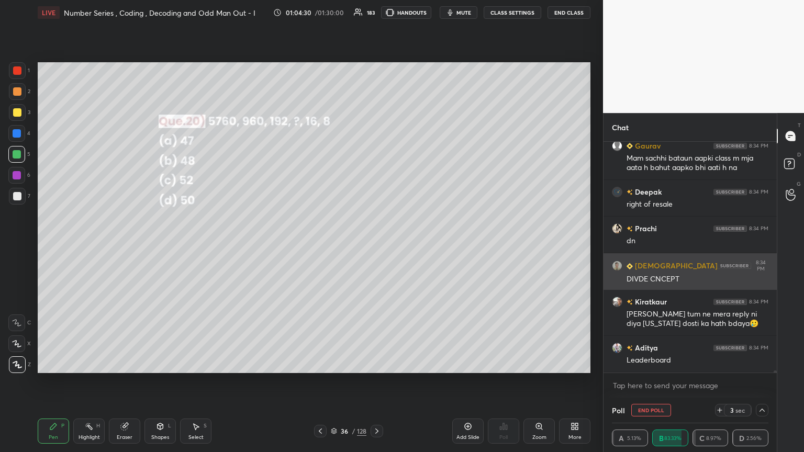
scroll to position [91, 153]
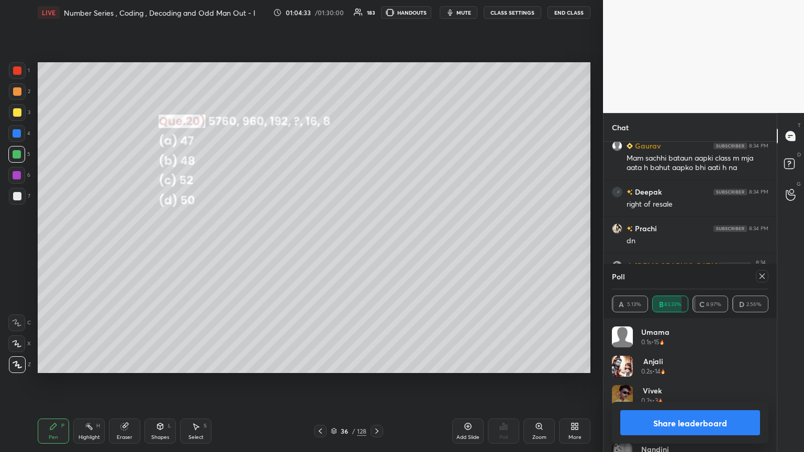
click at [375, 245] on button "Share leaderboard" at bounding box center [690, 422] width 140 height 25
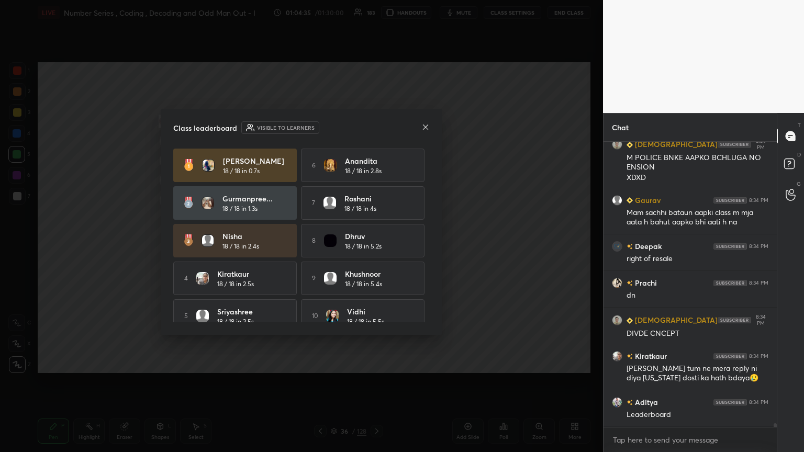
click at [375, 126] on icon at bounding box center [425, 127] width 8 height 8
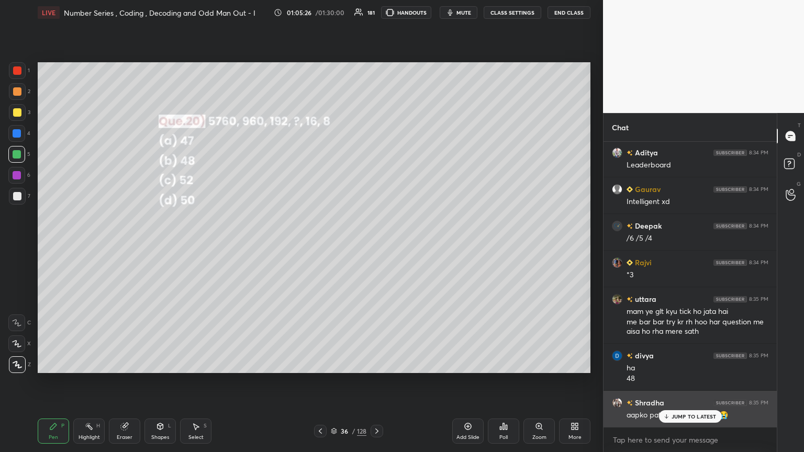
click at [375, 245] on p "JUMP TO LATEST" at bounding box center [693, 416] width 45 height 6
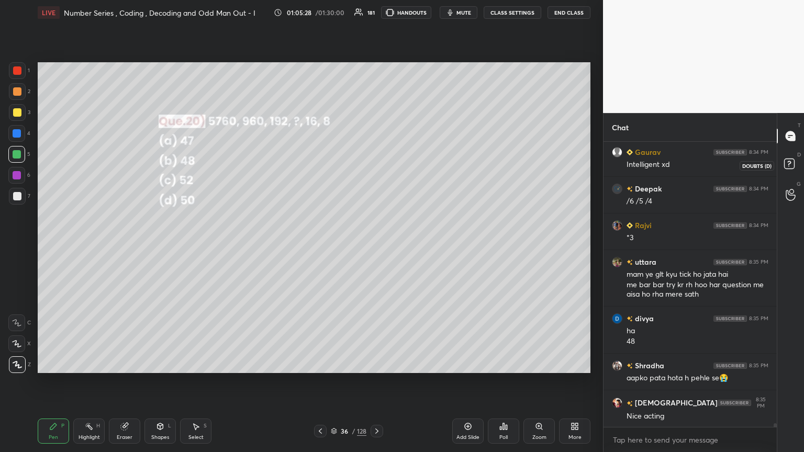
click at [375, 164] on rect at bounding box center [789, 164] width 10 height 10
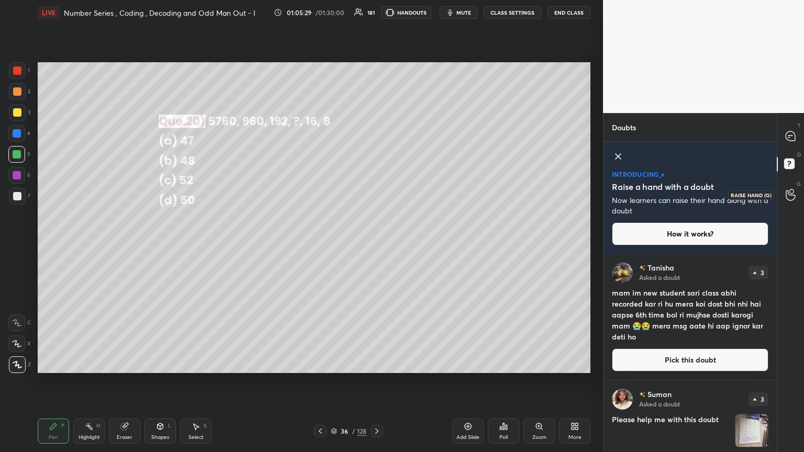
click at [375, 191] on icon at bounding box center [790, 195] width 10 height 12
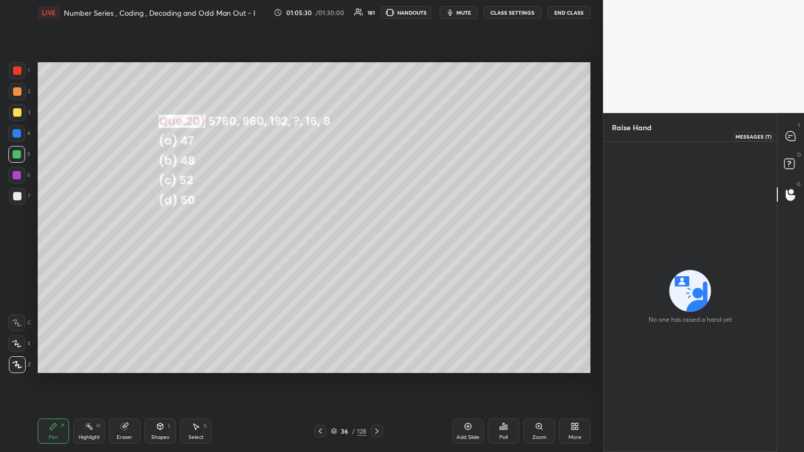
drag, startPoint x: 794, startPoint y: 136, endPoint x: 789, endPoint y: 145, distance: 10.3
click at [375, 136] on icon at bounding box center [789, 135] width 9 height 9
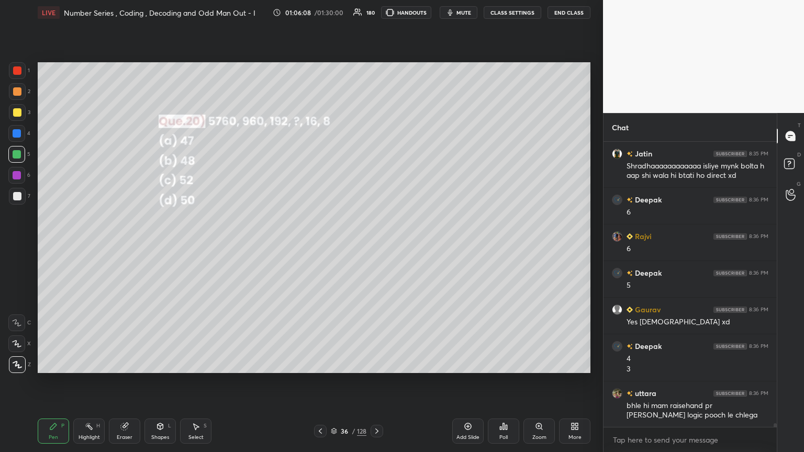
scroll to position [23607, 0]
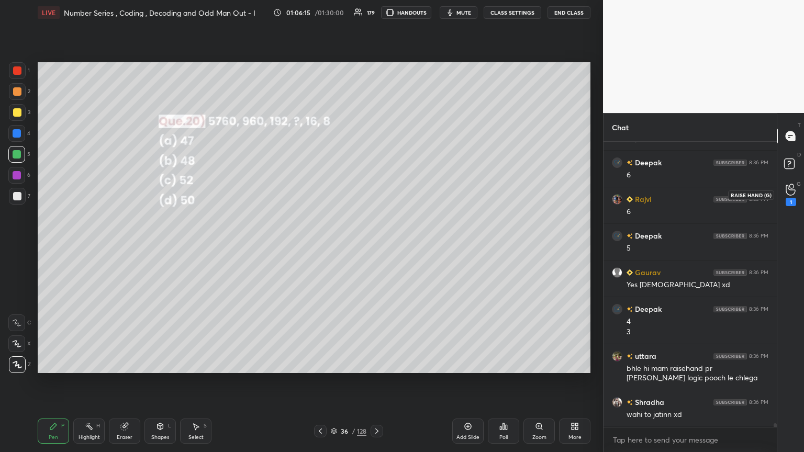
click at [375, 189] on icon at bounding box center [789, 190] width 9 height 10
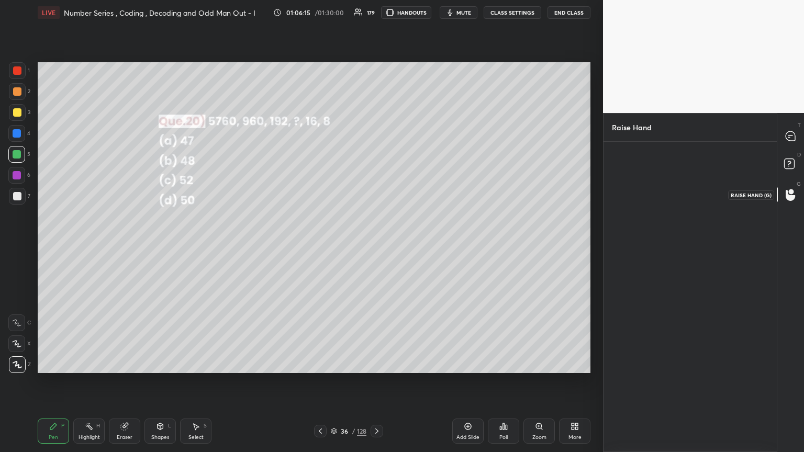
scroll to position [3, 3]
click at [375, 136] on icon at bounding box center [789, 135] width 9 height 9
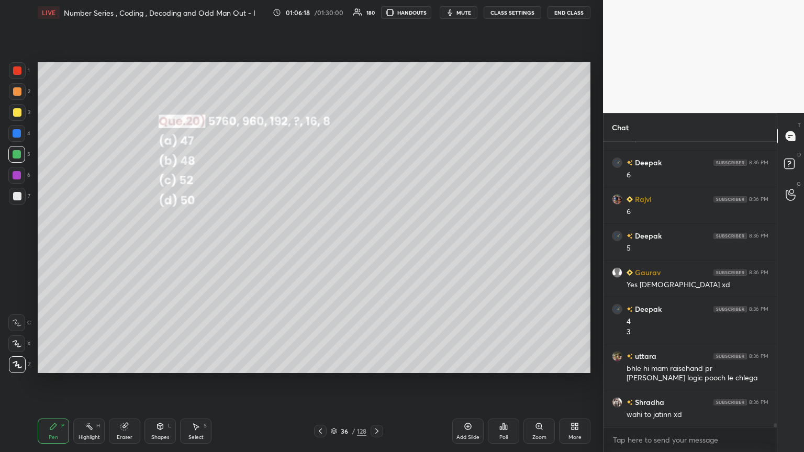
click at [375, 245] on icon at bounding box center [376, 431] width 8 height 8
click at [375, 245] on div "Poll" at bounding box center [503, 437] width 8 height 5
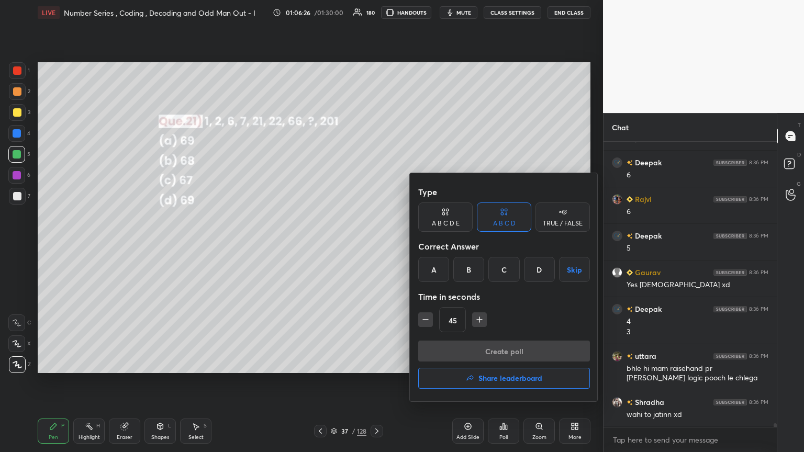
click at [375, 245] on div "C" at bounding box center [503, 269] width 31 height 25
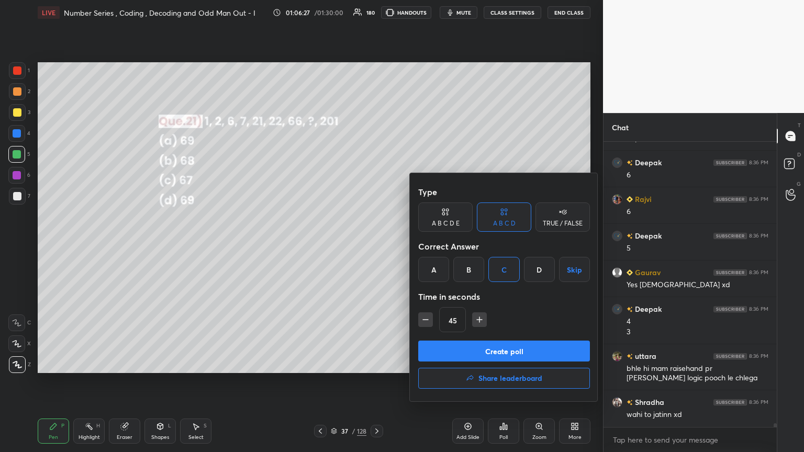
click at [375, 245] on button "Create poll" at bounding box center [504, 351] width 172 height 21
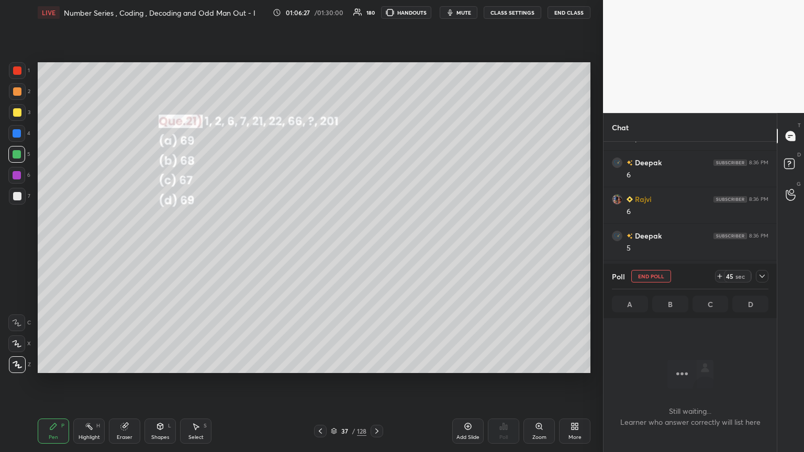
scroll to position [141, 170]
click at [375, 245] on icon at bounding box center [762, 276] width 8 height 8
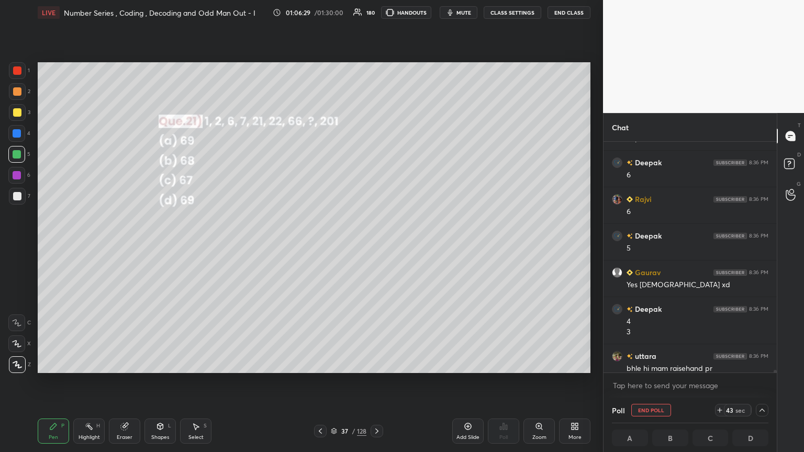
scroll to position [0, 3]
click at [375, 245] on icon at bounding box center [762, 410] width 8 height 8
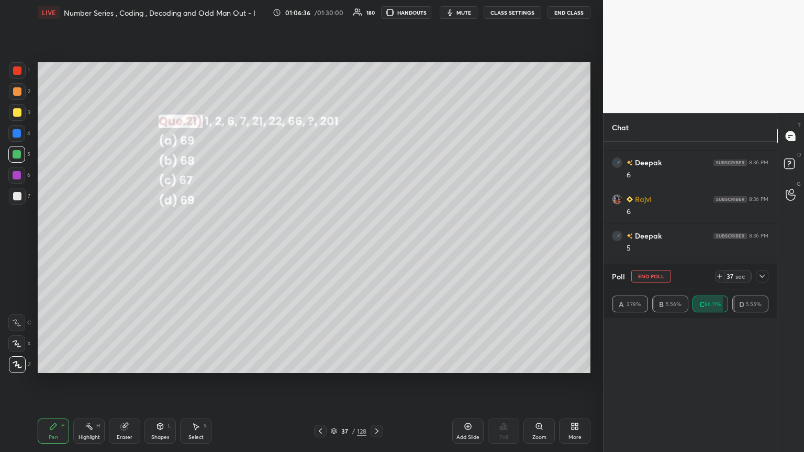
scroll to position [69, 153]
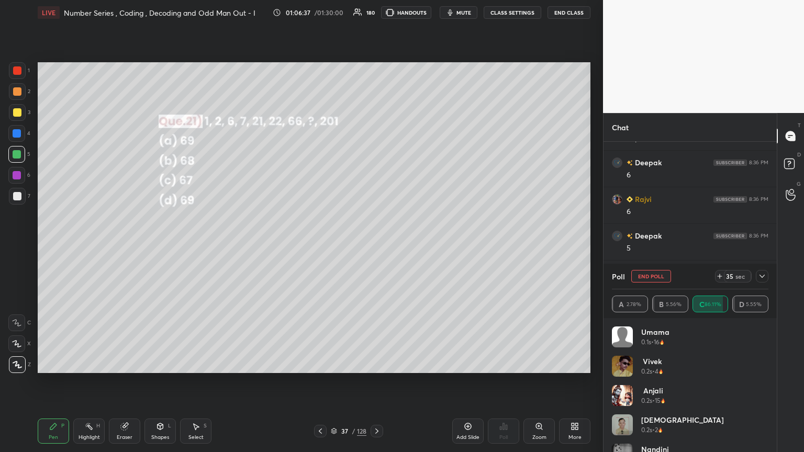
click at [375, 245] on icon at bounding box center [762, 276] width 8 height 8
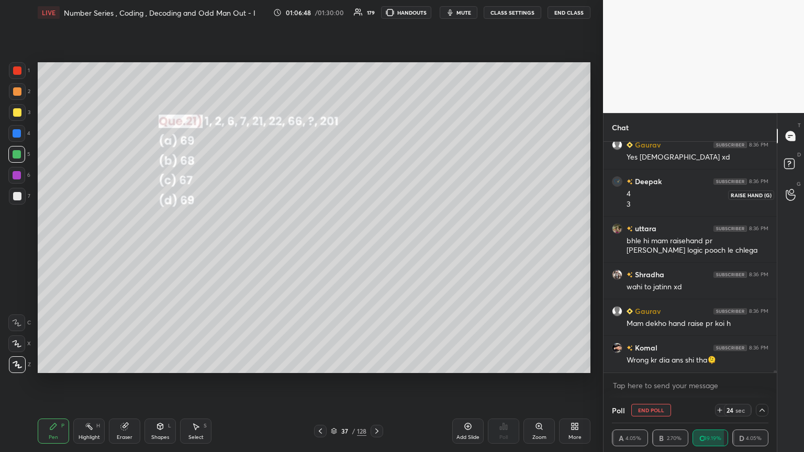
click at [375, 196] on icon at bounding box center [790, 195] width 10 height 12
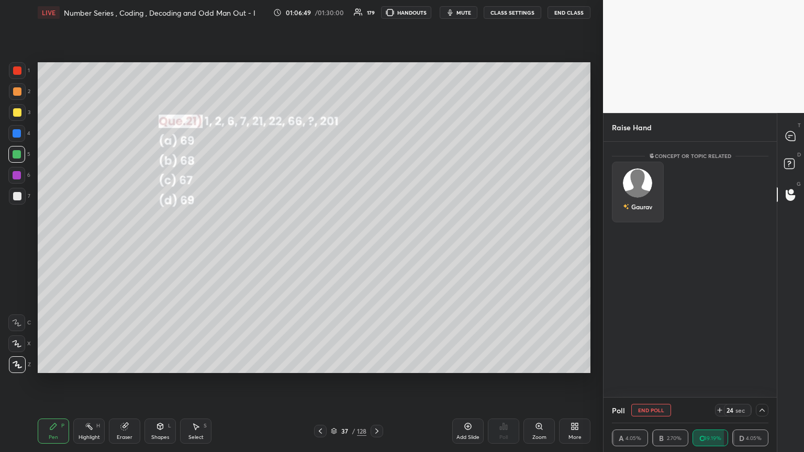
click at [375, 197] on div "Gaurav" at bounding box center [638, 192] width 52 height 61
click at [375, 138] on icon at bounding box center [789, 135] width 9 height 9
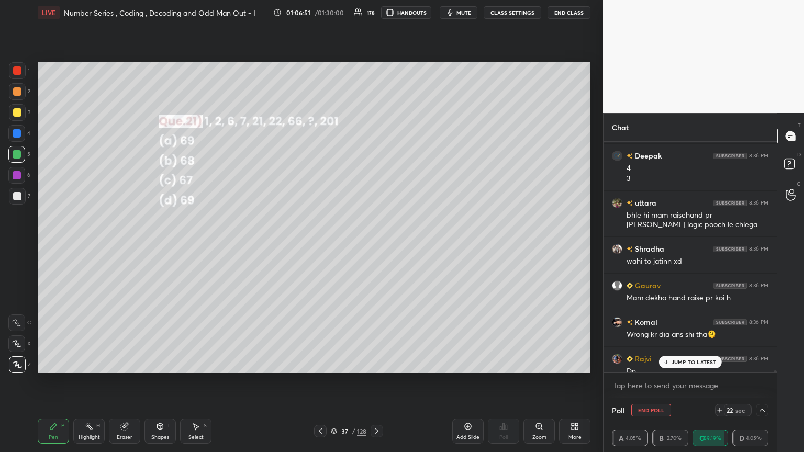
click at [375, 245] on p "JUMP TO LATEST" at bounding box center [693, 362] width 45 height 6
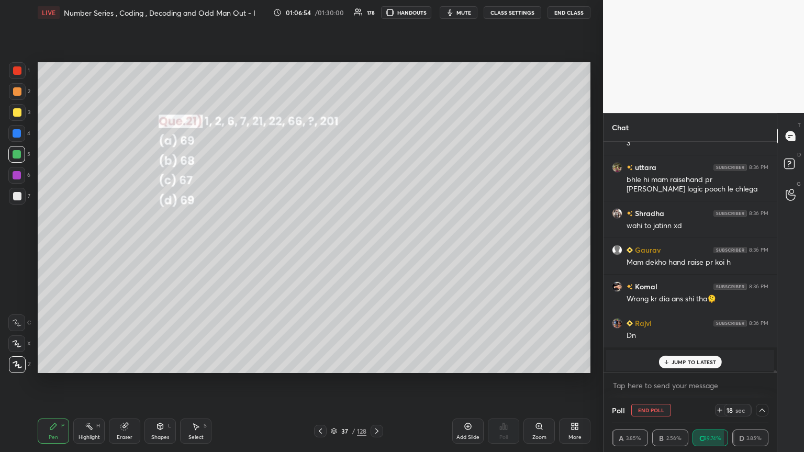
click at [375, 245] on p "JUMP TO LATEST" at bounding box center [693, 362] width 45 height 6
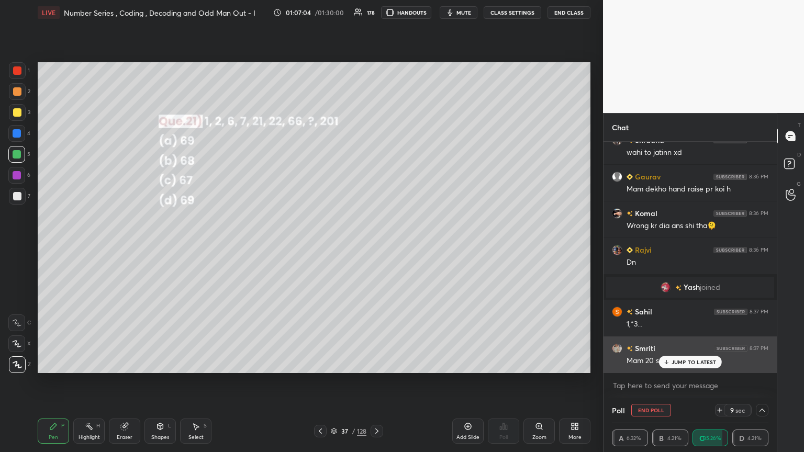
click at [375, 245] on p "JUMP TO LATEST" at bounding box center [693, 362] width 45 height 6
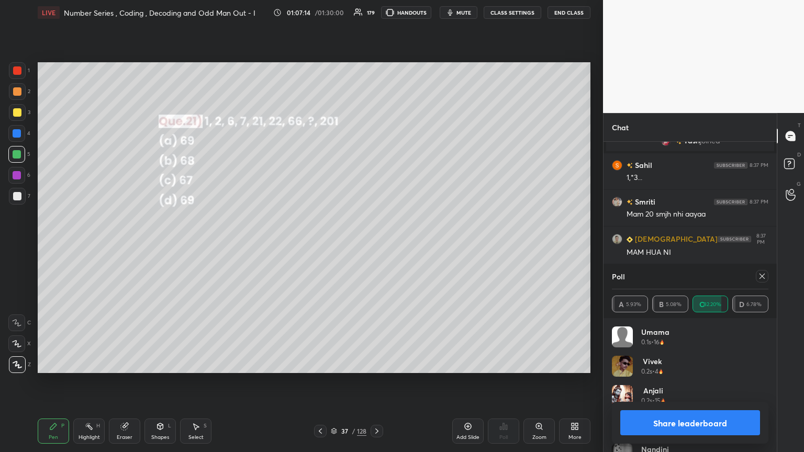
click at [375, 245] on icon at bounding box center [762, 276] width 8 height 8
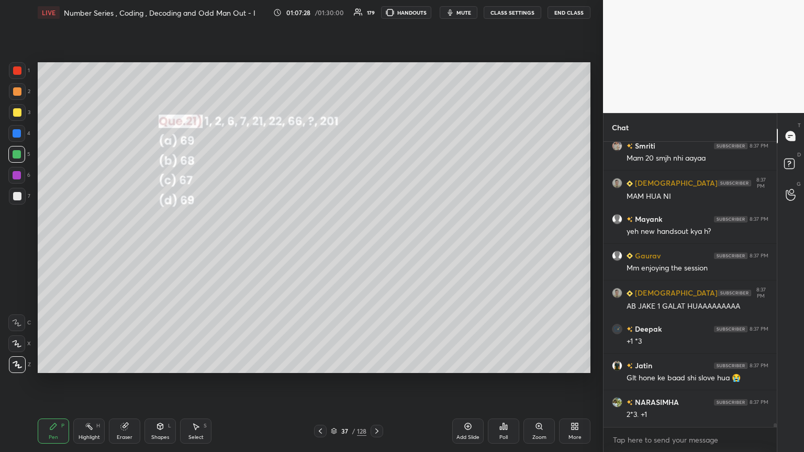
click at [18, 195] on div at bounding box center [17, 196] width 8 height 8
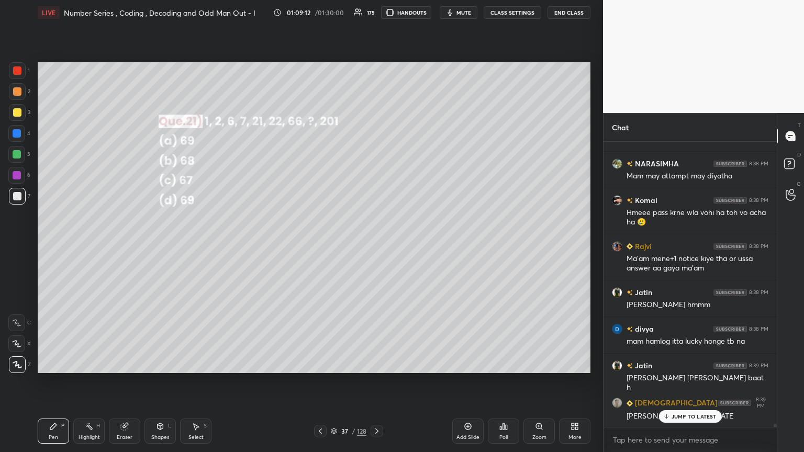
scroll to position [24442, 0]
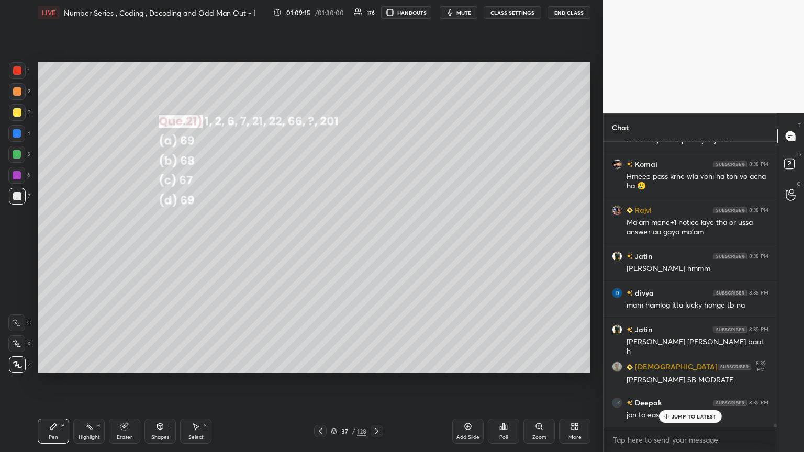
drag, startPoint x: 199, startPoint y: 442, endPoint x: 207, endPoint y: 446, distance: 9.4
click at [198, 245] on div "Select S" at bounding box center [195, 431] width 31 height 25
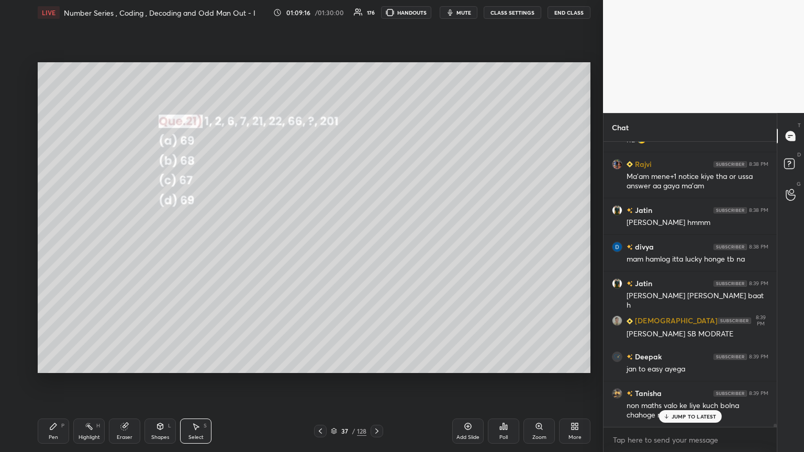
scroll to position [24526, 0]
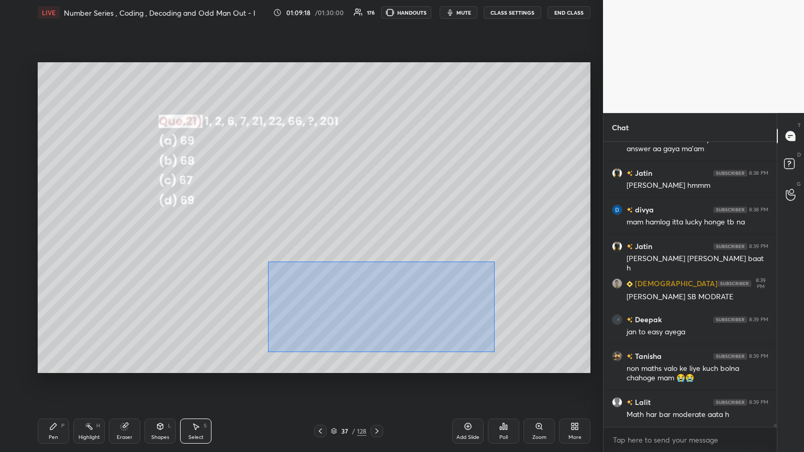
drag, startPoint x: 268, startPoint y: 262, endPoint x: 495, endPoint y: 352, distance: 244.2
click at [375, 245] on div "0 ° Undo Copy Duplicate Duplicate to new slide Delete" at bounding box center [314, 217] width 552 height 311
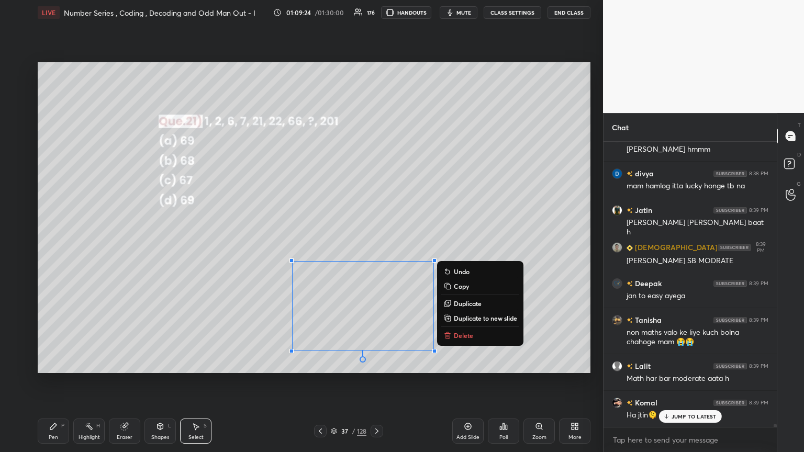
scroll to position [24599, 0]
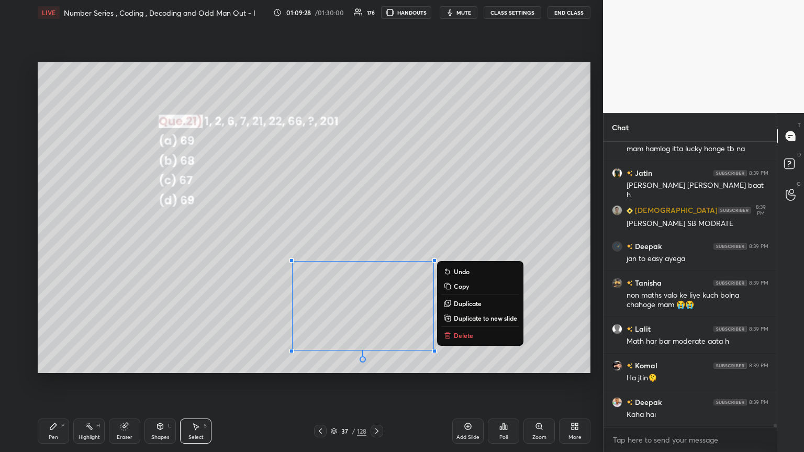
click at [375, 245] on button "Delete" at bounding box center [480, 335] width 78 height 13
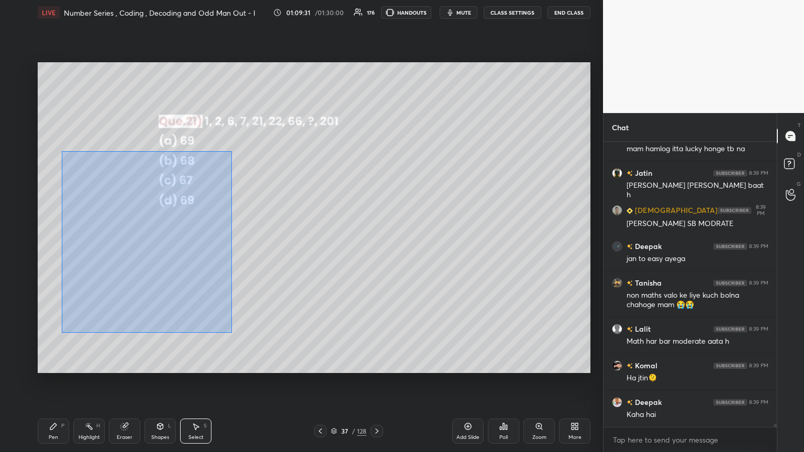
scroll to position [24635, 0]
drag, startPoint x: 61, startPoint y: 151, endPoint x: 227, endPoint y: 335, distance: 247.5
click at [227, 245] on div "0 ° Undo Copy Duplicate Duplicate to new slide Delete" at bounding box center [314, 217] width 552 height 311
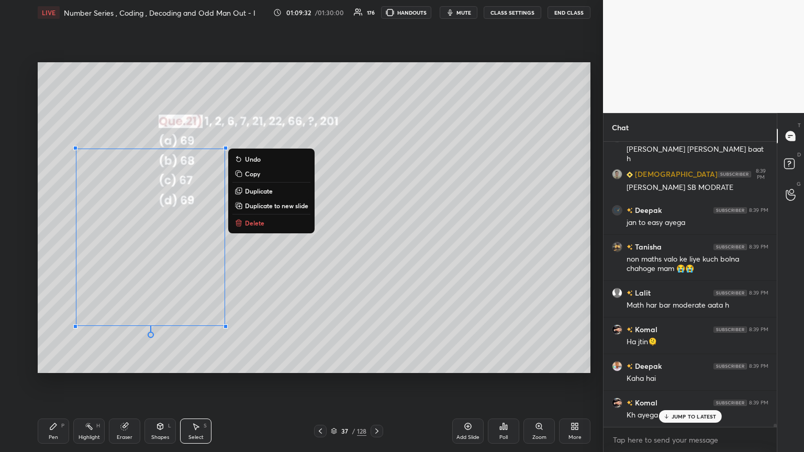
drag, startPoint x: 247, startPoint y: 223, endPoint x: 256, endPoint y: 240, distance: 18.5
click at [246, 223] on p "Delete" at bounding box center [254, 223] width 19 height 8
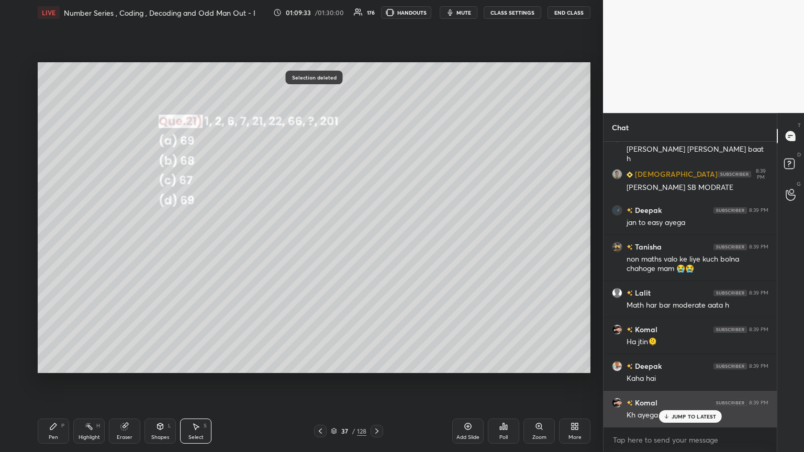
click at [375, 245] on p "JUMP TO LATEST" at bounding box center [693, 416] width 45 height 6
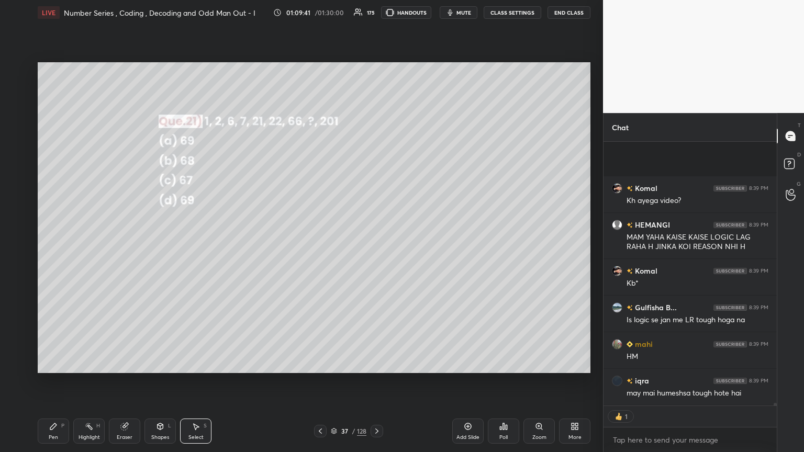
scroll to position [24923, 0]
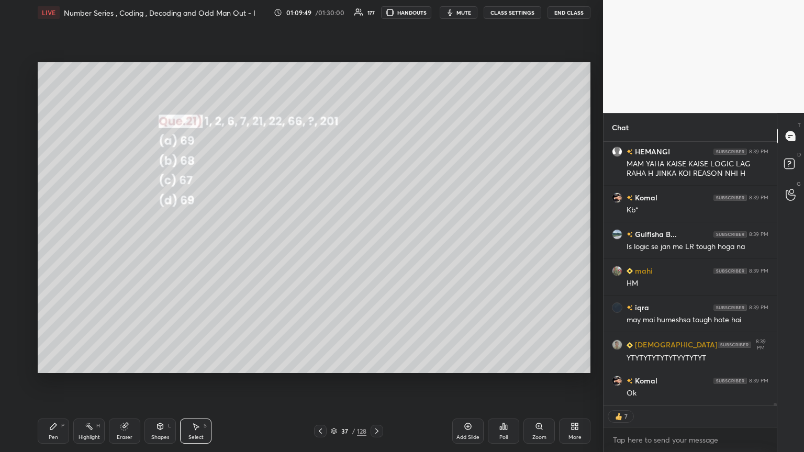
click at [375, 245] on icon at bounding box center [376, 431] width 8 height 8
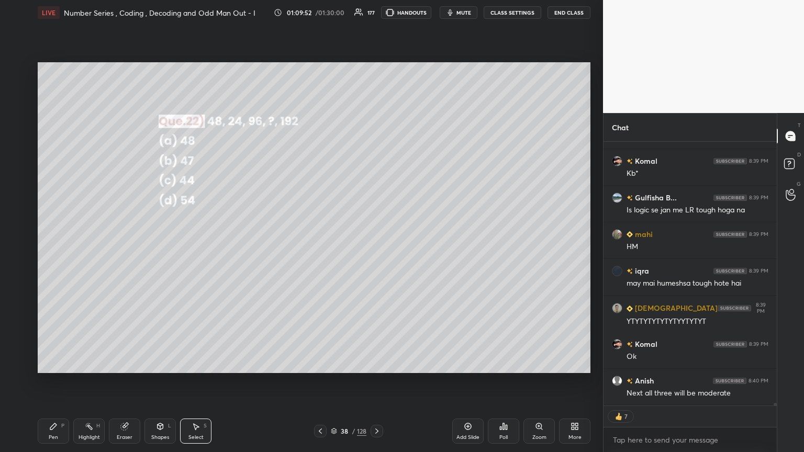
click at [375, 245] on div "Poll" at bounding box center [503, 431] width 31 height 25
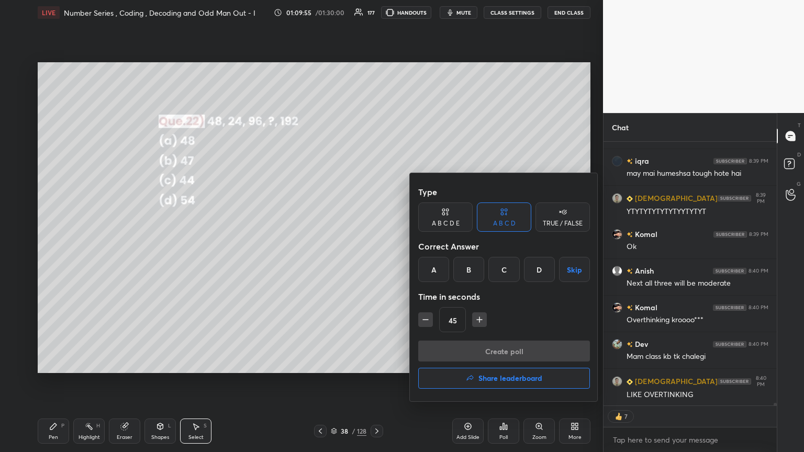
scroll to position [25106, 0]
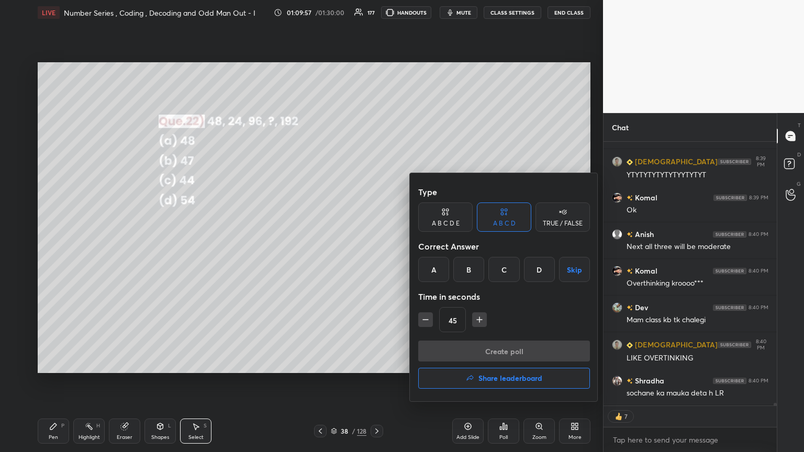
click at [345, 245] on div at bounding box center [402, 226] width 804 height 452
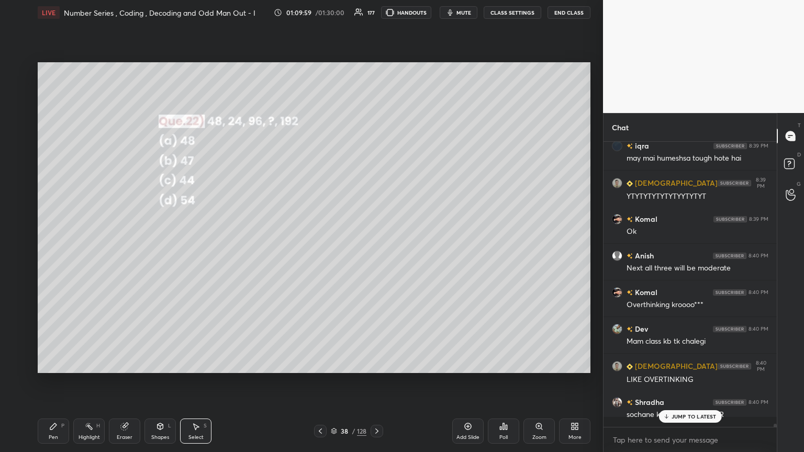
scroll to position [3, 3]
click at [58, 245] on div "Pen P" at bounding box center [53, 431] width 31 height 25
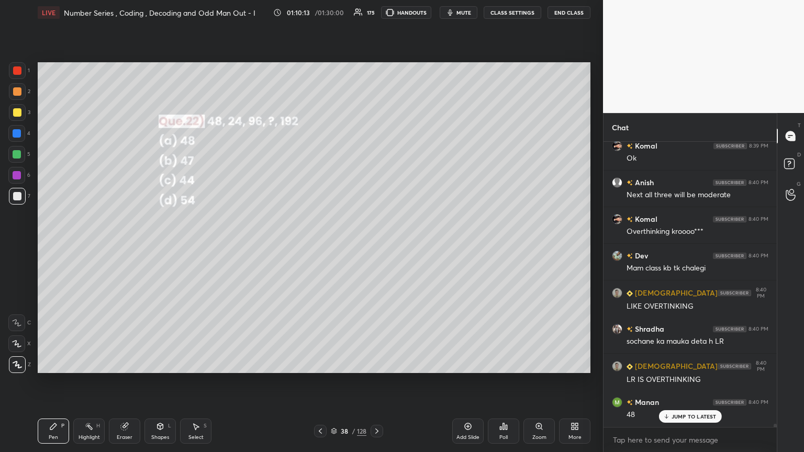
scroll to position [25194, 0]
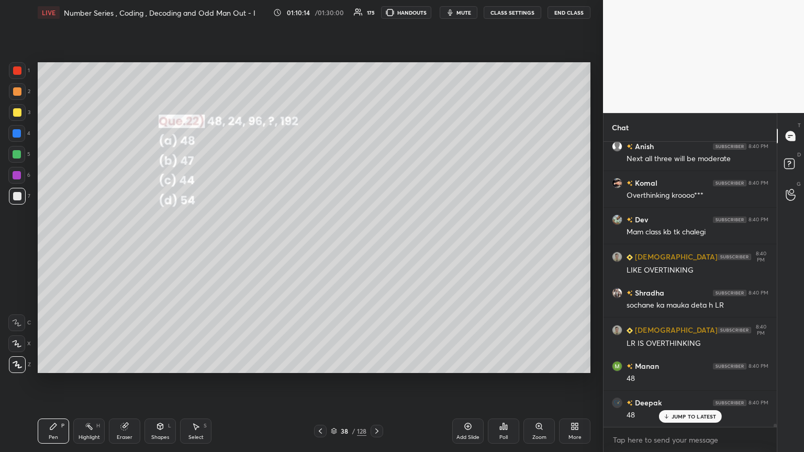
click at [118, 245] on div "Eraser" at bounding box center [125, 437] width 16 height 5
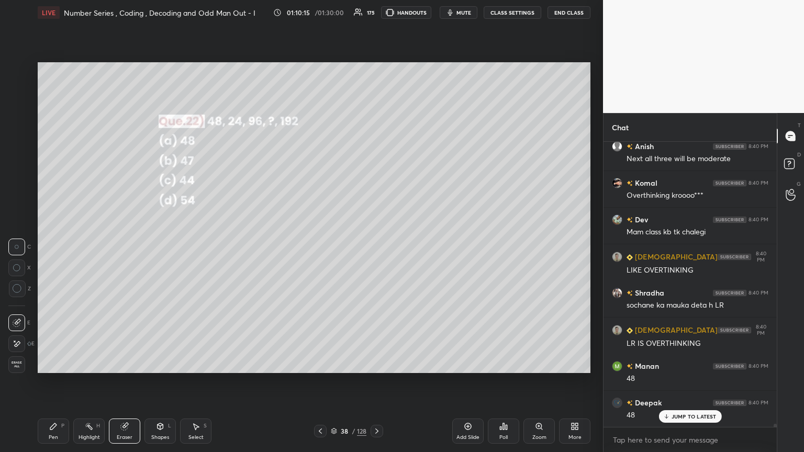
click at [14, 245] on span "Erase all" at bounding box center [17, 364] width 16 height 7
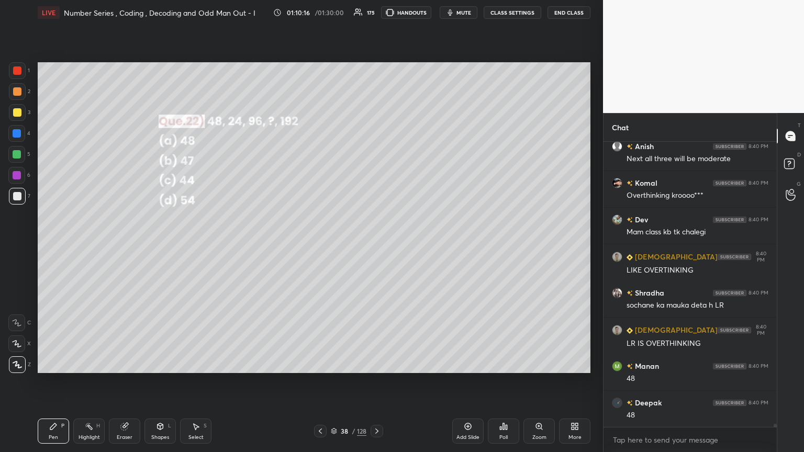
scroll to position [25231, 0]
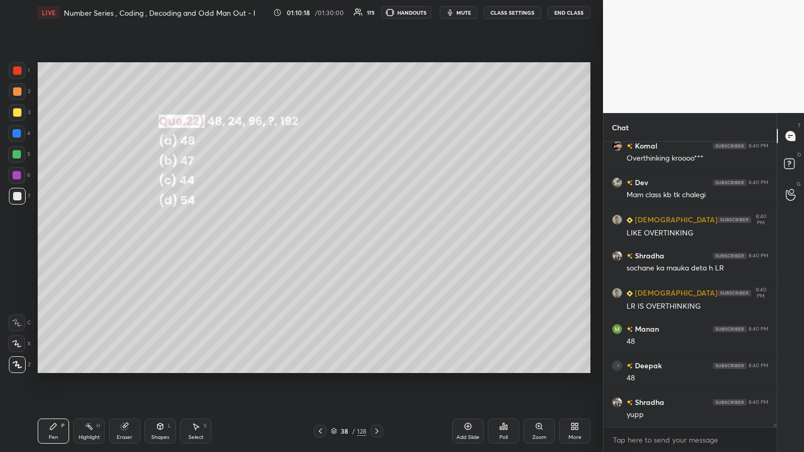
click at [375, 245] on div "Poll" at bounding box center [503, 431] width 31 height 25
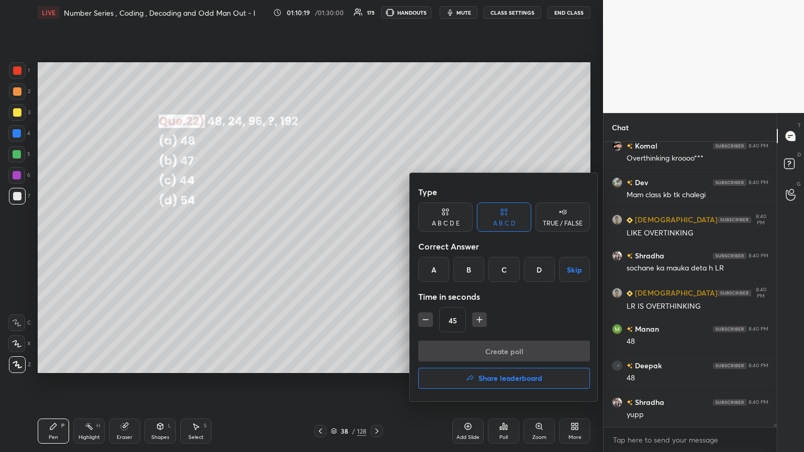
drag, startPoint x: 430, startPoint y: 268, endPoint x: 444, endPoint y: 322, distance: 56.1
click at [375, 245] on div "A" at bounding box center [433, 269] width 31 height 25
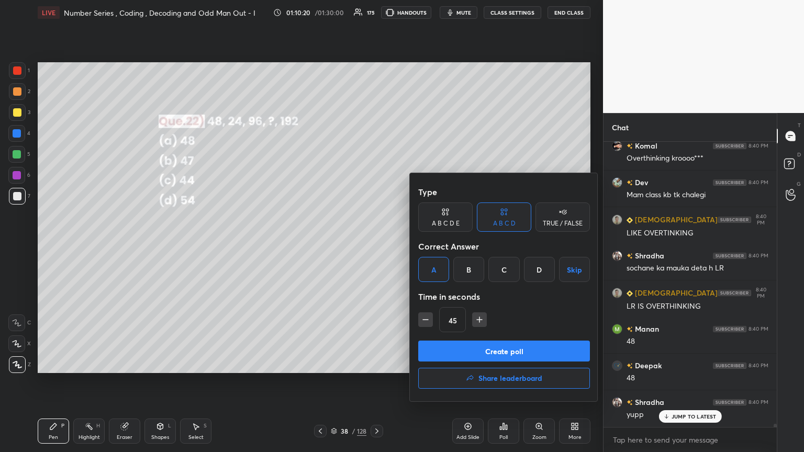
scroll to position [25267, 0]
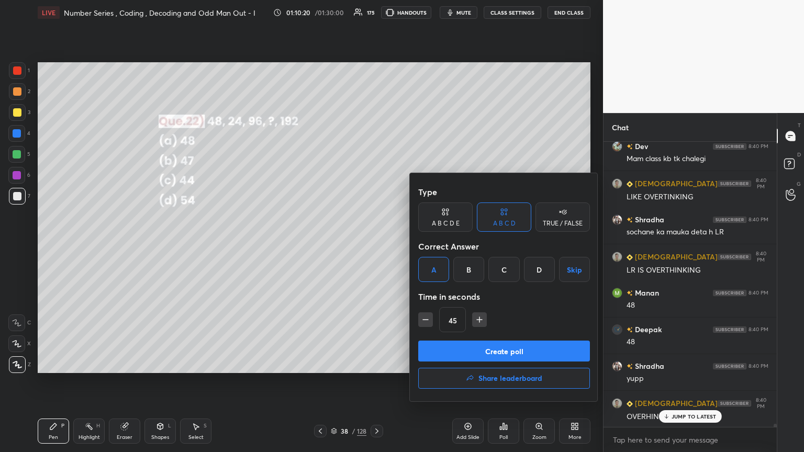
click at [375, 245] on button "Create poll" at bounding box center [504, 351] width 172 height 21
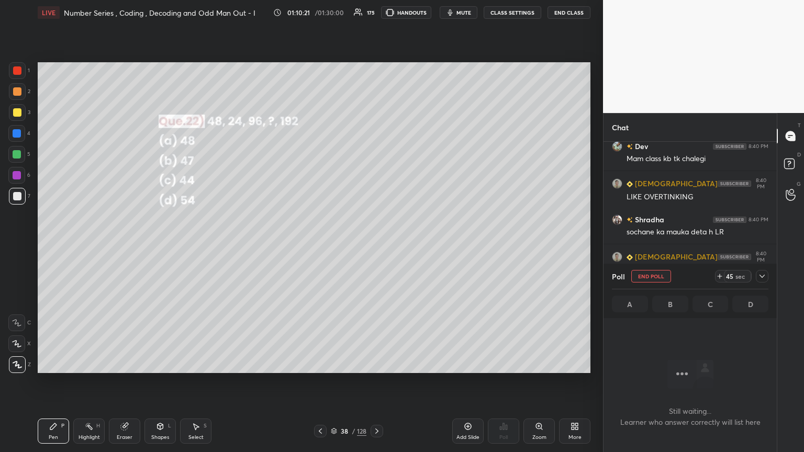
scroll to position [4, 3]
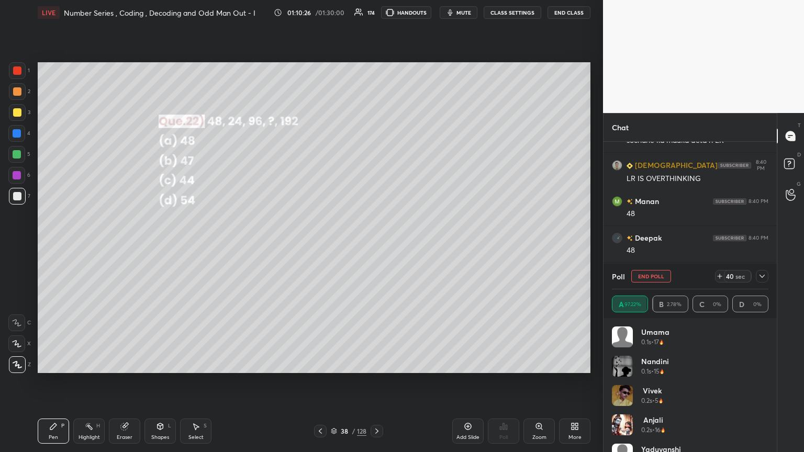
click at [375, 245] on icon at bounding box center [761, 276] width 5 height 3
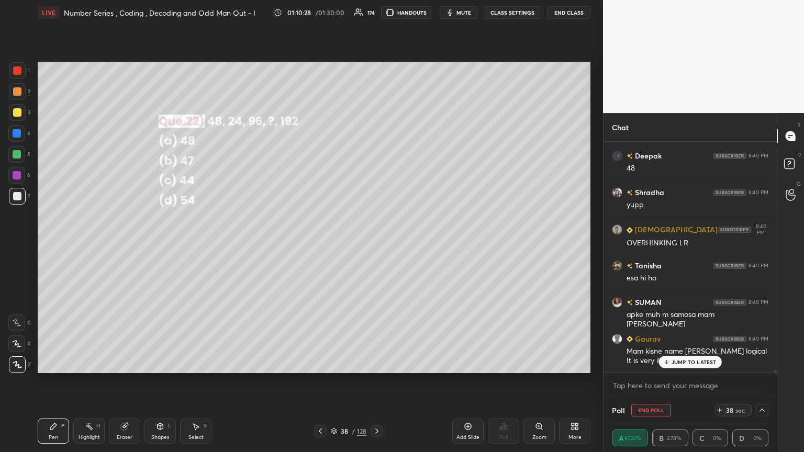
click at [375, 245] on p "JUMP TO LATEST" at bounding box center [693, 362] width 45 height 6
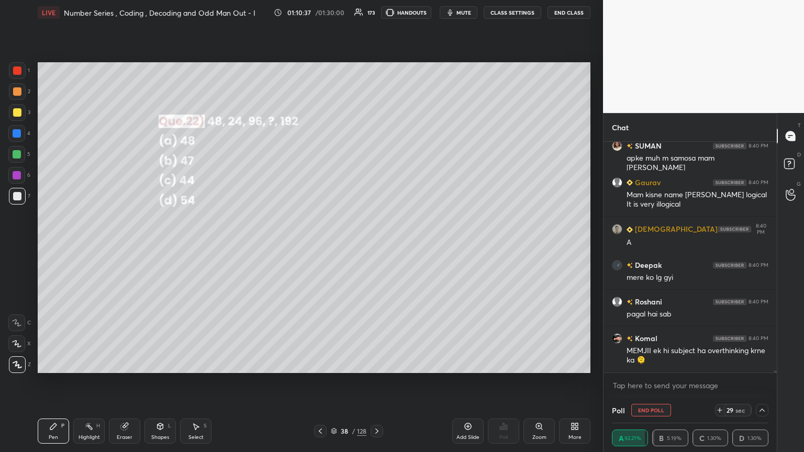
drag, startPoint x: 19, startPoint y: 111, endPoint x: 31, endPoint y: 119, distance: 14.8
click at [20, 112] on div at bounding box center [17, 112] width 8 height 8
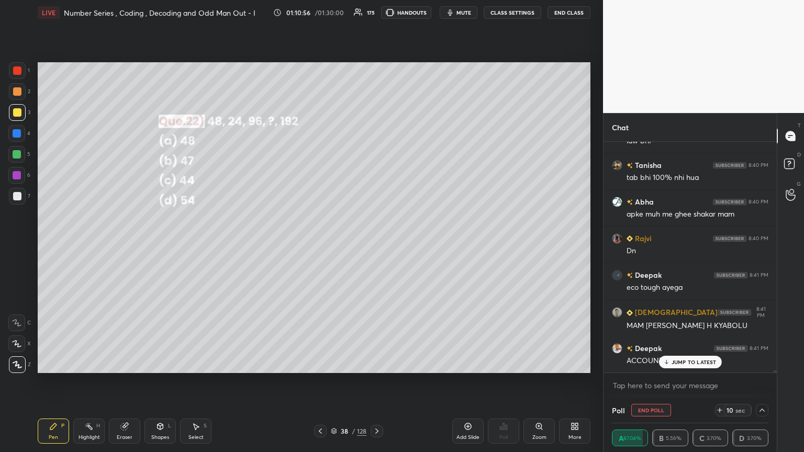
click at [375, 245] on div "JUMP TO LATEST" at bounding box center [689, 362] width 63 height 13
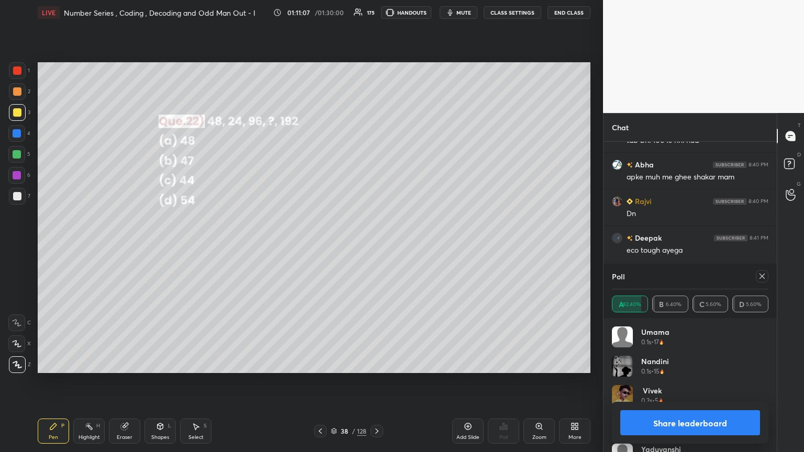
click at [375, 245] on icon at bounding box center [762, 276] width 8 height 8
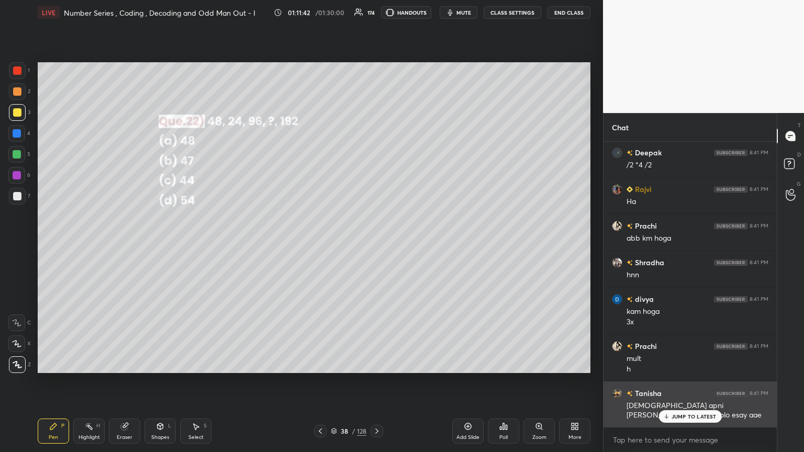
click at [375, 245] on p "JUMP TO LATEST" at bounding box center [693, 416] width 45 height 6
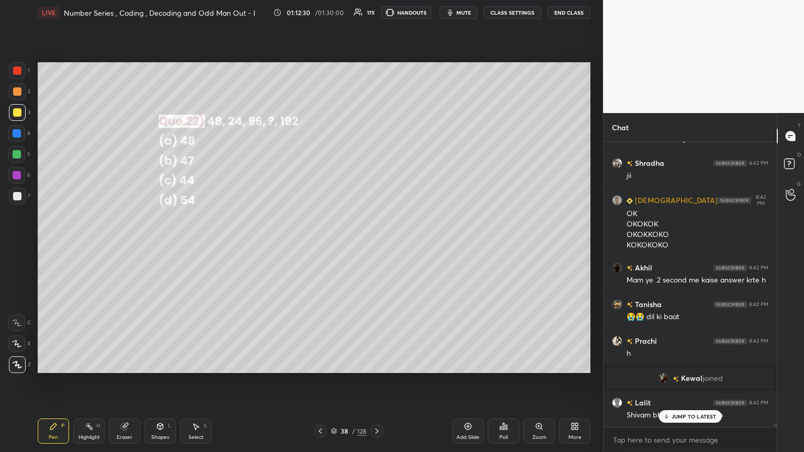
scroll to position [25781, 0]
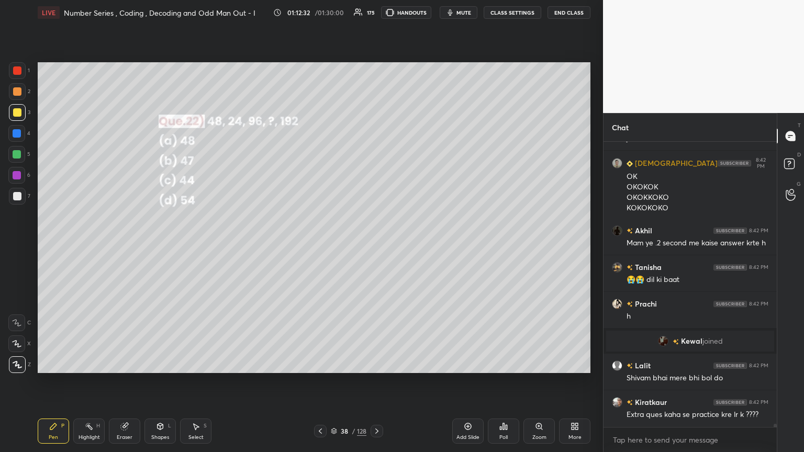
click at [372, 245] on icon at bounding box center [376, 431] width 8 height 8
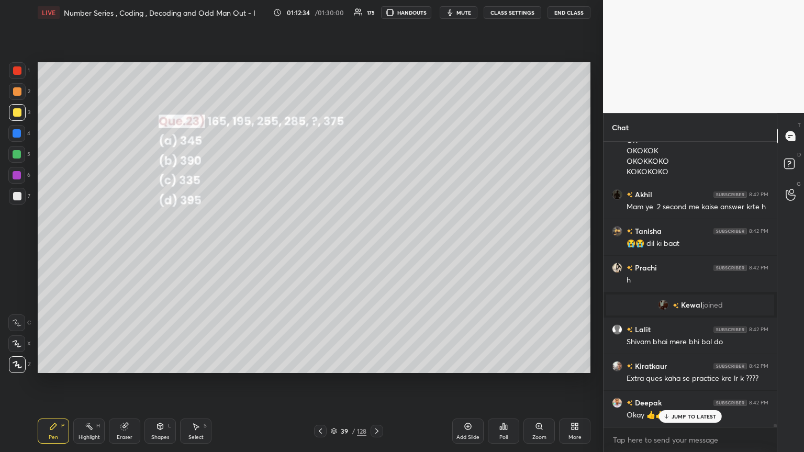
click at [375, 245] on div "Poll" at bounding box center [503, 437] width 8 height 5
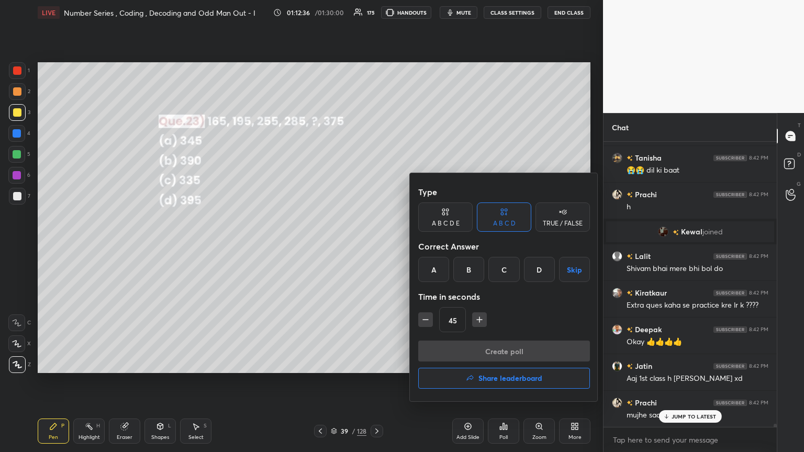
drag, startPoint x: 439, startPoint y: 276, endPoint x: 447, endPoint y: 286, distance: 13.1
click at [375, 245] on div "A" at bounding box center [433, 269] width 31 height 25
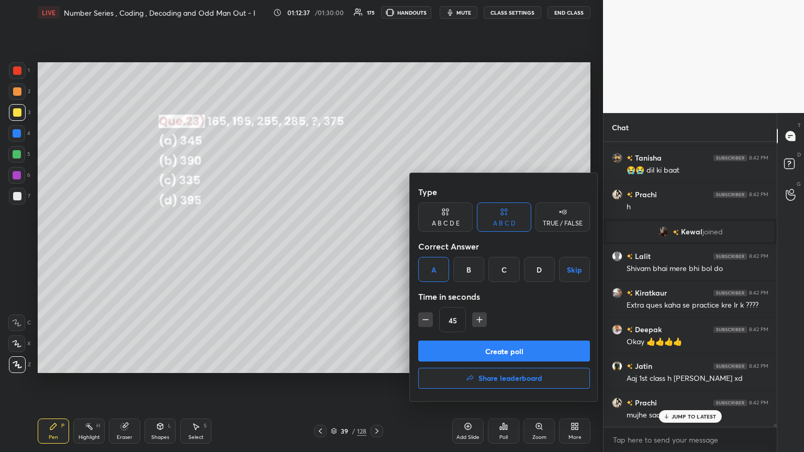
click at [375, 245] on button "Create poll" at bounding box center [504, 351] width 172 height 21
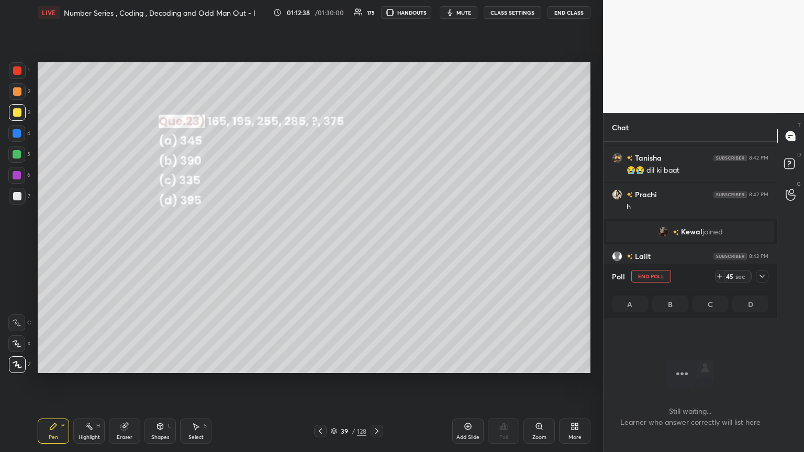
scroll to position [25982, 0]
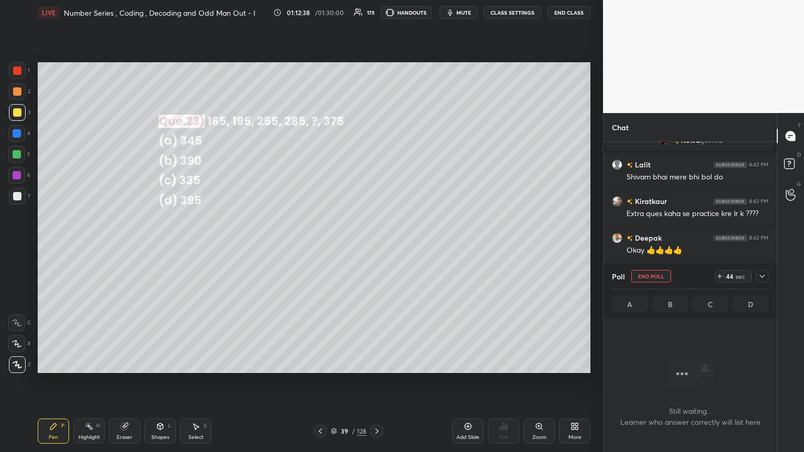
click at [375, 245] on icon at bounding box center [762, 276] width 8 height 8
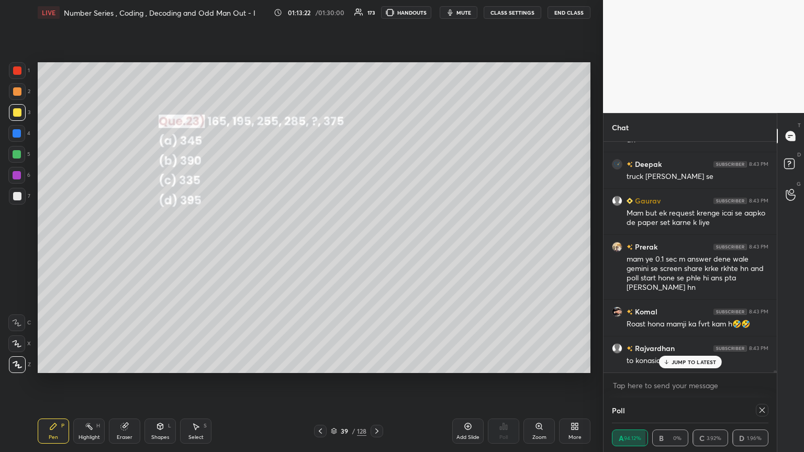
scroll to position [69, 153]
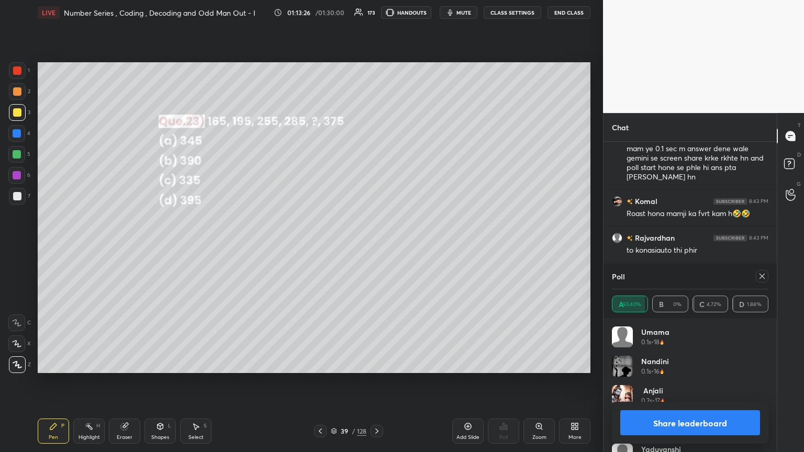
drag, startPoint x: 762, startPoint y: 276, endPoint x: 761, endPoint y: 284, distance: 7.9
click at [375, 245] on icon at bounding box center [762, 276] width 8 height 8
type textarea "x"
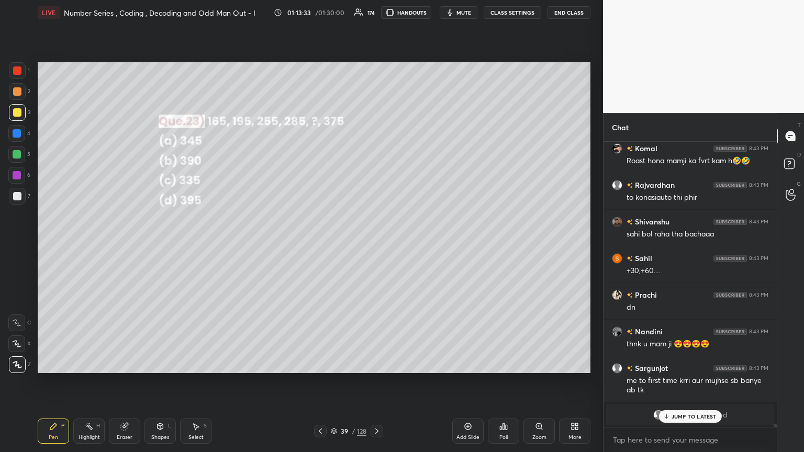
click at [58, 245] on div "Pen P" at bounding box center [53, 431] width 31 height 25
click at [17, 112] on div at bounding box center [17, 112] width 8 height 8
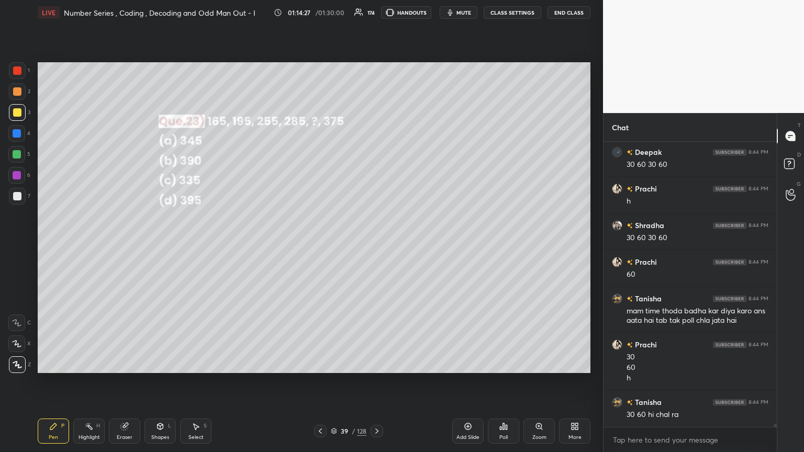
scroll to position [27230, 0]
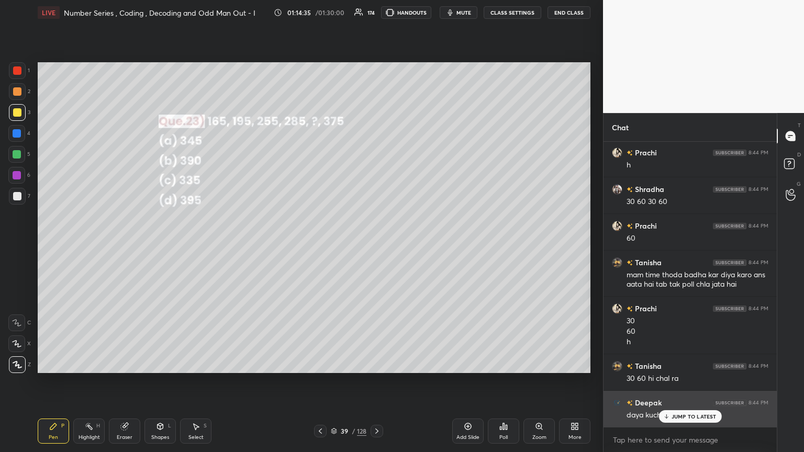
click at [375, 245] on div "JUMP TO LATEST" at bounding box center [689, 416] width 63 height 13
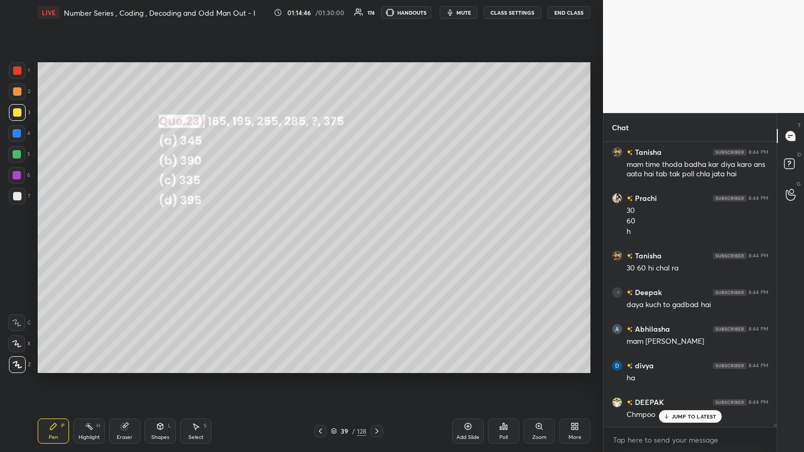
scroll to position [27376, 0]
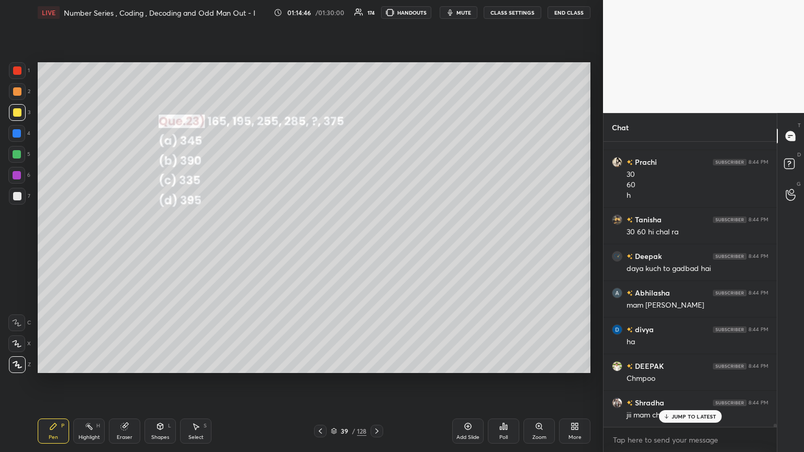
click at [375, 245] on icon at bounding box center [376, 431] width 8 height 8
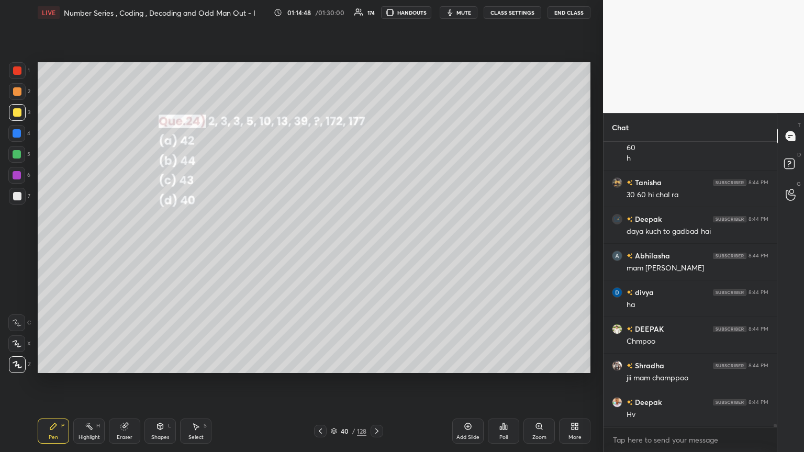
click at [375, 245] on icon at bounding box center [504, 426] width 2 height 6
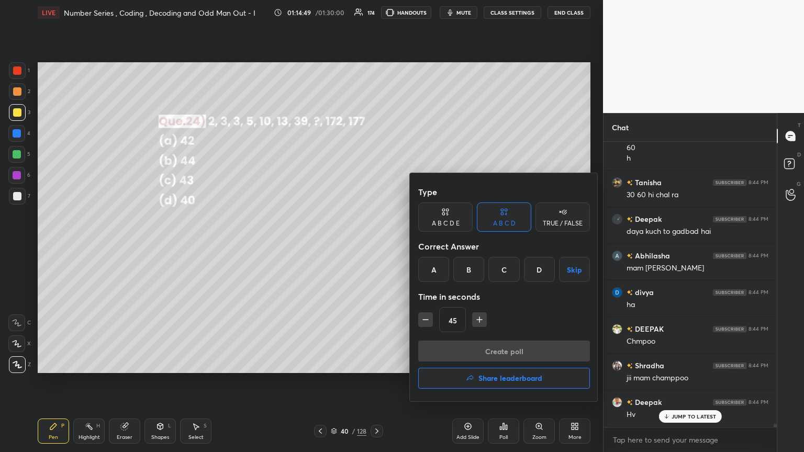
scroll to position [27450, 0]
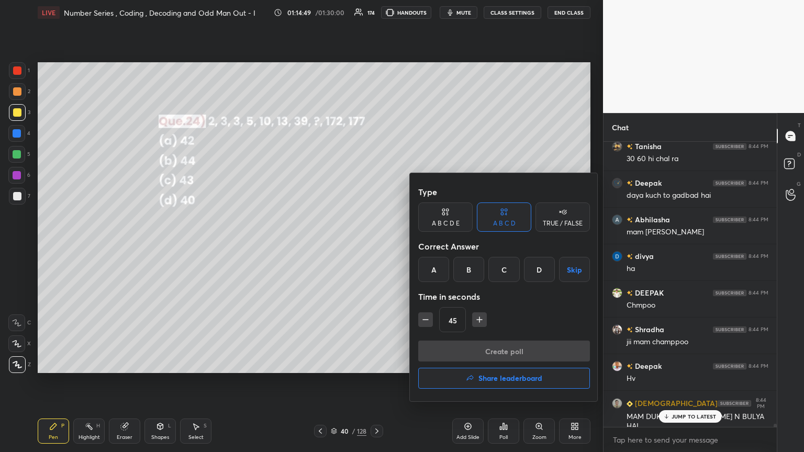
drag, startPoint x: 507, startPoint y: 273, endPoint x: 508, endPoint y: 278, distance: 5.3
click at [375, 245] on div "C" at bounding box center [503, 269] width 31 height 25
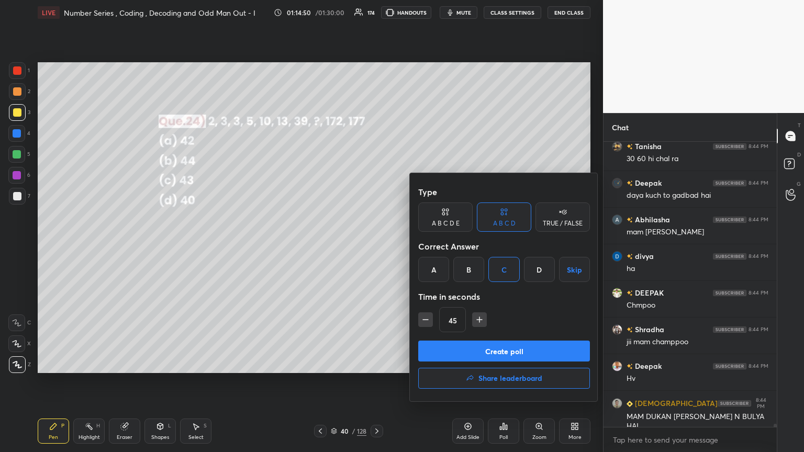
scroll to position [27487, 0]
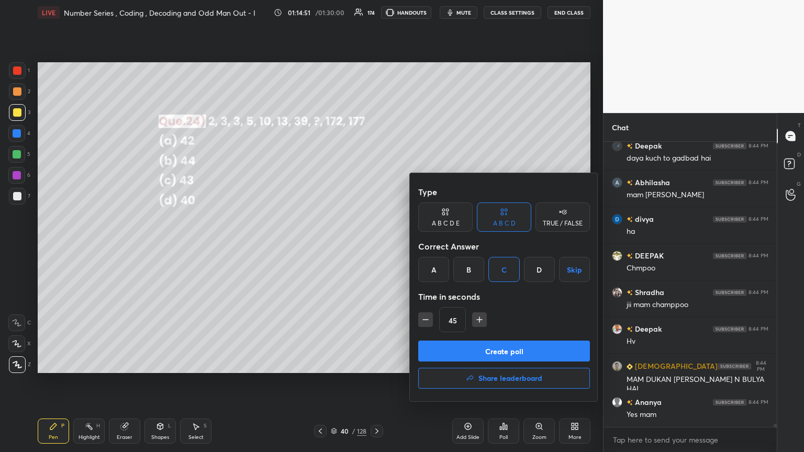
click at [375, 245] on icon "button" at bounding box center [479, 319] width 10 height 10
type input "60"
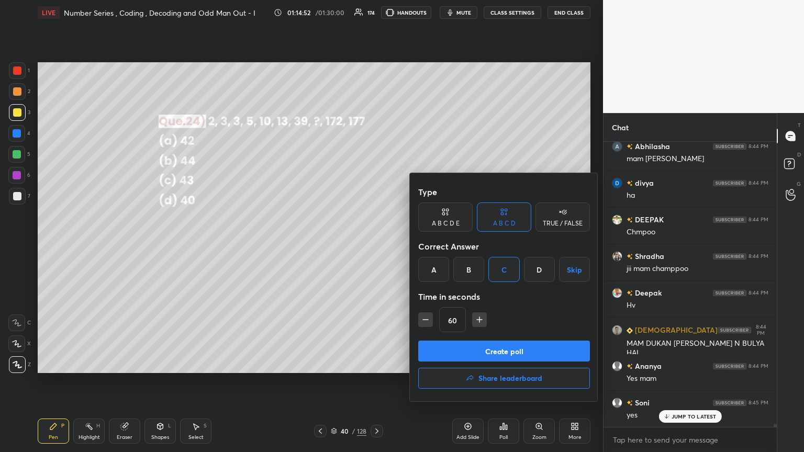
click at [375, 245] on button "Create poll" at bounding box center [504, 351] width 172 height 21
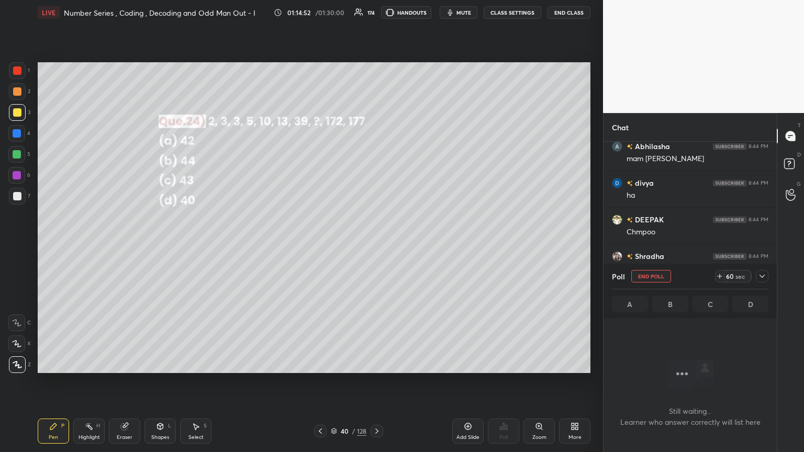
scroll to position [4, 3]
click at [375, 245] on icon at bounding box center [761, 276] width 5 height 3
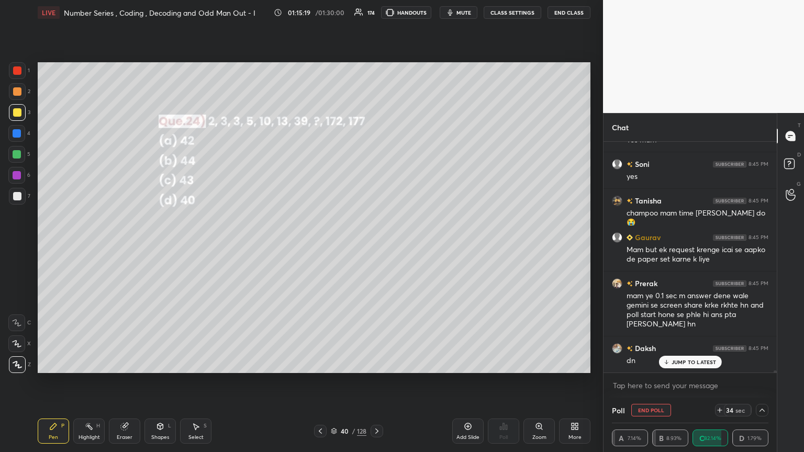
scroll to position [27799, 0]
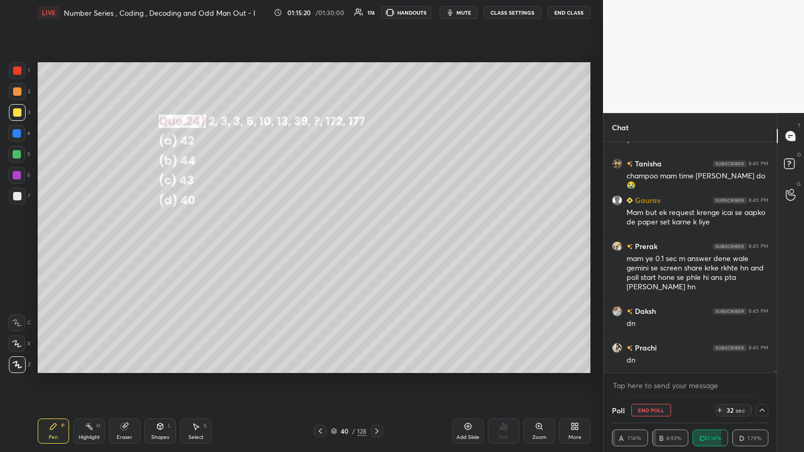
click at [375, 245] on icon at bounding box center [762, 410] width 8 height 8
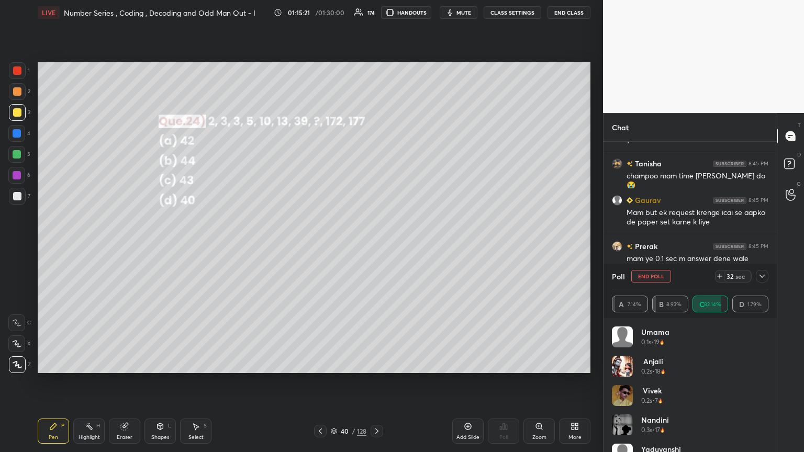
scroll to position [122, 153]
click at [375, 245] on icon at bounding box center [762, 276] width 8 height 8
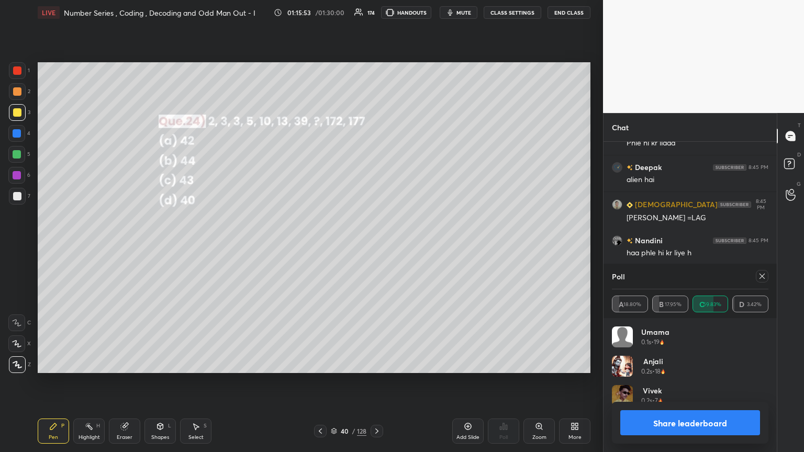
scroll to position [28182, 0]
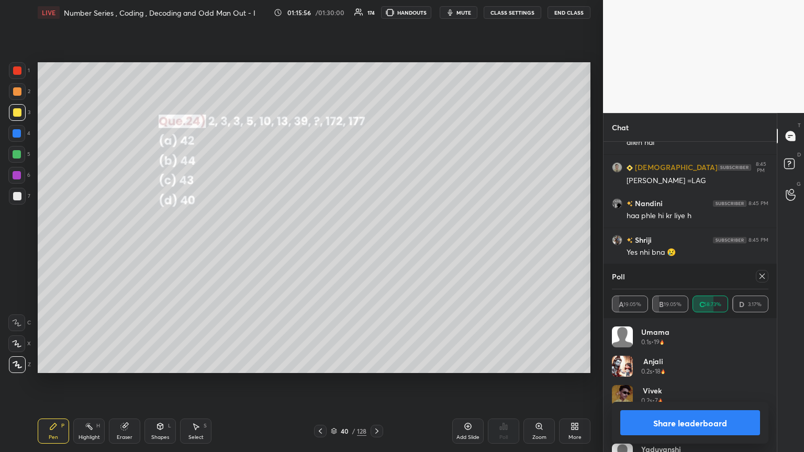
click at [375, 245] on icon at bounding box center [762, 276] width 8 height 8
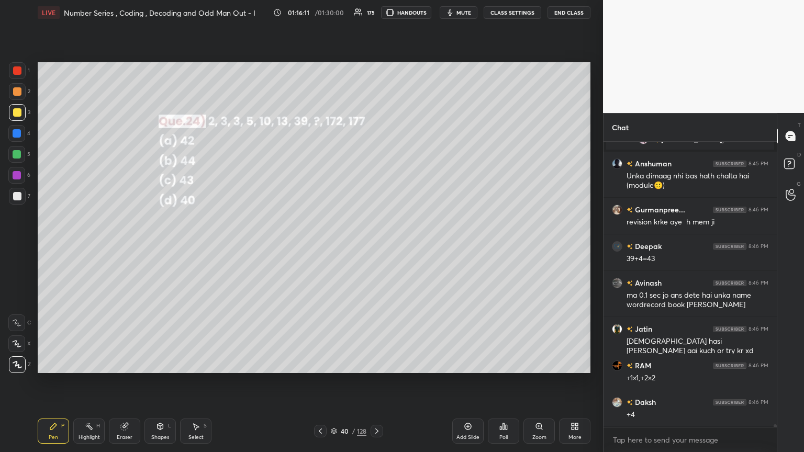
click at [16, 195] on div at bounding box center [17, 196] width 8 height 8
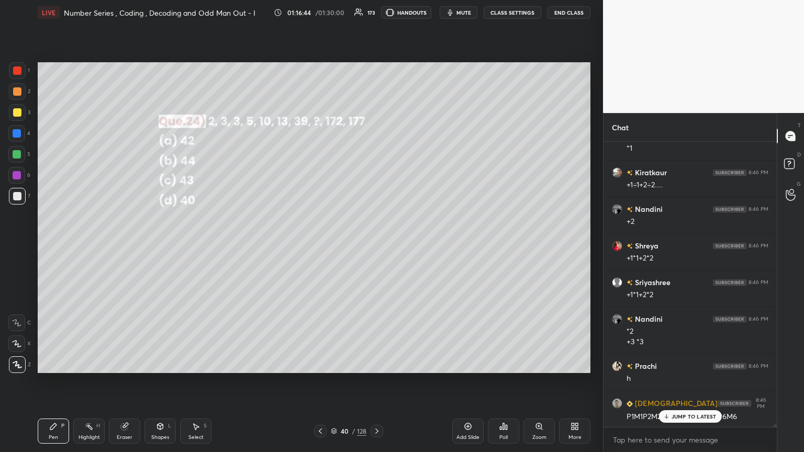
click at [375, 245] on p "JUMP TO LATEST" at bounding box center [693, 416] width 45 height 6
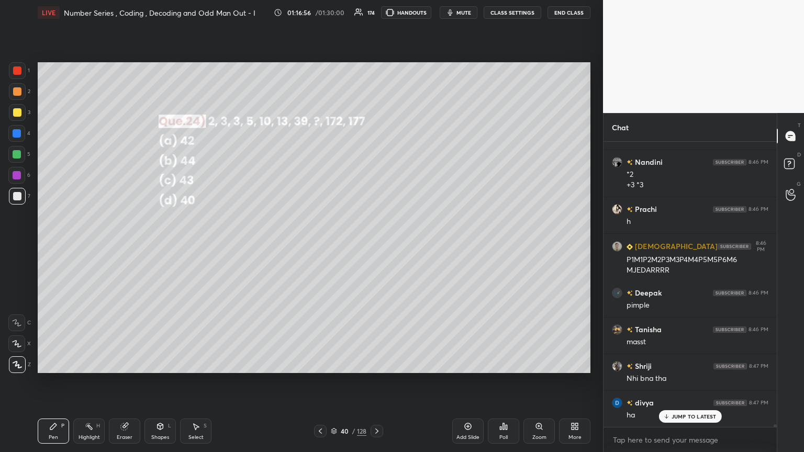
click at [375, 245] on icon at bounding box center [376, 431] width 8 height 8
click at [375, 245] on div "Poll" at bounding box center [503, 437] width 8 height 5
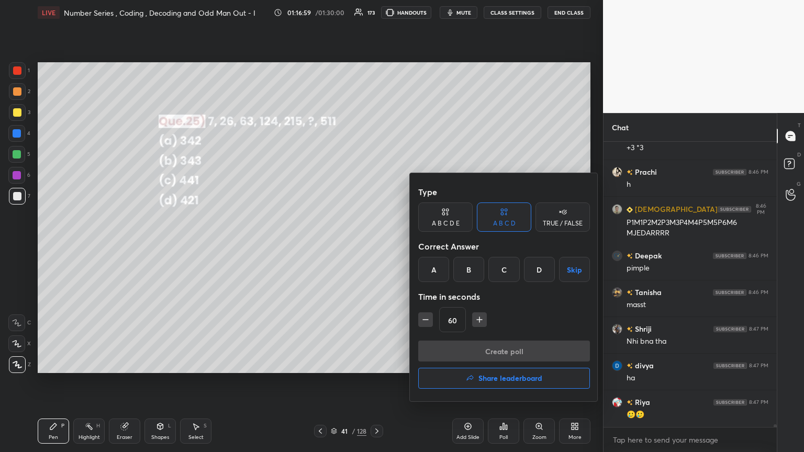
scroll to position [28900, 0]
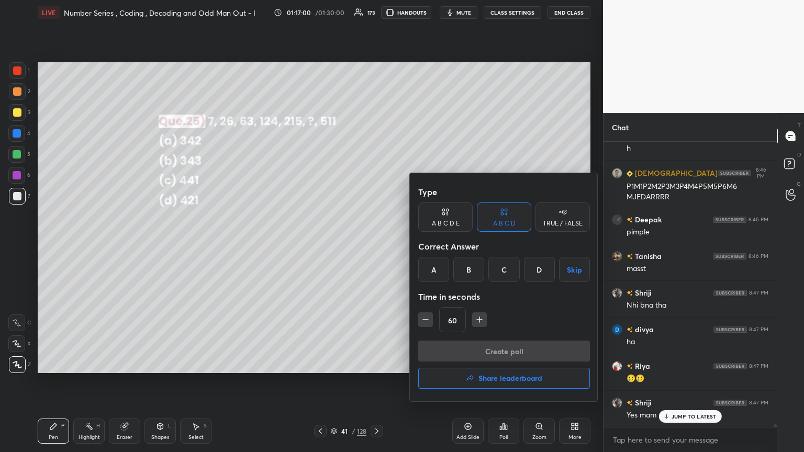
click at [375, 245] on div "B" at bounding box center [468, 269] width 31 height 25
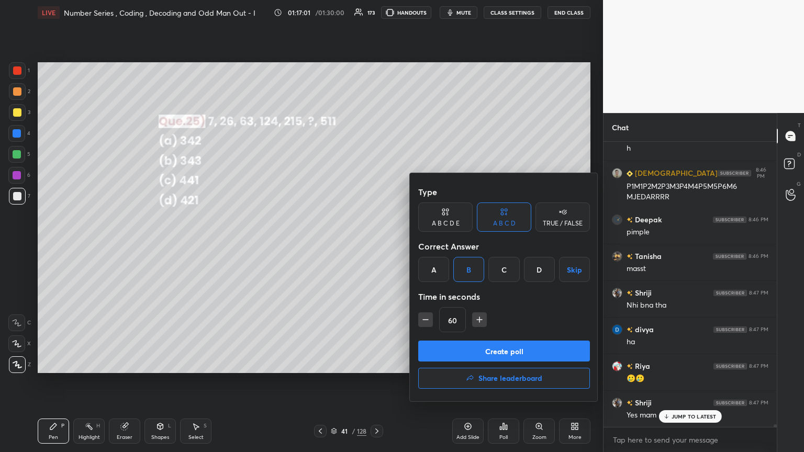
click at [375, 245] on button "Create poll" at bounding box center [504, 351] width 172 height 21
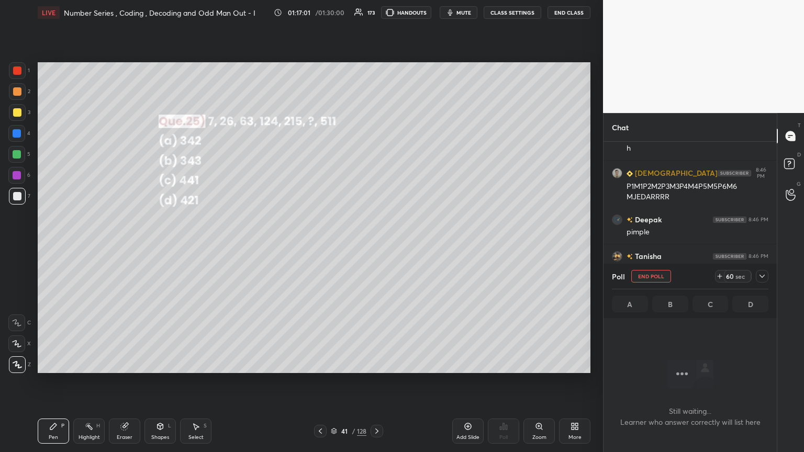
scroll to position [4, 3]
click at [375, 245] on icon at bounding box center [762, 276] width 8 height 8
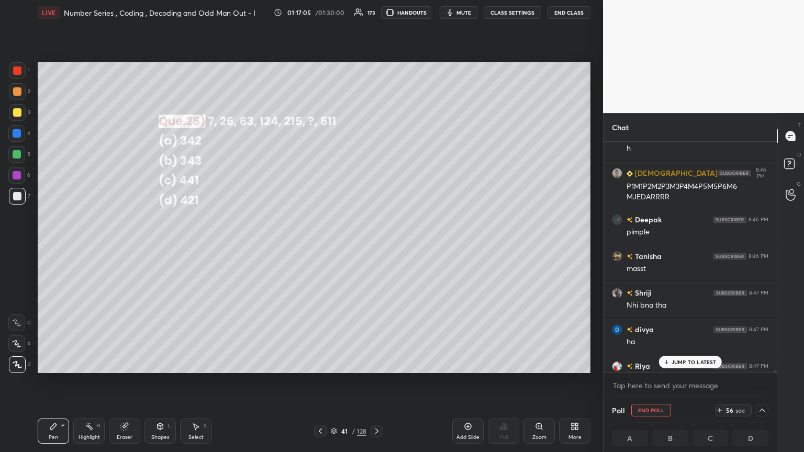
scroll to position [0, 3]
click at [375, 245] on p "JUMP TO LATEST" at bounding box center [693, 362] width 45 height 6
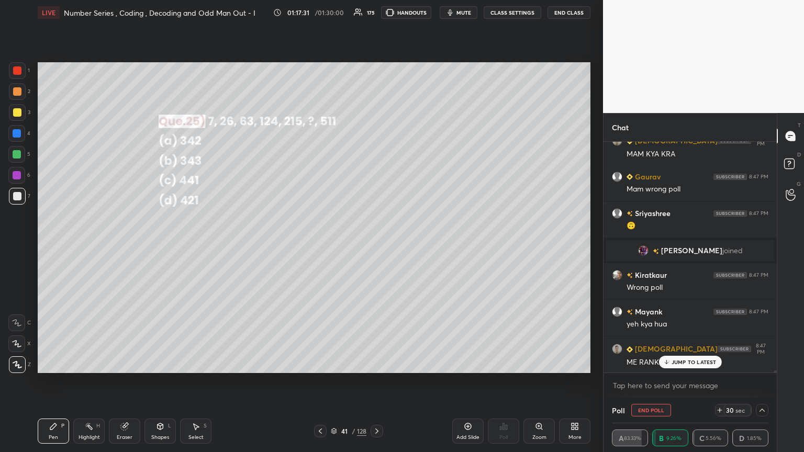
scroll to position [28213, 0]
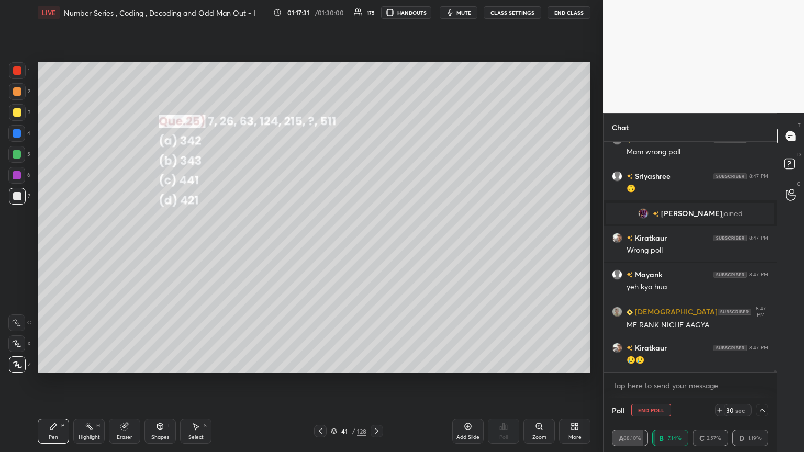
click at [375, 245] on icon at bounding box center [762, 410] width 8 height 8
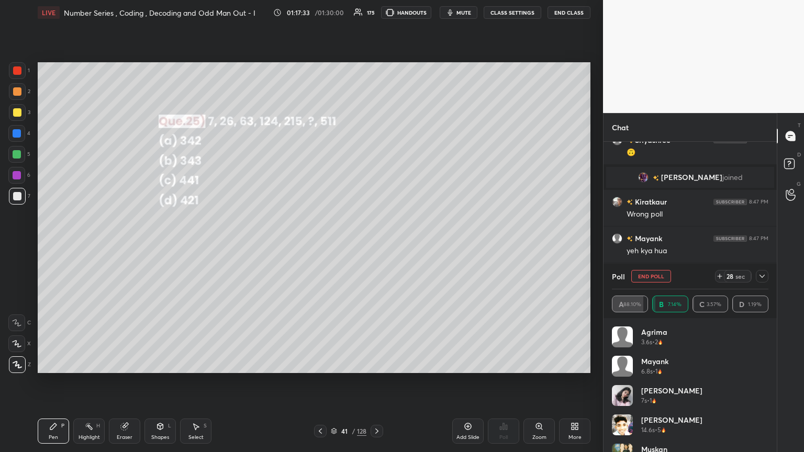
scroll to position [28286, 0]
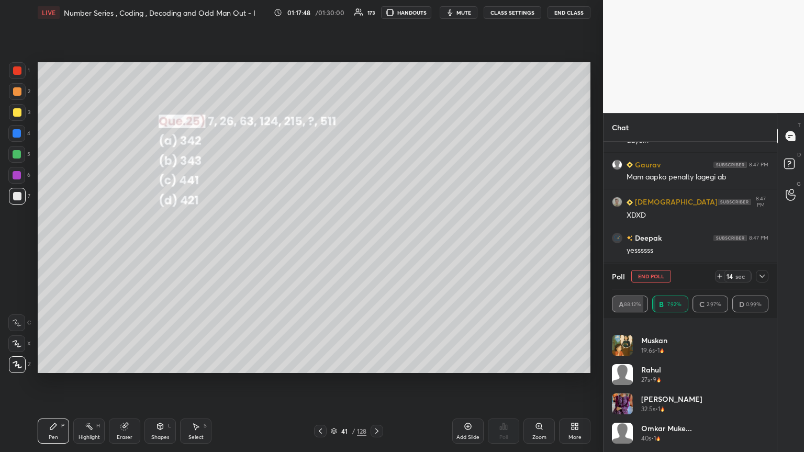
click at [375, 245] on div "[PERSON_NAME]... 40s • 1" at bounding box center [690, 437] width 156 height 29
click at [375, 245] on icon at bounding box center [762, 276] width 8 height 8
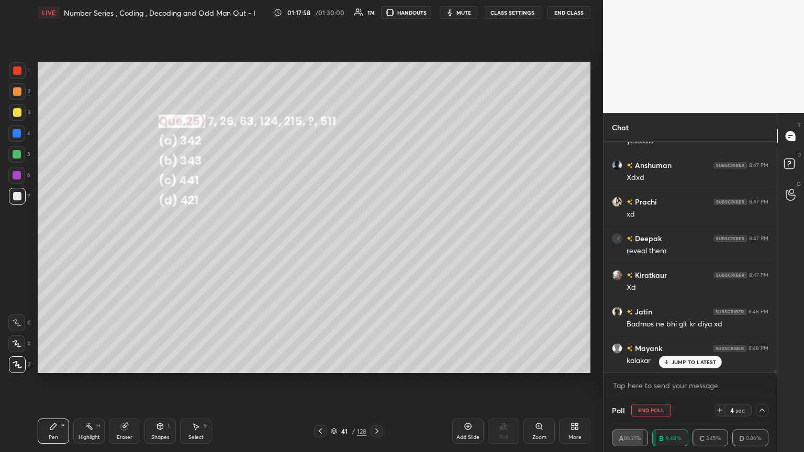
click at [375, 245] on icon at bounding box center [762, 410] width 8 height 8
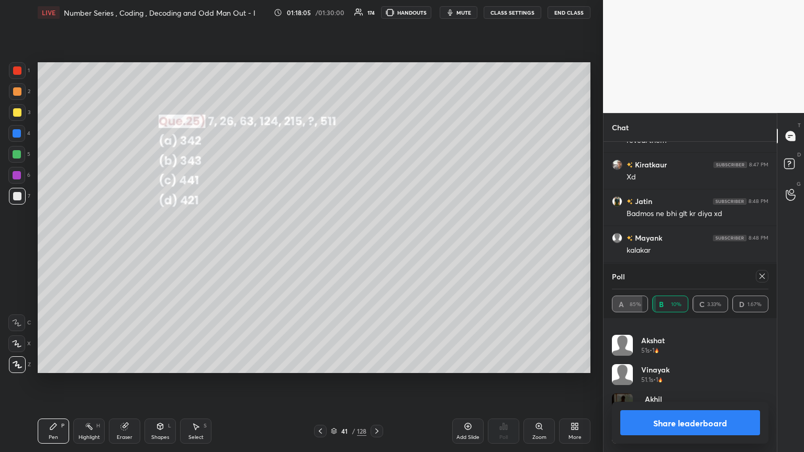
click at [375, 245] on button "Share leaderboard" at bounding box center [690, 422] width 140 height 25
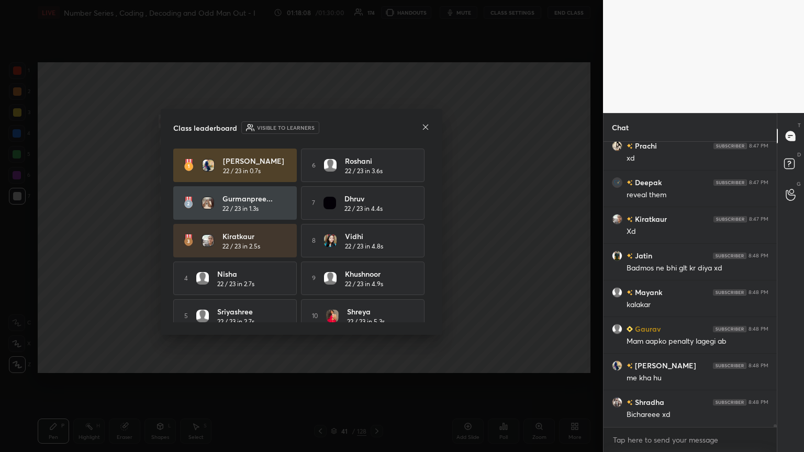
click at [375, 129] on icon at bounding box center [425, 127] width 8 height 8
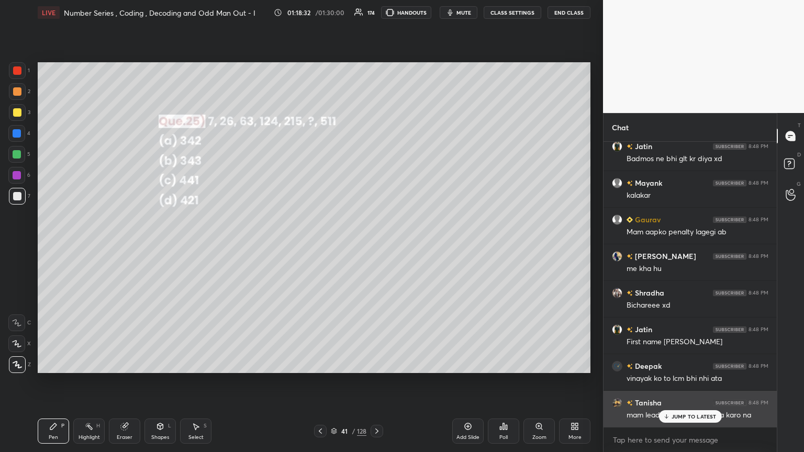
click at [375, 245] on p "JUMP TO LATEST" at bounding box center [693, 416] width 45 height 6
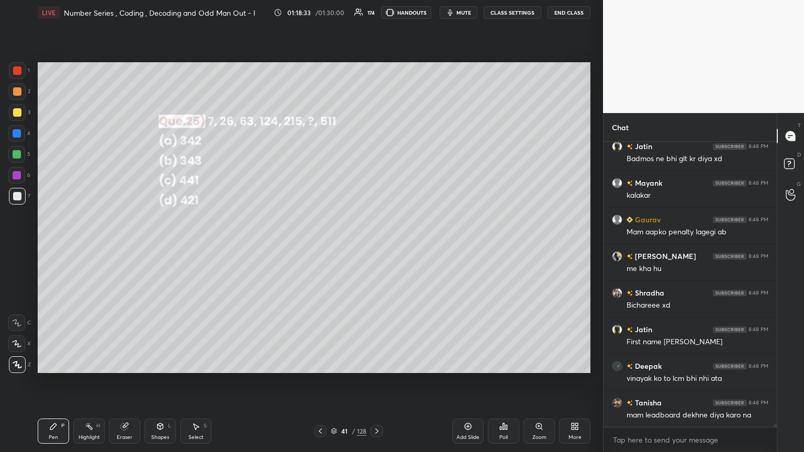
click at [16, 111] on div at bounding box center [17, 112] width 8 height 8
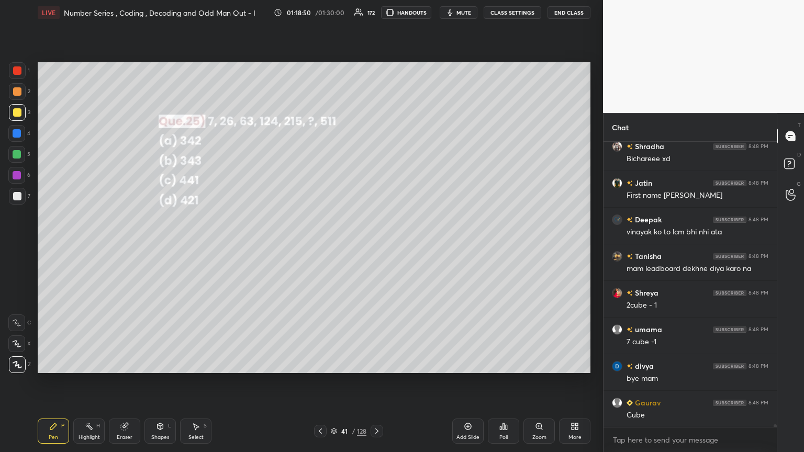
drag, startPoint x: 121, startPoint y: 431, endPoint x: 125, endPoint y: 421, distance: 10.3
click at [121, 245] on div "Eraser" at bounding box center [124, 431] width 31 height 25
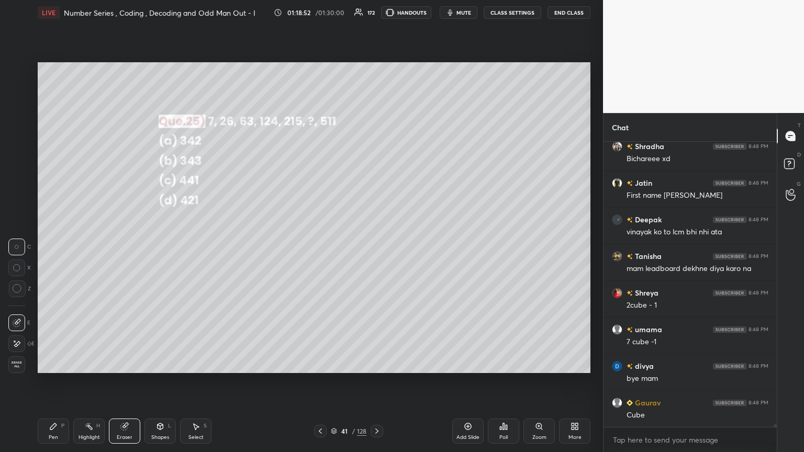
click at [52, 245] on div "Pen P" at bounding box center [53, 431] width 31 height 25
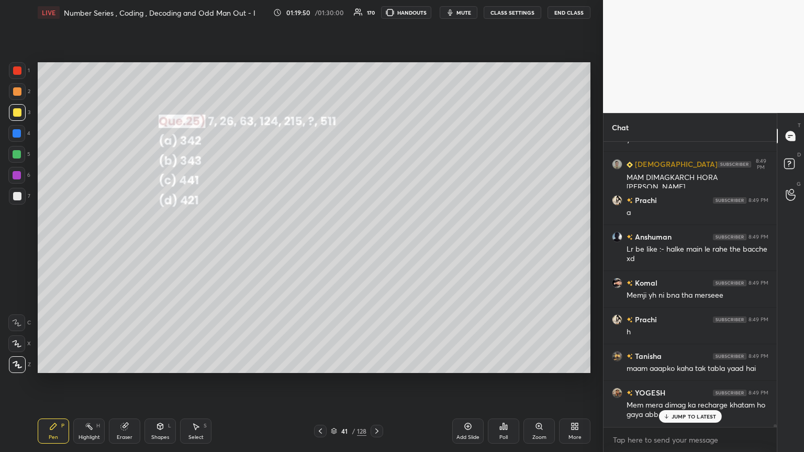
scroll to position [29616, 0]
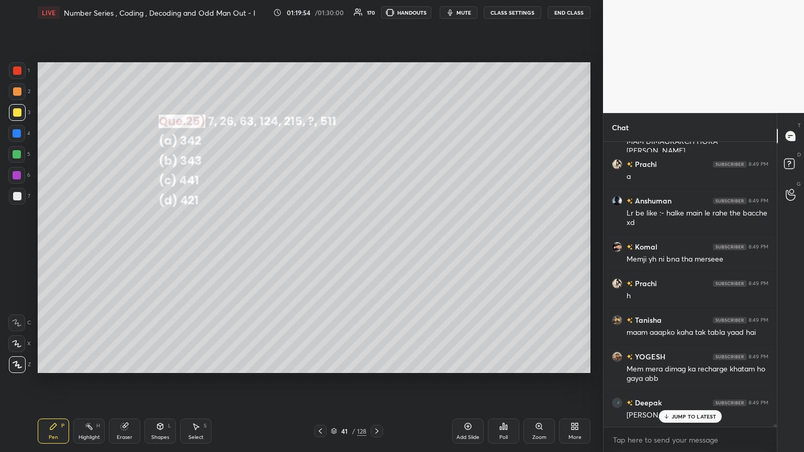
click at [375, 245] on p "JUMP TO LATEST" at bounding box center [693, 416] width 45 height 6
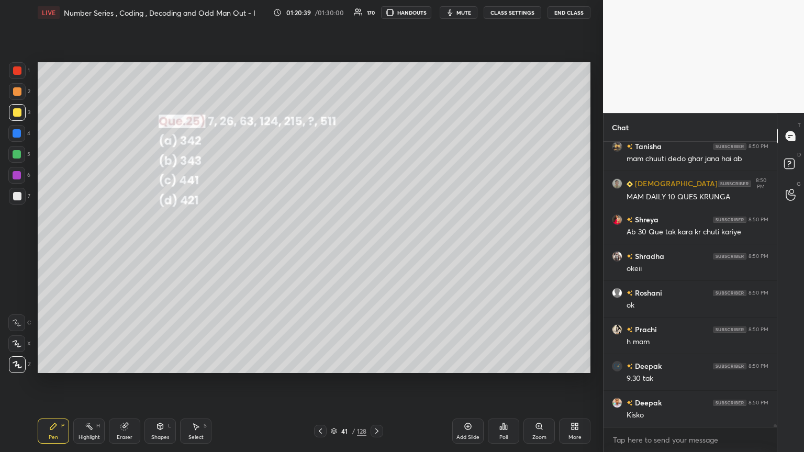
scroll to position [30211, 0]
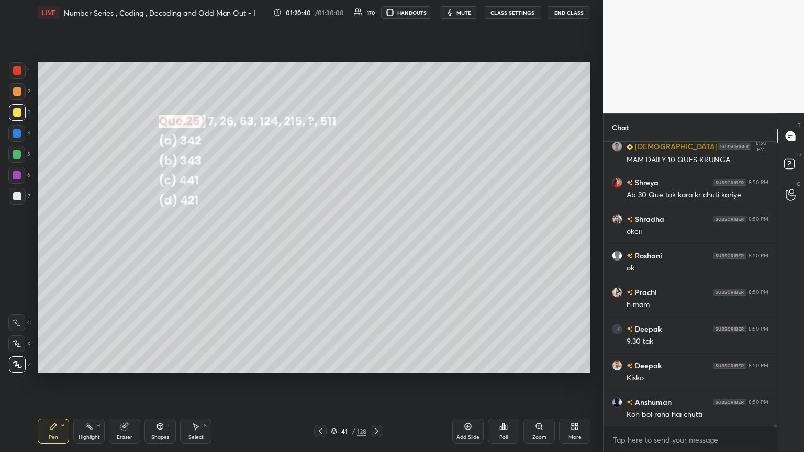
click at [375, 245] on icon at bounding box center [376, 430] width 3 height 5
click at [375, 245] on div "Poll" at bounding box center [503, 437] width 8 height 5
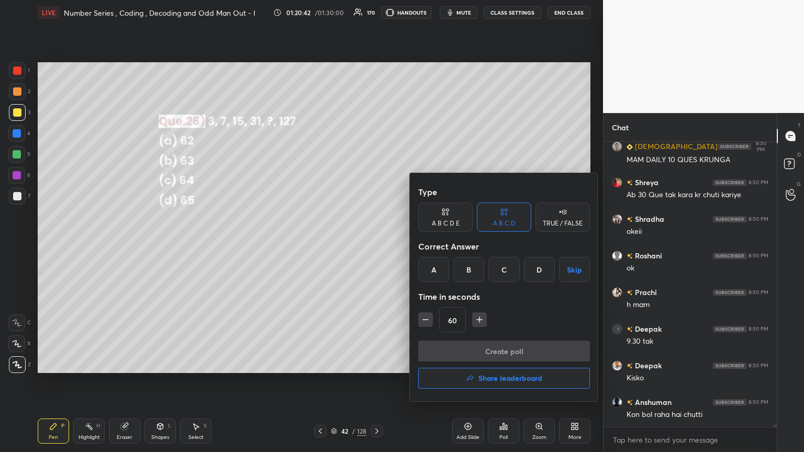
scroll to position [30258, 0]
click at [375, 245] on div "B" at bounding box center [468, 269] width 31 height 25
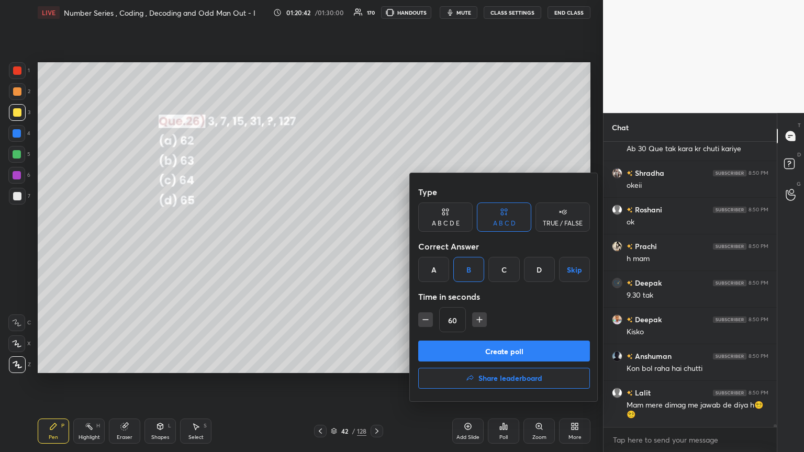
click at [375, 245] on button "Create poll" at bounding box center [504, 351] width 172 height 21
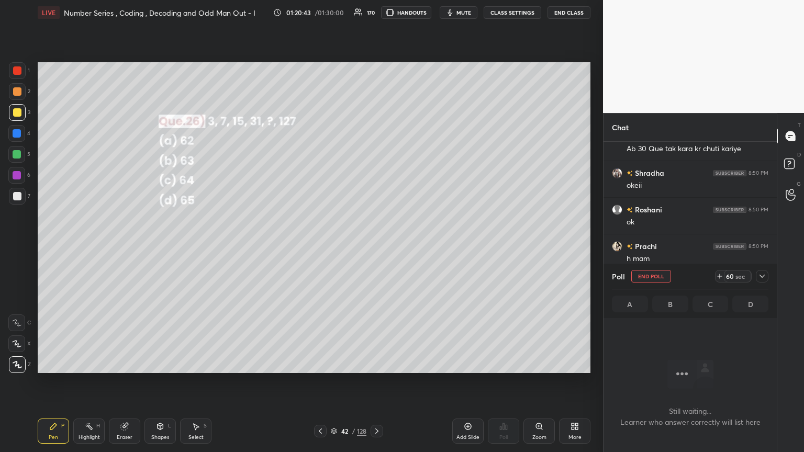
scroll to position [143, 170]
click at [375, 245] on div "Poll End Poll 59 sec" at bounding box center [690, 276] width 156 height 25
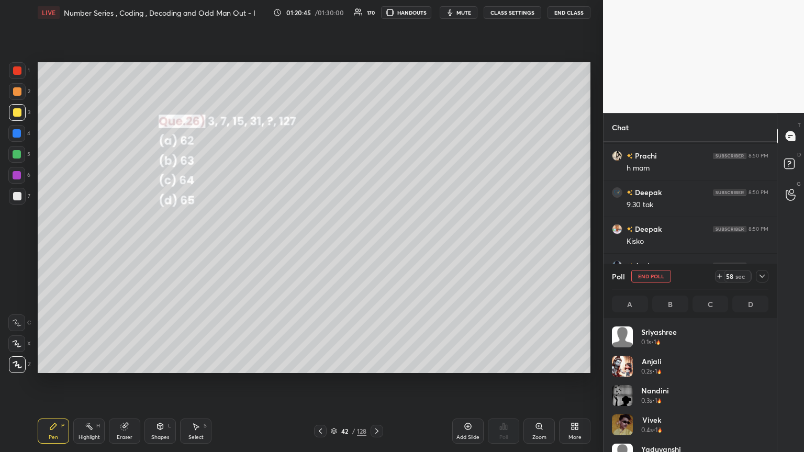
click at [375, 245] on icon at bounding box center [762, 276] width 8 height 8
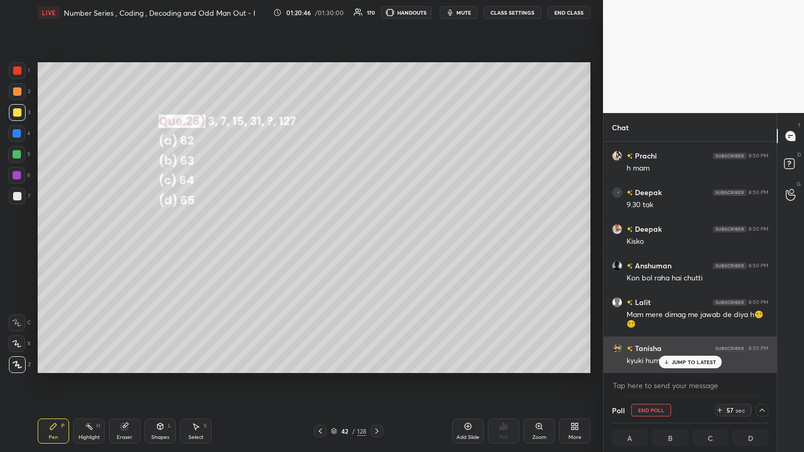
click at [375, 245] on div "JUMP TO LATEST" at bounding box center [689, 362] width 63 height 13
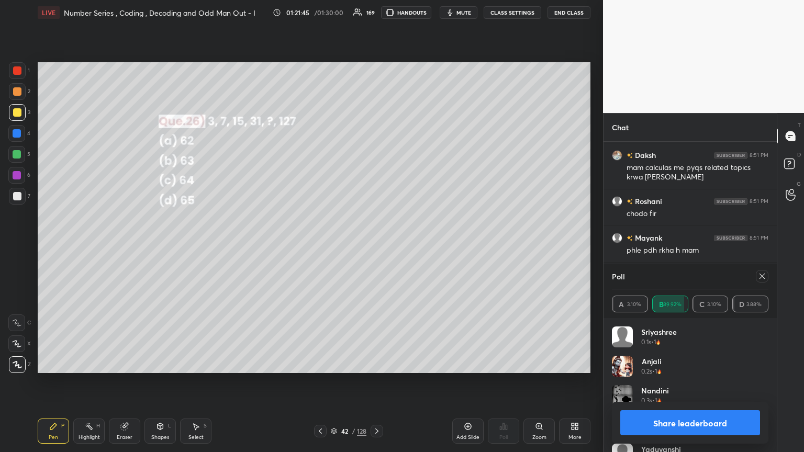
scroll to position [31566, 0]
click at [375, 245] on icon at bounding box center [762, 276] width 8 height 8
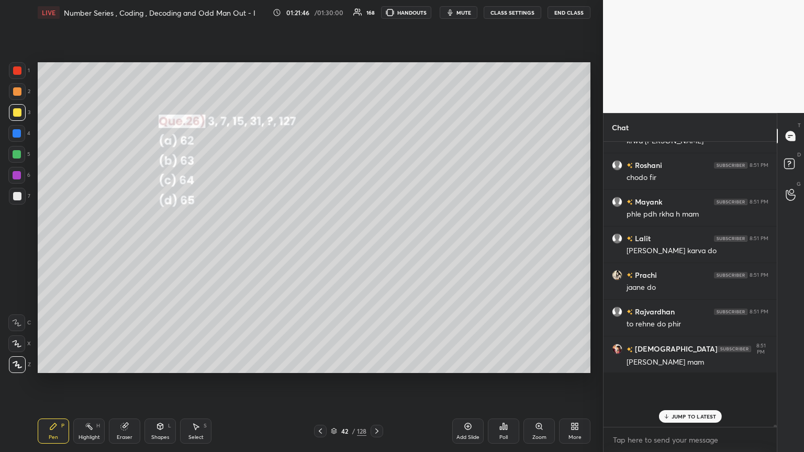
scroll to position [31549, 0]
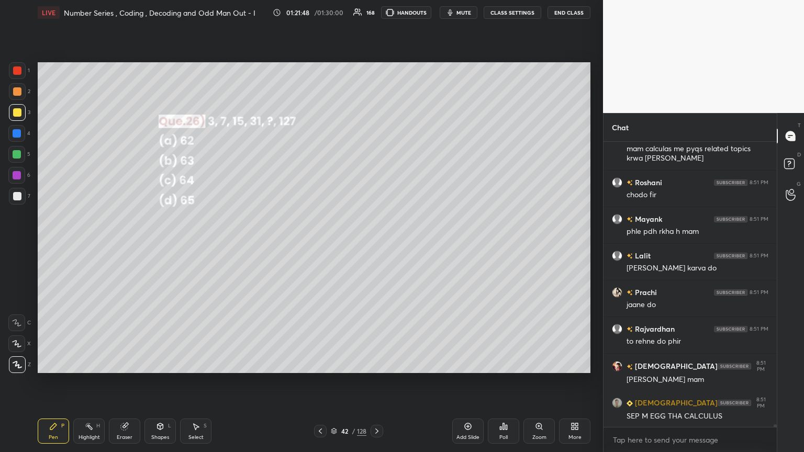
click at [54, 245] on div "Pen P" at bounding box center [53, 431] width 31 height 25
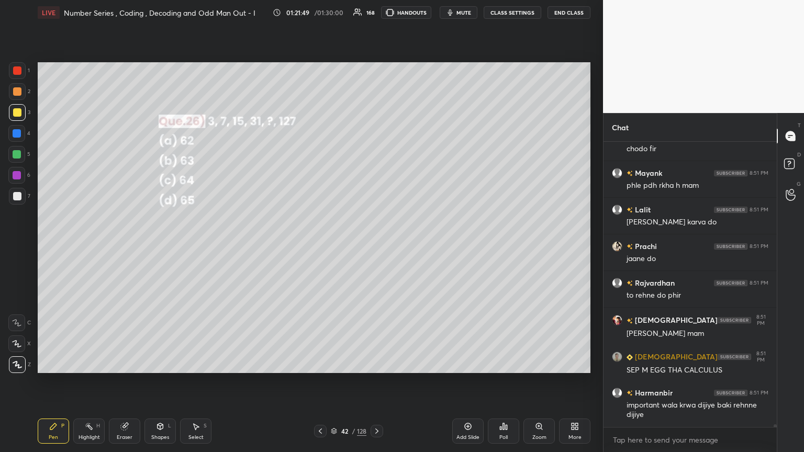
drag, startPoint x: 17, startPoint y: 114, endPoint x: 30, endPoint y: 117, distance: 14.0
click at [16, 115] on div at bounding box center [17, 112] width 8 height 8
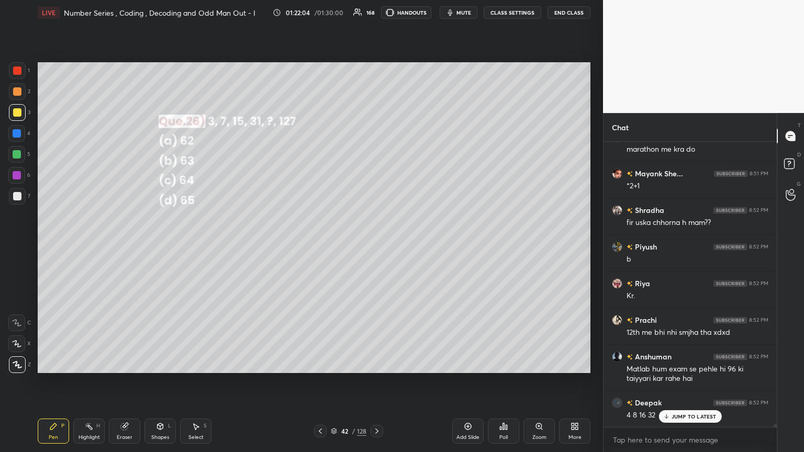
click at [17, 197] on div at bounding box center [17, 196] width 8 height 8
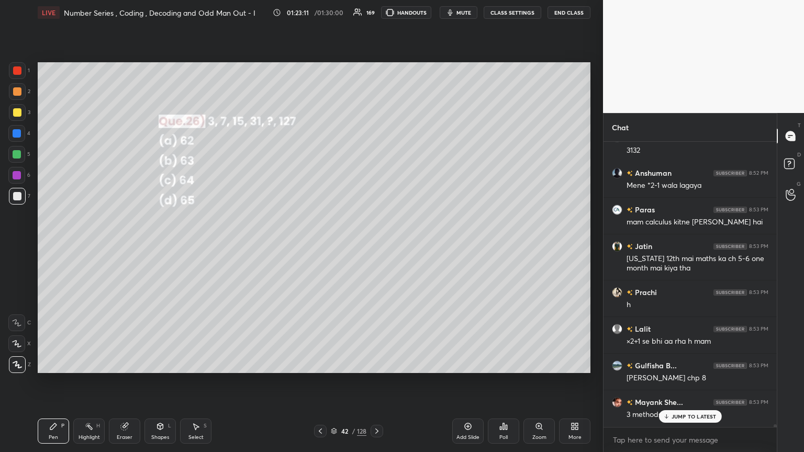
scroll to position [33161, 0]
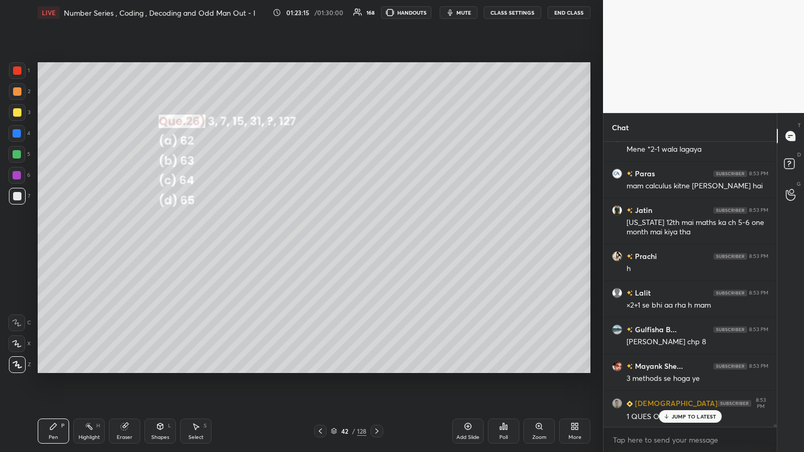
click at [375, 245] on icon at bounding box center [376, 430] width 3 height 5
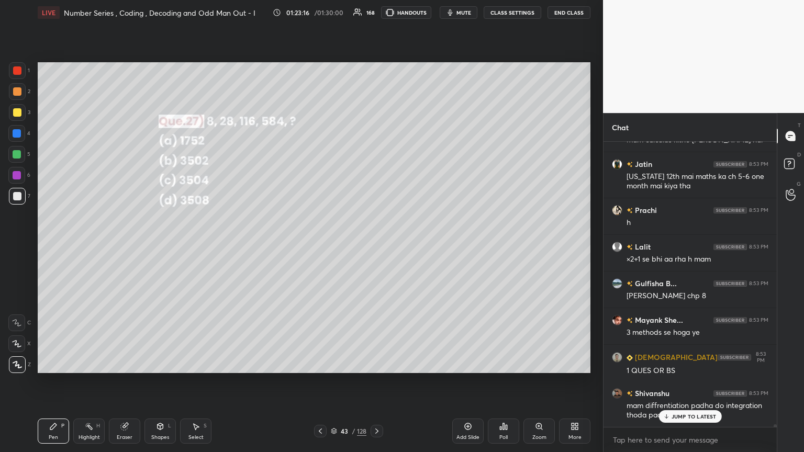
click at [375, 245] on div "Poll" at bounding box center [503, 437] width 8 height 5
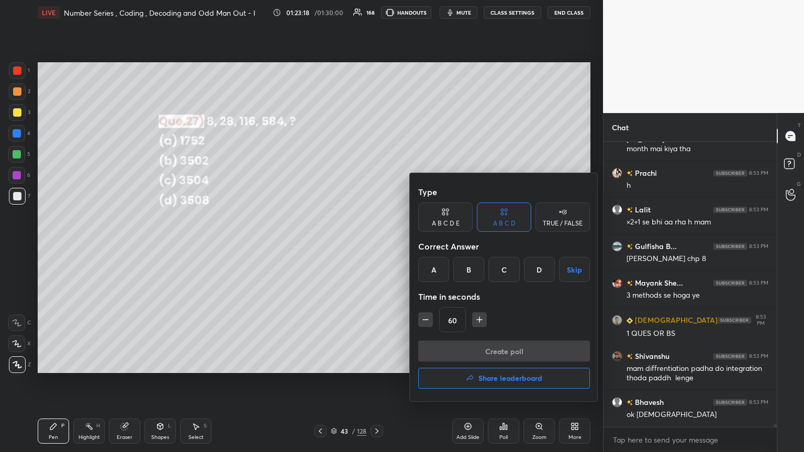
click at [375, 245] on div "D" at bounding box center [539, 269] width 31 height 25
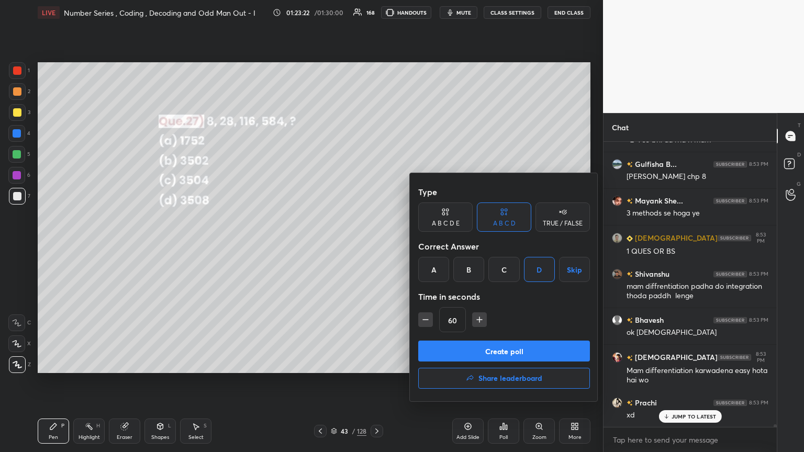
scroll to position [33363, 0]
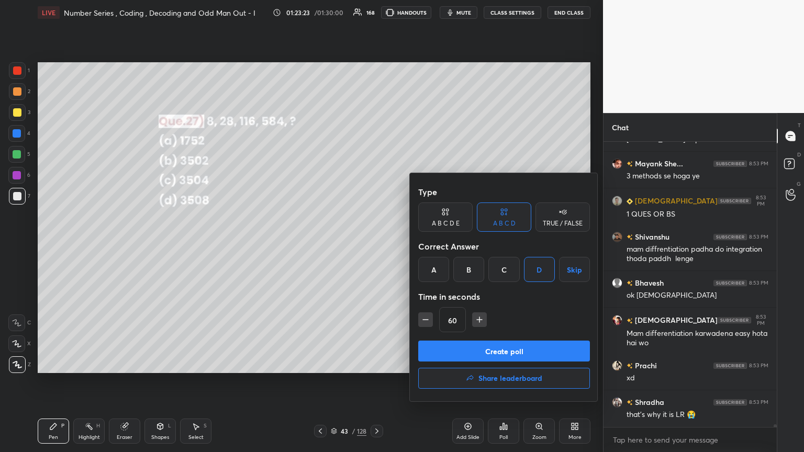
click at [375, 245] on button "Create poll" at bounding box center [504, 351] width 172 height 21
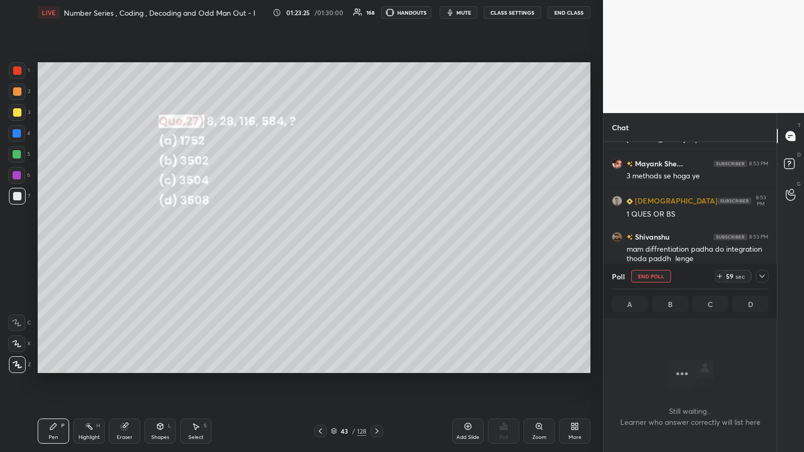
scroll to position [33454, 0]
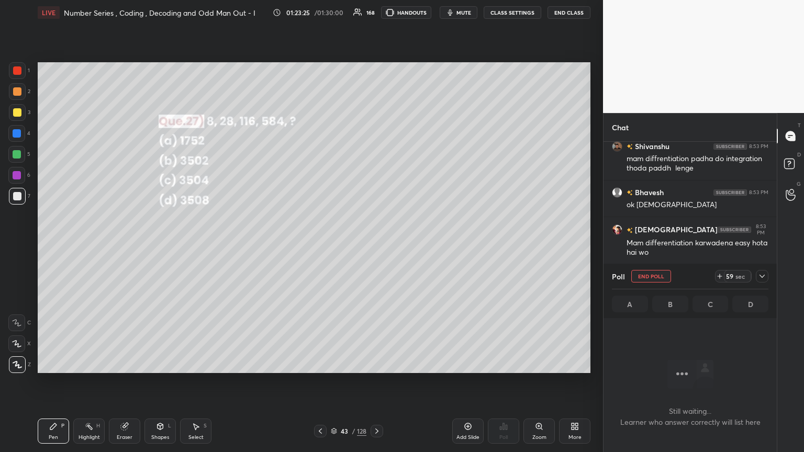
click at [375, 245] on icon at bounding box center [762, 276] width 8 height 8
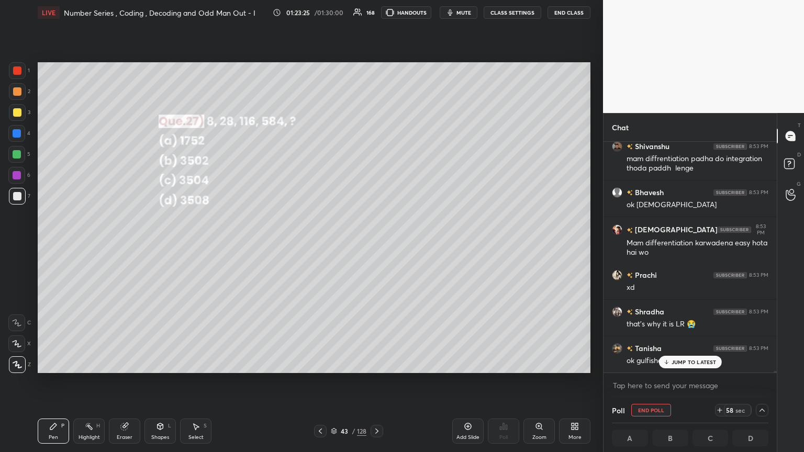
scroll to position [0, 3]
click at [375, 245] on icon at bounding box center [665, 362] width 7 height 6
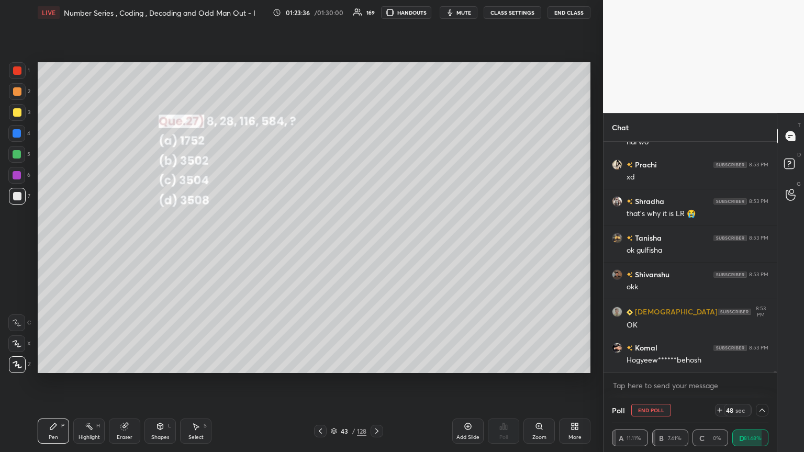
scroll to position [33619, 0]
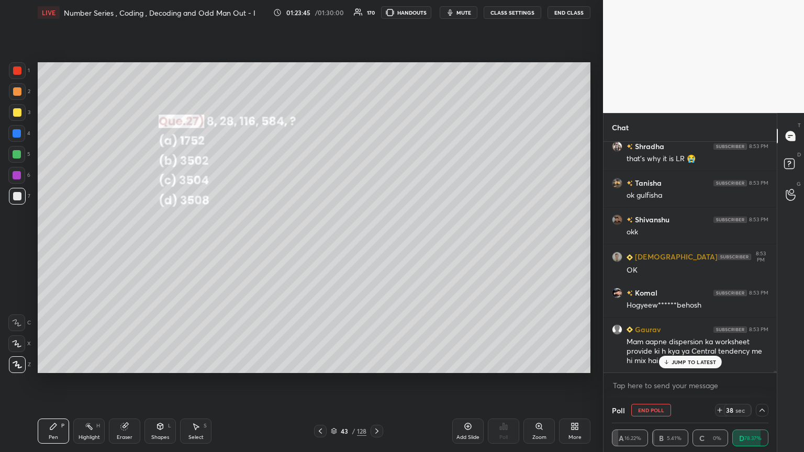
click at [375, 245] on p "JUMP TO LATEST" at bounding box center [693, 362] width 45 height 6
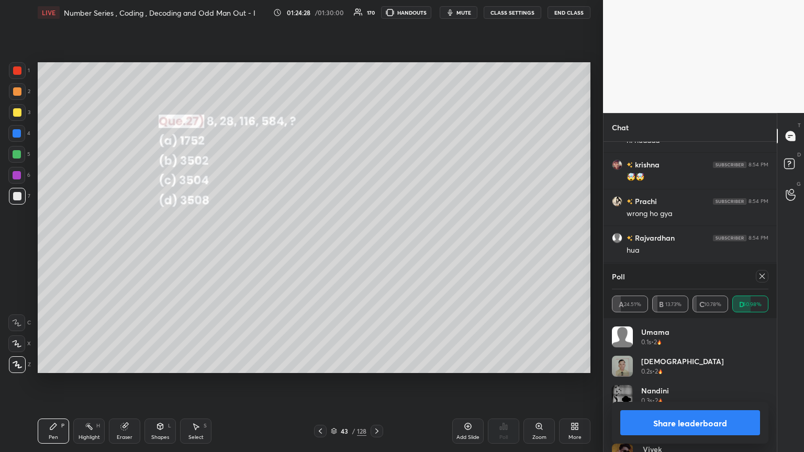
scroll to position [34242, 0]
click at [375, 245] on div "[DEMOGRAPHIC_DATA] 0.2s • 2" at bounding box center [690, 370] width 156 height 29
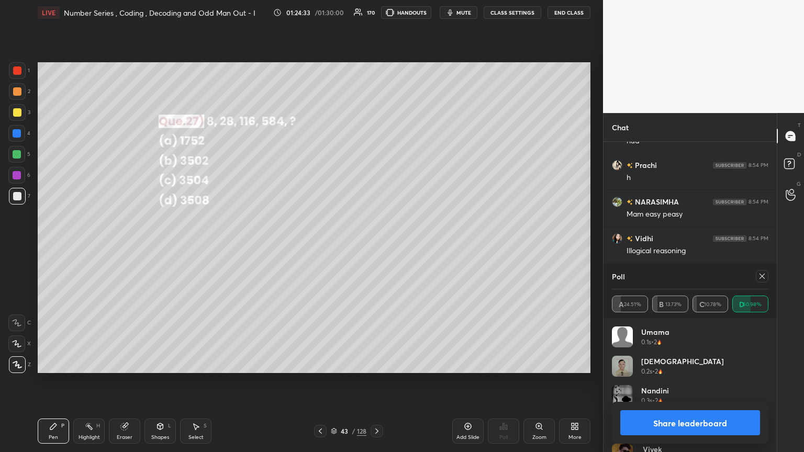
click at [375, 245] on div "[DEMOGRAPHIC_DATA] 0.2s • 2" at bounding box center [690, 370] width 156 height 29
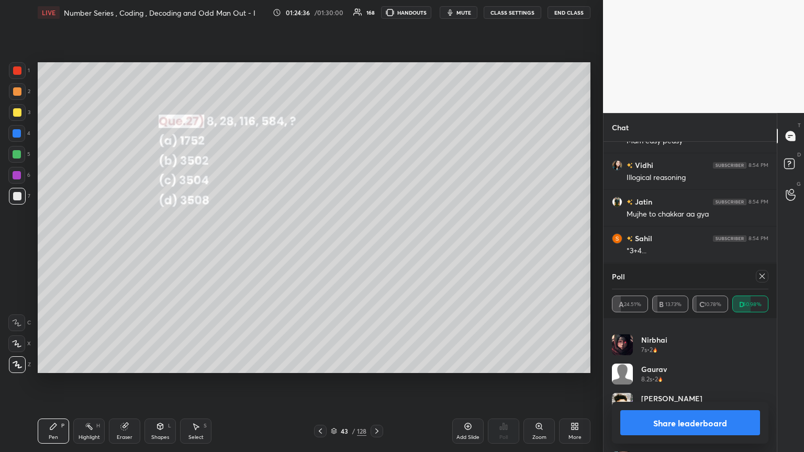
scroll to position [34388, 0]
click at [375, 245] on icon at bounding box center [762, 276] width 8 height 8
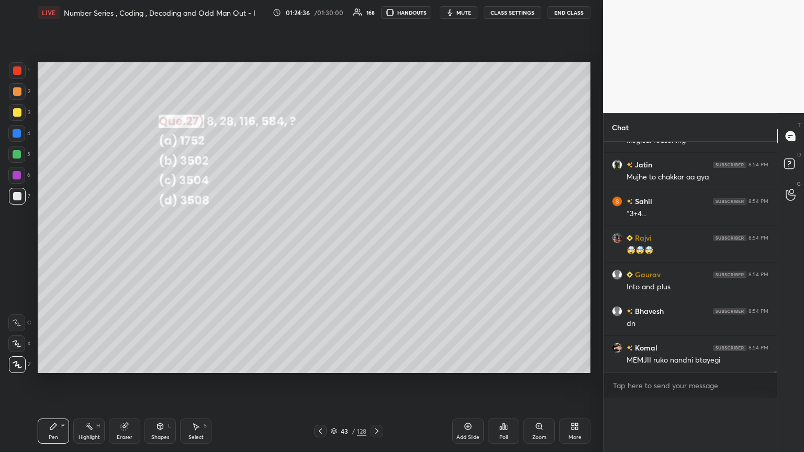
scroll to position [3, 3]
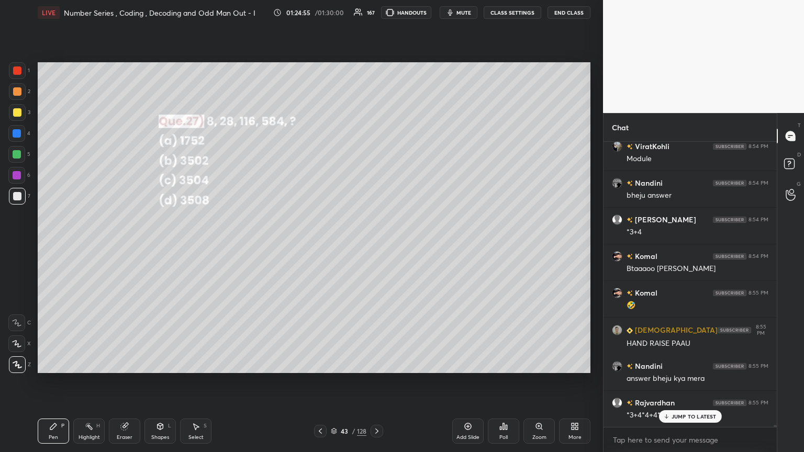
click at [16, 112] on div at bounding box center [17, 112] width 8 height 8
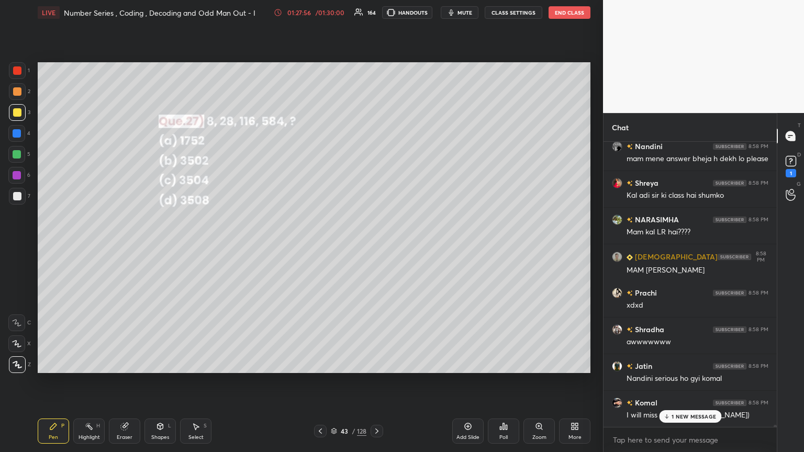
scroll to position [35211, 0]
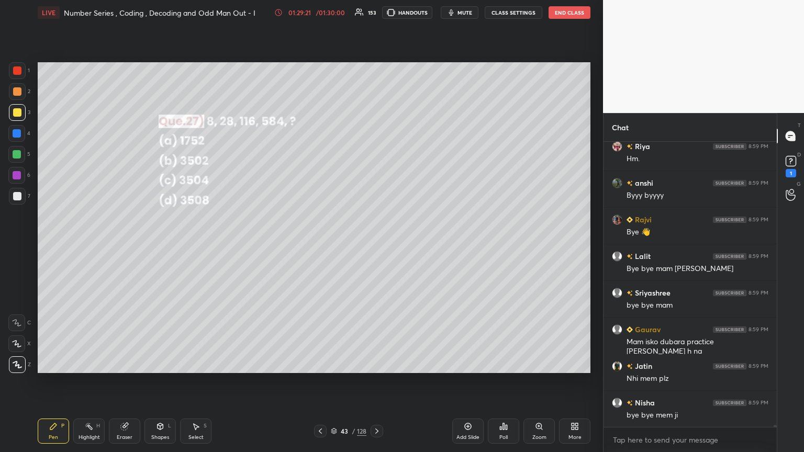
click at [375, 245] on div "[PERSON_NAME] 8:59 PM Hm. anshi 8:59 PM Byyy [PERSON_NAME] 8:59 PM Bye 👋 Lalit …" at bounding box center [689, 284] width 173 height 285
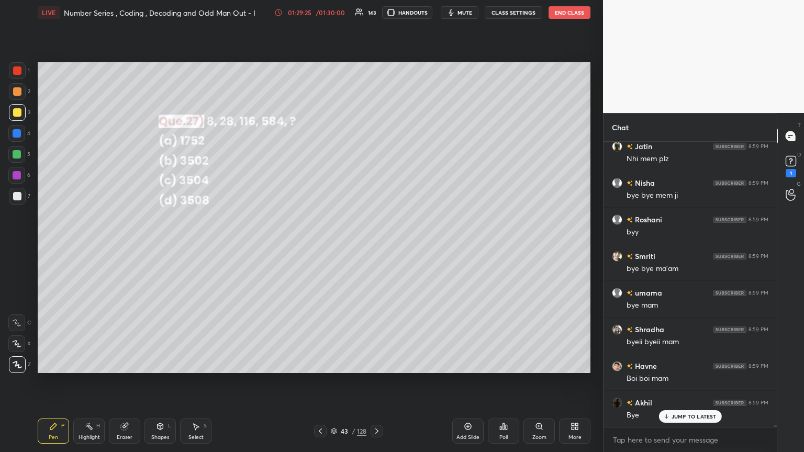
click at [375, 245] on icon at bounding box center [376, 431] width 8 height 8
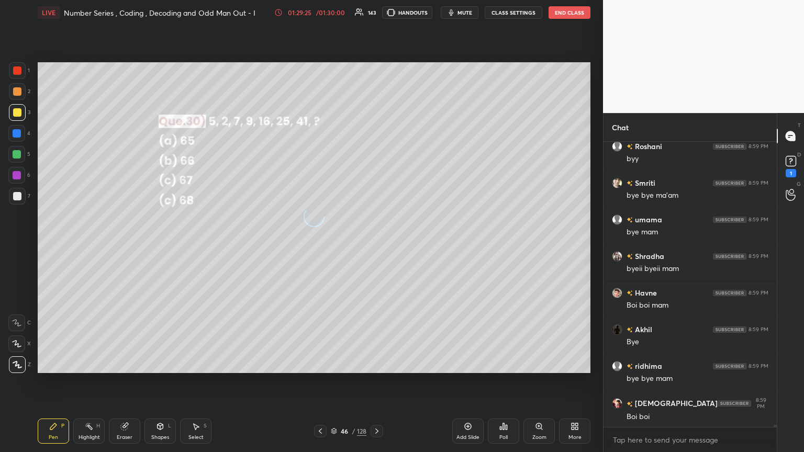
click at [375, 245] on icon at bounding box center [376, 431] width 8 height 8
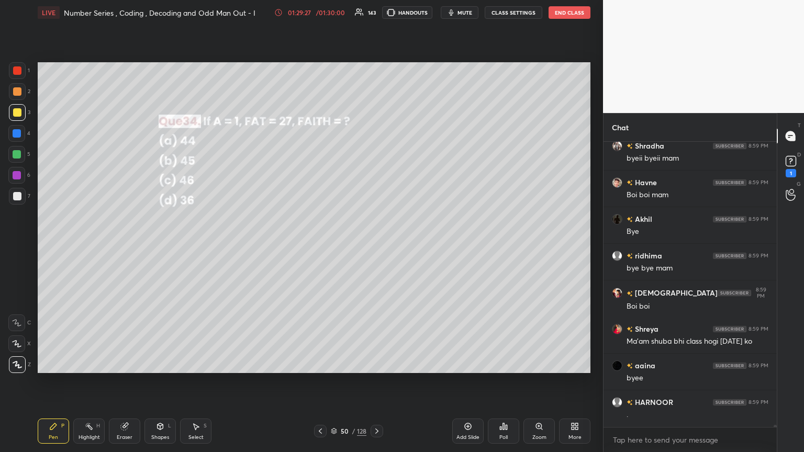
click at [351, 245] on div "50 / 128" at bounding box center [349, 430] width 36 height 9
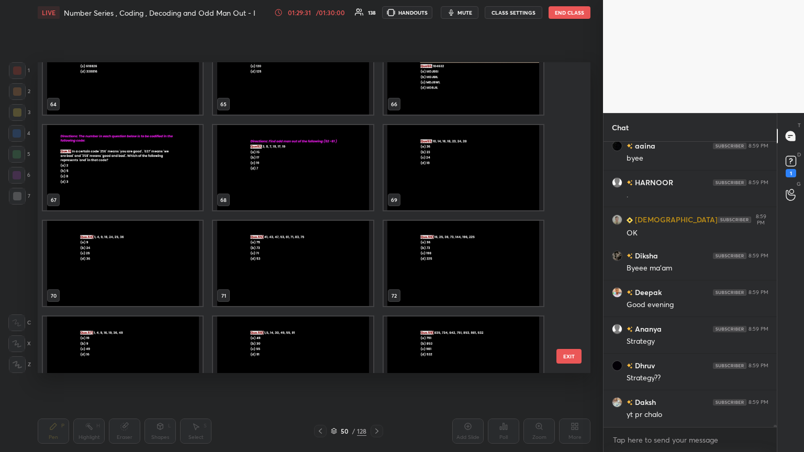
drag, startPoint x: 566, startPoint y: 220, endPoint x: 565, endPoint y: 295, distance: 75.3
click at [375, 245] on div "61 62 63 64 65 66 67 68 69 70 71 72 73 74 75" at bounding box center [305, 217] width 534 height 311
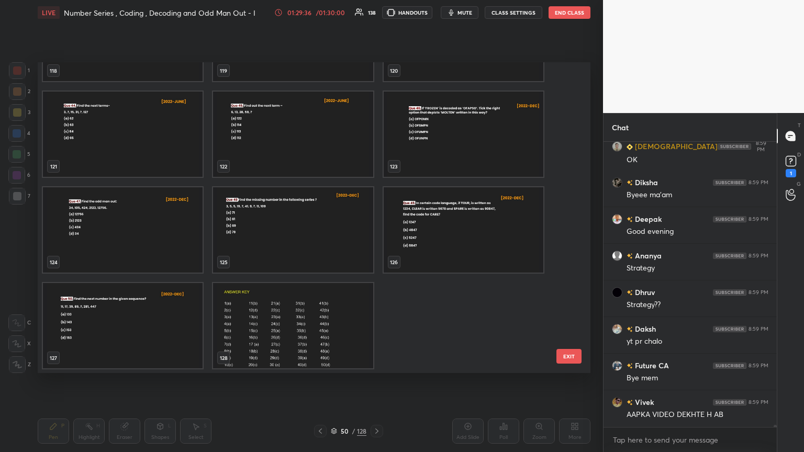
click at [375, 245] on button "EXIT" at bounding box center [568, 356] width 25 height 15
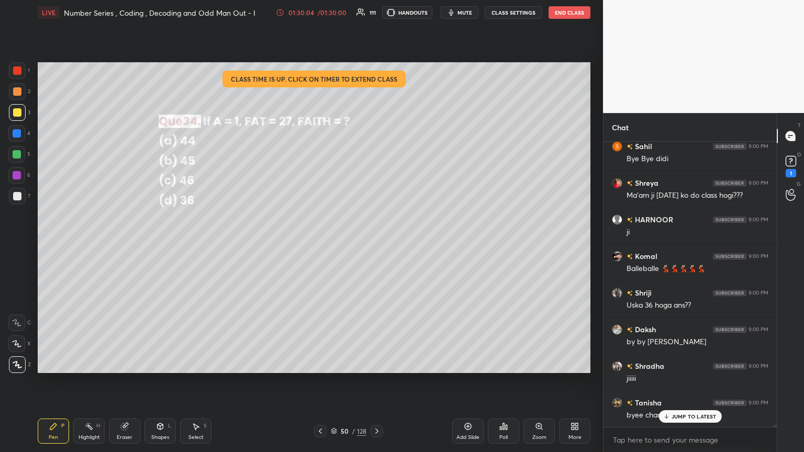
click at [375, 5] on div "LIVE Number Series , Coding , Decoding and Odd Man Out - I 01:30:04 / 01:30:00 …" at bounding box center [314, 12] width 552 height 25
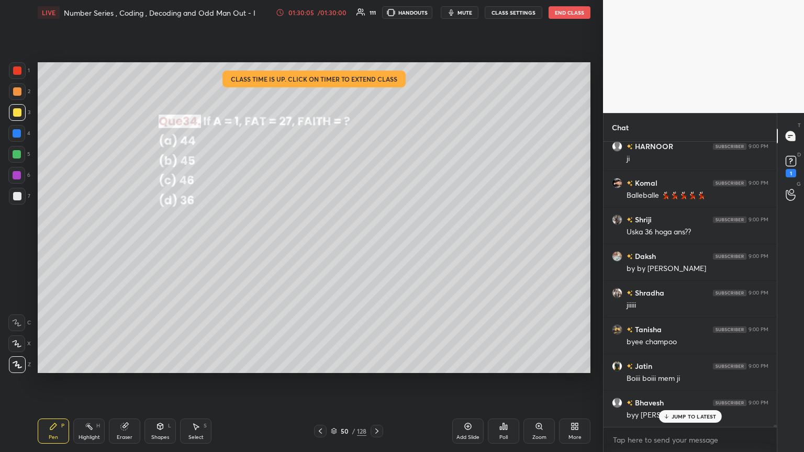
click at [375, 10] on button "End Class" at bounding box center [569, 12] width 42 height 13
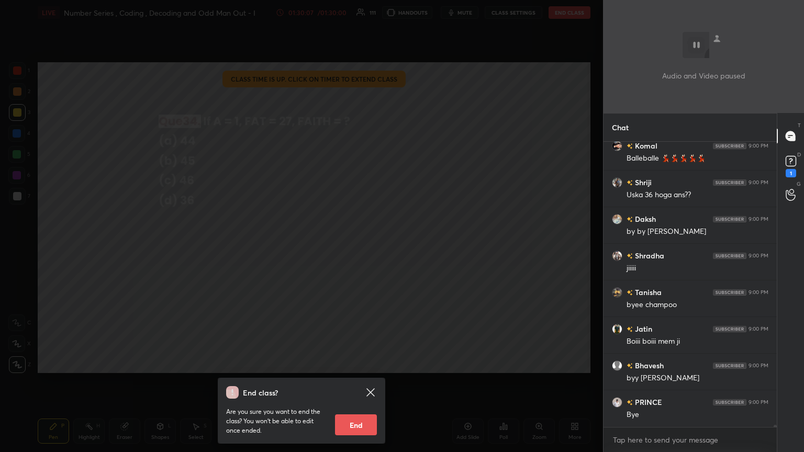
click at [355, 245] on button "End" at bounding box center [356, 424] width 42 height 21
type textarea "x"
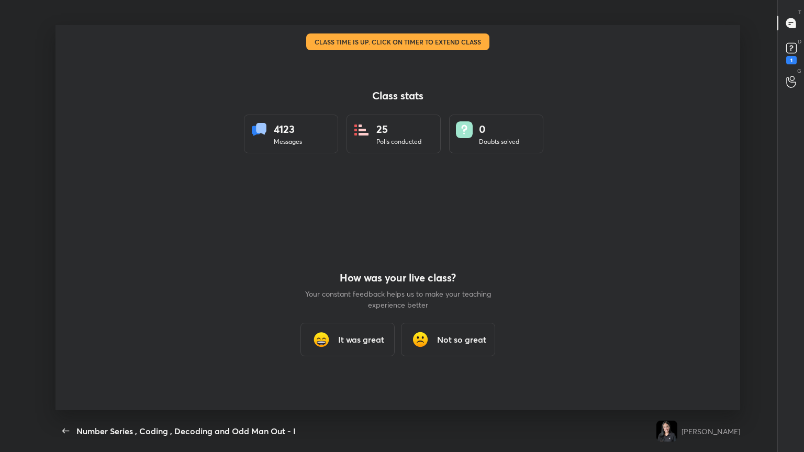
click at [354, 245] on h3 "It was great" at bounding box center [361, 339] width 46 height 13
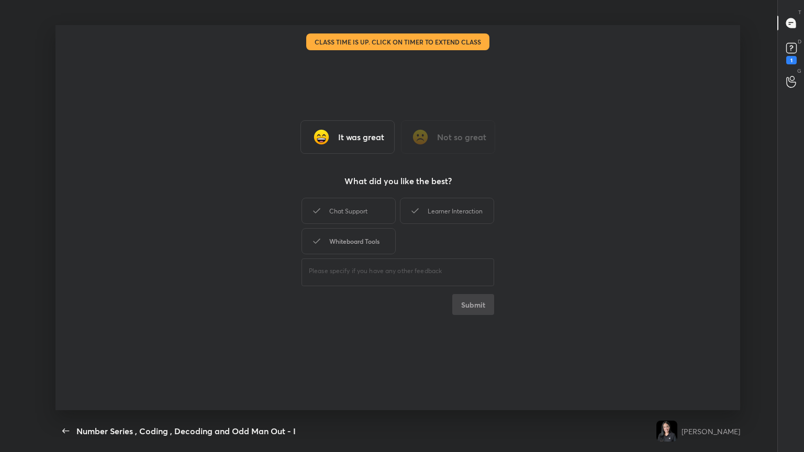
click at [343, 242] on div "Whiteboard Tools" at bounding box center [348, 241] width 94 height 26
drag, startPoint x: 359, startPoint y: 209, endPoint x: 450, endPoint y: 213, distance: 90.6
click at [375, 213] on div "Chat Support Learner Interaction Whiteboard Tools" at bounding box center [397, 226] width 193 height 61
click at [375, 213] on div "Learner Interaction" at bounding box center [447, 211] width 94 height 26
click at [369, 218] on div "Chat Support" at bounding box center [348, 211] width 94 height 26
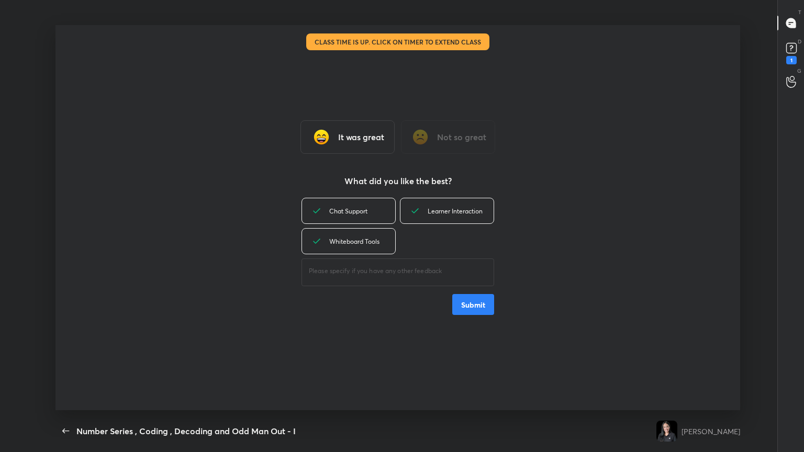
click at [375, 245] on button "Submit" at bounding box center [473, 304] width 42 height 21
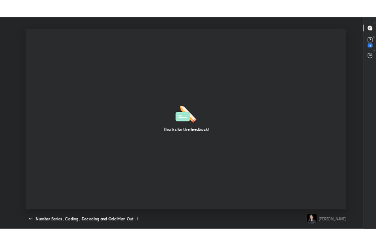
scroll to position [179, 367]
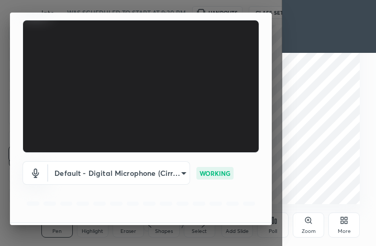
scroll to position [97, 0]
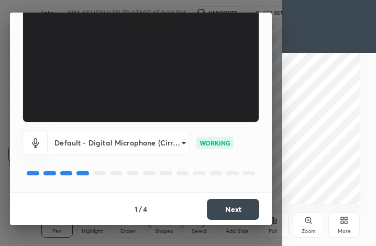
click at [217, 210] on button "Next" at bounding box center [233, 209] width 52 height 21
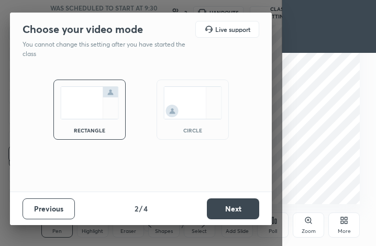
click at [217, 210] on button "Next" at bounding box center [233, 208] width 52 height 21
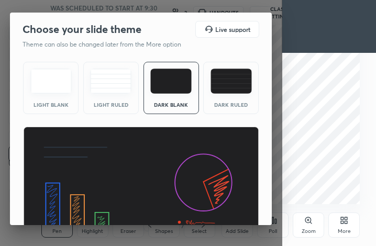
scroll to position [67, 0]
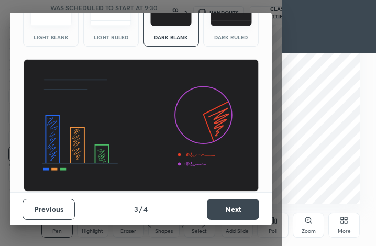
click at [240, 214] on button "Next" at bounding box center [233, 209] width 52 height 21
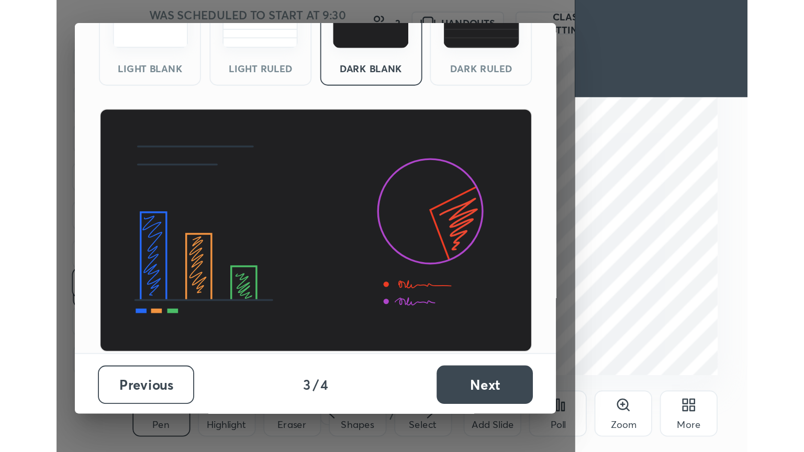
scroll to position [0, 0]
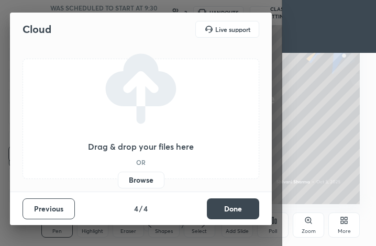
click at [240, 214] on button "Done" at bounding box center [233, 208] width 52 height 21
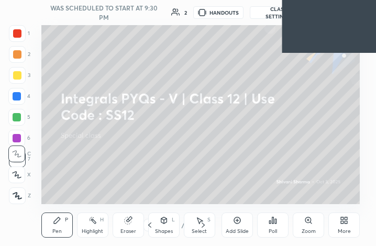
click at [340, 227] on div "More" at bounding box center [343, 224] width 31 height 25
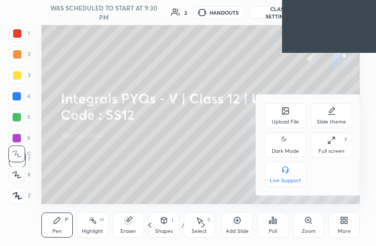
click at [284, 153] on div "Dark Mode" at bounding box center [285, 151] width 27 height 5
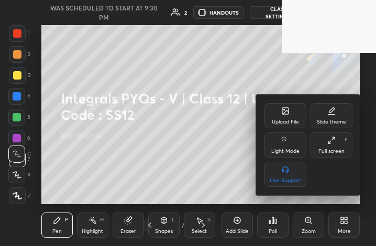
click at [331, 153] on div "Full screen" at bounding box center [331, 151] width 26 height 5
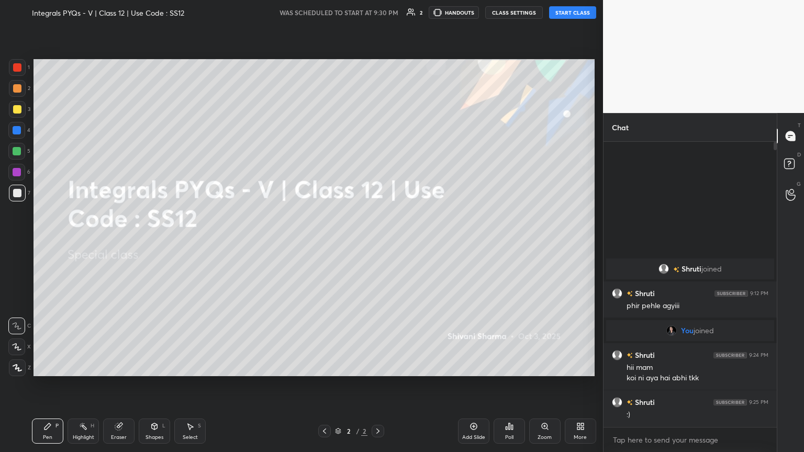
scroll to position [51932, 51756]
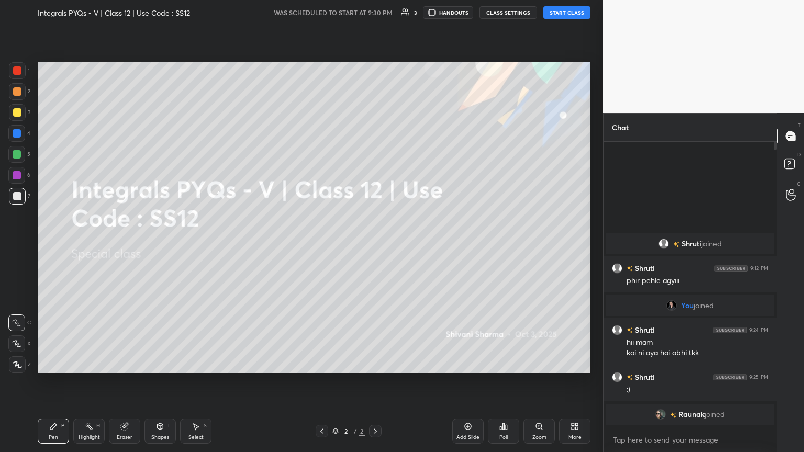
click at [375, 12] on button "START CLASS" at bounding box center [566, 12] width 47 height 13
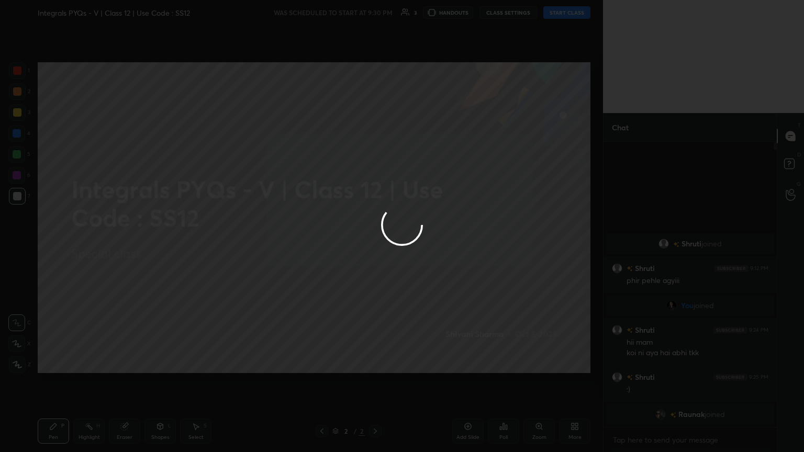
click at [375, 12] on div at bounding box center [402, 226] width 804 height 452
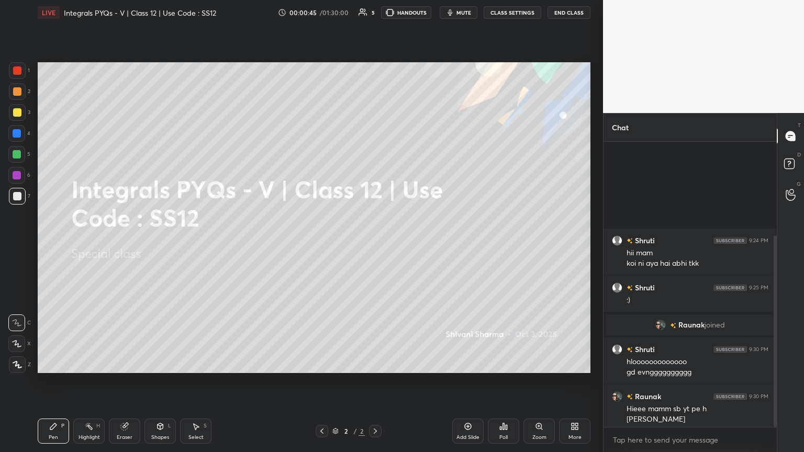
scroll to position [139, 0]
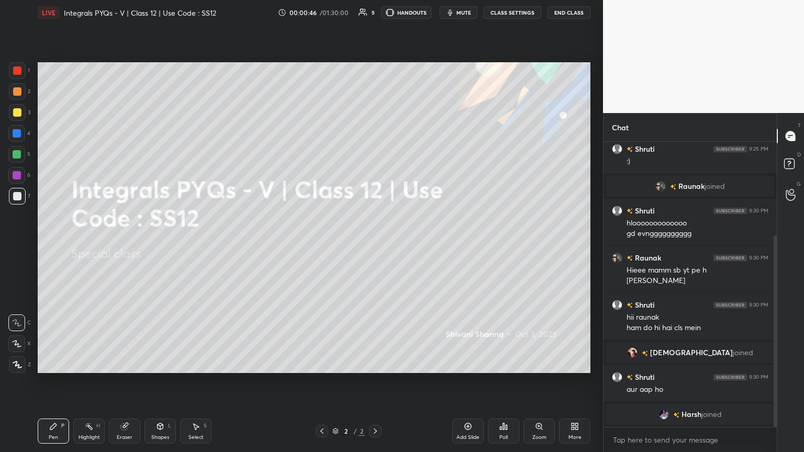
drag, startPoint x: 774, startPoint y: 253, endPoint x: 771, endPoint y: 349, distance: 96.3
click at [375, 245] on div at bounding box center [773, 284] width 6 height 285
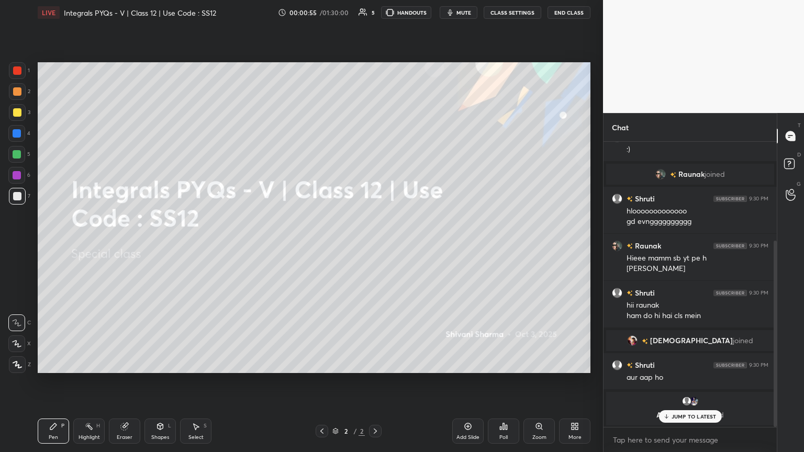
click at [375, 245] on icon at bounding box center [665, 416] width 7 height 6
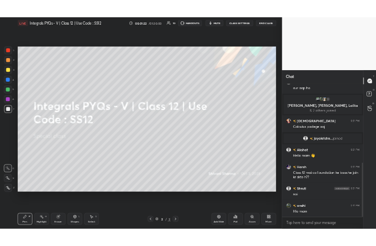
scroll to position [414, 0]
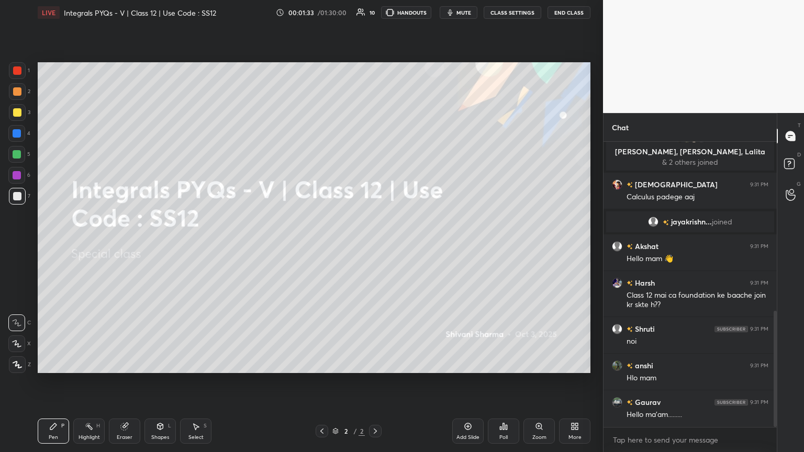
click at [375, 245] on icon at bounding box center [574, 426] width 8 height 8
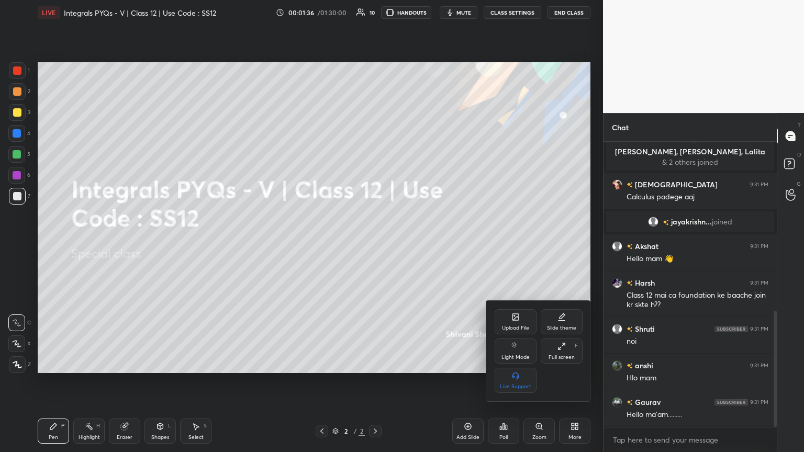
click at [375, 245] on icon at bounding box center [515, 317] width 8 height 8
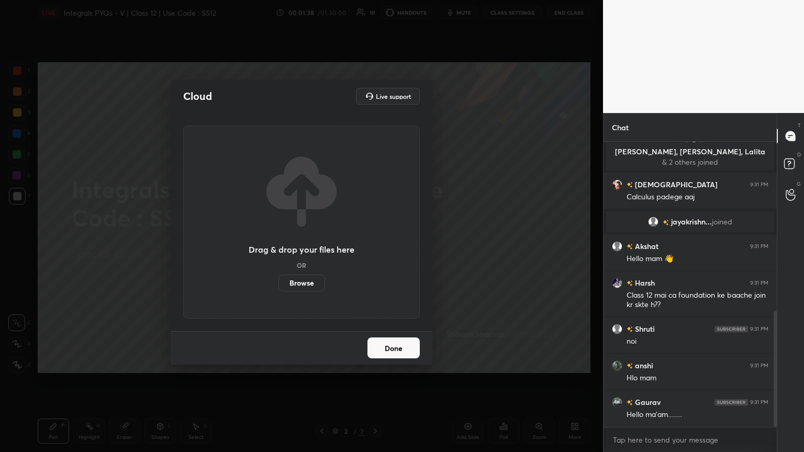
click at [308, 245] on label "Browse" at bounding box center [301, 283] width 47 height 17
click at [278, 245] on input "Browse" at bounding box center [278, 283] width 0 height 17
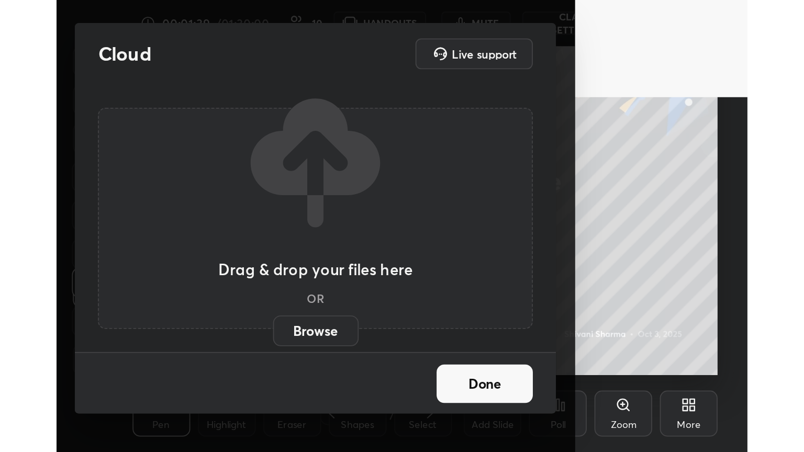
scroll to position [179, 334]
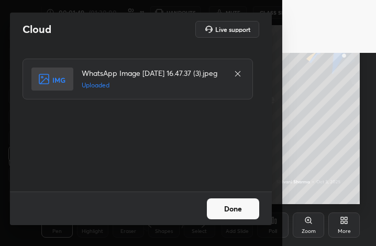
click at [236, 208] on button "Done" at bounding box center [233, 208] width 52 height 21
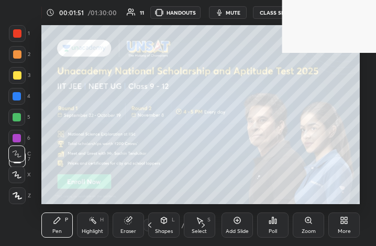
click at [348, 226] on div "More" at bounding box center [343, 224] width 31 height 25
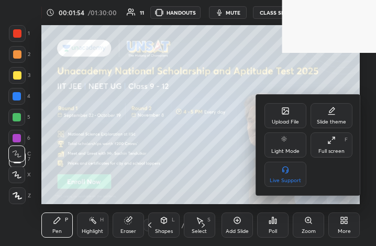
click at [279, 119] on div "Upload File" at bounding box center [285, 121] width 27 height 5
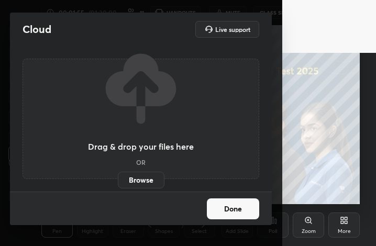
click at [151, 176] on label "Browse" at bounding box center [141, 180] width 47 height 17
click at [118, 176] on input "Browse" at bounding box center [118, 180] width 0 height 17
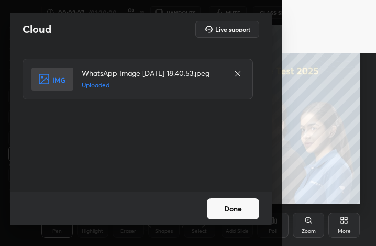
click at [228, 207] on button "Done" at bounding box center [233, 208] width 52 height 21
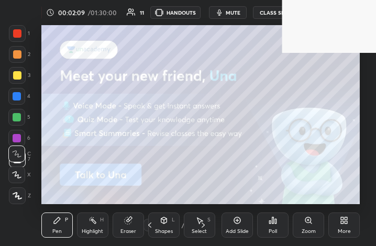
click at [348, 223] on div "More" at bounding box center [343, 224] width 31 height 25
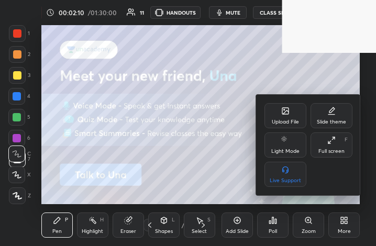
click at [329, 151] on div "Full screen" at bounding box center [331, 151] width 26 height 5
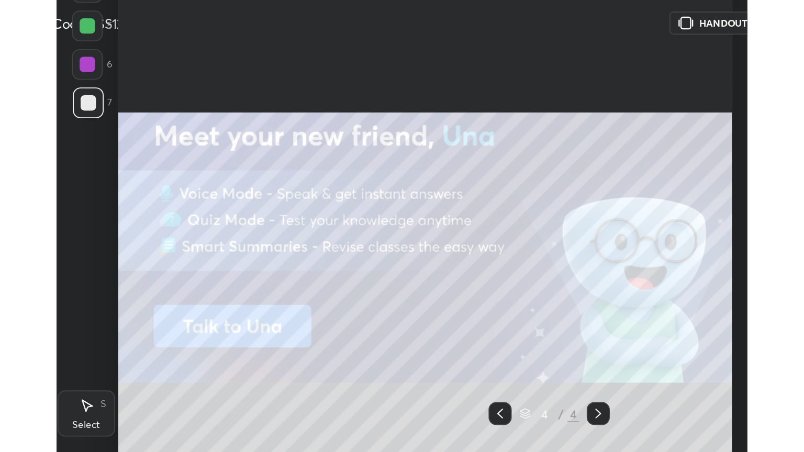
scroll to position [0, 0]
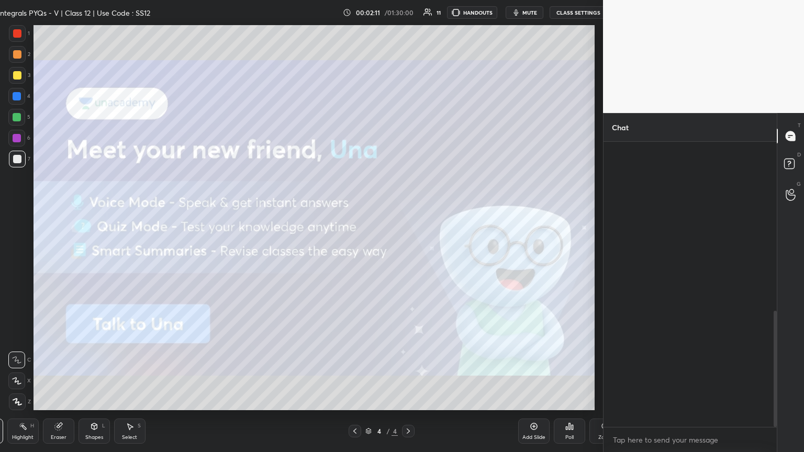
type textarea "x"
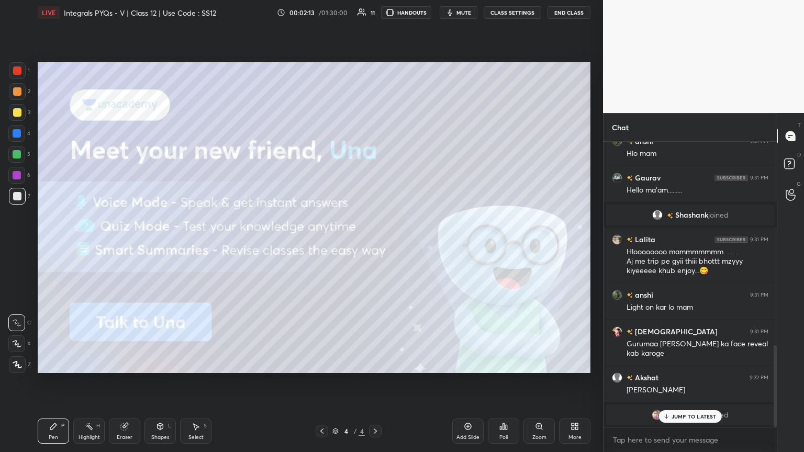
scroll to position [712, 0]
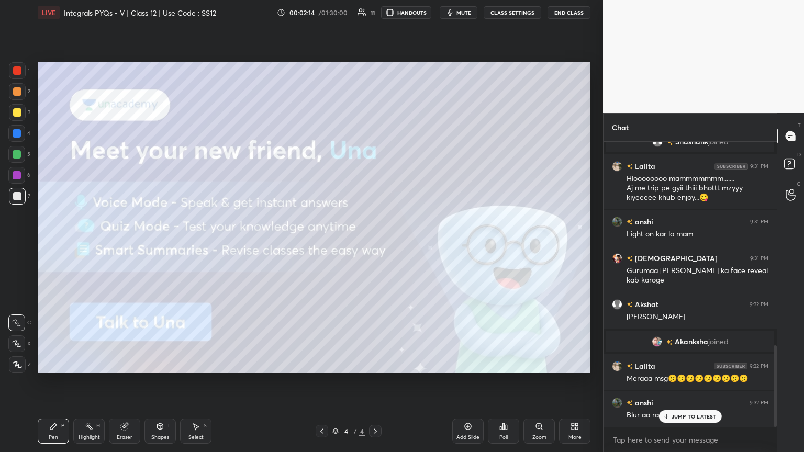
click at [375, 245] on p "JUMP TO LATEST" at bounding box center [693, 416] width 45 height 6
drag, startPoint x: 773, startPoint y: 354, endPoint x: 772, endPoint y: 371, distance: 17.3
click at [375, 245] on div at bounding box center [773, 284] width 6 height 285
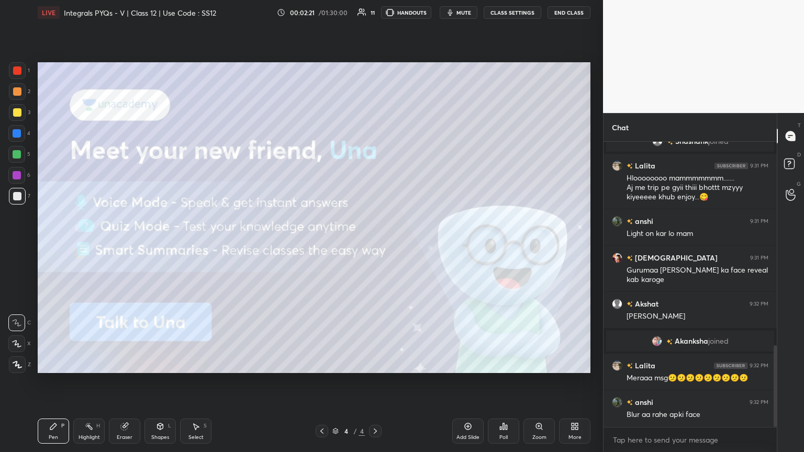
drag, startPoint x: 772, startPoint y: 371, endPoint x: 773, endPoint y: 396, distance: 24.6
click at [375, 245] on div at bounding box center [773, 284] width 6 height 285
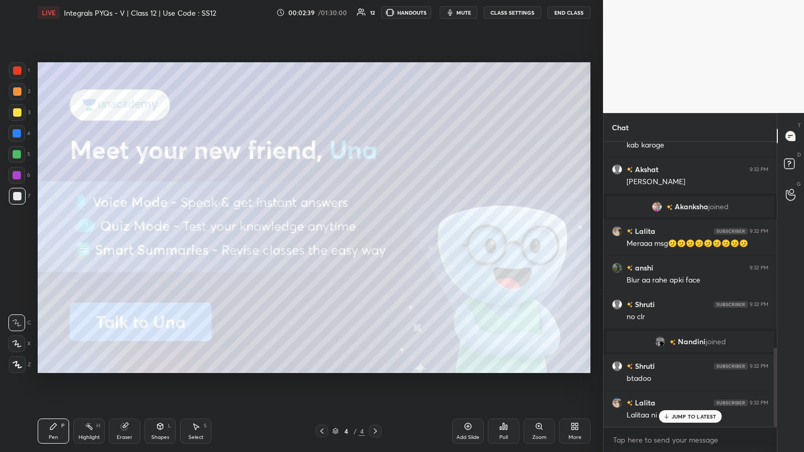
scroll to position [782, 0]
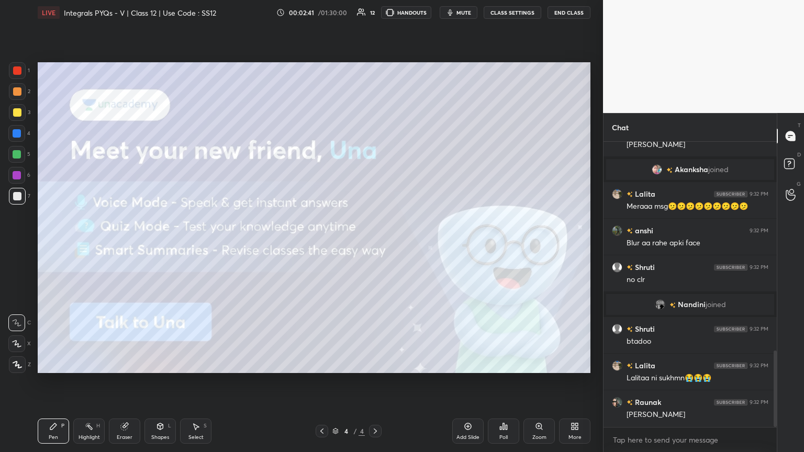
click at [375, 245] on icon at bounding box center [375, 431] width 8 height 8
click at [323, 245] on icon at bounding box center [322, 431] width 8 height 8
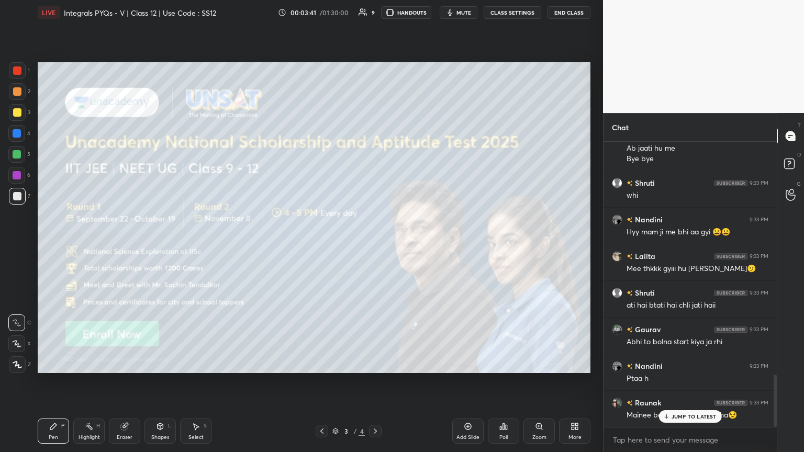
scroll to position [1305, 0]
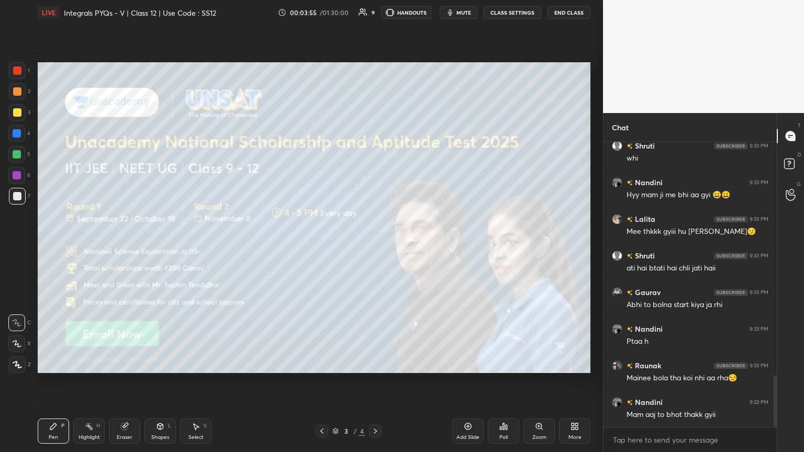
click at [375, 245] on div at bounding box center [774, 401] width 3 height 51
drag, startPoint x: 775, startPoint y: 385, endPoint x: 776, endPoint y: 406, distance: 21.5
click at [375, 245] on div at bounding box center [774, 401] width 3 height 51
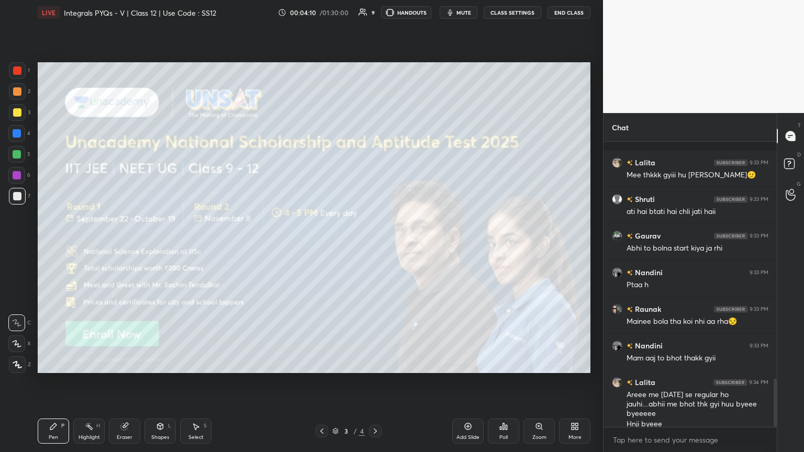
scroll to position [1408, 0]
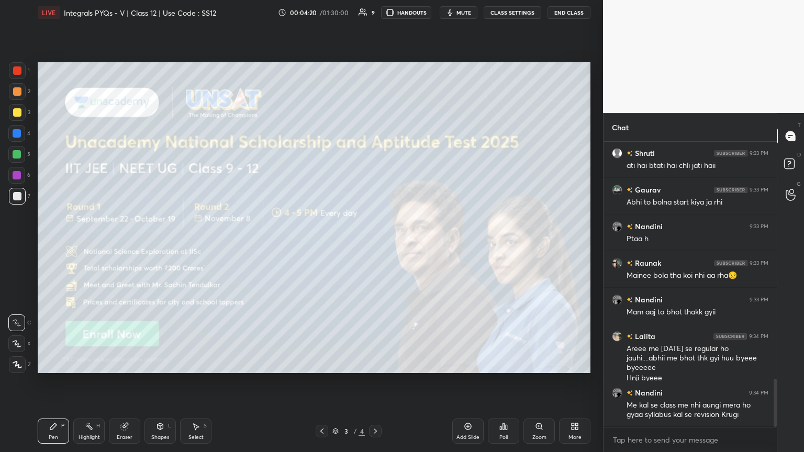
click at [22, 245] on div at bounding box center [17, 364] width 17 height 17
click at [375, 245] on div "Add Slide" at bounding box center [467, 431] width 31 height 25
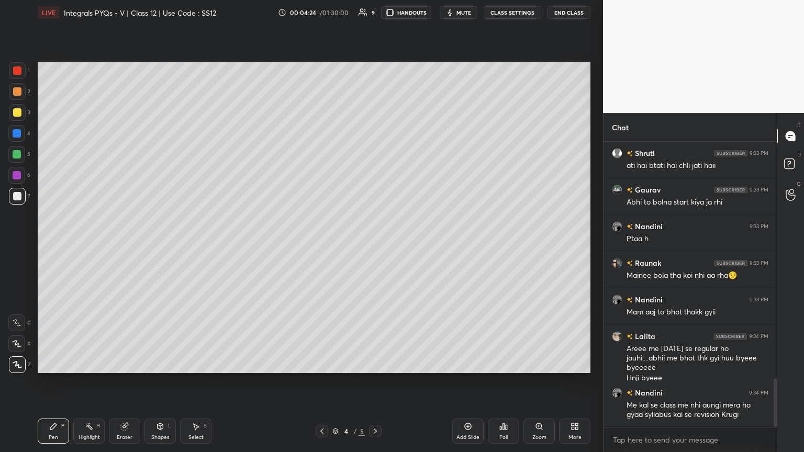
scroll to position [1444, 0]
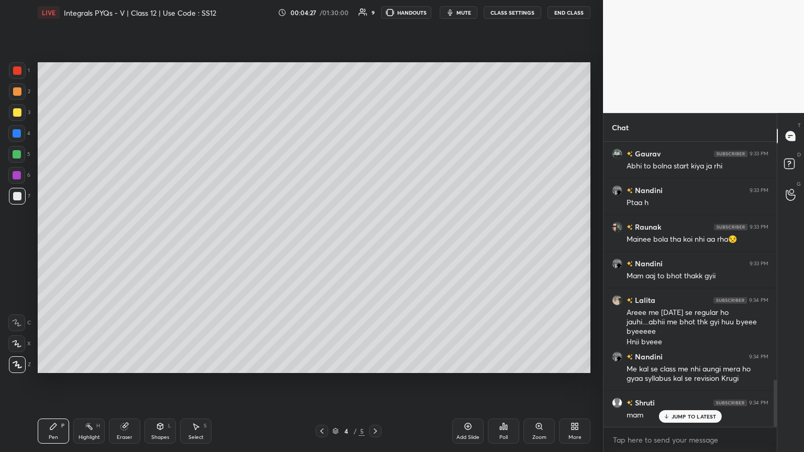
click at [17, 112] on div at bounding box center [17, 112] width 8 height 8
drag, startPoint x: 156, startPoint y: 429, endPoint x: 159, endPoint y: 423, distance: 6.3
click at [157, 245] on icon at bounding box center [160, 426] width 8 height 8
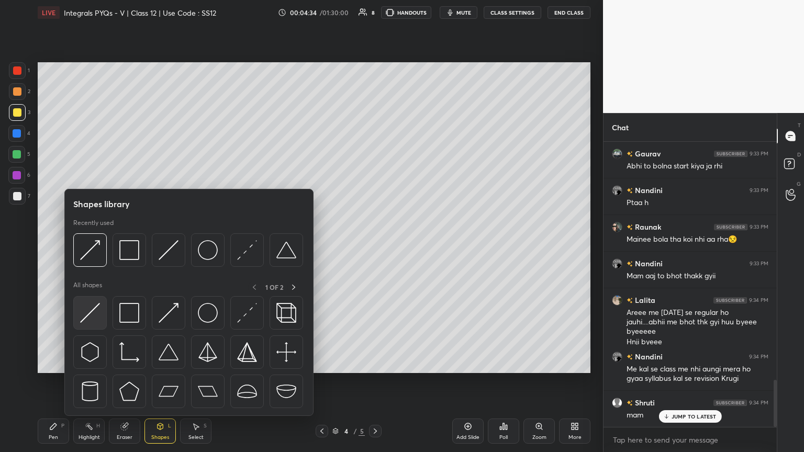
click at [88, 245] on img at bounding box center [90, 313] width 20 height 20
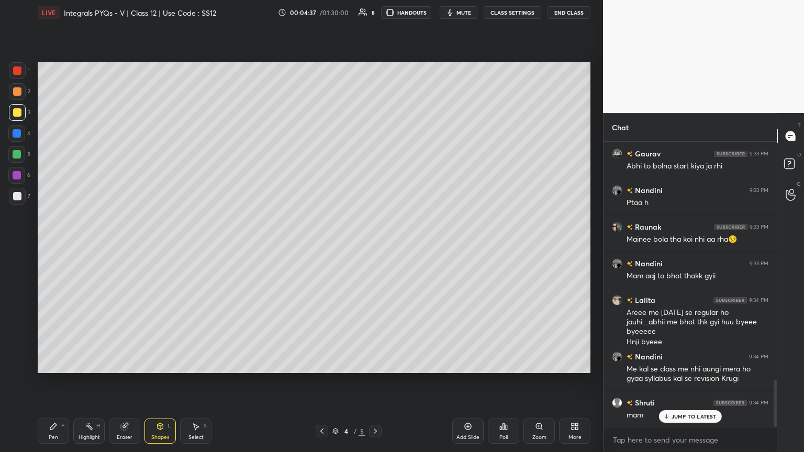
click at [52, 245] on icon at bounding box center [53, 426] width 6 height 6
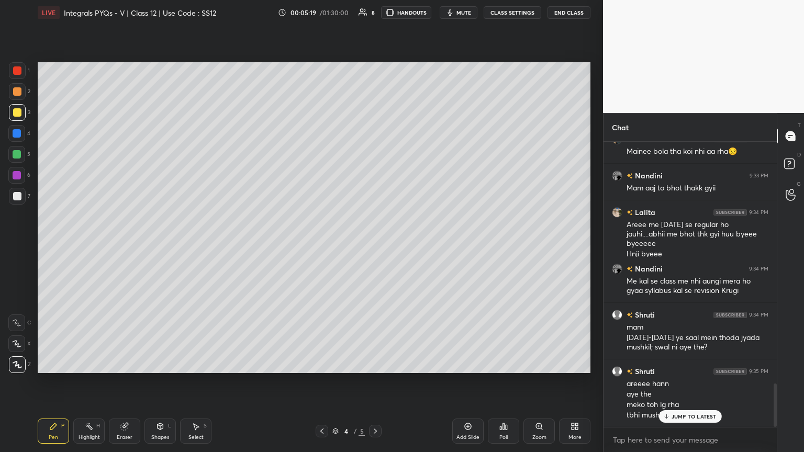
scroll to position [1578, 0]
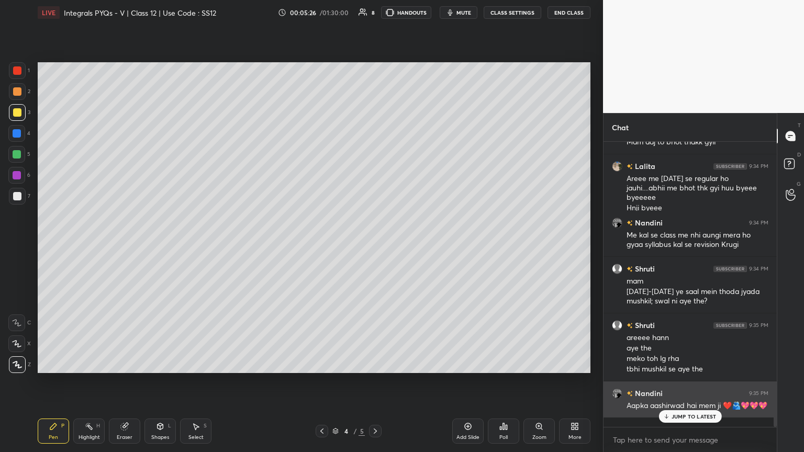
click at [375, 245] on p "JUMP TO LATEST" at bounding box center [693, 416] width 45 height 6
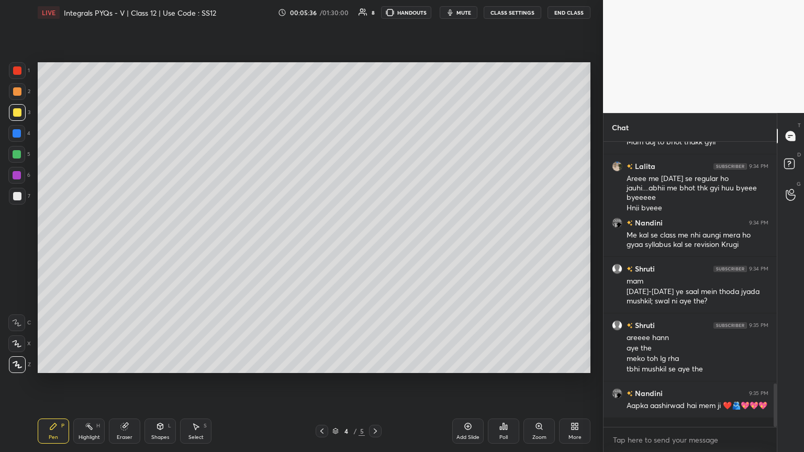
click at [375, 245] on div "Poll" at bounding box center [503, 437] width 8 height 5
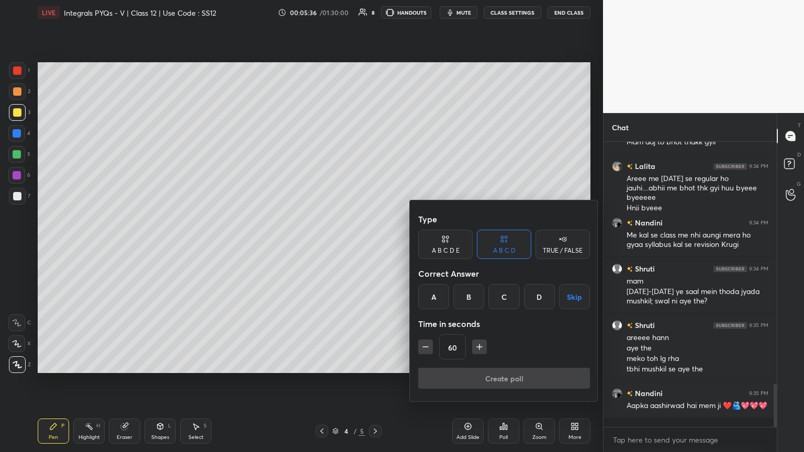
scroll to position [1615, 0]
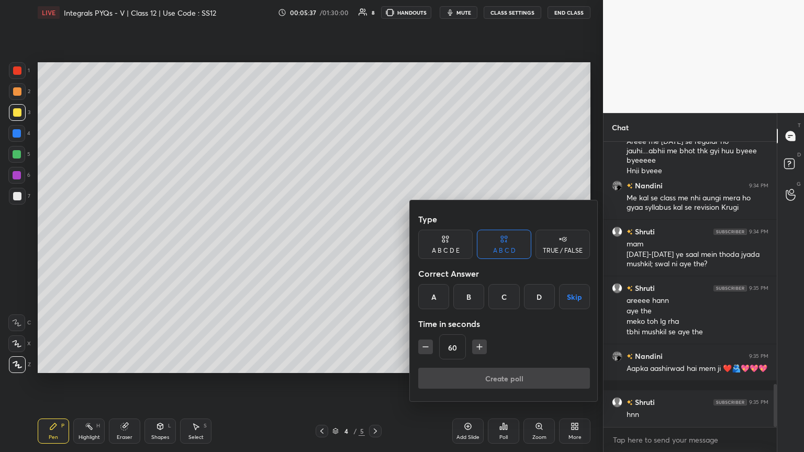
click at [375, 245] on button "Skip" at bounding box center [574, 296] width 31 height 25
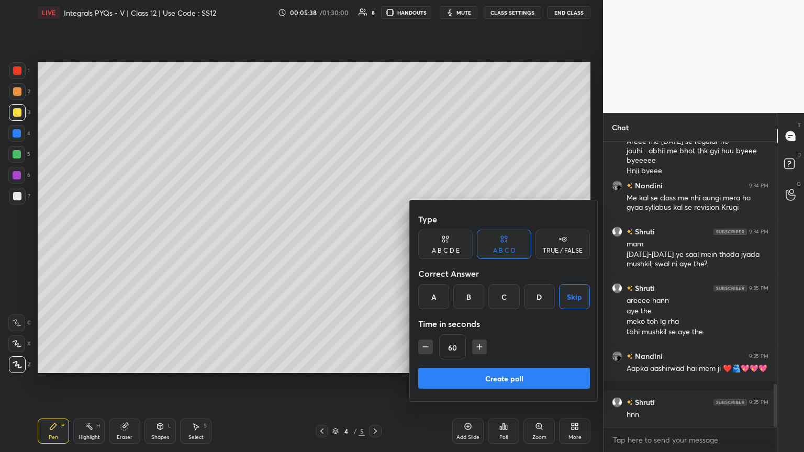
click at [375, 245] on icon "button" at bounding box center [479, 347] width 5 height 0
click at [375, 245] on icon "button" at bounding box center [479, 347] width 10 height 10
click at [375, 245] on icon "button" at bounding box center [484, 347] width 10 height 10
type input "120"
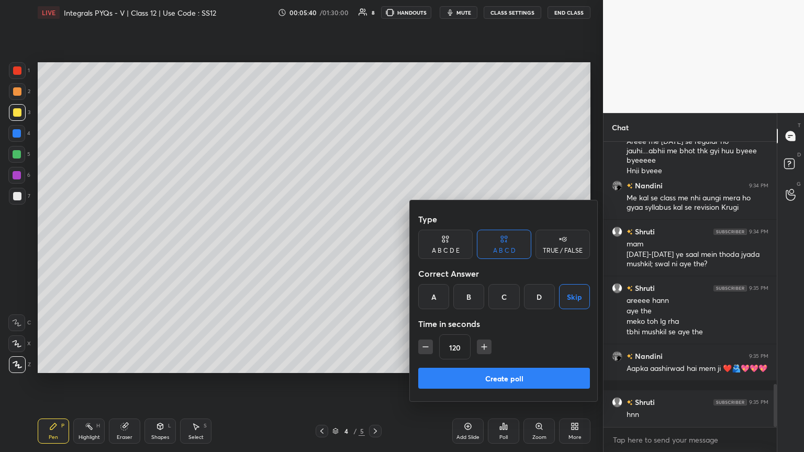
click at [375, 245] on button "Create poll" at bounding box center [504, 378] width 172 height 21
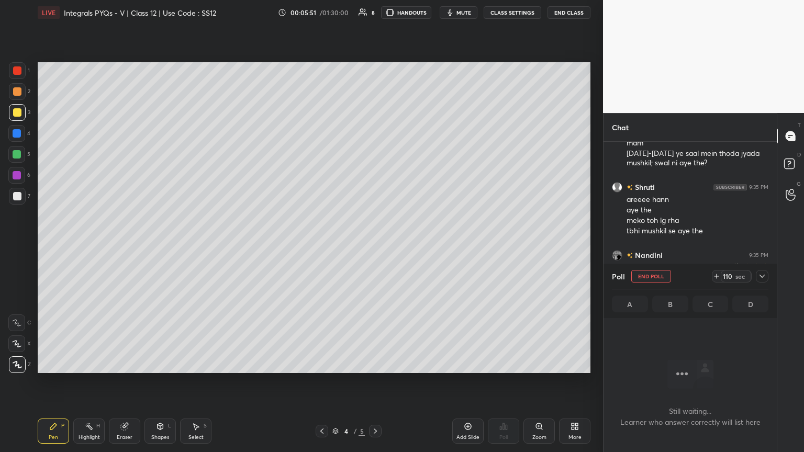
scroll to position [1753, 0]
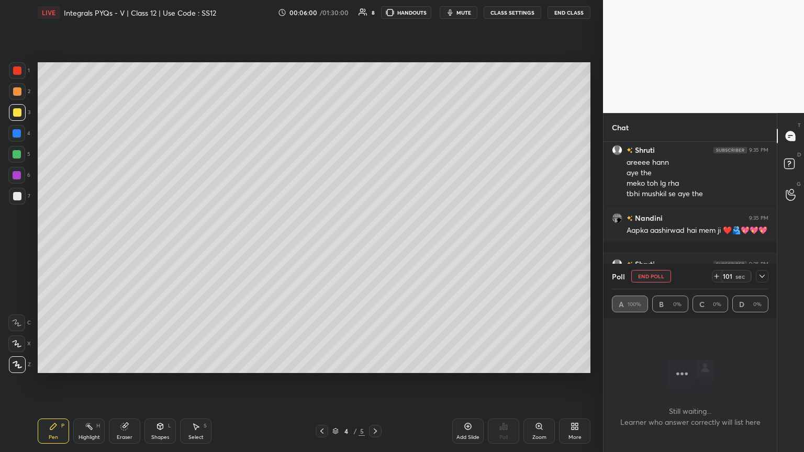
click at [375, 245] on icon at bounding box center [762, 276] width 8 height 8
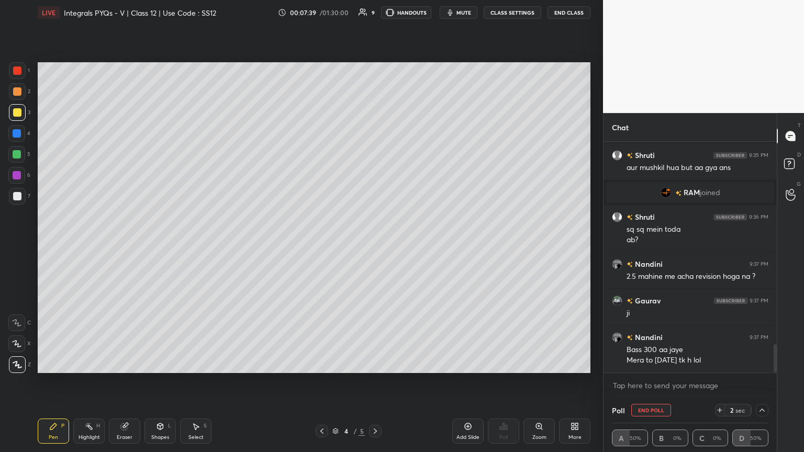
scroll to position [1699, 0]
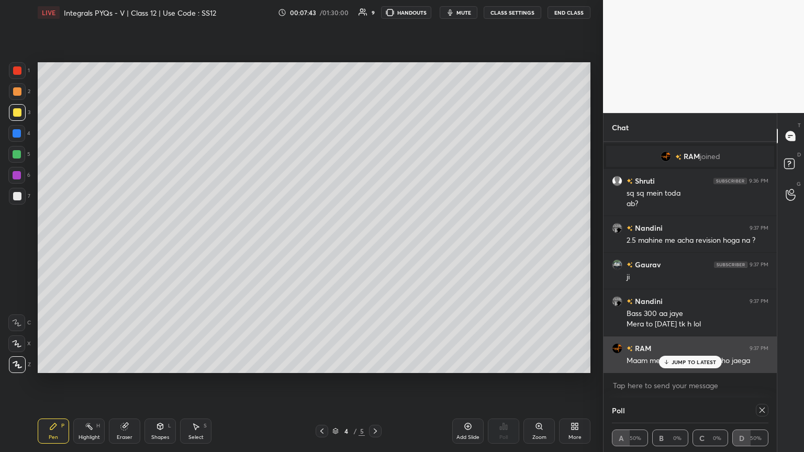
click at [375, 245] on div "Maam mera bhi kal syllabus ho jaega" at bounding box center [697, 360] width 142 height 13
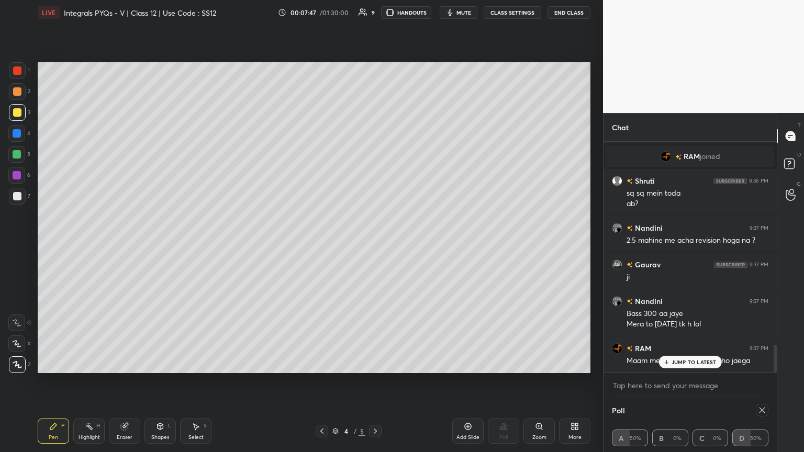
click at [375, 245] on p "JUMP TO LATEST" at bounding box center [693, 362] width 45 height 6
click at [375, 245] on icon at bounding box center [762, 410] width 8 height 8
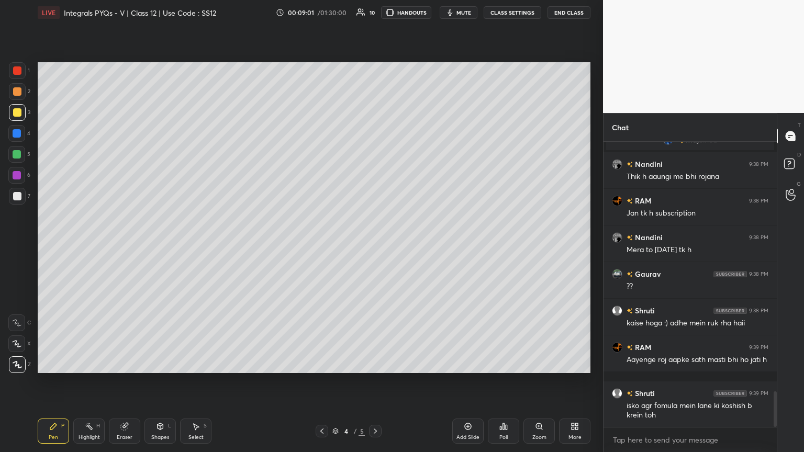
scroll to position [1988, 0]
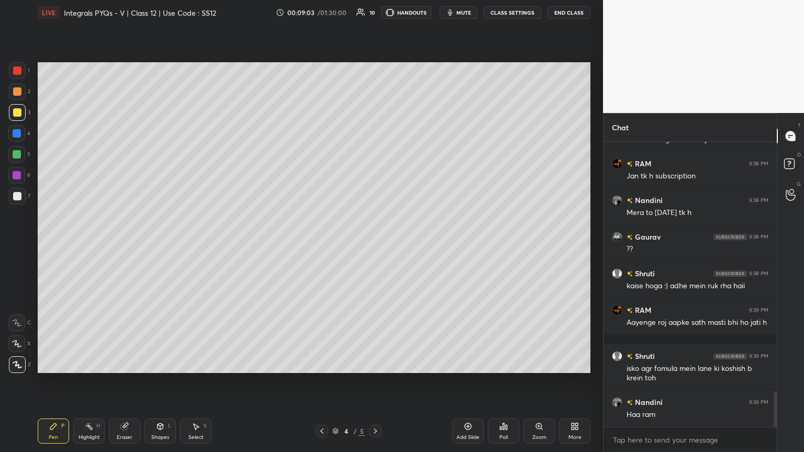
drag, startPoint x: 20, startPoint y: 193, endPoint x: 32, endPoint y: 190, distance: 12.3
click at [21, 193] on div at bounding box center [17, 196] width 8 height 8
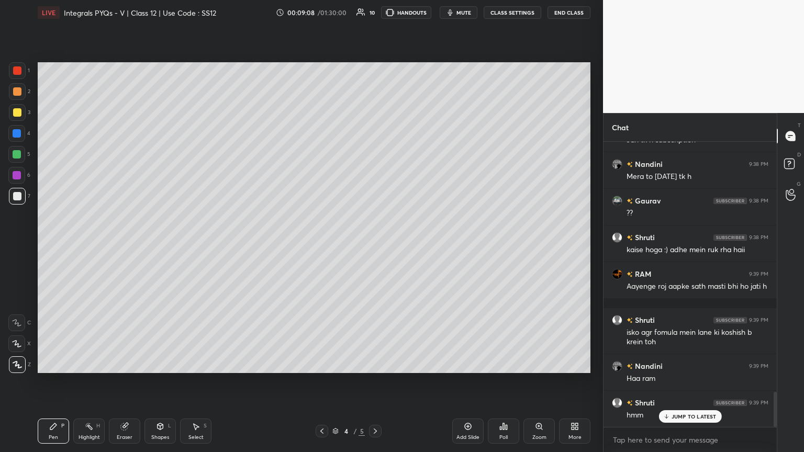
drag, startPoint x: 19, startPoint y: 200, endPoint x: 32, endPoint y: 191, distance: 15.4
click at [20, 200] on div at bounding box center [17, 196] width 17 height 17
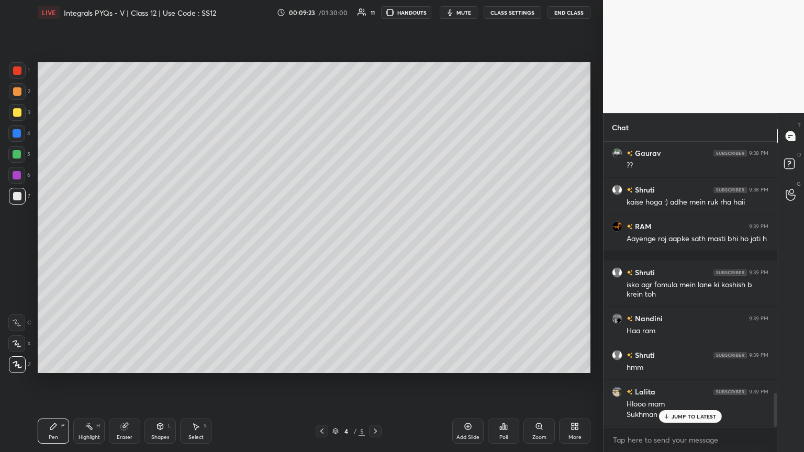
scroll to position [2107, 0]
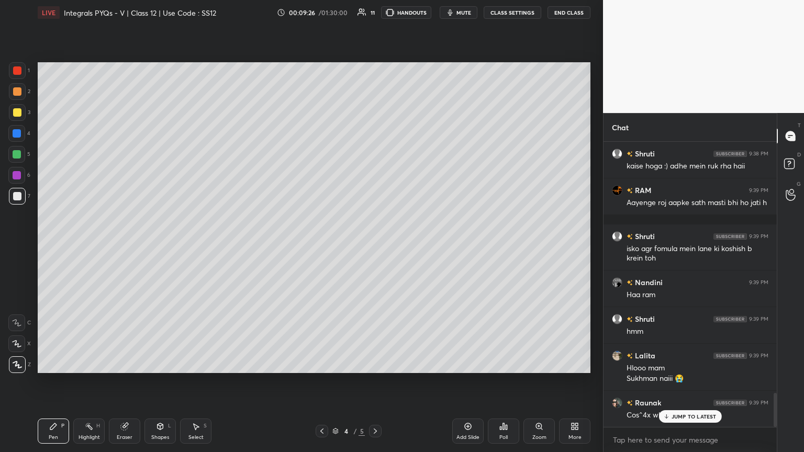
click at [155, 245] on div "Shapes" at bounding box center [160, 437] width 18 height 5
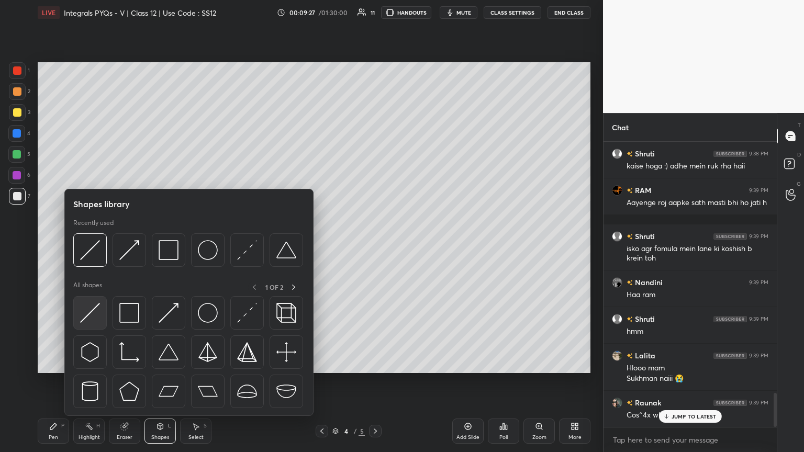
click at [82, 245] on img at bounding box center [90, 313] width 20 height 20
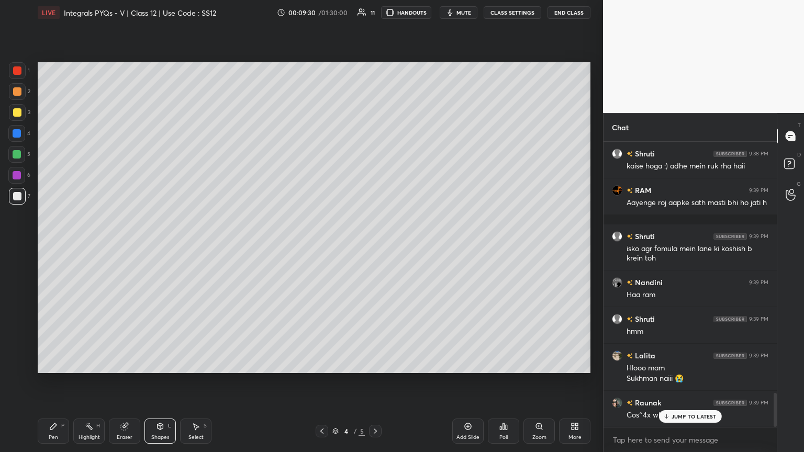
click at [53, 245] on div "Pen P" at bounding box center [53, 431] width 31 height 25
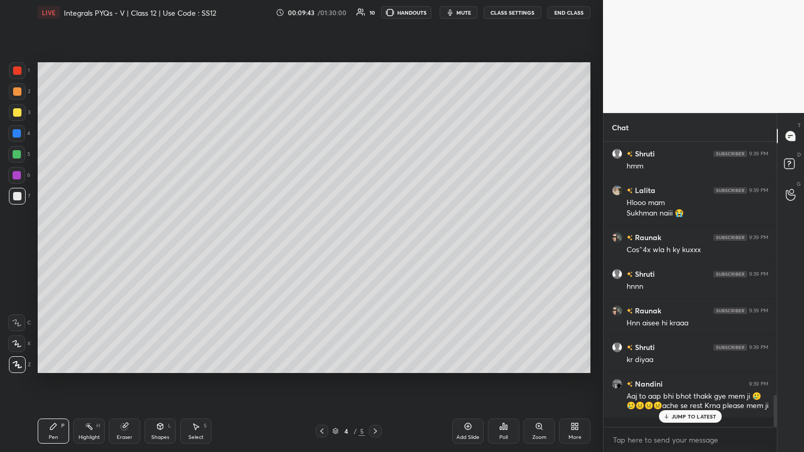
scroll to position [2298, 0]
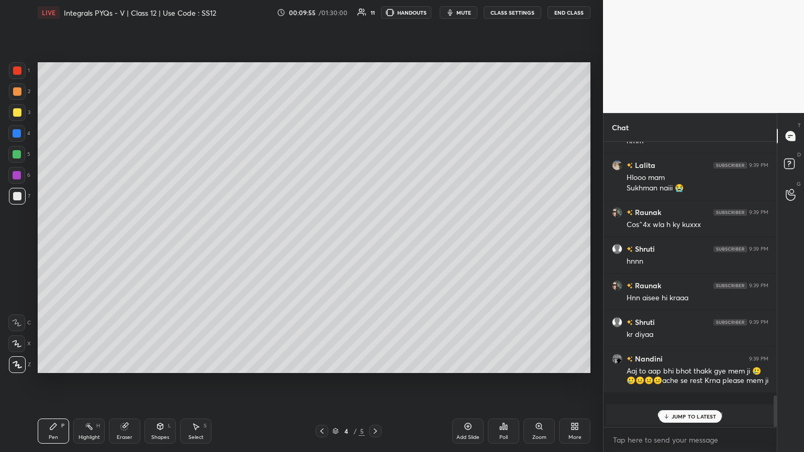
click at [375, 245] on div "JUMP TO LATEST" at bounding box center [689, 416] width 63 height 13
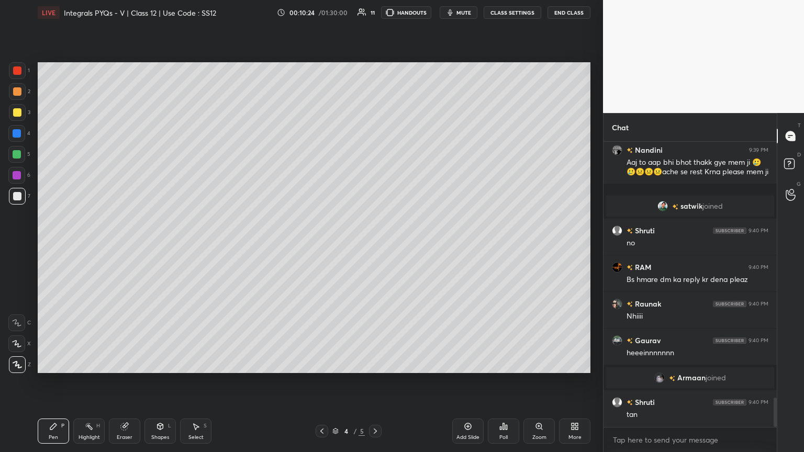
scroll to position [2543, 0]
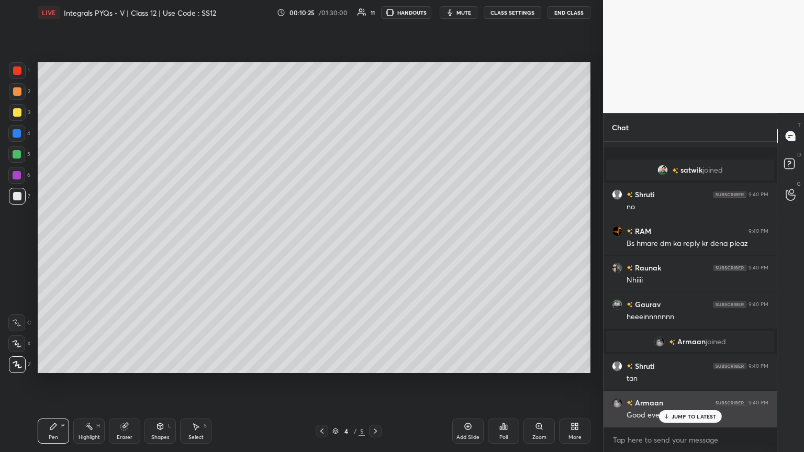
click at [375, 245] on p "JUMP TO LATEST" at bounding box center [693, 416] width 45 height 6
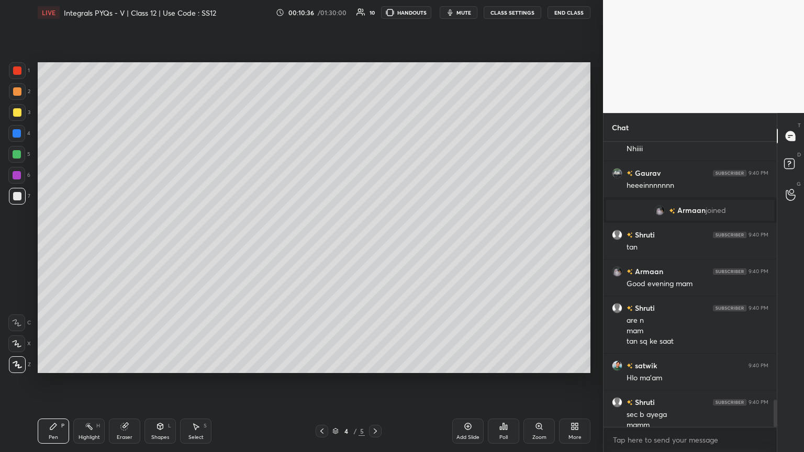
scroll to position [2684, 0]
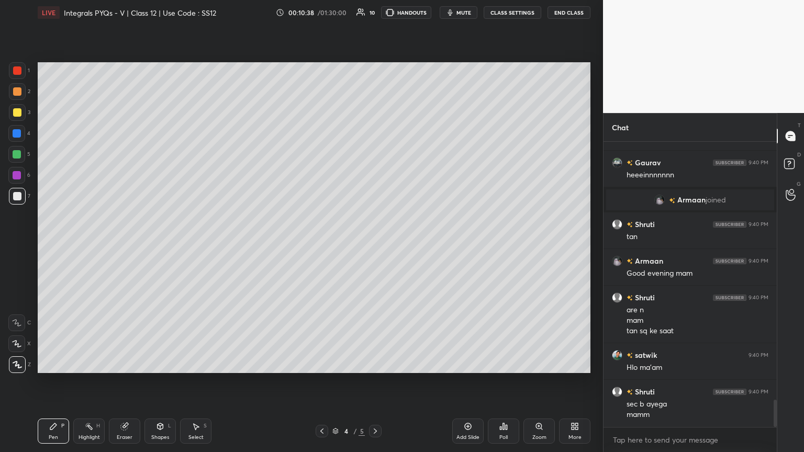
click at [129, 245] on div "Eraser" at bounding box center [124, 431] width 31 height 25
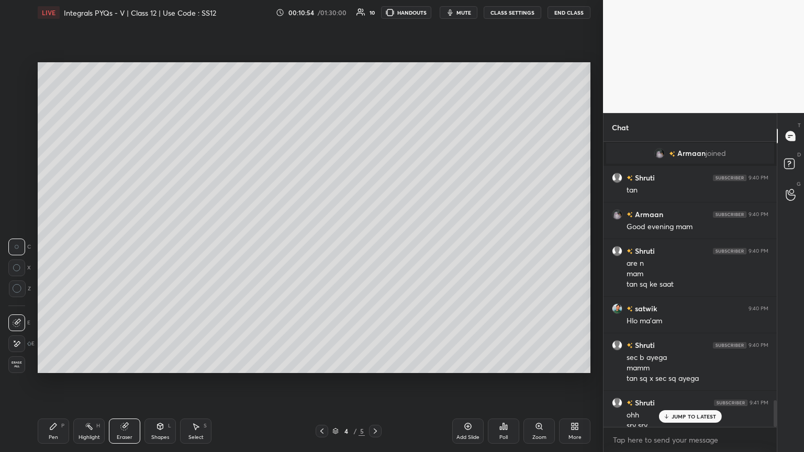
scroll to position [2741, 0]
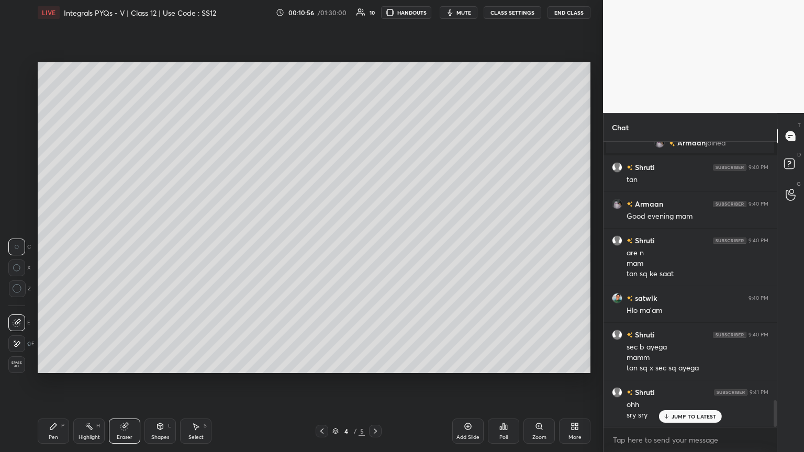
drag, startPoint x: 48, startPoint y: 437, endPoint x: 59, endPoint y: 422, distance: 19.2
click at [48, 245] on div "Pen P" at bounding box center [53, 431] width 31 height 25
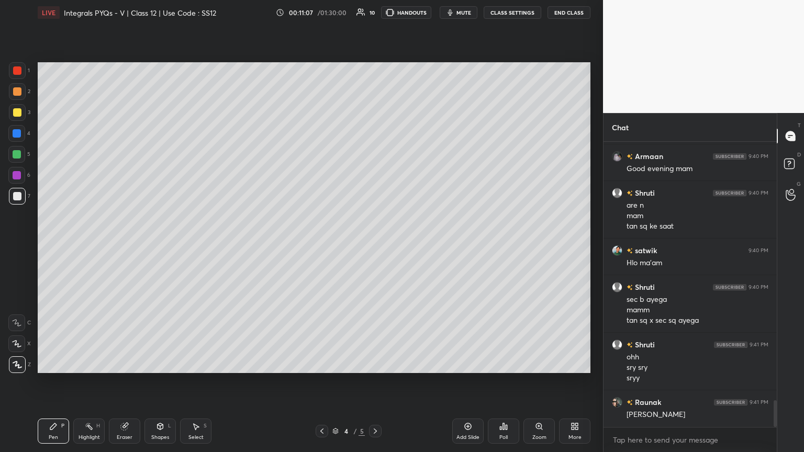
scroll to position [2825, 0]
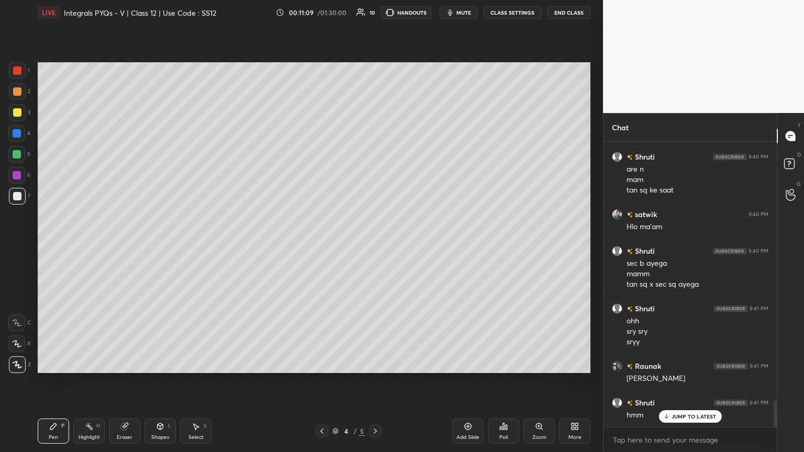
drag, startPoint x: 131, startPoint y: 430, endPoint x: 137, endPoint y: 423, distance: 9.6
click at [130, 245] on div "Eraser" at bounding box center [124, 431] width 31 height 25
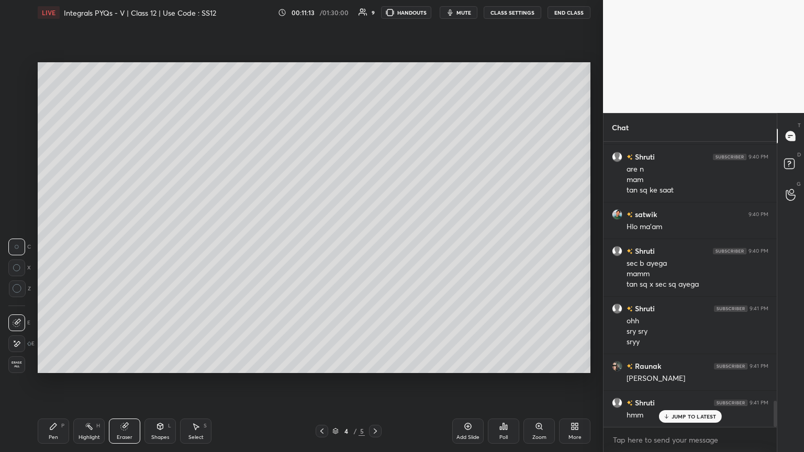
click at [55, 245] on div "Pen" at bounding box center [53, 437] width 9 height 5
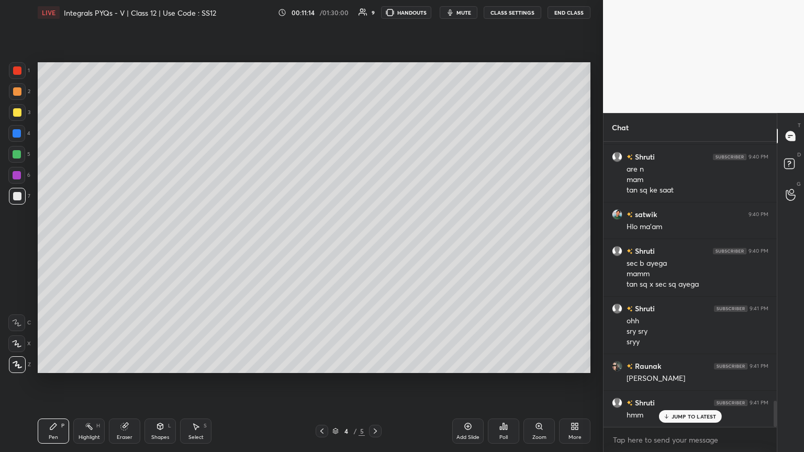
click at [198, 245] on icon at bounding box center [195, 426] width 8 height 8
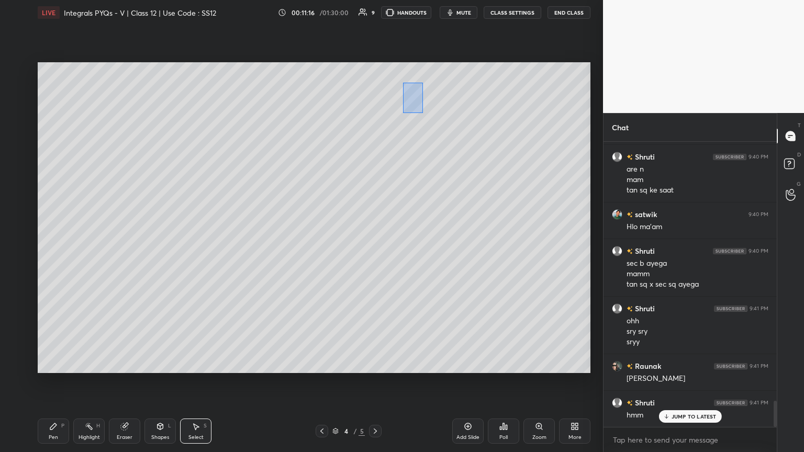
drag, startPoint x: 403, startPoint y: 82, endPoint x: 454, endPoint y: 110, distance: 58.3
click at [375, 114] on div "0 ° Undo Copy Duplicate Duplicate to new slide Delete" at bounding box center [314, 217] width 552 height 311
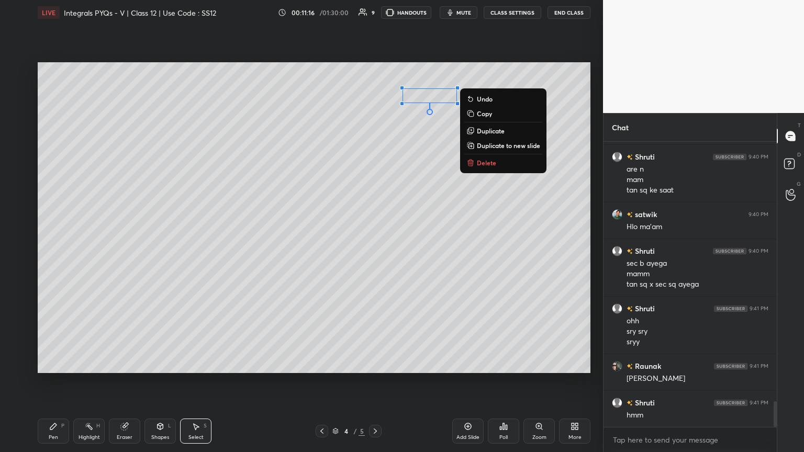
scroll to position [2862, 0]
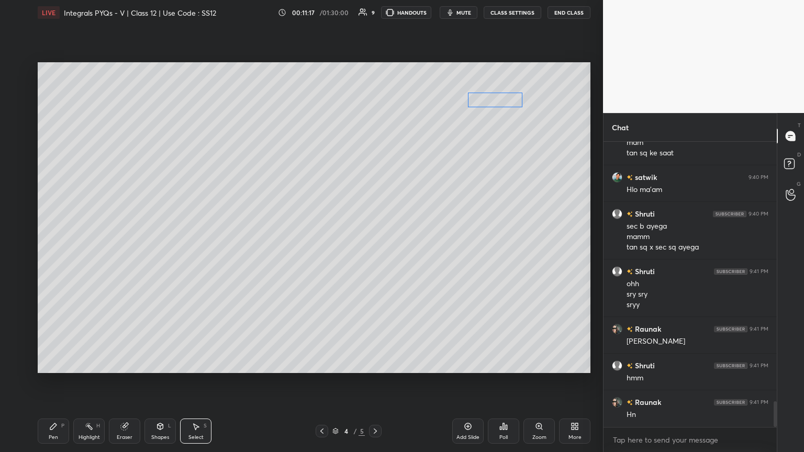
drag, startPoint x: 444, startPoint y: 98, endPoint x: 490, endPoint y: 101, distance: 46.1
click at [375, 101] on div "0 ° Undo Copy Duplicate Duplicate to new slide Delete" at bounding box center [314, 217] width 552 height 311
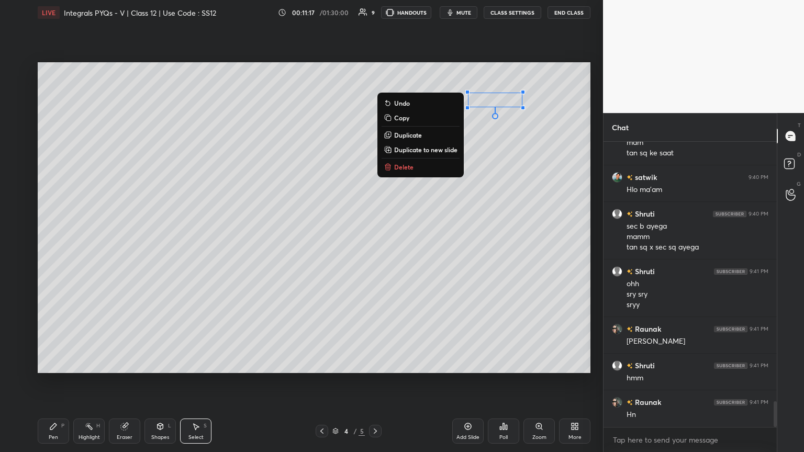
drag, startPoint x: 447, startPoint y: 159, endPoint x: 443, endPoint y: 164, distance: 6.3
click at [375, 159] on div "0 ° Undo Copy Duplicate Duplicate to new slide Delete" at bounding box center [314, 217] width 552 height 311
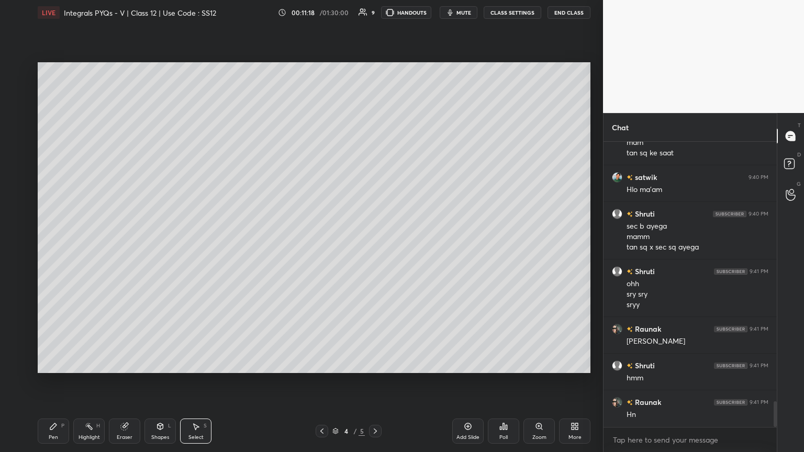
drag, startPoint x: 57, startPoint y: 435, endPoint x: 68, endPoint y: 420, distance: 19.5
click at [57, 245] on div "Pen" at bounding box center [53, 437] width 9 height 5
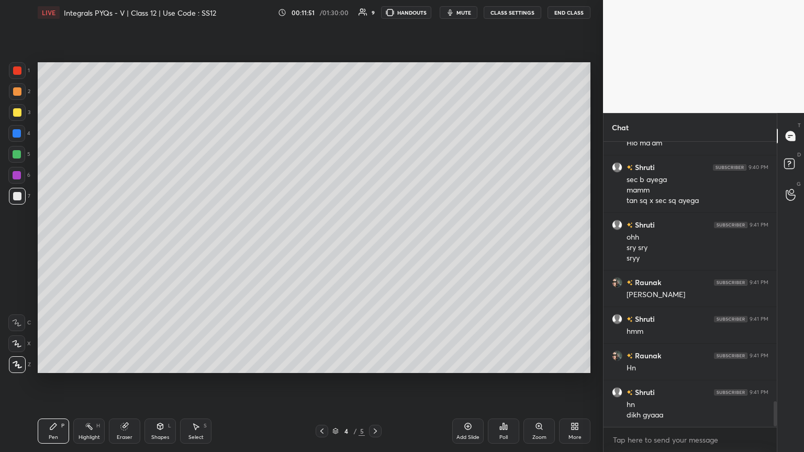
scroll to position [2946, 0]
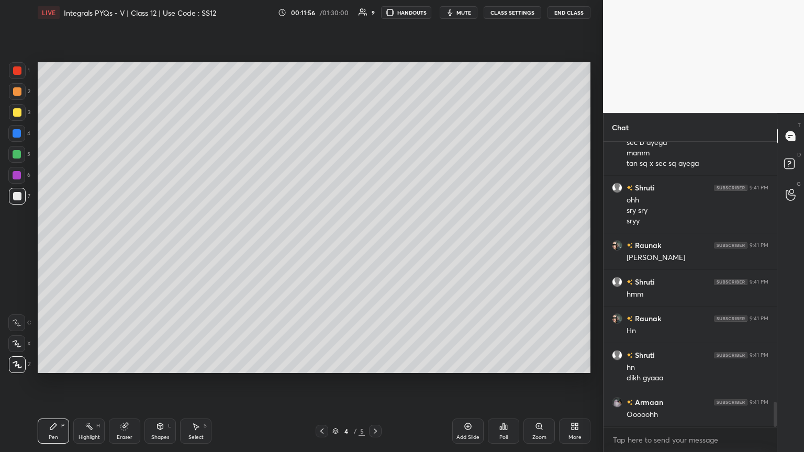
click at [195, 245] on div "Select S" at bounding box center [195, 431] width 31 height 25
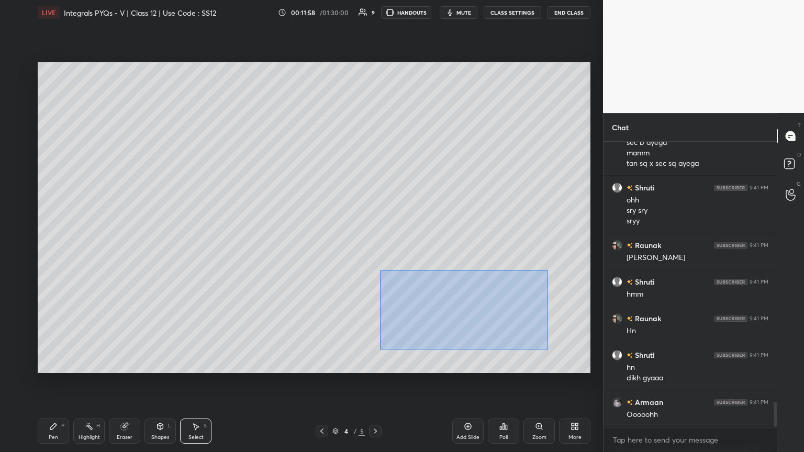
drag, startPoint x: 387, startPoint y: 283, endPoint x: 546, endPoint y: 349, distance: 173.0
click at [375, 245] on div "0 ° Undo Copy Duplicate Duplicate to new slide Delete" at bounding box center [314, 217] width 552 height 311
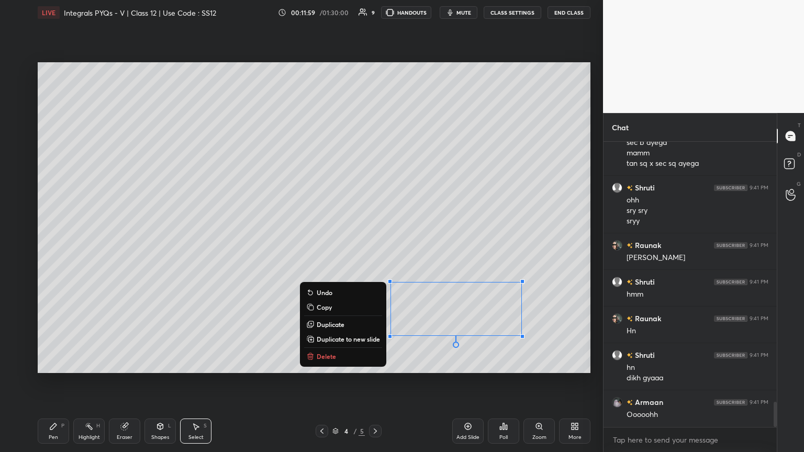
click at [331, 245] on button "Copy" at bounding box center [343, 307] width 78 height 13
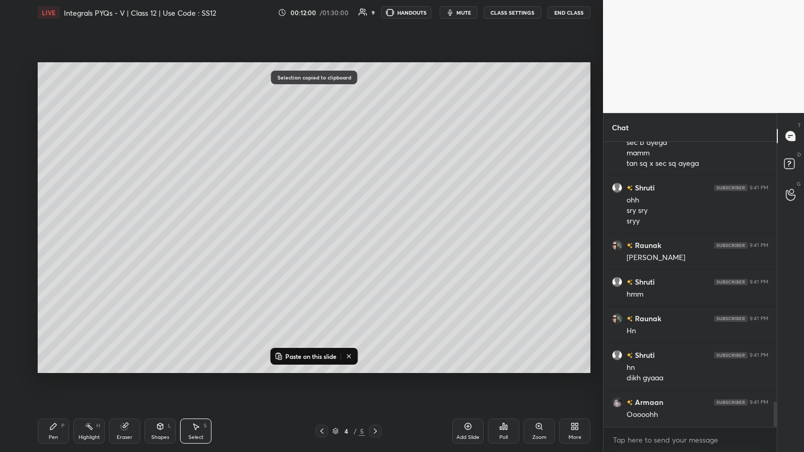
click at [375, 245] on div "Add Slide" at bounding box center [467, 437] width 23 height 5
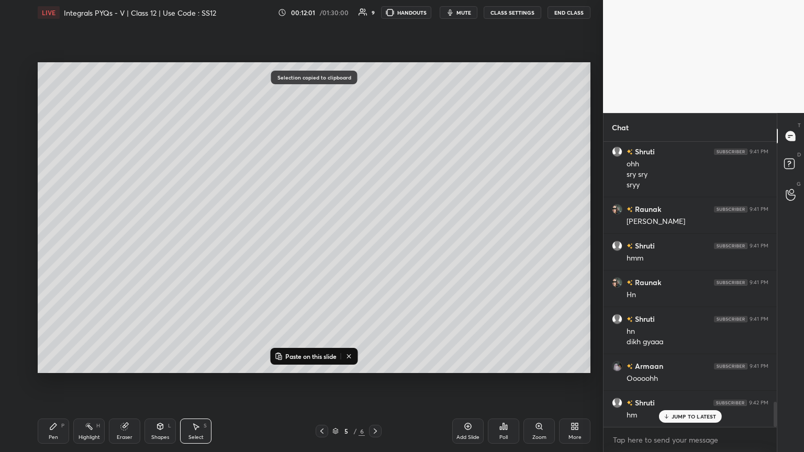
drag, startPoint x: 291, startPoint y: 355, endPoint x: 303, endPoint y: 348, distance: 14.3
click at [291, 245] on p "Paste on this slide" at bounding box center [310, 356] width 51 height 8
drag, startPoint x: 401, startPoint y: 312, endPoint x: 134, endPoint y: 122, distance: 326.8
click at [132, 114] on div "0 ° Undo Copy Paste here Duplicate Duplicate to new slide Delete" at bounding box center [314, 217] width 552 height 311
drag, startPoint x: 77, startPoint y: 274, endPoint x: 85, endPoint y: 331, distance: 57.6
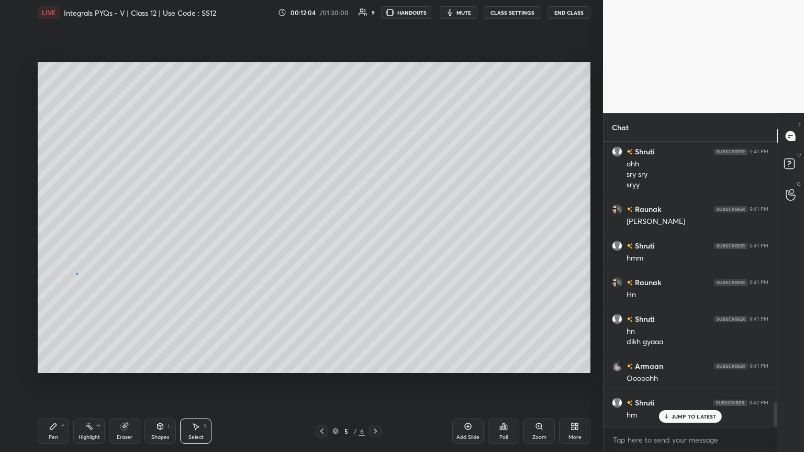
click at [76, 245] on div "0 ° Undo Copy Paste here Duplicate Duplicate to new slide Delete" at bounding box center [314, 217] width 552 height 311
drag, startPoint x: 57, startPoint y: 431, endPoint x: 72, endPoint y: 418, distance: 20.0
click at [57, 245] on div "Pen P" at bounding box center [53, 431] width 31 height 25
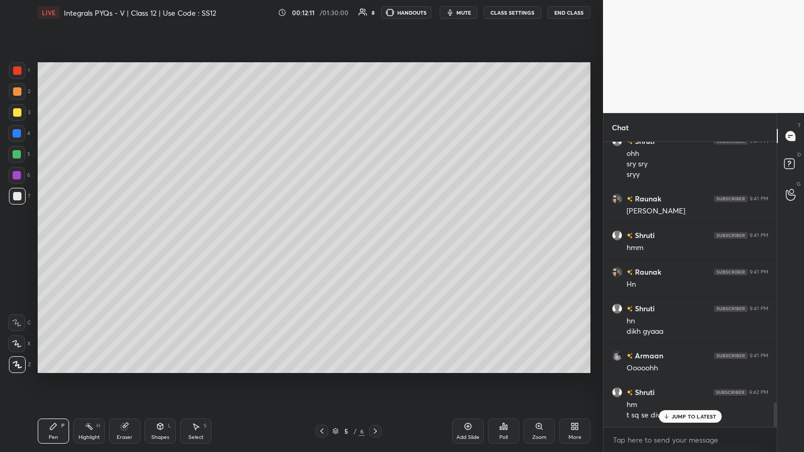
click at [17, 195] on div at bounding box center [17, 196] width 8 height 8
click at [18, 110] on div at bounding box center [17, 112] width 8 height 8
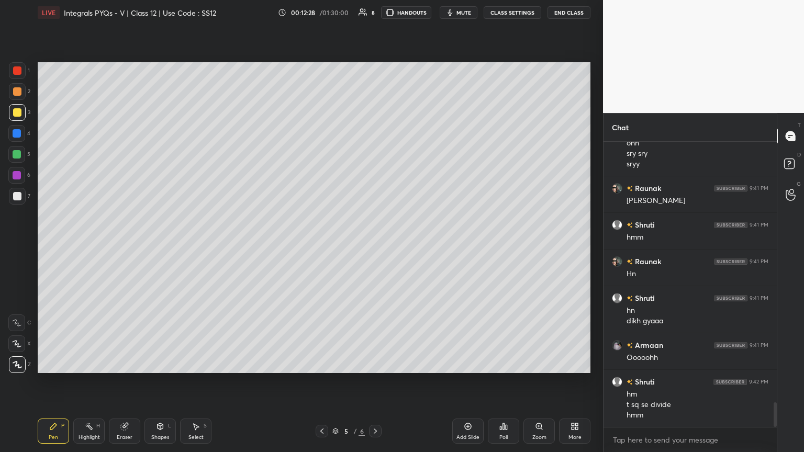
click at [205, 245] on div "Select S" at bounding box center [195, 431] width 31 height 25
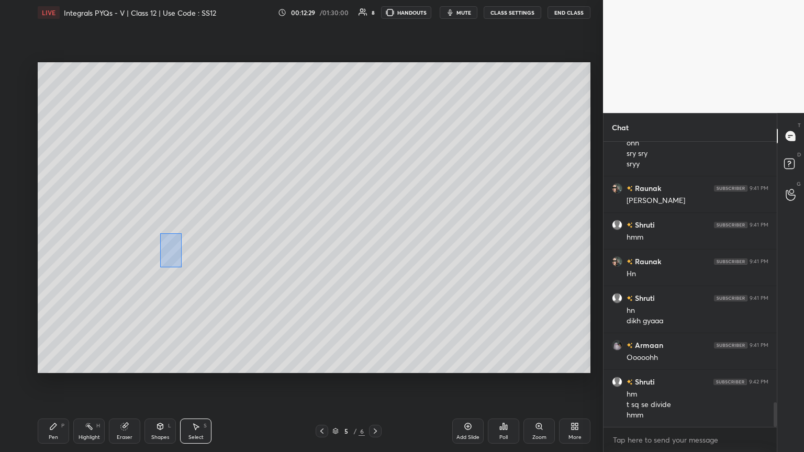
drag, startPoint x: 160, startPoint y: 233, endPoint x: 195, endPoint y: 270, distance: 50.7
click at [197, 245] on div "0 ° Undo Copy Paste here Duplicate Duplicate to new slide Delete" at bounding box center [314, 217] width 552 height 311
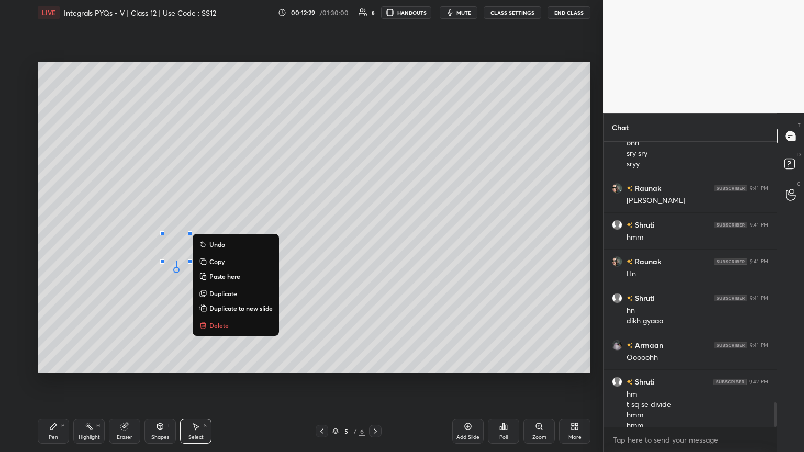
scroll to position [3013, 0]
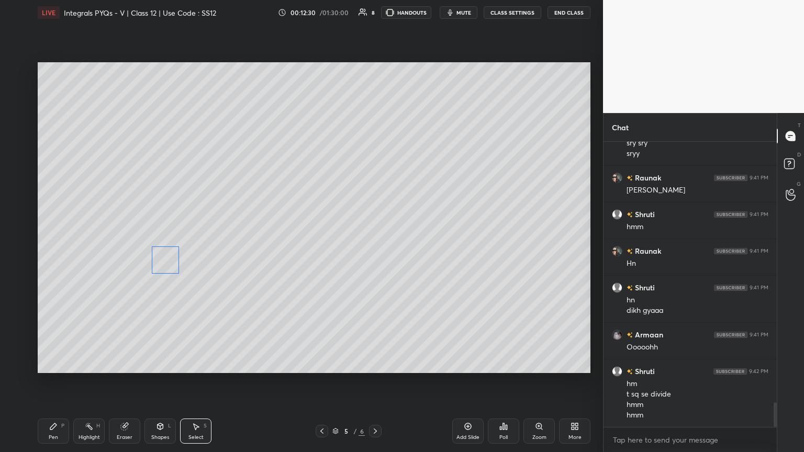
drag, startPoint x: 177, startPoint y: 252, endPoint x: 153, endPoint y: 273, distance: 31.9
click at [153, 245] on div "0 ° Undo Copy Paste here Duplicate Duplicate to new slide Delete" at bounding box center [314, 217] width 552 height 311
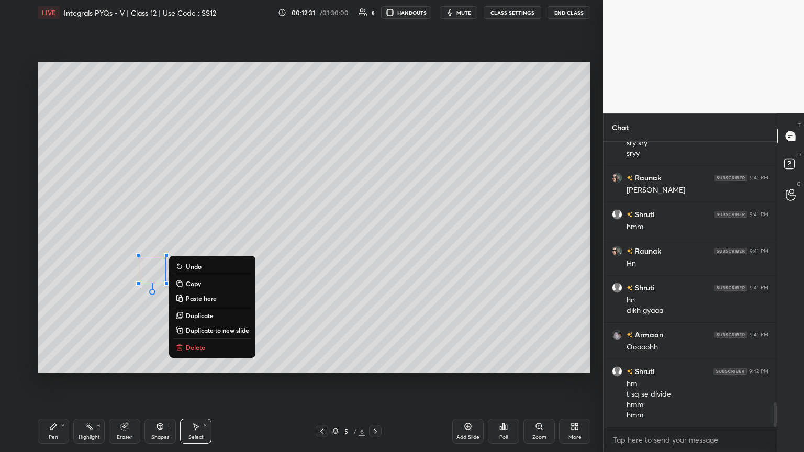
drag, startPoint x: 197, startPoint y: 435, endPoint x: 195, endPoint y: 428, distance: 7.0
click at [197, 245] on div "Select" at bounding box center [195, 437] width 15 height 5
click at [195, 245] on icon at bounding box center [197, 427] width 6 height 6
click at [323, 245] on div "0 ° Undo Copy Paste here Duplicate Duplicate to new slide Delete" at bounding box center [314, 217] width 552 height 311
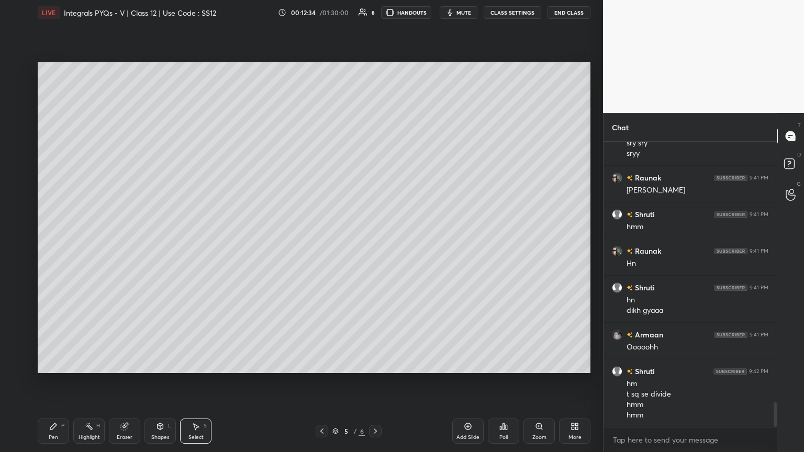
click at [195, 245] on icon at bounding box center [195, 426] width 8 height 8
drag, startPoint x: 140, startPoint y: 231, endPoint x: 158, endPoint y: 247, distance: 24.4
click at [168, 245] on div "0 ° Undo Copy Paste here Duplicate Duplicate to new slide Delete" at bounding box center [314, 217] width 552 height 311
drag, startPoint x: 152, startPoint y: 243, endPoint x: 187, endPoint y: 251, distance: 36.0
click at [189, 245] on div "0 ° Undo Copy Paste here Duplicate Duplicate to new slide Delete" at bounding box center [314, 217] width 552 height 311
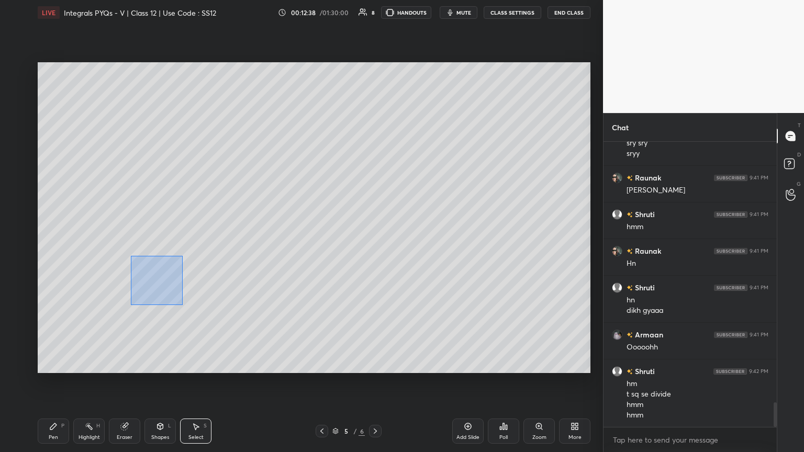
drag, startPoint x: 131, startPoint y: 256, endPoint x: 187, endPoint y: 308, distance: 76.3
click at [188, 245] on div "0 ° Undo Copy Paste here Duplicate Duplicate to new slide Delete" at bounding box center [314, 217] width 552 height 311
drag, startPoint x: 149, startPoint y: 272, endPoint x: 151, endPoint y: 252, distance: 20.6
click at [151, 245] on div "0 ° Undo Copy Paste here Duplicate Duplicate to new slide Delete" at bounding box center [314, 217] width 552 height 311
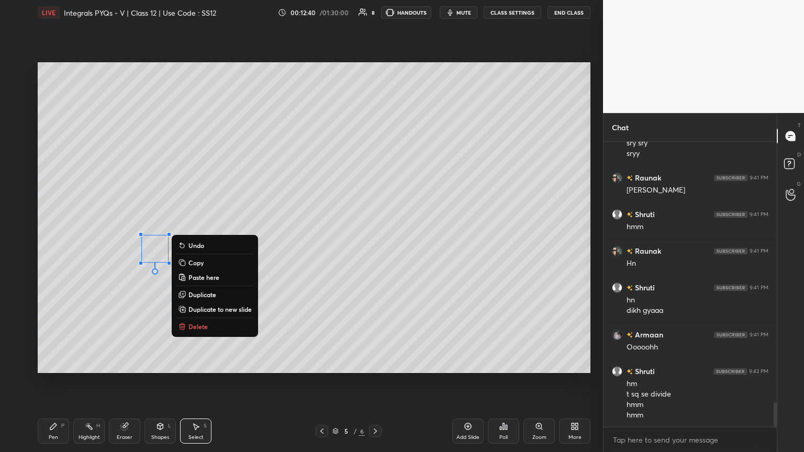
click at [144, 245] on div "0 ° Undo Copy Paste here Duplicate Duplicate to new slide Delete" at bounding box center [314, 217] width 552 height 311
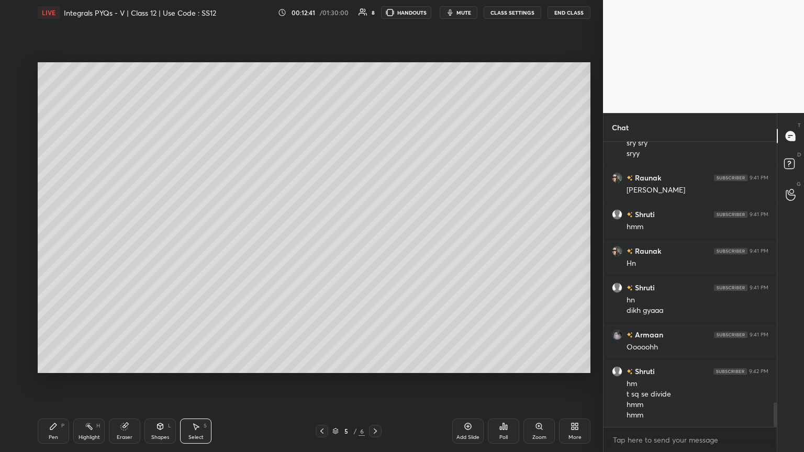
click at [57, 245] on div "Pen" at bounding box center [53, 437] width 9 height 5
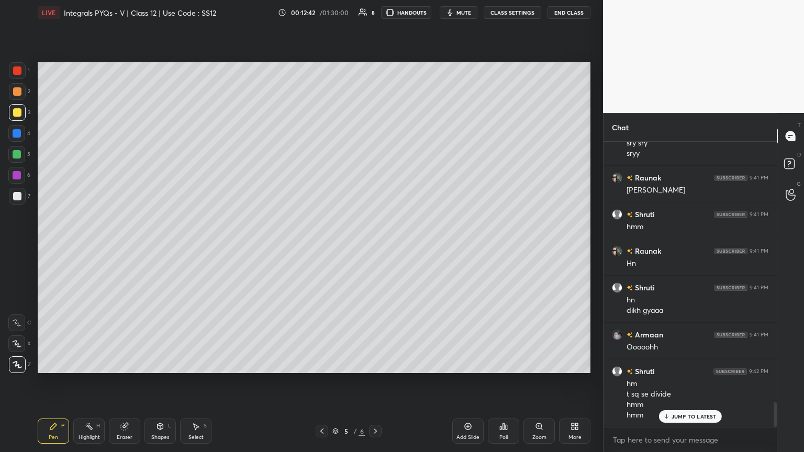
scroll to position [3039, 0]
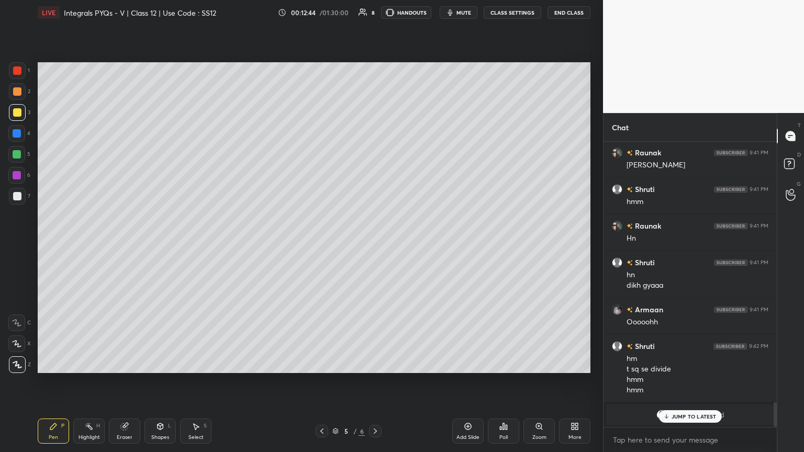
drag, startPoint x: 679, startPoint y: 419, endPoint x: 673, endPoint y: 412, distance: 8.9
click at [375, 245] on p "JUMP TO LATEST" at bounding box center [693, 416] width 45 height 6
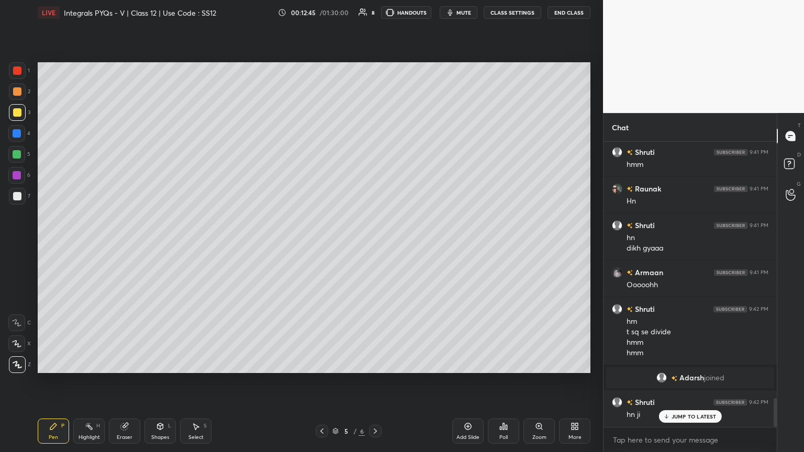
scroll to position [2522, 0]
click at [17, 196] on div at bounding box center [17, 196] width 8 height 8
click at [17, 157] on div at bounding box center [17, 154] width 8 height 8
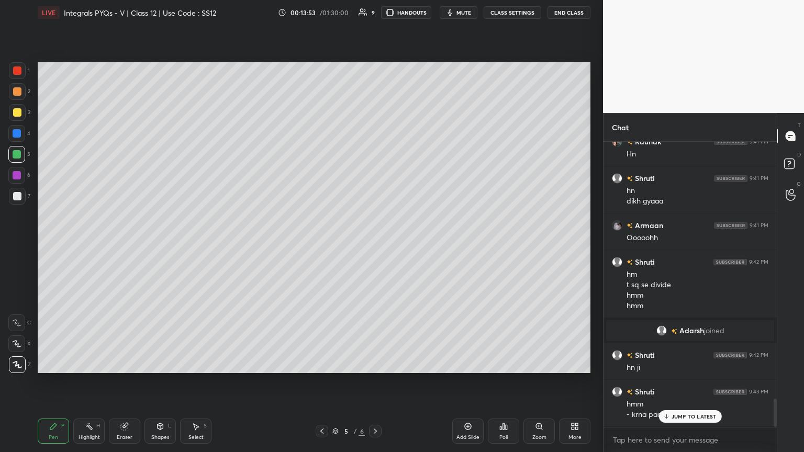
scroll to position [2605, 0]
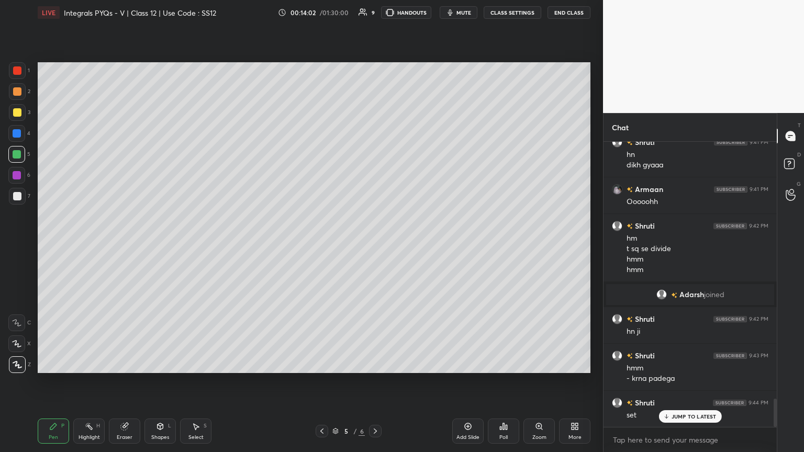
click at [16, 195] on div at bounding box center [17, 196] width 8 height 8
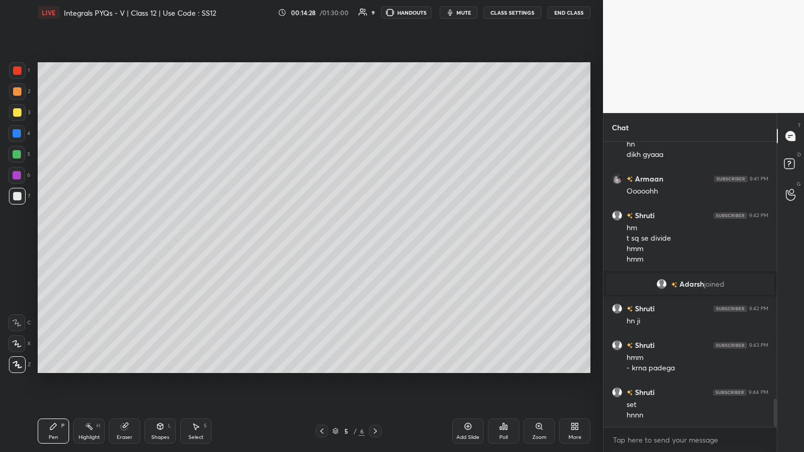
click at [193, 245] on div "Select S" at bounding box center [195, 431] width 31 height 25
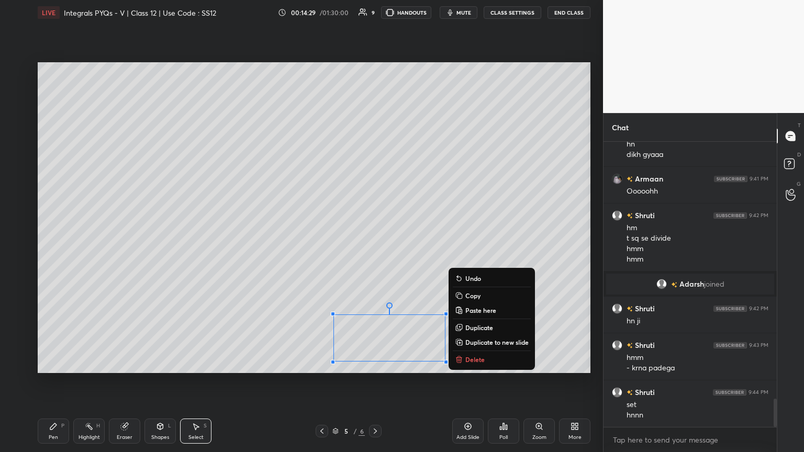
drag, startPoint x: 320, startPoint y: 308, endPoint x: 466, endPoint y: 364, distance: 157.0
click at [375, 245] on div "0 ° Undo Copy Paste here Duplicate Duplicate to new slide Delete Setting up you…" at bounding box center [313, 217] width 561 height 385
click at [375, 245] on button "Copy" at bounding box center [492, 295] width 78 height 13
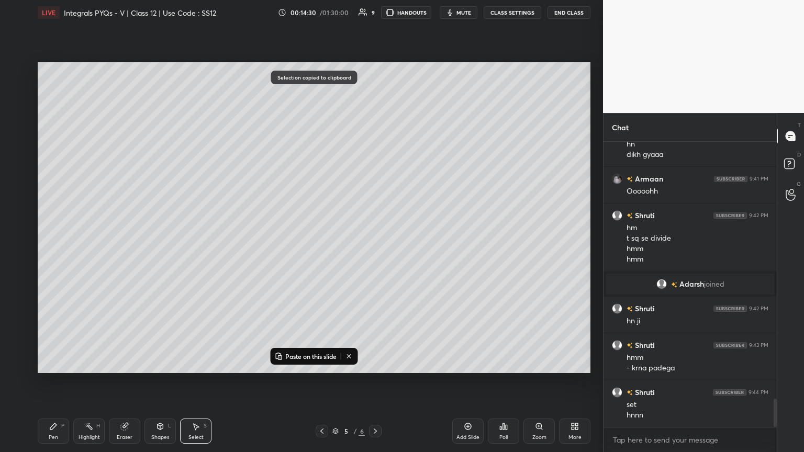
click at [375, 245] on div "Add Slide" at bounding box center [467, 431] width 31 height 25
click at [301, 245] on p "Paste on this slide" at bounding box center [310, 356] width 51 height 8
drag, startPoint x: 369, startPoint y: 332, endPoint x: 119, endPoint y: 129, distance: 322.5
click at [119, 100] on div "0 ° Undo Copy Paste here Duplicate Duplicate to new slide Delete" at bounding box center [314, 217] width 552 height 311
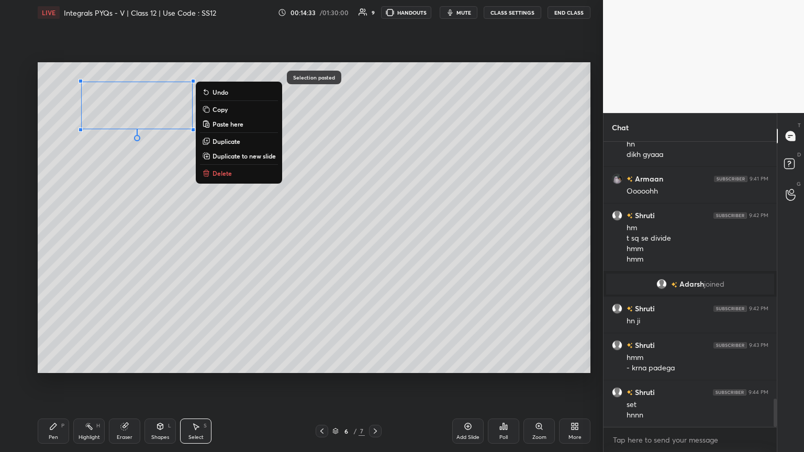
click at [95, 226] on div "0 ° Undo Copy Paste here Duplicate Duplicate to new slide Delete" at bounding box center [314, 217] width 552 height 311
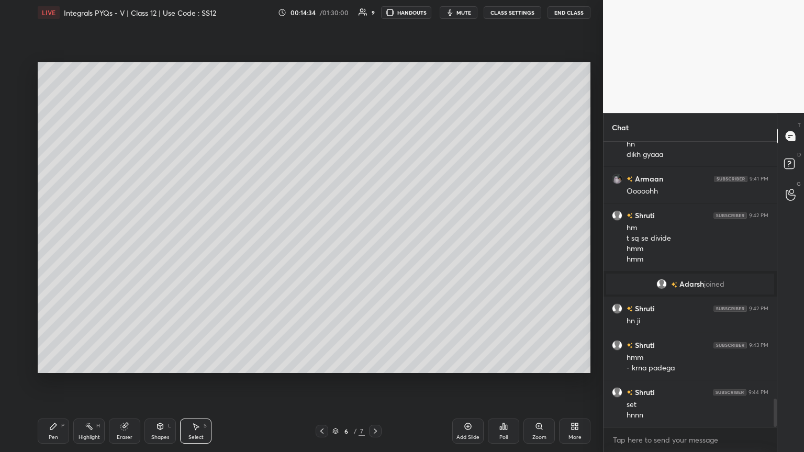
scroll to position [2626, 0]
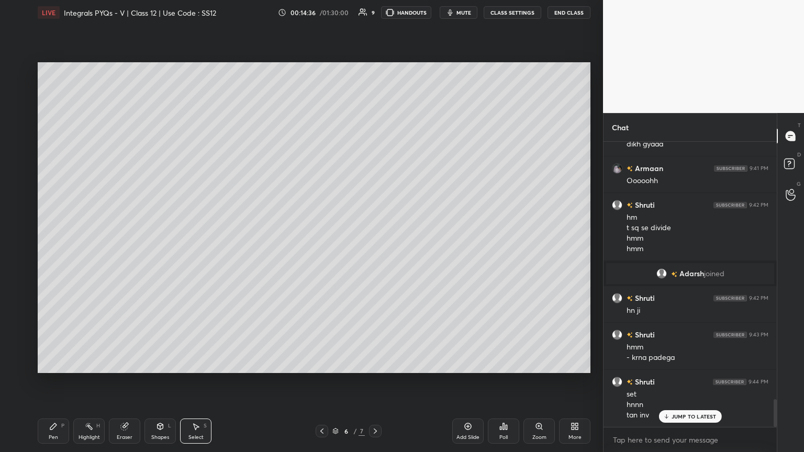
click at [52, 245] on div "Pen" at bounding box center [53, 437] width 9 height 5
click at [16, 155] on div at bounding box center [17, 154] width 8 height 8
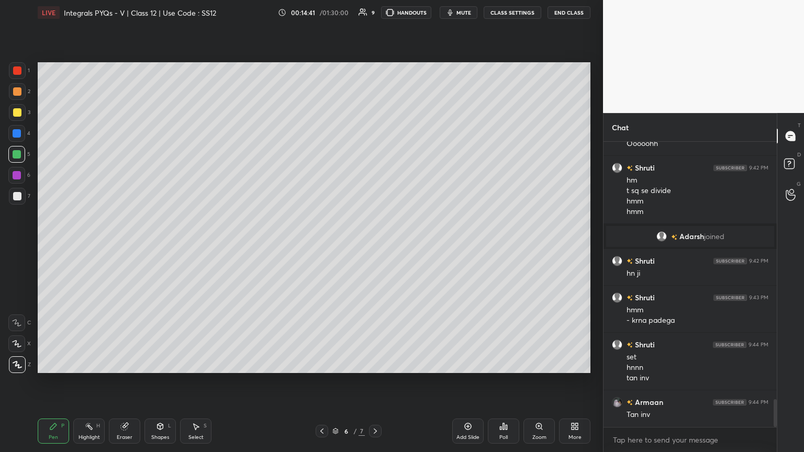
scroll to position [2700, 0]
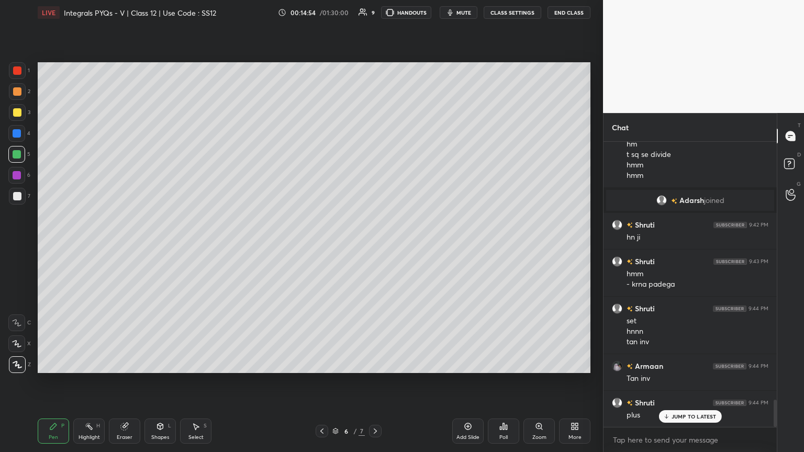
click at [325, 245] on icon at bounding box center [322, 431] width 8 height 8
click at [375, 245] on icon at bounding box center [375, 431] width 8 height 8
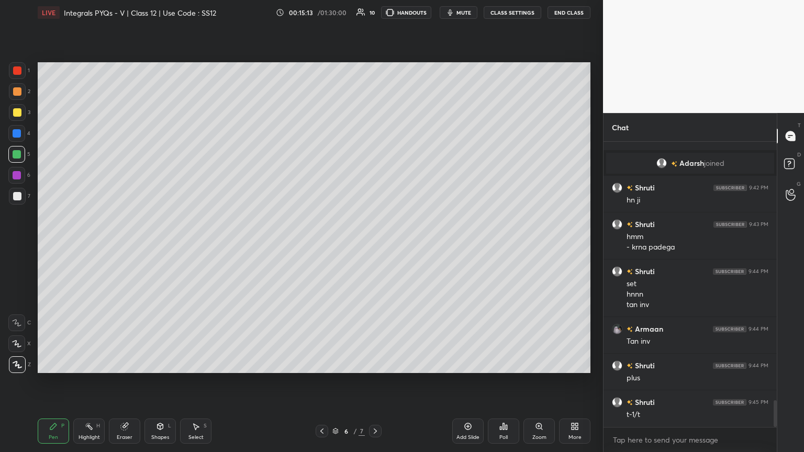
scroll to position [2762, 0]
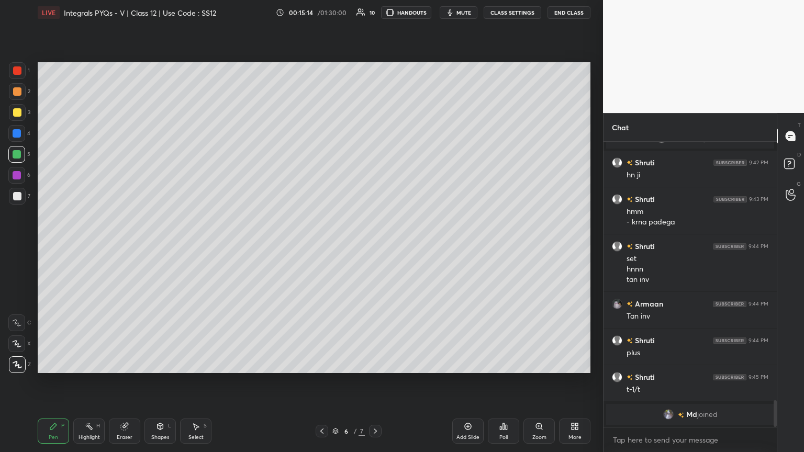
drag, startPoint x: 194, startPoint y: 436, endPoint x: 200, endPoint y: 426, distance: 11.9
click at [194, 245] on div "Select" at bounding box center [195, 437] width 15 height 5
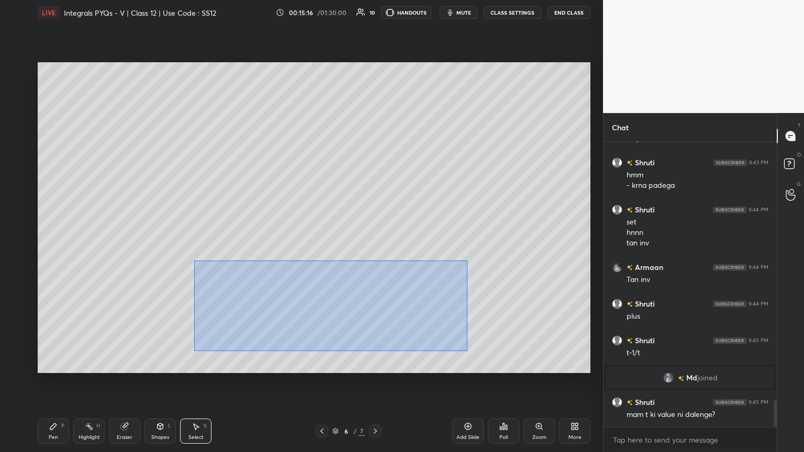
drag, startPoint x: 198, startPoint y: 270, endPoint x: 466, endPoint y: 350, distance: 279.4
click at [375, 245] on div "0 ° Undo Copy Paste here Duplicate Duplicate to new slide Delete" at bounding box center [314, 217] width 552 height 311
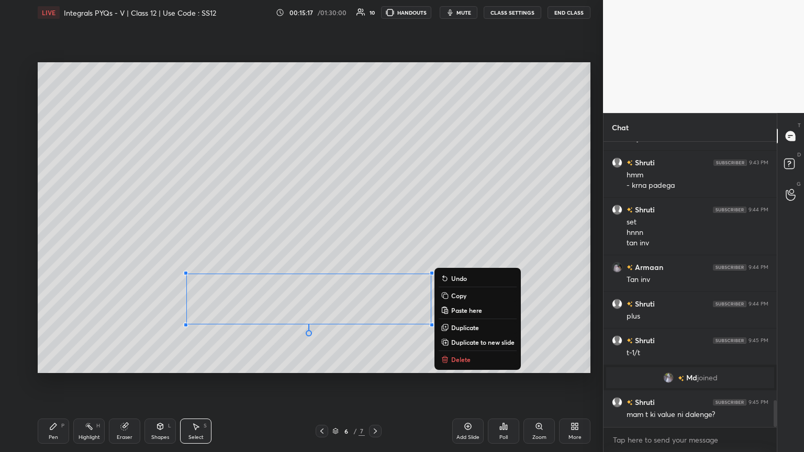
drag, startPoint x: 455, startPoint y: 291, endPoint x: 455, endPoint y: 297, distance: 6.3
click at [375, 245] on p "Copy" at bounding box center [458, 295] width 15 height 8
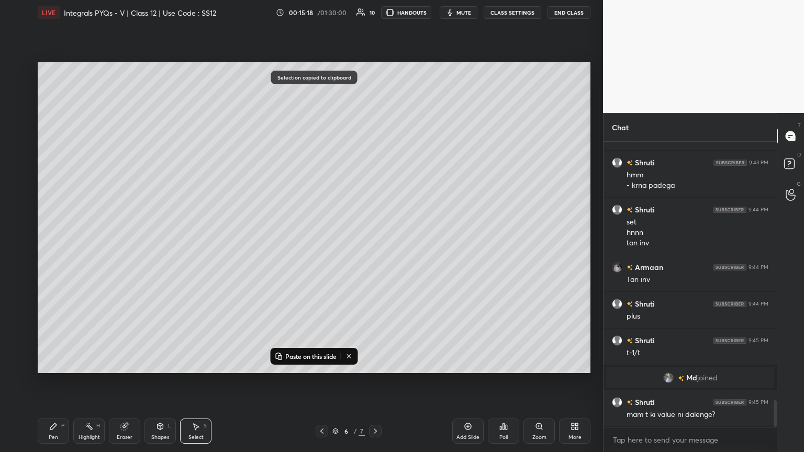
click at [375, 245] on div "Add Slide" at bounding box center [467, 437] width 23 height 5
click at [306, 245] on p "Paste on this slide" at bounding box center [310, 356] width 51 height 8
drag, startPoint x: 302, startPoint y: 219, endPoint x: 299, endPoint y: 167, distance: 51.4
click at [302, 146] on div "0 ° Undo Copy Paste here Duplicate Duplicate to new slide Delete" at bounding box center [314, 217] width 552 height 311
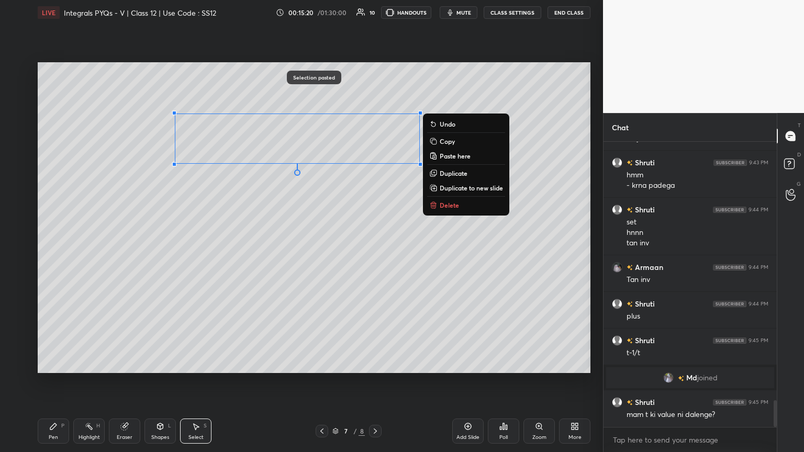
click at [254, 245] on div "0 ° Undo Copy Paste here Duplicate Duplicate to new slide Delete" at bounding box center [314, 217] width 552 height 311
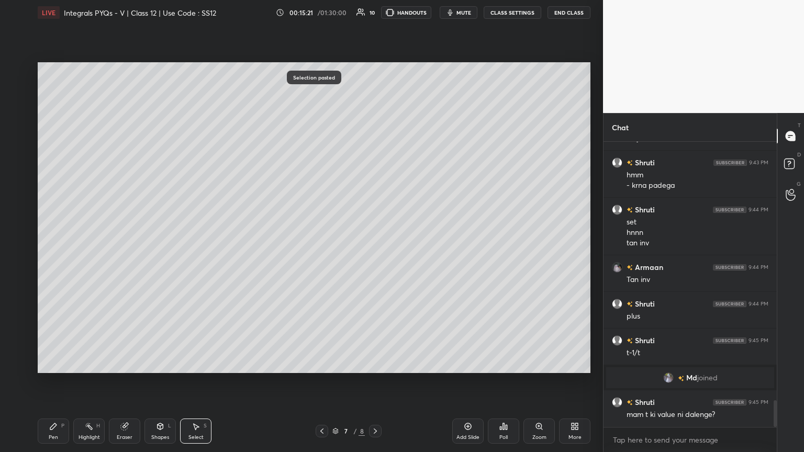
click at [323, 245] on icon at bounding box center [322, 431] width 8 height 8
click at [324, 245] on icon at bounding box center [322, 431] width 8 height 8
click at [372, 245] on icon at bounding box center [375, 431] width 8 height 8
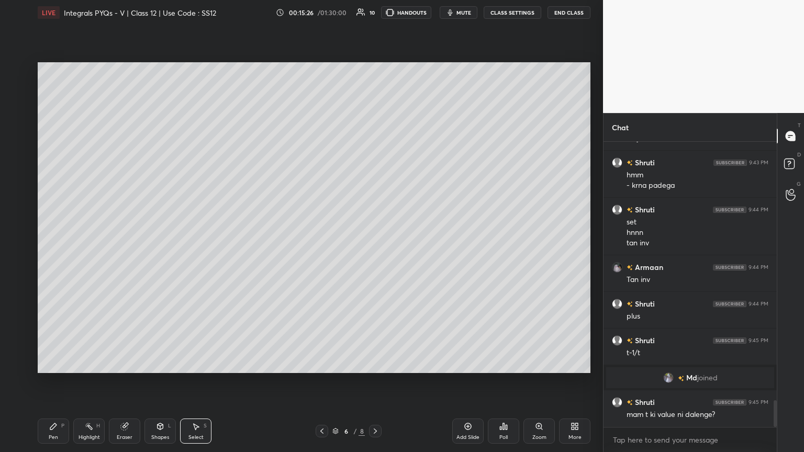
click at [371, 245] on icon at bounding box center [375, 431] width 8 height 8
drag, startPoint x: 43, startPoint y: 429, endPoint x: 82, endPoint y: 381, distance: 61.4
click at [44, 245] on div "Pen P" at bounding box center [53, 431] width 31 height 25
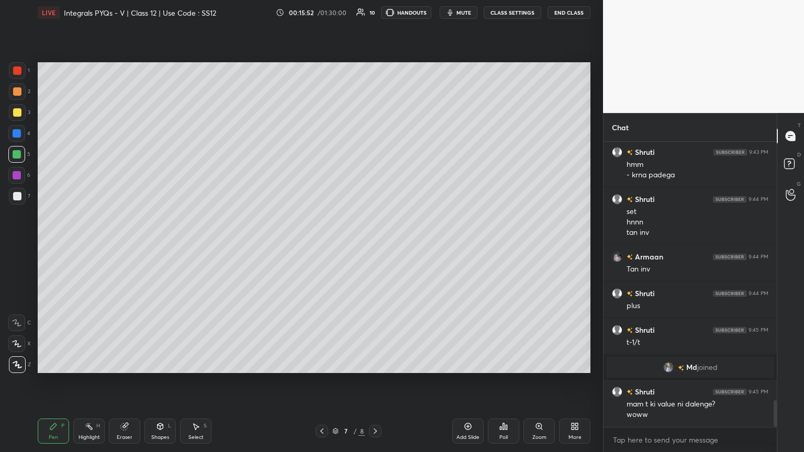
click at [322, 245] on icon at bounding box center [322, 431] width 8 height 8
click at [324, 245] on icon at bounding box center [322, 431] width 8 height 8
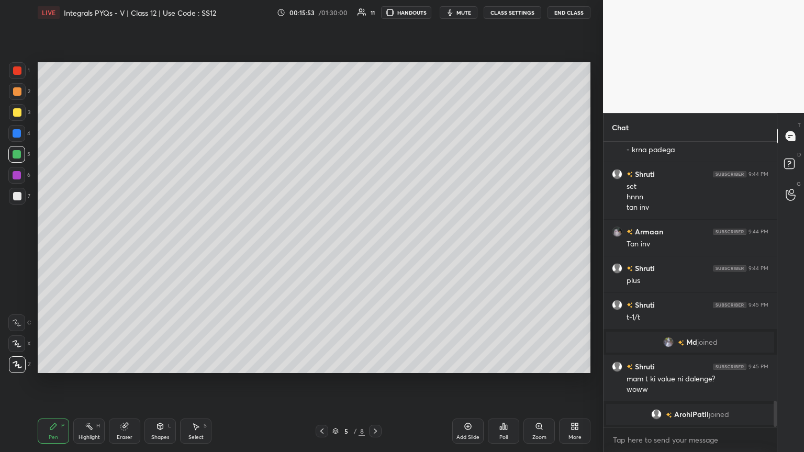
click at [325, 245] on div at bounding box center [321, 431] width 13 height 13
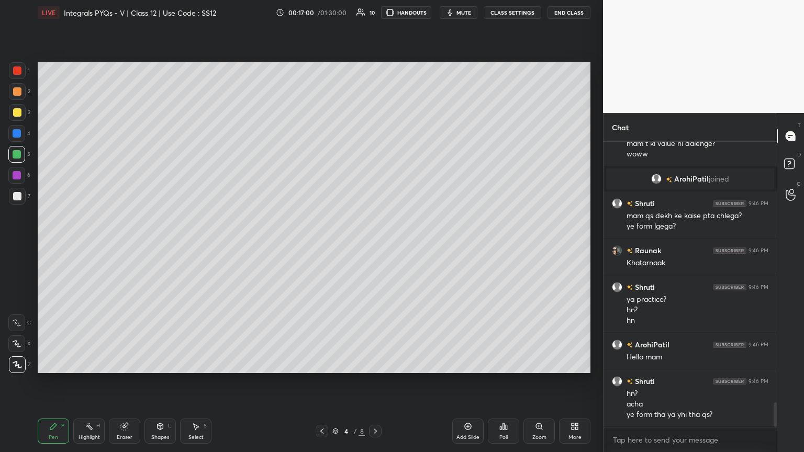
scroll to position [3074, 0]
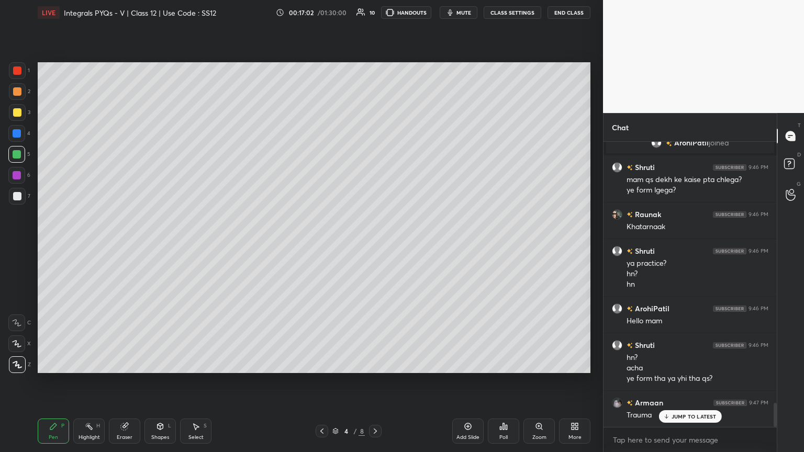
click at [373, 245] on icon at bounding box center [375, 431] width 8 height 8
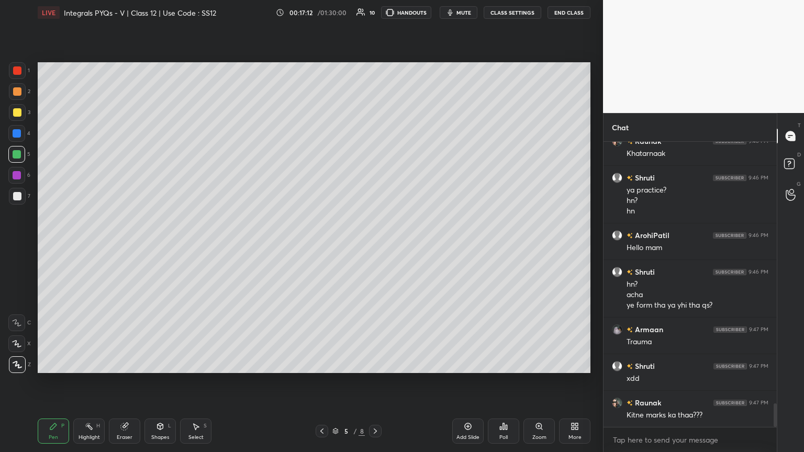
scroll to position [3185, 0]
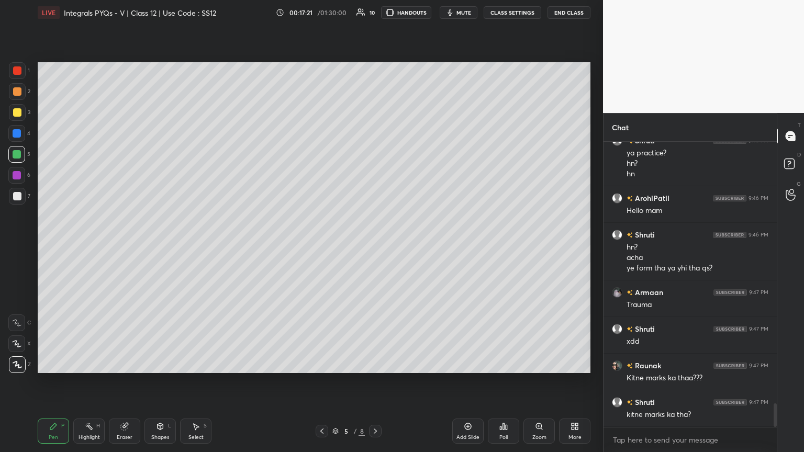
click at [320, 245] on icon at bounding box center [322, 431] width 8 height 8
click at [131, 245] on div "Eraser" at bounding box center [124, 431] width 31 height 25
click at [14, 245] on icon at bounding box center [17, 344] width 8 height 9
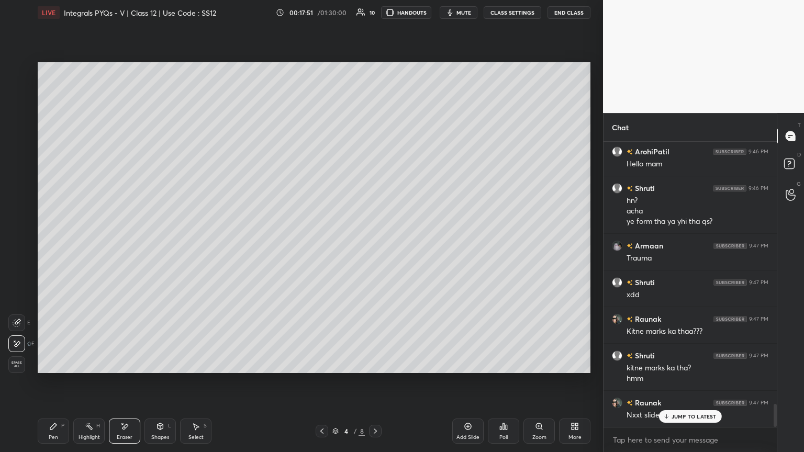
scroll to position [3268, 0]
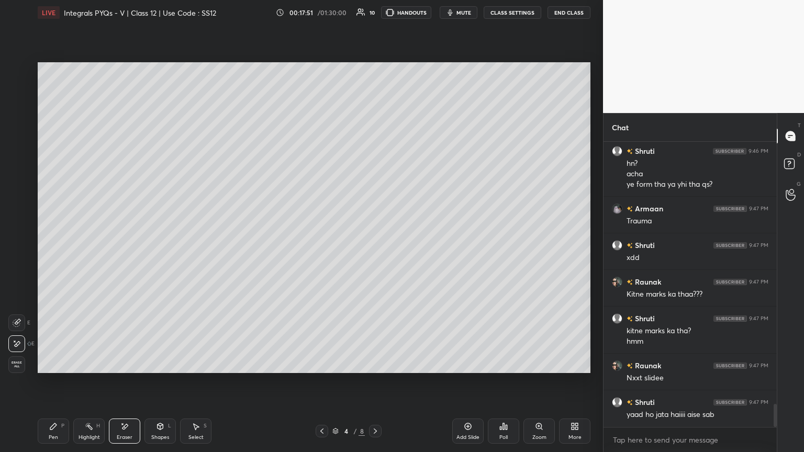
click at [373, 245] on icon at bounding box center [375, 431] width 8 height 8
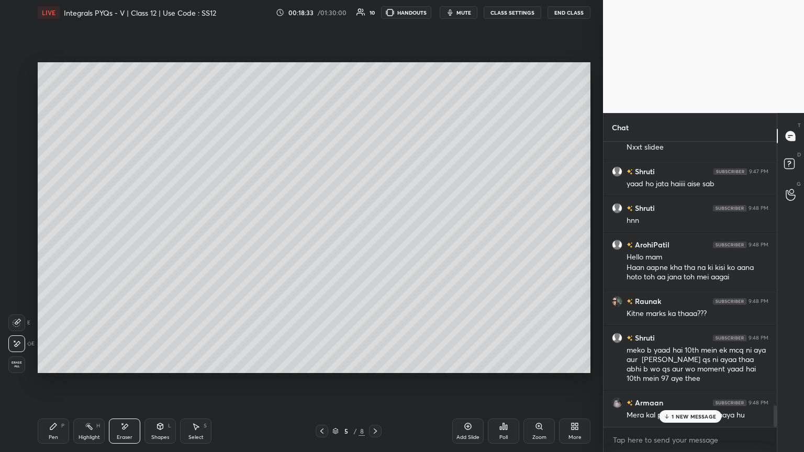
scroll to position [3536, 0]
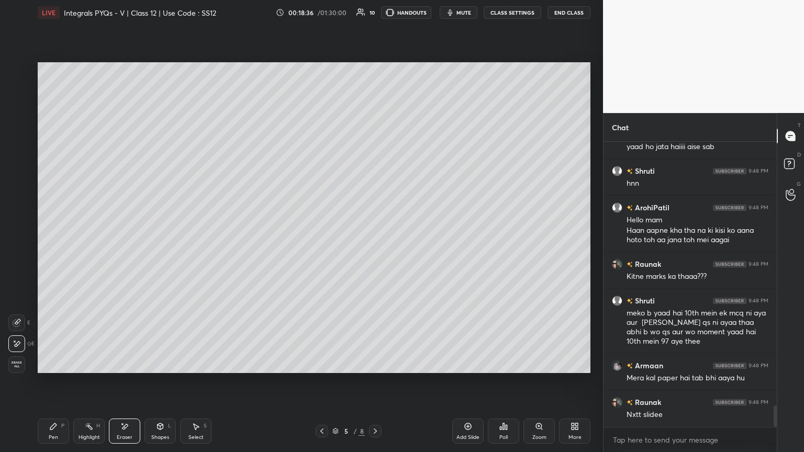
click at [374, 245] on icon at bounding box center [375, 431] width 8 height 8
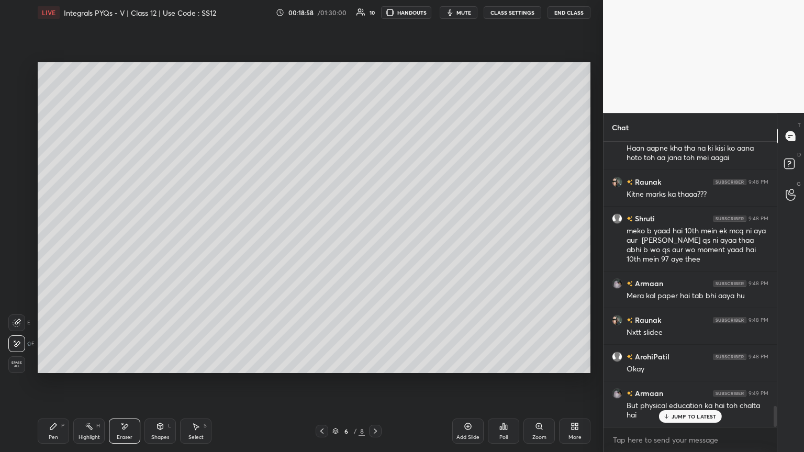
scroll to position [3643, 0]
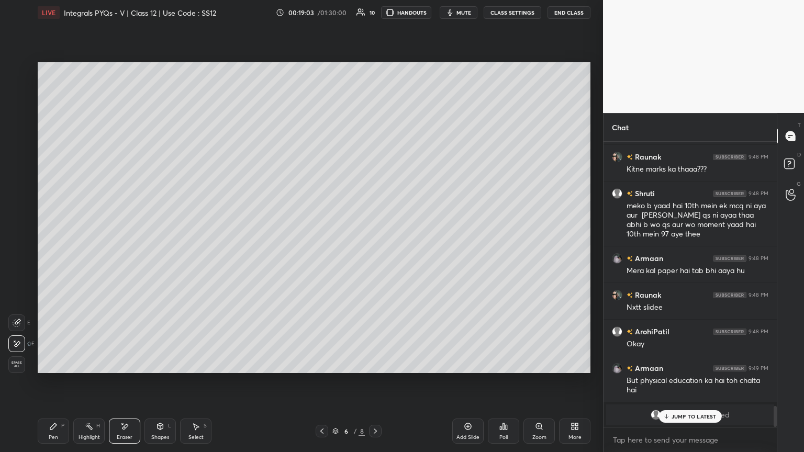
click at [375, 245] on p "JUMP TO LATEST" at bounding box center [693, 416] width 45 height 6
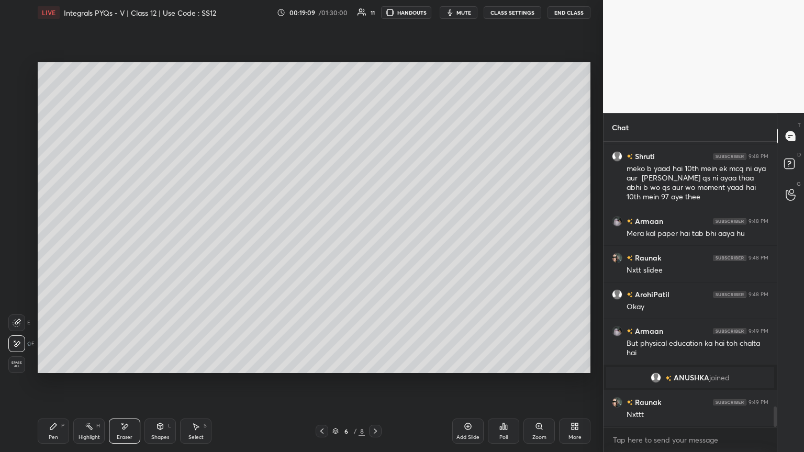
click at [374, 245] on icon at bounding box center [375, 431] width 8 height 8
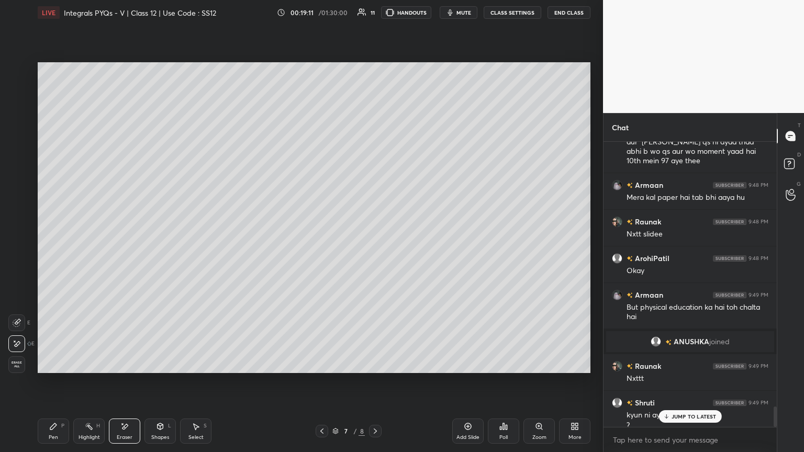
scroll to position [3727, 0]
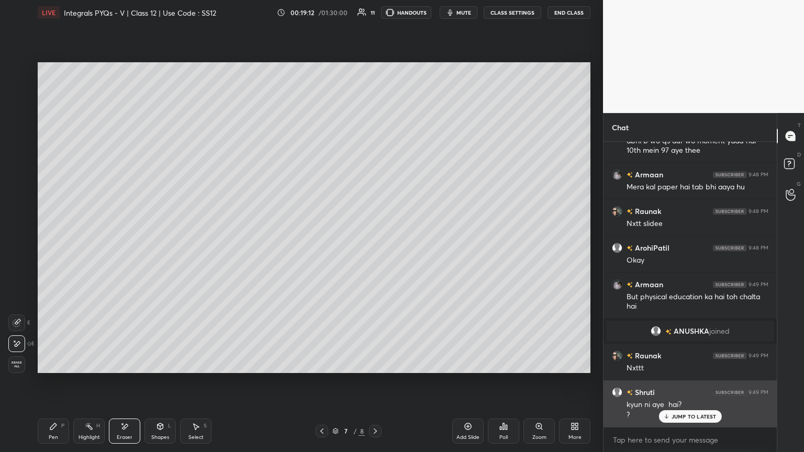
click at [375, 245] on p "JUMP TO LATEST" at bounding box center [693, 416] width 45 height 6
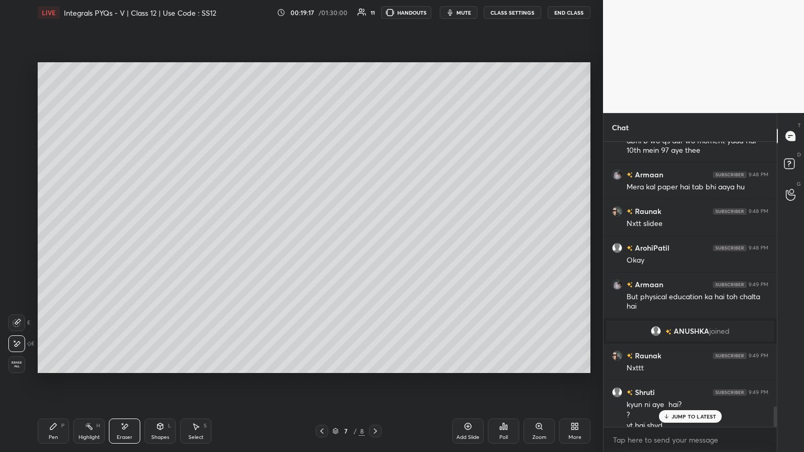
scroll to position [3738, 0]
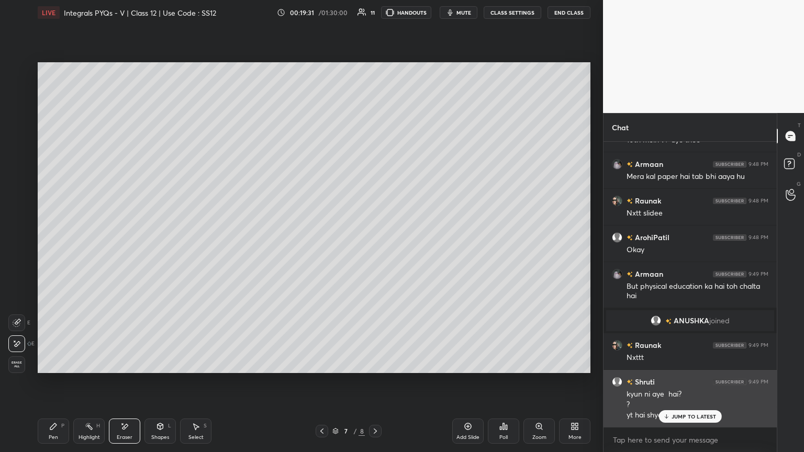
click at [375, 245] on p "JUMP TO LATEST" at bounding box center [693, 416] width 45 height 6
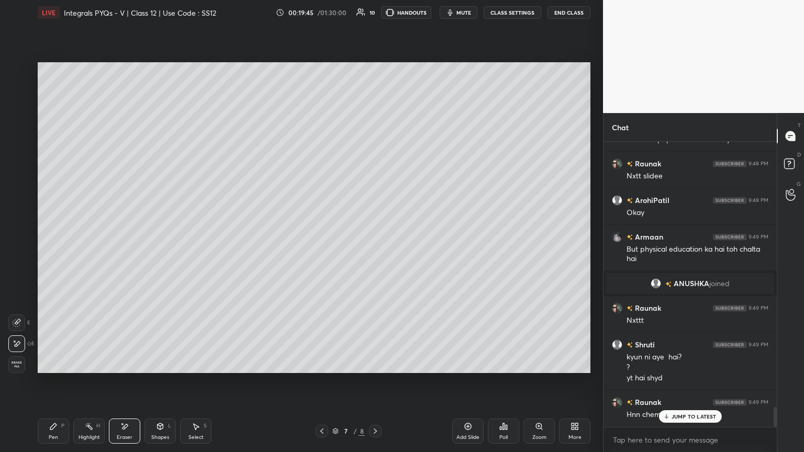
scroll to position [3811, 0]
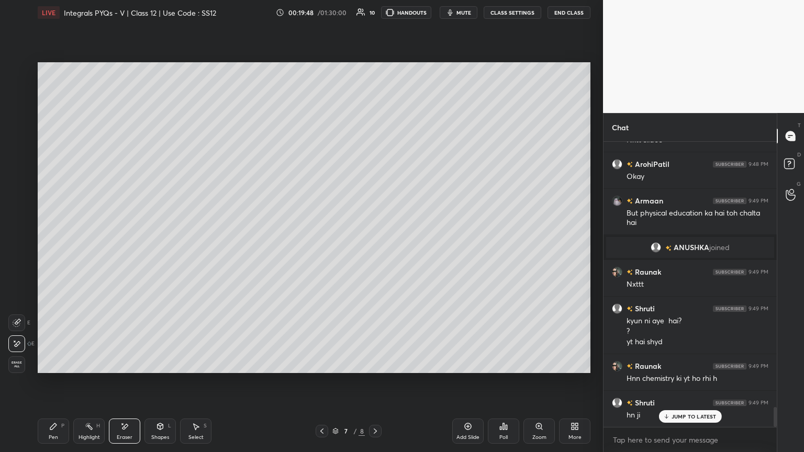
click at [375, 245] on icon at bounding box center [375, 431] width 8 height 8
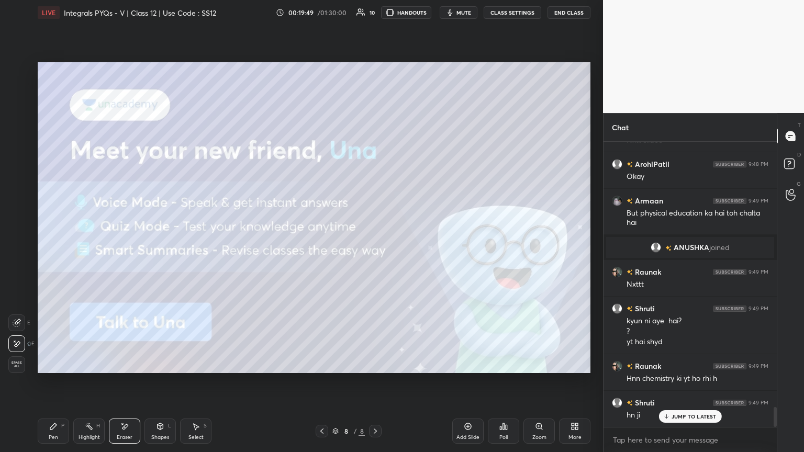
click at [322, 245] on icon at bounding box center [322, 431] width 8 height 8
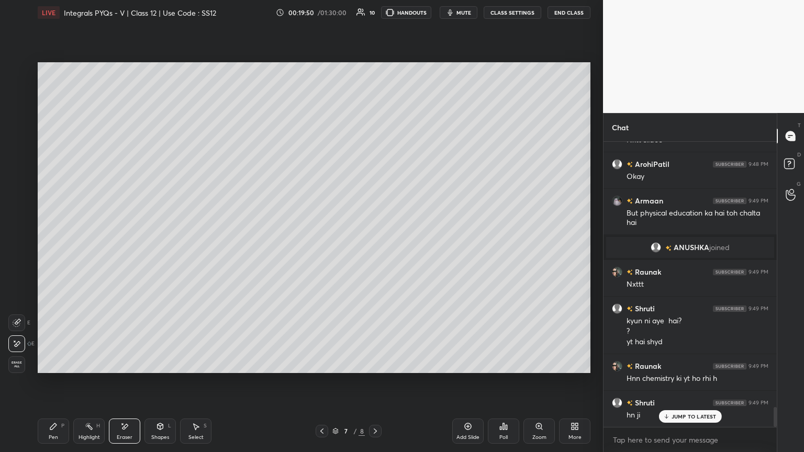
click at [375, 245] on div "Add Slide" at bounding box center [467, 431] width 31 height 25
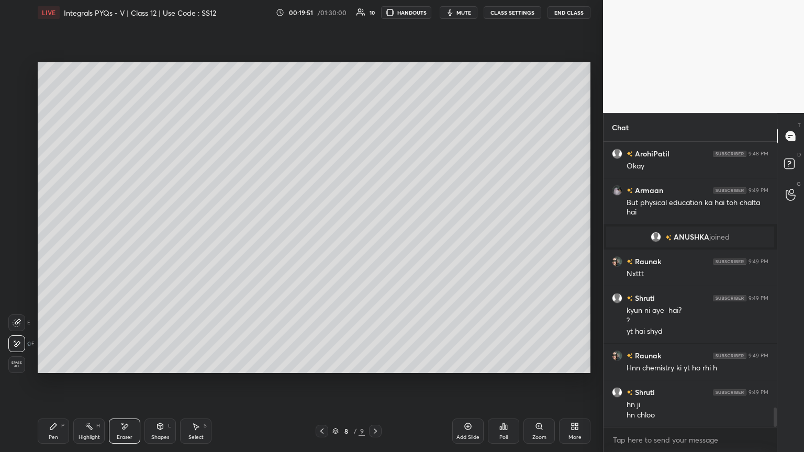
scroll to position [3858, 0]
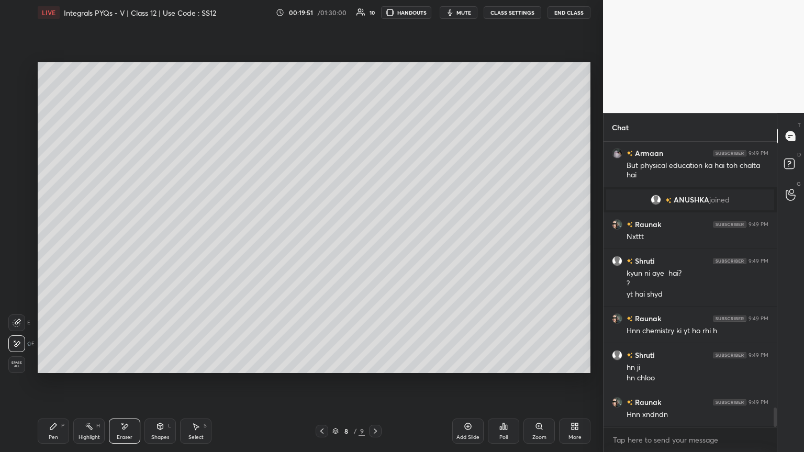
click at [55, 245] on div "Pen" at bounding box center [53, 437] width 9 height 5
drag, startPoint x: 20, startPoint y: 108, endPoint x: 33, endPoint y: 107, distance: 12.6
click at [20, 108] on div at bounding box center [17, 112] width 17 height 17
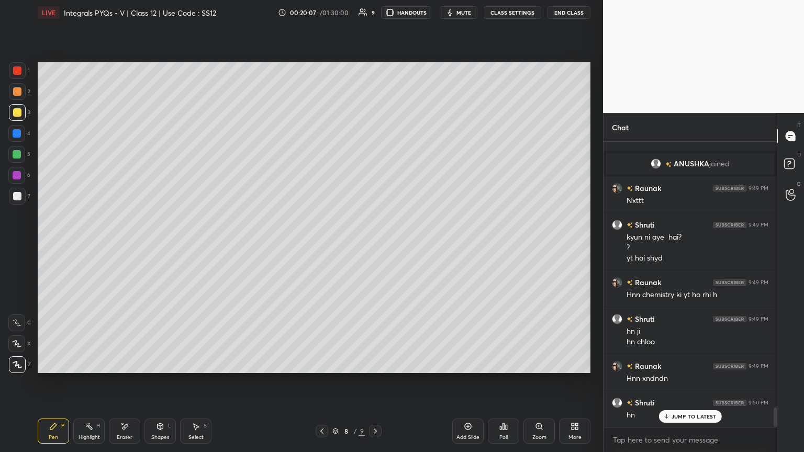
click at [375, 245] on div "Poll" at bounding box center [503, 431] width 31 height 25
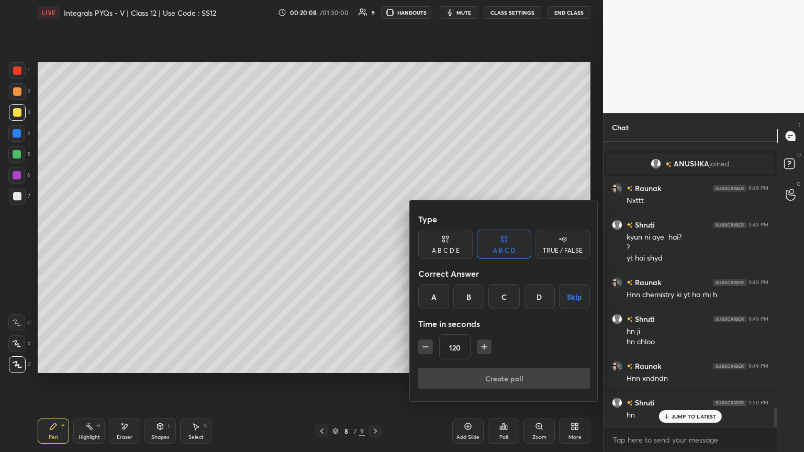
click at [375, 245] on button "Skip" at bounding box center [574, 296] width 31 height 25
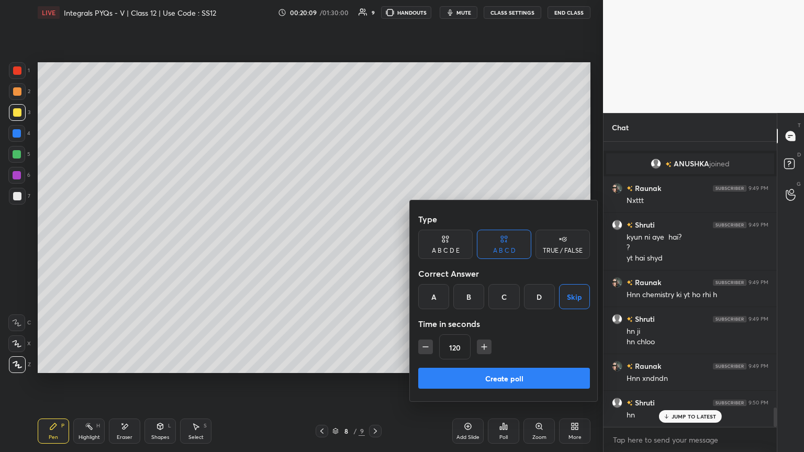
drag, startPoint x: 513, startPoint y: 378, endPoint x: 509, endPoint y: 374, distance: 5.6
click at [375, 245] on button "Create poll" at bounding box center [504, 378] width 172 height 21
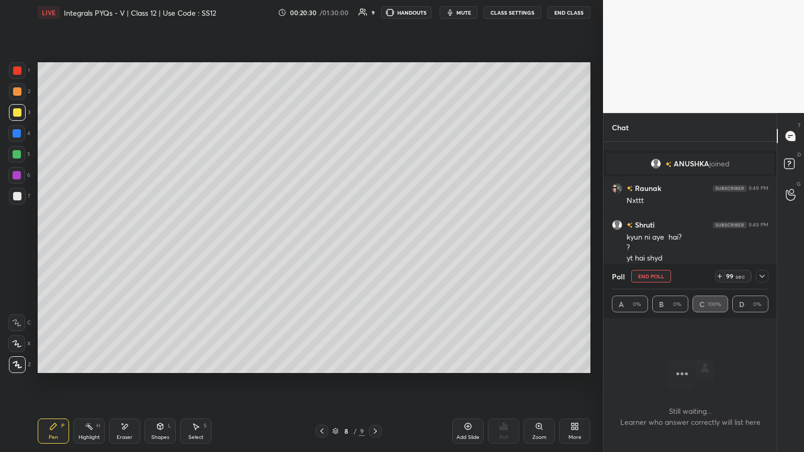
scroll to position [3995, 0]
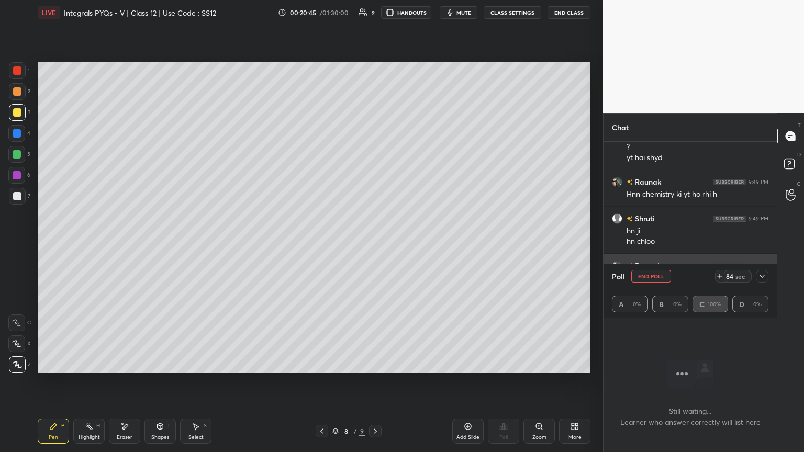
drag, startPoint x: 766, startPoint y: 276, endPoint x: 760, endPoint y: 283, distance: 9.3
click at [375, 245] on div at bounding box center [761, 276] width 13 height 13
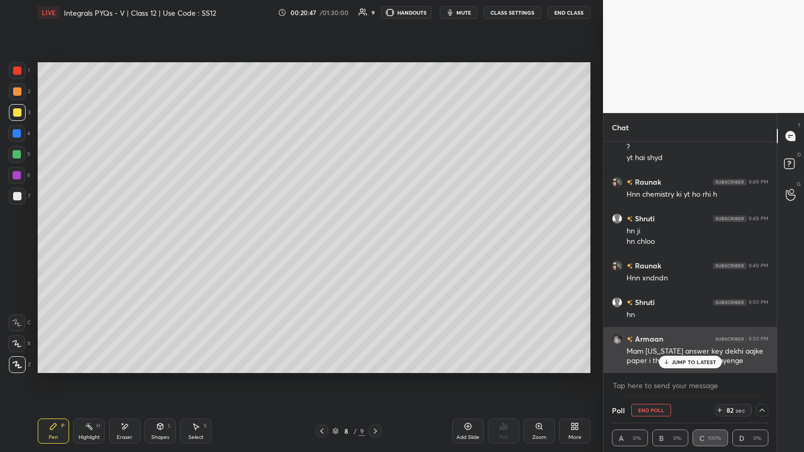
click at [375, 245] on p "JUMP TO LATEST" at bounding box center [693, 362] width 45 height 6
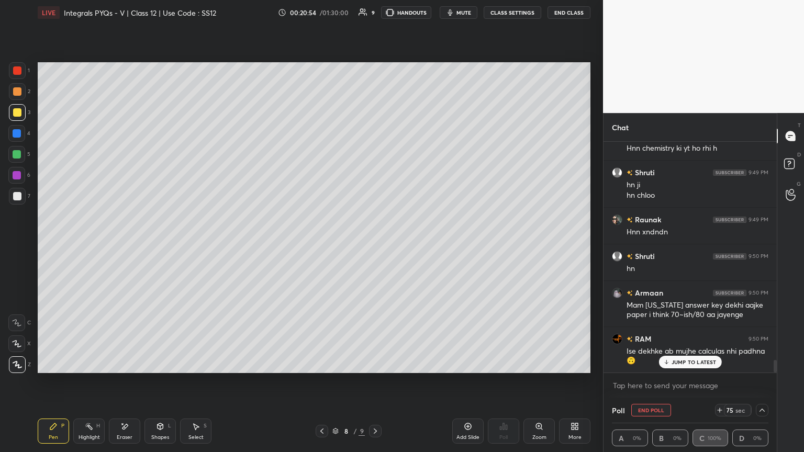
click at [375, 245] on div "JUMP TO LATEST" at bounding box center [689, 362] width 63 height 13
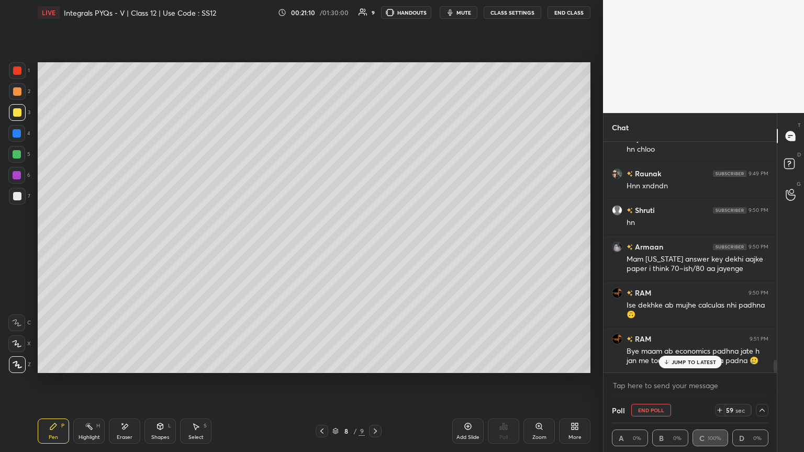
click at [375, 245] on p "JUMP TO LATEST" at bounding box center [693, 362] width 45 height 6
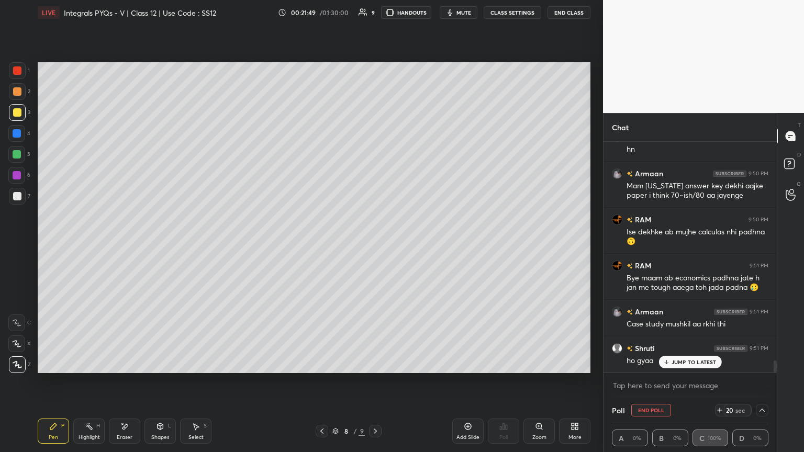
scroll to position [4171, 0]
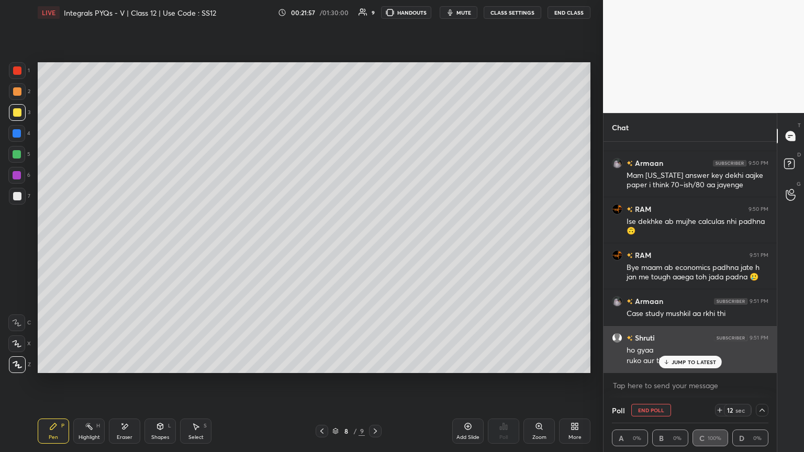
click at [375, 245] on div "JUMP TO LATEST" at bounding box center [689, 362] width 63 height 13
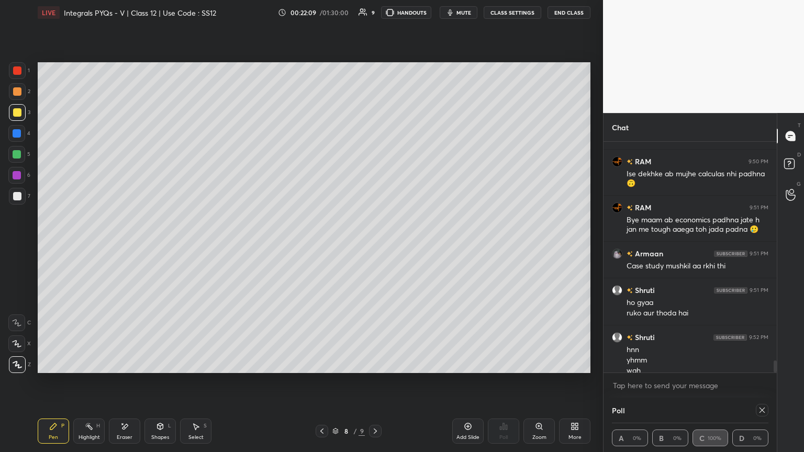
scroll to position [4229, 0]
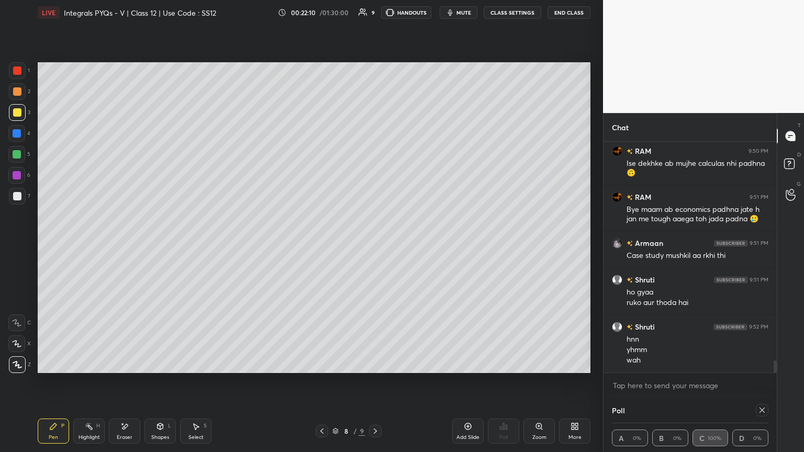
click at [375, 245] on icon at bounding box center [762, 410] width 8 height 8
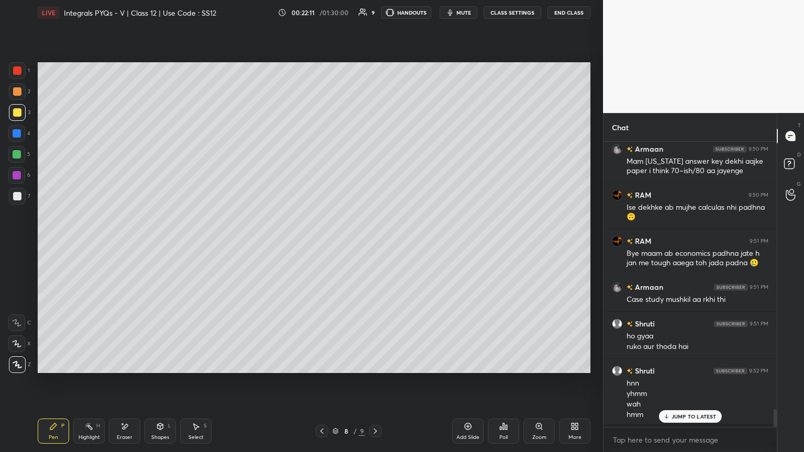
scroll to position [4, 3]
click at [47, 245] on div "Pen P" at bounding box center [53, 431] width 31 height 25
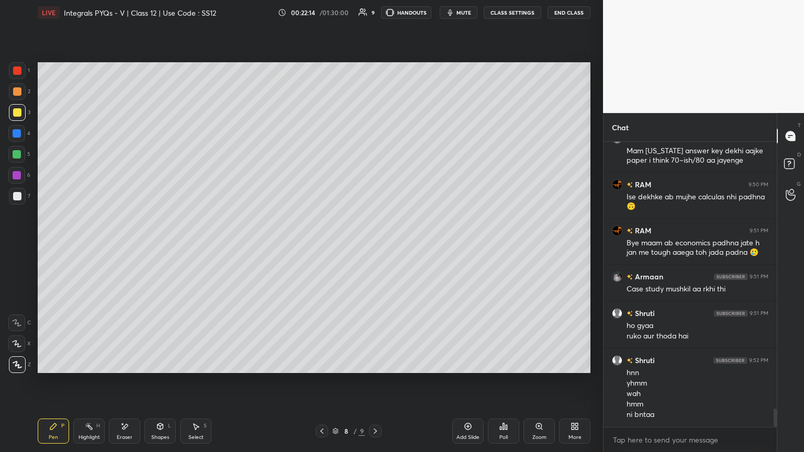
click at [15, 115] on div at bounding box center [17, 112] width 8 height 8
click at [21, 195] on div at bounding box center [17, 196] width 8 height 8
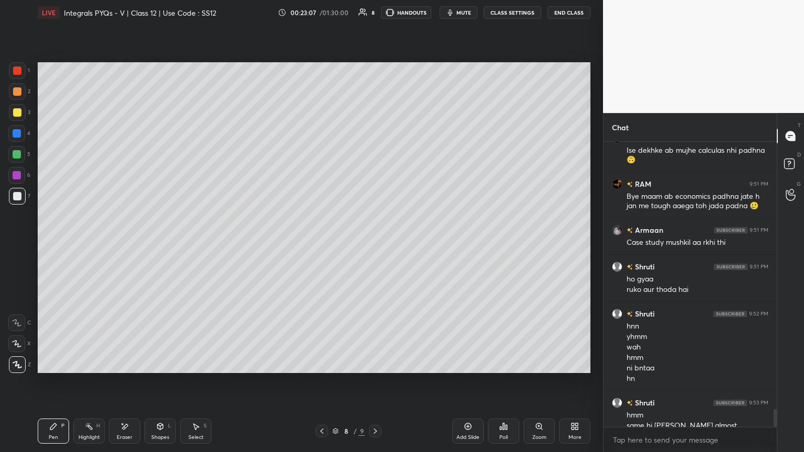
scroll to position [4252, 0]
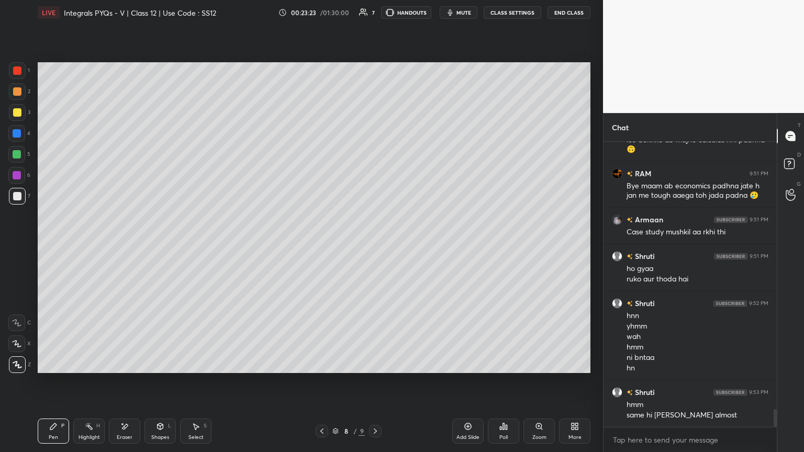
drag, startPoint x: 477, startPoint y: 437, endPoint x: 465, endPoint y: 414, distance: 26.0
click at [375, 245] on div "Add Slide" at bounding box center [467, 437] width 23 height 5
click at [324, 245] on icon at bounding box center [322, 431] width 8 height 8
click at [375, 245] on div at bounding box center [375, 431] width 13 height 13
drag, startPoint x: 322, startPoint y: 431, endPoint x: 336, endPoint y: 431, distance: 14.1
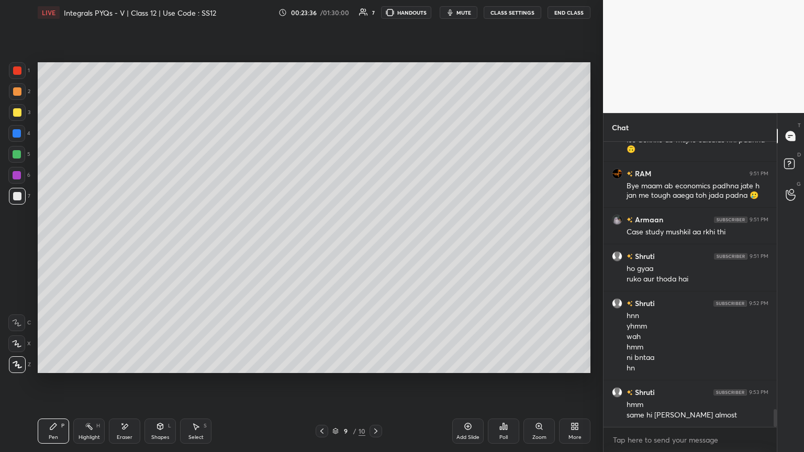
click at [323, 245] on icon at bounding box center [322, 431] width 8 height 8
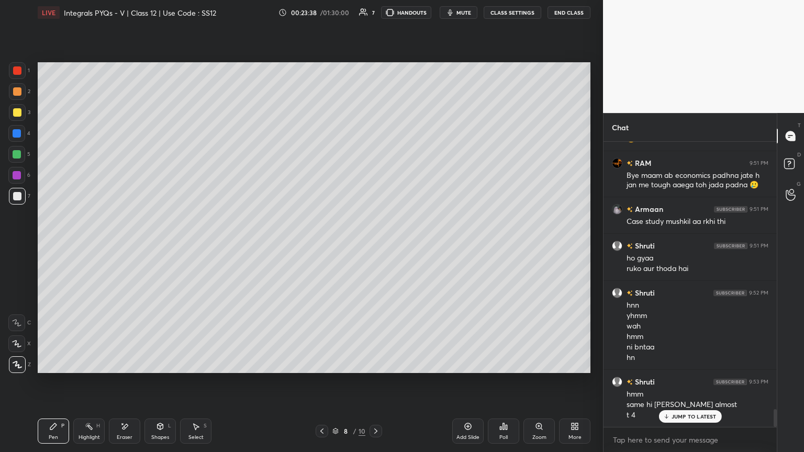
drag, startPoint x: 374, startPoint y: 432, endPoint x: 371, endPoint y: 419, distance: 13.2
click at [374, 245] on icon at bounding box center [375, 431] width 8 height 8
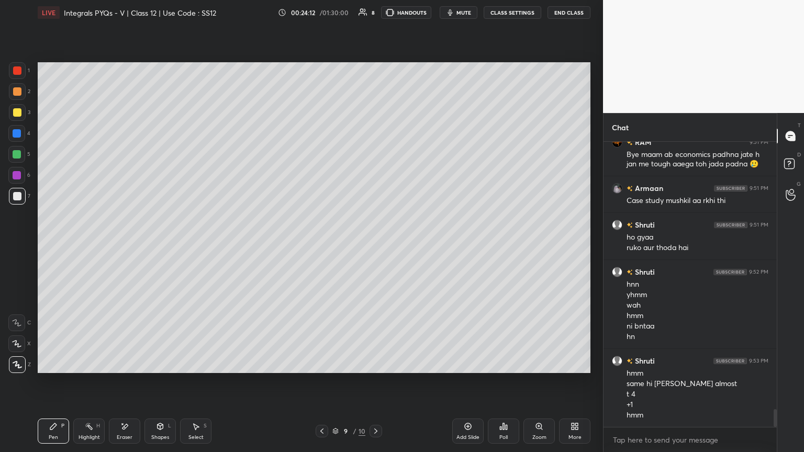
scroll to position [4321, 0]
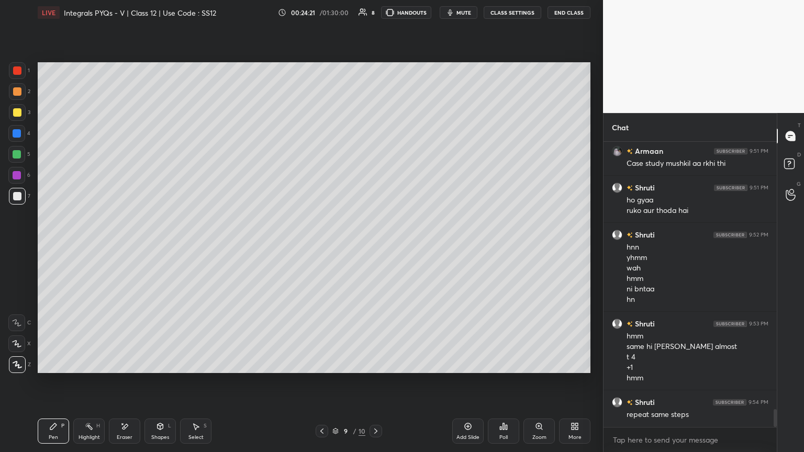
click at [129, 245] on div "Eraser" at bounding box center [125, 437] width 16 height 5
click at [54, 245] on icon at bounding box center [53, 426] width 6 height 6
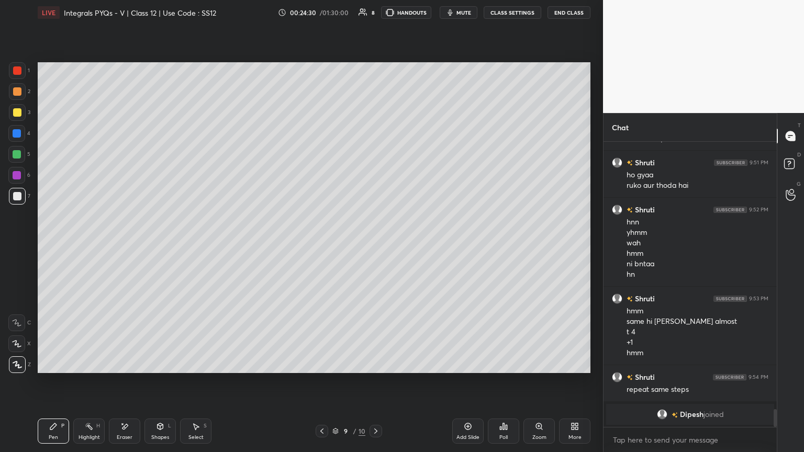
drag, startPoint x: 121, startPoint y: 431, endPoint x: 154, endPoint y: 386, distance: 55.9
click at [121, 245] on div "Eraser" at bounding box center [124, 431] width 31 height 25
click at [60, 245] on div "Pen P" at bounding box center [53, 431] width 31 height 25
drag, startPoint x: 463, startPoint y: 425, endPoint x: 456, endPoint y: 402, distance: 23.5
click at [375, 245] on icon at bounding box center [468, 426] width 8 height 8
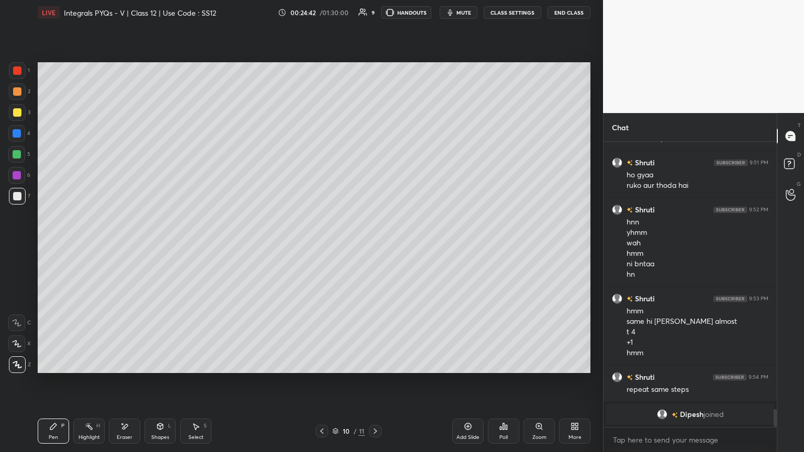
click at [324, 245] on icon at bounding box center [322, 431] width 8 height 8
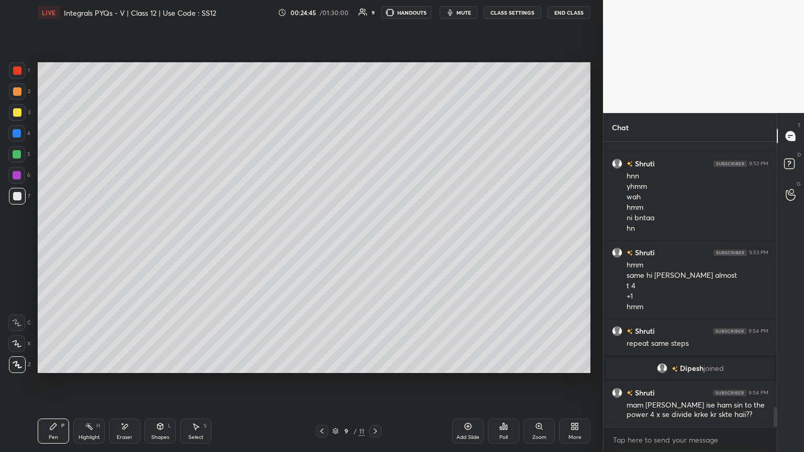
click at [375, 245] on div at bounding box center [375, 431] width 13 height 13
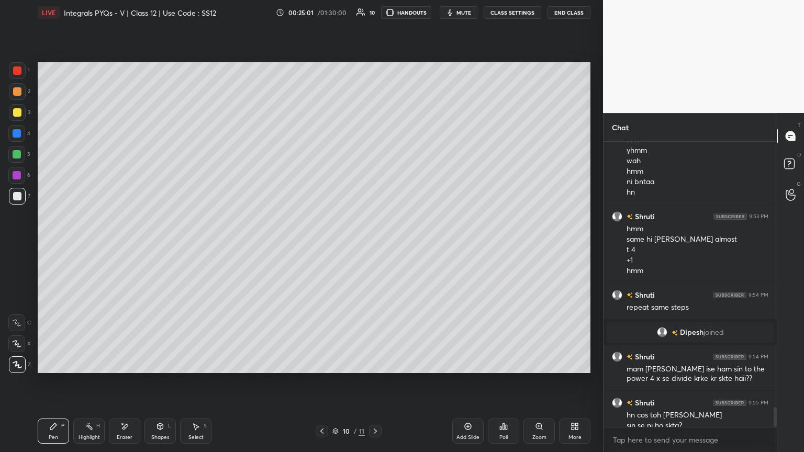
scroll to position [3819, 0]
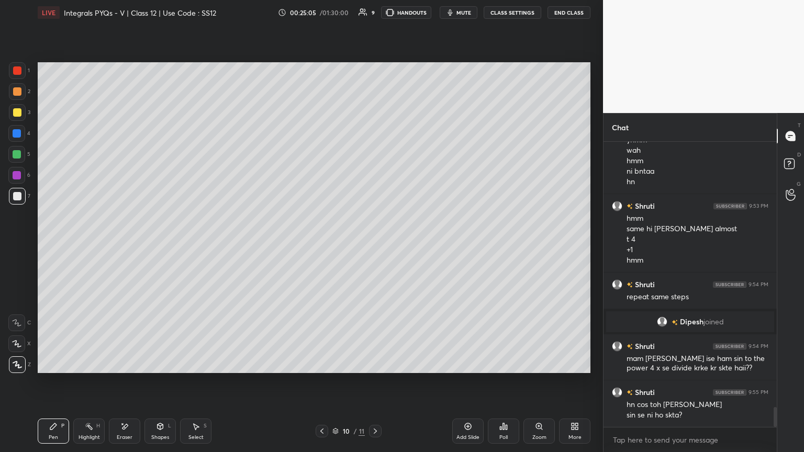
click at [320, 245] on icon at bounding box center [322, 431] width 8 height 8
click at [370, 245] on div at bounding box center [375, 431] width 13 height 13
click at [320, 245] on div at bounding box center [321, 431] width 13 height 13
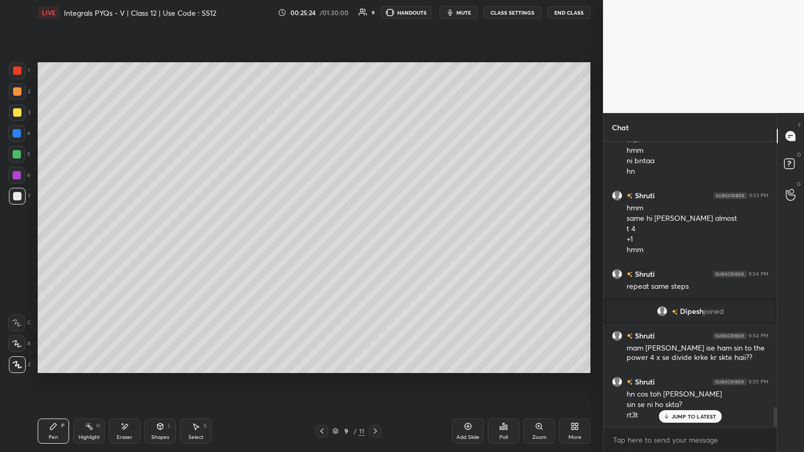
click at [320, 245] on div at bounding box center [321, 431] width 13 height 13
click at [317, 245] on div at bounding box center [321, 431] width 13 height 13
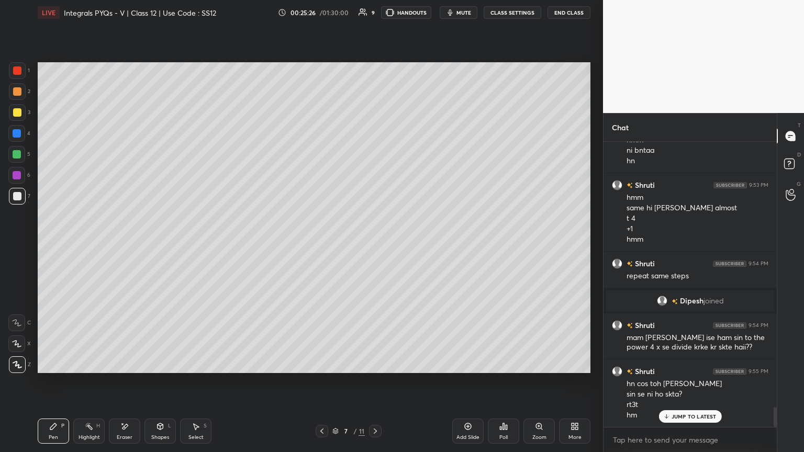
click at [372, 245] on icon at bounding box center [375, 431] width 8 height 8
click at [371, 245] on icon at bounding box center [375, 431] width 8 height 8
click at [372, 245] on icon at bounding box center [375, 431] width 8 height 8
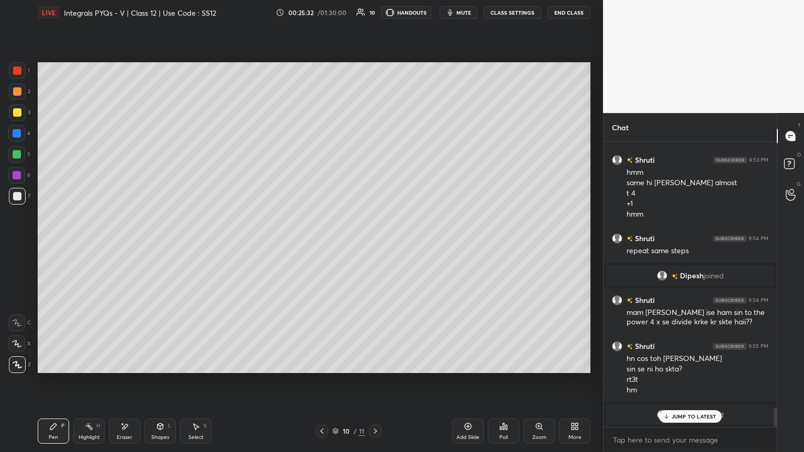
click at [375, 245] on icon at bounding box center [665, 416] width 7 height 6
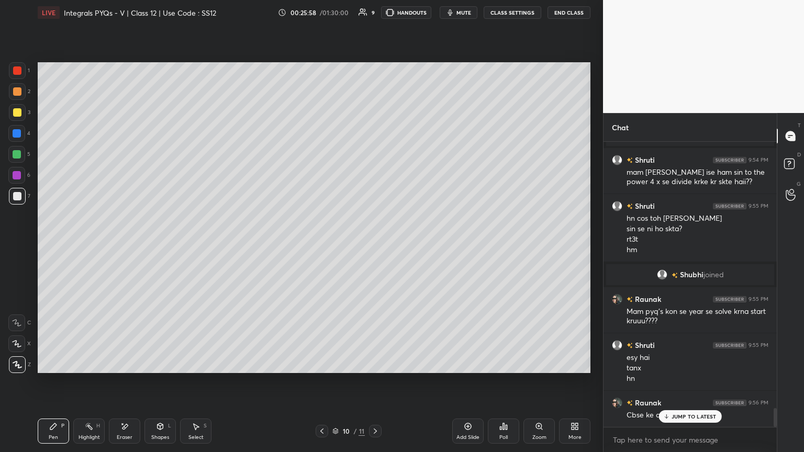
scroll to position [4043, 0]
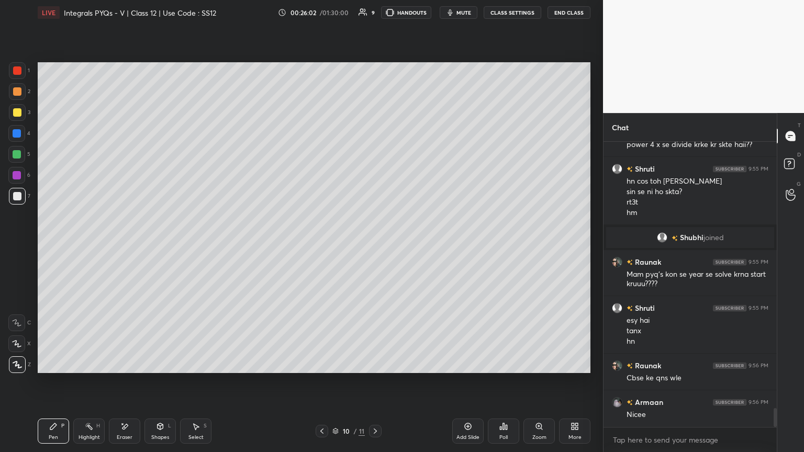
click at [318, 245] on icon at bounding box center [322, 431] width 8 height 8
click at [123, 245] on div "Eraser" at bounding box center [124, 431] width 31 height 25
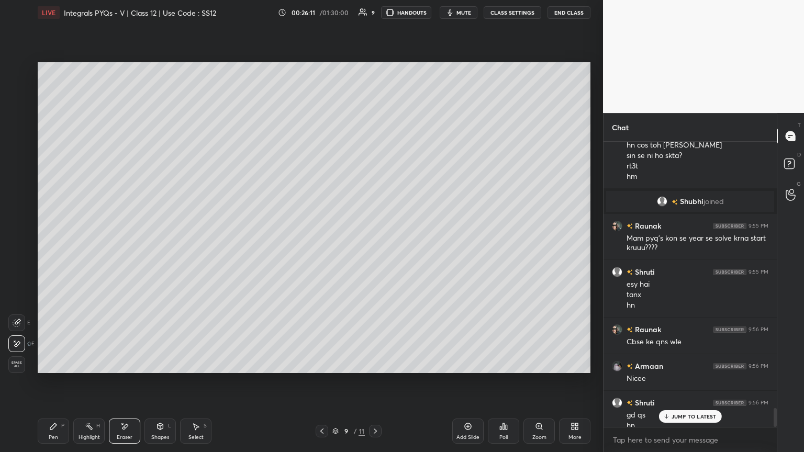
scroll to position [4089, 0]
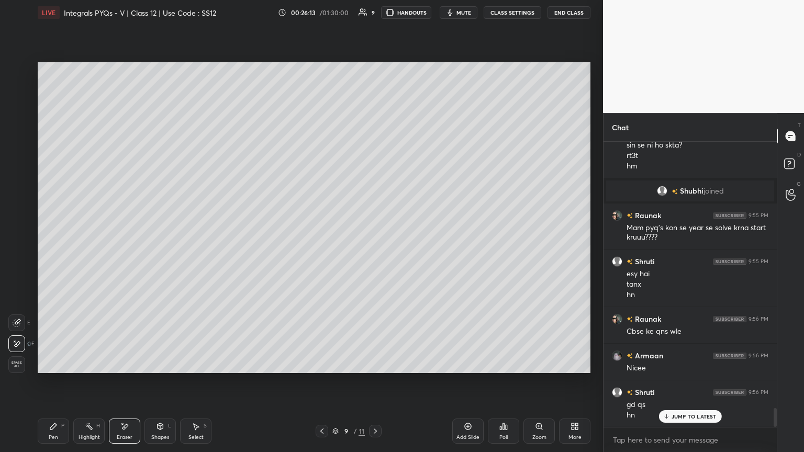
click at [56, 245] on div "Pen" at bounding box center [53, 437] width 9 height 5
click at [375, 245] on icon at bounding box center [375, 431] width 8 height 8
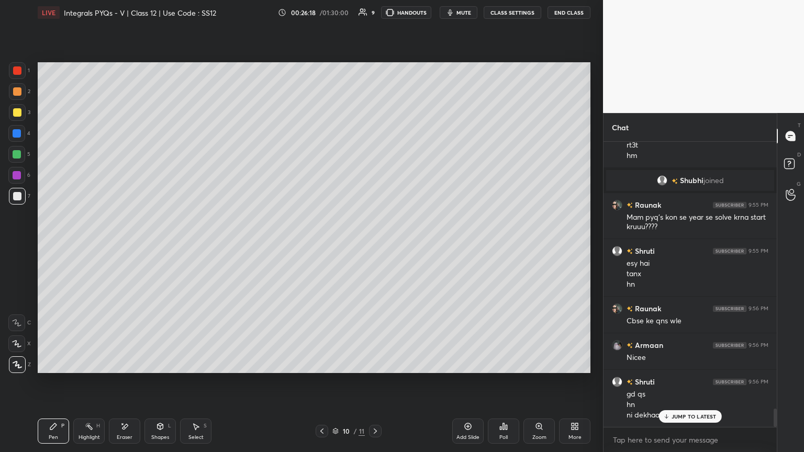
click at [122, 245] on div "Eraser" at bounding box center [125, 437] width 16 height 5
click at [54, 245] on div "Pen" at bounding box center [53, 437] width 9 height 5
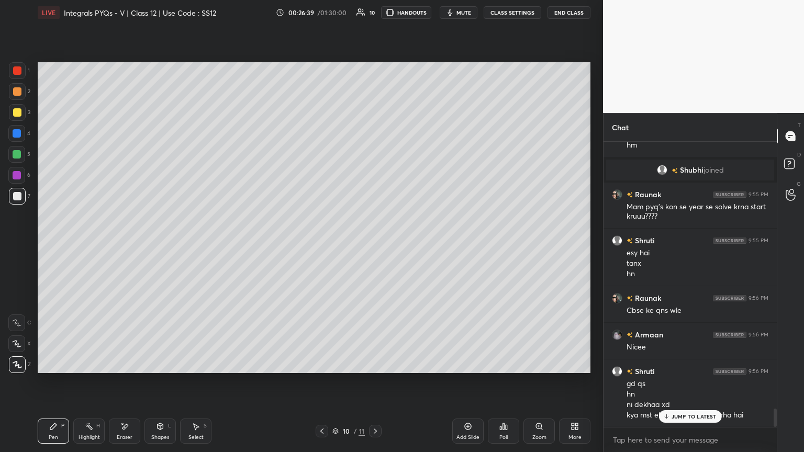
click at [375, 245] on p "JUMP TO LATEST" at bounding box center [693, 416] width 45 height 6
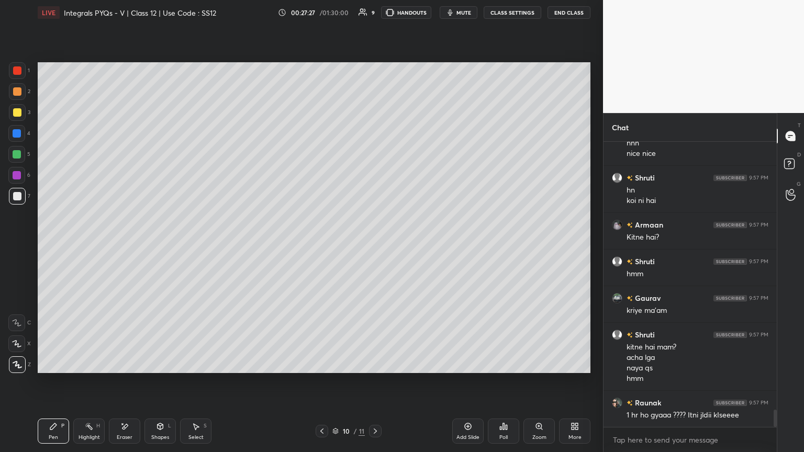
scroll to position [4430, 0]
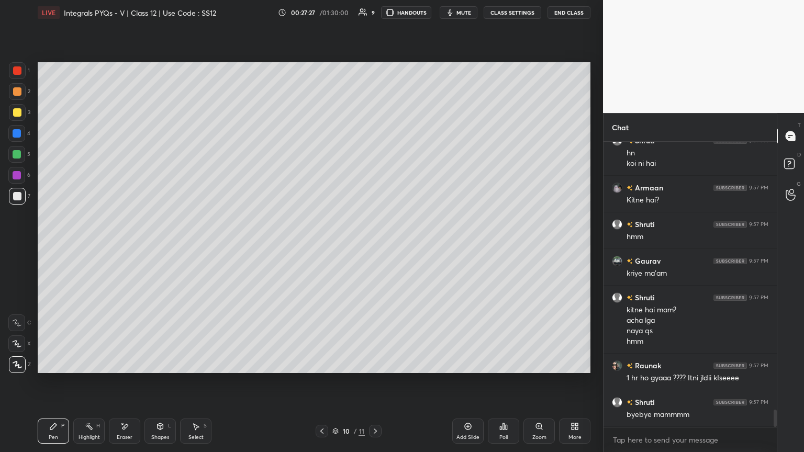
click at [375, 245] on div "Shruti 9:56 PM gd qs hn ni dekhaa xd kya mst ek click mein dlt ho rha hai hnn n…" at bounding box center [689, 284] width 173 height 285
click at [375, 245] on div "Setting up your live class Poll for secs No correct answer Start poll" at bounding box center [313, 217] width 561 height 385
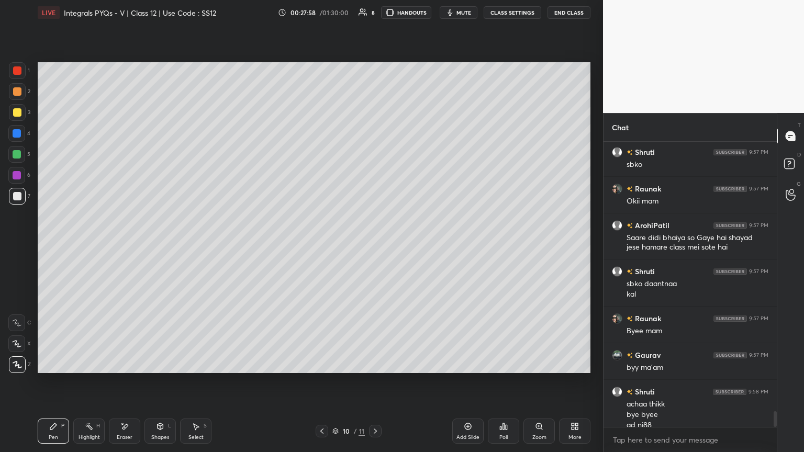
scroll to position [4821, 0]
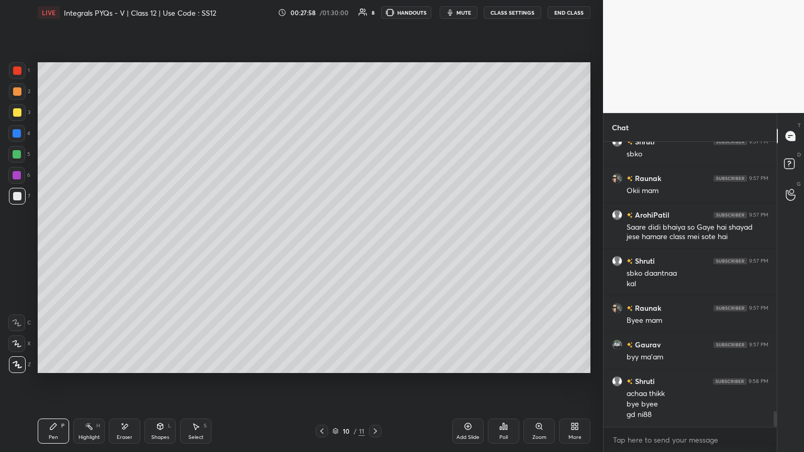
click at [321, 245] on icon at bounding box center [322, 431] width 8 height 8
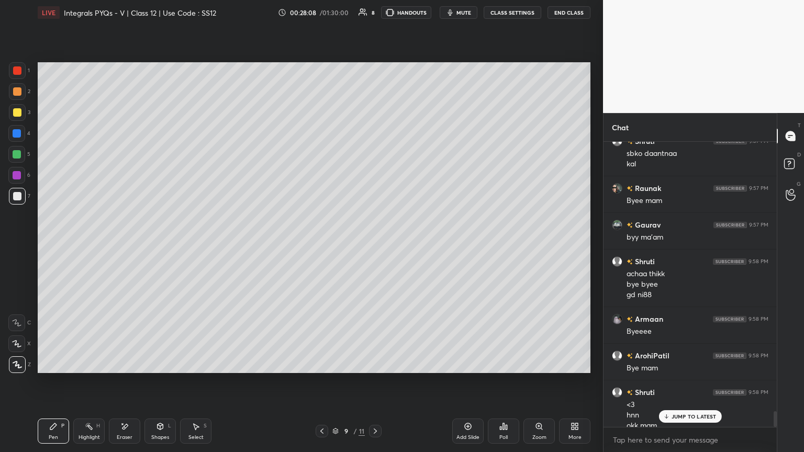
scroll to position [4951, 0]
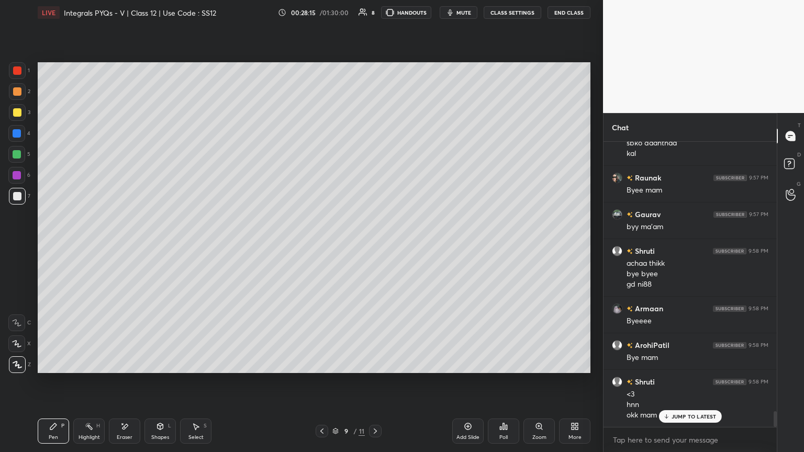
click at [321, 245] on icon at bounding box center [322, 431] width 8 height 8
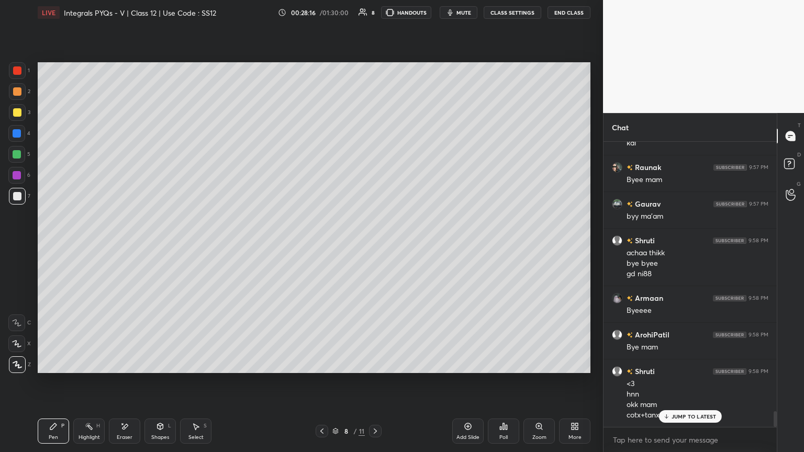
scroll to position [4972, 0]
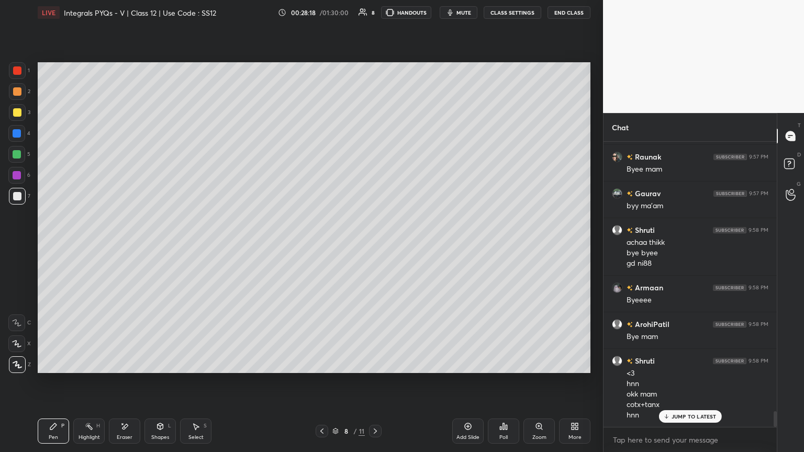
click at [375, 245] on icon at bounding box center [375, 431] width 8 height 8
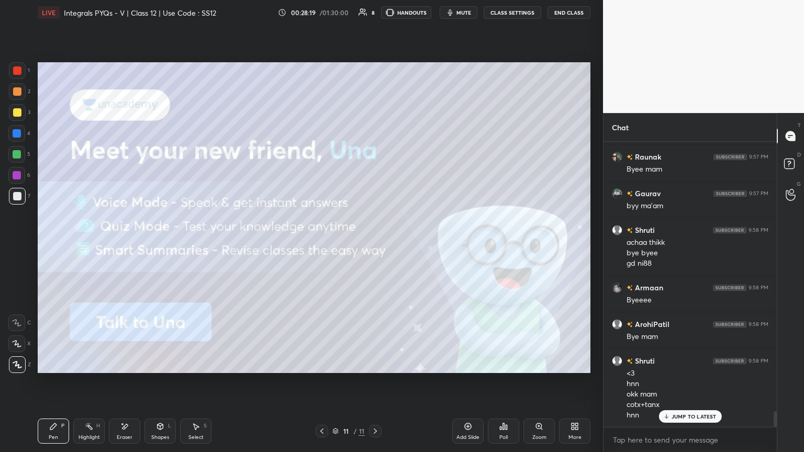
click at [375, 245] on icon at bounding box center [375, 431] width 8 height 8
click at [321, 245] on icon at bounding box center [321, 430] width 3 height 5
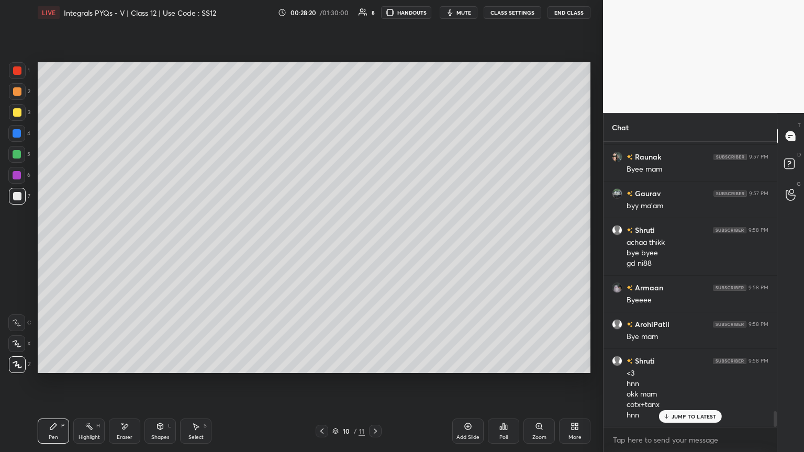
click at [321, 245] on icon at bounding box center [321, 430] width 3 height 5
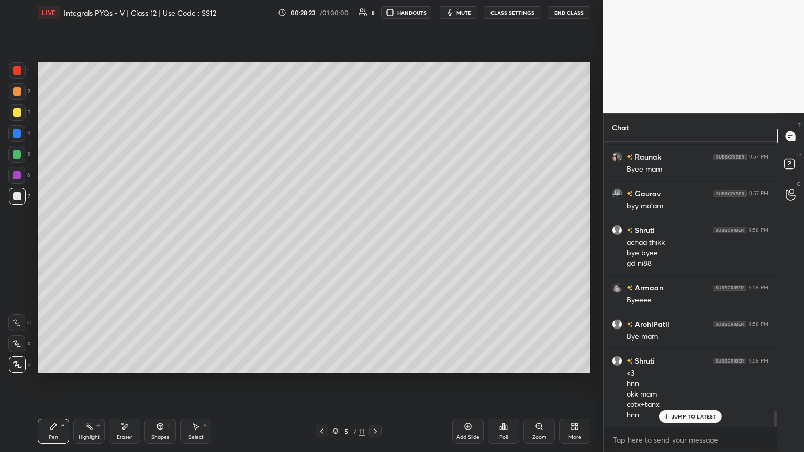
click at [321, 245] on icon at bounding box center [321, 430] width 3 height 5
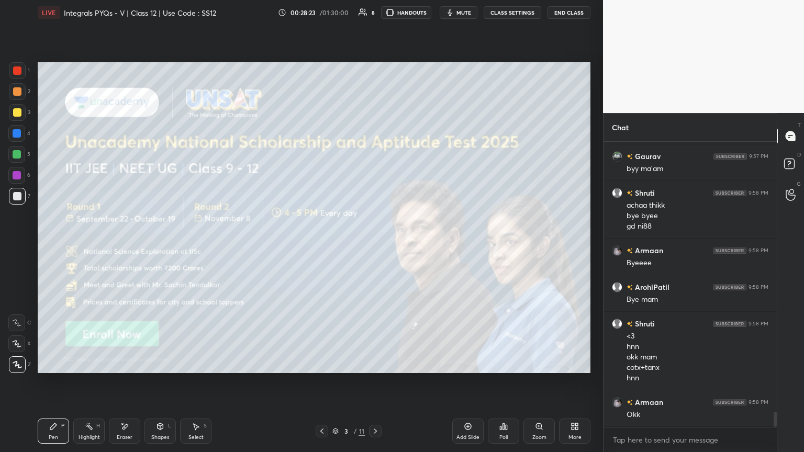
click at [321, 245] on icon at bounding box center [321, 430] width 3 height 5
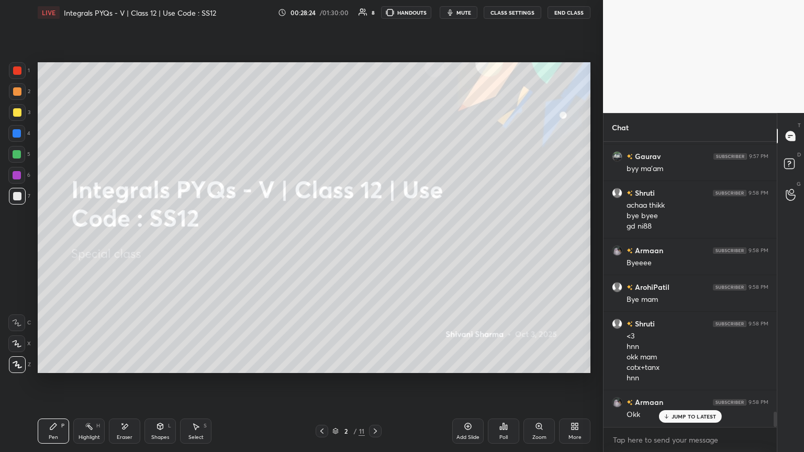
scroll to position [5045, 0]
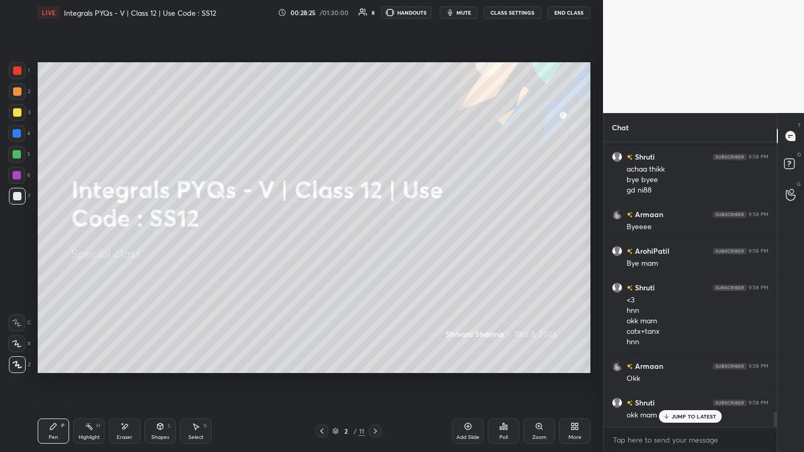
click at [373, 245] on div "Pen P Highlight H Eraser Shapes L Select S 2 / 11 Add Slide Poll Zoom More" at bounding box center [314, 431] width 552 height 42
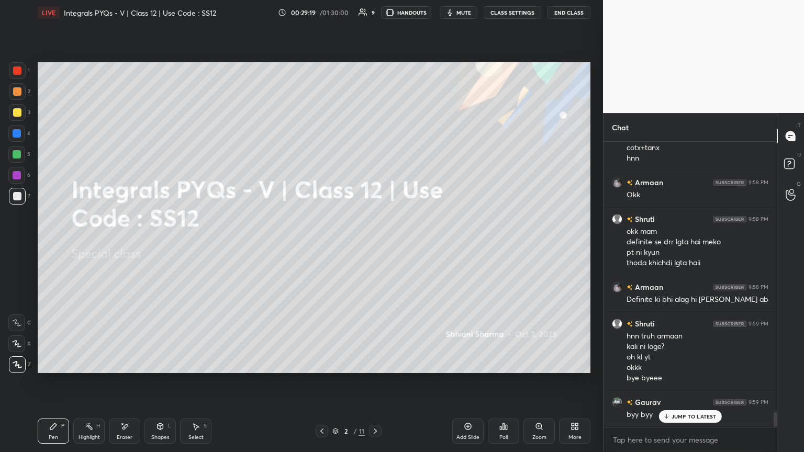
scroll to position [5265, 0]
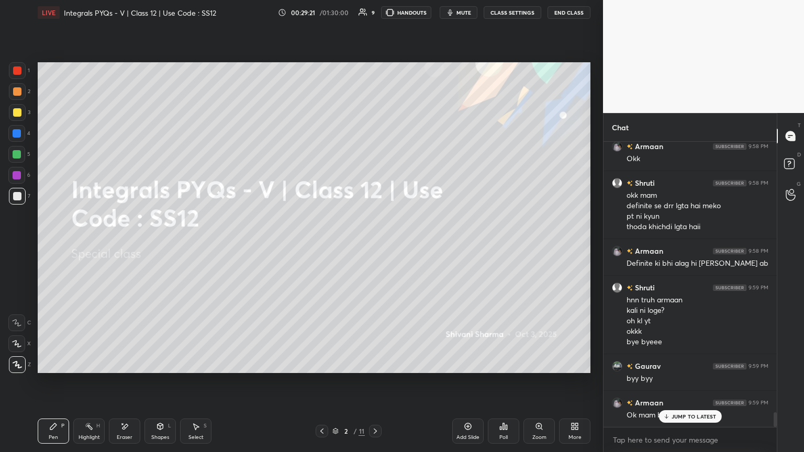
click at [375, 245] on p "JUMP TO LATEST" at bounding box center [693, 416] width 45 height 6
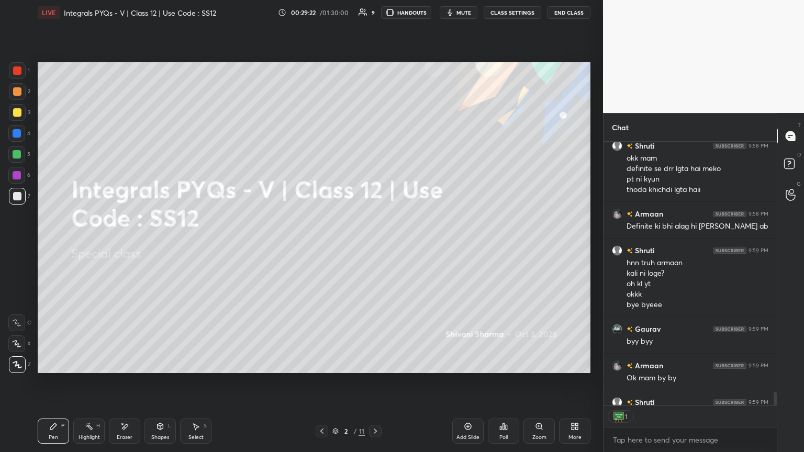
scroll to position [3, 3]
click at [322, 245] on icon at bounding box center [322, 431] width 8 height 8
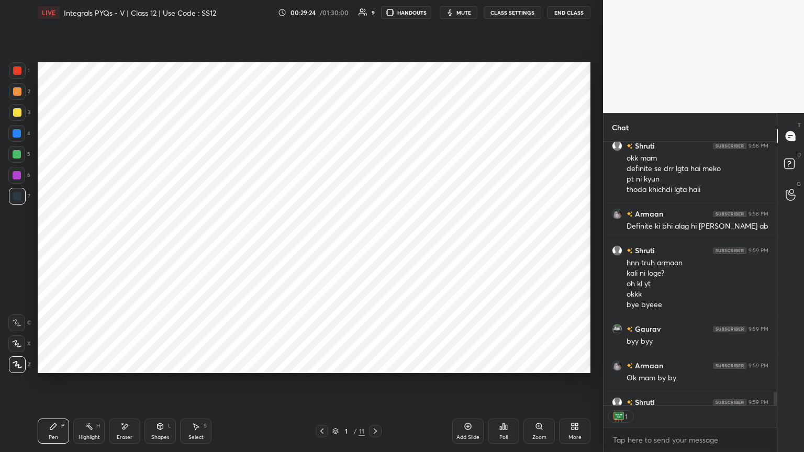
scroll to position [5379, 0]
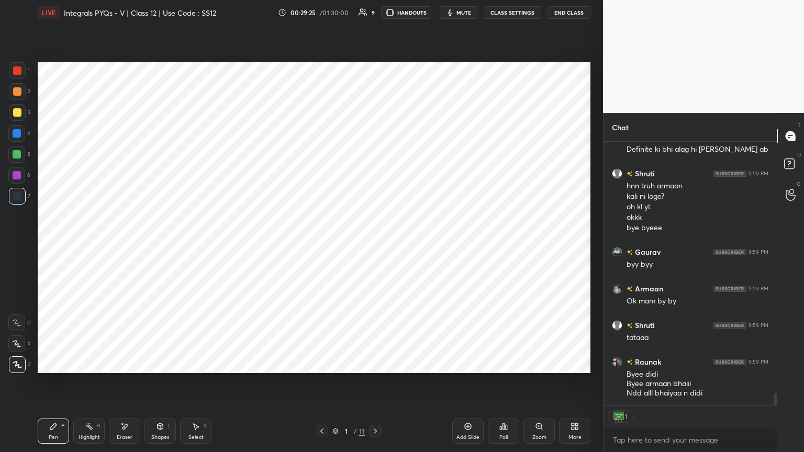
click at [371, 245] on icon at bounding box center [375, 431] width 8 height 8
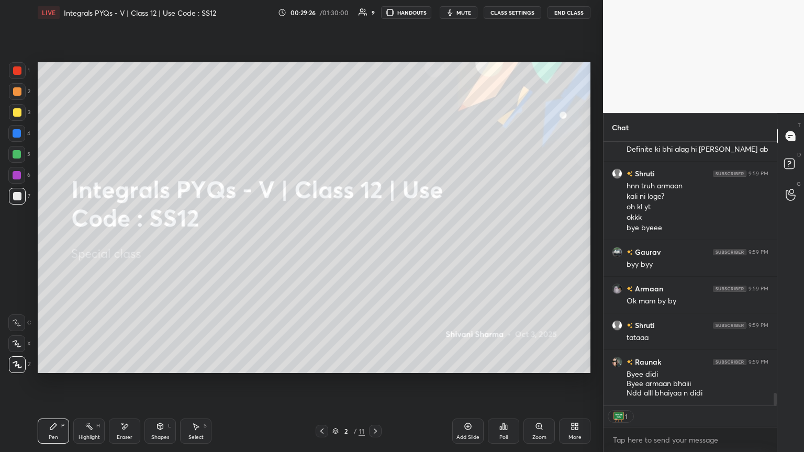
click at [371, 245] on icon at bounding box center [375, 431] width 8 height 8
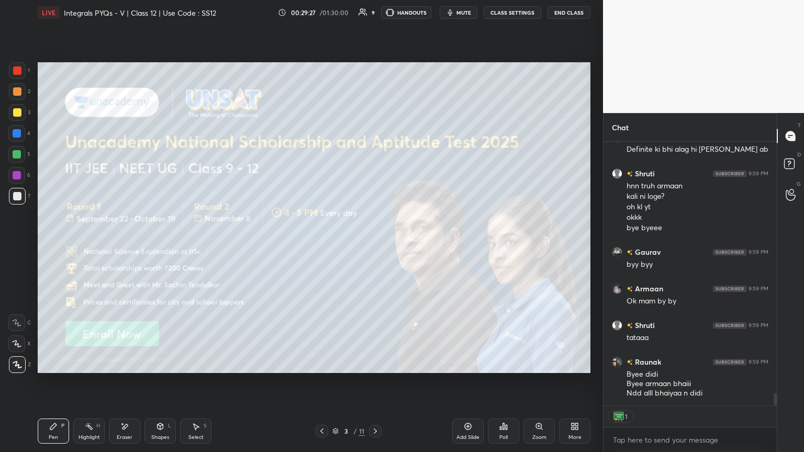
click at [371, 245] on icon at bounding box center [375, 431] width 8 height 8
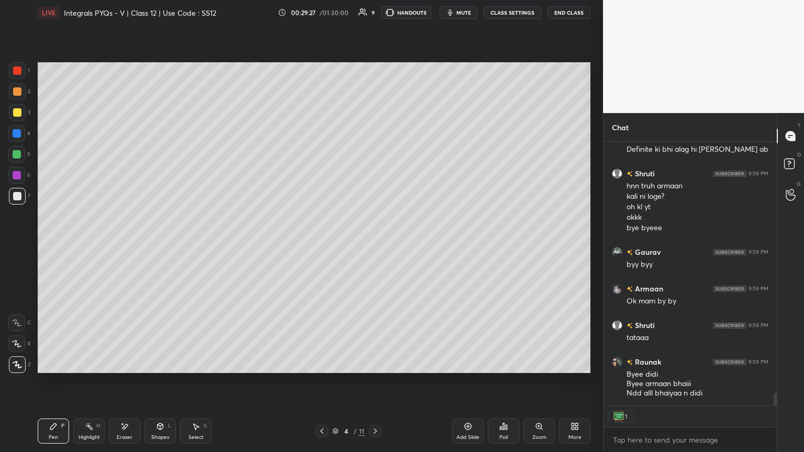
click at [371, 245] on icon at bounding box center [375, 431] width 8 height 8
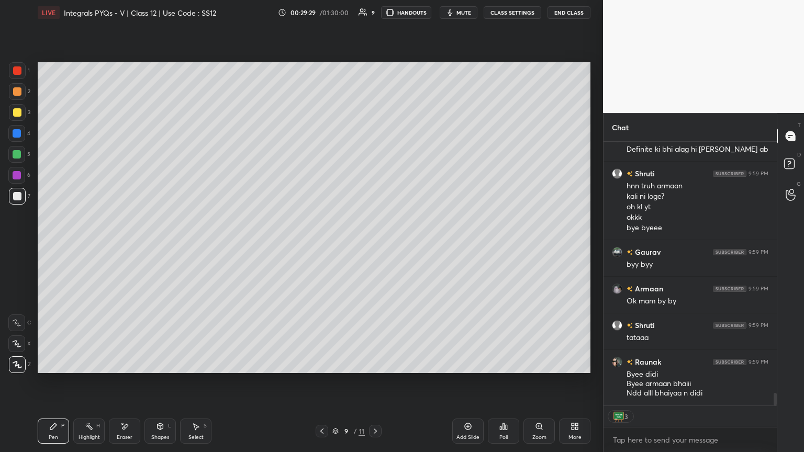
click at [371, 245] on icon at bounding box center [375, 431] width 8 height 8
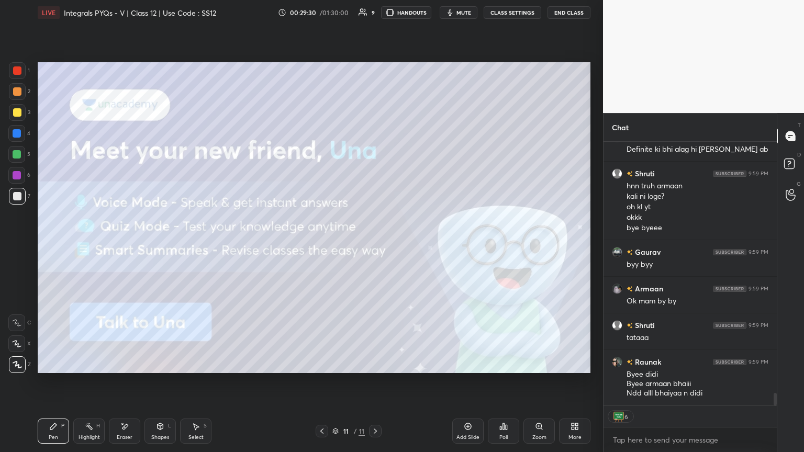
click at [371, 245] on icon at bounding box center [375, 431] width 8 height 8
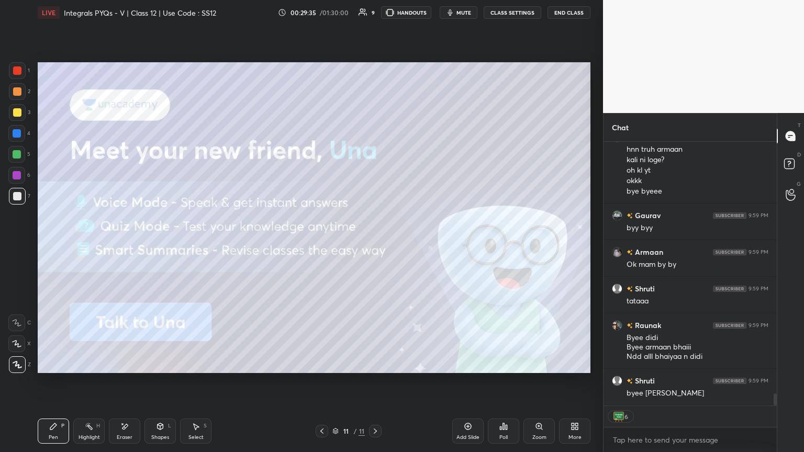
scroll to position [5452, 0]
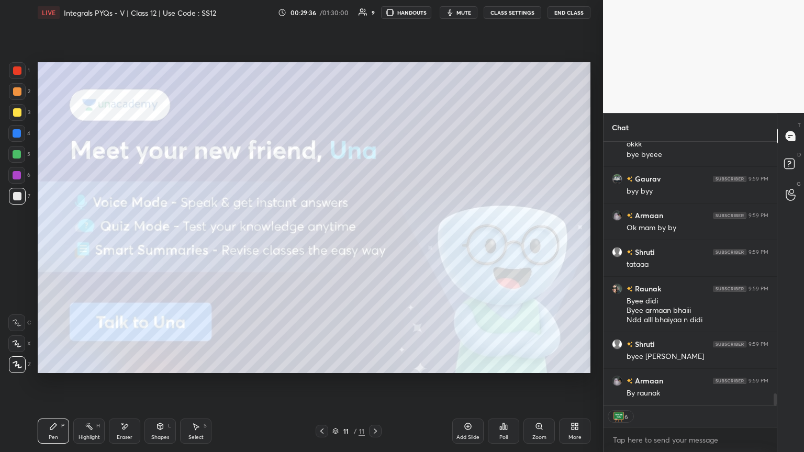
click at [375, 245] on icon at bounding box center [375, 431] width 8 height 8
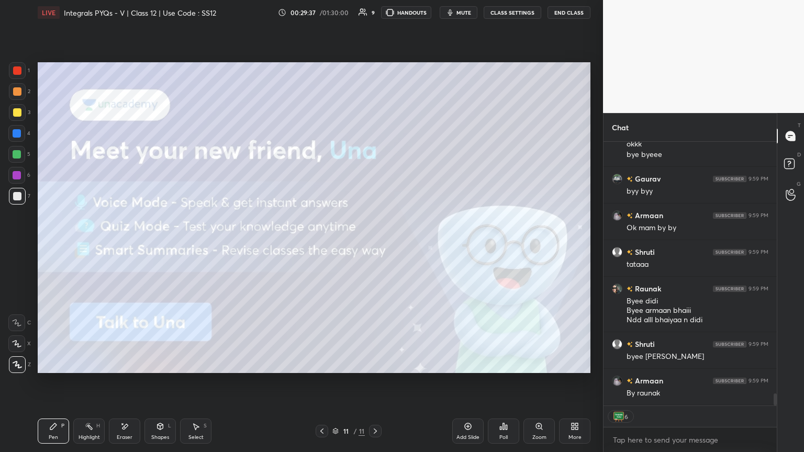
click at [375, 245] on icon at bounding box center [375, 431] width 8 height 8
click at [324, 245] on icon at bounding box center [322, 431] width 8 height 8
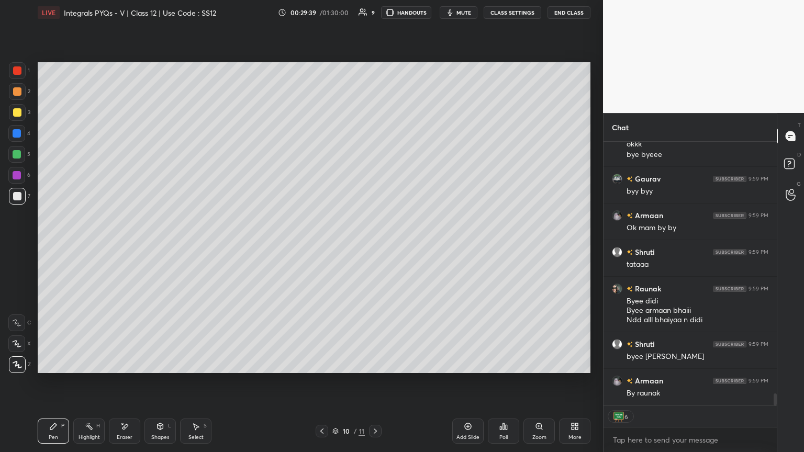
click at [324, 245] on icon at bounding box center [322, 431] width 8 height 8
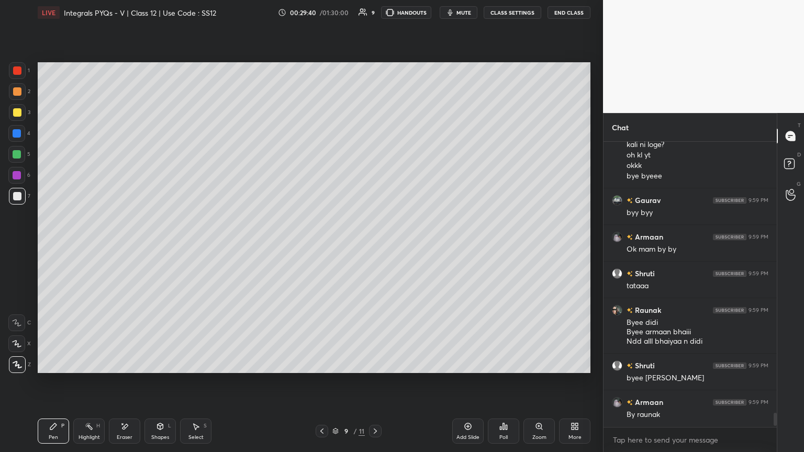
click at [324, 245] on icon at bounding box center [322, 431] width 8 height 8
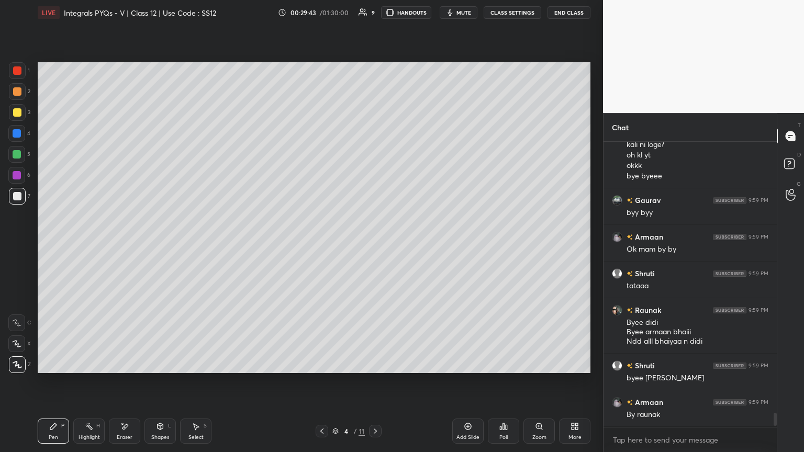
click at [324, 245] on icon at bounding box center [322, 431] width 8 height 8
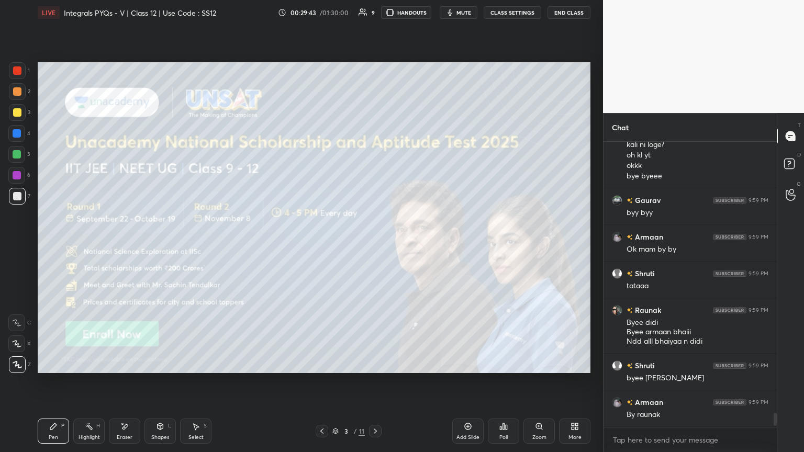
click at [324, 245] on icon at bounding box center [322, 431] width 8 height 8
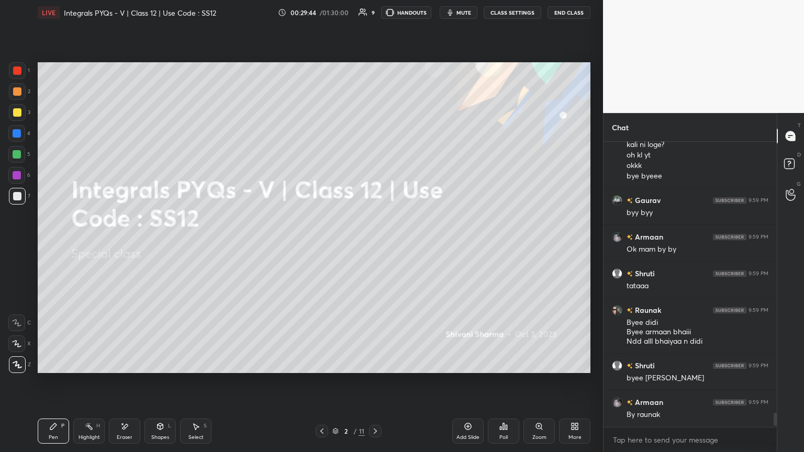
scroll to position [5441, 0]
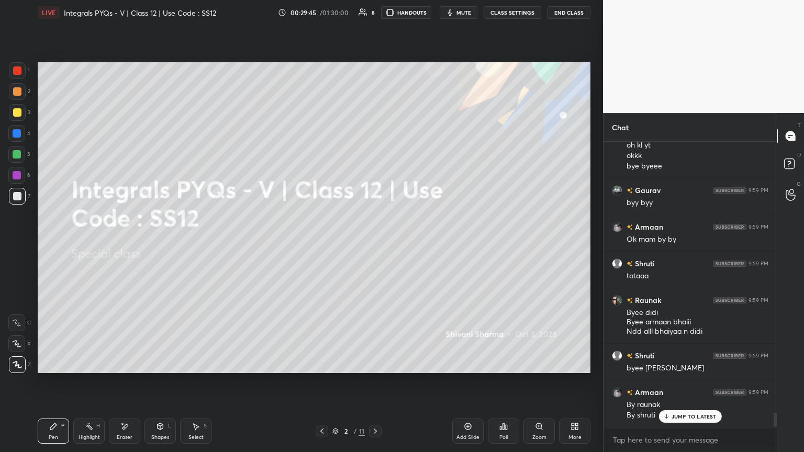
click at [375, 245] on div "More" at bounding box center [574, 431] width 31 height 25
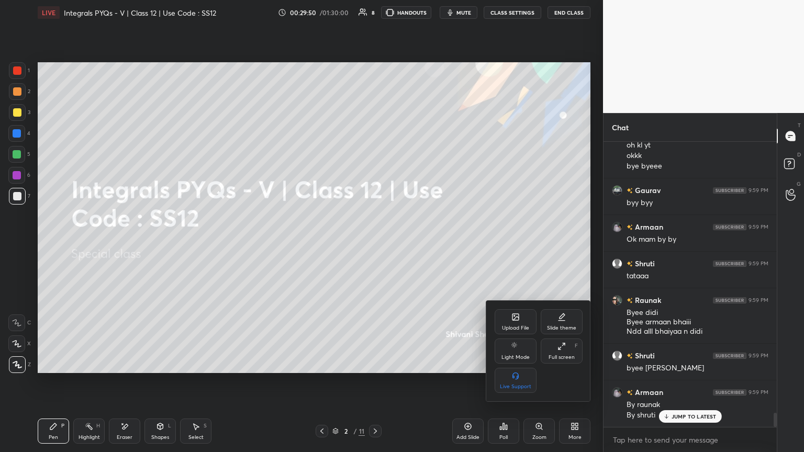
click at [375, 245] on div at bounding box center [402, 226] width 804 height 452
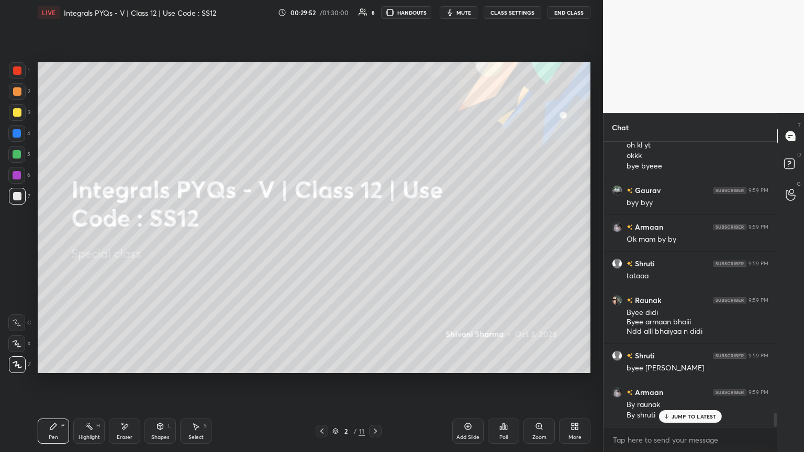
click at [375, 245] on div "More" at bounding box center [574, 431] width 31 height 25
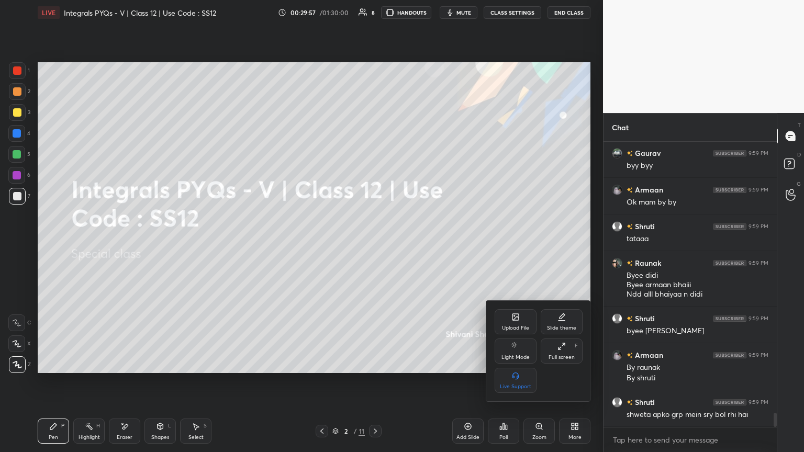
scroll to position [5514, 0]
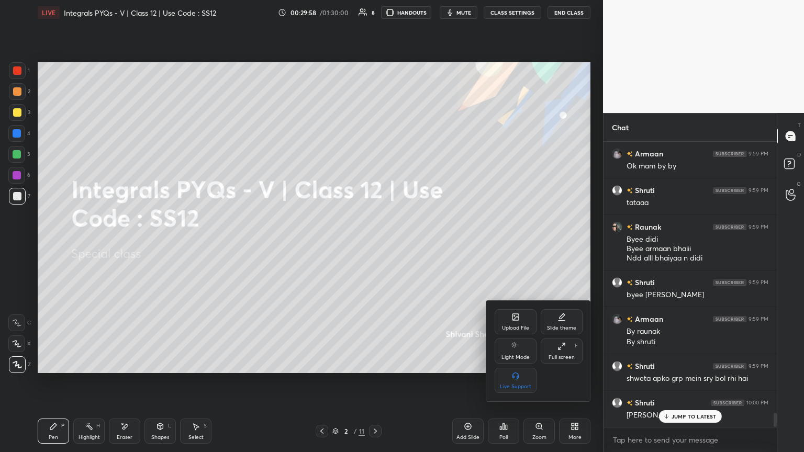
click at [375, 245] on div at bounding box center [402, 226] width 804 height 452
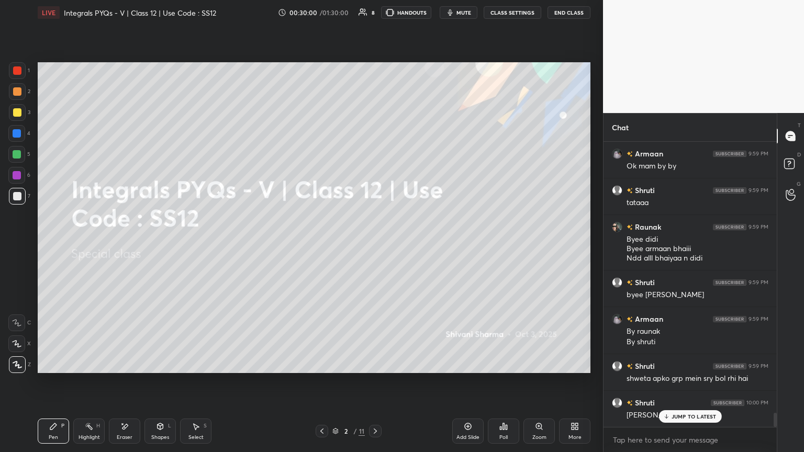
click at [375, 245] on p "JUMP TO LATEST" at bounding box center [693, 416] width 45 height 6
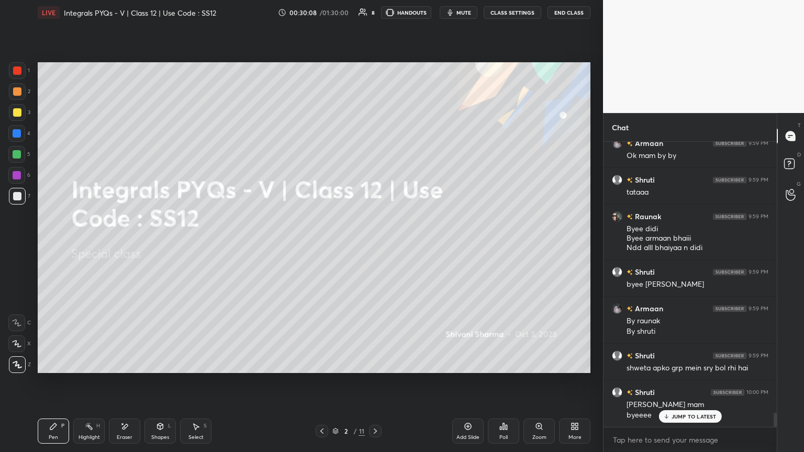
click at [375, 13] on button "End Class" at bounding box center [568, 12] width 43 height 13
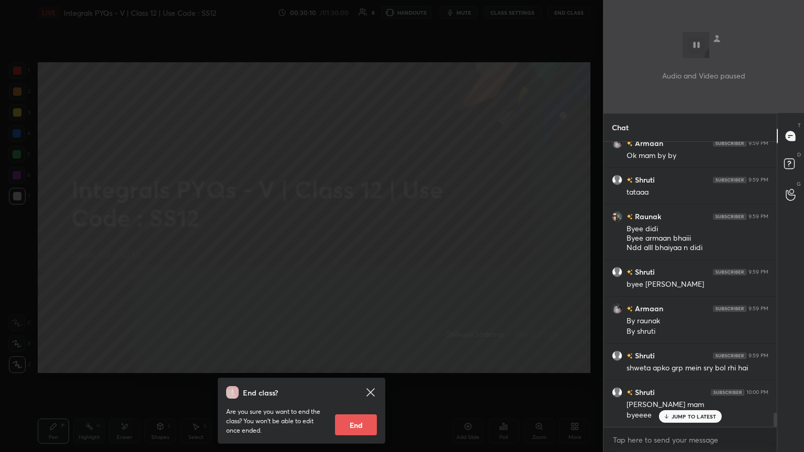
click at [355, 245] on button "End" at bounding box center [356, 424] width 42 height 21
type textarea "x"
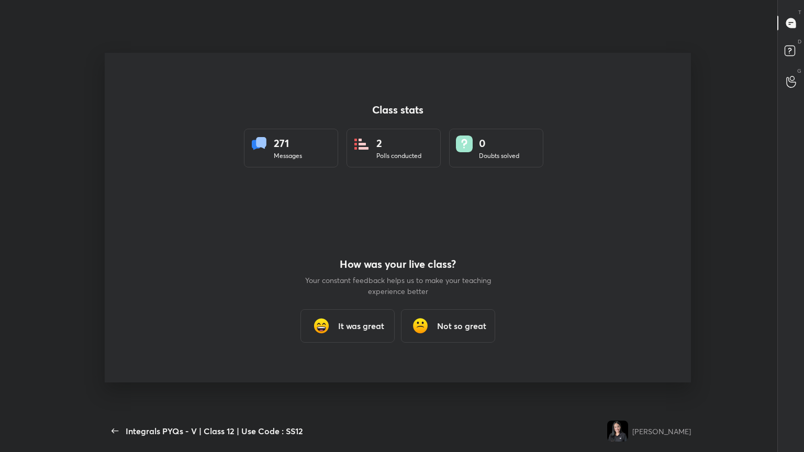
scroll to position [0, 0]
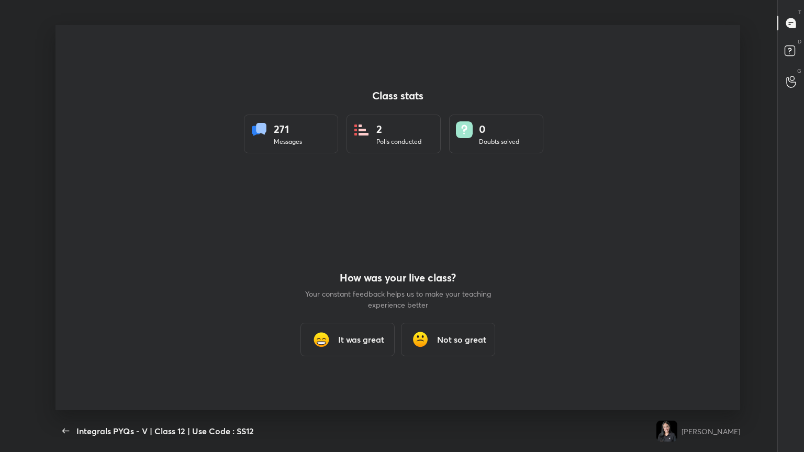
click at [371, 245] on h3 "It was great" at bounding box center [361, 339] width 46 height 13
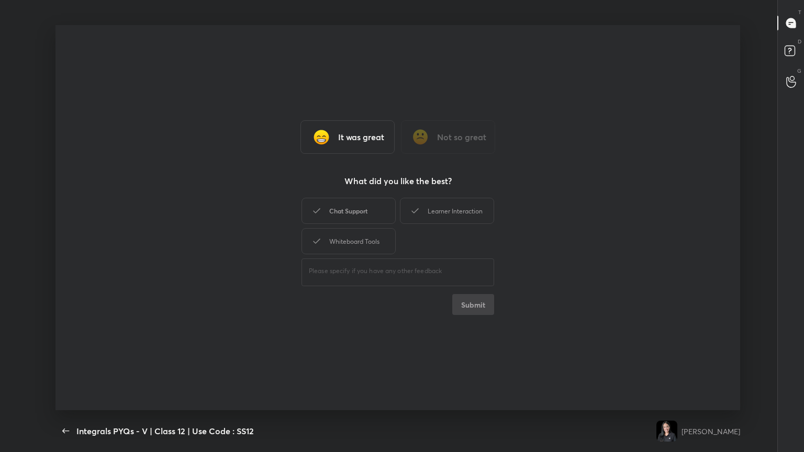
click at [318, 204] on div "Chat Support" at bounding box center [348, 211] width 94 height 26
click at [322, 245] on div "Whiteboard Tools" at bounding box center [348, 241] width 94 height 26
click at [375, 216] on div "Learner Interaction" at bounding box center [447, 211] width 94 height 26
click at [375, 245] on button "Submit" at bounding box center [473, 304] width 42 height 21
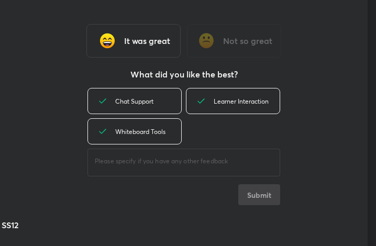
scroll to position [52138, 51949]
